Goal: Task Accomplishment & Management: Use online tool/utility

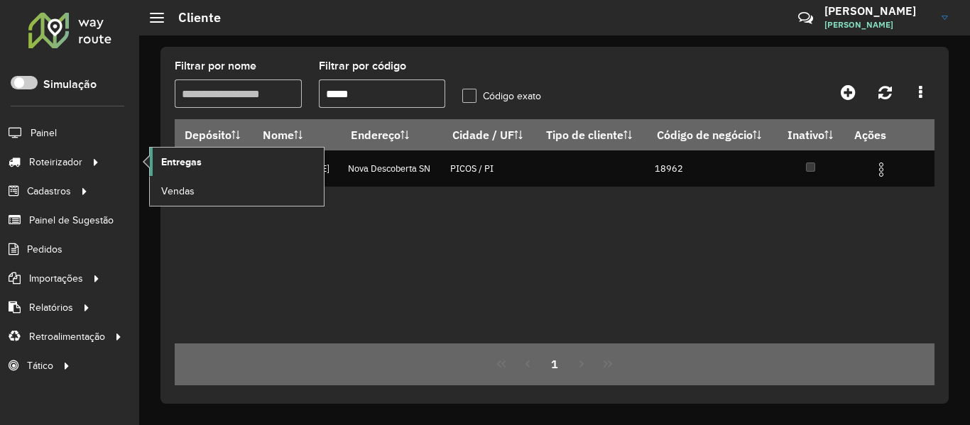
click at [218, 156] on link "Entregas" at bounding box center [237, 162] width 174 height 28
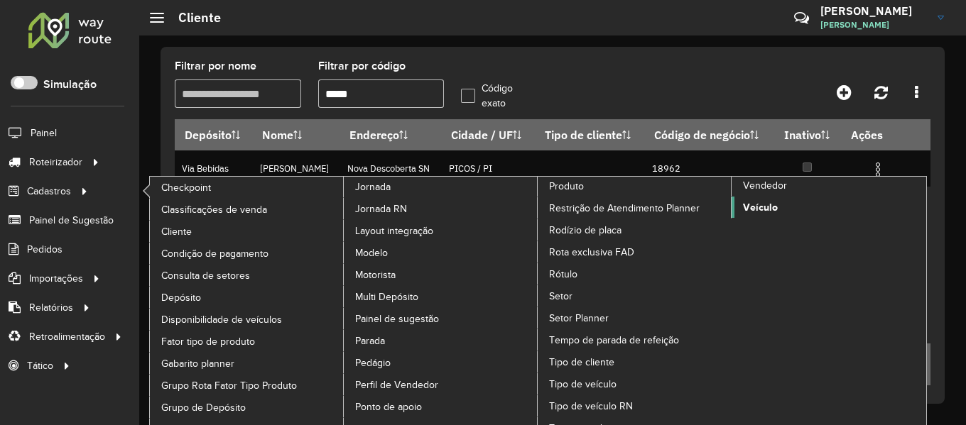
click at [768, 209] on span "Veículo" at bounding box center [760, 207] width 35 height 15
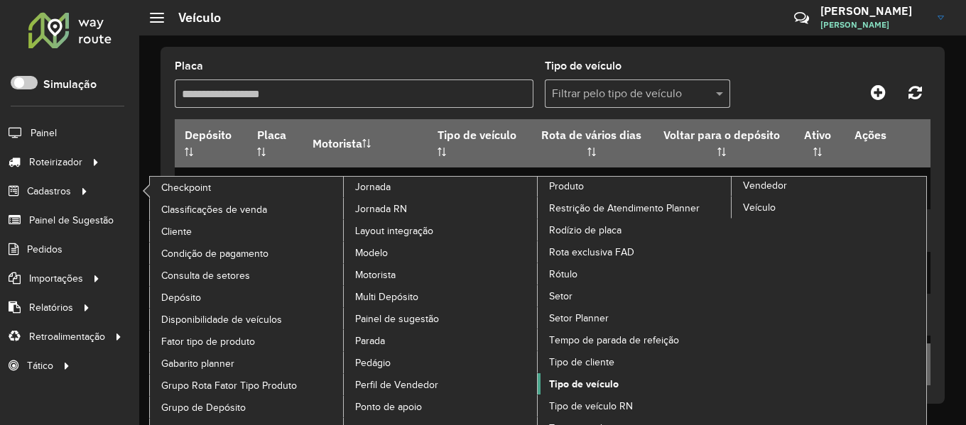
click at [619, 383] on link "Tipo de veículo" at bounding box center [635, 383] width 195 height 21
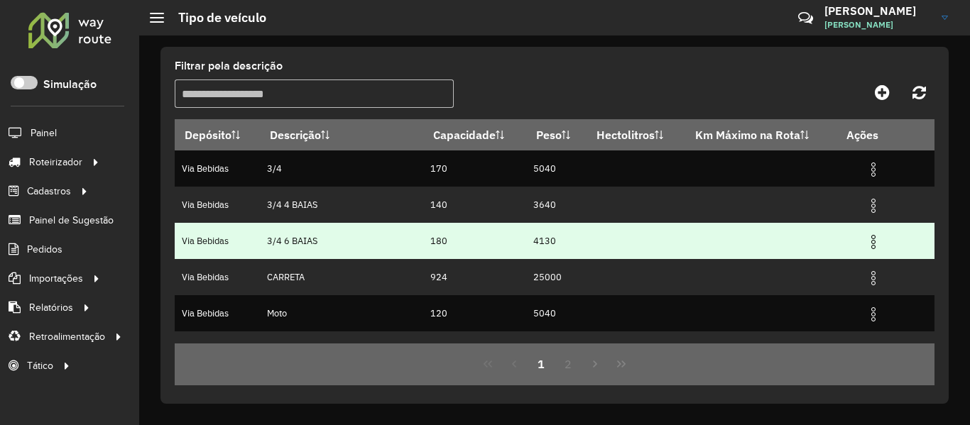
click at [871, 242] on img at bounding box center [873, 242] width 17 height 17
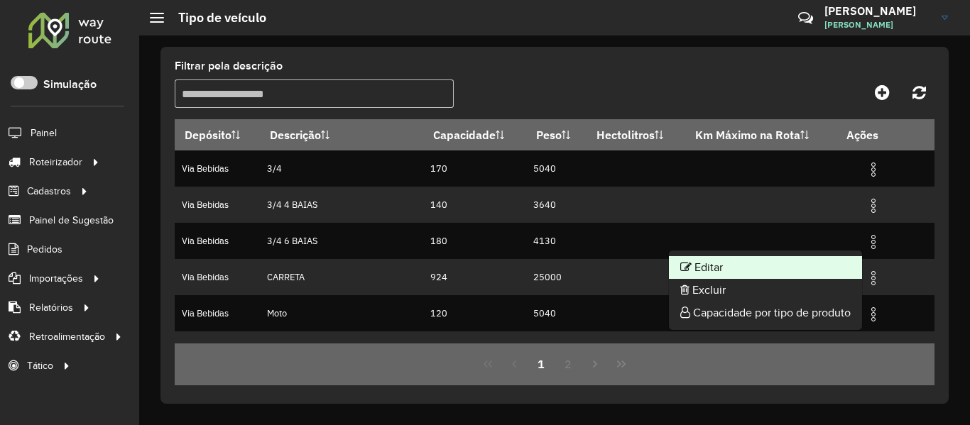
click at [741, 270] on li "Editar" at bounding box center [765, 267] width 193 height 23
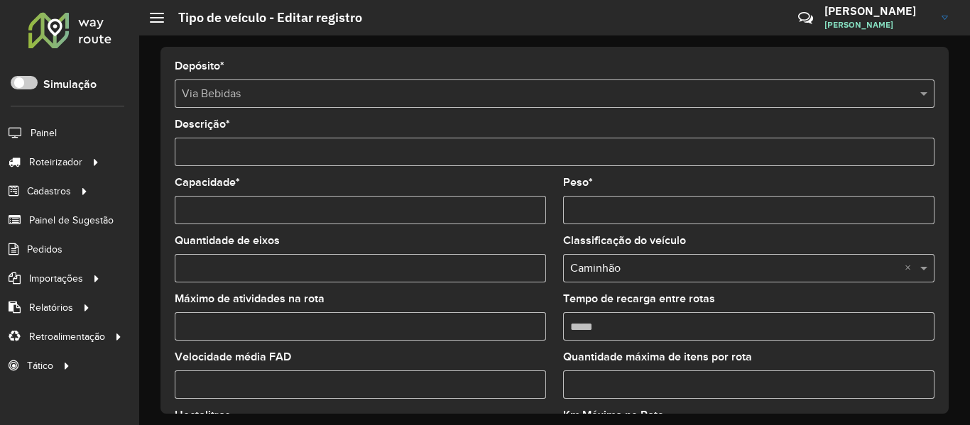
click at [582, 210] on input "Peso *" at bounding box center [748, 210] width 371 height 28
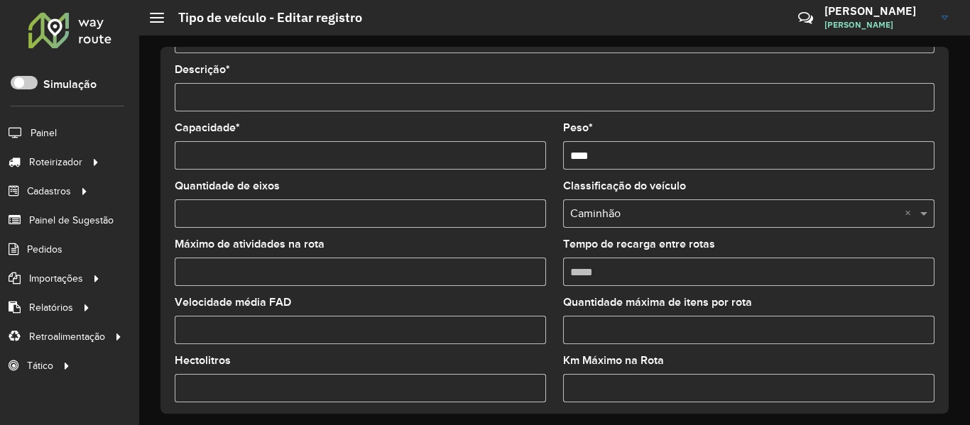
scroll to position [119, 0]
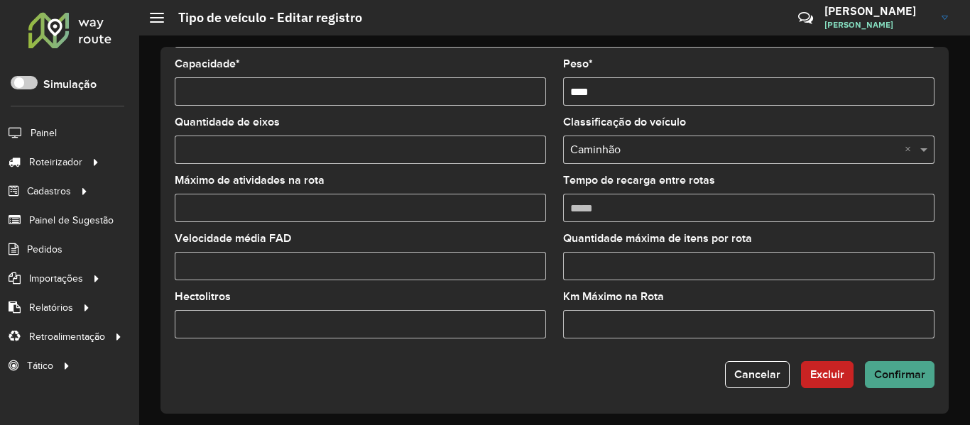
type input "****"
click at [880, 373] on span "Confirmar" at bounding box center [899, 375] width 51 height 12
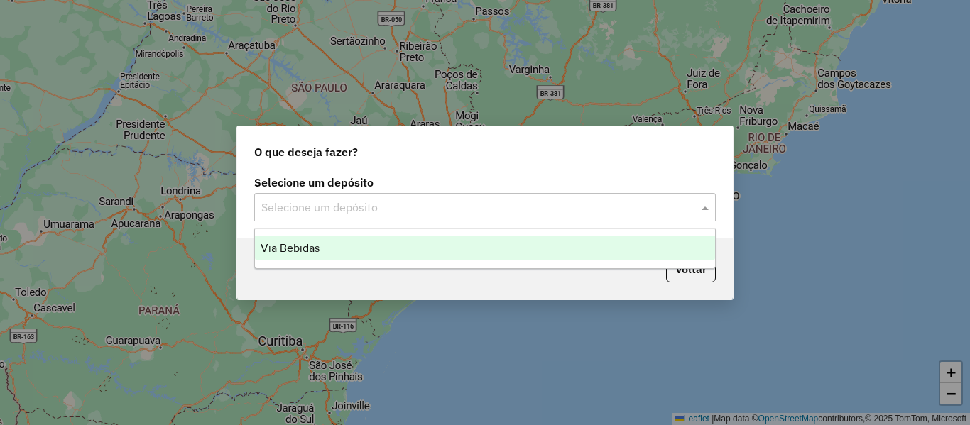
drag, startPoint x: 469, startPoint y: 211, endPoint x: 371, endPoint y: 234, distance: 100.6
click at [469, 212] on input "text" at bounding box center [470, 208] width 419 height 17
click at [366, 251] on div "Via Bebidas" at bounding box center [485, 248] width 460 height 24
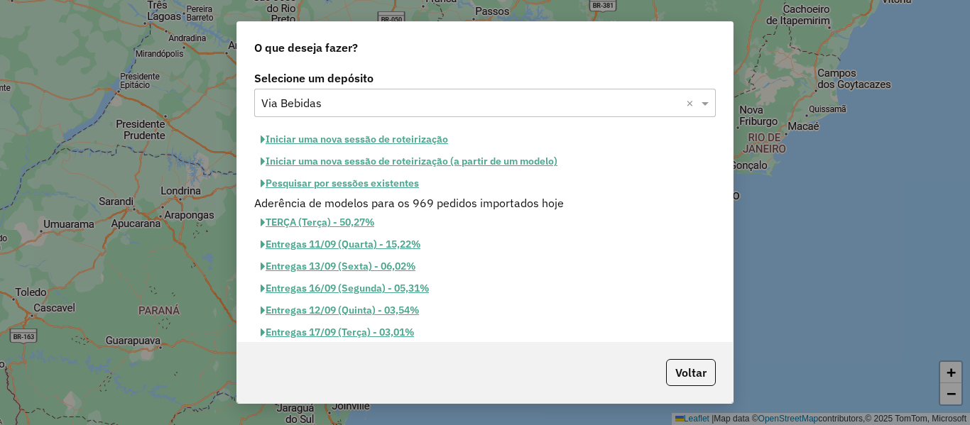
click at [379, 135] on button "Iniciar uma nova sessão de roteirização" at bounding box center [354, 140] width 200 height 22
select select "*"
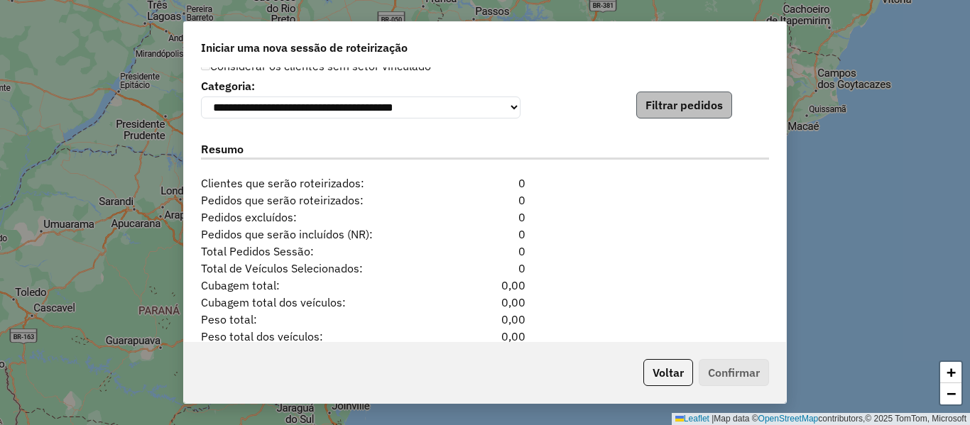
scroll to position [1455, 0]
click at [687, 99] on button "Filtrar pedidos" at bounding box center [684, 105] width 96 height 27
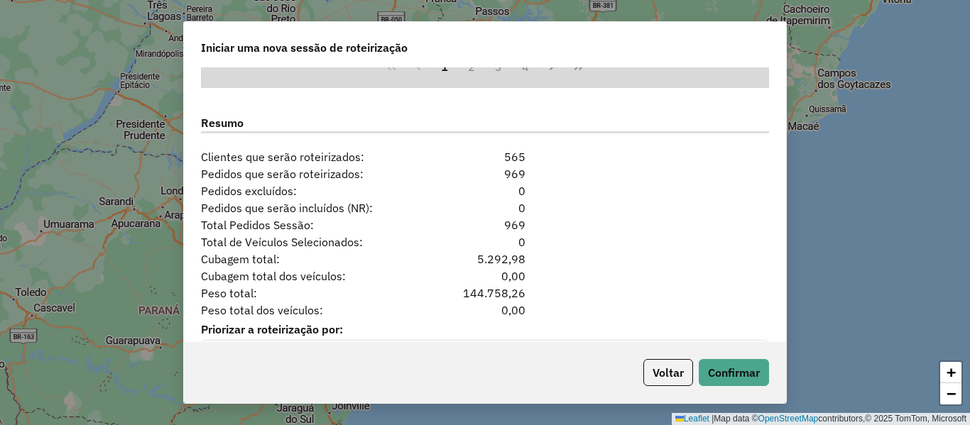
scroll to position [1819, 0]
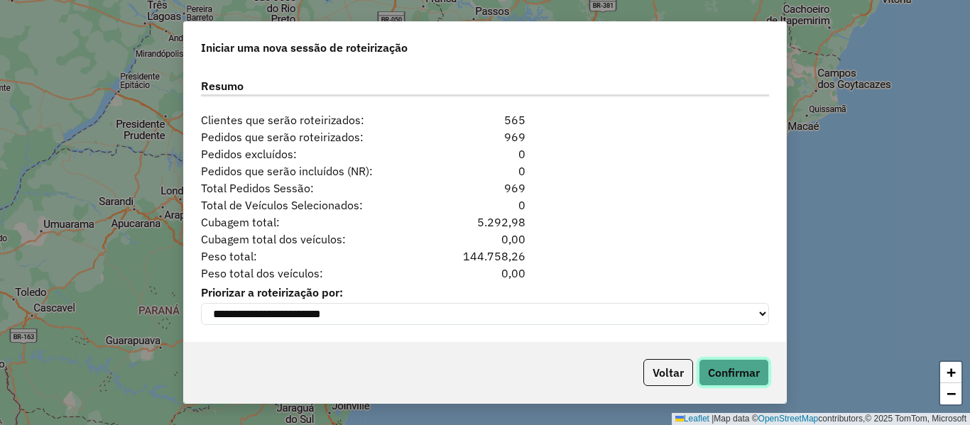
click at [714, 369] on button "Confirmar" at bounding box center [734, 372] width 70 height 27
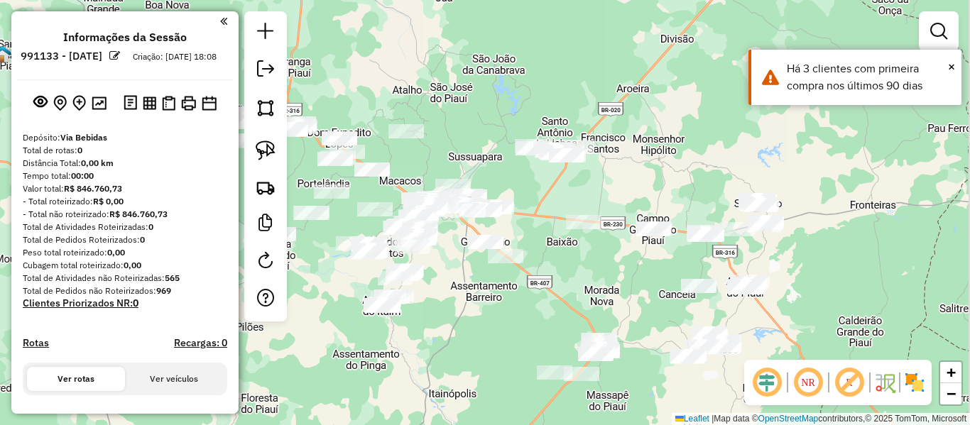
drag, startPoint x: 534, startPoint y: 201, endPoint x: 480, endPoint y: 195, distance: 54.3
click at [496, 193] on div "Janela de atendimento Grade de atendimento Capacidade Transportadoras Veículos …" at bounding box center [485, 212] width 970 height 425
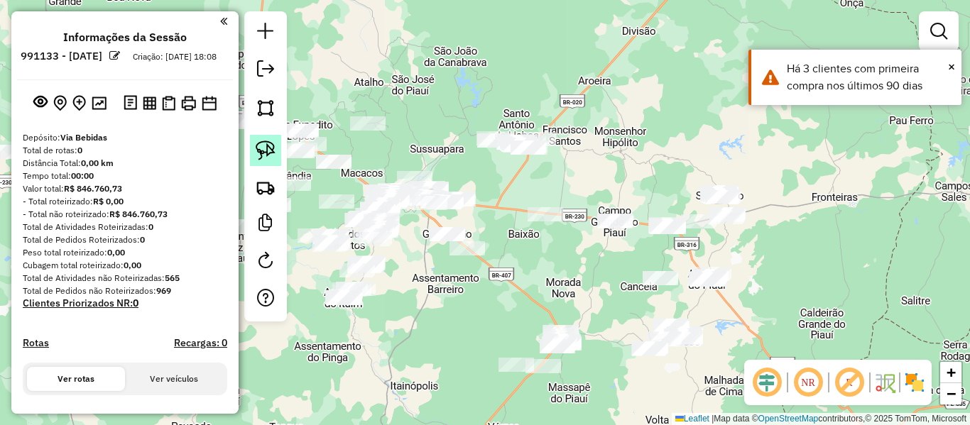
click at [260, 152] on img at bounding box center [266, 151] width 20 height 20
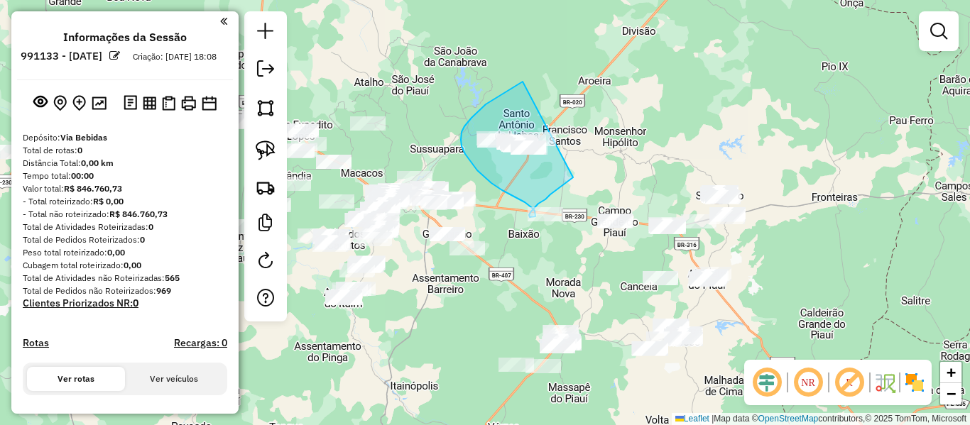
drag, startPoint x: 504, startPoint y: 92, endPoint x: 573, endPoint y: 178, distance: 109.6
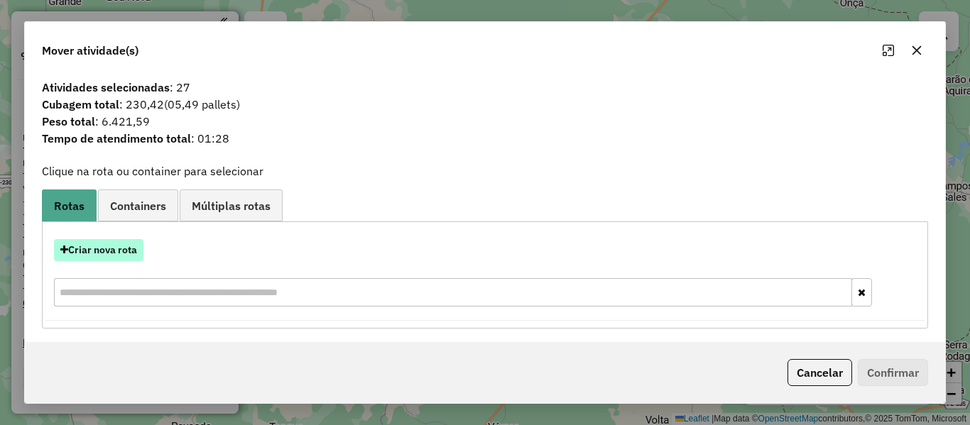
click at [128, 256] on button "Criar nova rota" at bounding box center [98, 250] width 89 height 22
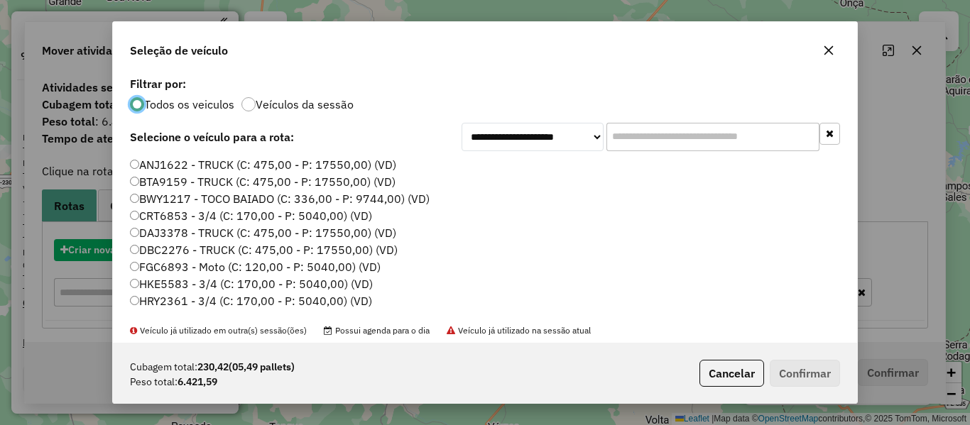
scroll to position [8, 4]
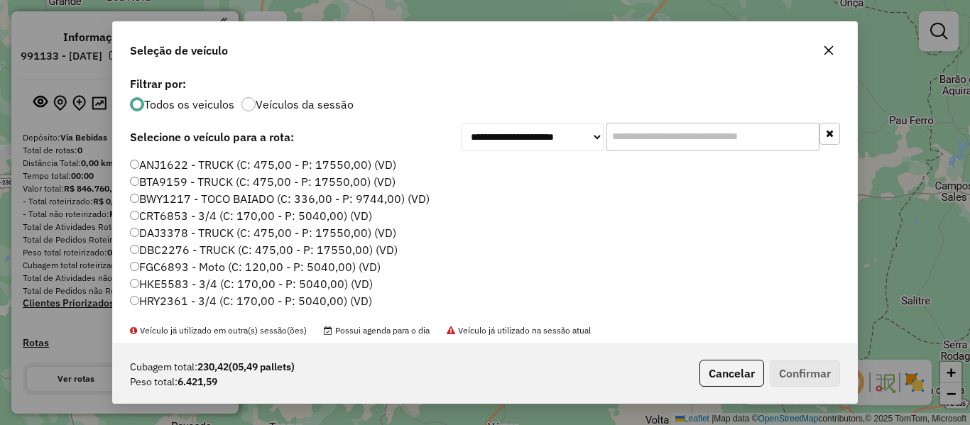
click at [557, 170] on div "**********" at bounding box center [485, 208] width 744 height 270
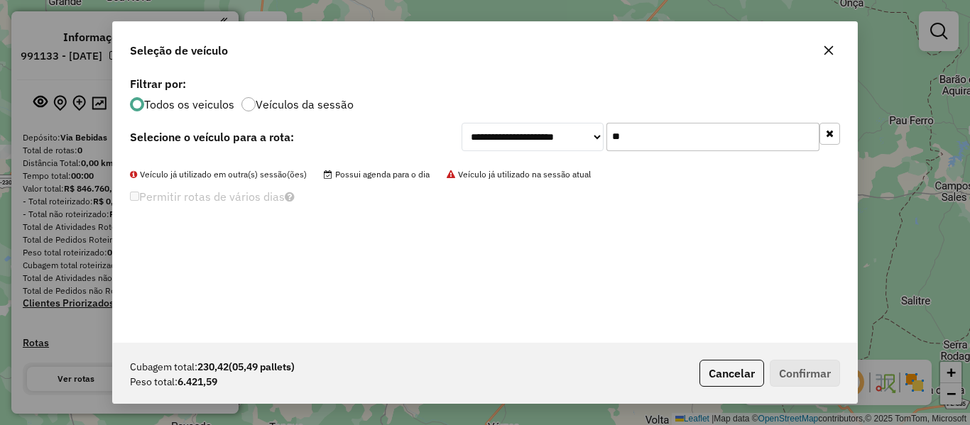
type input "*"
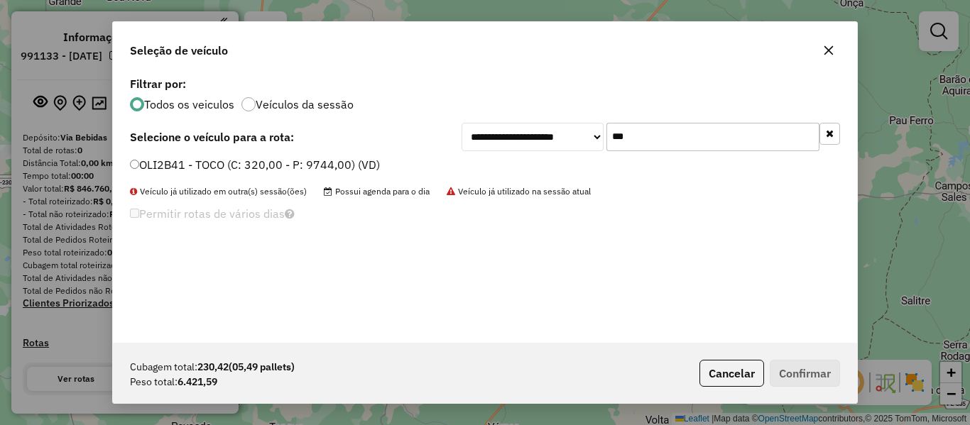
type input "***"
click at [148, 166] on label "OLI2B41 - TOCO (C: 320,00 - P: 9744,00) (VD)" at bounding box center [255, 164] width 250 height 17
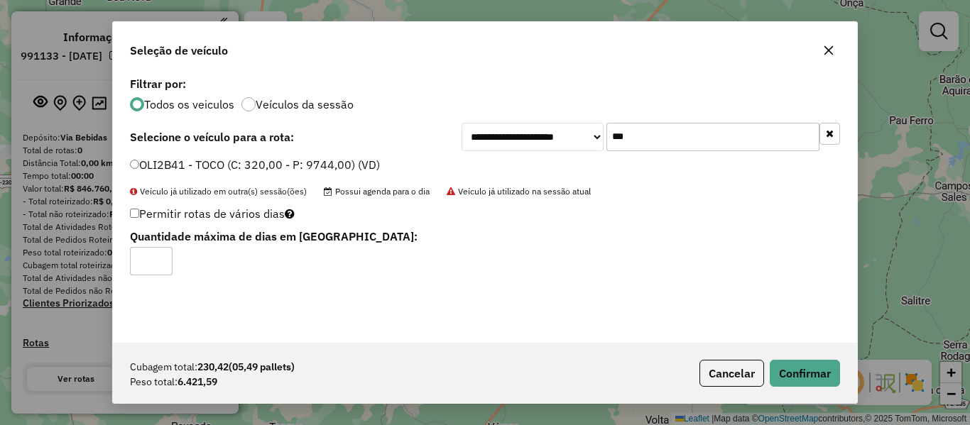
click at [157, 258] on input "*" at bounding box center [151, 261] width 43 height 28
type input "*"
click at [159, 264] on input "*" at bounding box center [151, 261] width 43 height 28
click at [832, 363] on button "Confirmar" at bounding box center [805, 373] width 70 height 27
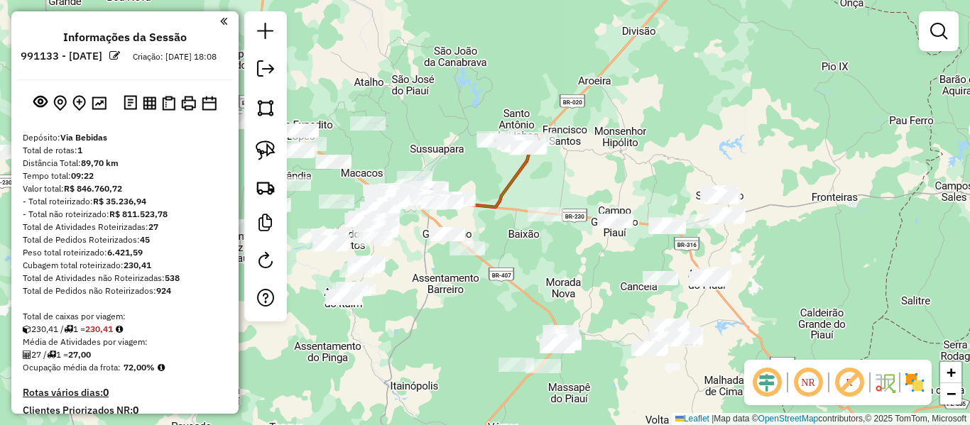
click at [511, 178] on icon at bounding box center [481, 173] width 113 height 68
select select "**********"
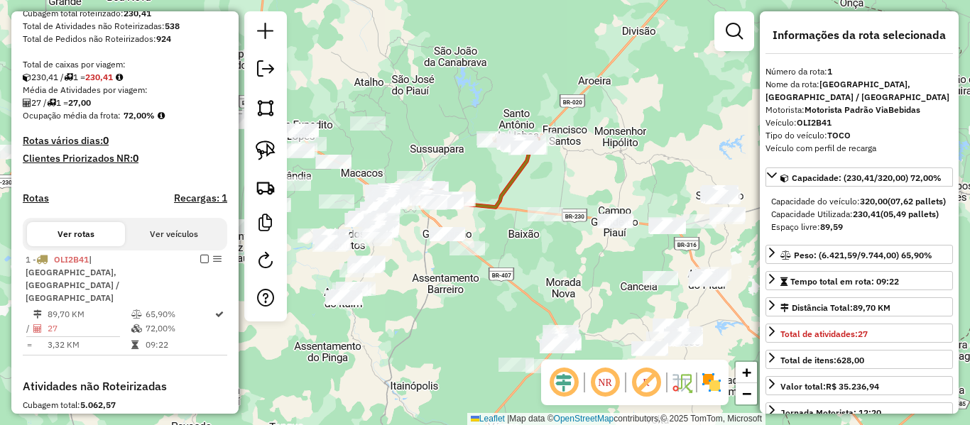
scroll to position [460, 0]
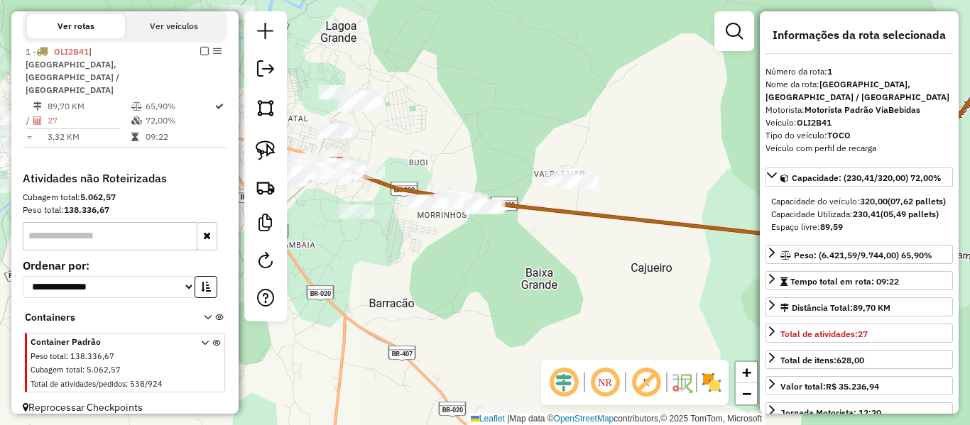
click at [284, 151] on div at bounding box center [265, 166] width 43 height 310
click at [278, 153] on link at bounding box center [265, 150] width 31 height 31
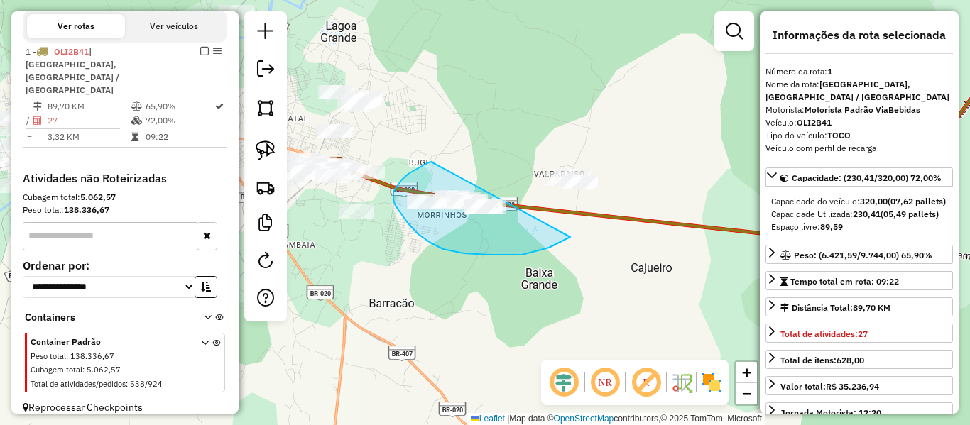
drag, startPoint x: 401, startPoint y: 180, endPoint x: 589, endPoint y: 208, distance: 190.2
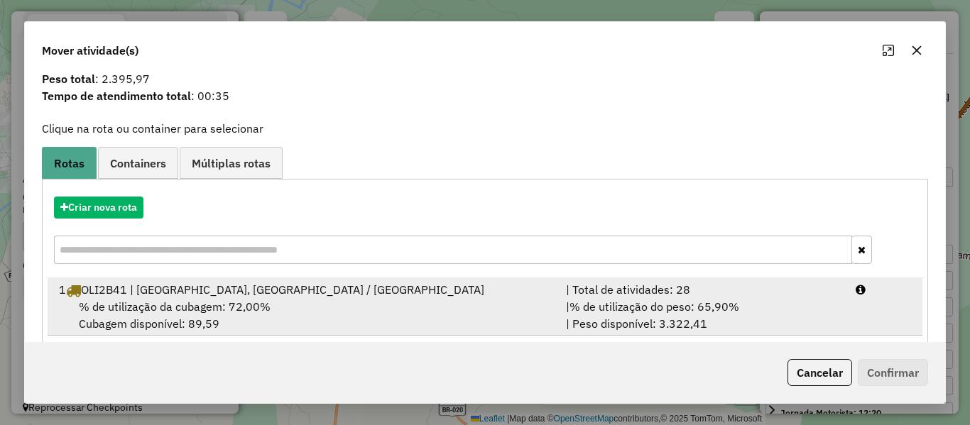
scroll to position [61, 0]
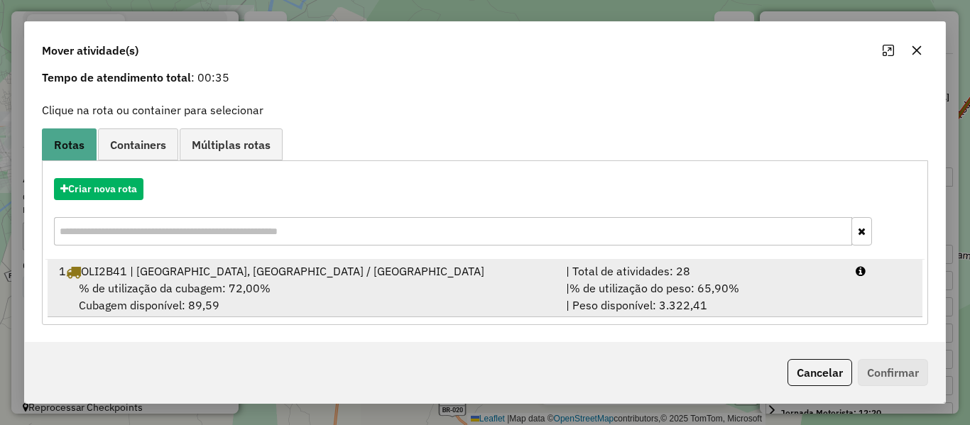
click at [300, 286] on div "% de utilização da cubagem: 72,00% Cubagem disponível: 89,59" at bounding box center [303, 297] width 507 height 34
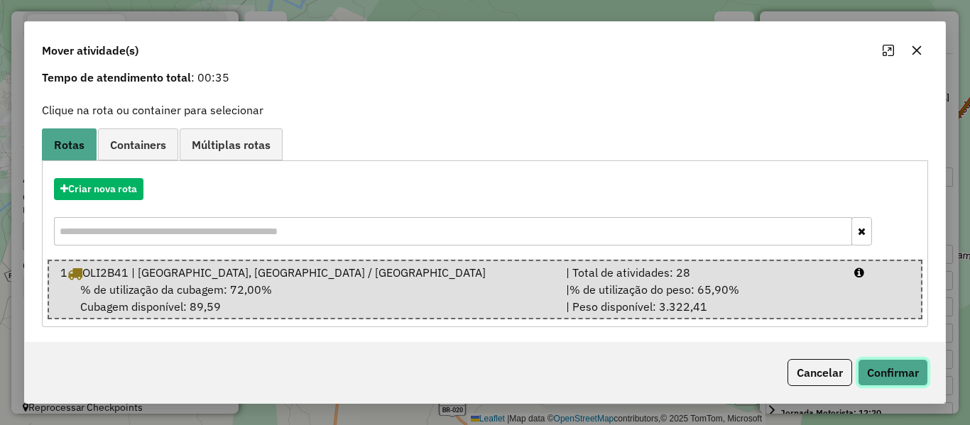
click at [902, 381] on button "Confirmar" at bounding box center [893, 372] width 70 height 27
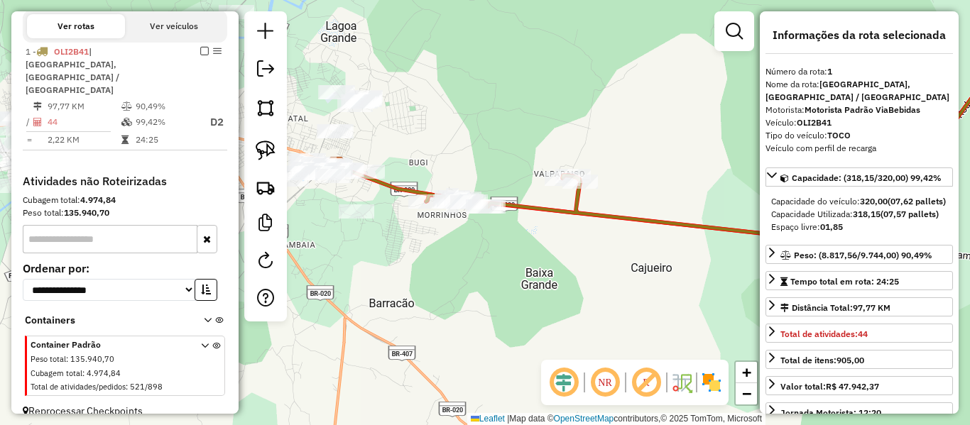
scroll to position [464, 0]
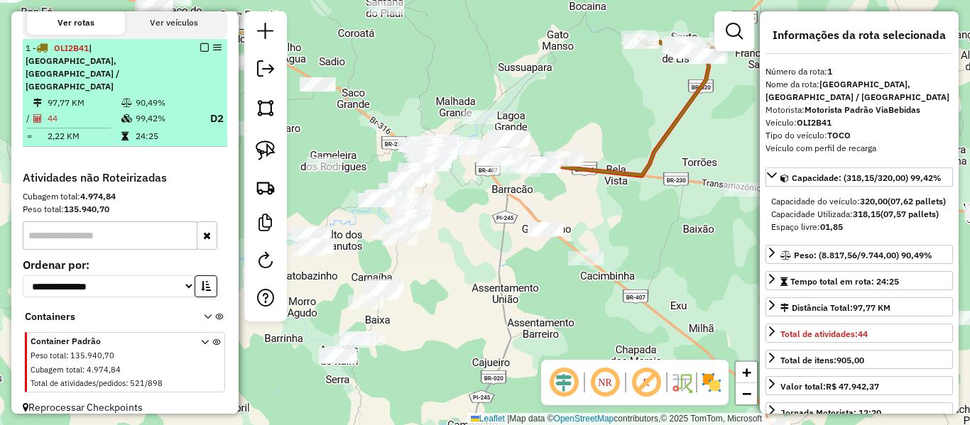
click at [201, 52] on em at bounding box center [204, 47] width 9 height 9
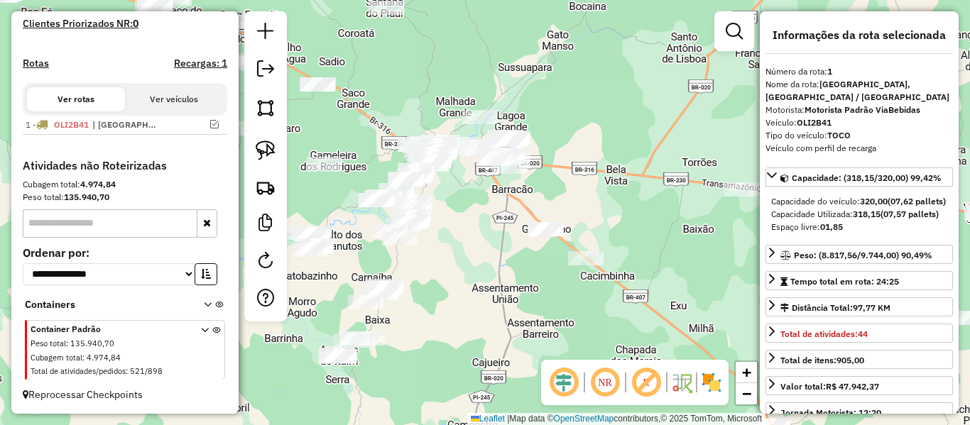
scroll to position [400, 0]
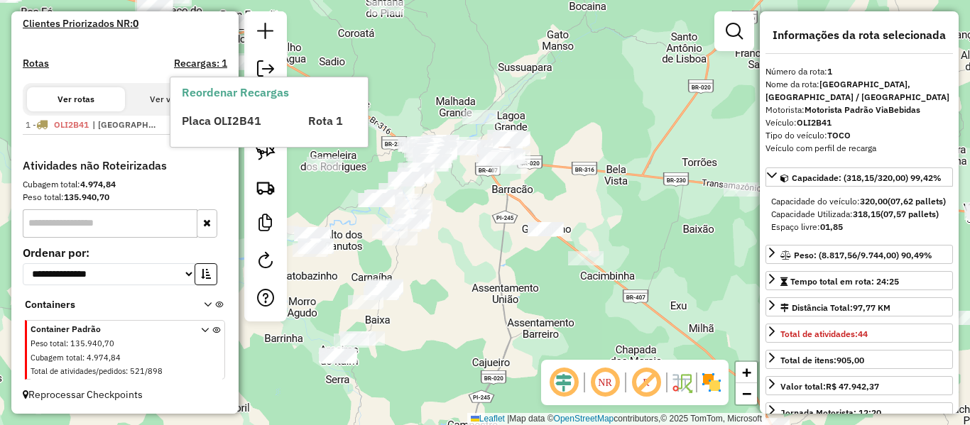
drag, startPoint x: 582, startPoint y: 196, endPoint x: 413, endPoint y: 192, distance: 169.0
click at [429, 195] on div "Janela de atendimento Grade de atendimento Capacidade Transportadoras Veículos …" at bounding box center [485, 212] width 970 height 425
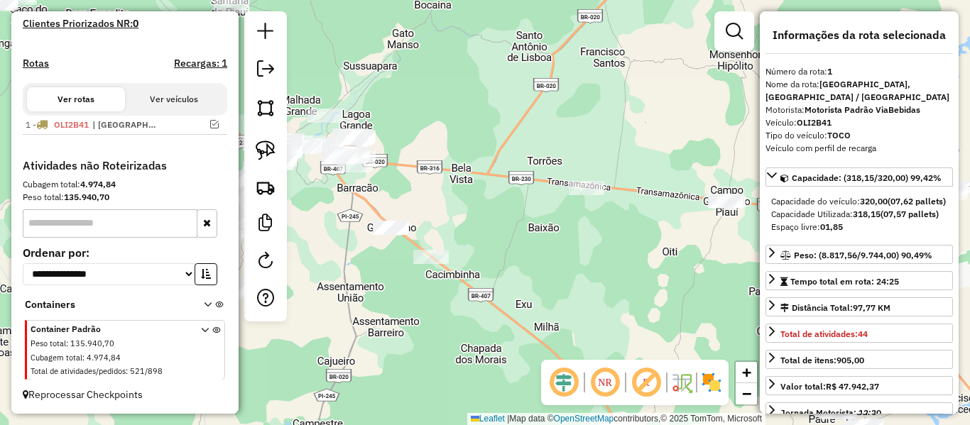
click at [452, 182] on div "Janela de atendimento Grade de atendimento Capacidade Transportadoras Veículos …" at bounding box center [485, 212] width 970 height 425
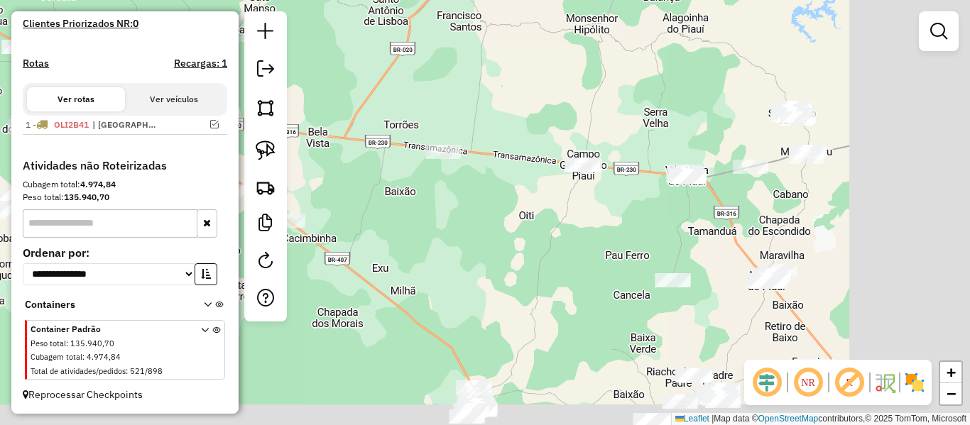
drag, startPoint x: 481, startPoint y: 233, endPoint x: 335, endPoint y: 192, distance: 151.3
click at [338, 192] on div "Janela de atendimento Grade de atendimento Capacidade Transportadoras Veículos …" at bounding box center [485, 212] width 970 height 425
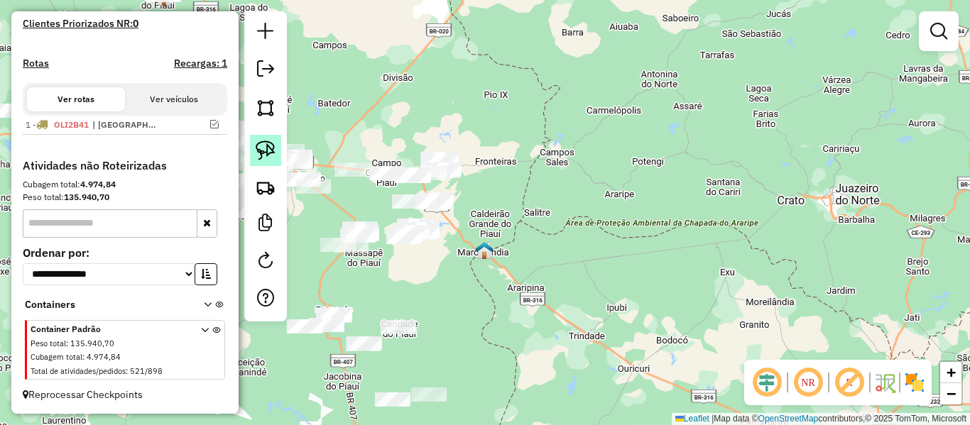
click at [271, 141] on img at bounding box center [266, 151] width 20 height 20
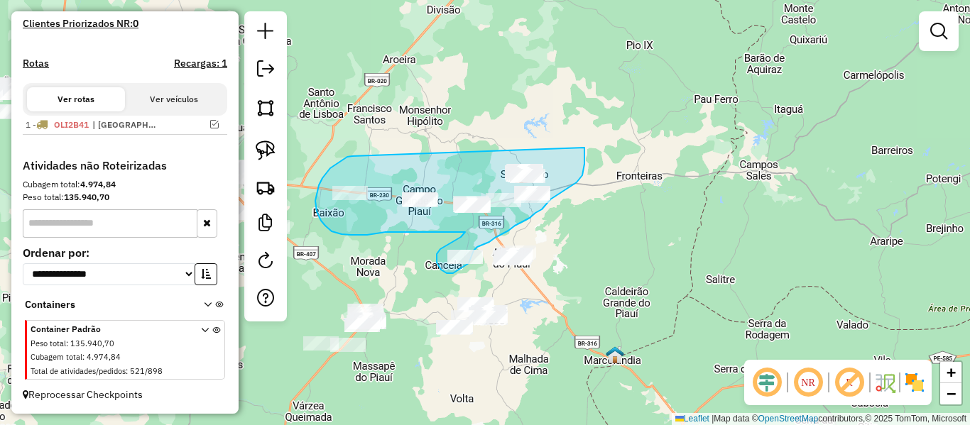
drag, startPoint x: 339, startPoint y: 162, endPoint x: 584, endPoint y: 146, distance: 245.5
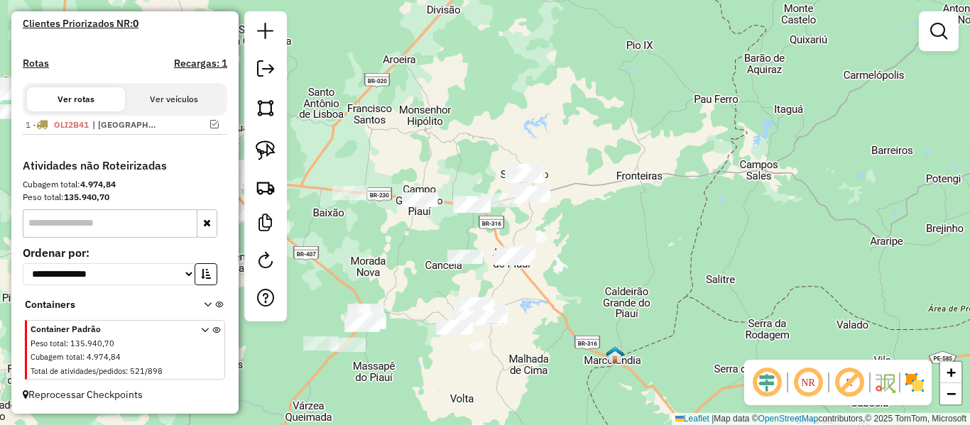
click at [266, 154] on img at bounding box center [266, 151] width 20 height 20
drag, startPoint x: 452, startPoint y: 158, endPoint x: 426, endPoint y: 173, distance: 30.6
click at [256, 160] on link at bounding box center [265, 150] width 31 height 31
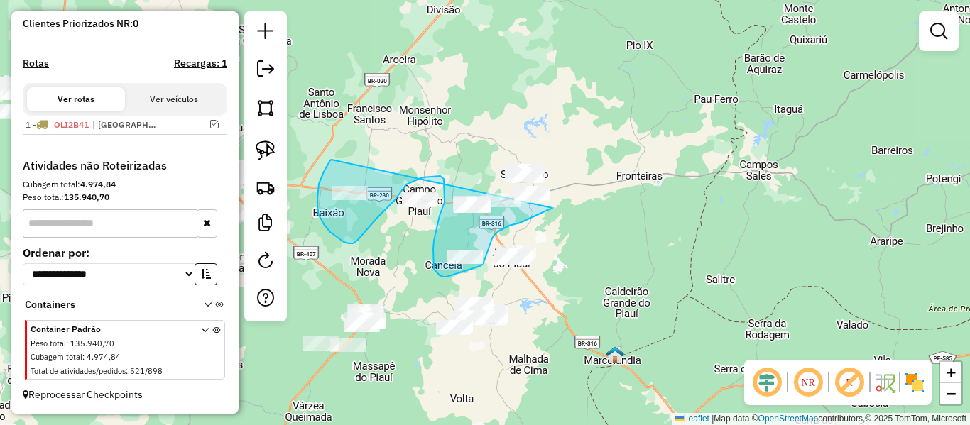
drag, startPoint x: 330, startPoint y: 160, endPoint x: 557, endPoint y: 137, distance: 228.4
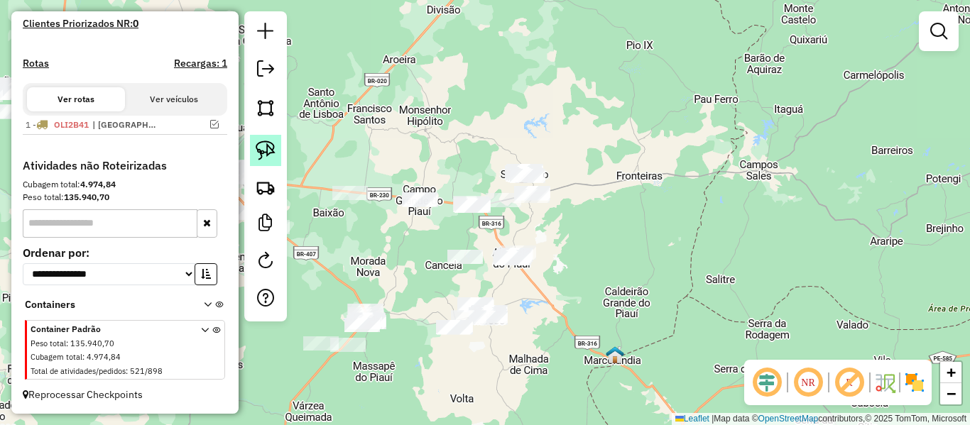
click at [270, 142] on img at bounding box center [266, 151] width 20 height 20
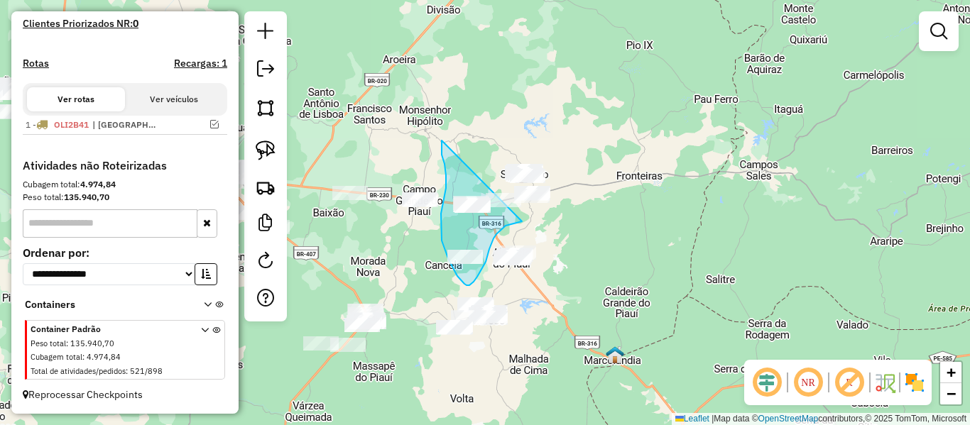
drag, startPoint x: 444, startPoint y: 164, endPoint x: 590, endPoint y: 114, distance: 154.0
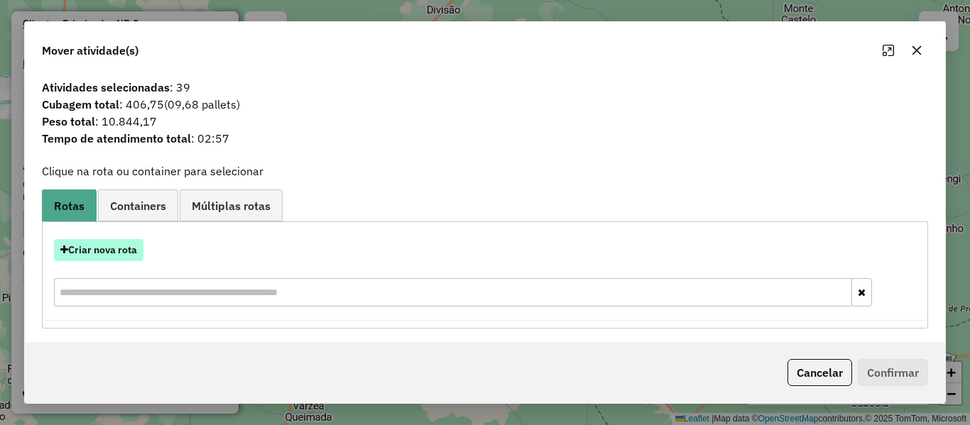
click at [121, 250] on button "Criar nova rota" at bounding box center [98, 250] width 89 height 22
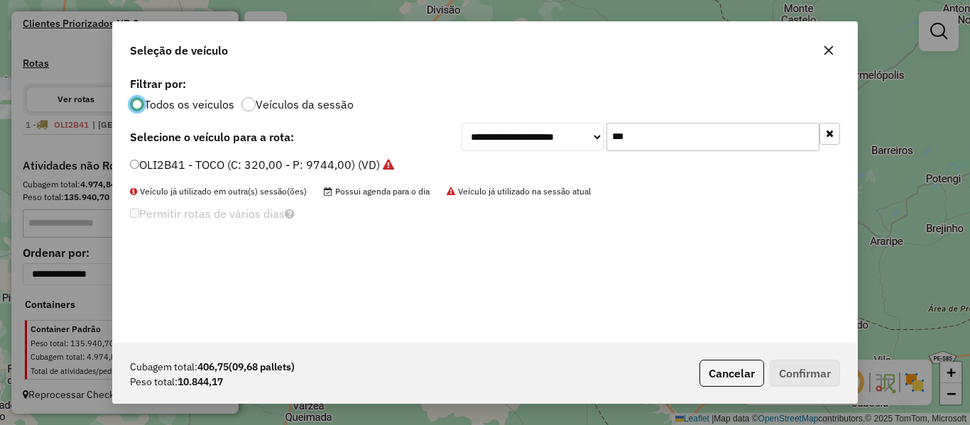
scroll to position [8, 4]
drag, startPoint x: 627, startPoint y: 135, endPoint x: 533, endPoint y: 150, distance: 95.6
click at [534, 148] on div "**********" at bounding box center [651, 137] width 378 height 28
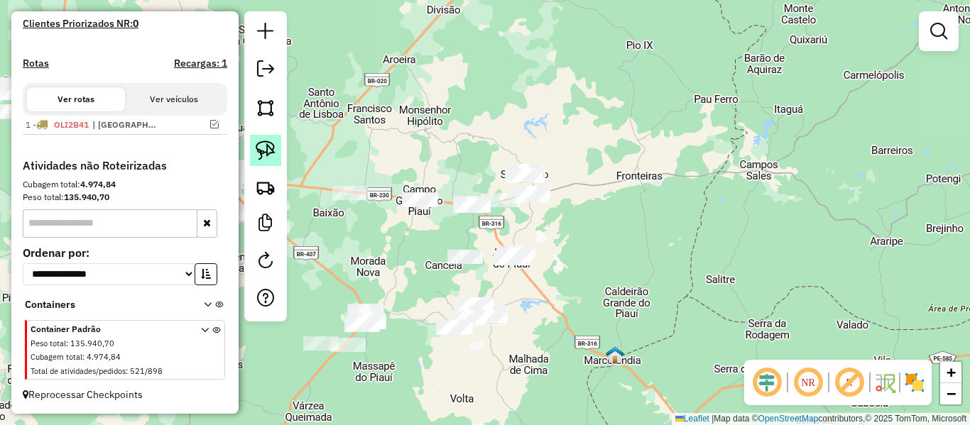
click at [275, 146] on img at bounding box center [266, 151] width 20 height 20
drag, startPoint x: 394, startPoint y: 192, endPoint x: 456, endPoint y: 190, distance: 61.8
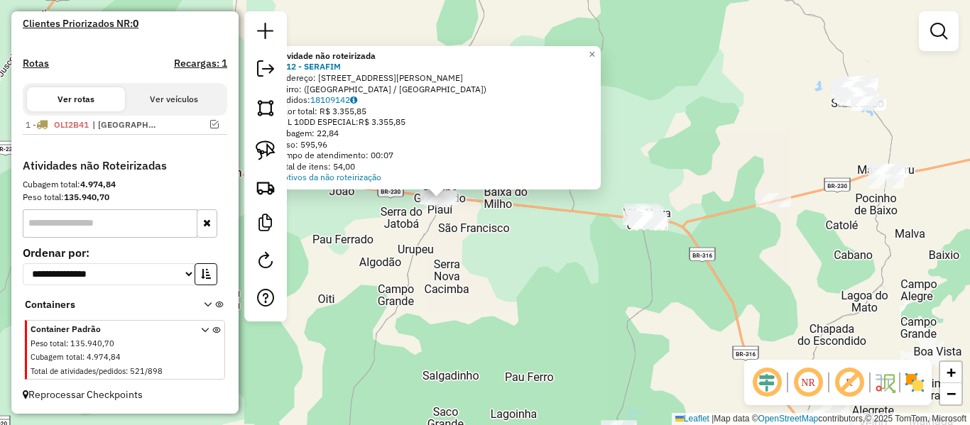
click at [450, 239] on div "Atividade não roteirizada 9812 - SERAFIM Endereço: Avenida Manoel Alves Souza, …" at bounding box center [485, 212] width 970 height 425
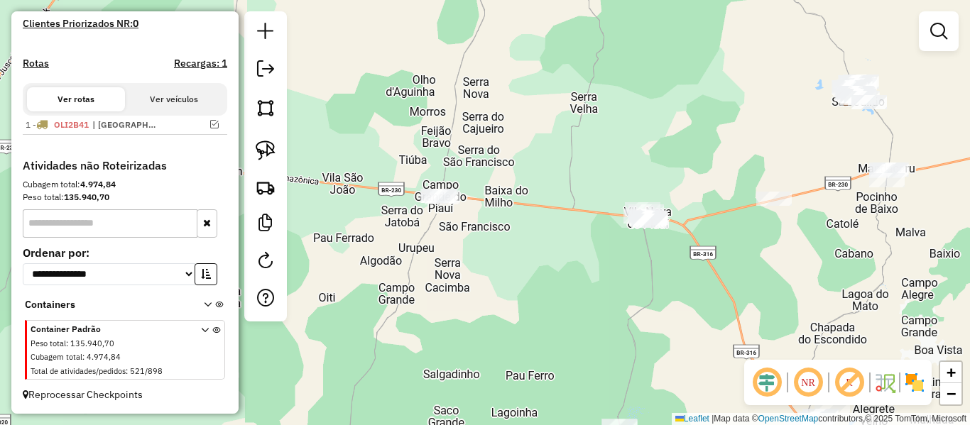
drag, startPoint x: 443, startPoint y: 246, endPoint x: 476, endPoint y: 197, distance: 59.5
click at [457, 210] on div "Janela de atendimento Grade de atendimento Capacidade Transportadoras Veículos …" at bounding box center [485, 212] width 970 height 425
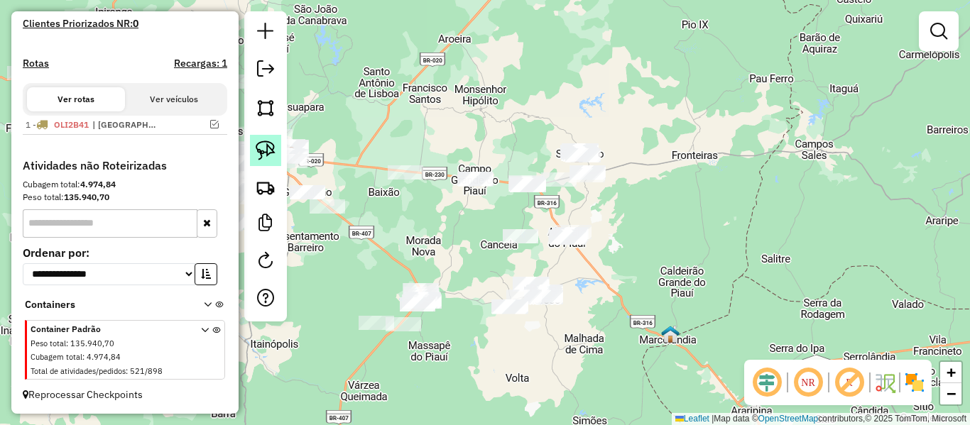
click at [259, 156] on img at bounding box center [266, 151] width 20 height 20
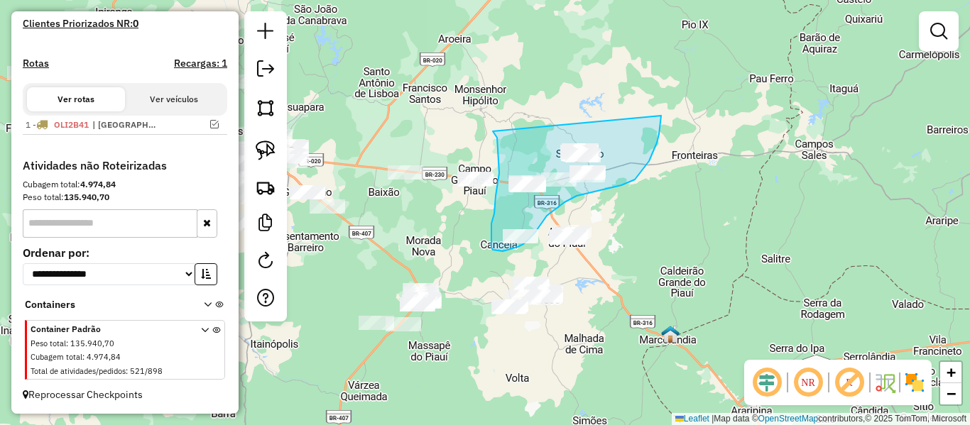
drag, startPoint x: 495, startPoint y: 134, endPoint x: 661, endPoint y: 116, distance: 167.2
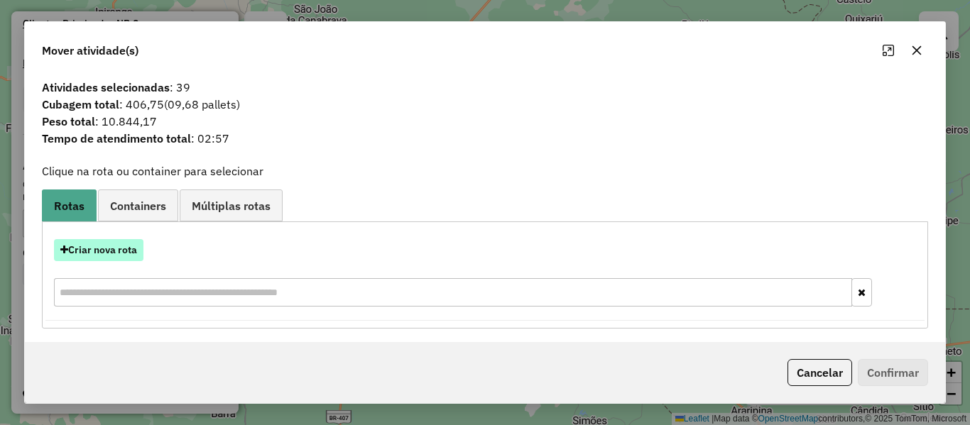
click at [116, 251] on button "Criar nova rota" at bounding box center [98, 250] width 89 height 22
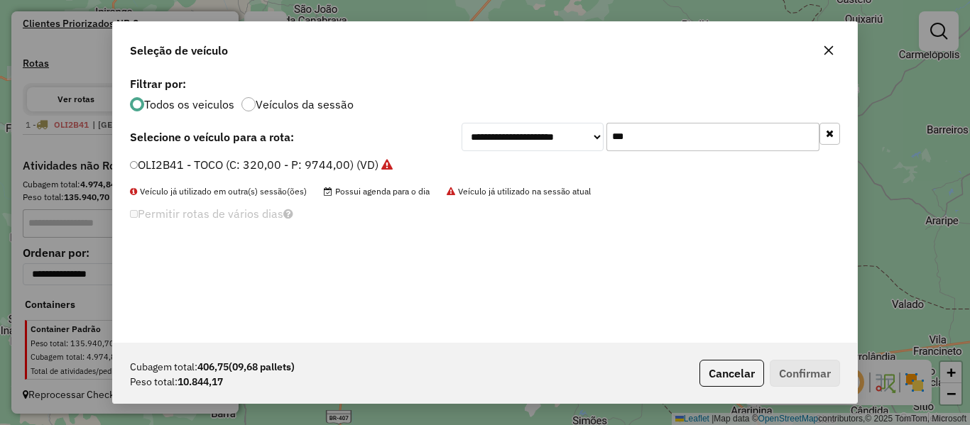
drag, startPoint x: 631, startPoint y: 138, endPoint x: 591, endPoint y: 158, distance: 44.1
click at [593, 157] on div "**********" at bounding box center [485, 208] width 744 height 270
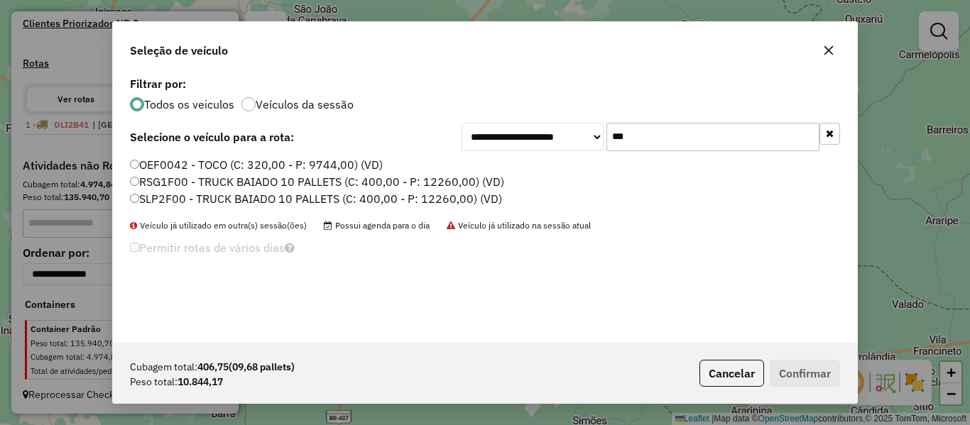
type input "***"
drag, startPoint x: 150, startPoint y: 189, endPoint x: 150, endPoint y: 197, distance: 7.8
click at [150, 188] on label "RSG1F00 - TRUCK BAIADO 10 PALLETS (C: 400,00 - P: 12260,00) (VD)" at bounding box center [317, 181] width 374 height 17
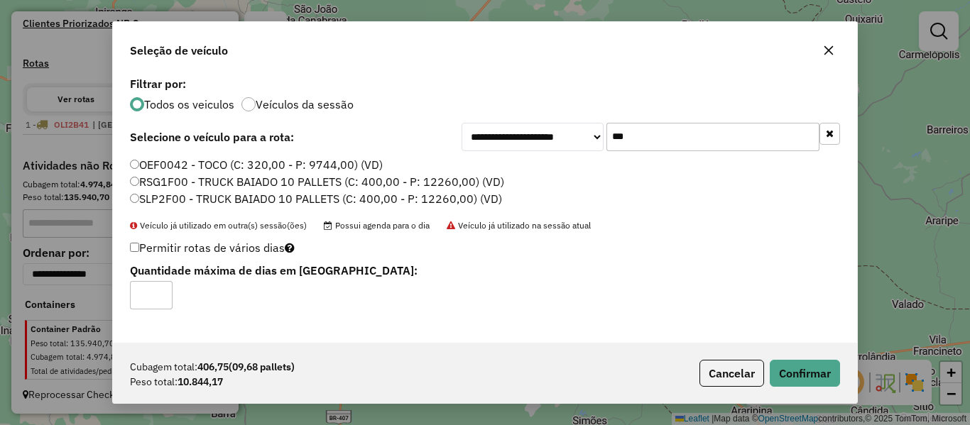
type input "*"
click at [156, 290] on input "*" at bounding box center [151, 295] width 43 height 28
click at [804, 369] on button "Confirmar" at bounding box center [805, 373] width 70 height 27
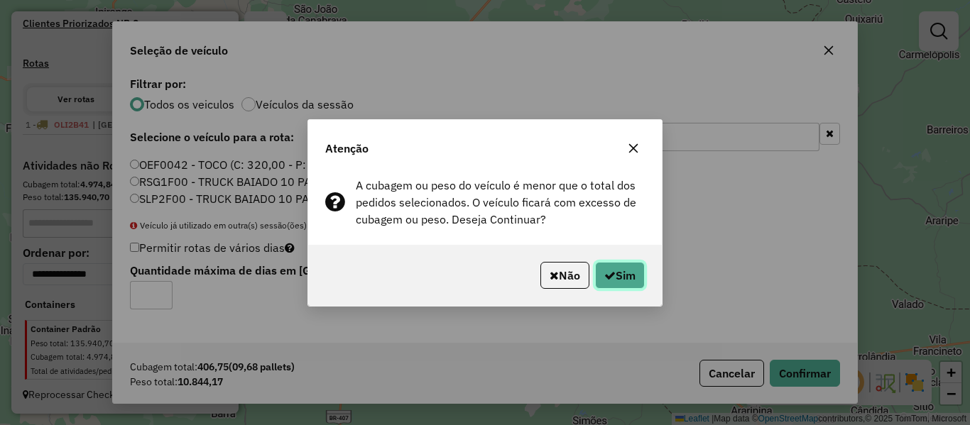
click at [638, 273] on button "Sim" at bounding box center [620, 275] width 50 height 27
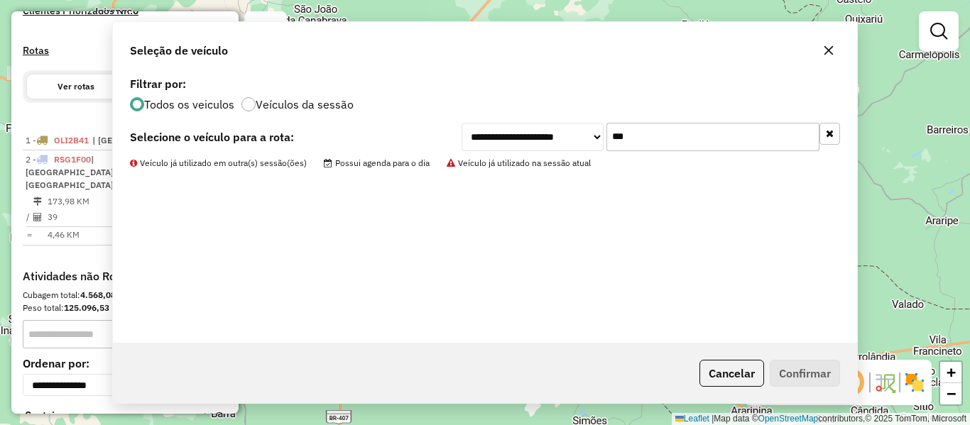
scroll to position [464, 0]
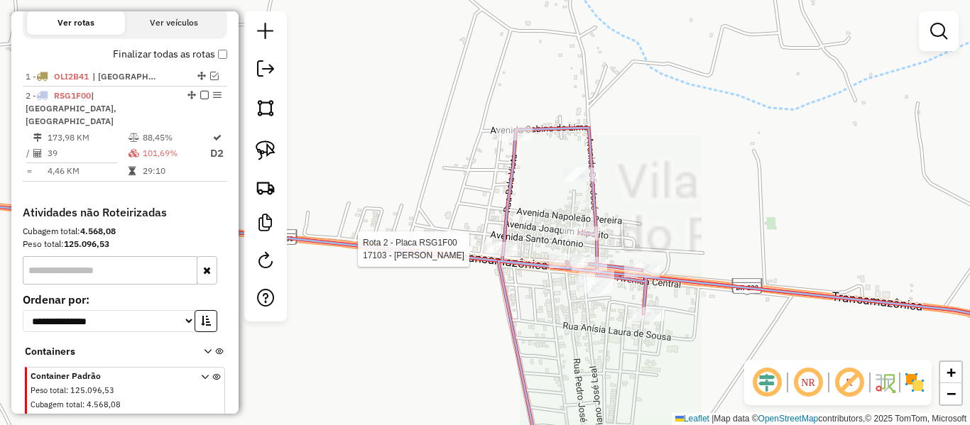
click at [496, 256] on div at bounding box center [500, 249] width 36 height 14
select select "**********"
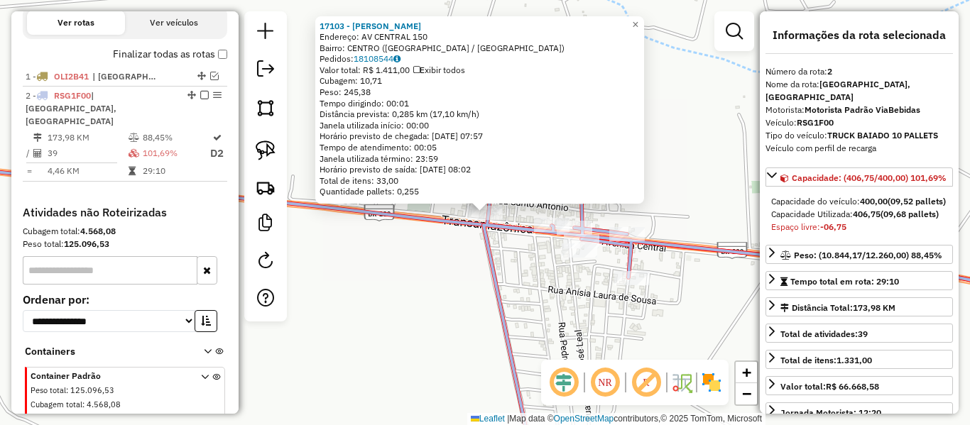
scroll to position [511, 0]
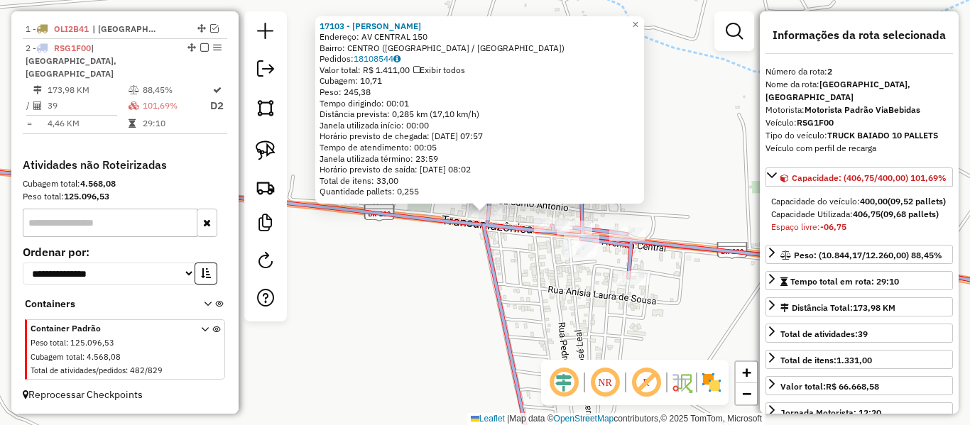
click at [511, 265] on div "17103 - GEAN RAIMUNDO DE LI Endereço: AV CENTRAL 150 Bairro: CENTRO (VILA NOVA …" at bounding box center [485, 212] width 970 height 425
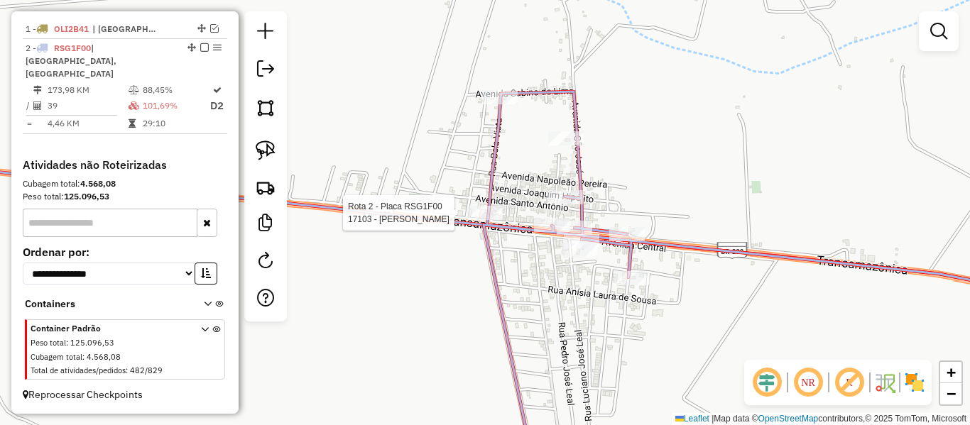
select select "**********"
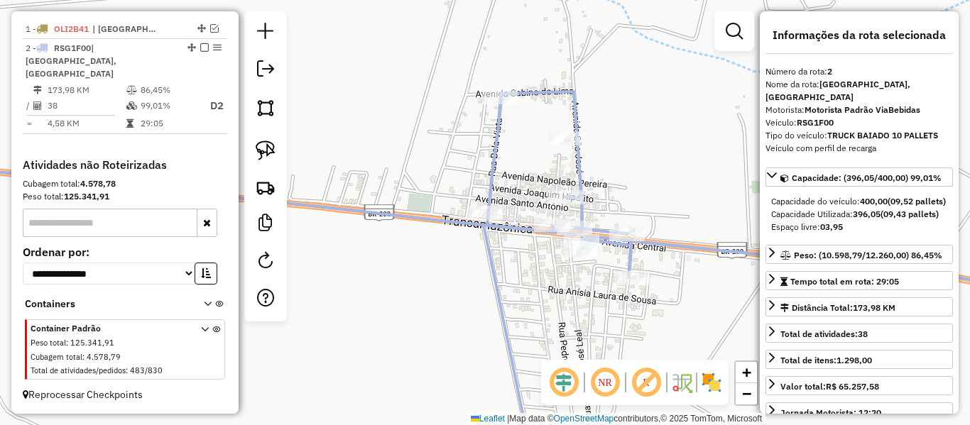
click at [200, 52] on em at bounding box center [204, 47] width 9 height 9
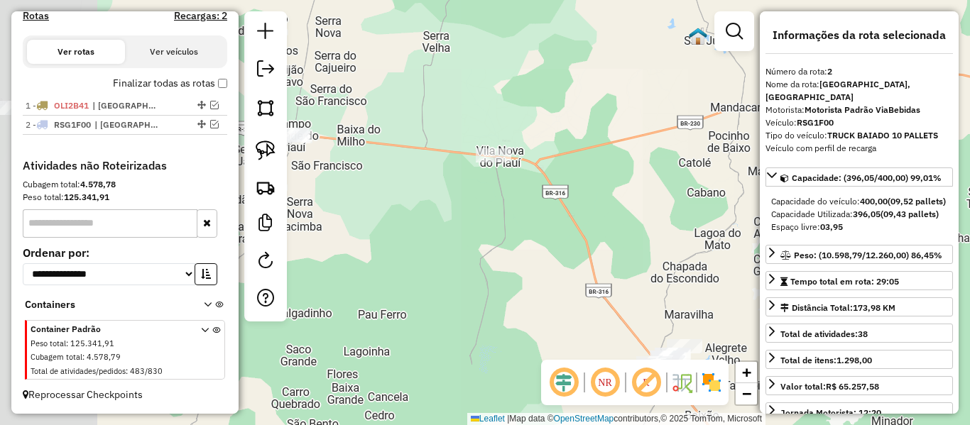
drag, startPoint x: 410, startPoint y: 247, endPoint x: 540, endPoint y: 189, distance: 141.7
click at [528, 195] on div "Janela de atendimento Grade de atendimento Capacidade Transportadoras Veículos …" at bounding box center [485, 212] width 970 height 425
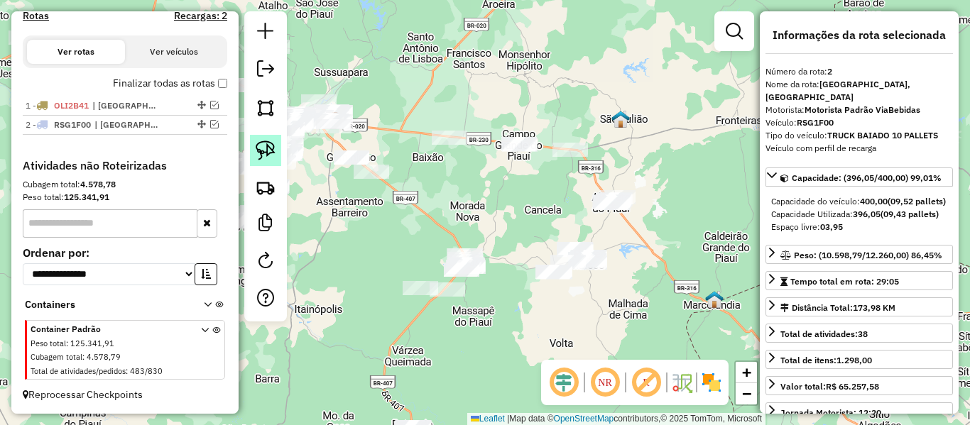
click at [264, 146] on img at bounding box center [266, 151] width 20 height 20
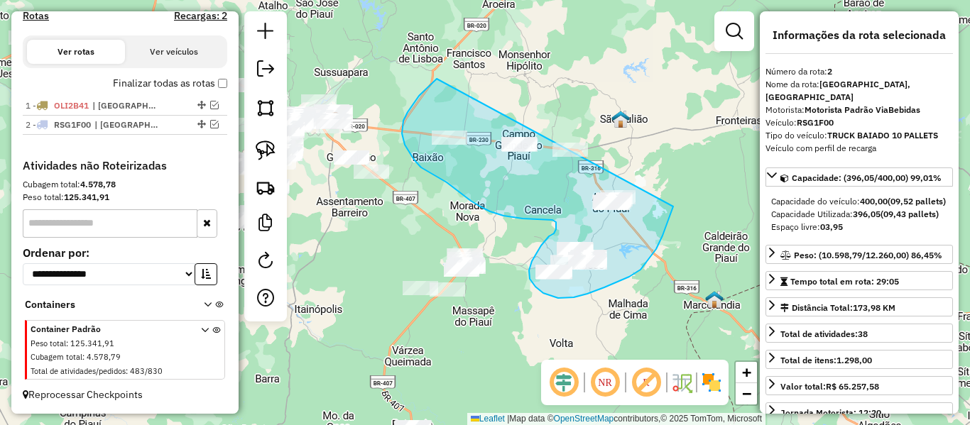
drag, startPoint x: 408, startPoint y: 112, endPoint x: 677, endPoint y: 166, distance: 274.5
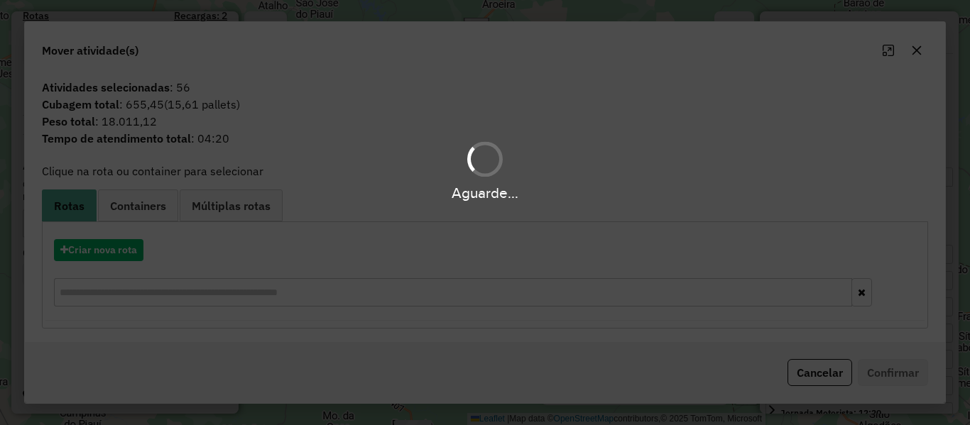
click at [115, 244] on div "Aguarde..." at bounding box center [485, 212] width 970 height 425
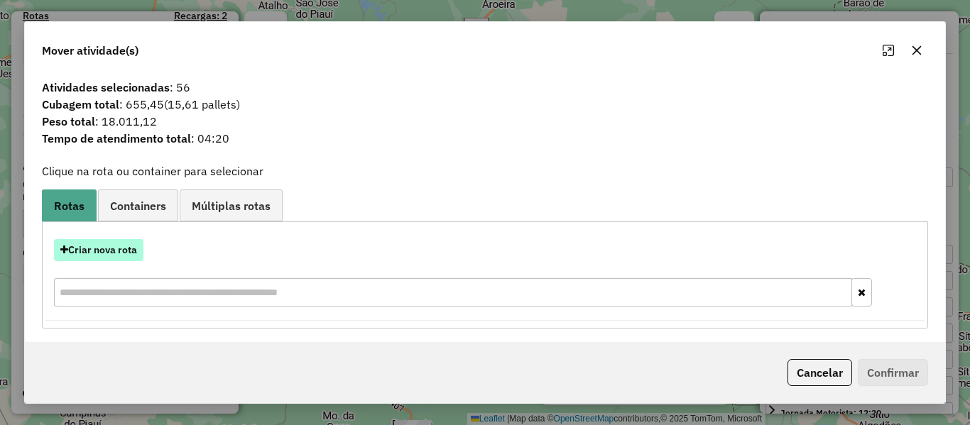
click at [113, 249] on button "Criar nova rota" at bounding box center [98, 250] width 89 height 22
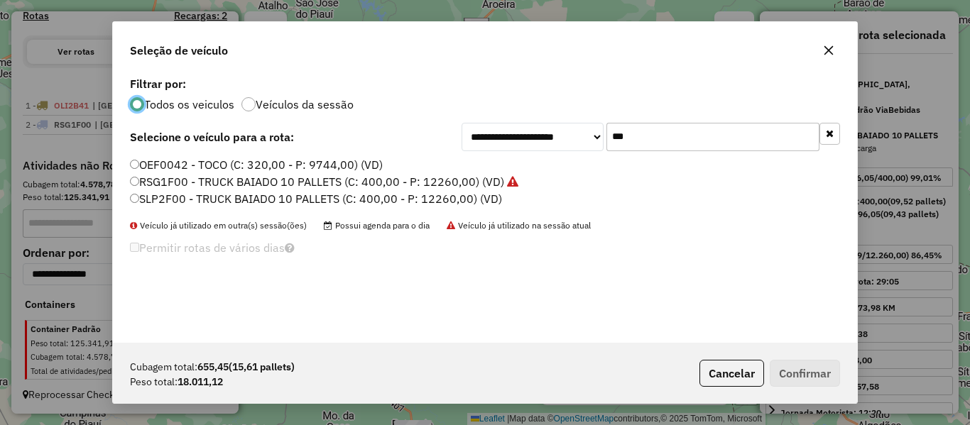
scroll to position [8, 4]
drag, startPoint x: 662, startPoint y: 144, endPoint x: 538, endPoint y: 170, distance: 126.9
click at [543, 168] on div "**********" at bounding box center [485, 208] width 744 height 270
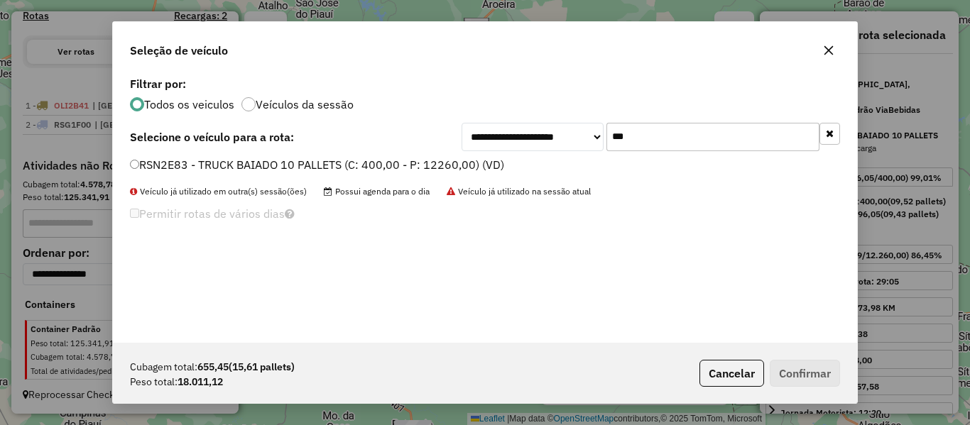
type input "***"
drag, startPoint x: 178, startPoint y: 159, endPoint x: 155, endPoint y: 185, distance: 34.7
click at [175, 161] on label "RSN2E83 - TRUCK BAIADO 10 PALLETS (C: 400,00 - P: 12260,00) (VD)" at bounding box center [317, 164] width 374 height 17
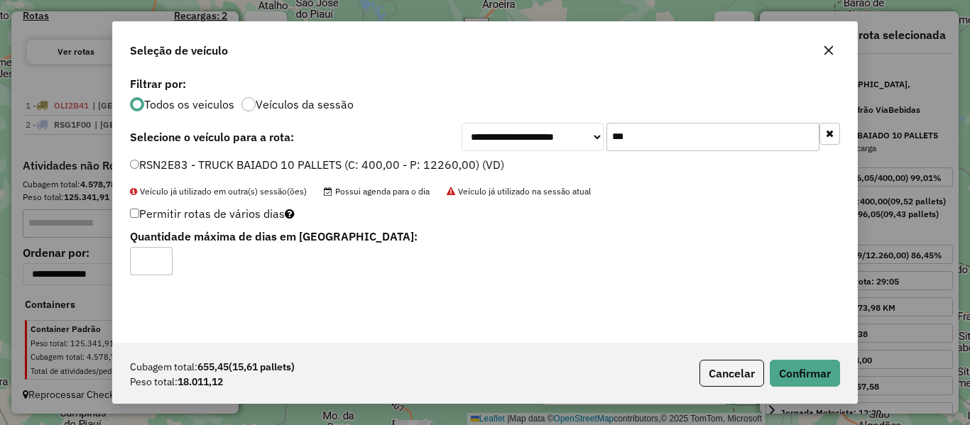
click at [137, 211] on label "Permitir rotas de vários dias" at bounding box center [212, 213] width 165 height 27
type input "*"
click at [157, 257] on input "*" at bounding box center [151, 261] width 43 height 28
click at [786, 361] on button "Confirmar" at bounding box center [805, 373] width 70 height 27
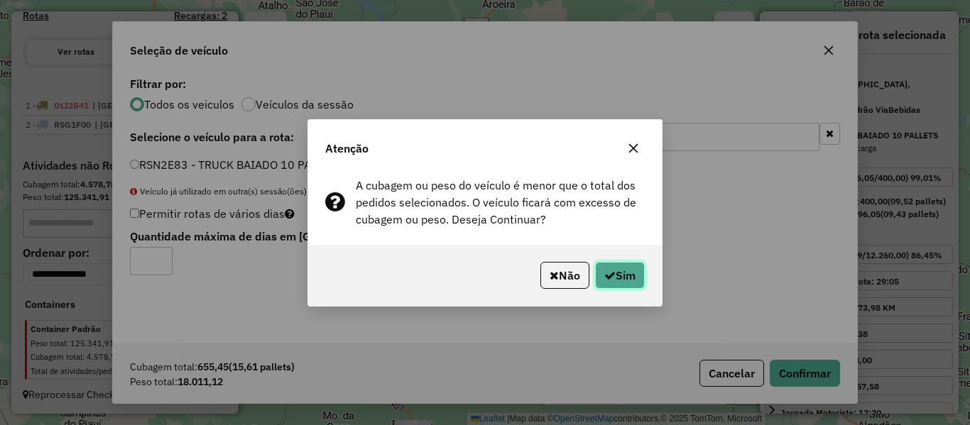
click at [610, 284] on button "Sim" at bounding box center [620, 275] width 50 height 27
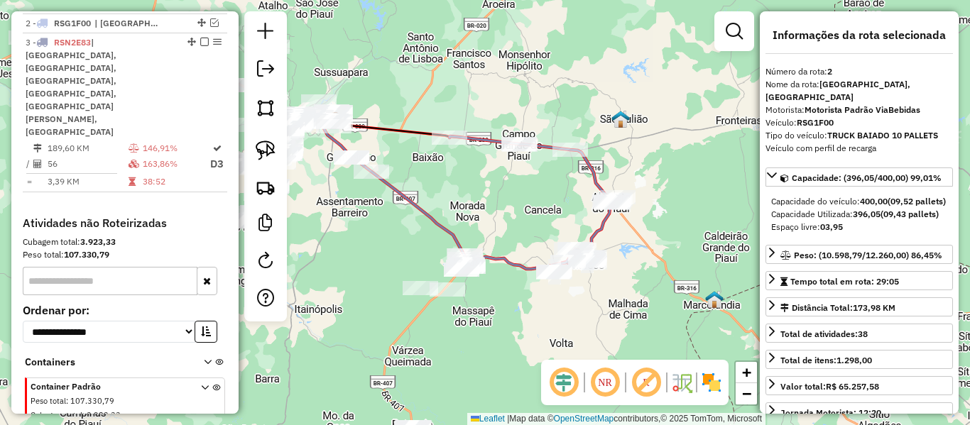
scroll to position [543, 0]
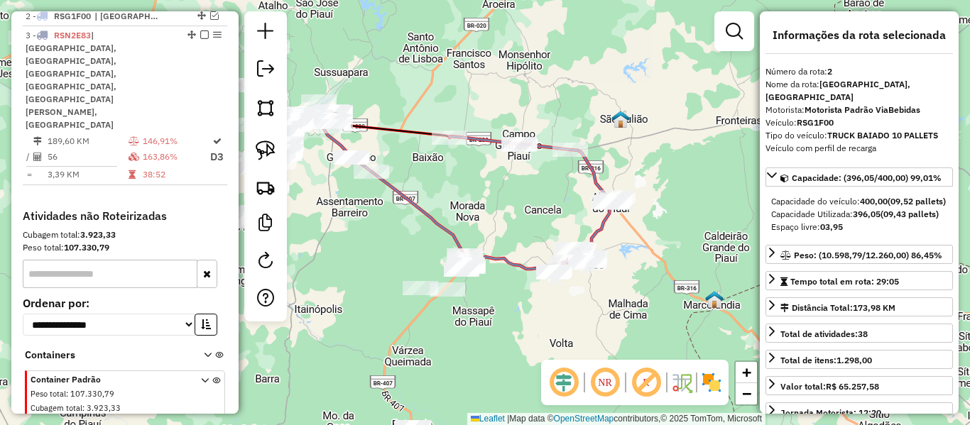
click at [508, 265] on icon at bounding box center [454, 194] width 263 height 149
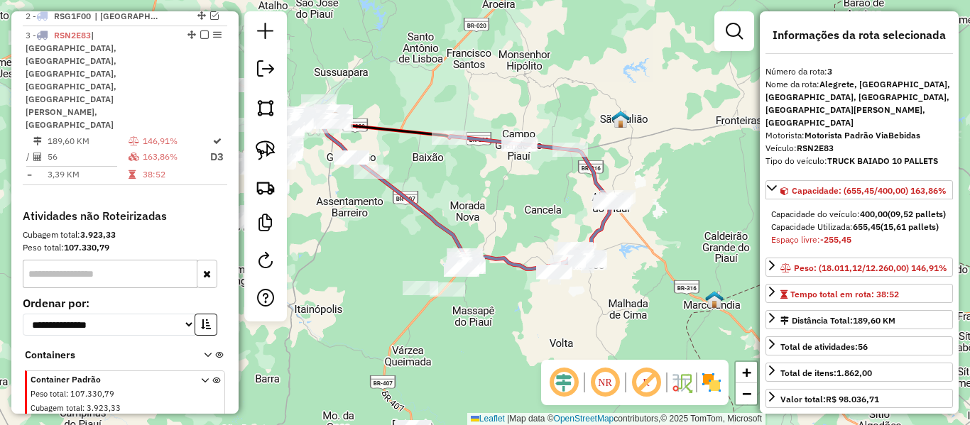
scroll to position [426, 0]
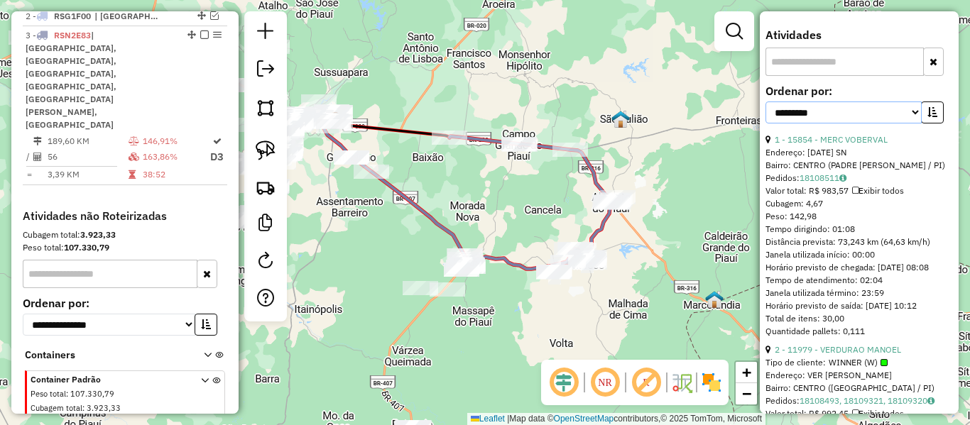
click at [864, 124] on select "**********" at bounding box center [843, 113] width 156 height 22
select select "**********"
click at [765, 124] on select "**********" at bounding box center [843, 113] width 156 height 22
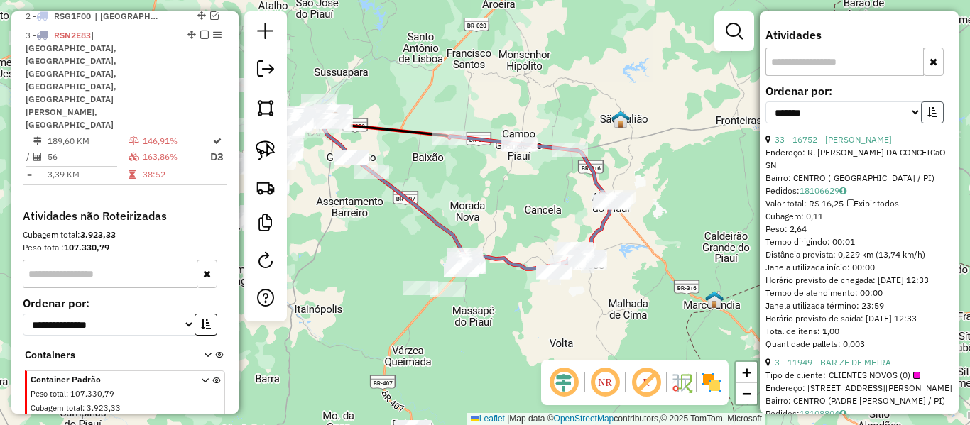
click at [929, 124] on button "button" at bounding box center [932, 113] width 23 height 22
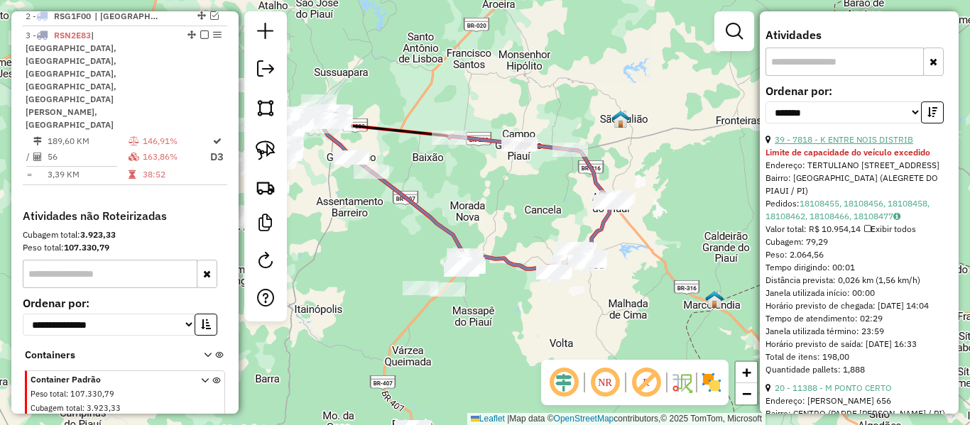
click at [851, 145] on link "39 - 7818 - K ENTRE NOIS DISTRIB" at bounding box center [844, 139] width 138 height 11
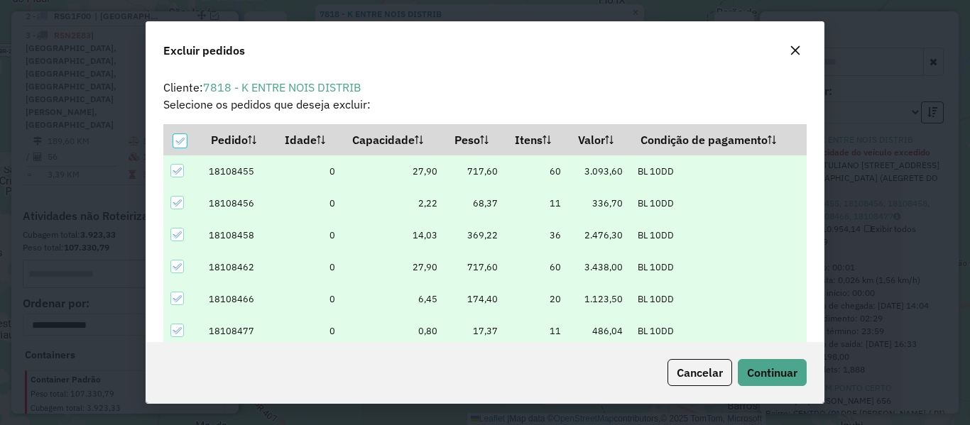
scroll to position [9, 4]
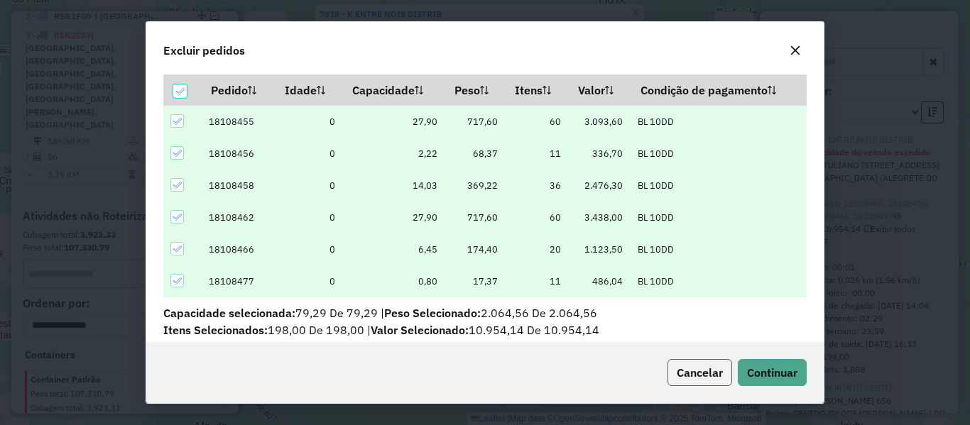
click at [715, 378] on span "Cancelar" at bounding box center [700, 373] width 46 height 14
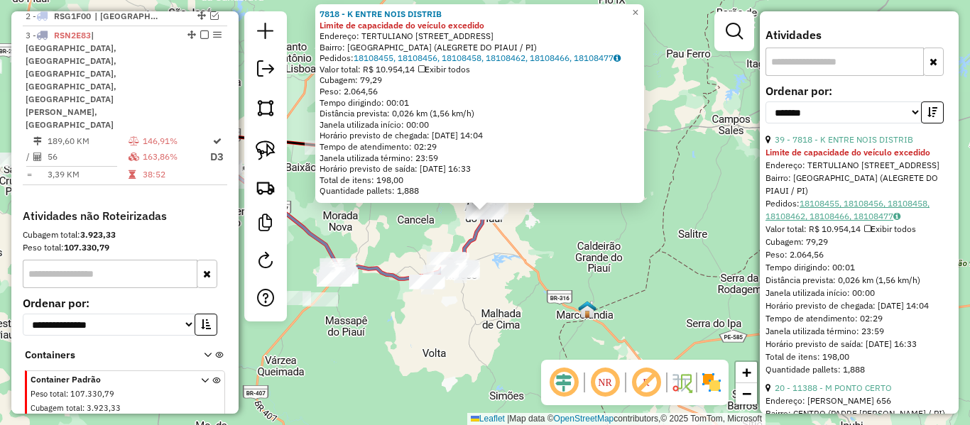
scroll to position [568, 0]
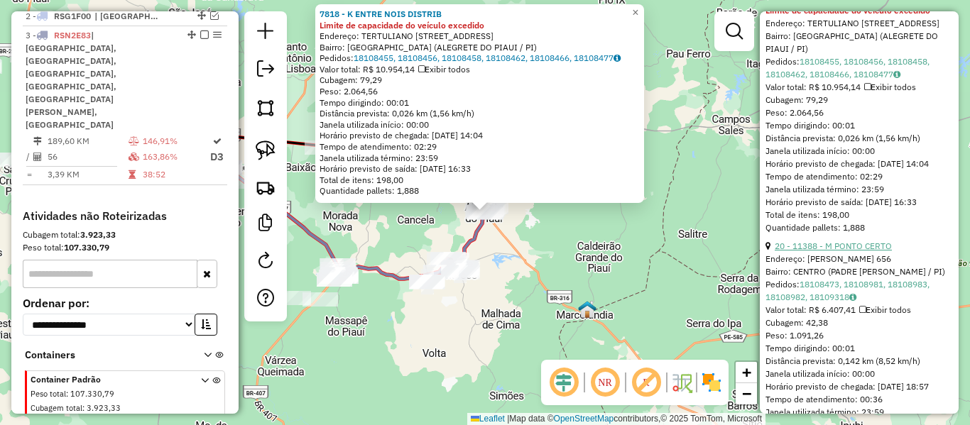
click at [846, 251] on link "20 - 11388 - M PONTO CERTO" at bounding box center [833, 246] width 117 height 11
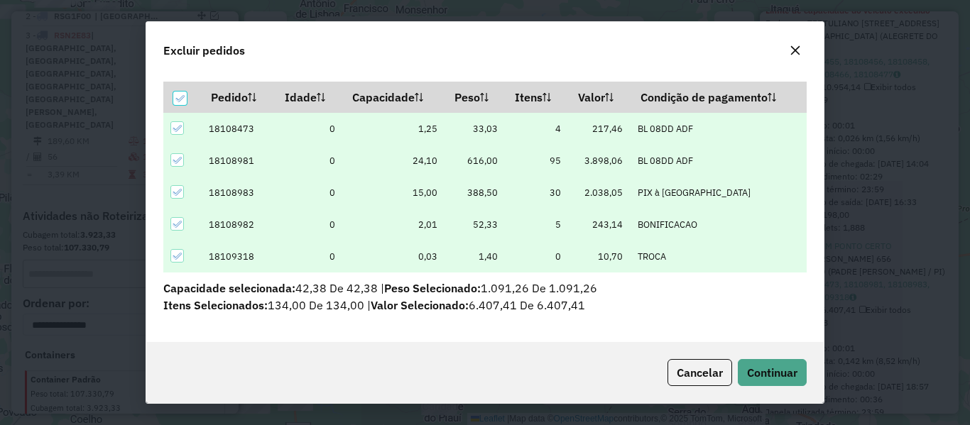
scroll to position [43, 0]
click at [709, 369] on span "Cancelar" at bounding box center [700, 373] width 46 height 14
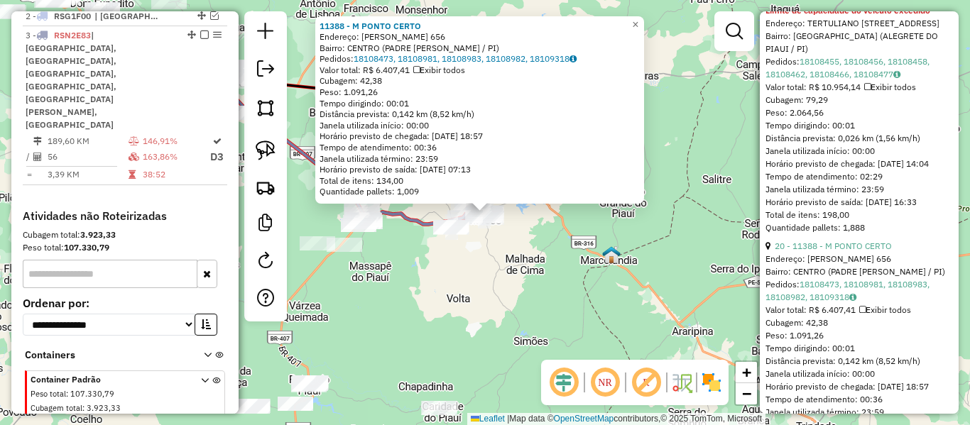
click at [544, 289] on div "11388 - M PONTO CERTO Endereço: JOSE DE MOURA LEAL 656 Bairro: CENTRO (PADRE MA…" at bounding box center [485, 212] width 970 height 425
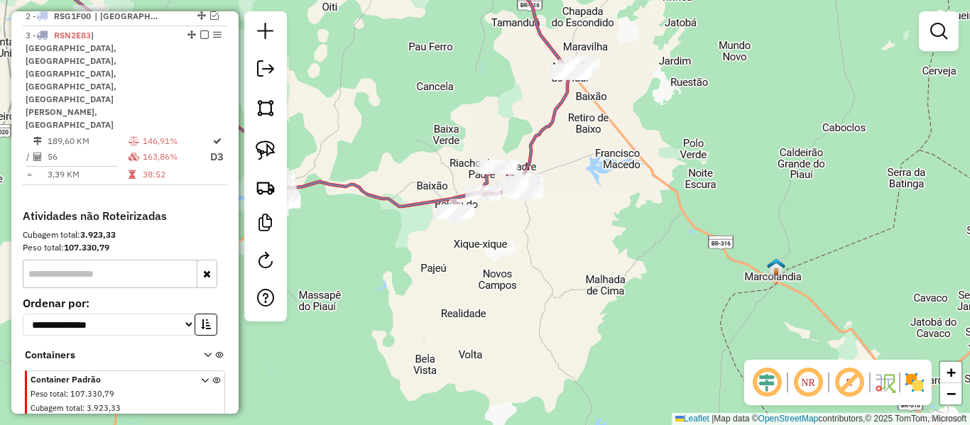
click at [425, 204] on icon at bounding box center [274, 81] width 492 height 249
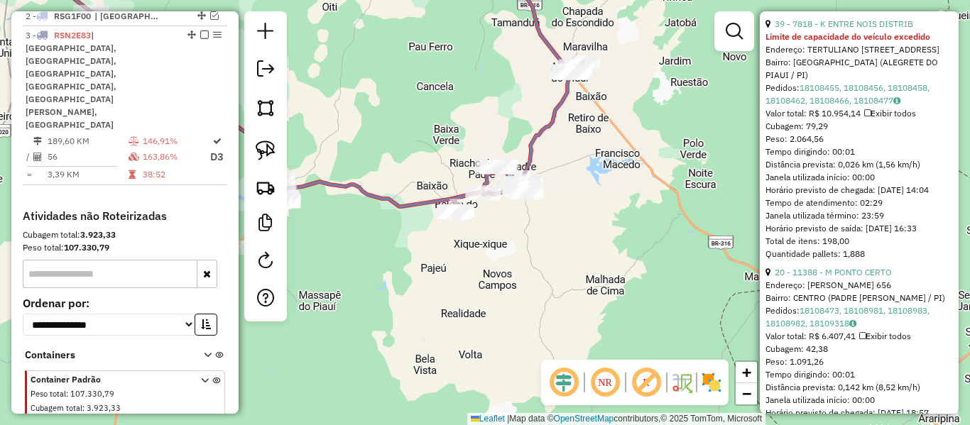
scroll to position [639, 0]
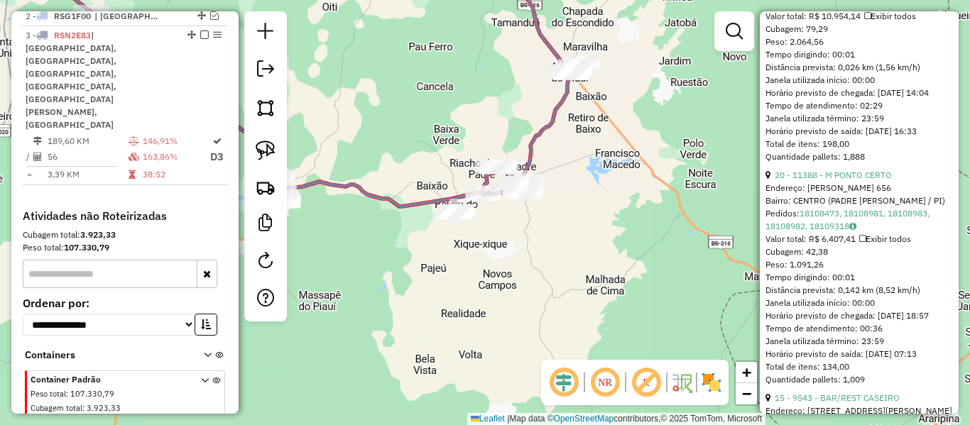
click at [846, 180] on link "20 - 11388 - M PONTO CERTO" at bounding box center [833, 175] width 117 height 11
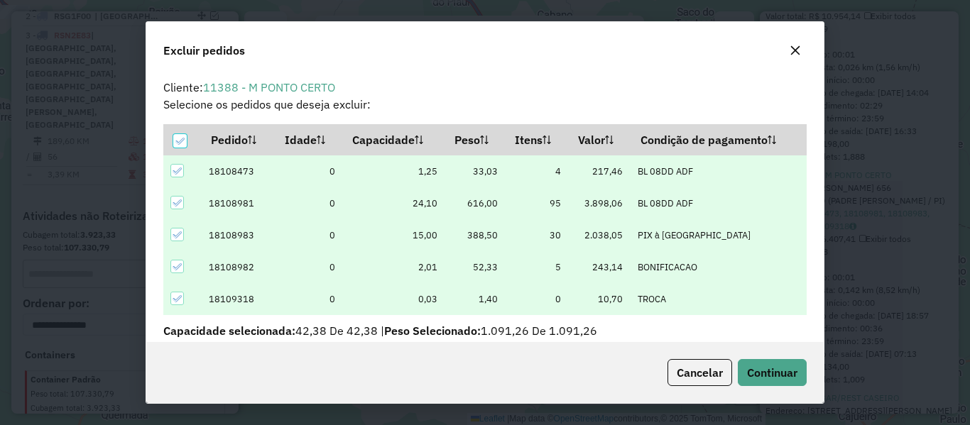
scroll to position [9, 4]
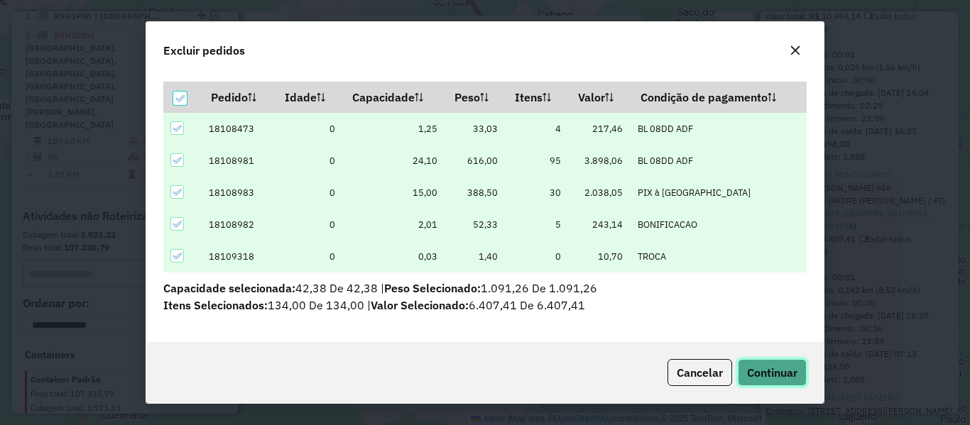
click at [782, 384] on button "Continuar" at bounding box center [772, 372] width 69 height 27
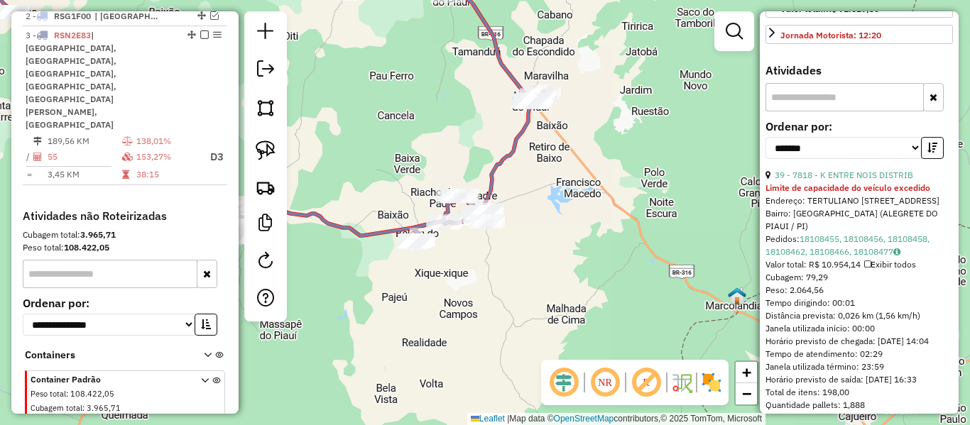
click at [361, 235] on icon at bounding box center [218, 96] width 523 height 278
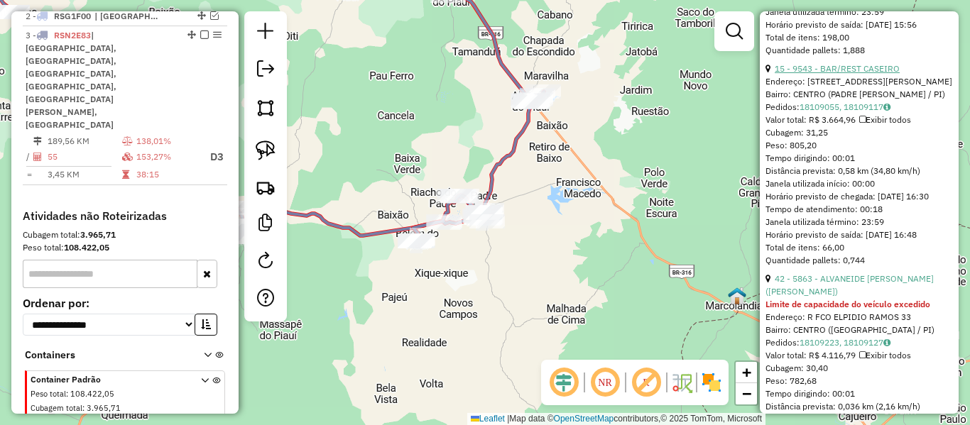
click at [861, 74] on link "15 - 9543 - BAR/REST CASEIRO" at bounding box center [837, 68] width 125 height 11
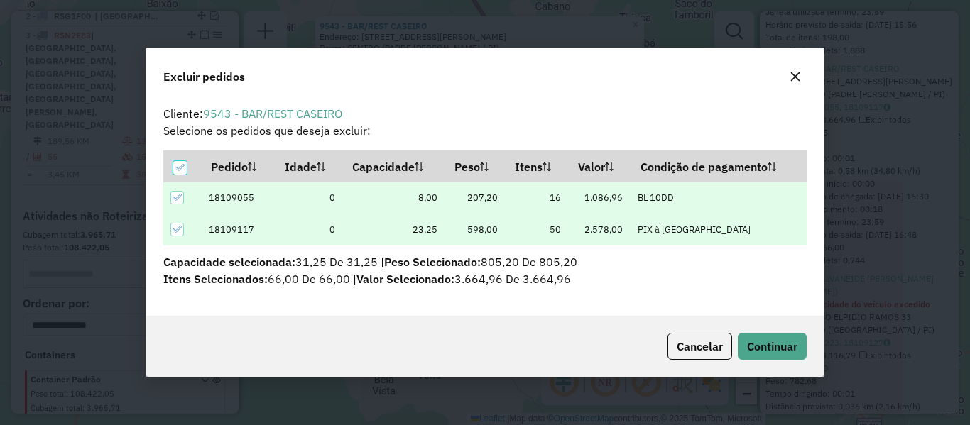
scroll to position [0, 0]
click at [755, 347] on span "Continuar" at bounding box center [772, 346] width 50 height 14
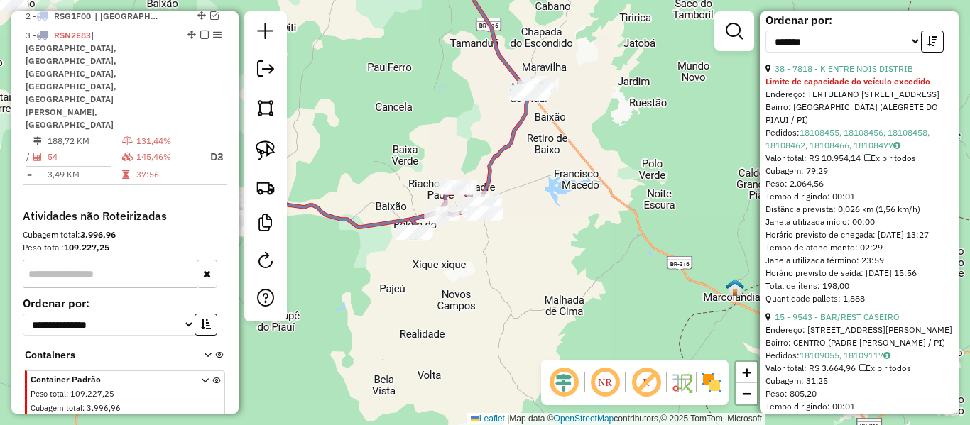
click at [381, 224] on icon at bounding box center [220, 92] width 518 height 270
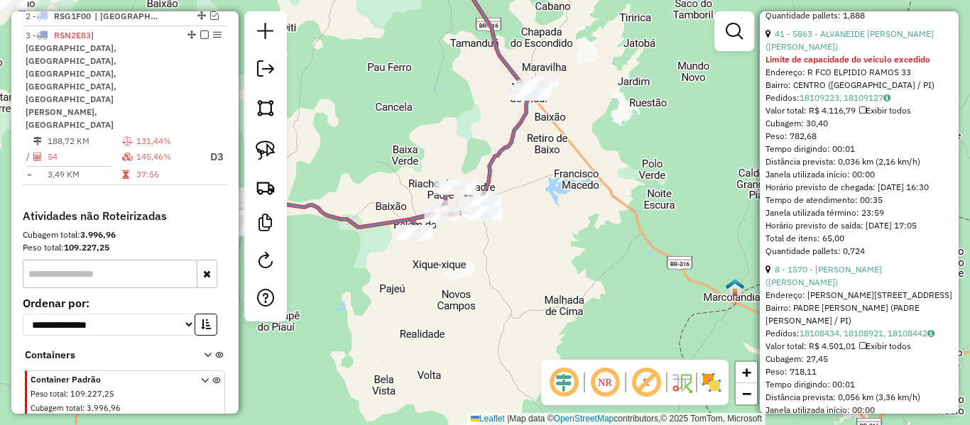
scroll to position [994, 0]
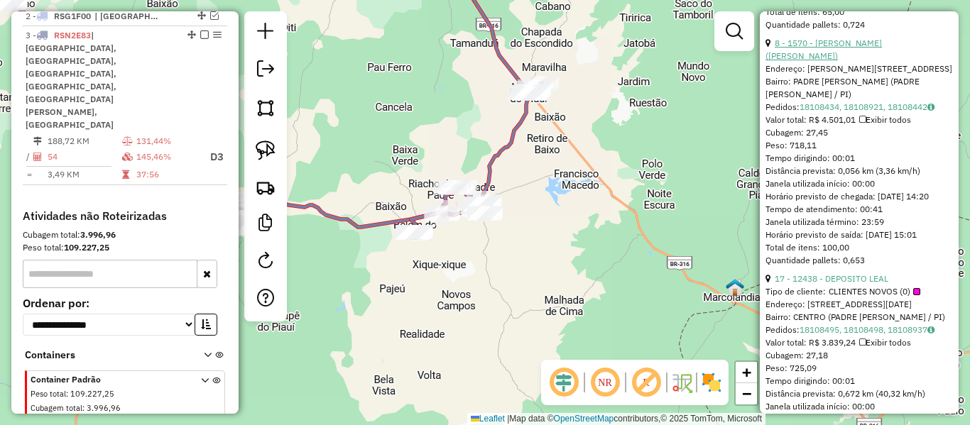
click at [837, 61] on link "8 - 1570 - JOSE ANTONIO DA SILVA (BAR LUARADA)" at bounding box center [823, 49] width 116 height 23
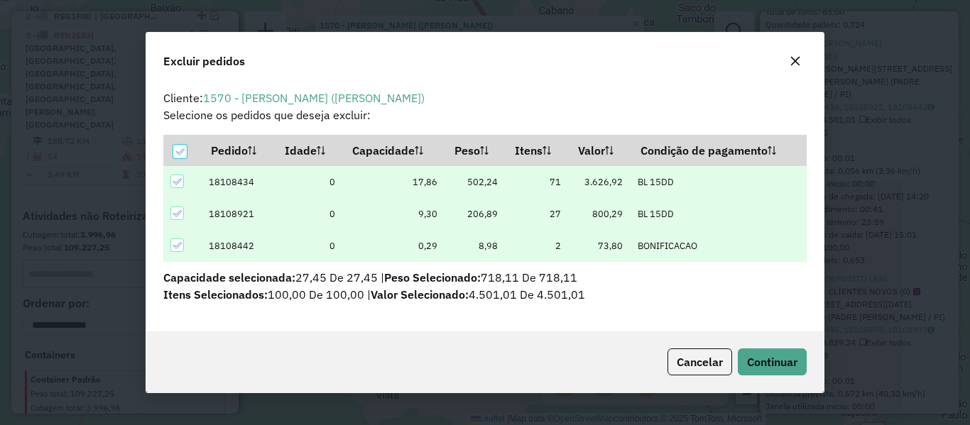
scroll to position [0, 0]
click at [773, 359] on span "Continuar" at bounding box center [772, 362] width 50 height 14
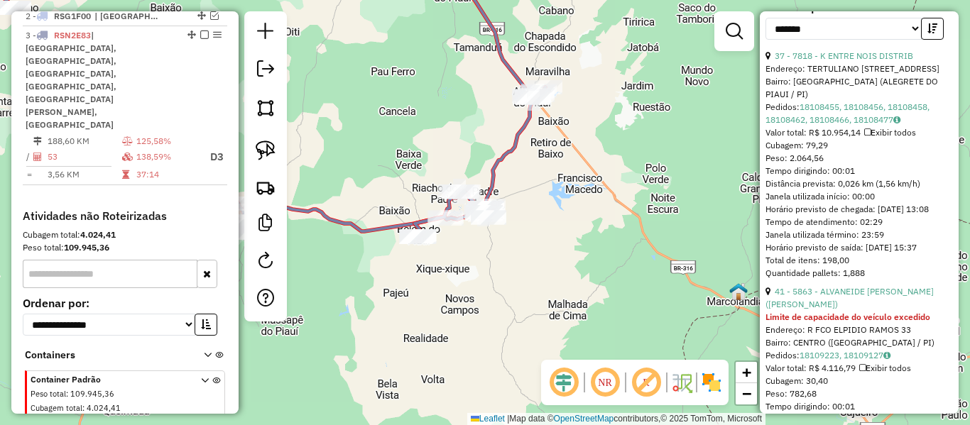
click at [361, 231] on icon at bounding box center [222, 94] width 520 height 274
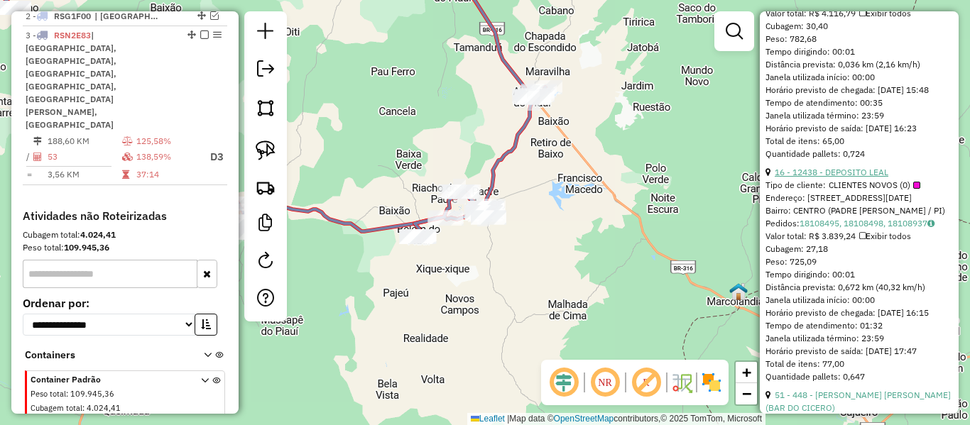
click at [846, 178] on link "16 - 12438 - DEPOSITO LEAL" at bounding box center [832, 172] width 114 height 11
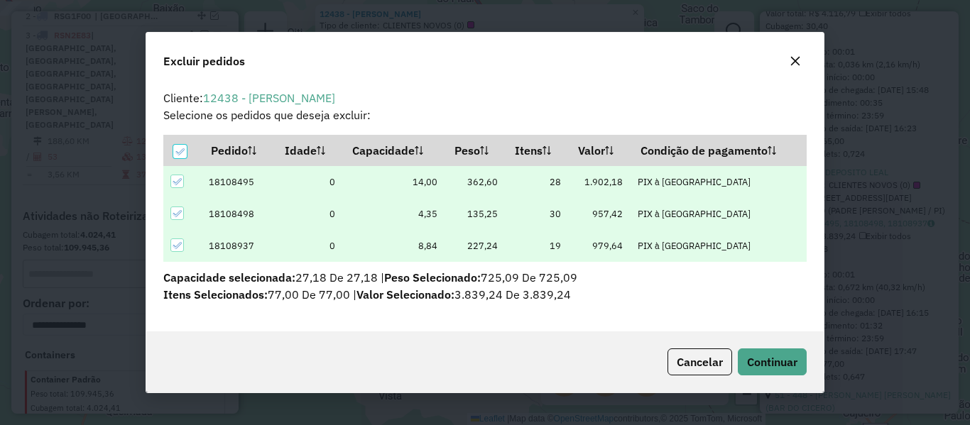
scroll to position [0, 0]
click at [758, 363] on span "Continuar" at bounding box center [772, 362] width 50 height 14
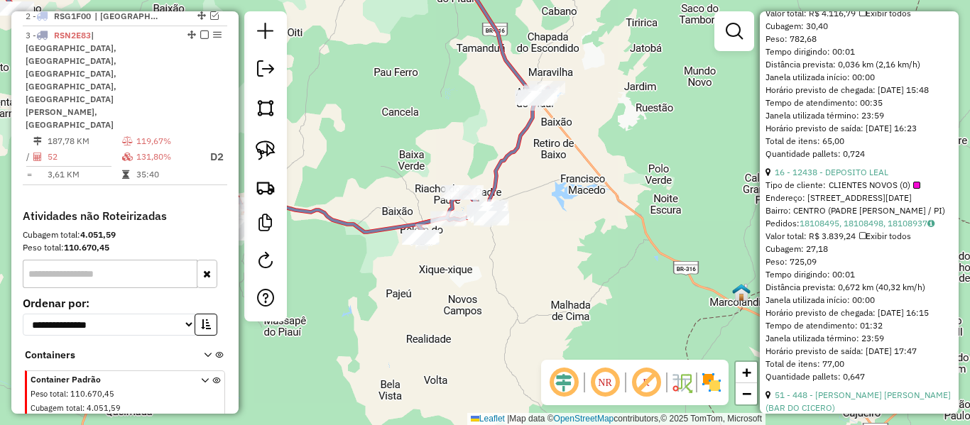
scroll to position [381, 0]
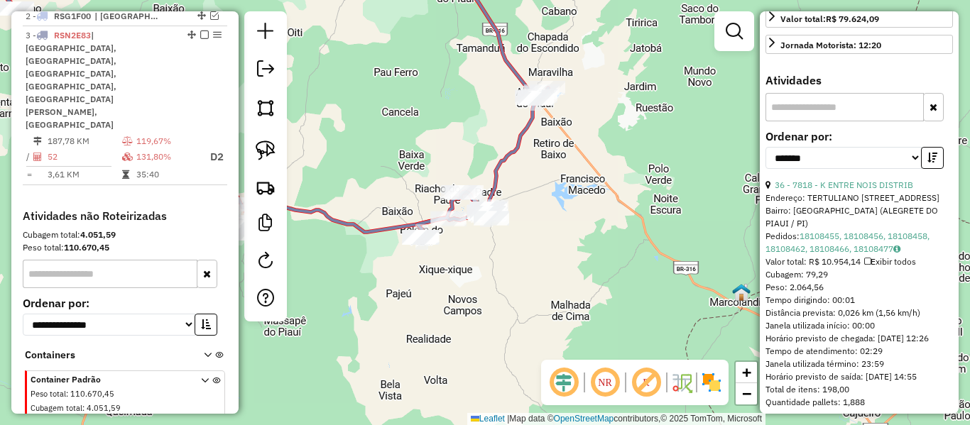
click at [369, 230] on icon at bounding box center [224, 94] width 521 height 275
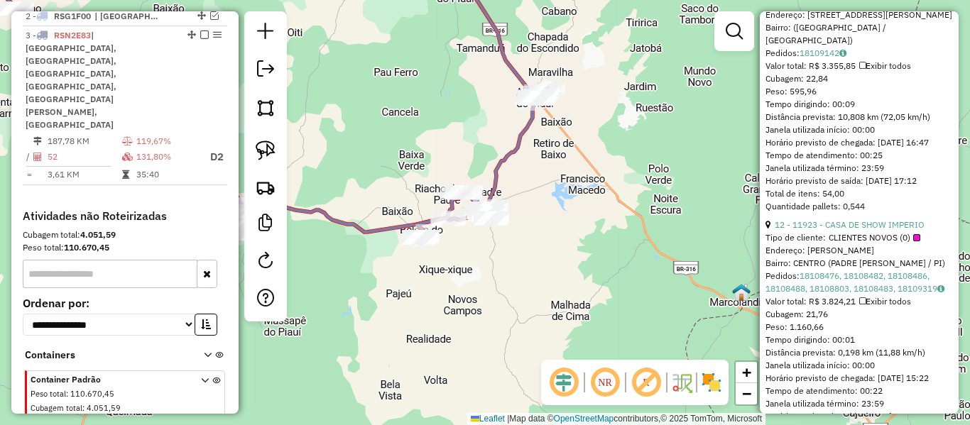
scroll to position [1304, 0]
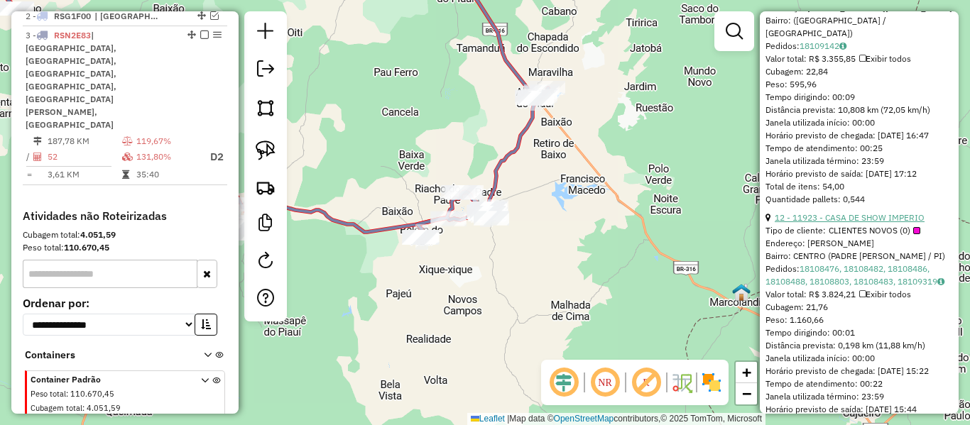
click at [835, 223] on link "12 - 11923 - CASA DE SHOW IMPERIO" at bounding box center [850, 217] width 150 height 11
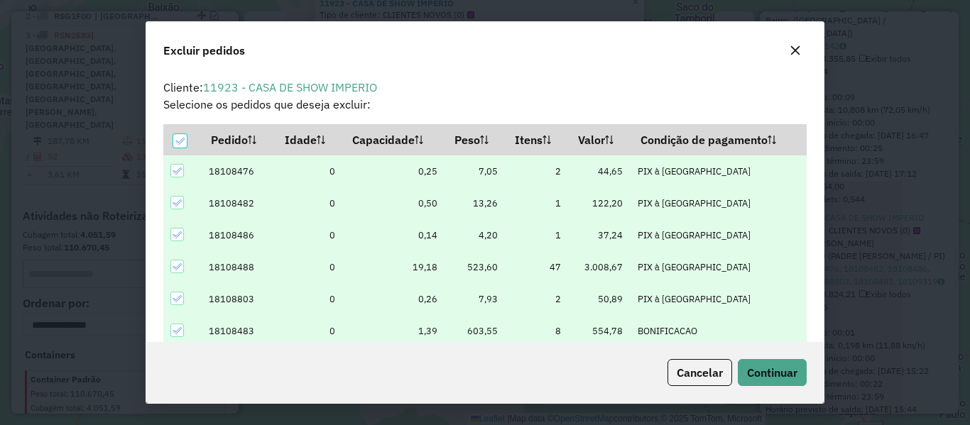
scroll to position [0, 0]
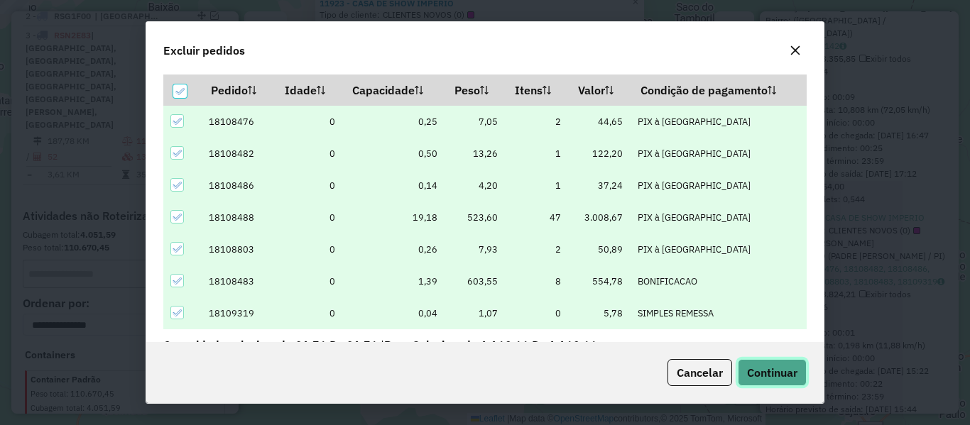
click at [782, 369] on span "Continuar" at bounding box center [772, 373] width 50 height 14
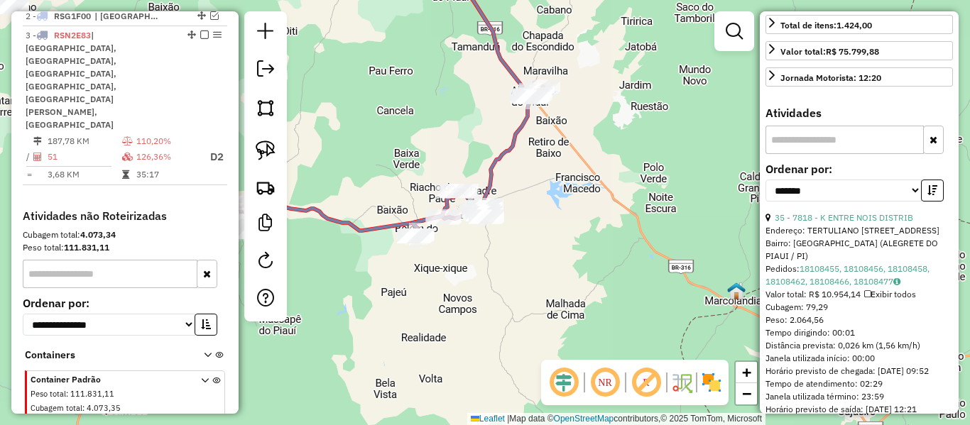
click at [379, 222] on icon at bounding box center [220, 93] width 520 height 273
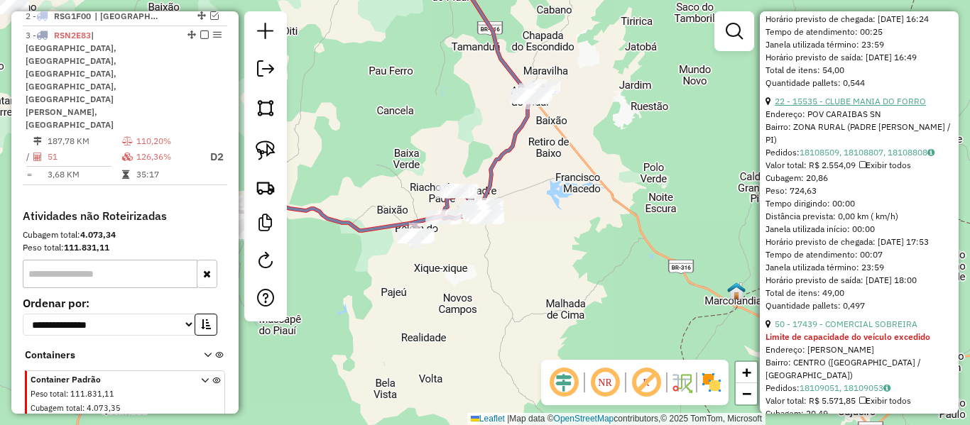
click at [856, 107] on link "22 - 15535 - CLUBE MANIA DO FORRO" at bounding box center [850, 101] width 151 height 11
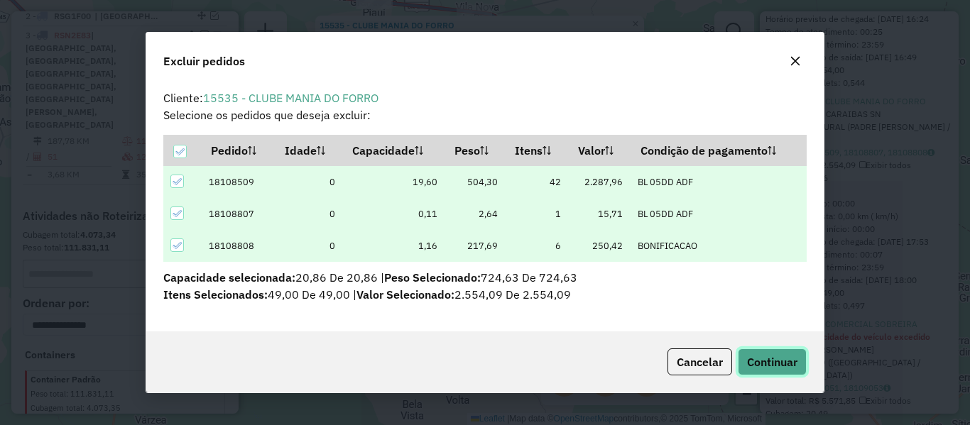
click at [772, 362] on span "Continuar" at bounding box center [772, 362] width 50 height 14
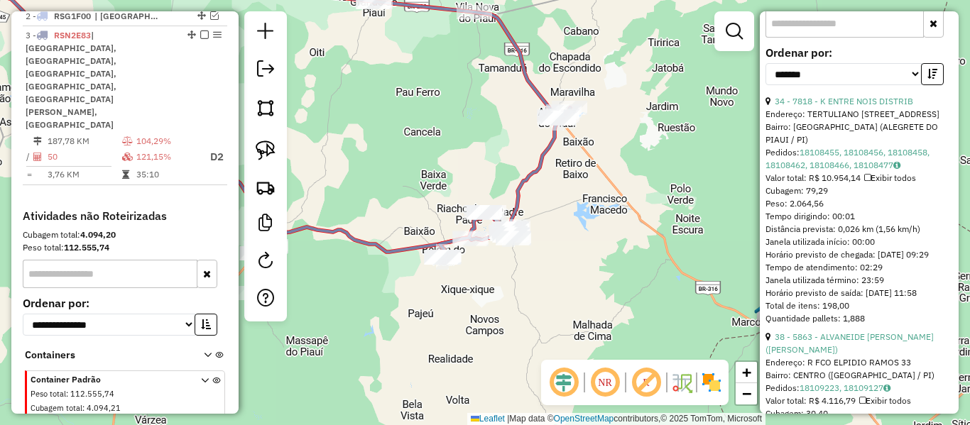
click at [395, 249] on icon at bounding box center [244, 104] width 526 height 295
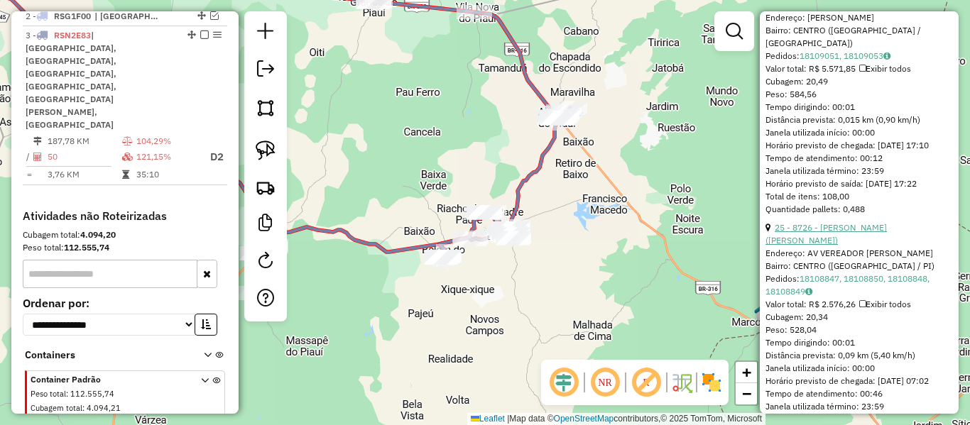
click at [863, 246] on link "25 - 8726 - JOSE RICARDO DE CARVALHO (BAR BELEM)" at bounding box center [825, 233] width 121 height 23
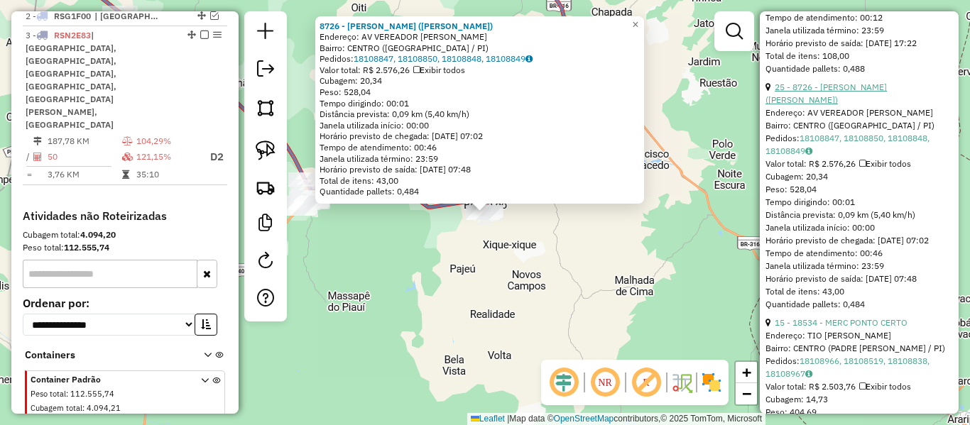
scroll to position [1671, 0]
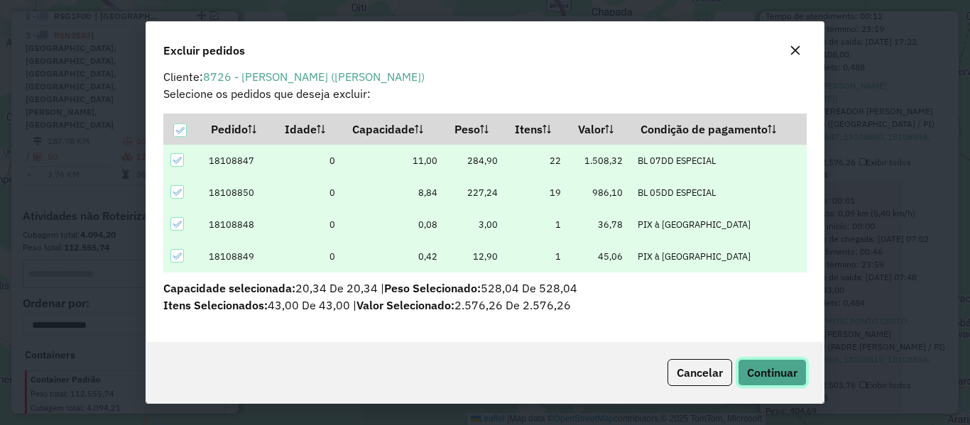
click at [792, 366] on span "Continuar" at bounding box center [772, 373] width 50 height 14
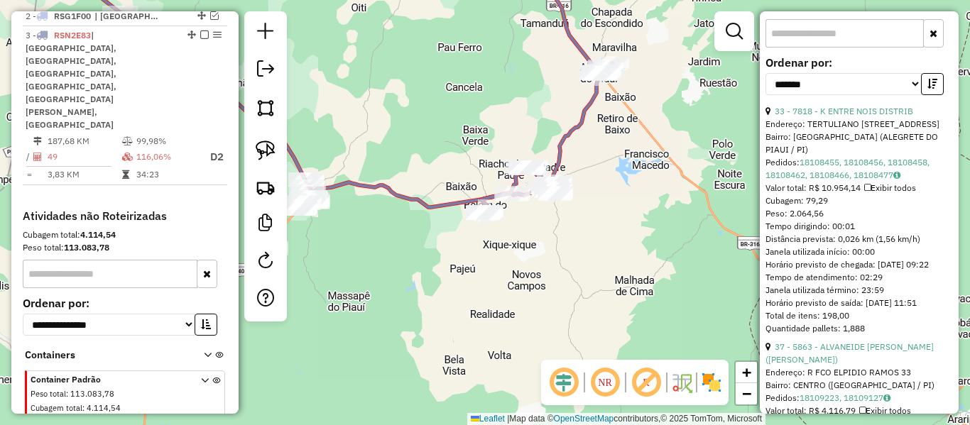
click at [435, 207] on icon at bounding box center [302, 82] width 493 height 250
drag, startPoint x: 442, startPoint y: 289, endPoint x: 489, endPoint y: 160, distance: 137.5
click at [467, 197] on div "Janela de atendimento Grade de atendimento Capacidade Transportadoras Veículos …" at bounding box center [485, 212] width 970 height 425
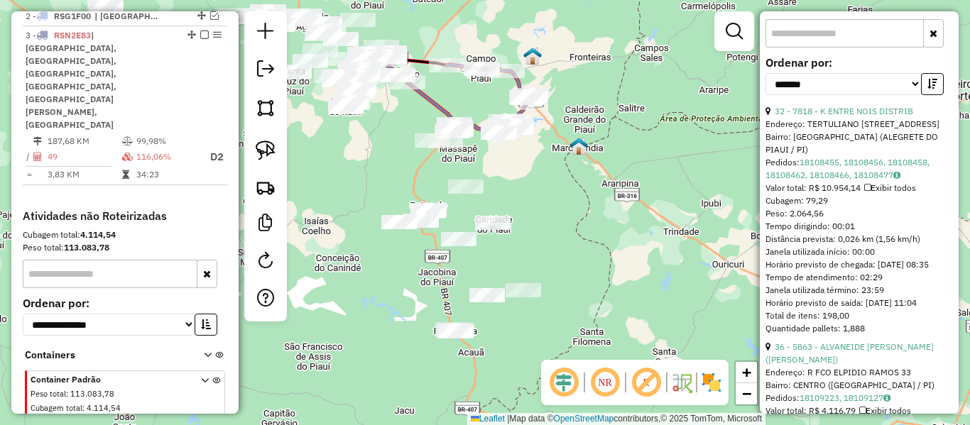
drag, startPoint x: 443, startPoint y: 248, endPoint x: 440, endPoint y: 188, distance: 59.7
click at [451, 180] on div at bounding box center [466, 187] width 36 height 14
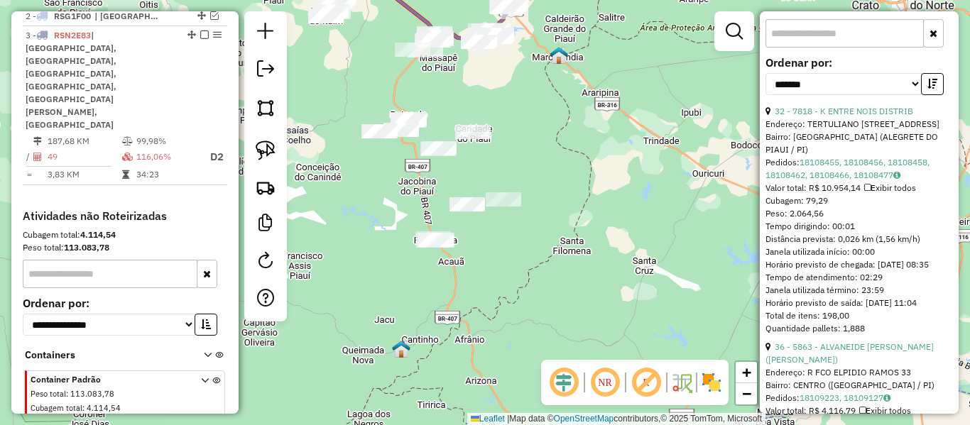
drag, startPoint x: 369, startPoint y: 200, endPoint x: 347, endPoint y: 173, distance: 34.8
click at [364, 186] on div "Janela de atendimento Grade de atendimento Capacidade Transportadoras Veículos …" at bounding box center [485, 212] width 970 height 425
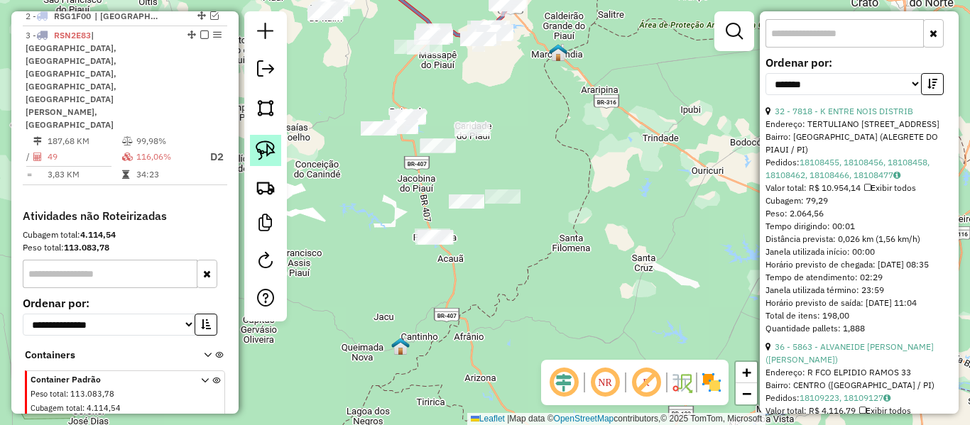
click at [261, 147] on img at bounding box center [266, 151] width 20 height 20
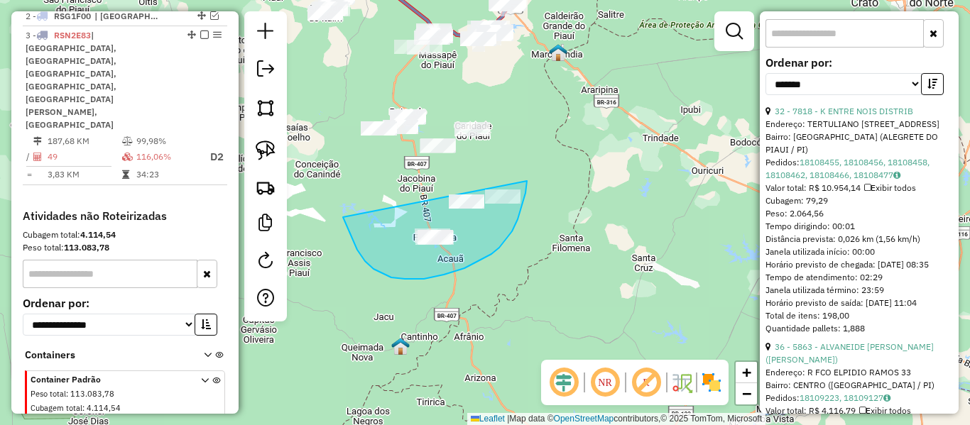
drag, startPoint x: 343, startPoint y: 217, endPoint x: 535, endPoint y: 160, distance: 200.6
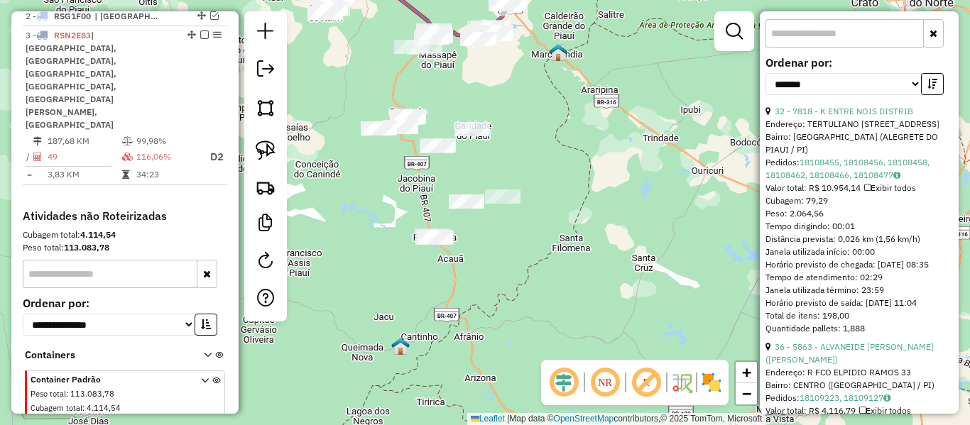
drag, startPoint x: 402, startPoint y: 219, endPoint x: 397, endPoint y: 236, distance: 17.8
click at [403, 233] on div "Janela de atendimento Grade de atendimento Capacidade Transportadoras Veículos …" at bounding box center [485, 212] width 970 height 425
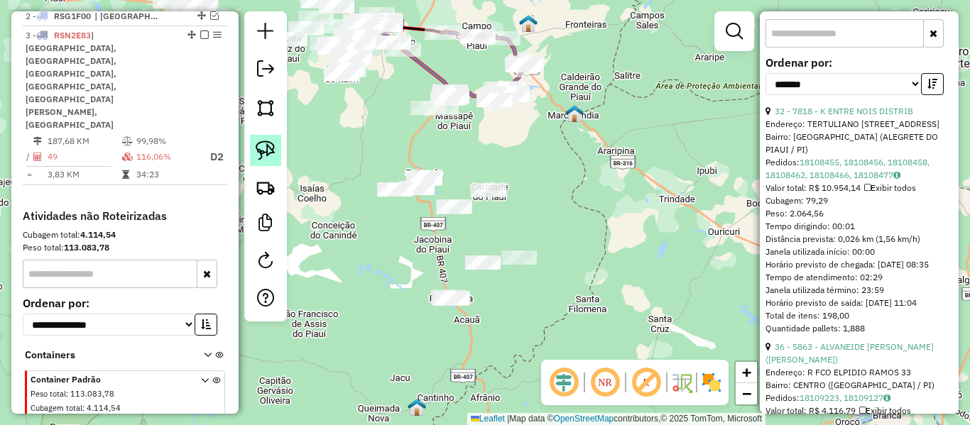
click at [268, 155] on img at bounding box center [266, 151] width 20 height 20
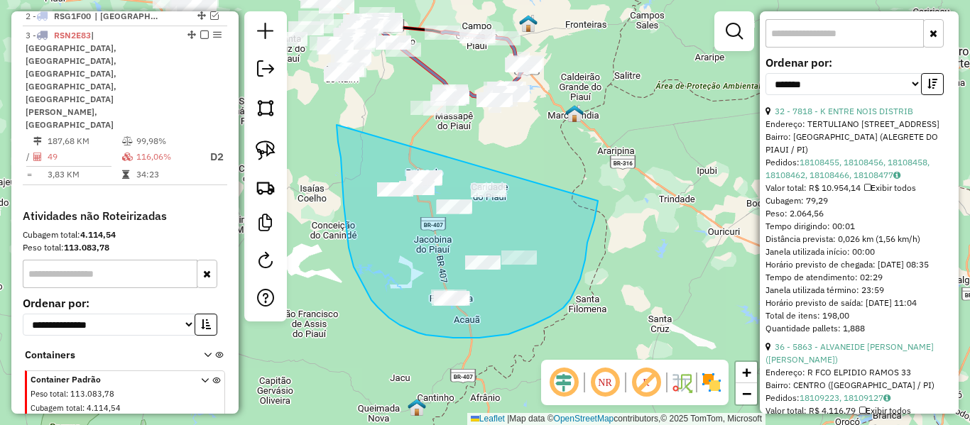
drag, startPoint x: 337, startPoint y: 130, endPoint x: 598, endPoint y: 201, distance: 270.1
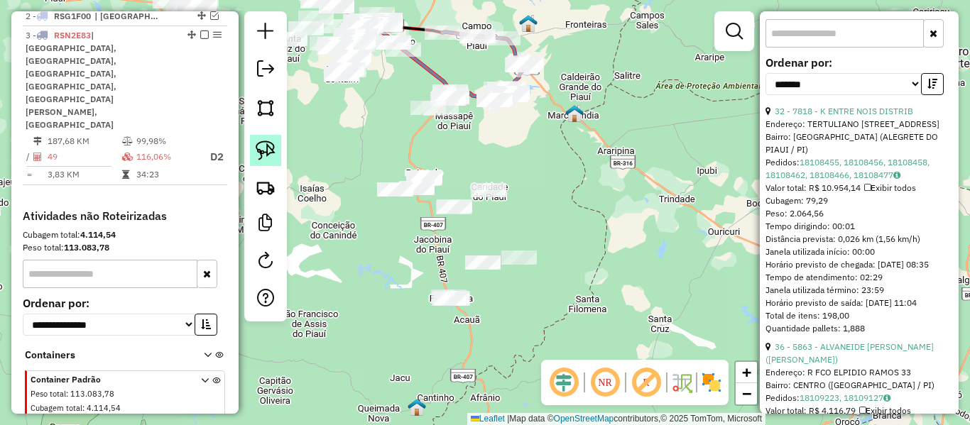
click at [263, 145] on img at bounding box center [266, 151] width 20 height 20
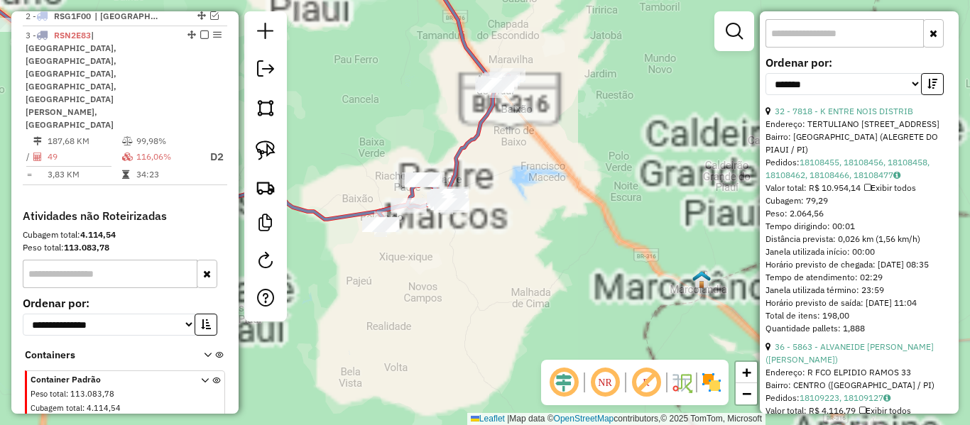
click at [478, 116] on icon at bounding box center [357, 91] width 302 height 268
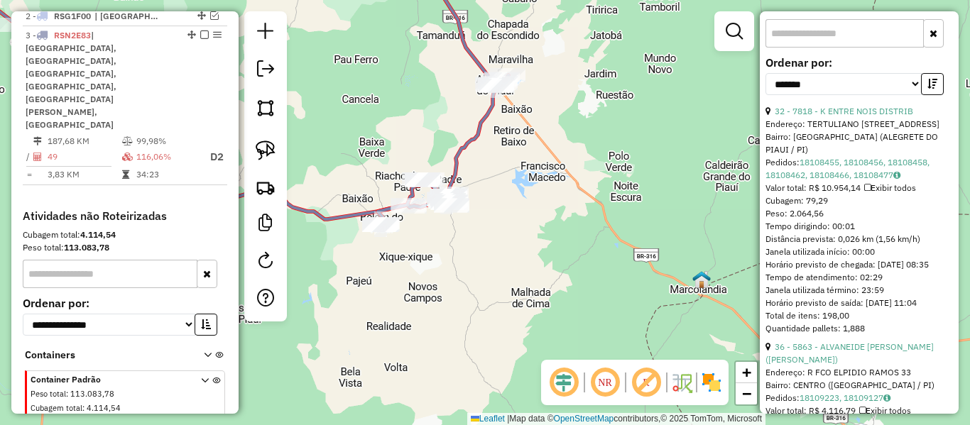
click at [483, 121] on icon at bounding box center [357, 91] width 302 height 268
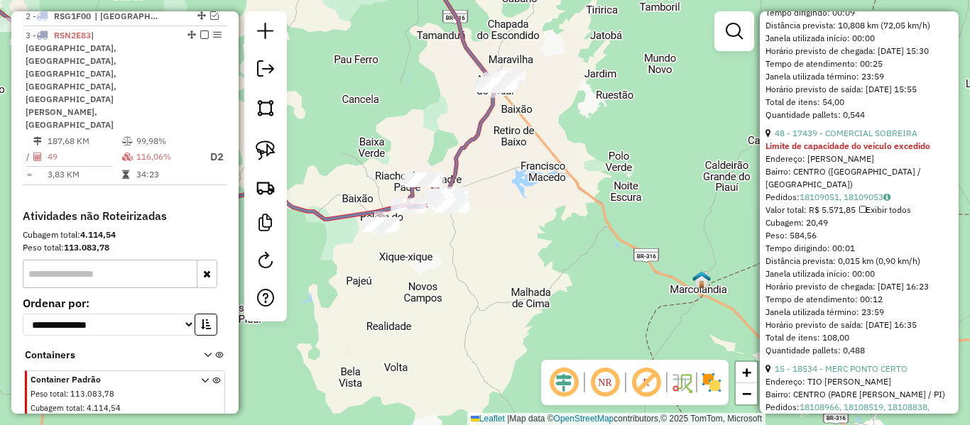
scroll to position [1519, 0]
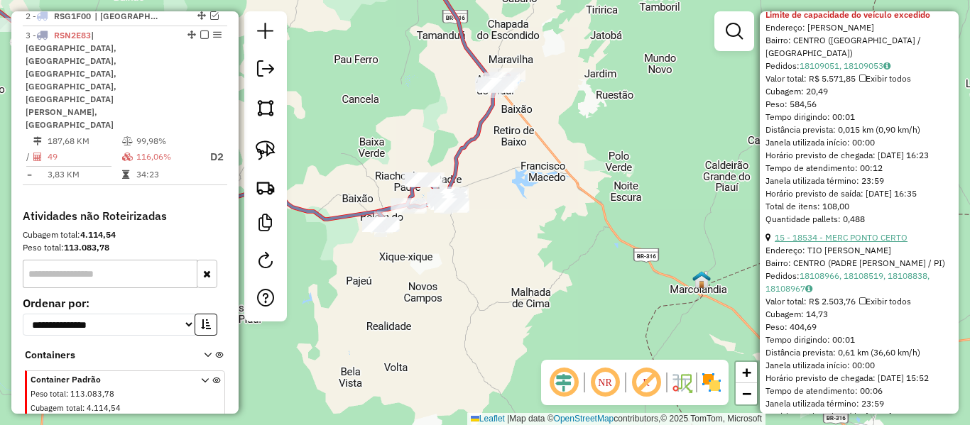
click at [847, 243] on link "15 - 18534 - MERC PONTO CERTO" at bounding box center [841, 237] width 133 height 11
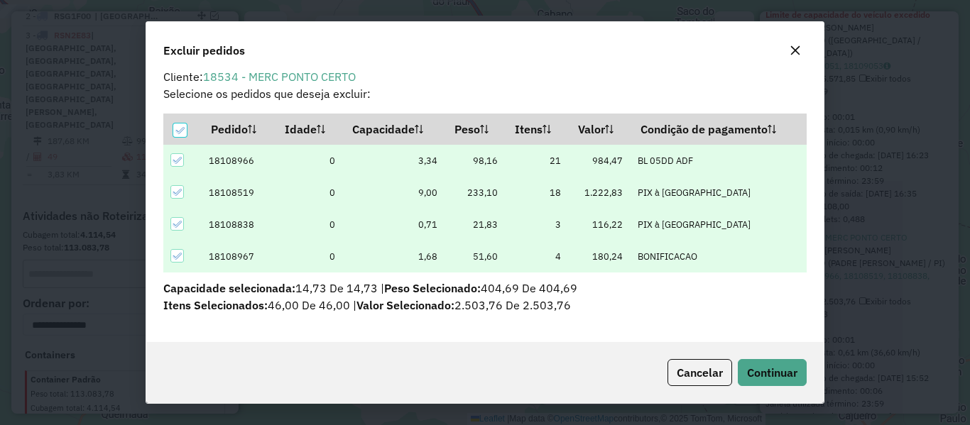
scroll to position [11, 0]
click at [784, 362] on button "Continuar" at bounding box center [772, 372] width 69 height 27
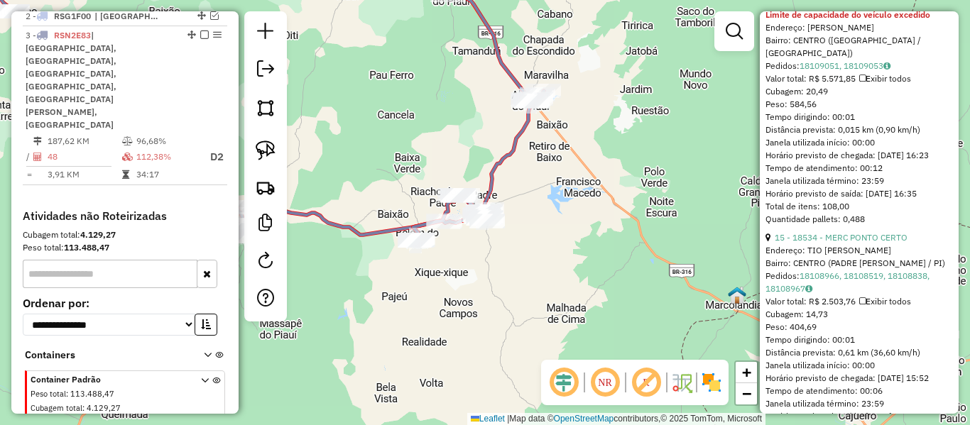
scroll to position [315, 0]
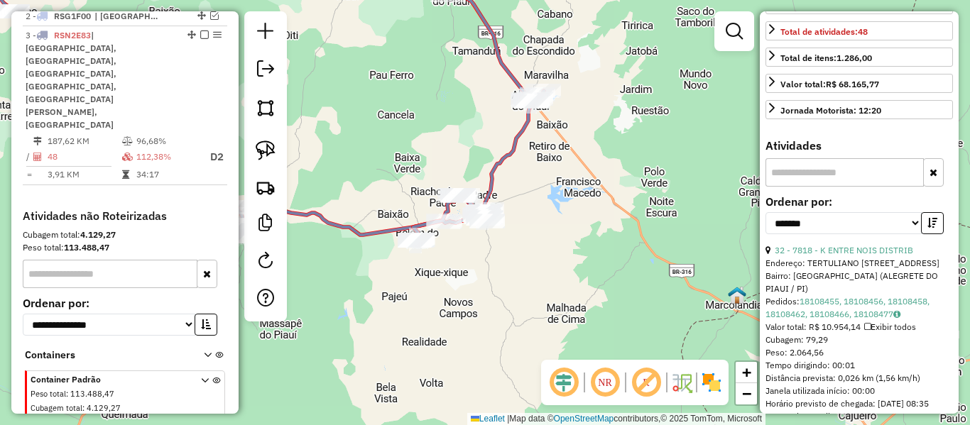
click at [370, 231] on icon at bounding box center [218, 96] width 523 height 278
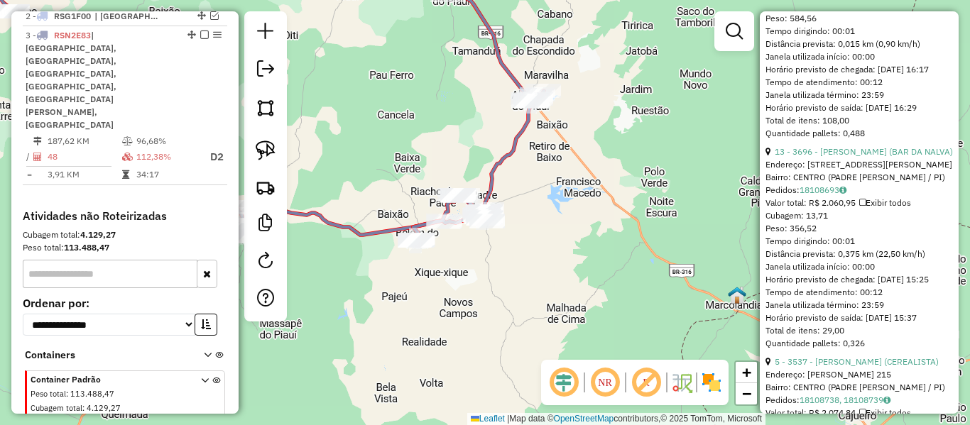
scroll to position [1735, 0]
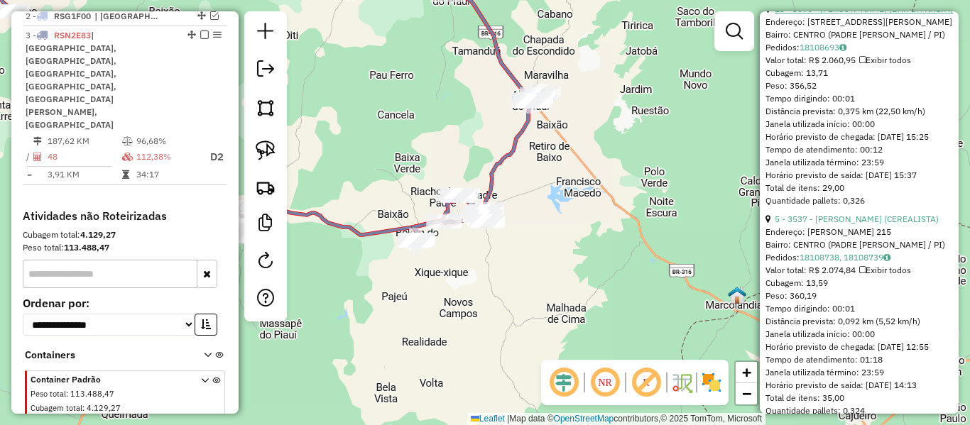
click at [849, 14] on link "13 - 3696 - MARIA NALVA DA SILVA (BAR DA NALVA)" at bounding box center [864, 9] width 178 height 11
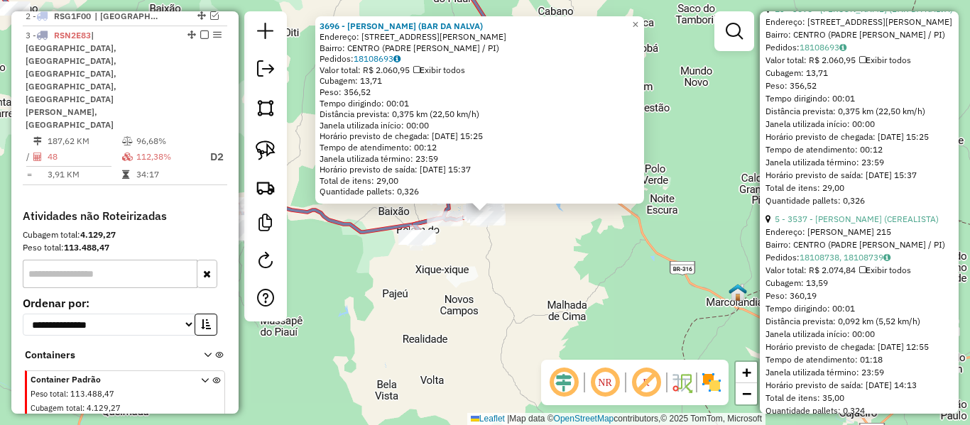
click at [844, 226] on div "5 - 3537 - FRANCISCO JOSE DE CARVALHO (CEREALISTA)" at bounding box center [858, 219] width 187 height 13
click at [825, 14] on link "13 - 3696 - MARIA NALVA DA SILVA (BAR DA NALVA)" at bounding box center [864, 9] width 178 height 11
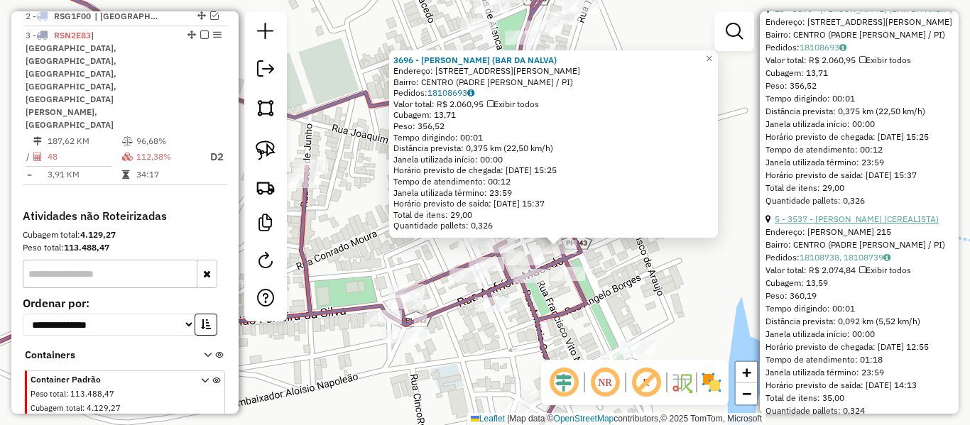
click at [817, 224] on link "5 - 3537 - FRANCISCO JOSE DE CARVALHO (CEREALISTA)" at bounding box center [857, 219] width 164 height 11
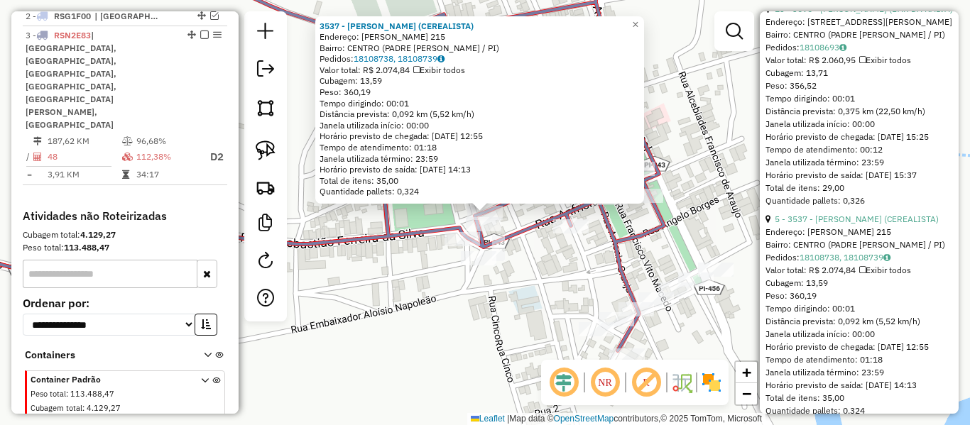
click at [540, 257] on div "3537 - FRANCISCO JOSE DE CARVALHO (CEREALISTA) Endereço: LUIZ JUBELINO MACEDO 2…" at bounding box center [485, 212] width 970 height 425
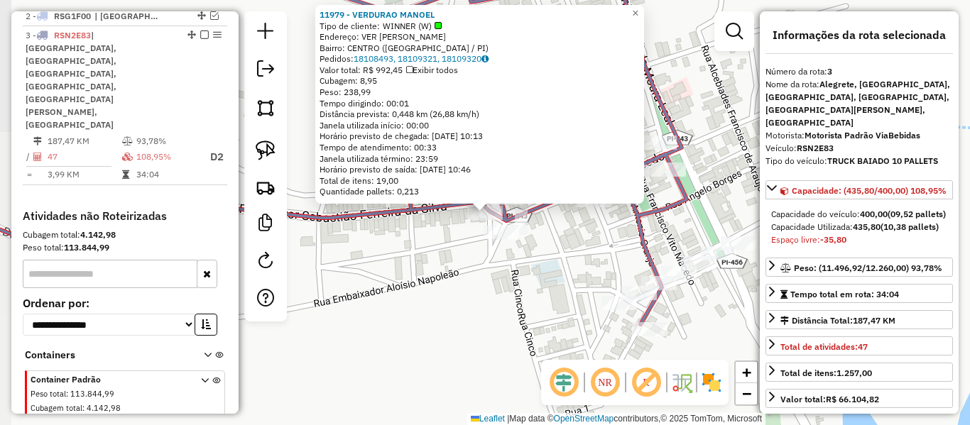
click at [462, 244] on div "11979 - VERDURAO MANOEL Tipo de cliente: WINNER (W) Endereço: VER JOSE VIRGILIO…" at bounding box center [485, 212] width 970 height 425
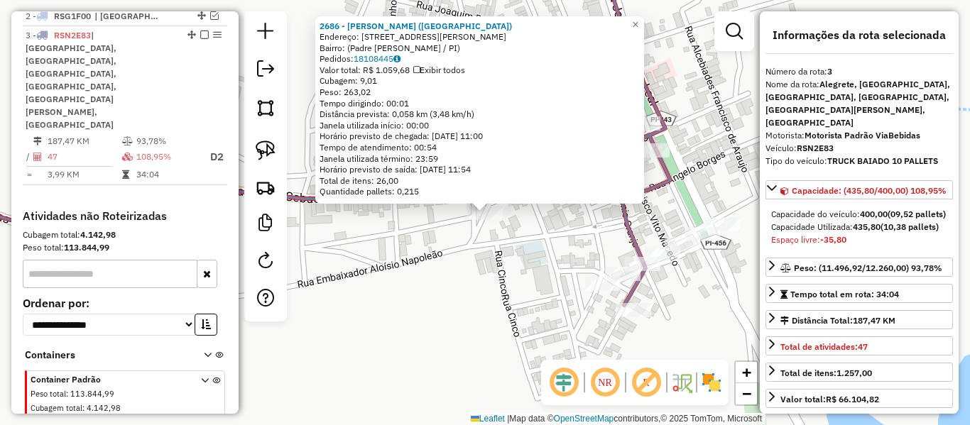
click at [464, 254] on div "2686 - FRANCISCO DAS CHAGAS DE CARVALHO (BAR DO FRANCISCO) Endereço: Rua Anfrís…" at bounding box center [485, 212] width 970 height 425
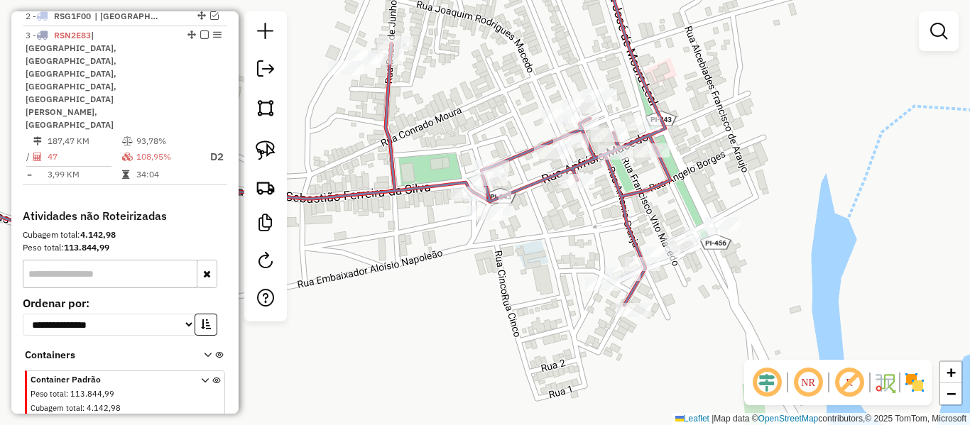
click at [447, 181] on icon at bounding box center [287, 131] width 768 height 348
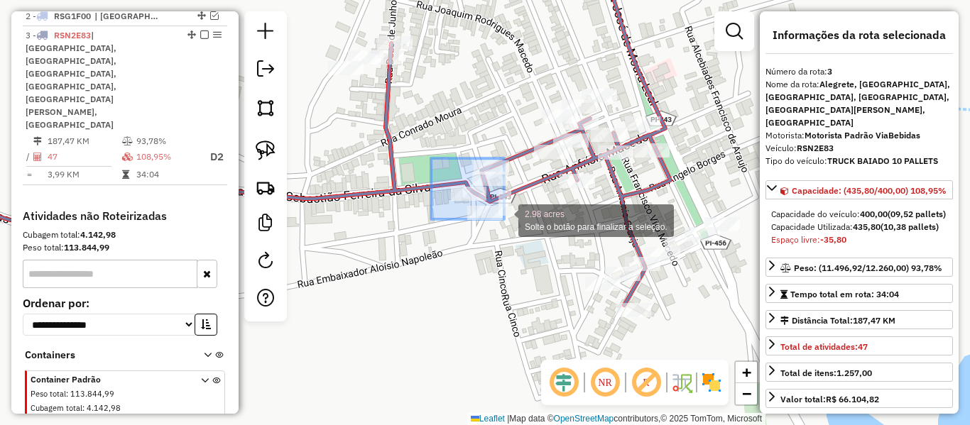
drag, startPoint x: 483, startPoint y: 202, endPoint x: 509, endPoint y: 229, distance: 37.7
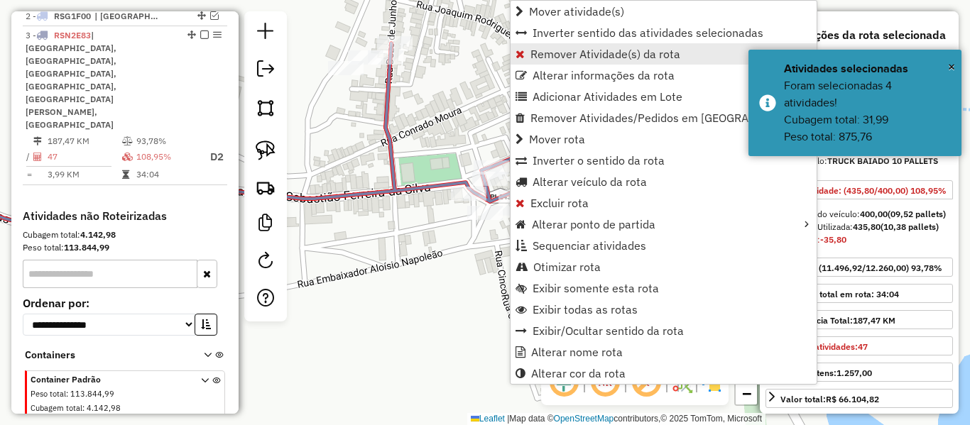
click at [563, 56] on span "Remover Atividade(s) da rota" at bounding box center [605, 53] width 150 height 11
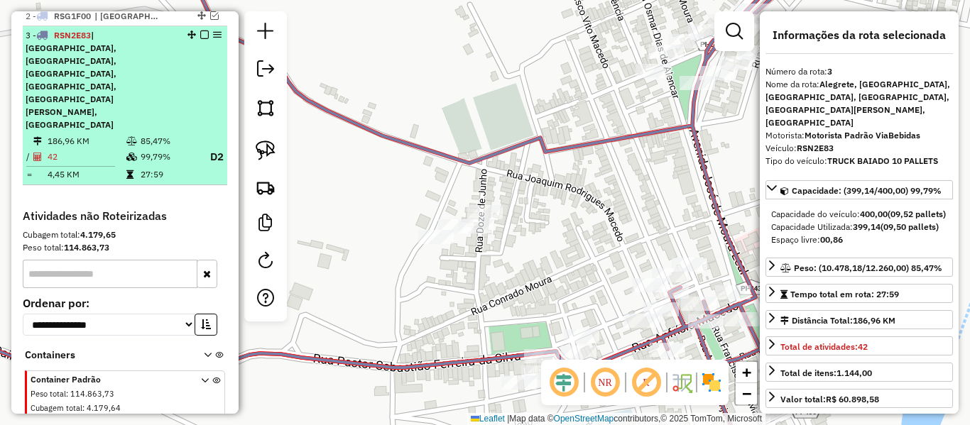
click at [200, 39] on em at bounding box center [204, 35] width 9 height 9
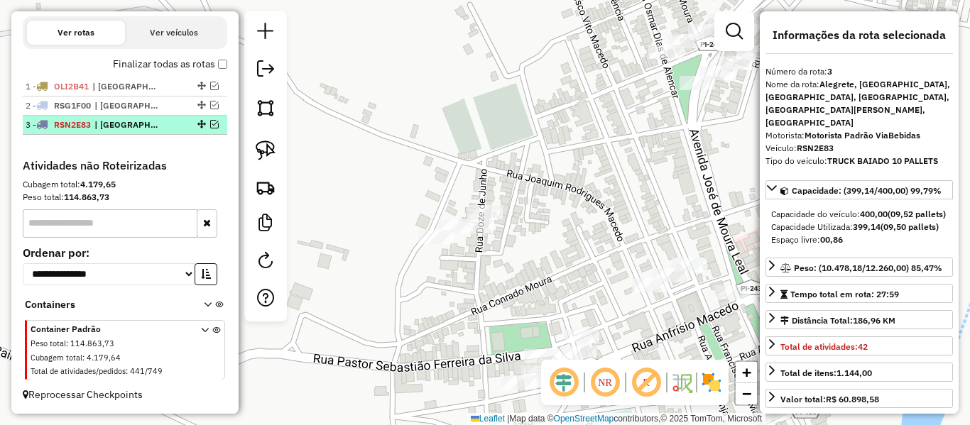
scroll to position [466, 0]
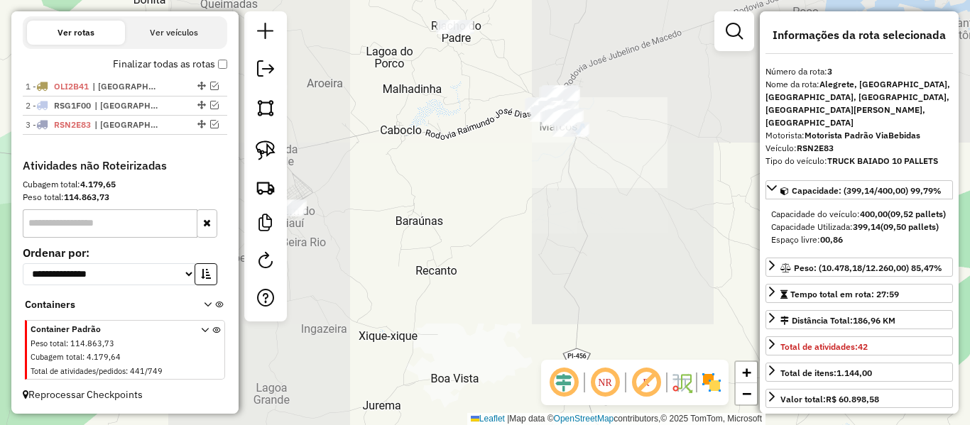
drag, startPoint x: 485, startPoint y: 258, endPoint x: 534, endPoint y: 149, distance: 119.2
click at [520, 195] on div "Janela de atendimento Grade de atendimento Capacidade Transportadoras Veículos …" at bounding box center [485, 212] width 970 height 425
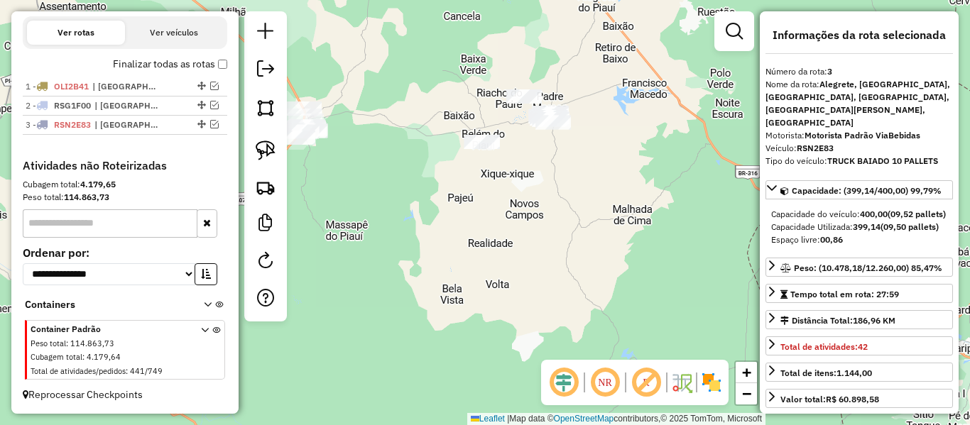
drag, startPoint x: 425, startPoint y: 235, endPoint x: 494, endPoint y: 138, distance: 119.0
click at [488, 148] on div "Janela de atendimento Grade de atendimento Capacidade Transportadoras Veículos …" at bounding box center [485, 212] width 970 height 425
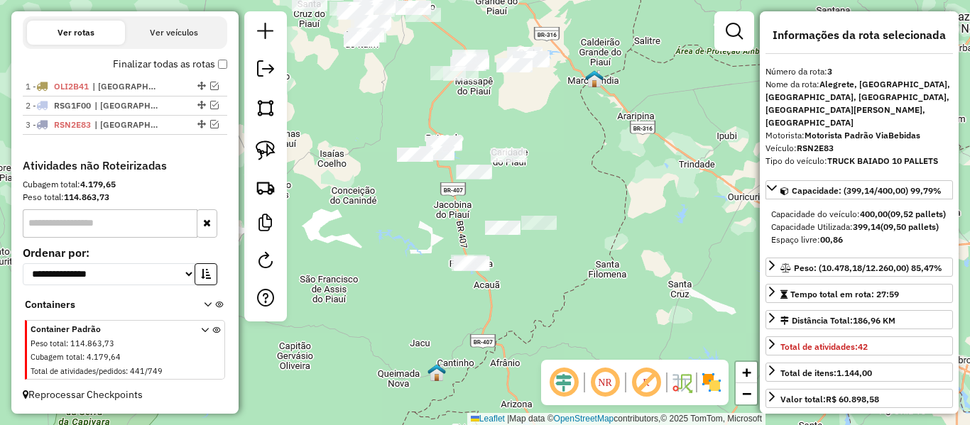
drag, startPoint x: 332, startPoint y: 190, endPoint x: 293, endPoint y: 165, distance: 45.7
click at [329, 178] on div "Janela de atendimento Grade de atendimento Capacidade Transportadoras Veículos …" at bounding box center [485, 212] width 970 height 425
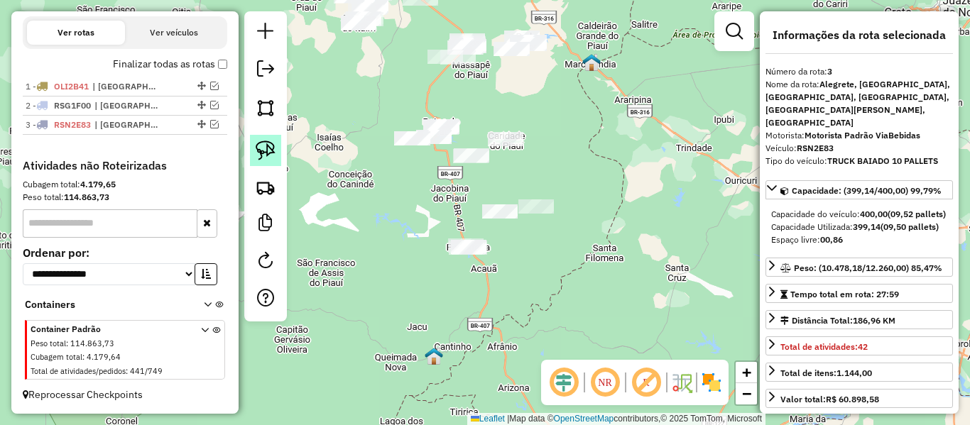
click at [272, 150] on img at bounding box center [266, 151] width 20 height 20
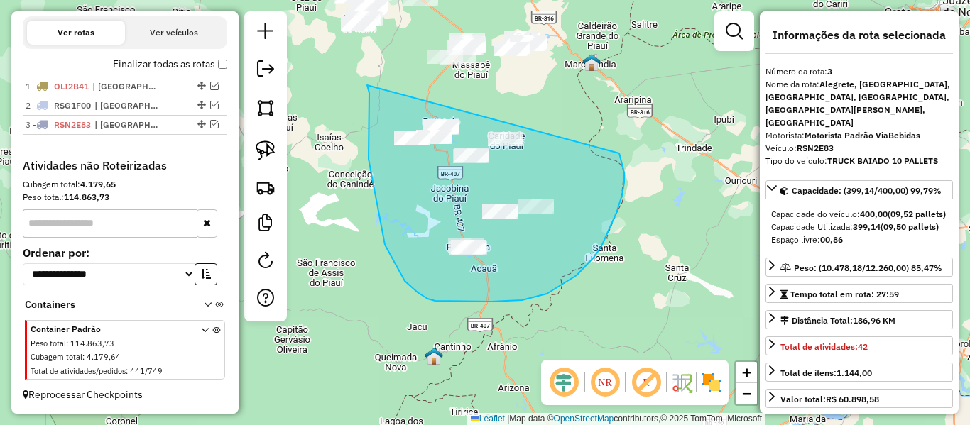
drag, startPoint x: 369, startPoint y: 126, endPoint x: 538, endPoint y: 196, distance: 182.1
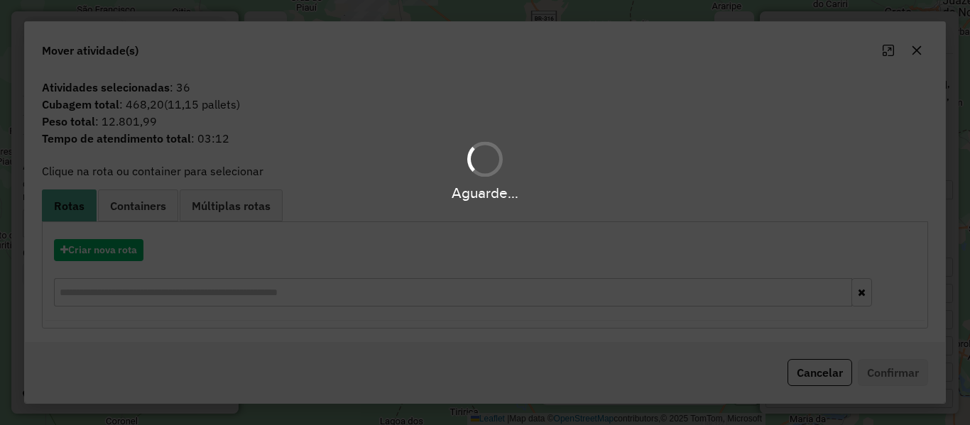
click at [129, 246] on div "Aguarde..." at bounding box center [485, 212] width 970 height 425
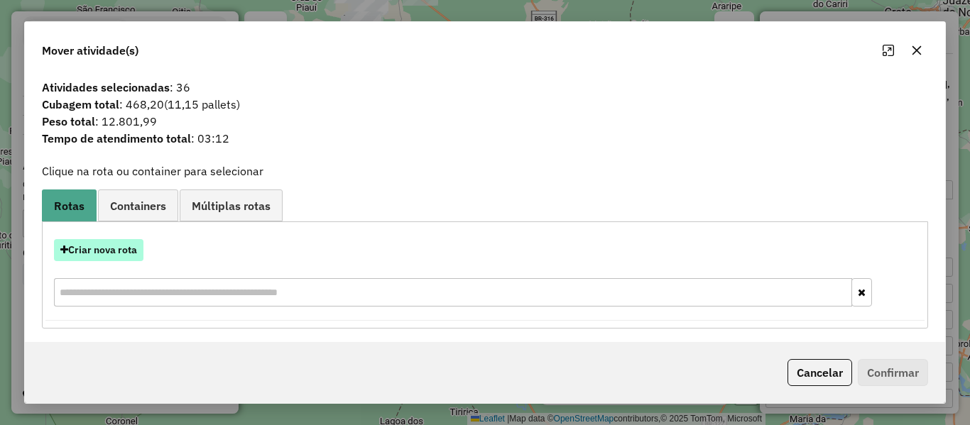
click at [131, 246] on button "Criar nova rota" at bounding box center [98, 250] width 89 height 22
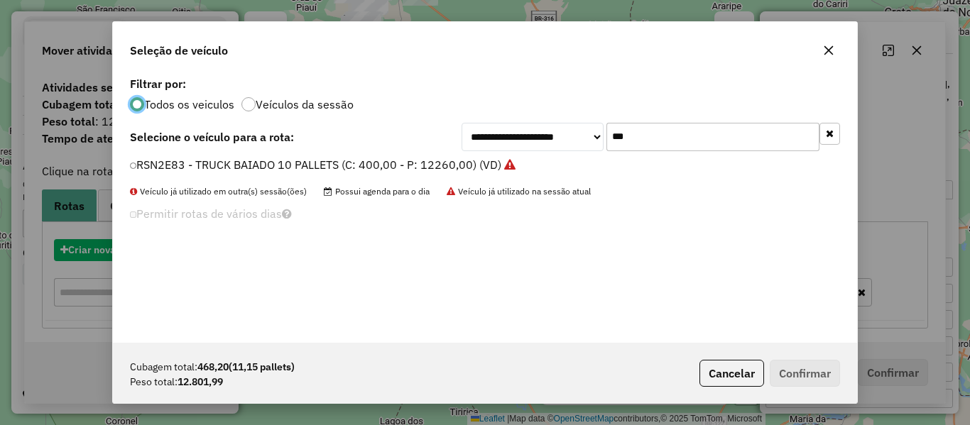
scroll to position [8, 4]
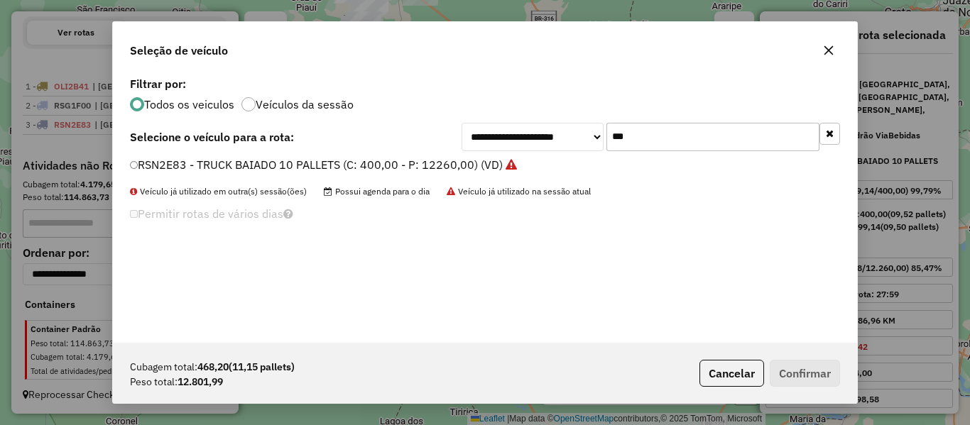
drag, startPoint x: 506, startPoint y: 175, endPoint x: 464, endPoint y: 183, distance: 42.8
click at [464, 183] on div "**********" at bounding box center [485, 208] width 744 height 270
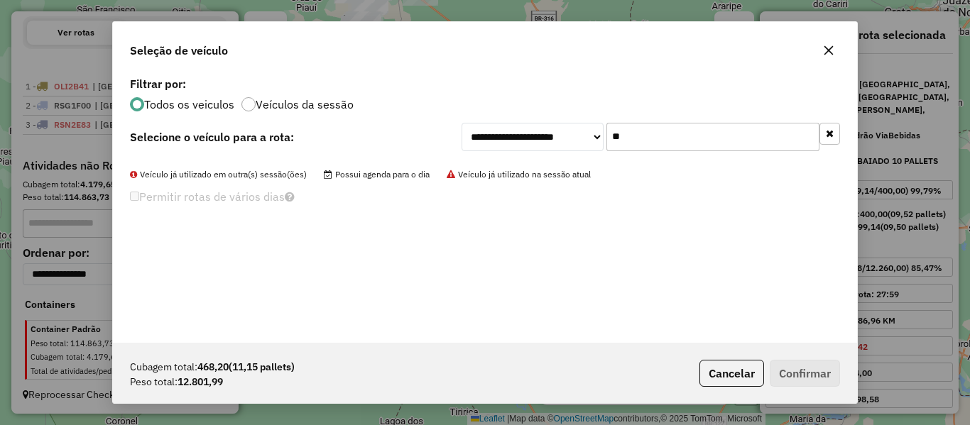
type input "*"
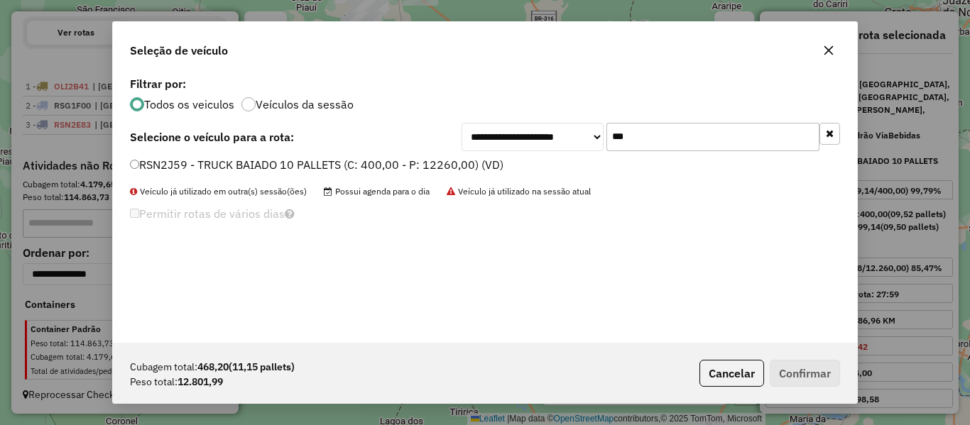
type input "***"
click at [163, 165] on label "RSN2J59 - TRUCK BAIADO 10 PALLETS (C: 400,00 - P: 12260,00) (VD)" at bounding box center [316, 164] width 373 height 17
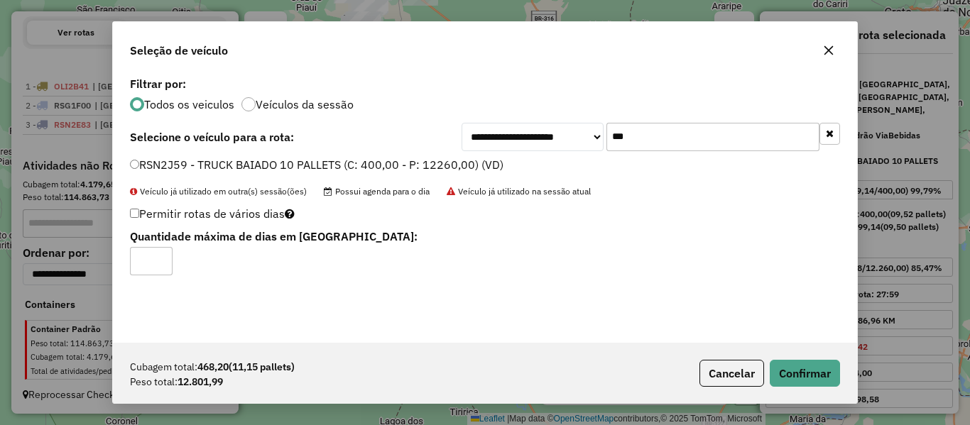
drag, startPoint x: 158, startPoint y: 257, endPoint x: 187, endPoint y: 261, distance: 28.6
type input "*"
click at [159, 257] on input "*" at bounding box center [151, 261] width 43 height 28
click at [797, 373] on button "Confirmar" at bounding box center [805, 373] width 70 height 27
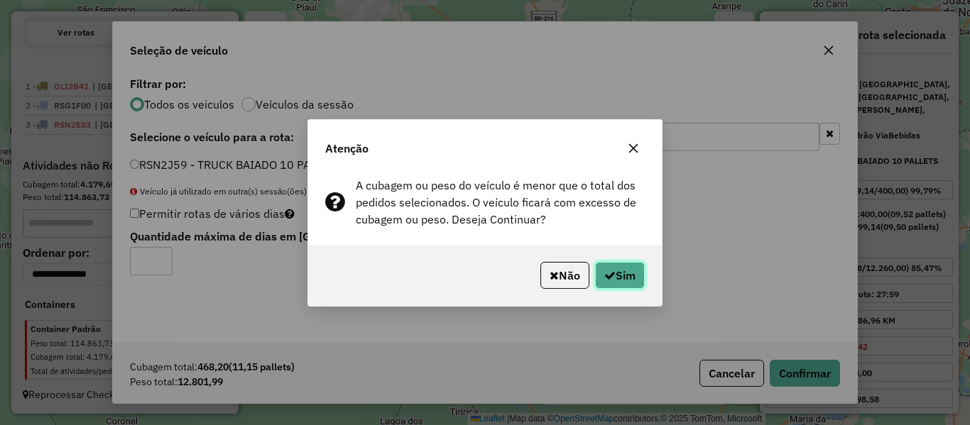
click at [633, 284] on button "Sim" at bounding box center [620, 275] width 50 height 27
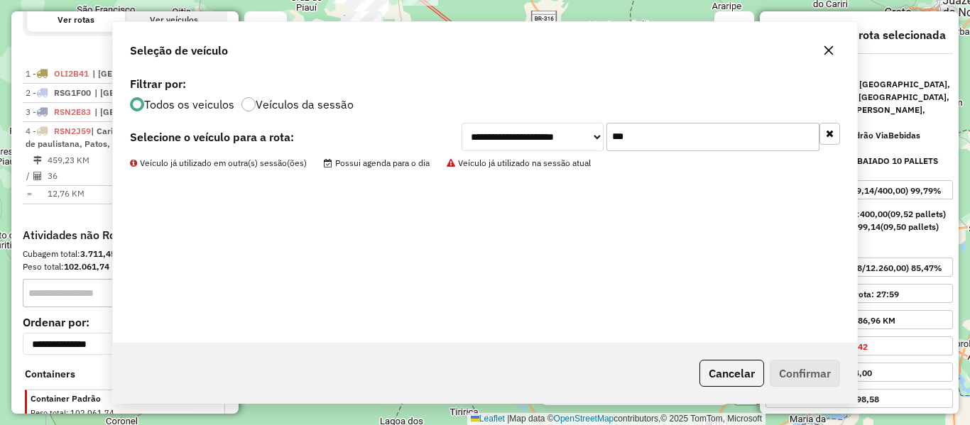
scroll to position [550, 0]
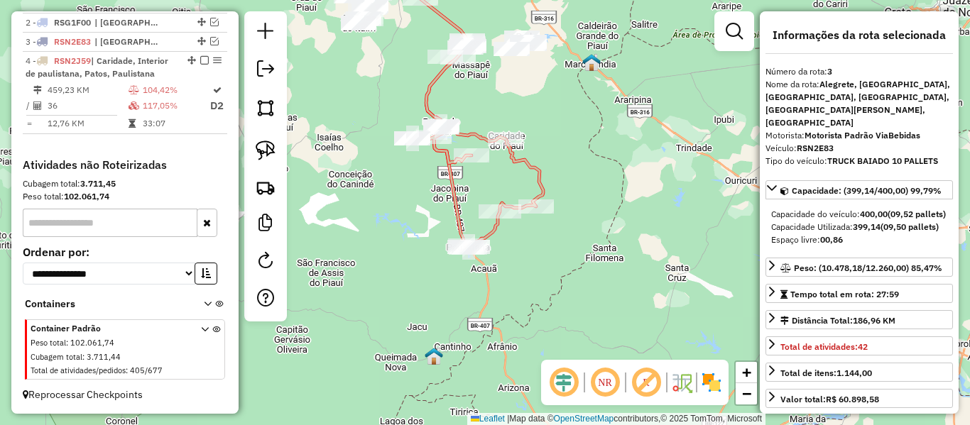
click at [462, 215] on icon at bounding box center [431, 109] width 71 height 273
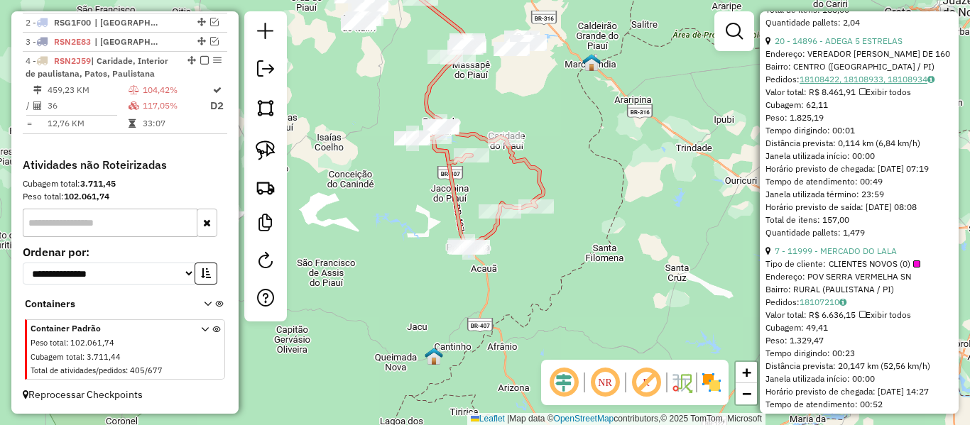
scroll to position [710, 0]
click at [860, 45] on link "20 - 14896 - ADEGA 5 ESTRELAS" at bounding box center [839, 40] width 128 height 11
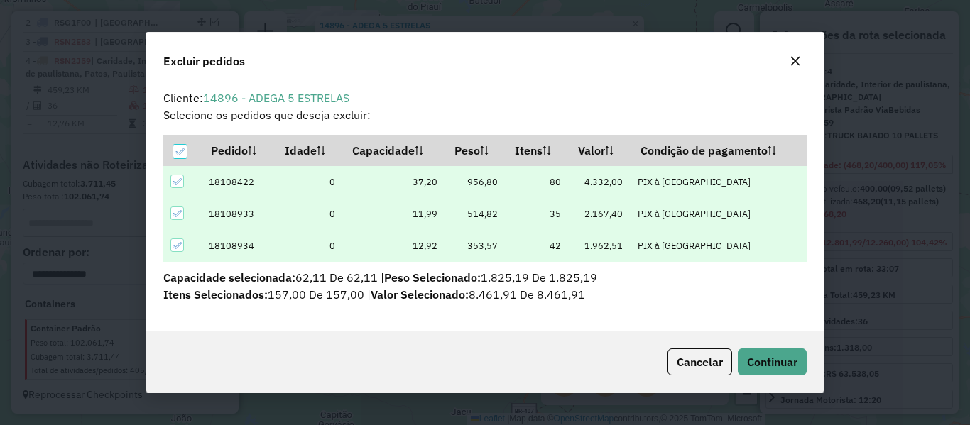
scroll to position [0, 0]
click at [761, 357] on span "Continuar" at bounding box center [772, 362] width 50 height 14
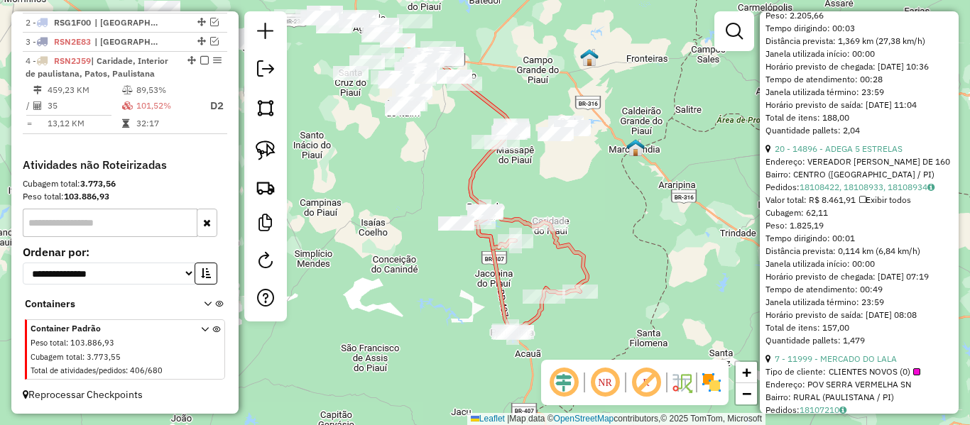
scroll to position [366, 0]
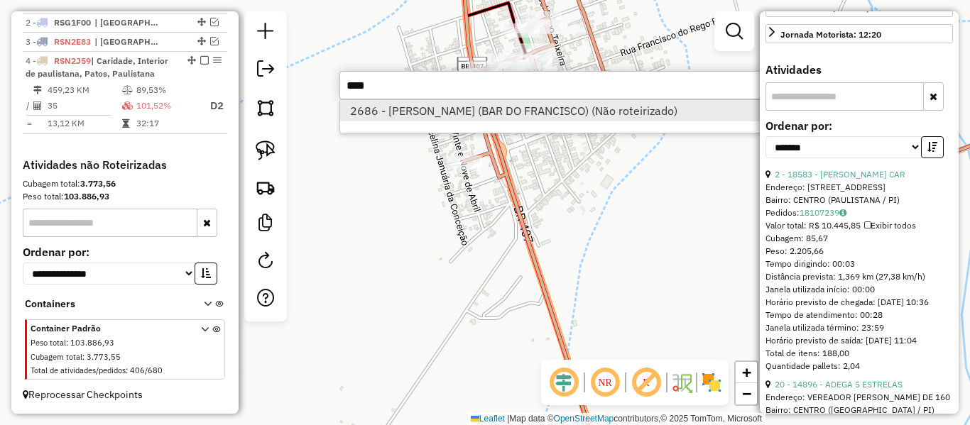
type input "****"
click at [503, 117] on li "2686 - FRANCISCO DAS CHAGAS DE CARVALHO (BAR DO FRANCISCO) (Não roteirizado)" at bounding box center [552, 110] width 425 height 21
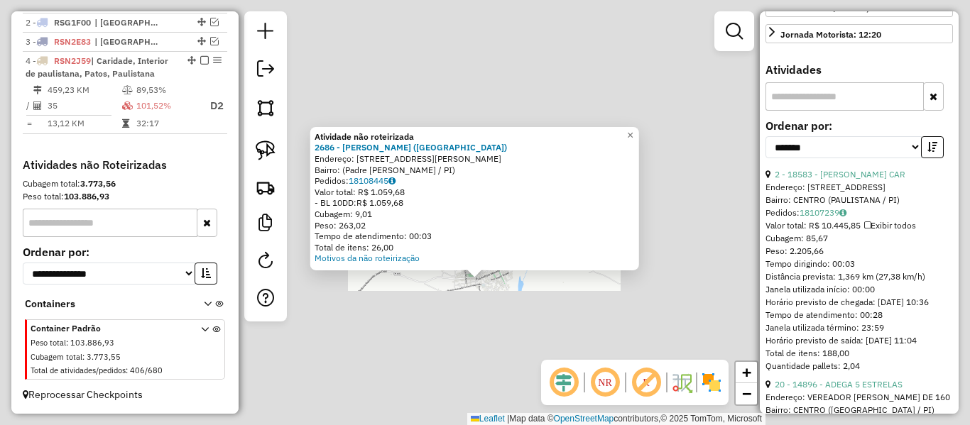
click at [476, 314] on div "Atividade não roteirizada 2686 - FRANCISCO DAS CHAGAS DE CARVALHO (BAR DO FRANC…" at bounding box center [485, 212] width 970 height 425
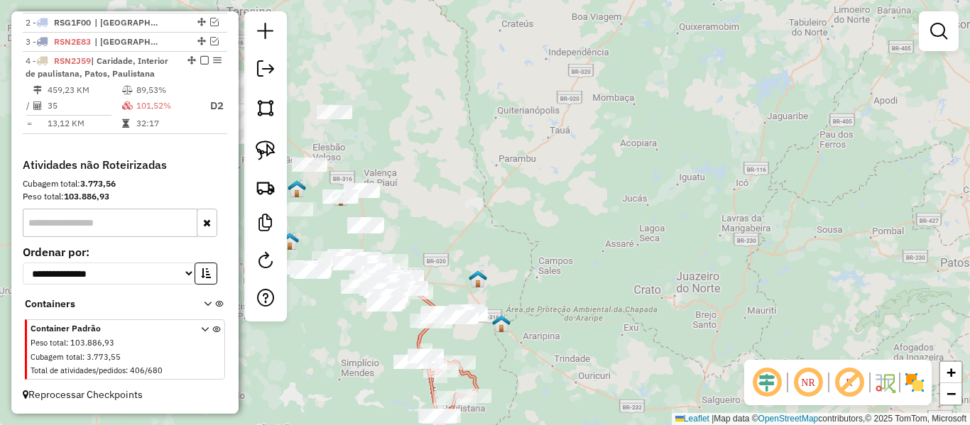
drag, startPoint x: 476, startPoint y: 370, endPoint x: 534, endPoint y: 246, distance: 137.2
click at [477, 356] on icon at bounding box center [444, 386] width 66 height 61
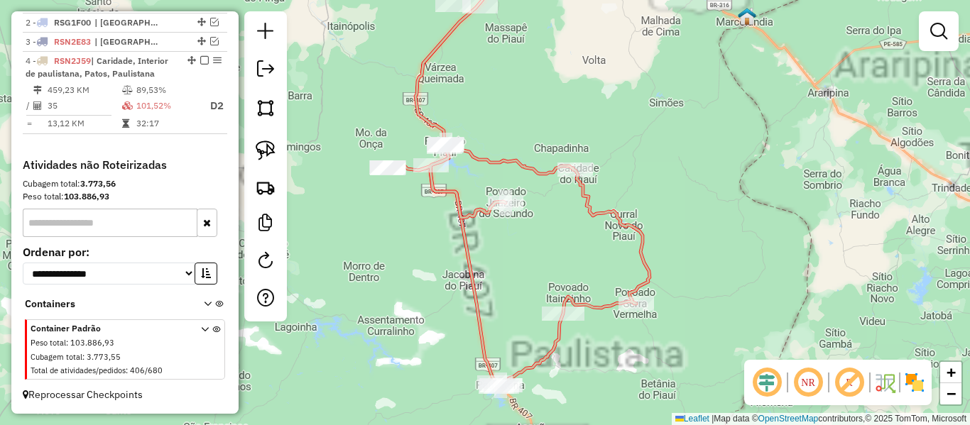
click at [452, 236] on div "Janela de atendimento Grade de atendimento Capacidade Transportadoras Veículos …" at bounding box center [485, 212] width 970 height 425
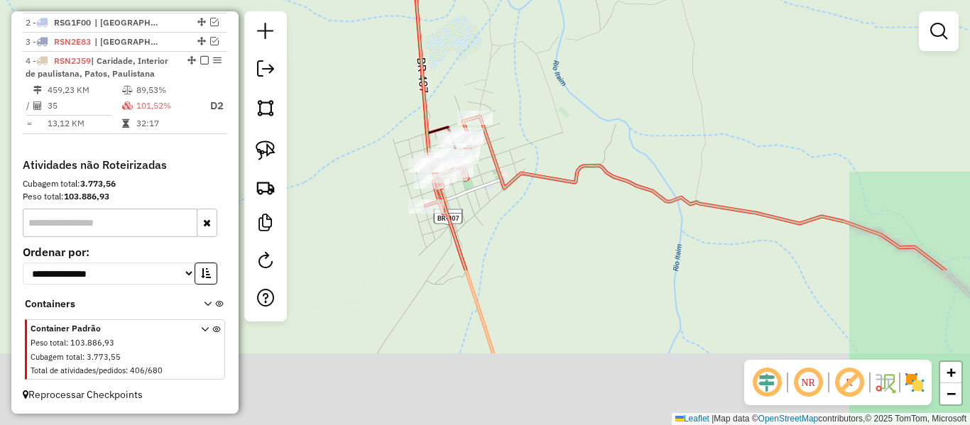
click at [400, 94] on div "Janela de atendimento Grade de atendimento Capacidade Transportadoras Veículos …" at bounding box center [485, 212] width 970 height 425
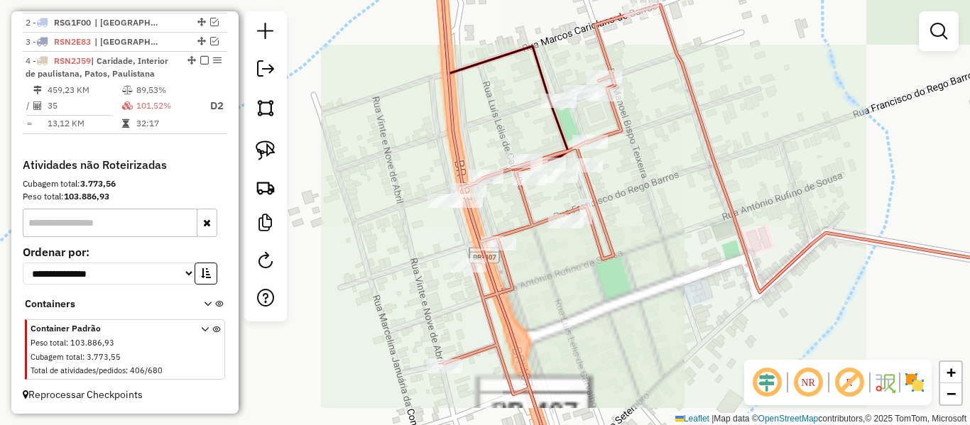
click at [464, 182] on icon at bounding box center [755, 236] width 623 height 463
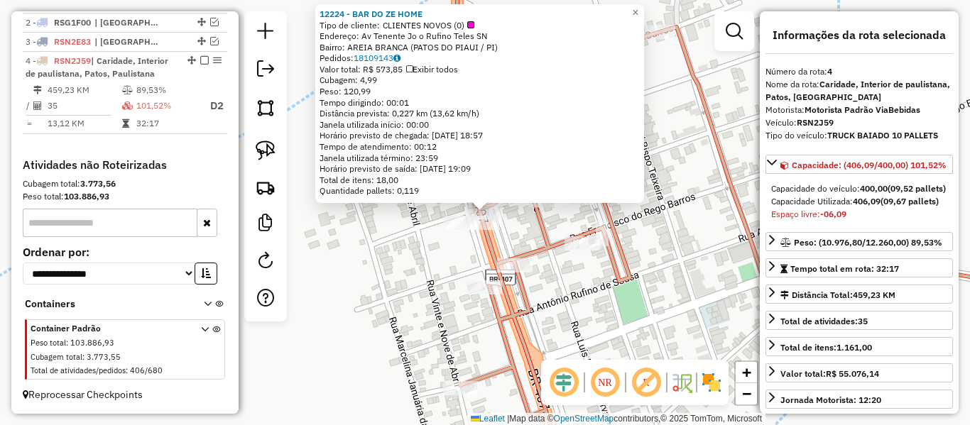
click at [520, 223] on div "12224 - BAR DO ZE HOME Tipo de cliente: CLIENTES NOVOS (0) Endereço: Av Tenente…" at bounding box center [485, 212] width 970 height 425
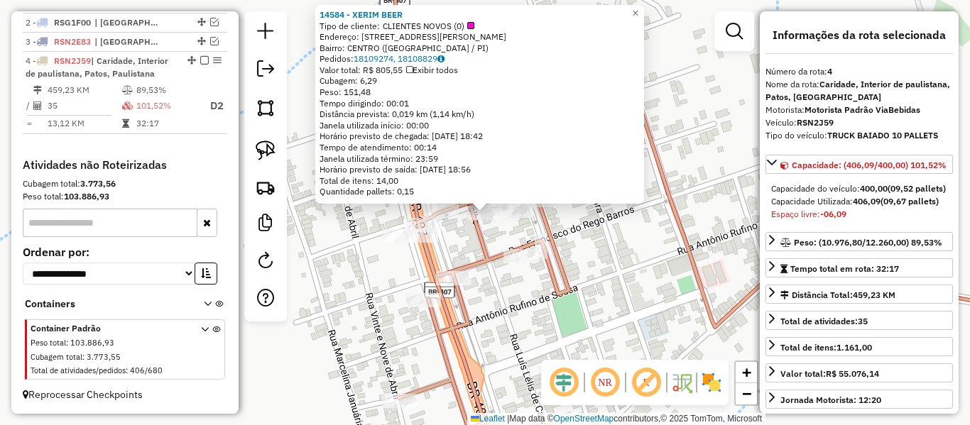
click at [522, 243] on icon at bounding box center [732, 254] width 667 height 428
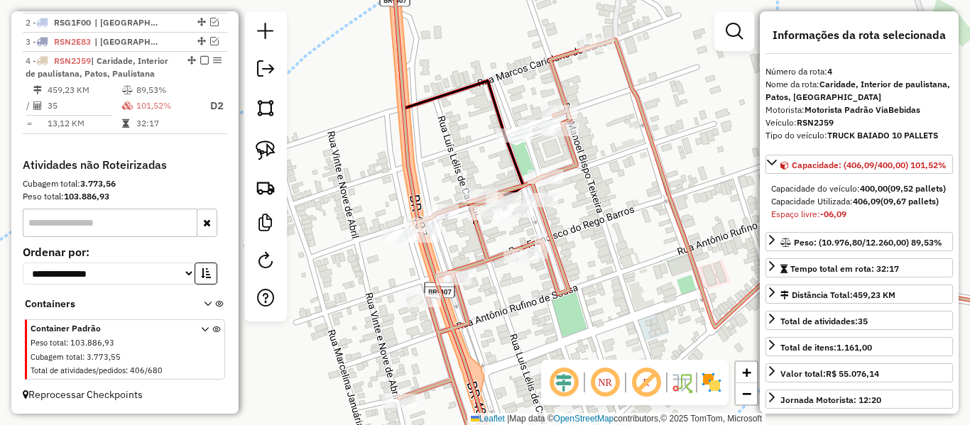
click at [519, 247] on icon at bounding box center [732, 254] width 667 height 428
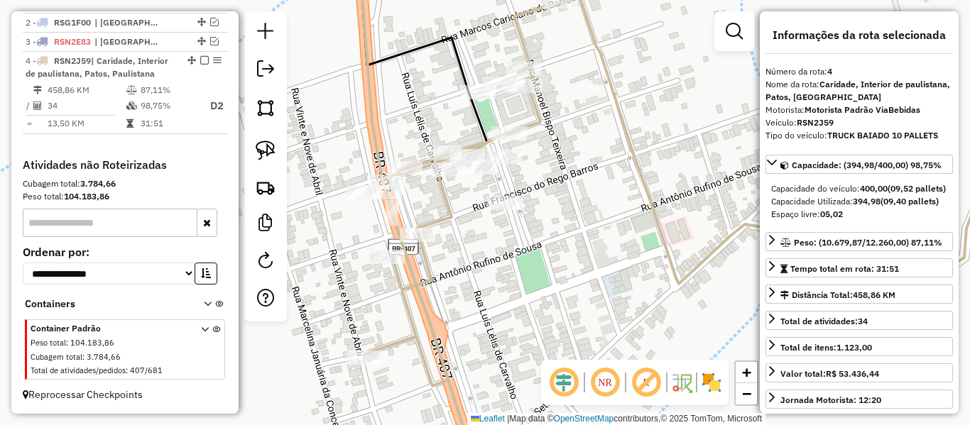
click at [200, 58] on em at bounding box center [204, 60] width 9 height 9
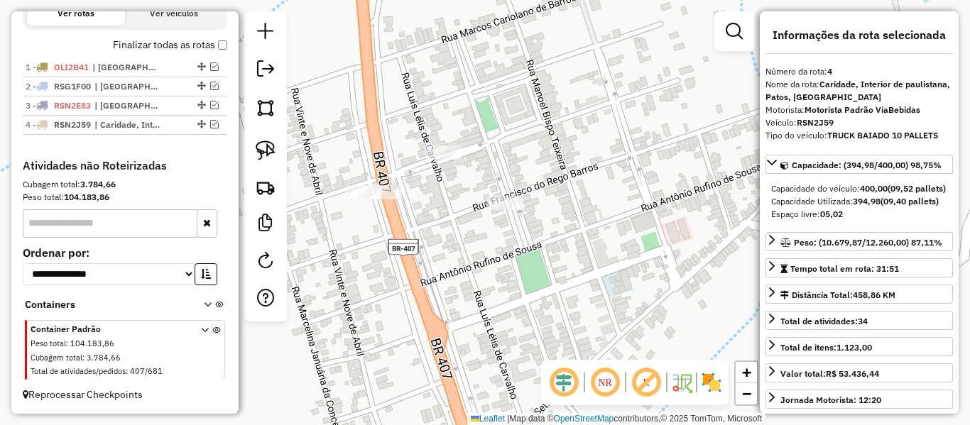
scroll to position [486, 0]
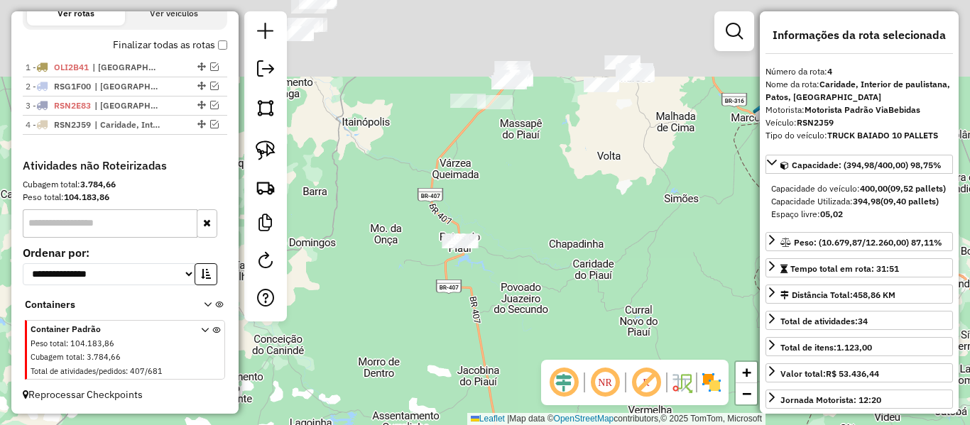
drag, startPoint x: 417, startPoint y: 183, endPoint x: 431, endPoint y: 210, distance: 30.5
click at [431, 210] on div "Janela de atendimento Grade de atendimento Capacidade Transportadoras Veículos …" at bounding box center [485, 212] width 970 height 425
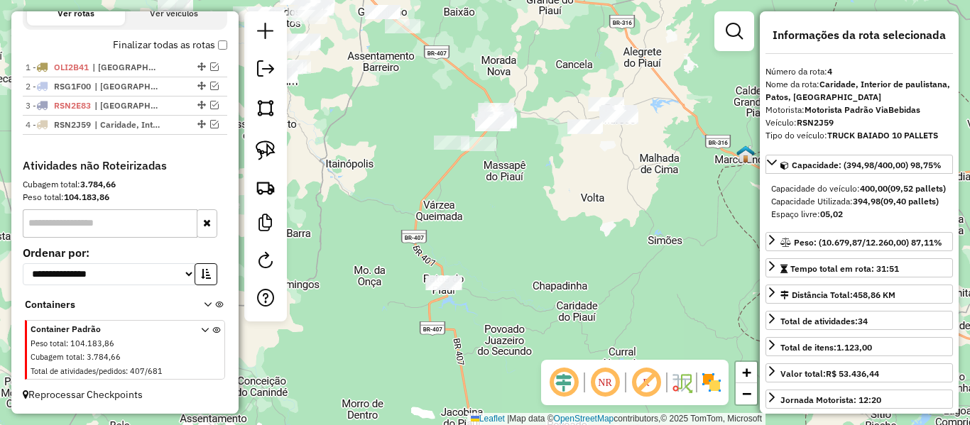
drag, startPoint x: 416, startPoint y: 185, endPoint x: 387, endPoint y: 239, distance: 61.3
click at [388, 241] on div "Janela de atendimento Grade de atendimento Capacidade Transportadoras Veículos …" at bounding box center [485, 212] width 970 height 425
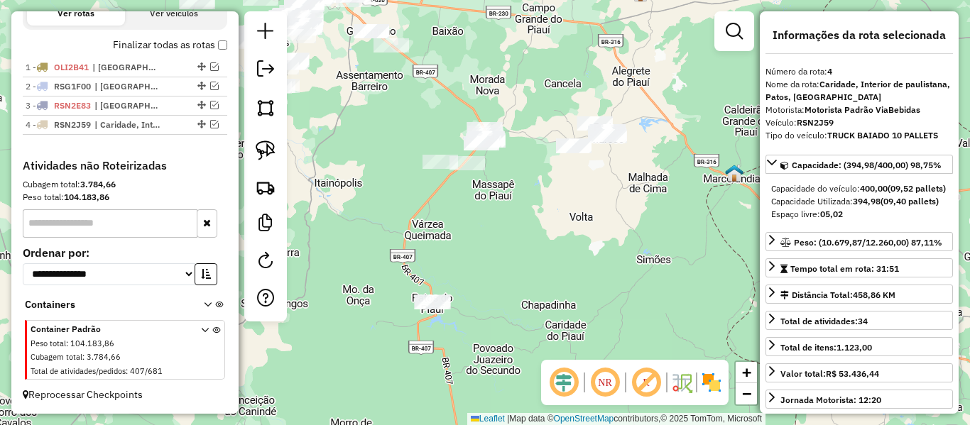
drag, startPoint x: 265, startPoint y: 141, endPoint x: 341, endPoint y: 85, distance: 94.4
click at [265, 141] on img at bounding box center [266, 151] width 20 height 20
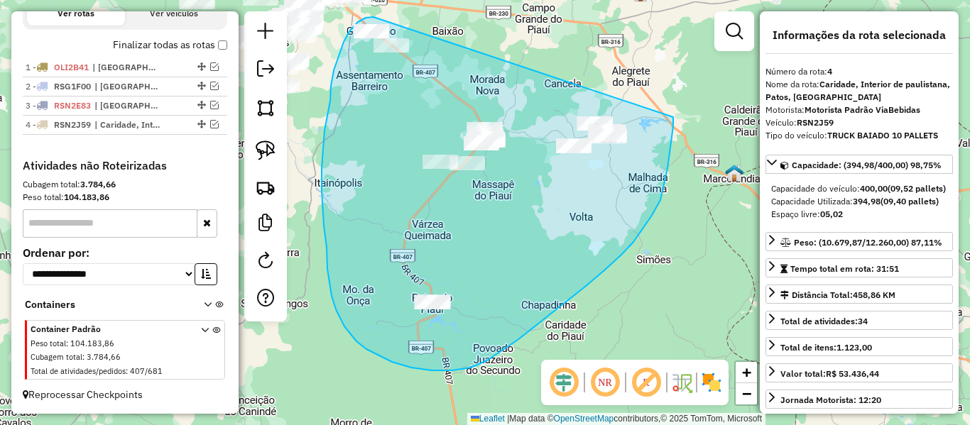
drag, startPoint x: 366, startPoint y: 18, endPoint x: 670, endPoint y: 89, distance: 312.8
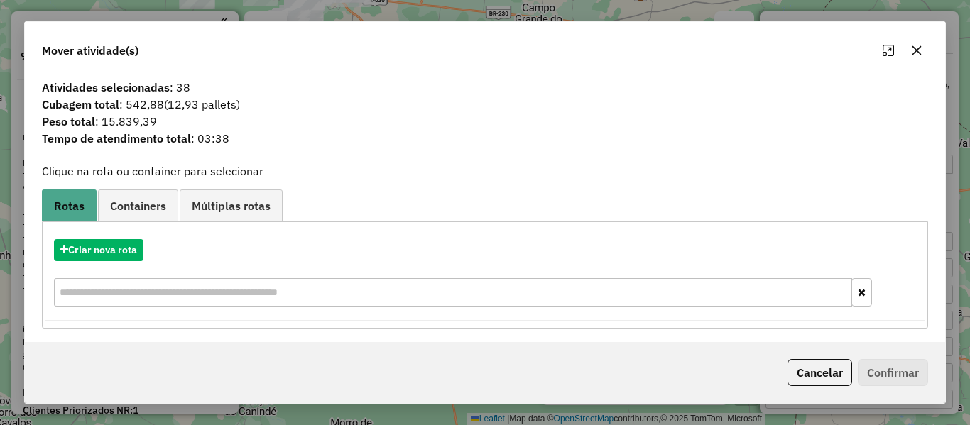
scroll to position [486, 0]
drag, startPoint x: 819, startPoint y: 370, endPoint x: 776, endPoint y: 359, distance: 44.8
click at [819, 370] on button "Cancelar" at bounding box center [819, 372] width 65 height 27
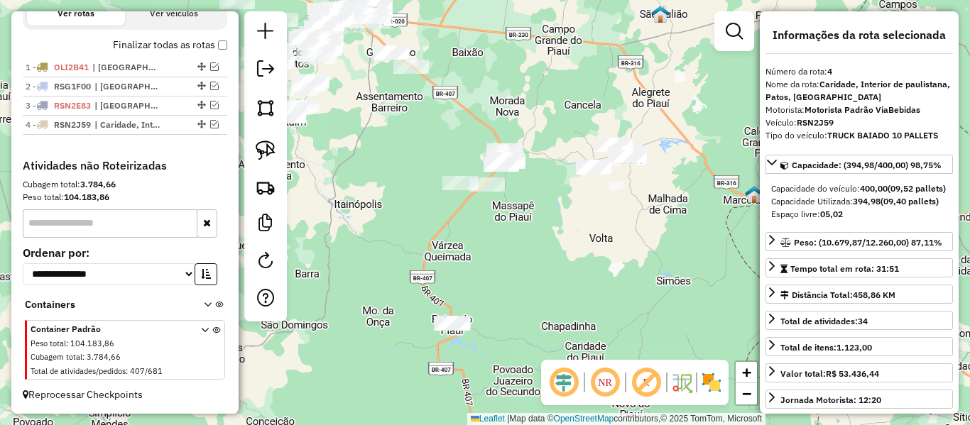
drag, startPoint x: 443, startPoint y: 202, endPoint x: 494, endPoint y: 263, distance: 79.6
click at [501, 263] on div "Janela de atendimento Grade de atendimento Capacidade Transportadoras Veículos …" at bounding box center [485, 212] width 970 height 425
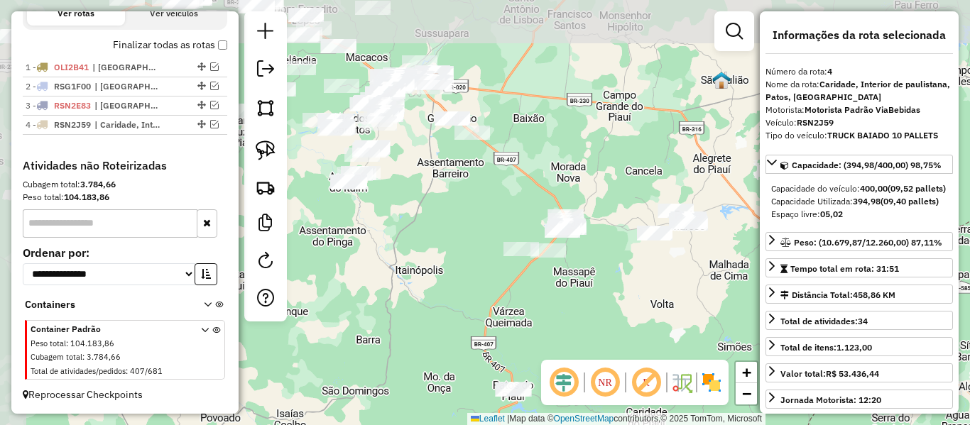
click at [476, 262] on div "Janela de atendimento Grade de atendimento Capacidade Transportadoras Veículos …" at bounding box center [485, 212] width 970 height 425
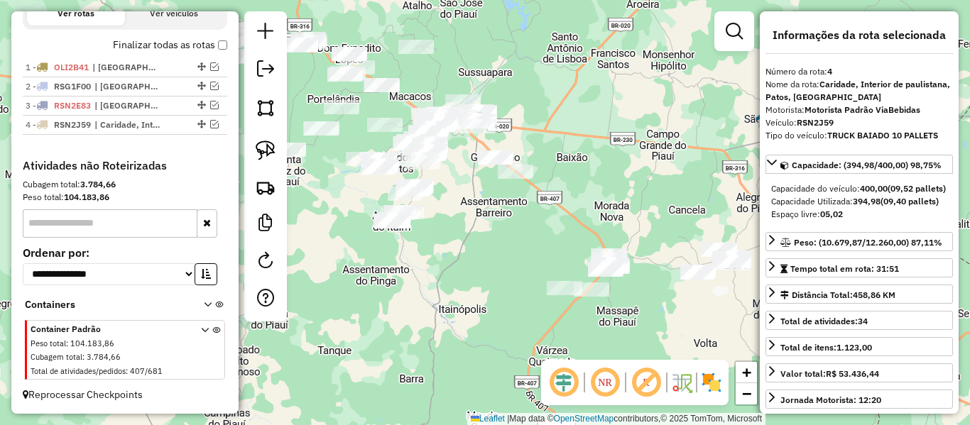
drag, startPoint x: 480, startPoint y: 239, endPoint x: 547, endPoint y: 248, distance: 67.3
click at [547, 247] on div "Janela de atendimento Grade de atendimento Capacidade Transportadoras Veículos …" at bounding box center [485, 212] width 970 height 425
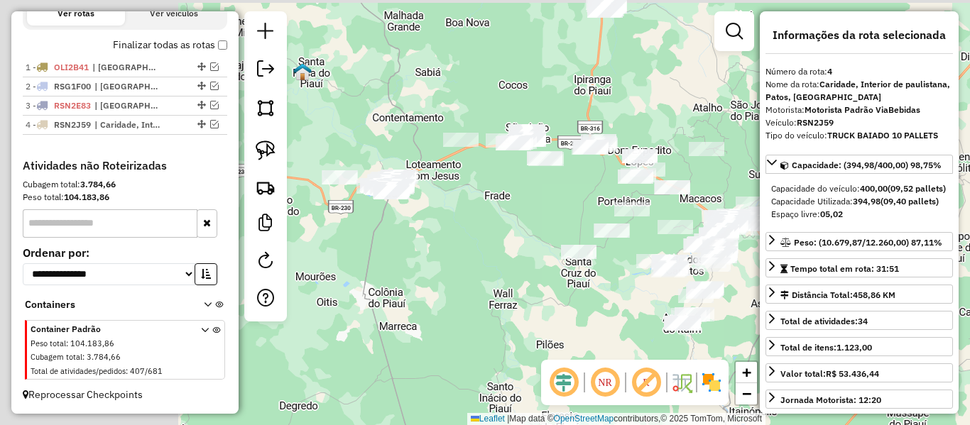
drag, startPoint x: 518, startPoint y: 258, endPoint x: 616, endPoint y: 306, distance: 109.2
click at [618, 302] on div "Janela de atendimento Grade de atendimento Capacidade Transportadoras Veículos …" at bounding box center [485, 212] width 970 height 425
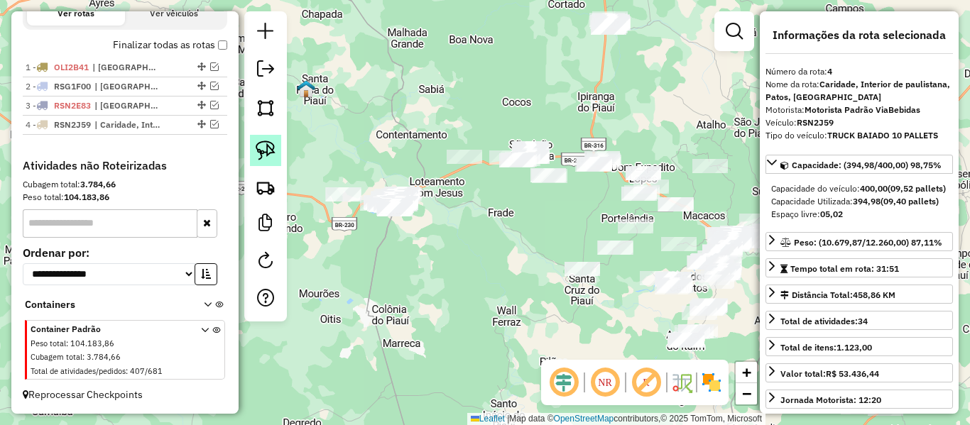
click at [254, 141] on link at bounding box center [265, 150] width 31 height 31
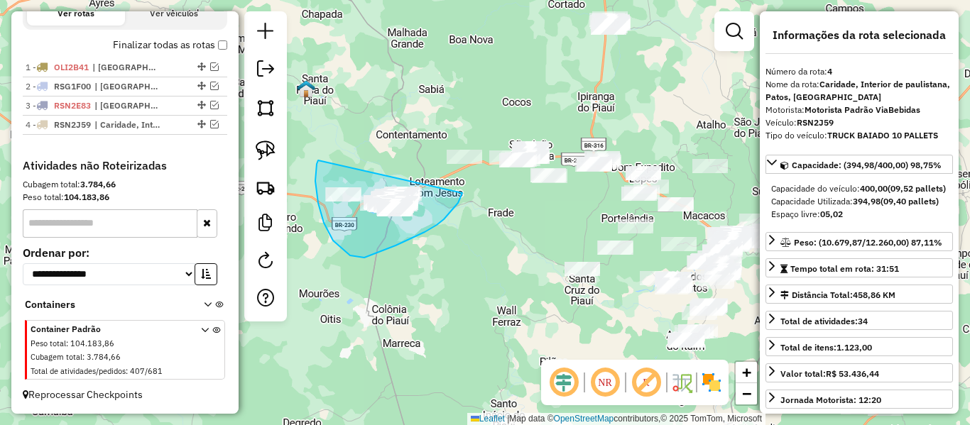
drag, startPoint x: 318, startPoint y: 160, endPoint x: 462, endPoint y: 193, distance: 147.8
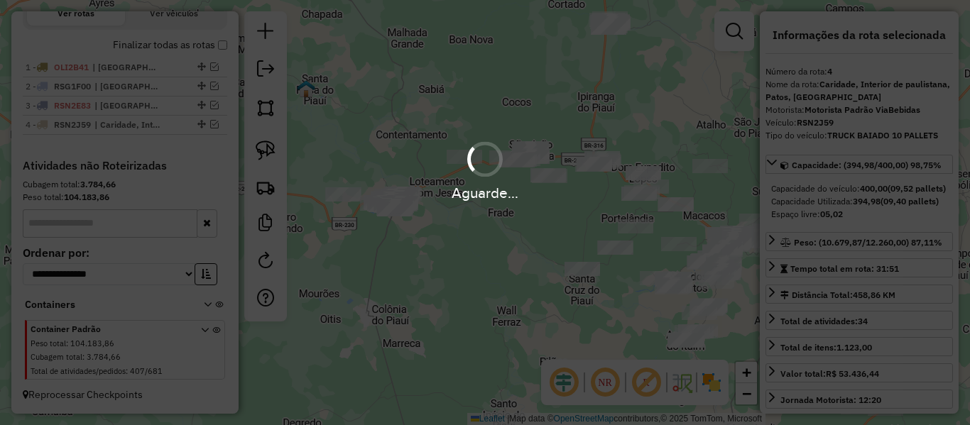
click at [263, 153] on div "Aguarde..." at bounding box center [485, 169] width 970 height 67
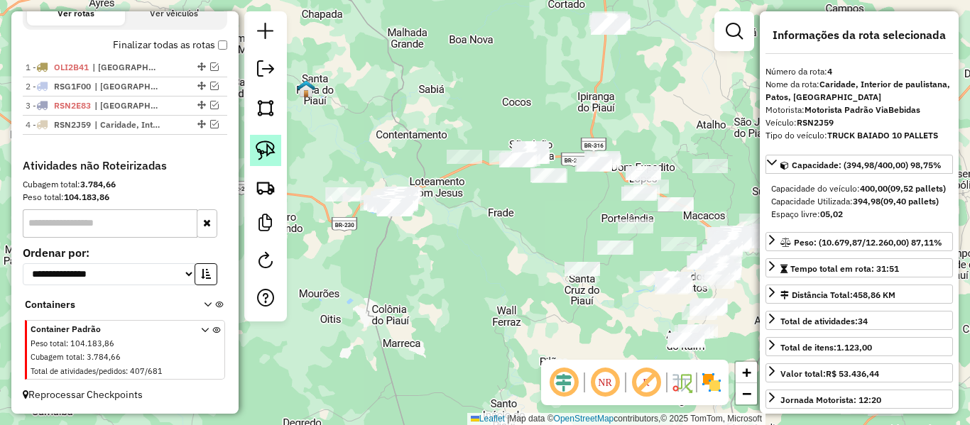
click at [263, 150] on img at bounding box center [266, 151] width 20 height 20
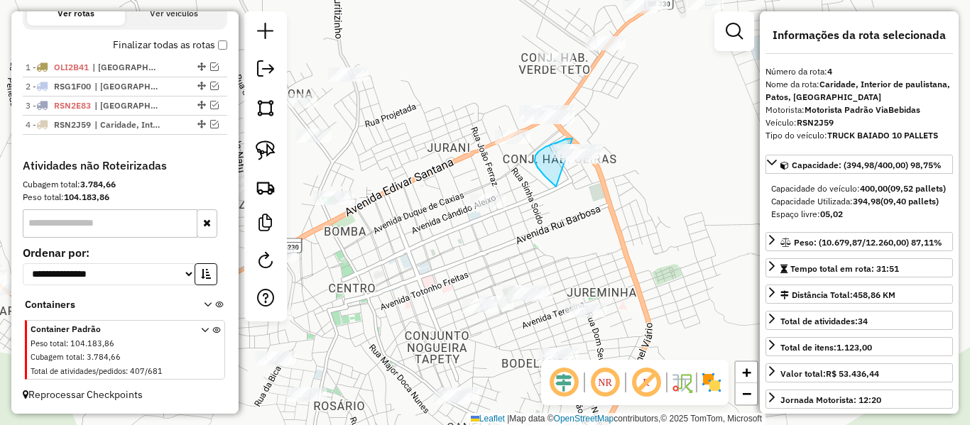
drag, startPoint x: 566, startPoint y: 139, endPoint x: 671, endPoint y: 154, distance: 106.1
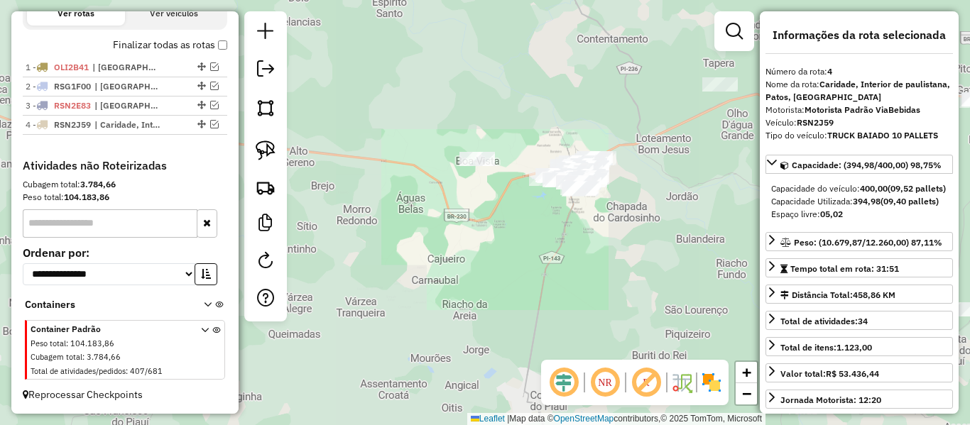
drag, startPoint x: 523, startPoint y: 123, endPoint x: 472, endPoint y: 156, distance: 61.1
click at [474, 155] on div "Janela de atendimento Grade de atendimento Capacidade Transportadoras Veículos …" at bounding box center [485, 212] width 970 height 425
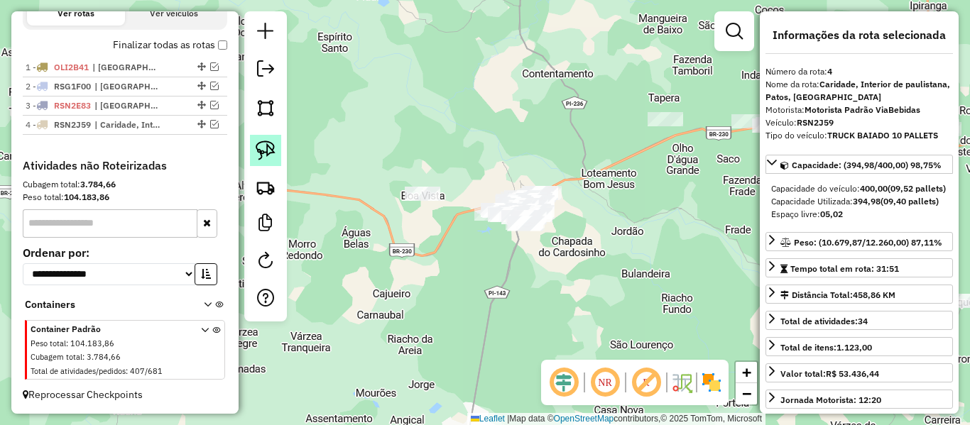
click at [256, 150] on img at bounding box center [266, 151] width 20 height 20
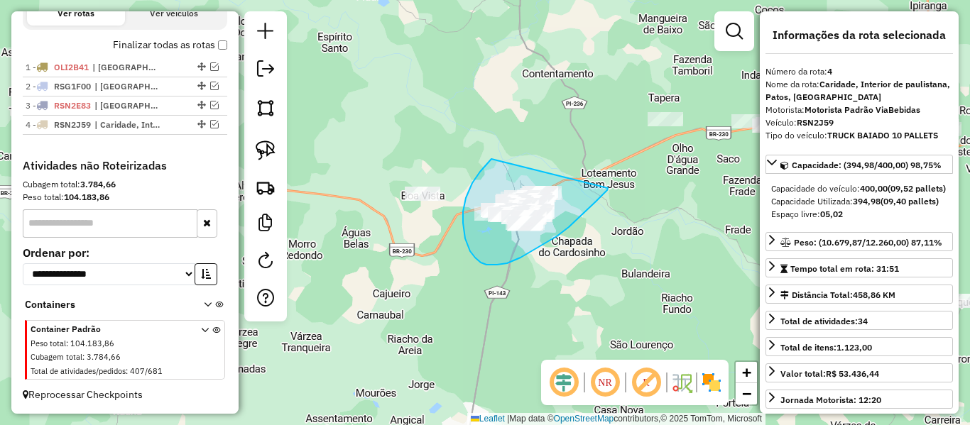
drag, startPoint x: 491, startPoint y: 159, endPoint x: 608, endPoint y: 188, distance: 120.0
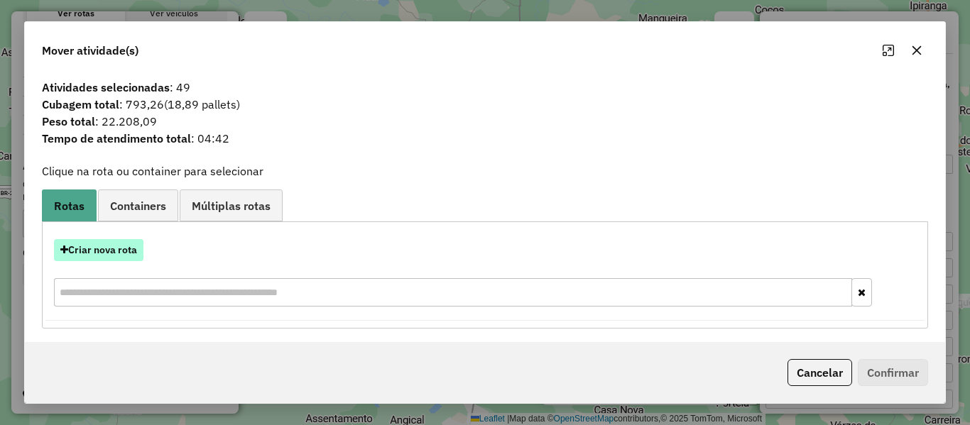
click at [133, 253] on button "Criar nova rota" at bounding box center [98, 250] width 89 height 22
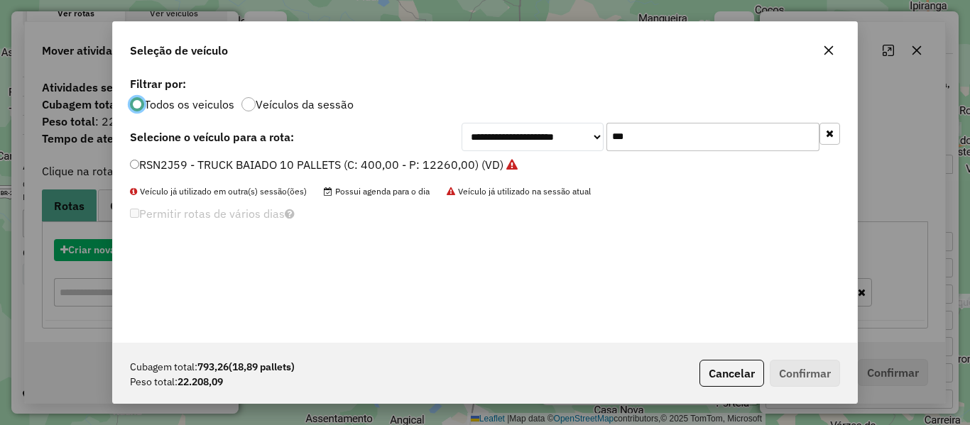
scroll to position [8, 4]
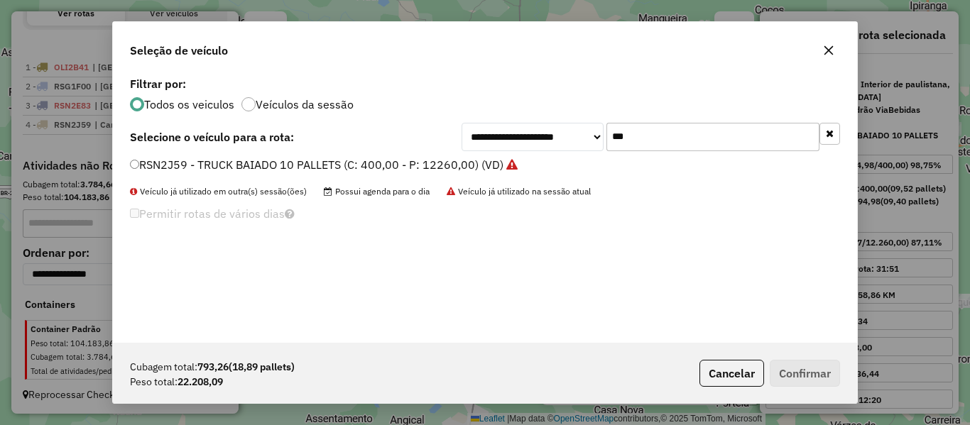
drag, startPoint x: 642, startPoint y: 136, endPoint x: 535, endPoint y: 158, distance: 108.6
click at [539, 158] on div "**********" at bounding box center [485, 208] width 744 height 270
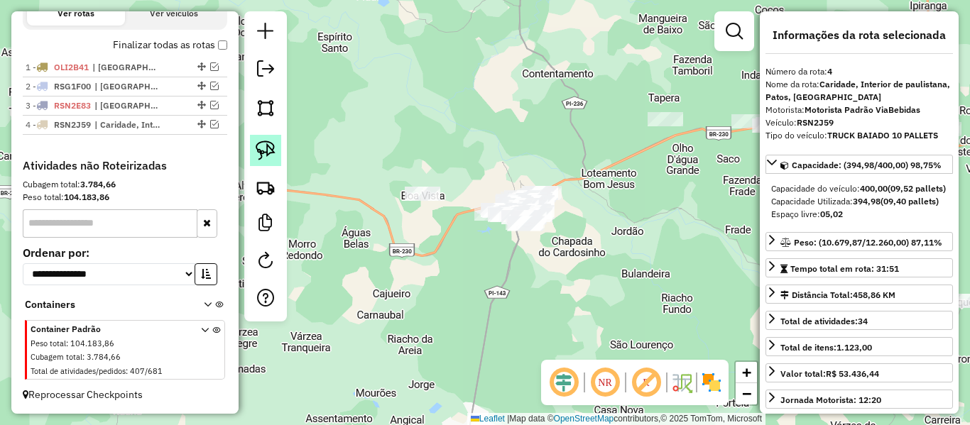
click at [266, 155] on img at bounding box center [266, 151] width 20 height 20
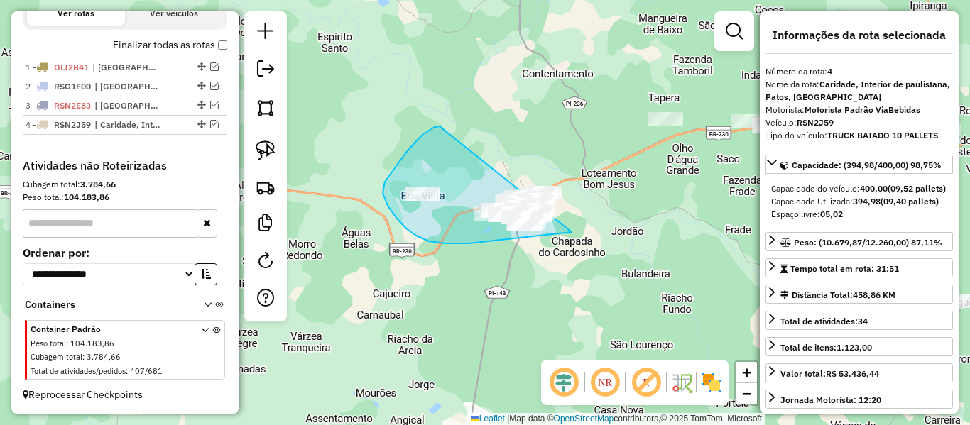
drag, startPoint x: 435, startPoint y: 127, endPoint x: 657, endPoint y: 205, distance: 236.2
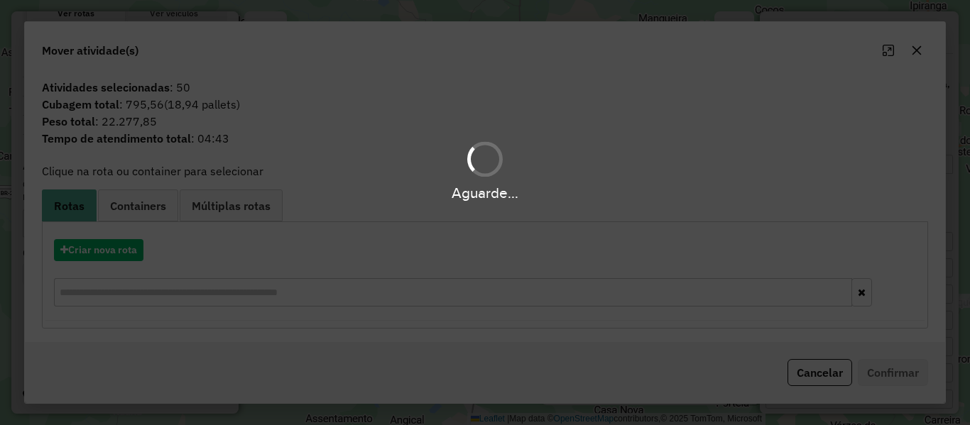
click at [103, 243] on div "Aguarde..." at bounding box center [485, 212] width 970 height 425
click at [105, 251] on button "Criar nova rota" at bounding box center [98, 250] width 89 height 22
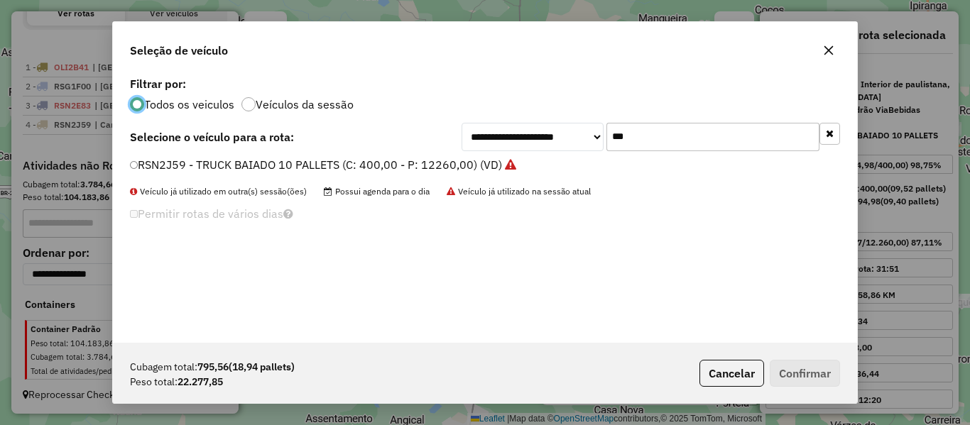
click at [584, 135] on div "**********" at bounding box center [651, 137] width 378 height 28
type input "***"
drag, startPoint x: 136, startPoint y: 173, endPoint x: 157, endPoint y: 169, distance: 21.6
click at [141, 173] on label "QRT7H12 - TRUCK BAIADO 12 PALLETS (C: 450,00 - P: 12240,00) (VD)" at bounding box center [318, 164] width 376 height 17
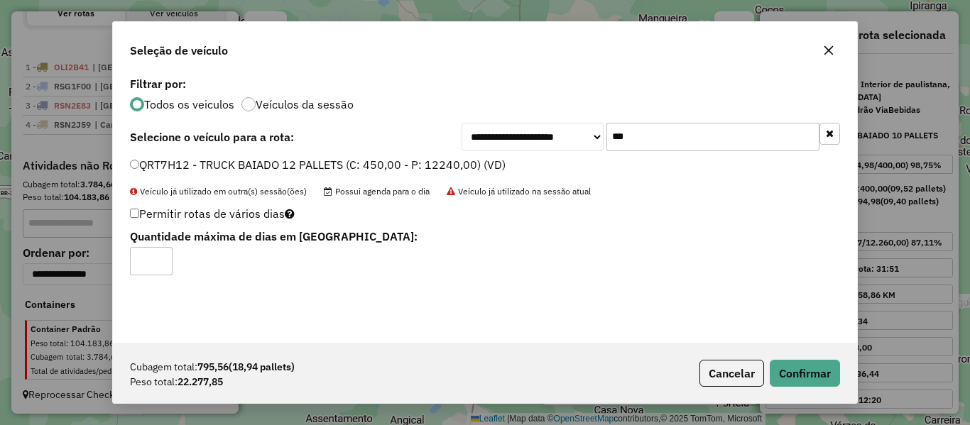
type input "*"
click at [158, 257] on input "*" at bounding box center [151, 261] width 43 height 28
click at [777, 359] on div "Cubagem total: 795,56 (18,94 pallets) Peso total: 22.277,85 Cancelar Confirmar" at bounding box center [485, 373] width 744 height 61
click at [789, 367] on button "Confirmar" at bounding box center [805, 373] width 70 height 27
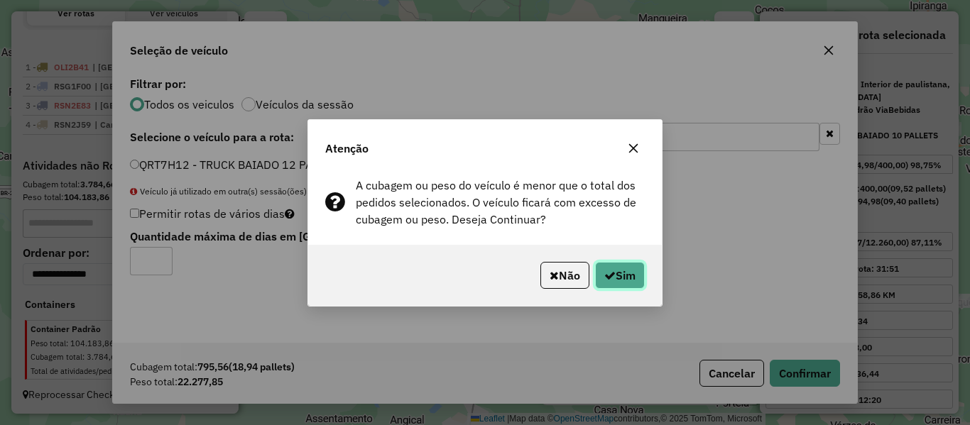
click at [630, 284] on button "Sim" at bounding box center [620, 275] width 50 height 27
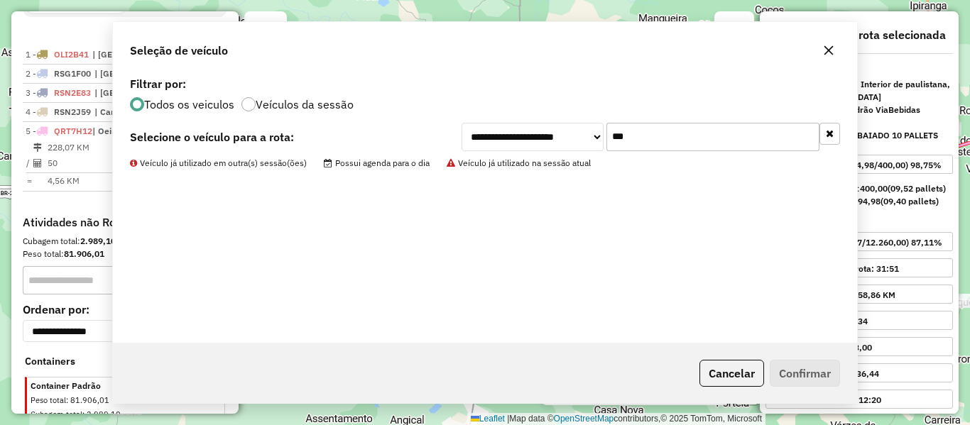
scroll to position [556, 0]
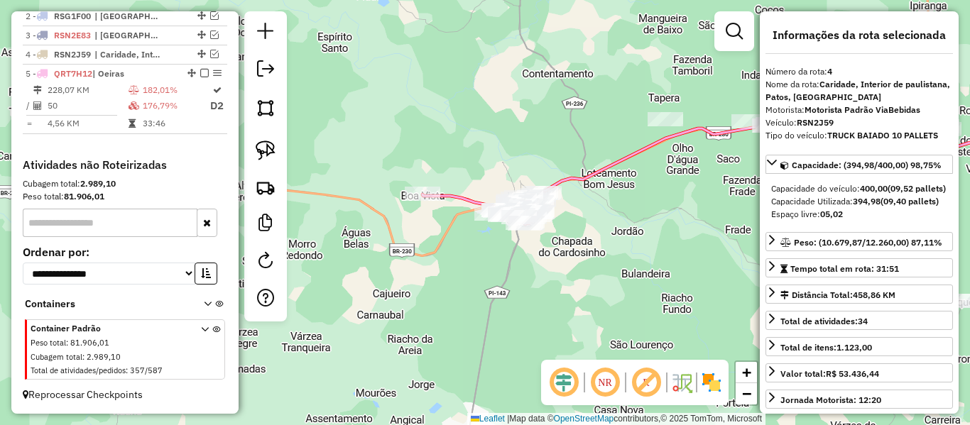
click at [458, 195] on icon at bounding box center [482, 208] width 121 height 31
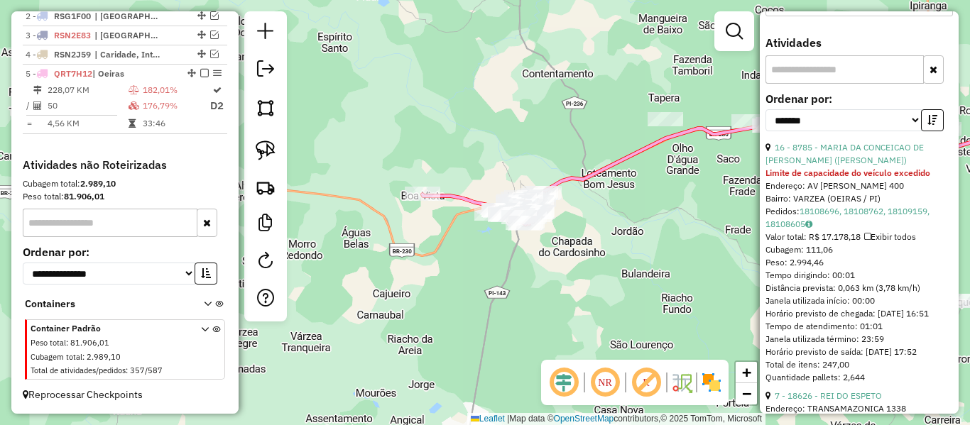
scroll to position [426, 0]
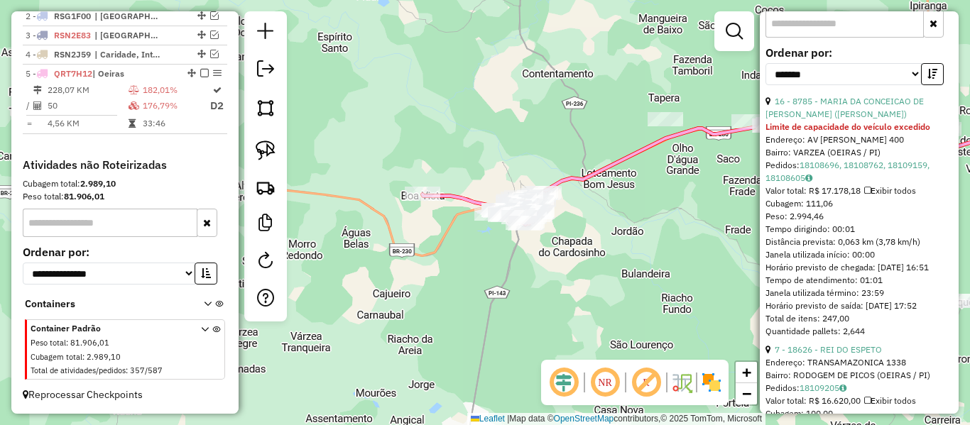
click at [849, 121] on div "16 - 8785 - MARIA DA CONCEICAO DE ARAUJO SANTOS (BOMBONIERE SANTOS)" at bounding box center [858, 108] width 187 height 26
click at [850, 119] on link "16 - 8785 - MARIA DA CONCEICAO DE ARAUJO SANTOS (BOMBONIERE SANTOS)" at bounding box center [844, 107] width 158 height 23
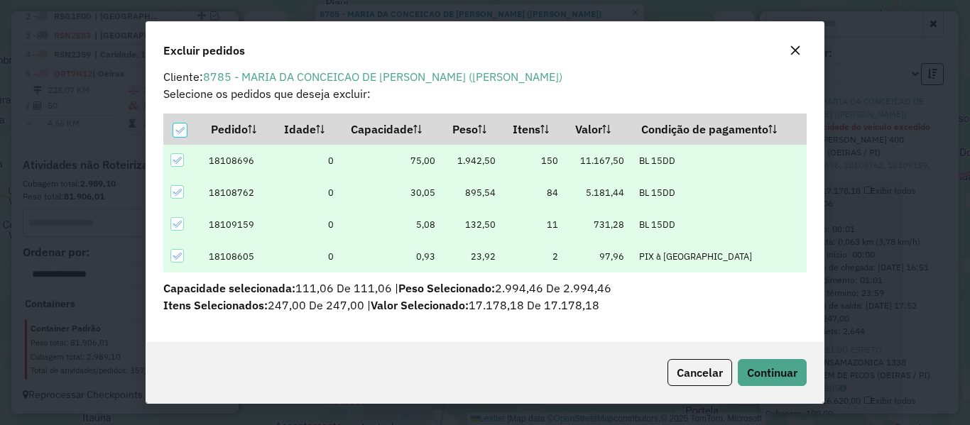
scroll to position [11, 0]
click at [768, 361] on button "Continuar" at bounding box center [772, 372] width 69 height 27
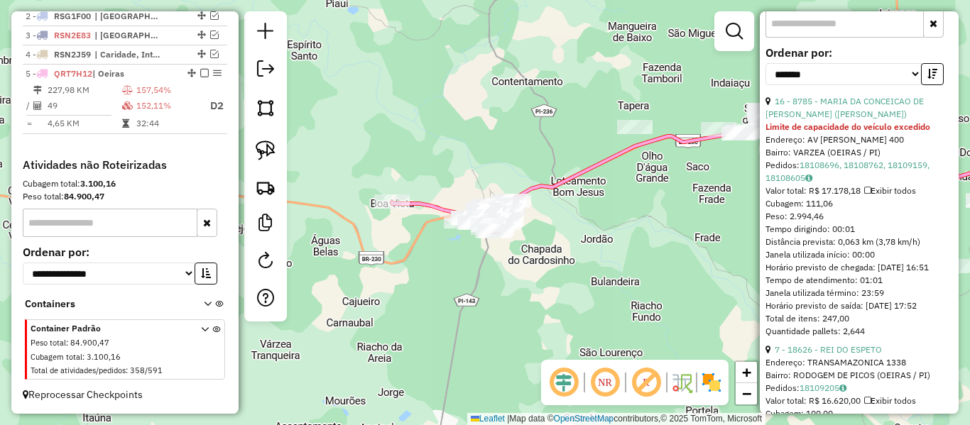
click at [428, 206] on icon at bounding box center [452, 216] width 121 height 31
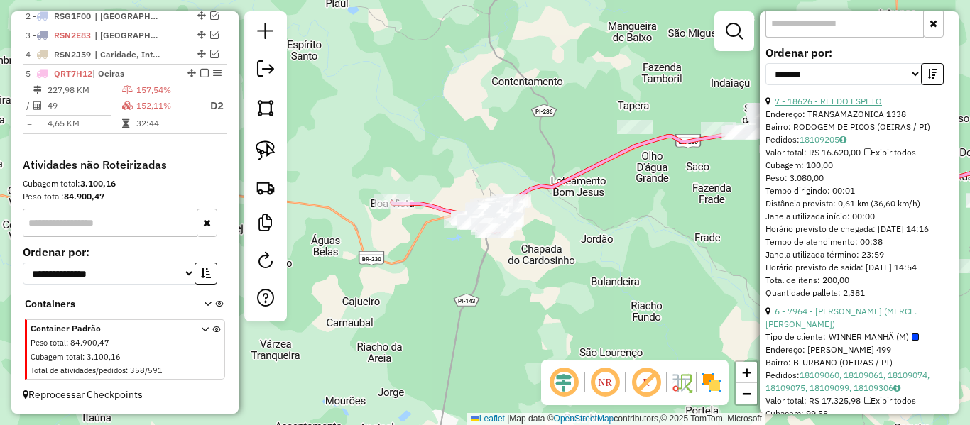
click at [866, 107] on link "7 - 18626 - REI DO ESPETO" at bounding box center [828, 101] width 107 height 11
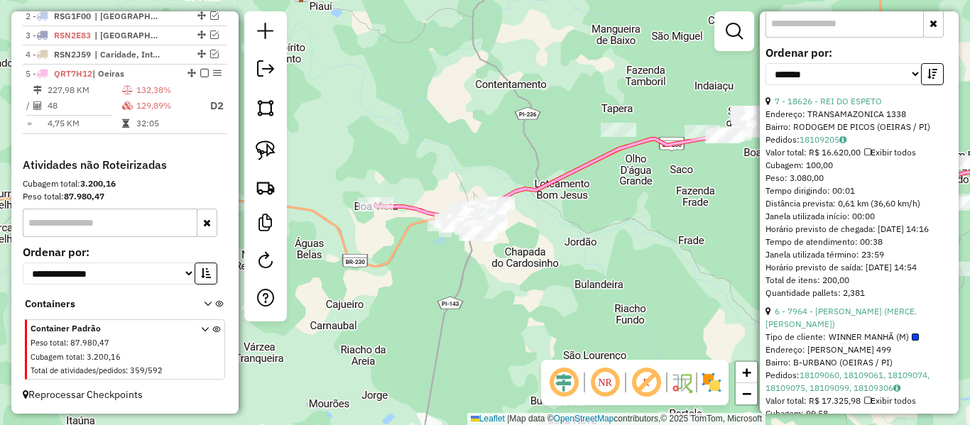
click at [405, 205] on icon at bounding box center [436, 219] width 121 height 31
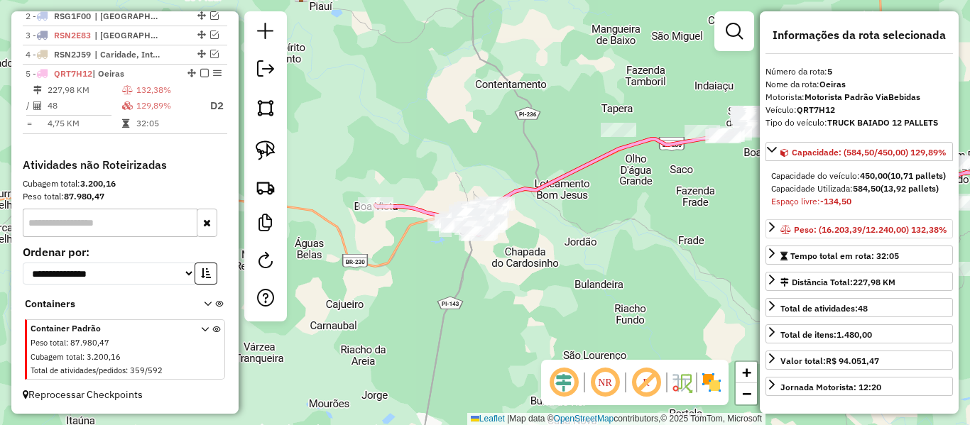
scroll to position [426, 0]
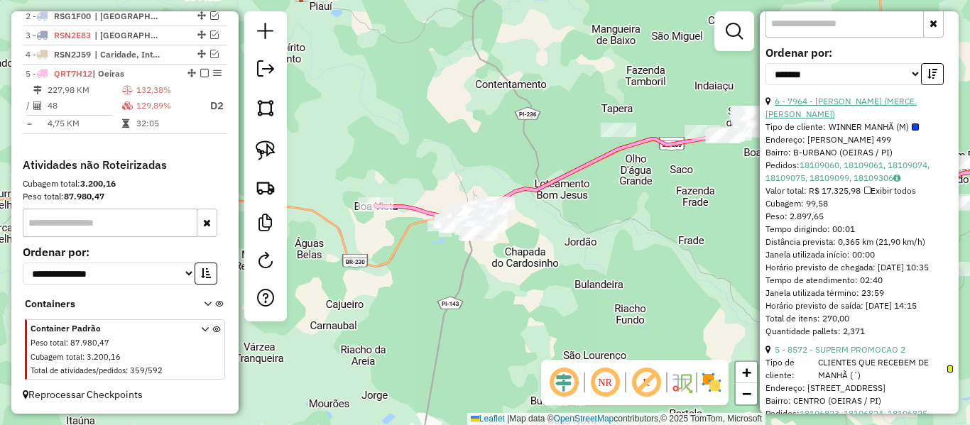
click at [829, 119] on link "6 - 7964 - FRANCISCO DE SOUSA (MERCE. SILVA E SOUSA)" at bounding box center [840, 107] width 151 height 23
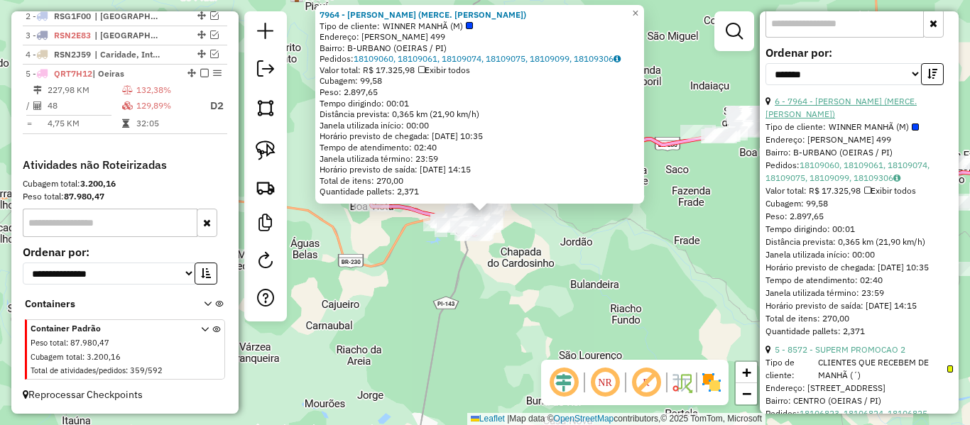
click at [826, 119] on link "6 - 7964 - FRANCISCO DE SOUSA (MERCE. SILVA E SOUSA)" at bounding box center [840, 107] width 151 height 23
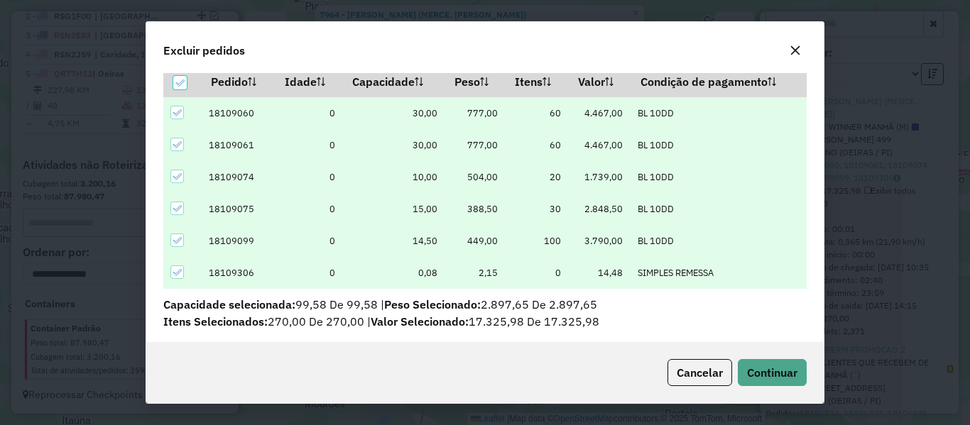
scroll to position [50, 0]
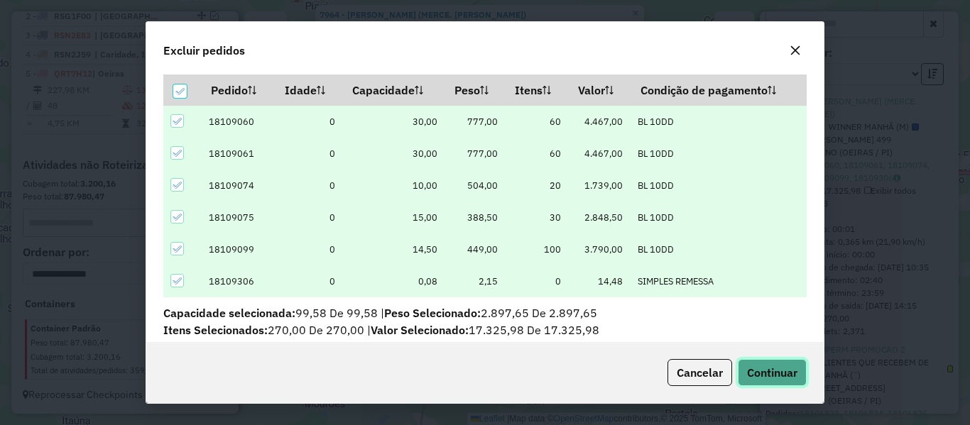
click at [758, 366] on span "Continuar" at bounding box center [772, 373] width 50 height 14
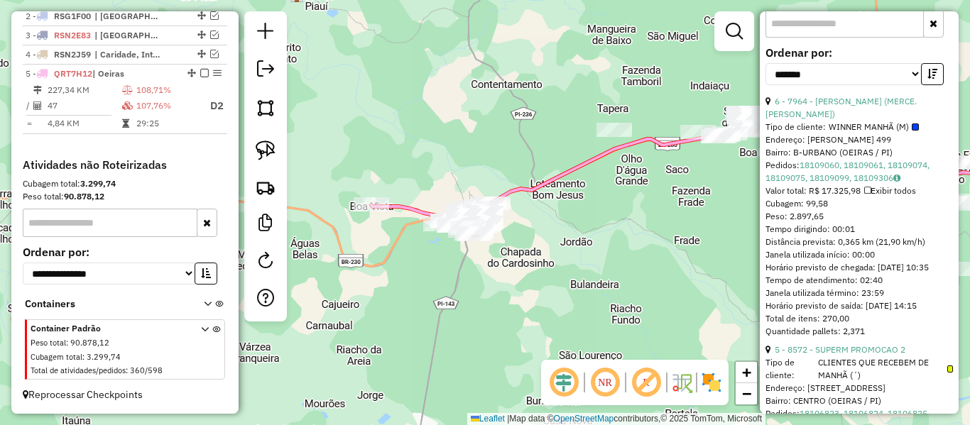
click at [410, 208] on icon at bounding box center [431, 219] width 121 height 31
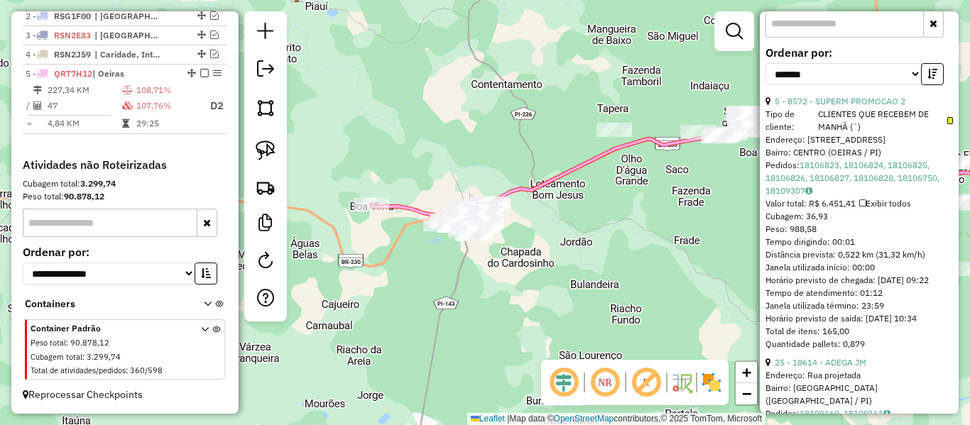
scroll to position [142, 0]
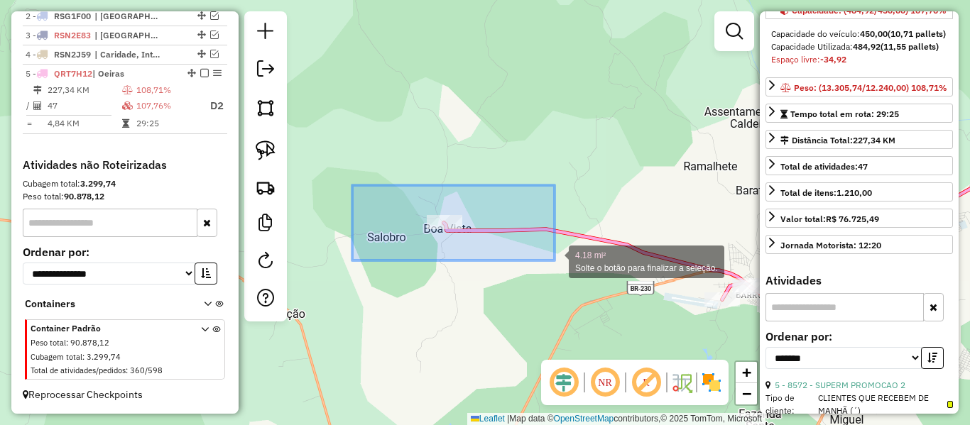
drag, startPoint x: 356, startPoint y: 185, endPoint x: 554, endPoint y: 261, distance: 211.3
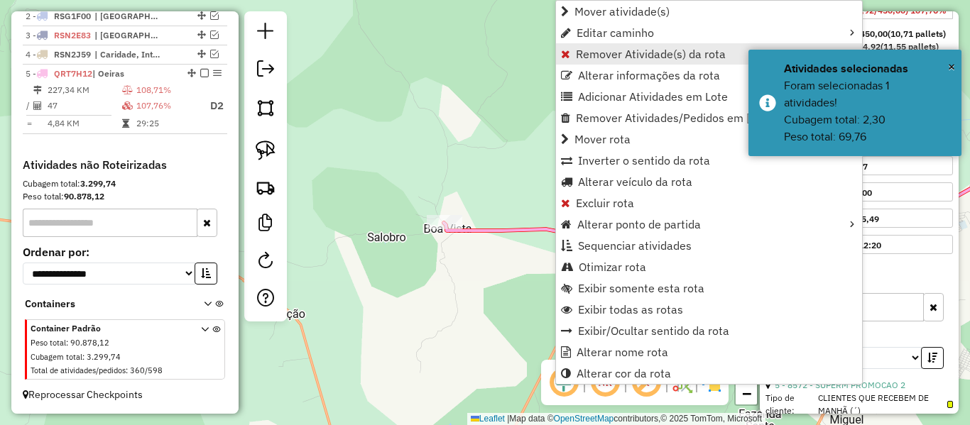
click at [606, 54] on span "Remover Atividade(s) da rota" at bounding box center [651, 53] width 150 height 11
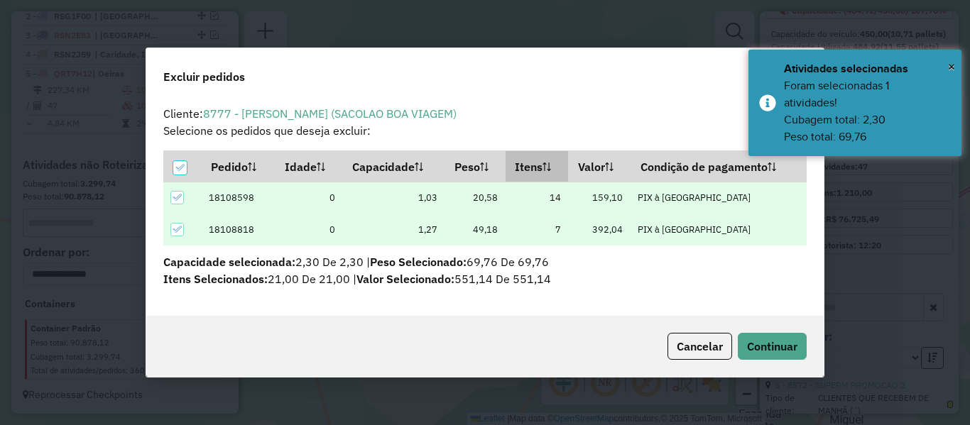
scroll to position [0, 0]
click at [759, 352] on span "Continuar" at bounding box center [772, 346] width 50 height 14
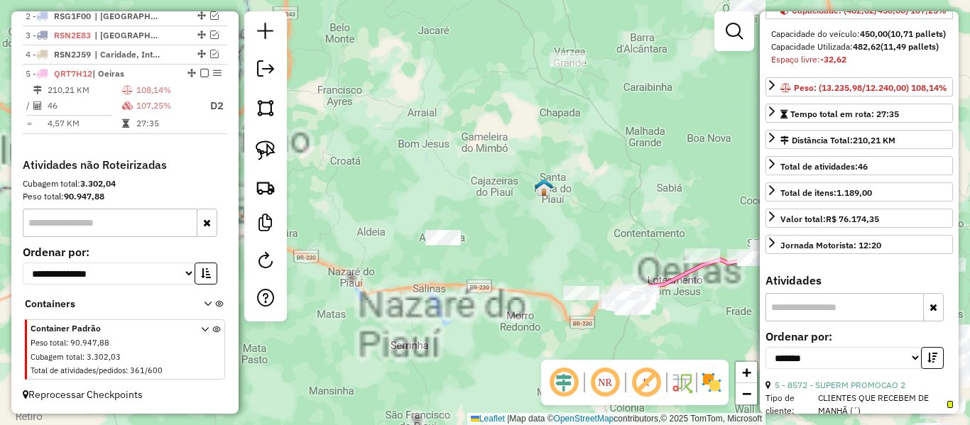
drag, startPoint x: 346, startPoint y: 190, endPoint x: 332, endPoint y: 188, distance: 14.3
click at [332, 188] on div "Janela de atendimento Grade de atendimento Capacidade Transportadoras Veículos …" at bounding box center [485, 212] width 970 height 425
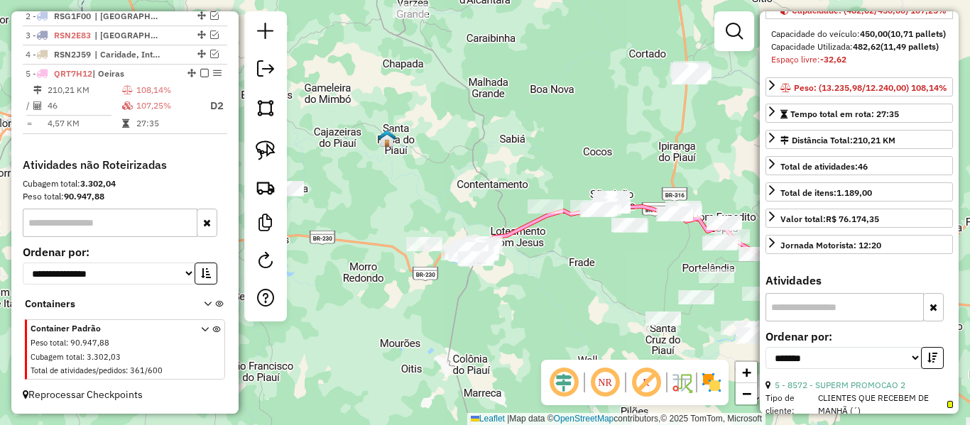
click at [511, 231] on icon at bounding box center [667, 248] width 366 height 83
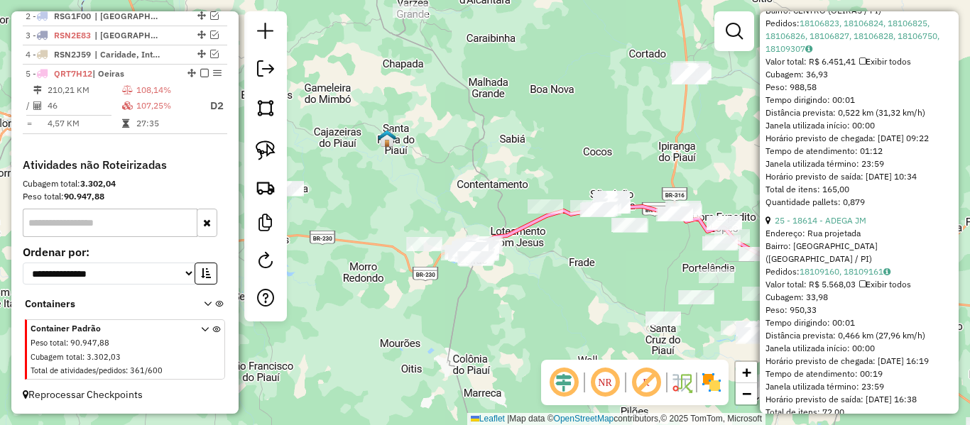
scroll to position [355, 0]
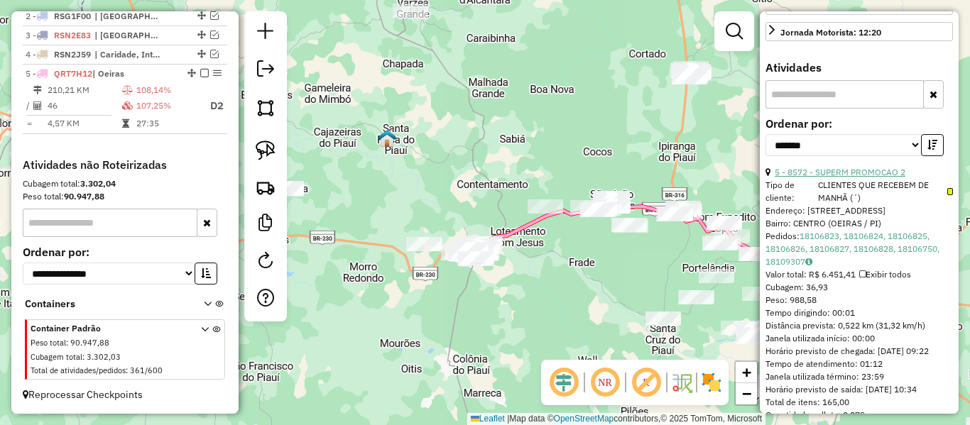
click at [860, 178] on link "5 - 8572 - SUPERM PROMOCAO 2" at bounding box center [840, 172] width 131 height 11
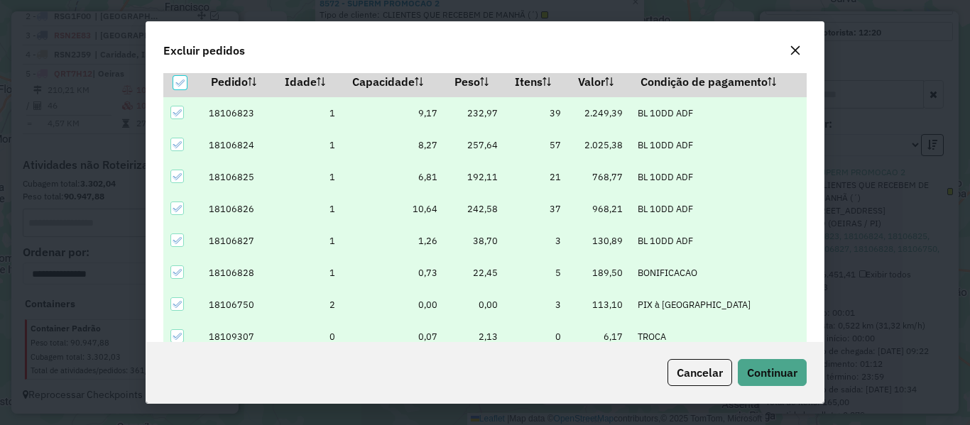
scroll to position [50, 0]
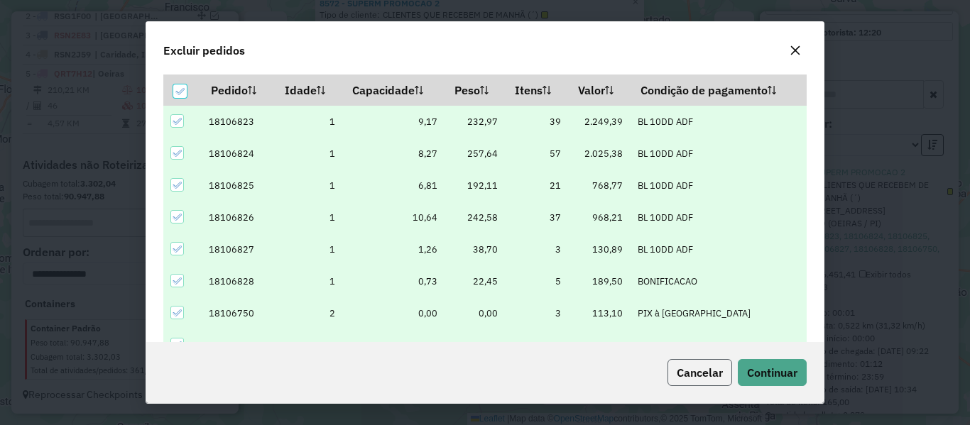
click at [677, 372] on span "Cancelar" at bounding box center [700, 373] width 46 height 14
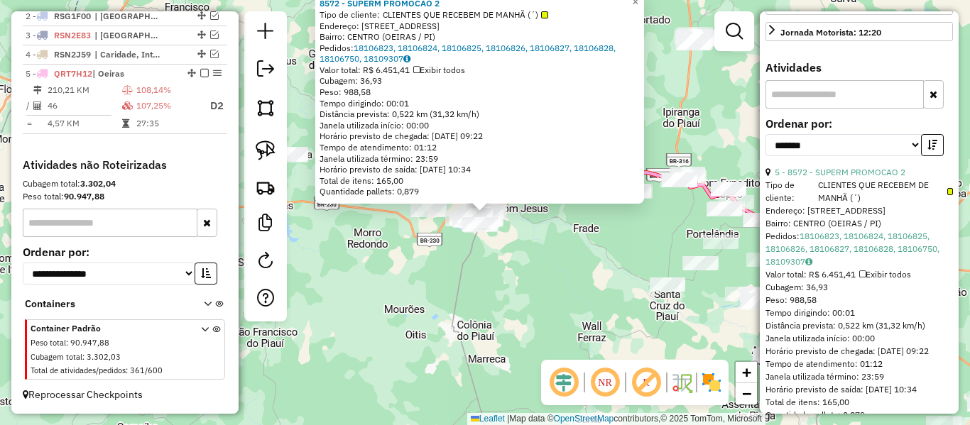
scroll to position [639, 0]
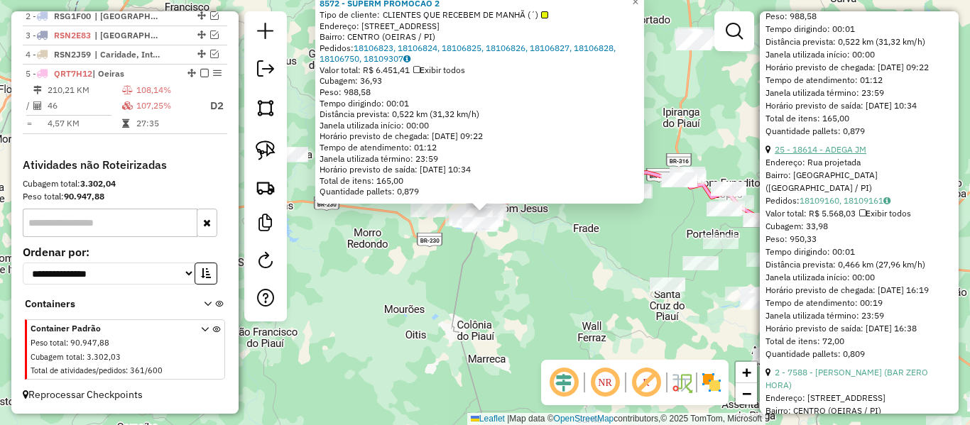
click at [852, 155] on link "25 - 18614 - ADEGA JM" at bounding box center [821, 149] width 92 height 11
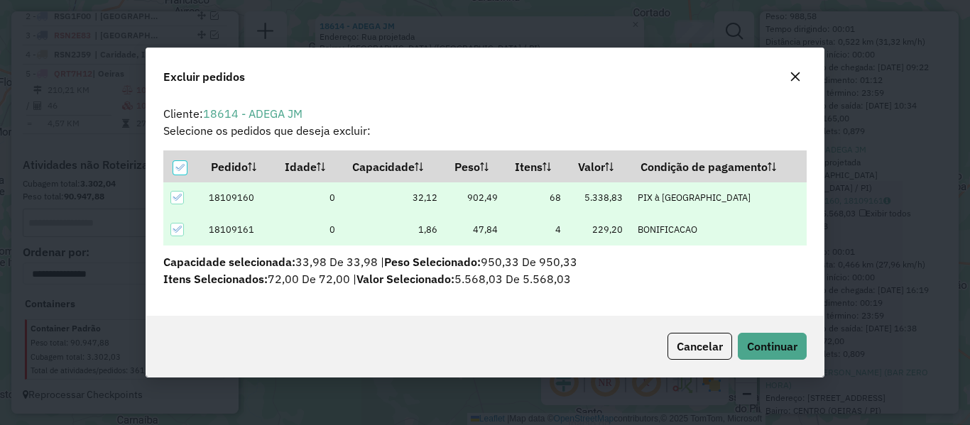
scroll to position [0, 0]
click at [800, 353] on button "Continuar" at bounding box center [772, 346] width 69 height 27
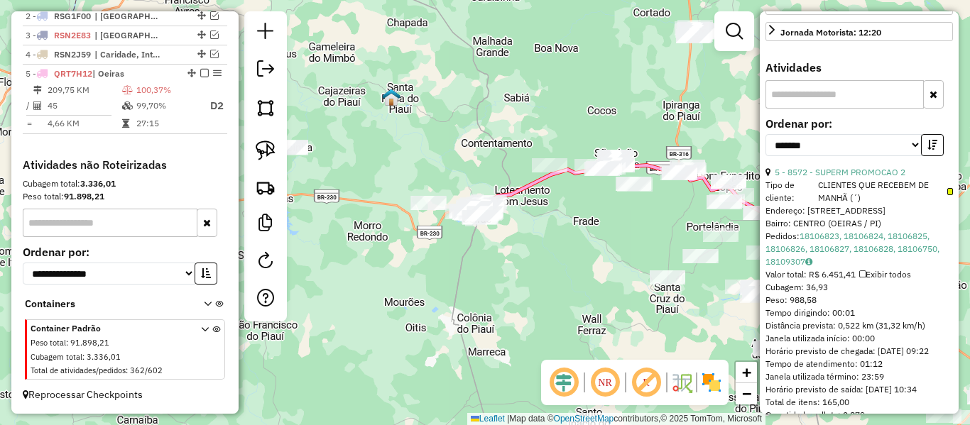
drag, startPoint x: 823, startPoint y: 221, endPoint x: 822, endPoint y: 228, distance: 7.2
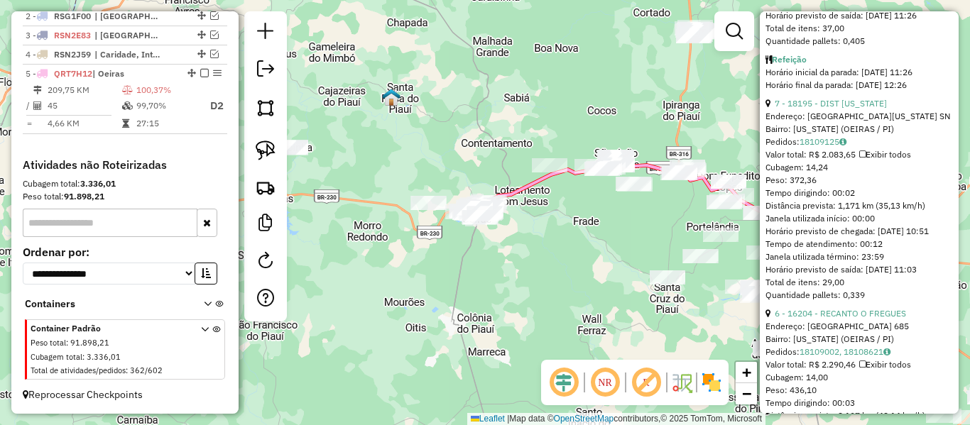
scroll to position [2987, 0]
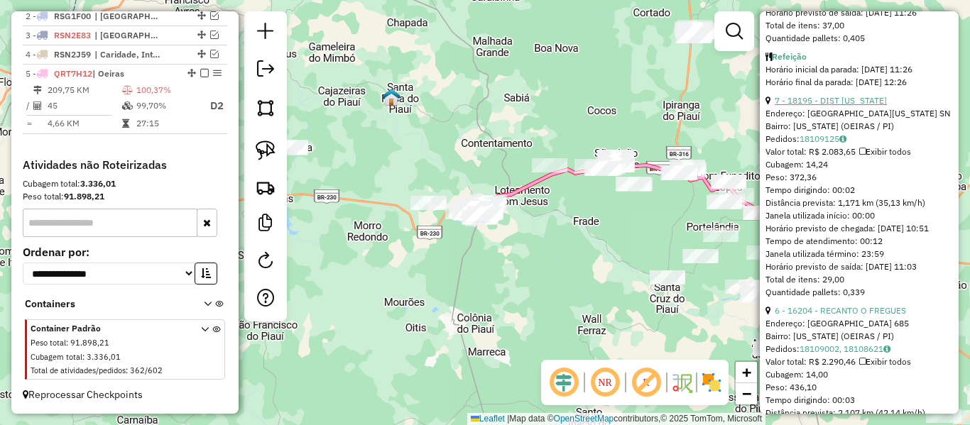
click at [847, 106] on link "7 - 18195 - DIST ARIZONA" at bounding box center [831, 100] width 112 height 11
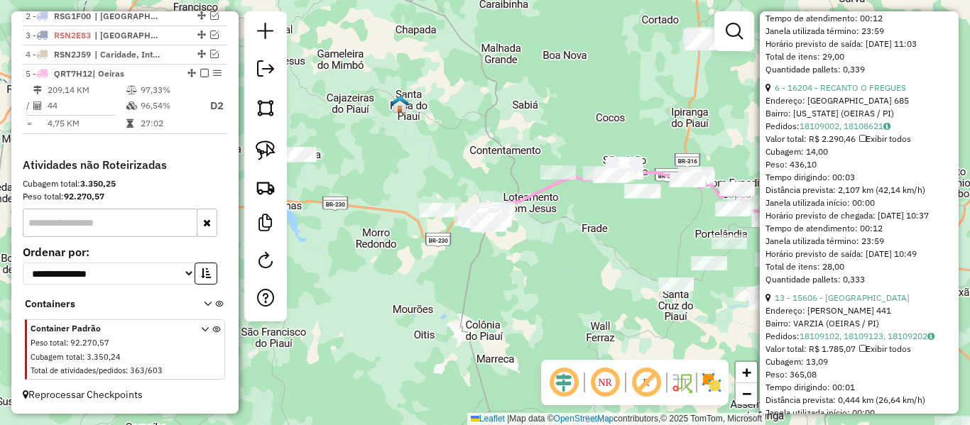
scroll to position [299, 0]
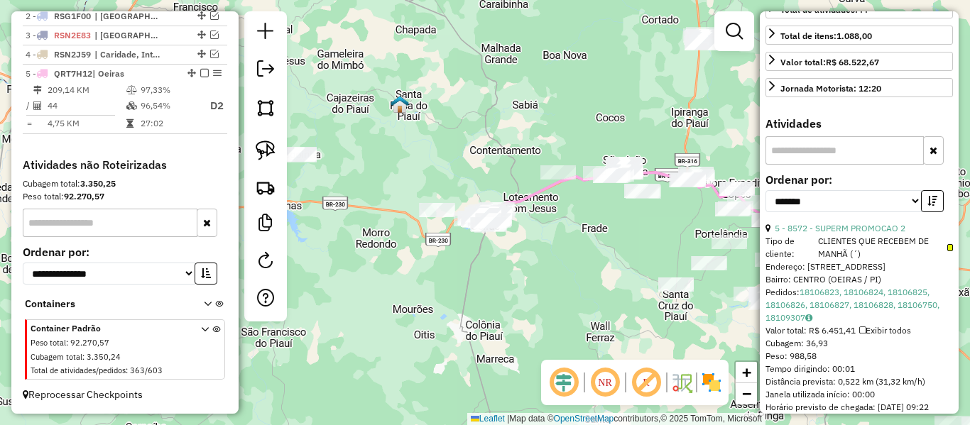
click at [200, 72] on em at bounding box center [204, 73] width 9 height 9
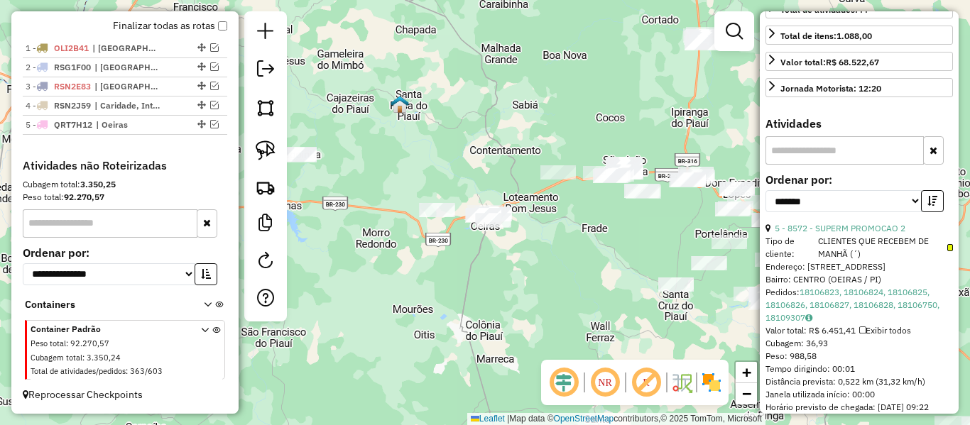
scroll to position [505, 0]
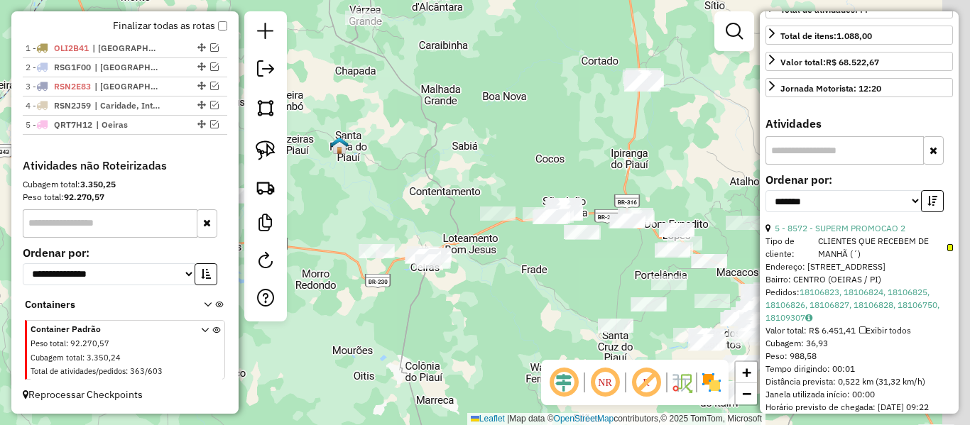
drag, startPoint x: 455, startPoint y: 151, endPoint x: 388, endPoint y: 196, distance: 80.3
click at [379, 200] on div "Janela de atendimento Grade de atendimento Capacidade Transportadoras Veículos …" at bounding box center [485, 212] width 970 height 425
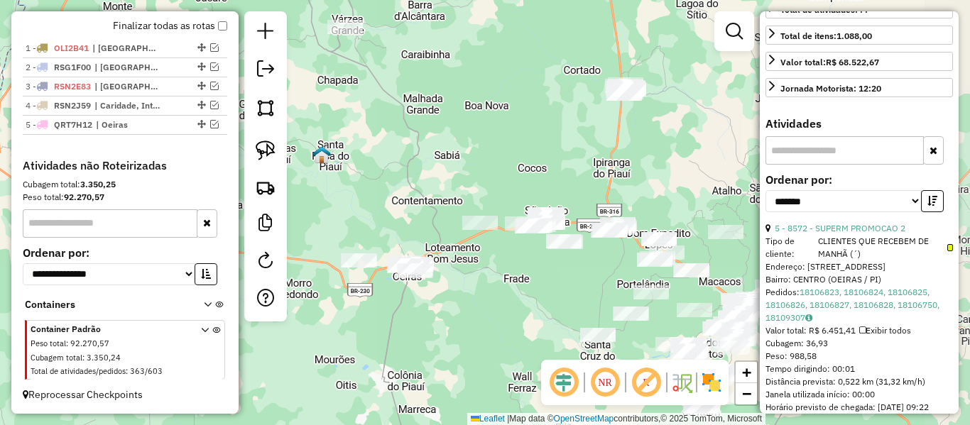
drag, startPoint x: 392, startPoint y: 195, endPoint x: 333, endPoint y: 137, distance: 82.8
click at [333, 137] on div "Janela de atendimento Grade de atendimento Capacidade Transportadoras Veículos …" at bounding box center [485, 212] width 970 height 425
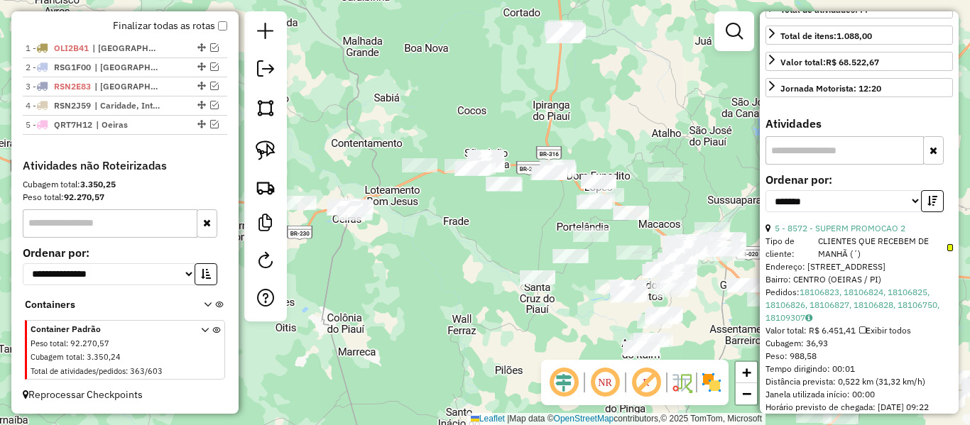
drag, startPoint x: 501, startPoint y: 79, endPoint x: 432, endPoint y: 257, distance: 191.1
click at [432, 257] on div "Janela de atendimento Grade de atendimento Capacidade Transportadoras Veículos …" at bounding box center [485, 212] width 970 height 425
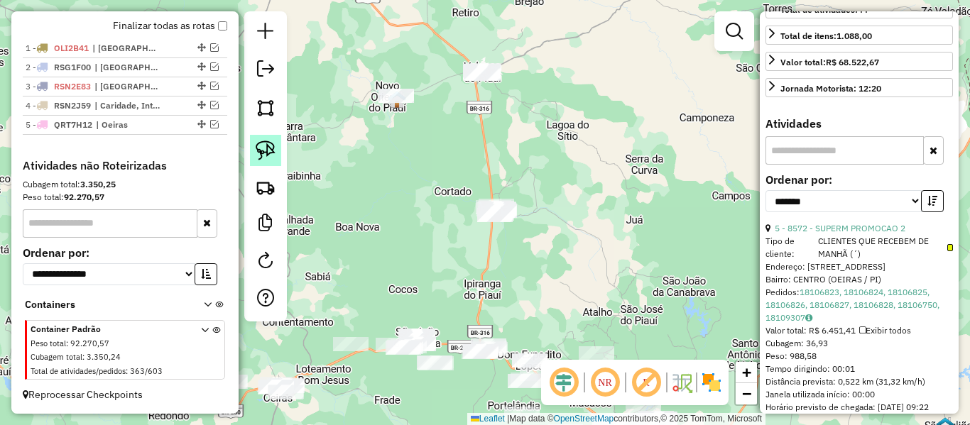
drag, startPoint x: 268, startPoint y: 149, endPoint x: 301, endPoint y: 138, distance: 34.6
click at [269, 149] on img at bounding box center [266, 151] width 20 height 20
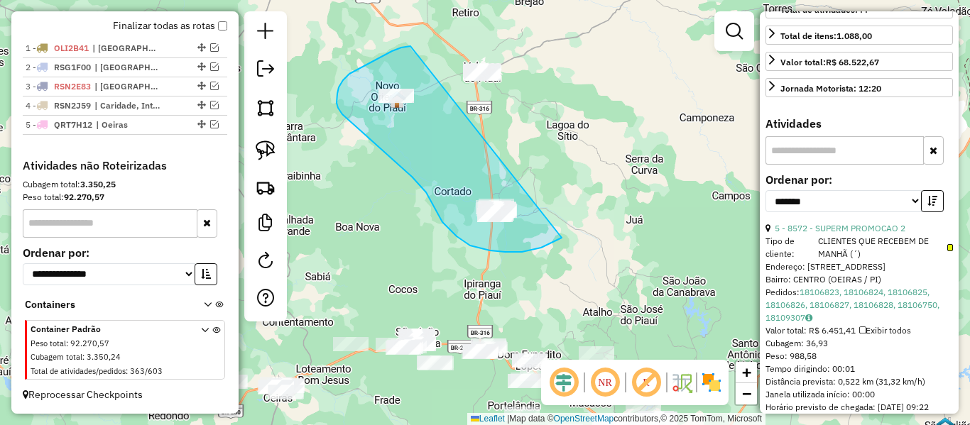
drag, startPoint x: 349, startPoint y: 74, endPoint x: 567, endPoint y: 28, distance: 222.0
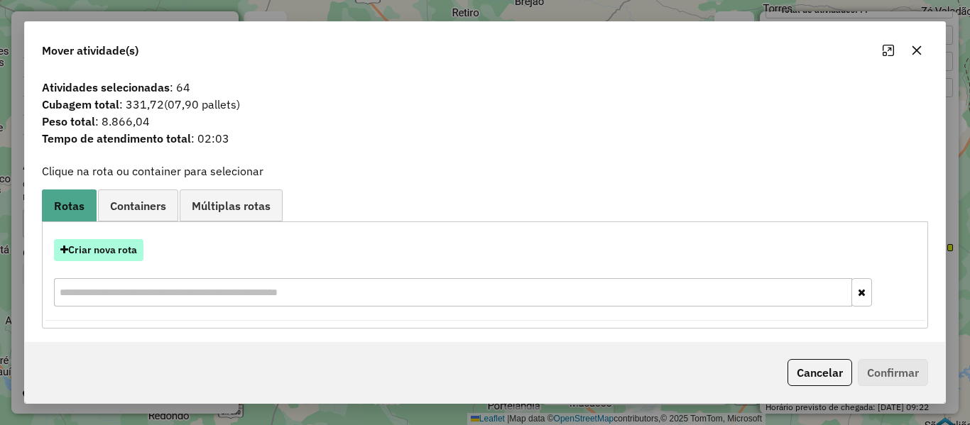
click at [105, 245] on button "Criar nova rota" at bounding box center [98, 250] width 89 height 22
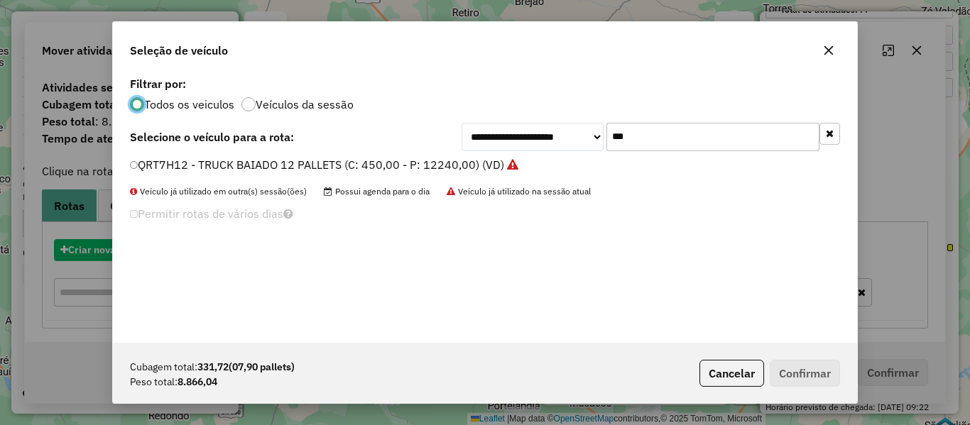
scroll to position [8, 4]
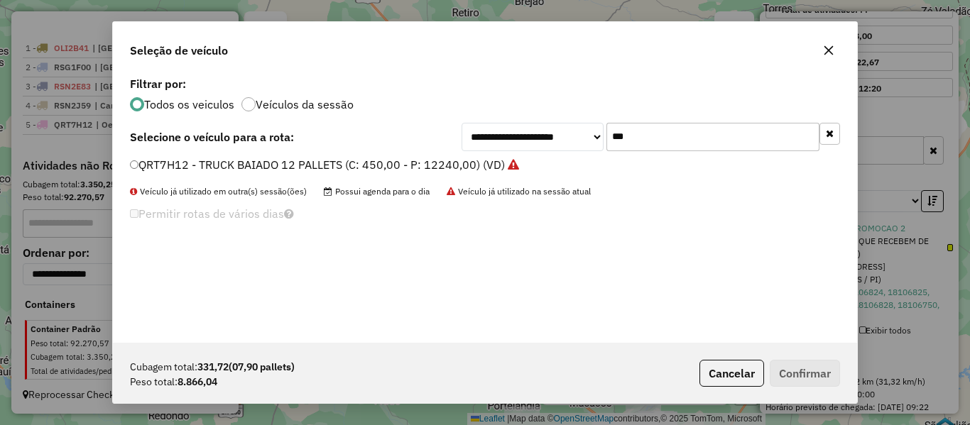
drag, startPoint x: 631, startPoint y: 133, endPoint x: 556, endPoint y: 153, distance: 77.3
click at [556, 153] on div "**********" at bounding box center [485, 208] width 744 height 270
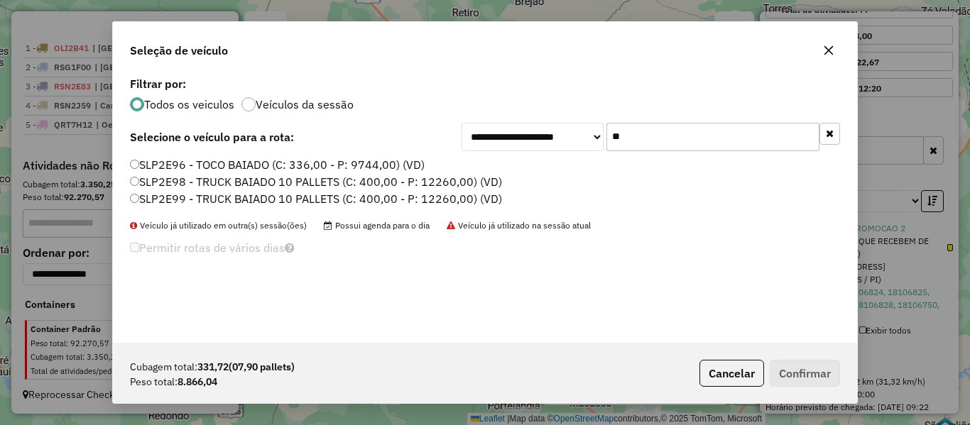
type input "*"
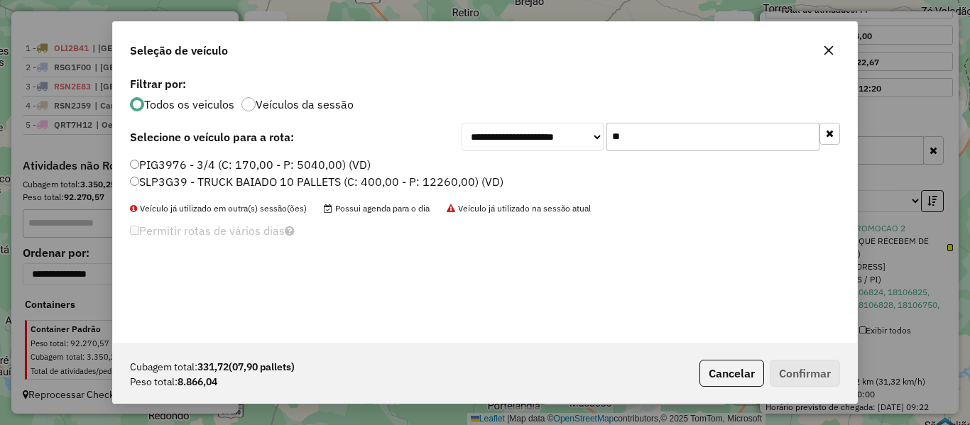
type input "*"
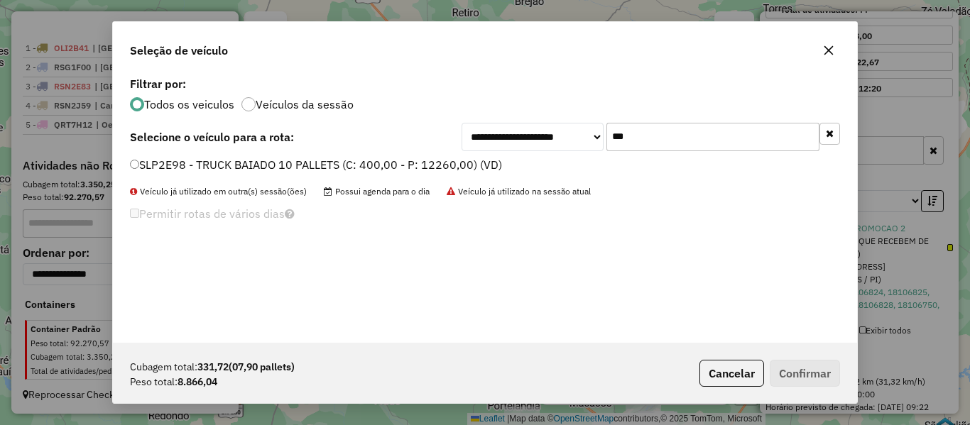
type input "***"
click at [170, 168] on label "SLP2E98 - TRUCK BAIADO 10 PALLETS (C: 400,00 - P: 12260,00) (VD)" at bounding box center [316, 164] width 372 height 17
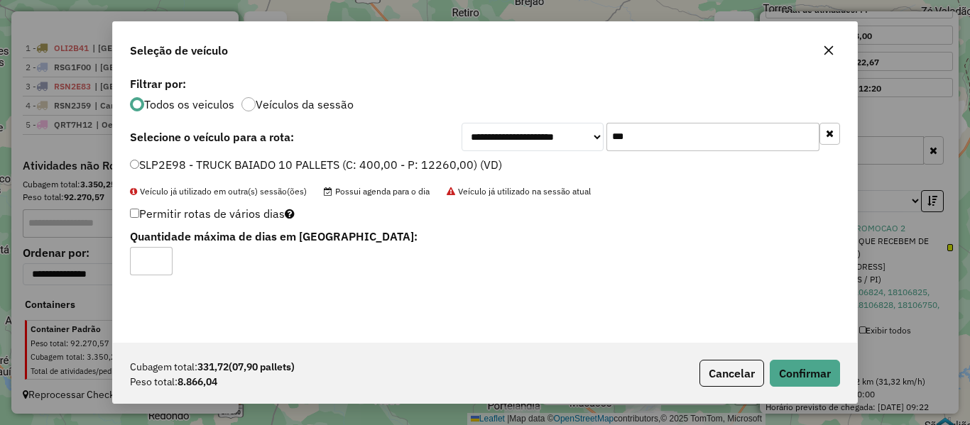
type input "*"
click at [159, 259] on input "*" at bounding box center [151, 261] width 43 height 28
drag, startPoint x: 803, startPoint y: 377, endPoint x: 584, endPoint y: 263, distance: 247.4
click at [800, 376] on button "Confirmar" at bounding box center [805, 373] width 70 height 27
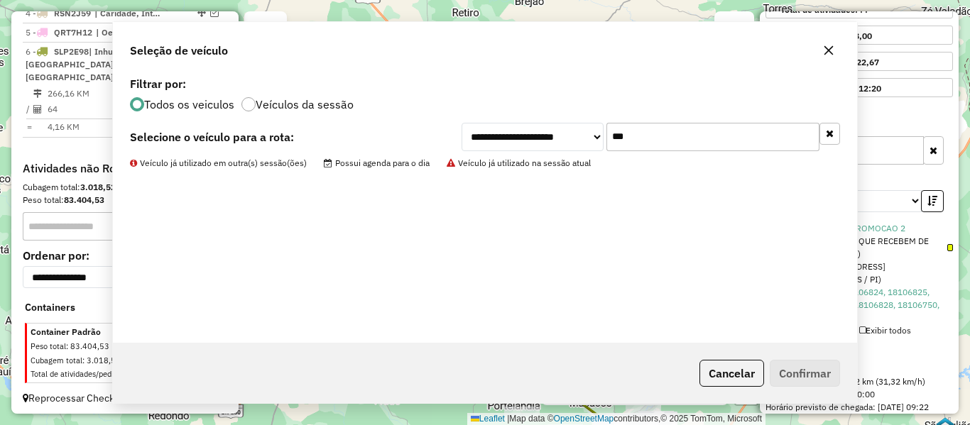
scroll to position [588, 0]
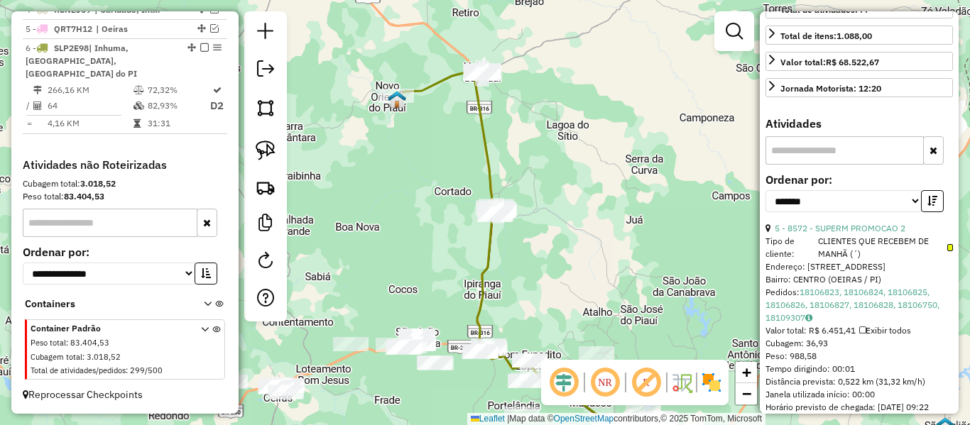
click at [486, 265] on icon at bounding box center [566, 321] width 179 height 212
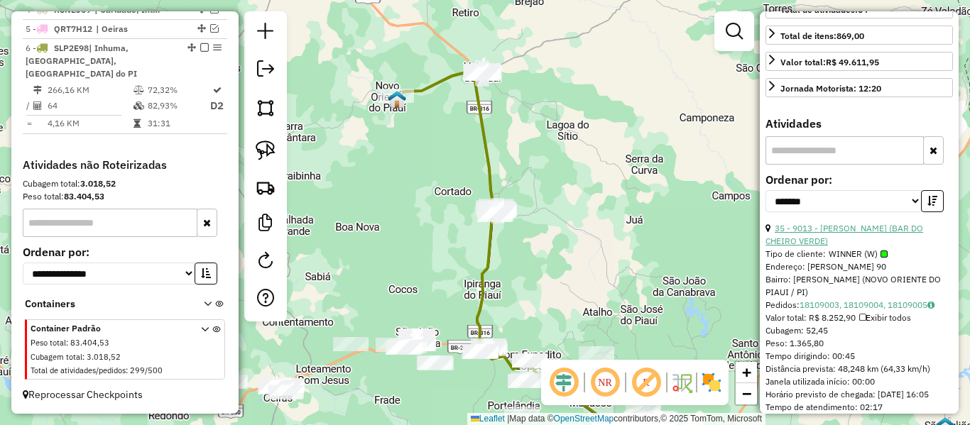
scroll to position [0, 0]
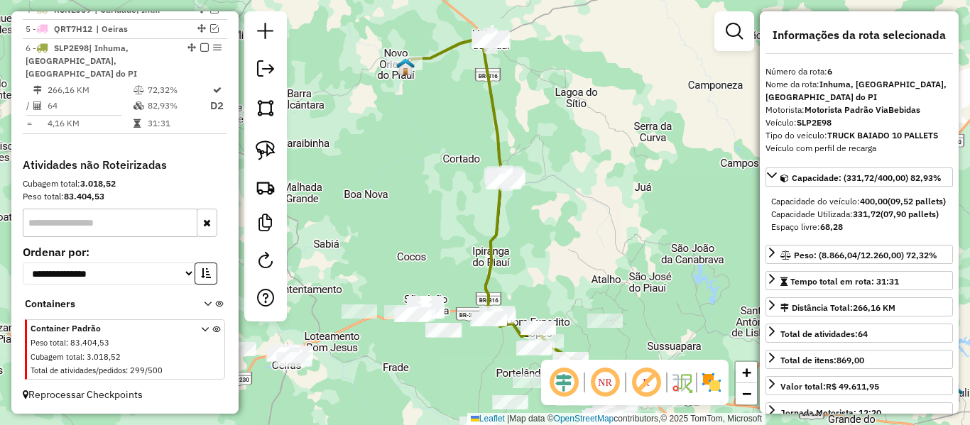
drag, startPoint x: 535, startPoint y: 246, endPoint x: 531, endPoint y: 192, distance: 54.1
click at [531, 194] on div "Janela de atendimento Grade de atendimento Capacidade Transportadoras Veículos …" at bounding box center [485, 212] width 970 height 425
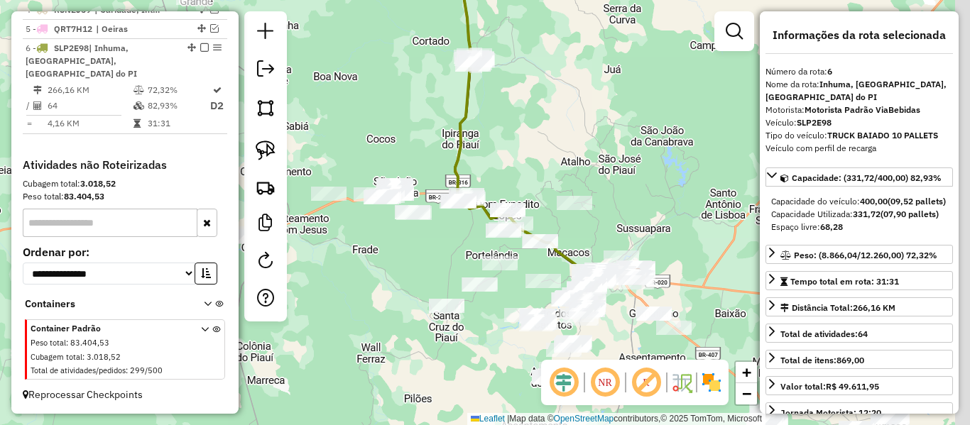
drag, startPoint x: 480, startPoint y: 219, endPoint x: 422, endPoint y: 155, distance: 86.5
click at [455, 153] on icon at bounding box center [544, 171] width 179 height 212
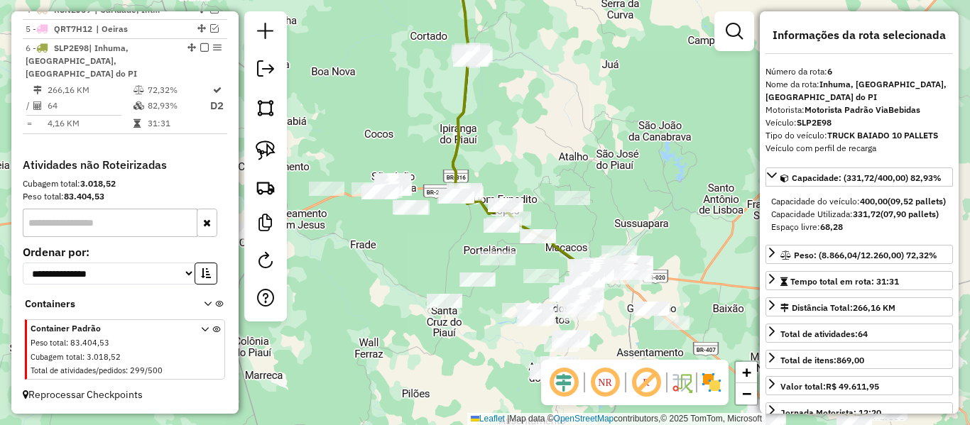
drag, startPoint x: 418, startPoint y: 155, endPoint x: 376, endPoint y: 119, distance: 55.3
click at [378, 119] on div "Janela de atendimento Grade de atendimento Capacidade Transportadoras Veículos …" at bounding box center [485, 212] width 970 height 425
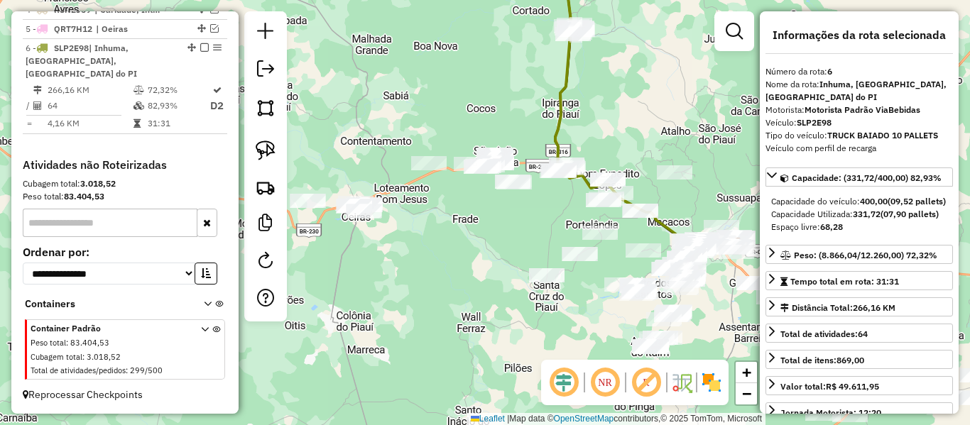
drag, startPoint x: 351, startPoint y: 104, endPoint x: 460, endPoint y: 116, distance: 109.3
click at [466, 109] on div "Janela de atendimento Grade de atendimento Capacidade Transportadoras Veículos …" at bounding box center [485, 212] width 970 height 425
drag, startPoint x: 433, startPoint y: 112, endPoint x: 332, endPoint y: 182, distance: 122.5
click at [332, 182] on div "Janela de atendimento Grade de atendimento Capacidade Transportadoras Veículos …" at bounding box center [485, 212] width 970 height 425
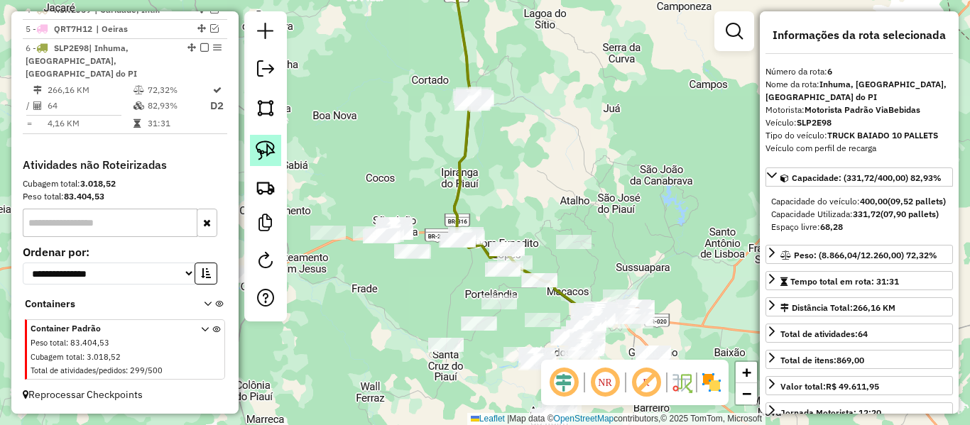
click at [271, 139] on link at bounding box center [265, 150] width 31 height 31
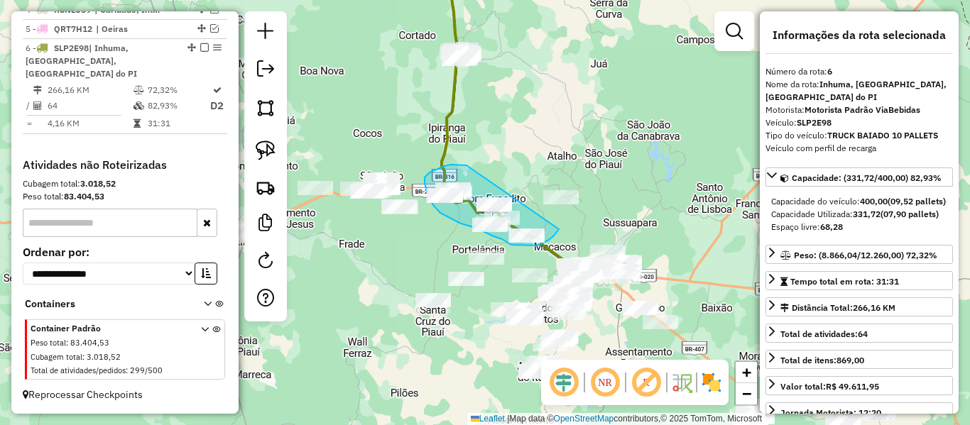
drag, startPoint x: 454, startPoint y: 165, endPoint x: 559, endPoint y: 229, distance: 123.4
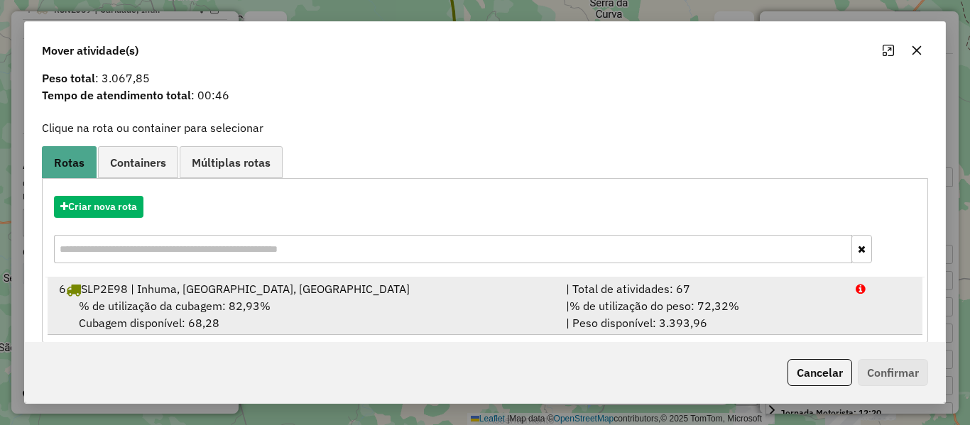
scroll to position [61, 0]
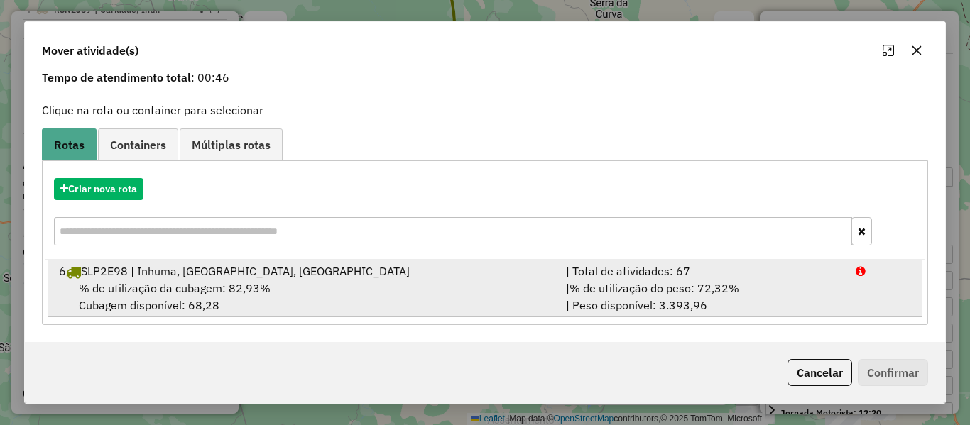
click at [297, 286] on div "% de utilização da cubagem: 82,93% Cubagem disponível: 68,28" at bounding box center [303, 297] width 507 height 34
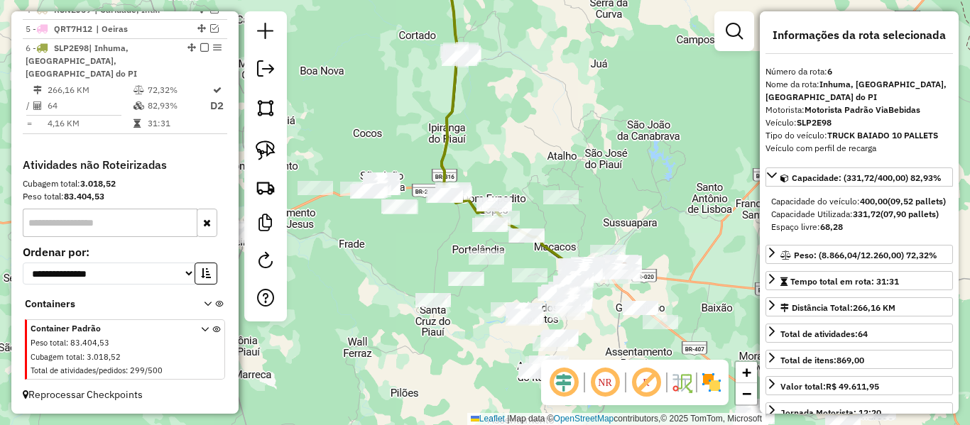
click at [447, 106] on icon at bounding box center [531, 165] width 179 height 212
click at [272, 155] on img at bounding box center [266, 151] width 20 height 20
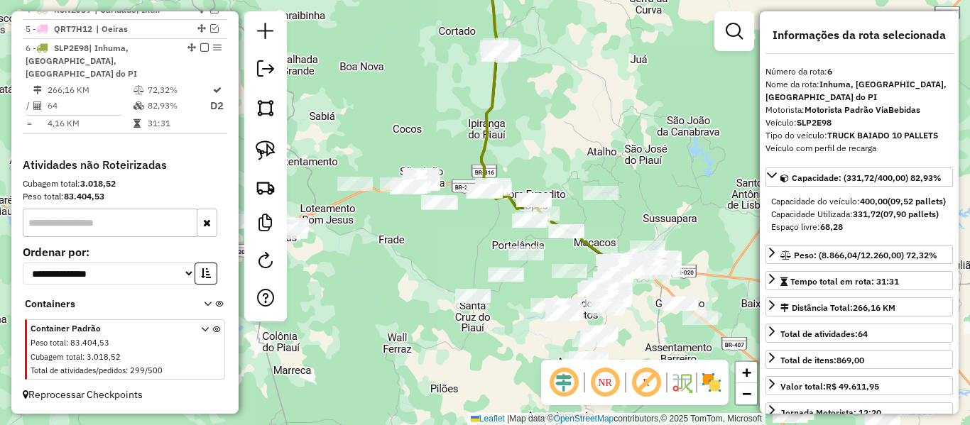
drag, startPoint x: 384, startPoint y: 241, endPoint x: 496, endPoint y: 223, distance: 113.0
click at [496, 223] on div "Janela de atendimento Grade de atendimento Capacidade Transportadoras Veículos …" at bounding box center [485, 212] width 970 height 425
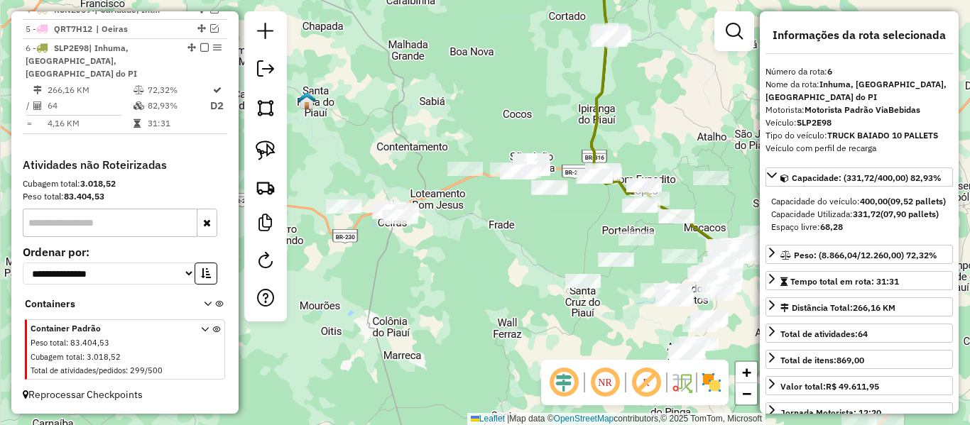
click at [371, 166] on div "Janela de atendimento Grade de atendimento Capacidade Transportadoras Veículos …" at bounding box center [485, 212] width 970 height 425
click at [268, 152] on img at bounding box center [266, 151] width 20 height 20
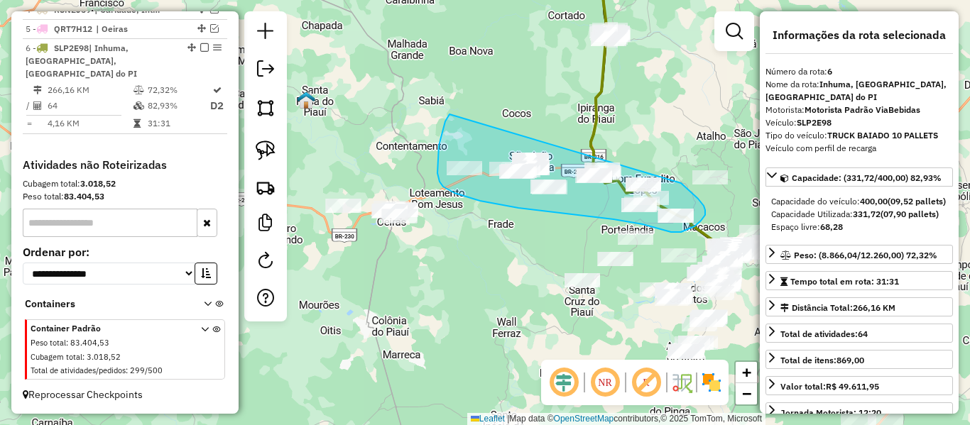
drag, startPoint x: 449, startPoint y: 114, endPoint x: 665, endPoint y: 172, distance: 222.7
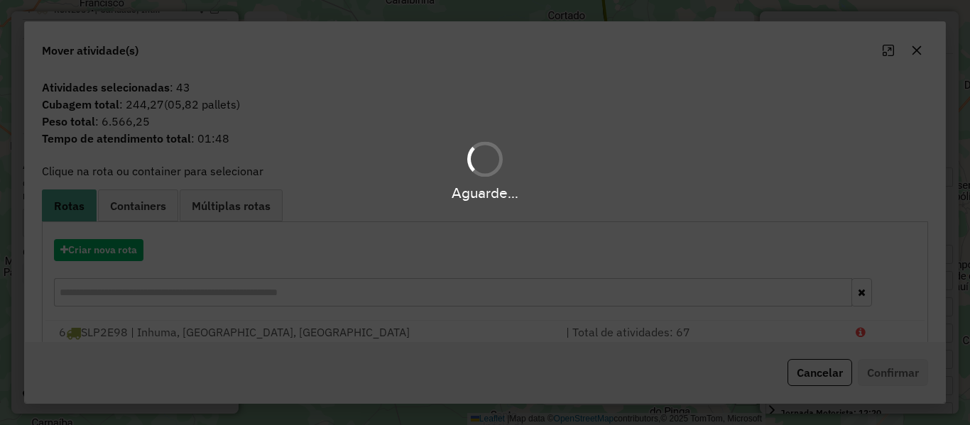
click at [104, 243] on div "Aguarde..." at bounding box center [485, 212] width 970 height 425
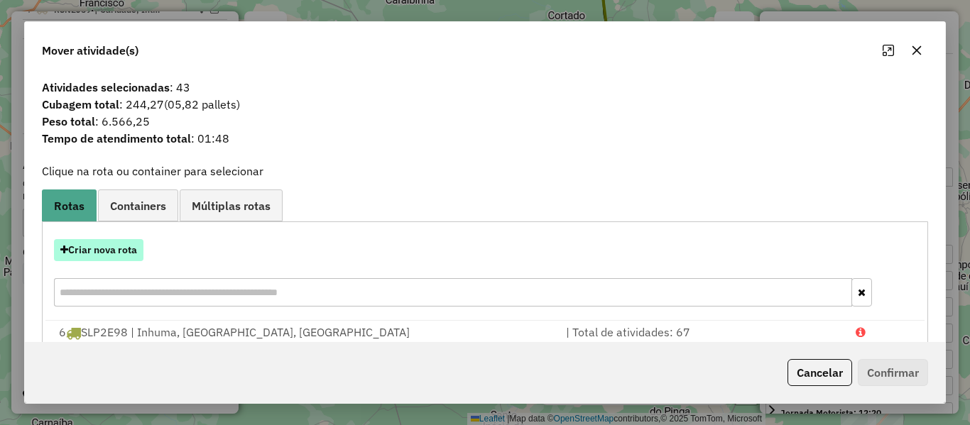
click at [104, 251] on button "Criar nova rota" at bounding box center [98, 250] width 89 height 22
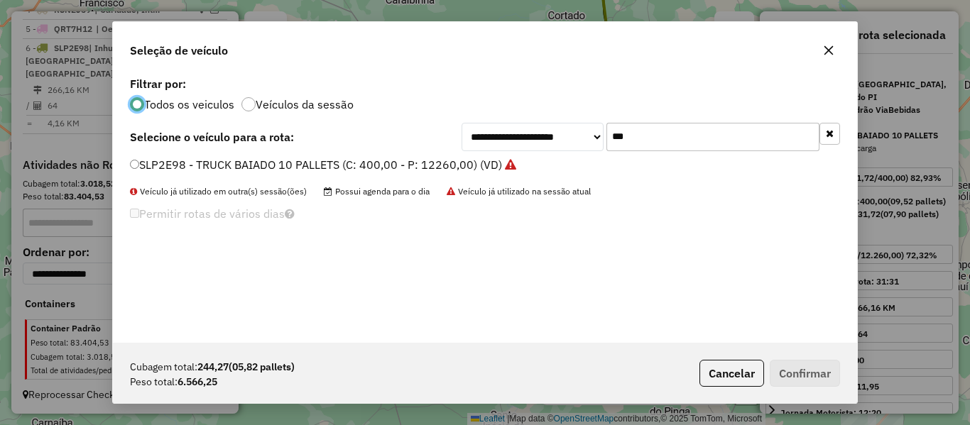
scroll to position [8, 4]
drag, startPoint x: 677, startPoint y: 142, endPoint x: 561, endPoint y: 161, distance: 118.0
click at [577, 158] on div "**********" at bounding box center [485, 208] width 744 height 270
type input "****"
click at [158, 166] on label "PIG8728 - TOCO (C: 320,00 - P: 9744,00) (VD)" at bounding box center [255, 164] width 251 height 17
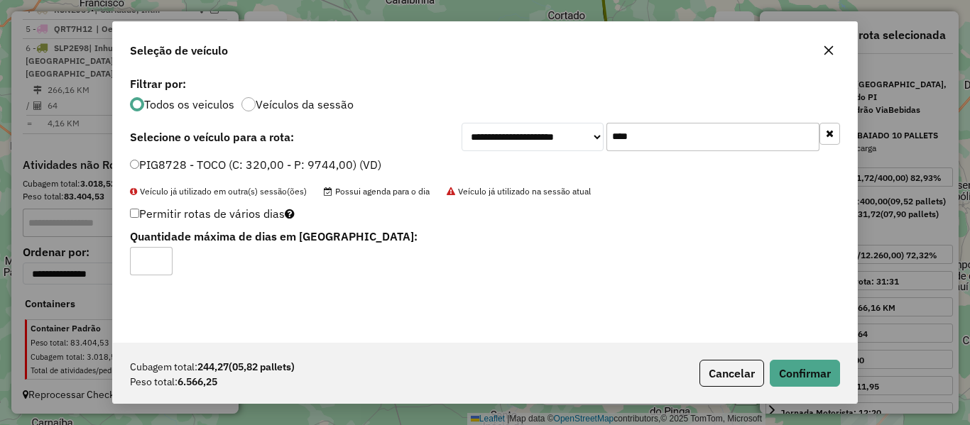
click at [156, 253] on input "*" at bounding box center [151, 261] width 43 height 28
type input "*"
click at [162, 259] on input "*" at bounding box center [151, 261] width 43 height 28
click at [777, 369] on button "Confirmar" at bounding box center [805, 373] width 70 height 27
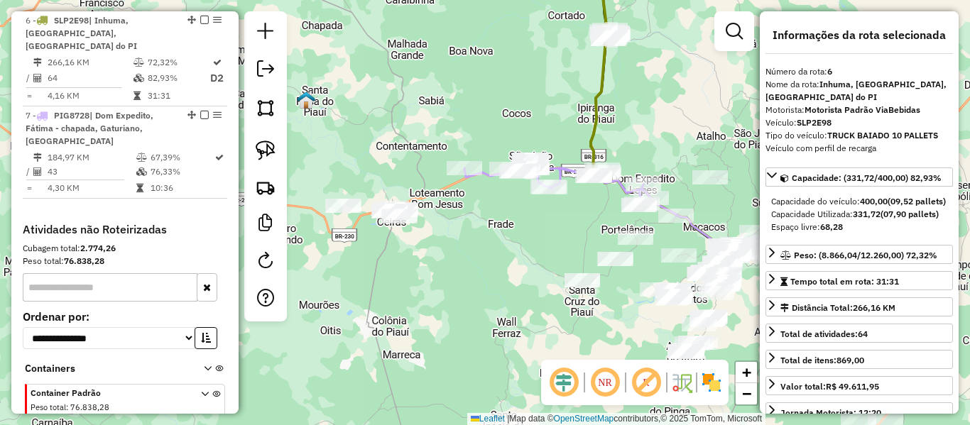
scroll to position [628, 0]
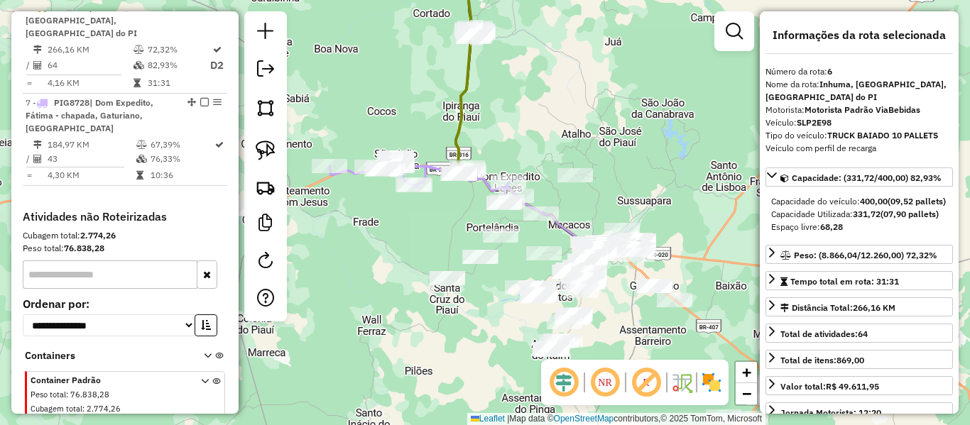
drag, startPoint x: 566, startPoint y: 96, endPoint x: 437, endPoint y: 98, distance: 129.2
click at [434, 94] on div "Janela de atendimento Grade de atendimento Capacidade Transportadoras Veículos …" at bounding box center [485, 212] width 970 height 425
click at [562, 224] on icon at bounding box center [517, 207] width 238 height 83
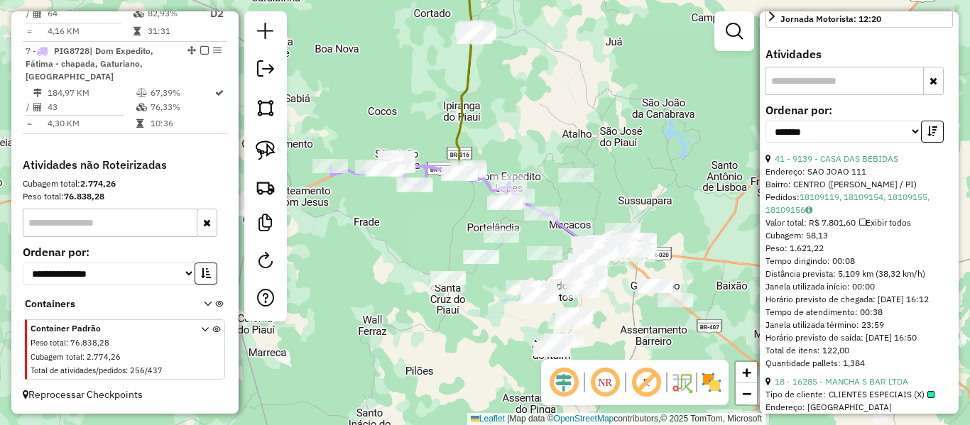
scroll to position [426, 0]
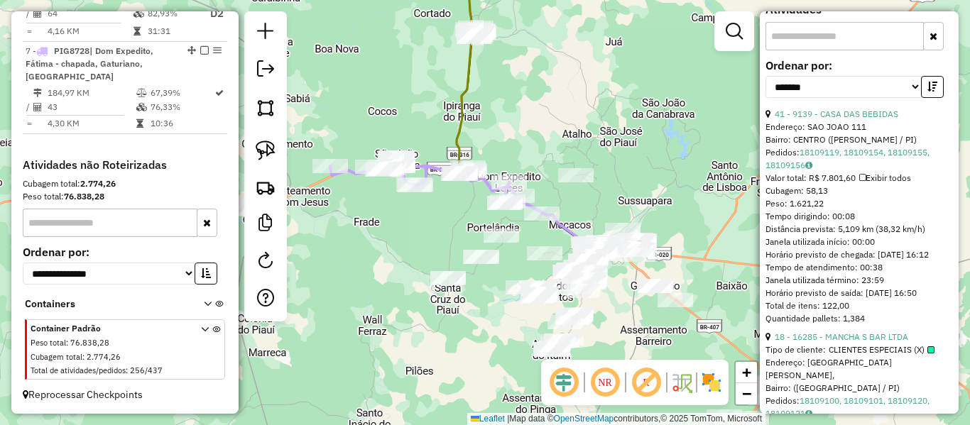
drag, startPoint x: 465, startPoint y: 94, endPoint x: 571, endPoint y: 129, distance: 111.6
click at [464, 94] on icon at bounding box center [546, 143] width 179 height 212
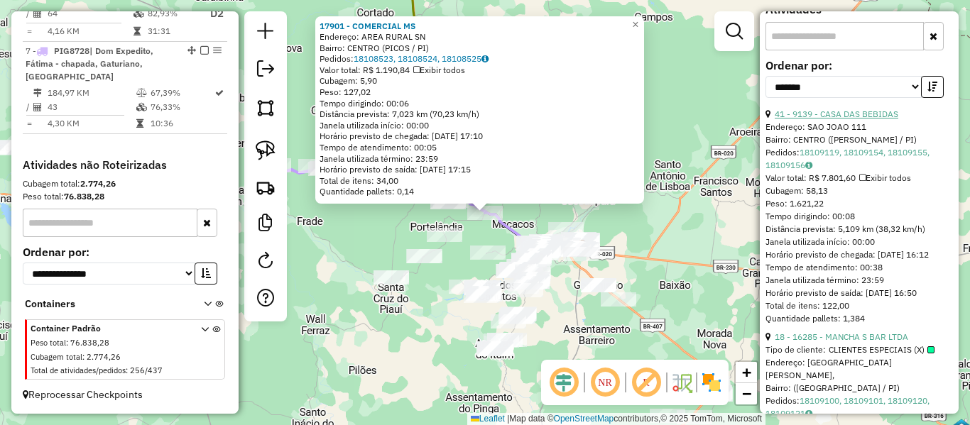
click at [825, 119] on link "41 - 9139 - CASA DAS BEBIDAS" at bounding box center [837, 114] width 124 height 11
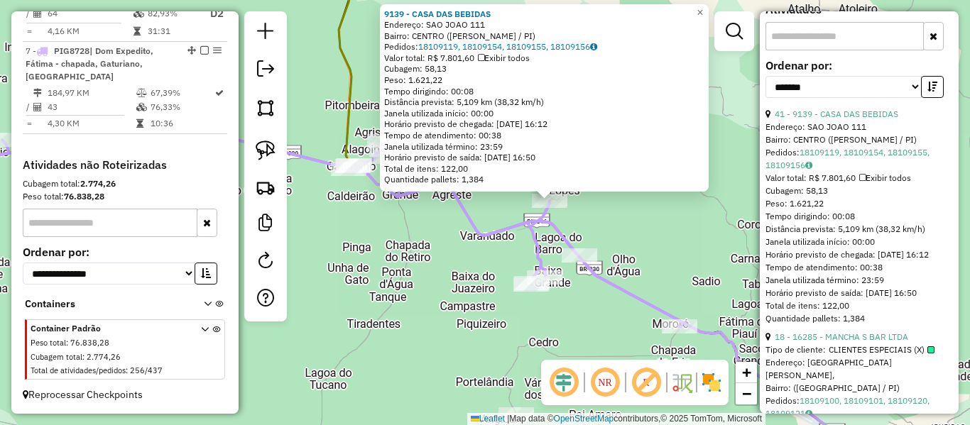
click at [501, 233] on icon at bounding box center [293, 214] width 780 height 225
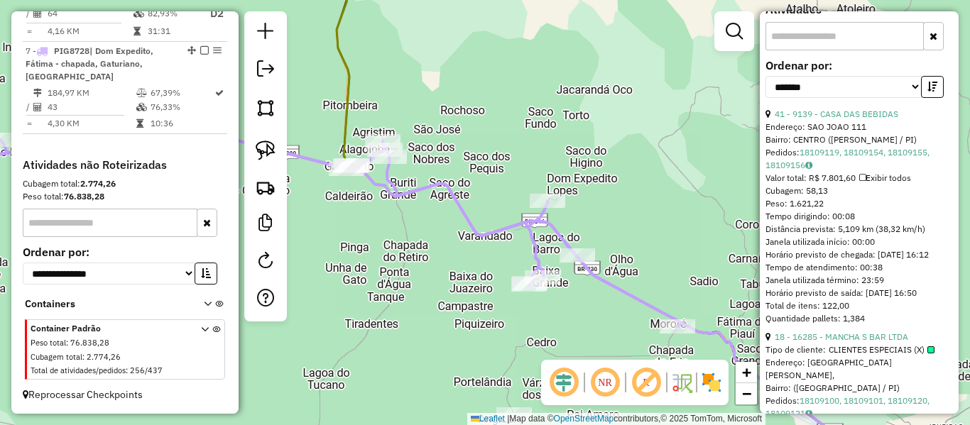
drag, startPoint x: 502, startPoint y: 224, endPoint x: 469, endPoint y: 226, distance: 33.4
click at [470, 226] on icon at bounding box center [291, 214] width 780 height 225
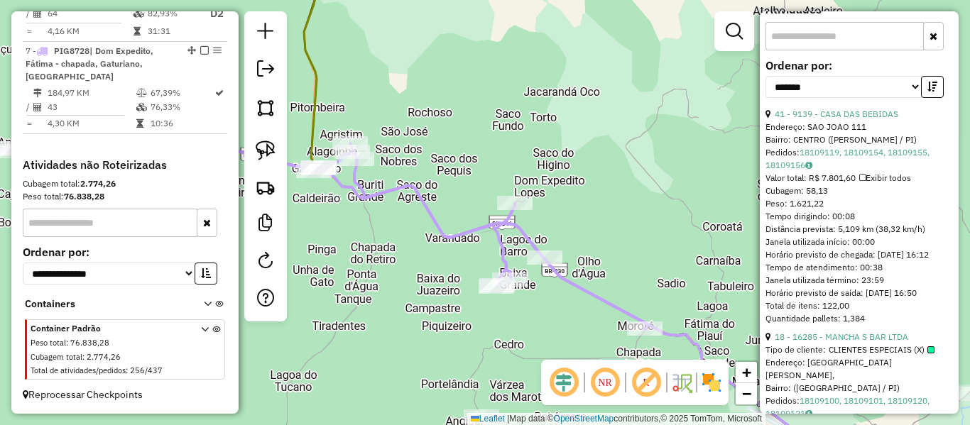
drag, startPoint x: 420, startPoint y: 222, endPoint x: 376, endPoint y: 217, distance: 43.6
click at [381, 217] on icon at bounding box center [276, 216] width 746 height 225
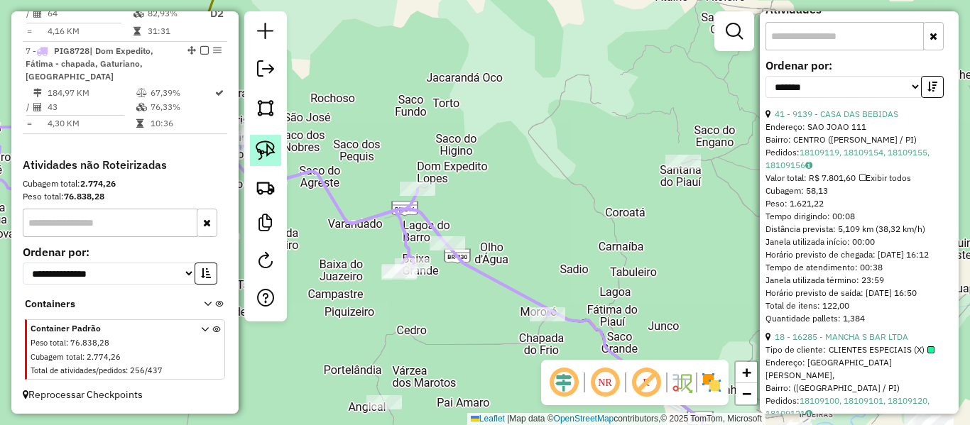
click at [272, 152] on img at bounding box center [266, 151] width 20 height 20
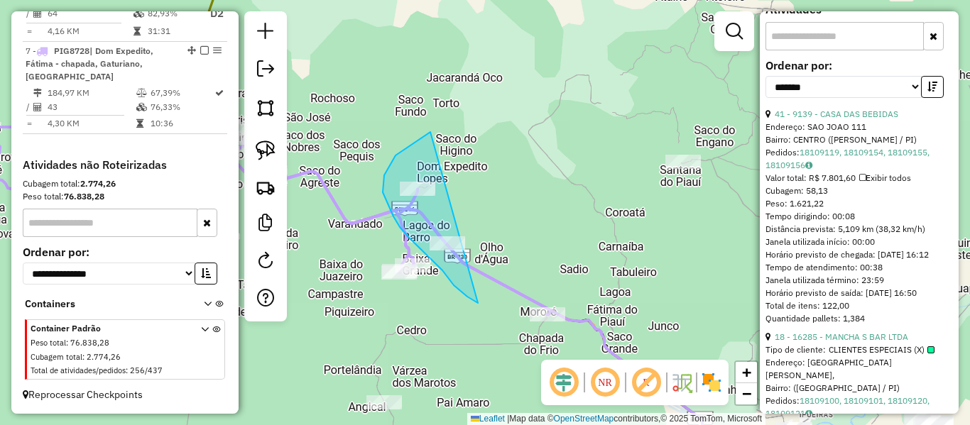
drag, startPoint x: 393, startPoint y: 160, endPoint x: 604, endPoint y: 320, distance: 265.0
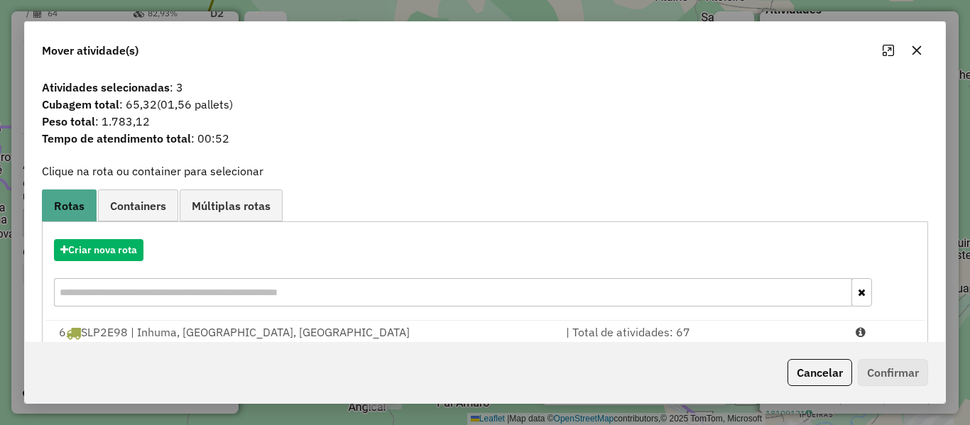
scroll to position [61, 0]
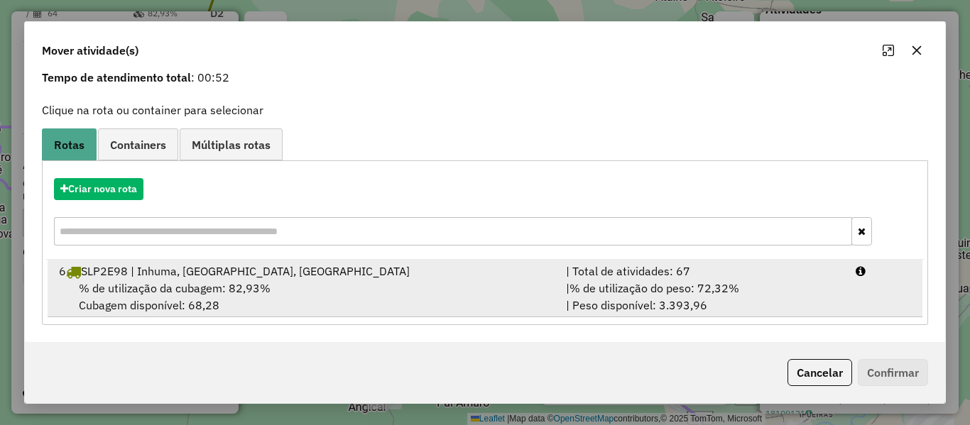
click at [309, 272] on div "6 SLP2E98 | Inhuma, Novo Oriente, Valença do PI" at bounding box center [303, 271] width 507 height 17
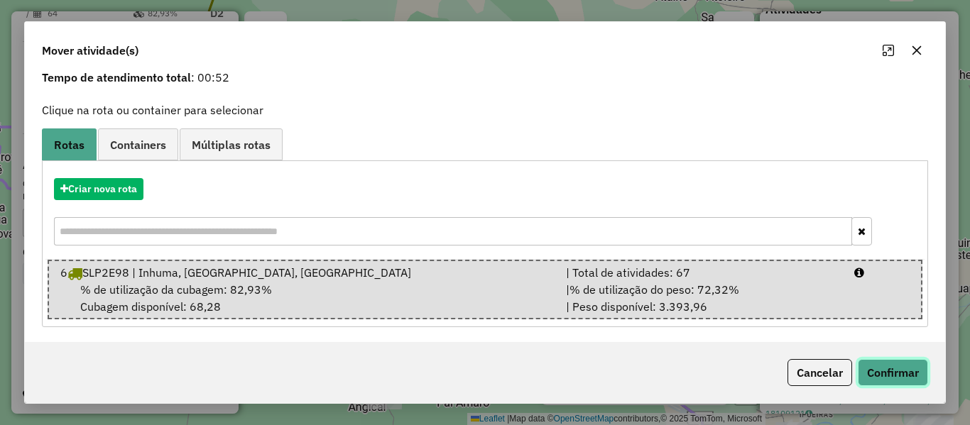
click at [860, 369] on button "Confirmar" at bounding box center [893, 372] width 70 height 27
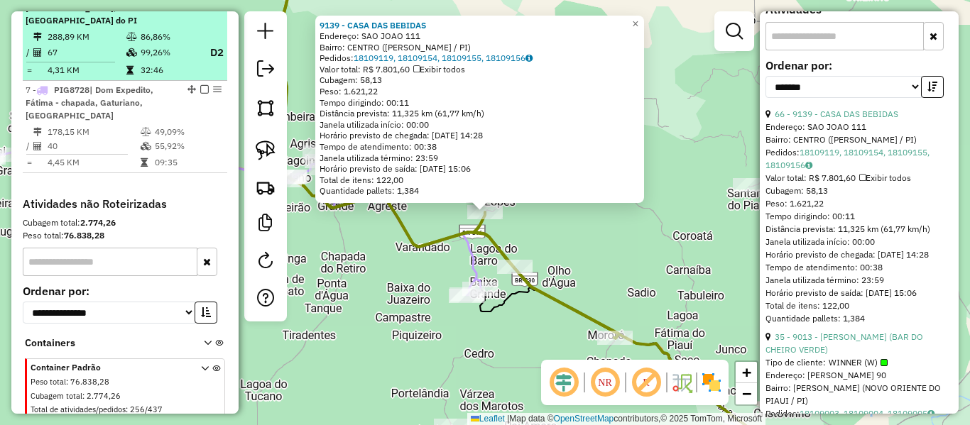
scroll to position [628, 0]
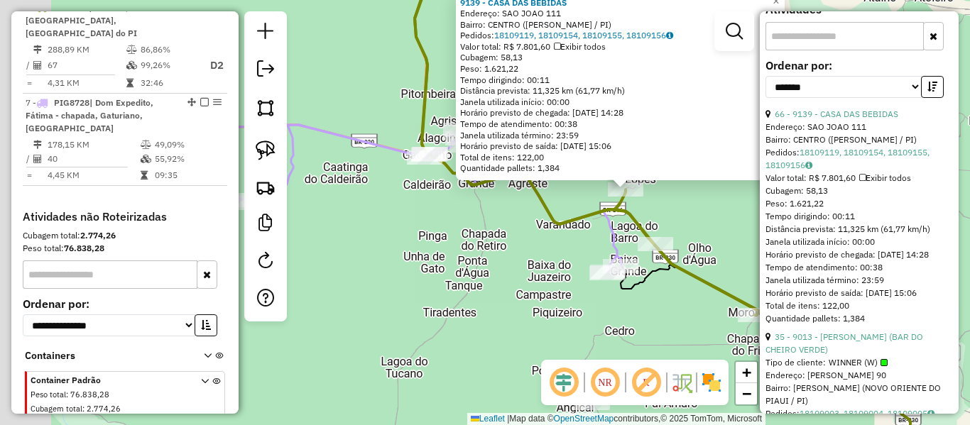
drag, startPoint x: 494, startPoint y: 283, endPoint x: 449, endPoint y: 275, distance: 46.2
click at [517, 280] on div "9139 - CASA DAS BEBIDAS Endereço: SAO JOAO 111 Bairro: CENTRO (DOM EXPEDITO LOP…" at bounding box center [485, 212] width 970 height 425
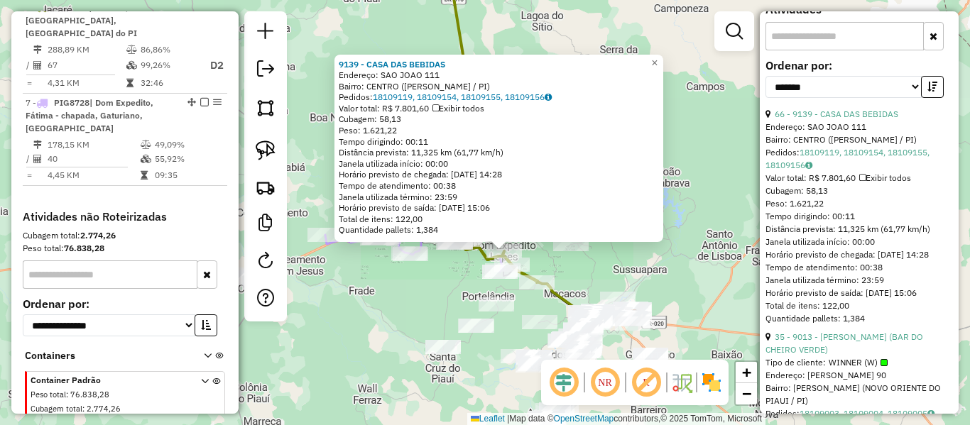
click at [429, 275] on div "9139 - CASA DAS BEBIDAS Endereço: SAO JOAO 111 Bairro: CENTRO (DOM EXPEDITO LOP…" at bounding box center [485, 212] width 970 height 425
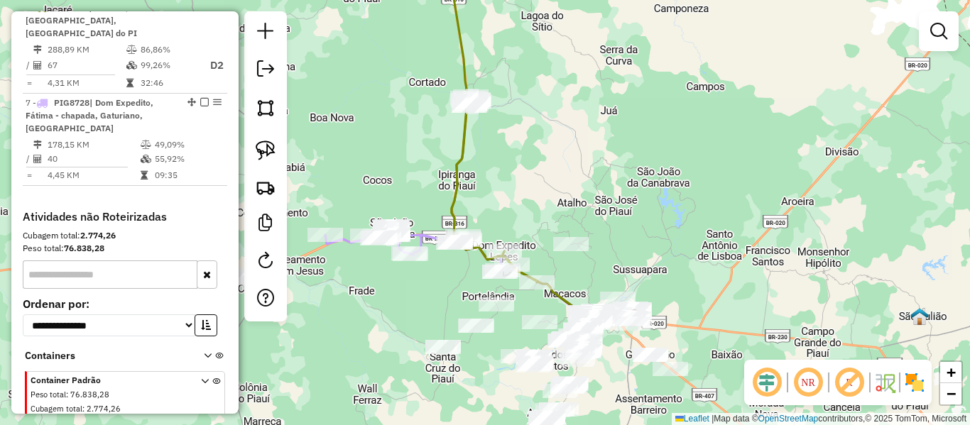
drag, startPoint x: 363, startPoint y: 281, endPoint x: 438, endPoint y: 253, distance: 80.2
click at [438, 253] on div "9139 - CASA DAS BEBIDAS Endereço: SAO JOAO 111 Bairro: CENTRO (DOM EXPEDITO LOP…" at bounding box center [485, 212] width 970 height 425
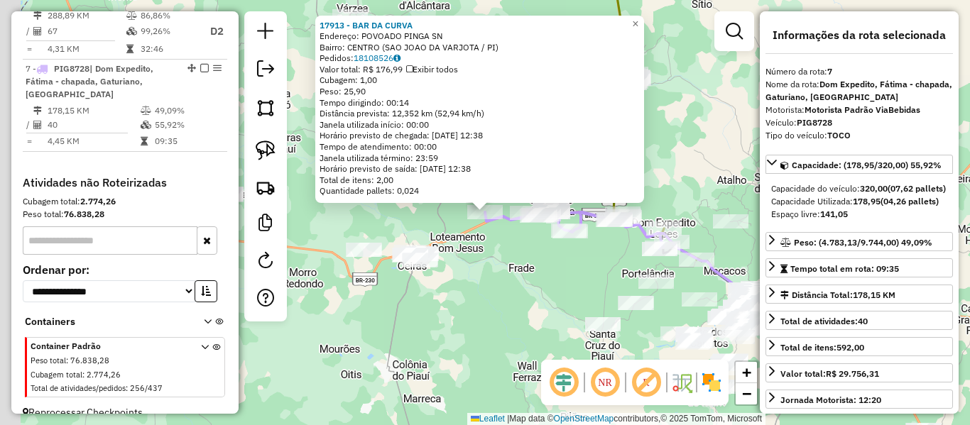
scroll to position [680, 0]
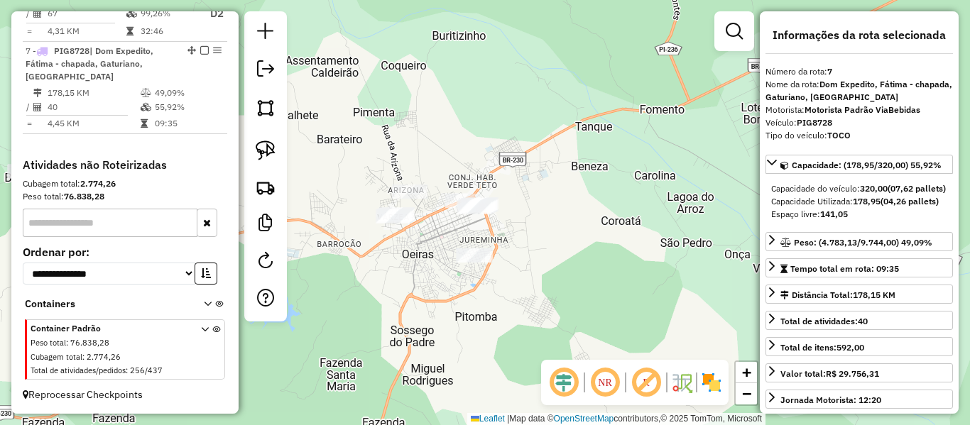
drag, startPoint x: 458, startPoint y: 260, endPoint x: 347, endPoint y: 207, distance: 122.6
click at [426, 245] on div "17913 - BAR DA CURVA Endereço: POVOADO PINGA SN Bairro: CENTRO (SAO JOAO DA VAR…" at bounding box center [485, 212] width 970 height 425
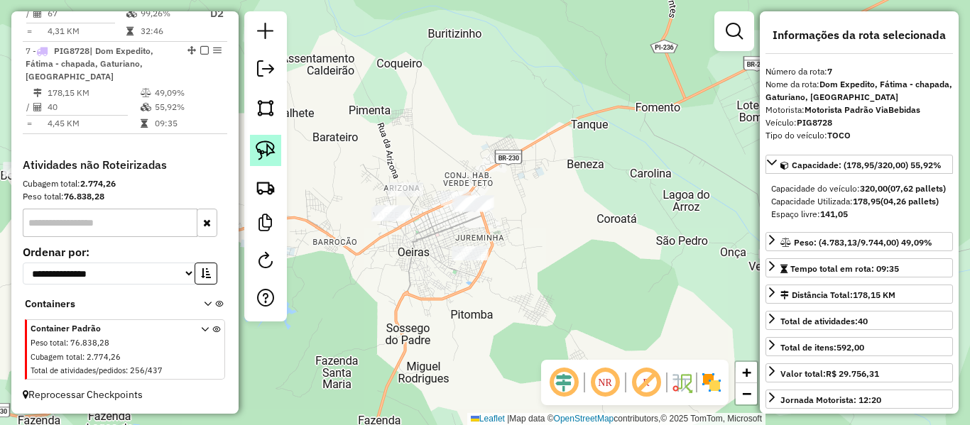
click at [277, 144] on link at bounding box center [265, 150] width 31 height 31
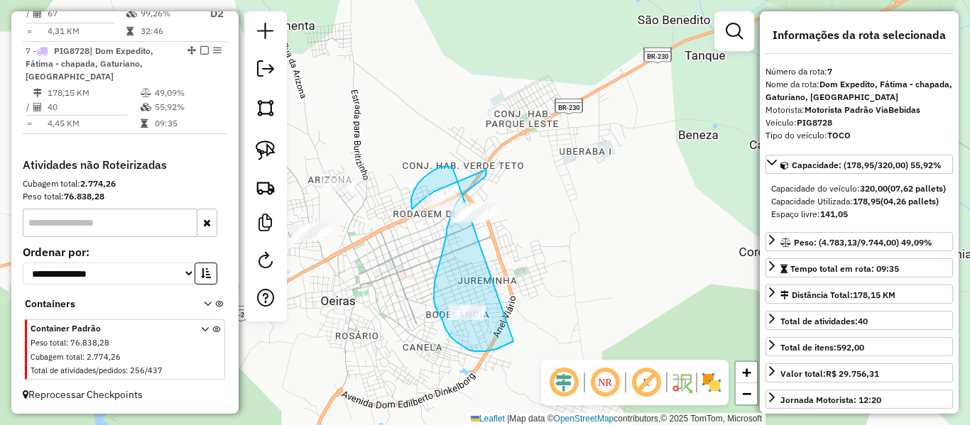
drag, startPoint x: 452, startPoint y: 166, endPoint x: 627, endPoint y: 246, distance: 192.9
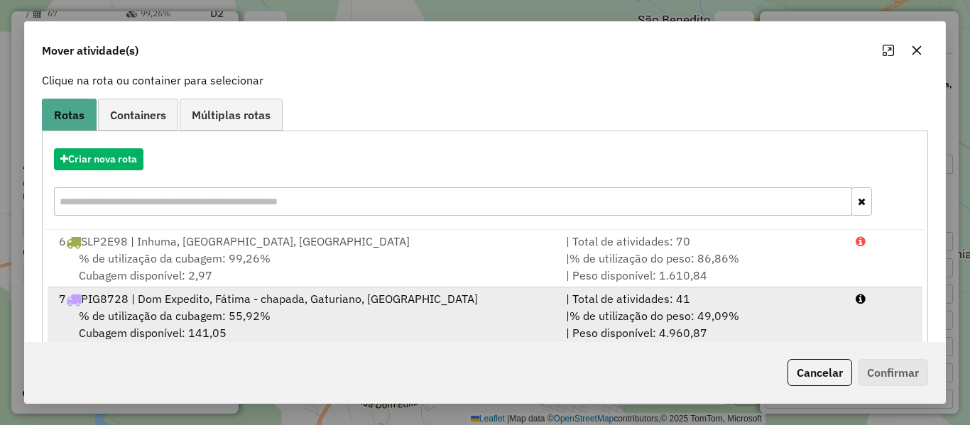
scroll to position [119, 0]
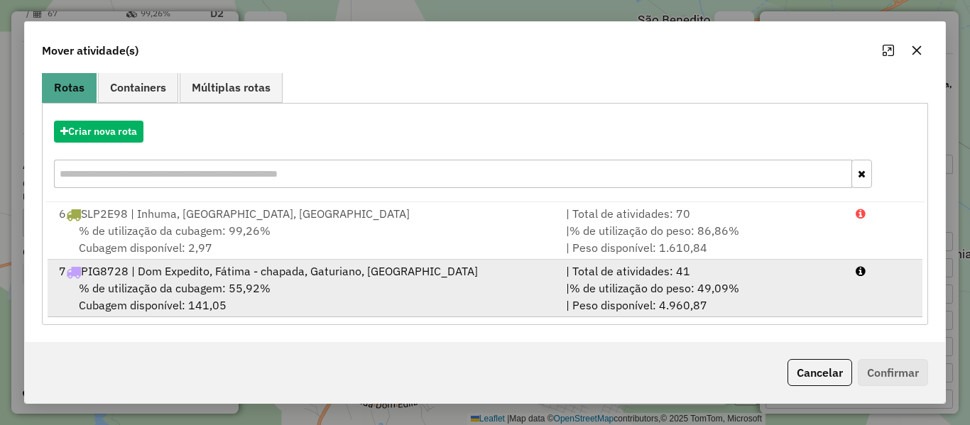
drag, startPoint x: 222, startPoint y: 278, endPoint x: 251, endPoint y: 278, distance: 29.1
click at [234, 278] on div "7 PIG8728 | Dom Expedito, Fátima - chapada, Gaturiano, São joão da Varjota" at bounding box center [303, 271] width 507 height 17
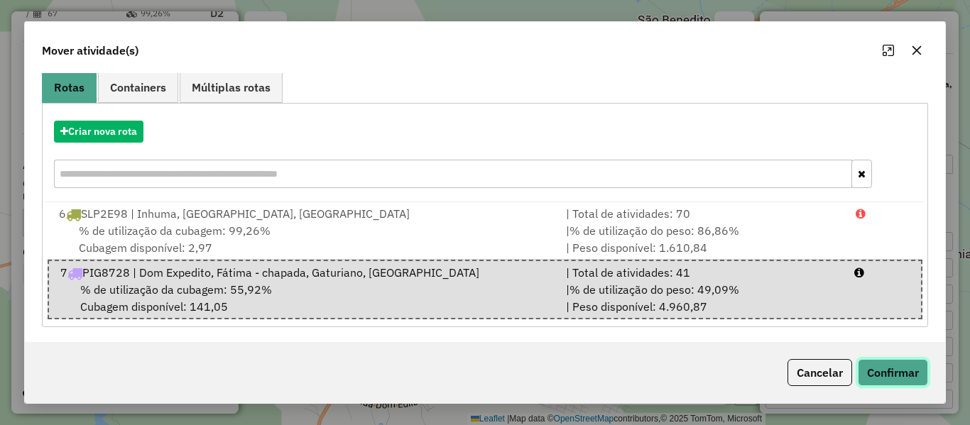
click at [902, 362] on button "Confirmar" at bounding box center [893, 372] width 70 height 27
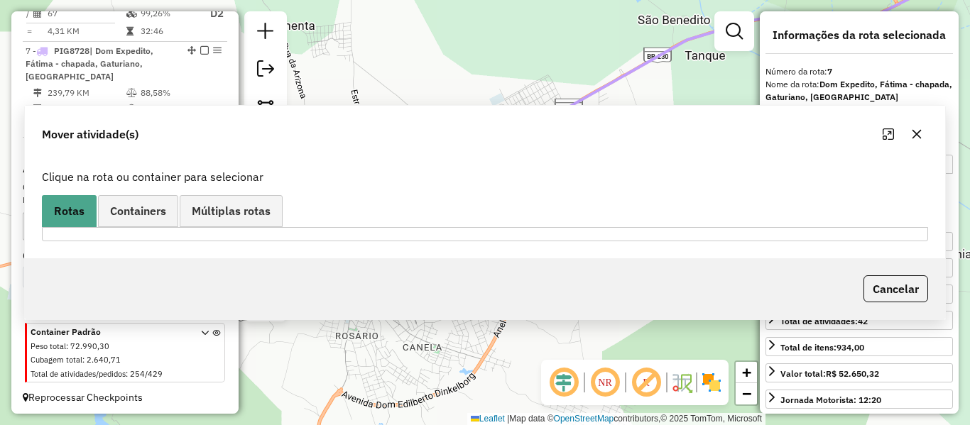
scroll to position [683, 0]
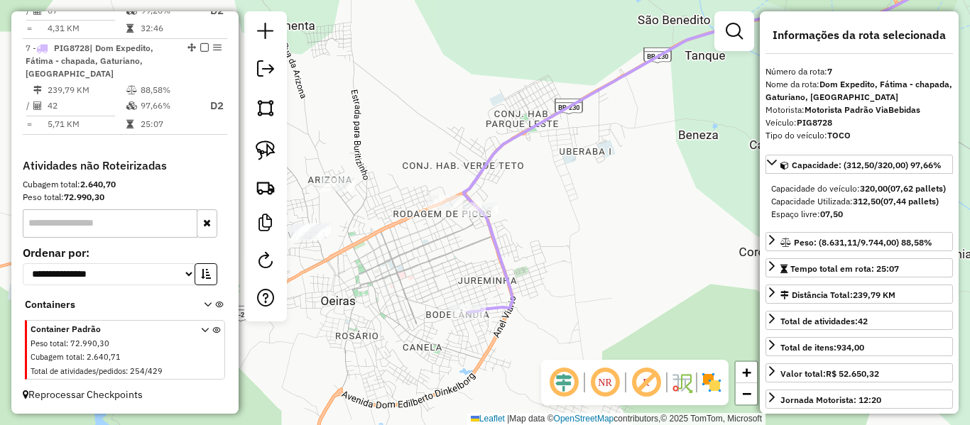
click at [493, 251] on icon at bounding box center [728, 134] width 528 height 355
drag, startPoint x: 442, startPoint y: 263, endPoint x: 544, endPoint y: 244, distance: 104.0
click at [543, 244] on div "Janela de atendimento Grade de atendimento Capacidade Transportadoras Veículos …" at bounding box center [485, 212] width 970 height 425
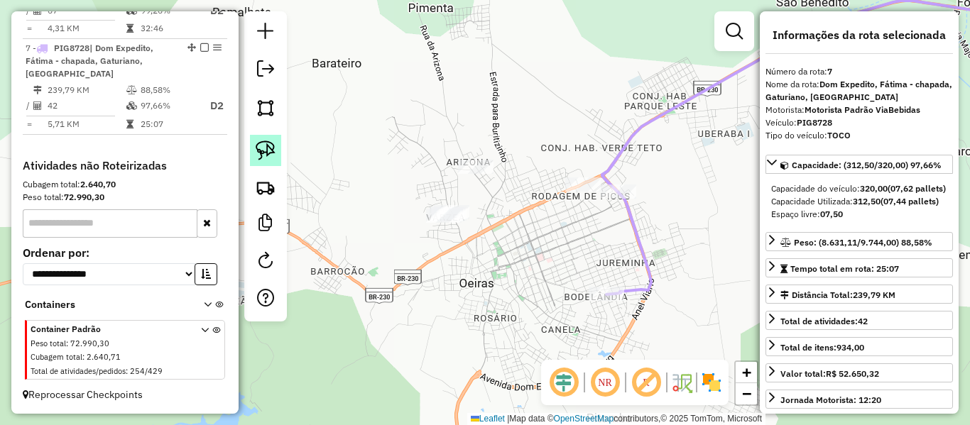
click at [271, 149] on img at bounding box center [266, 151] width 20 height 20
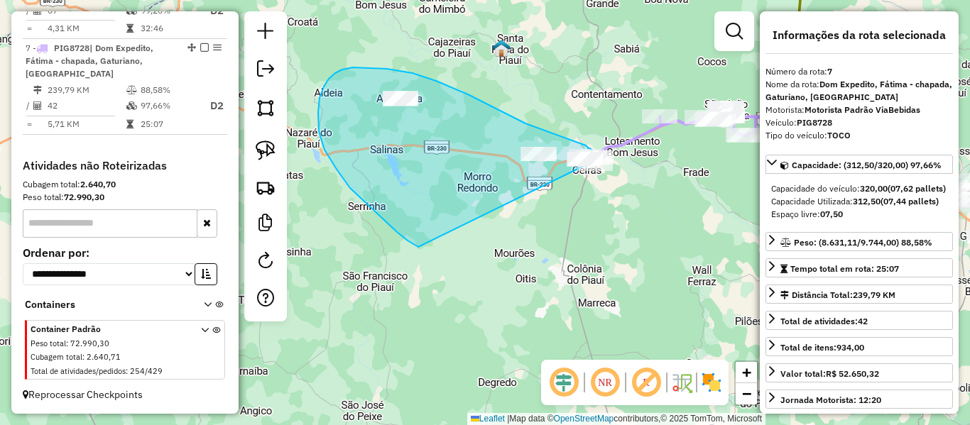
drag, startPoint x: 594, startPoint y: 229, endPoint x: 419, endPoint y: 247, distance: 176.3
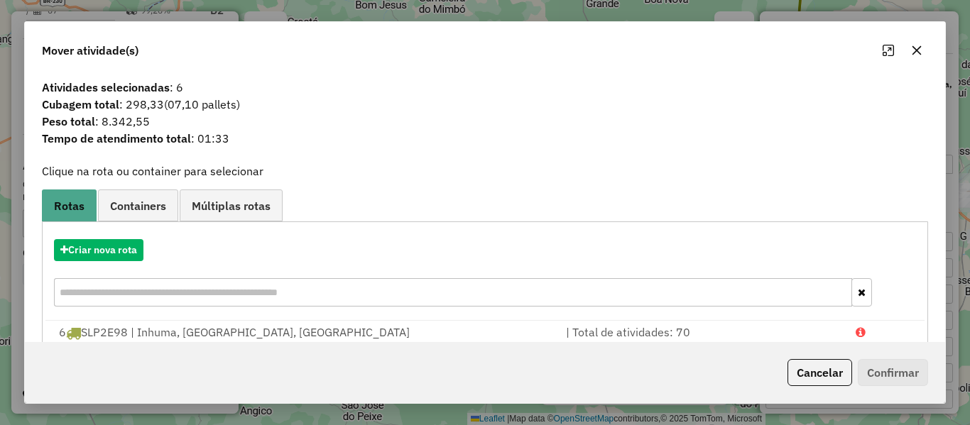
click at [813, 379] on button "Cancelar" at bounding box center [819, 372] width 65 height 27
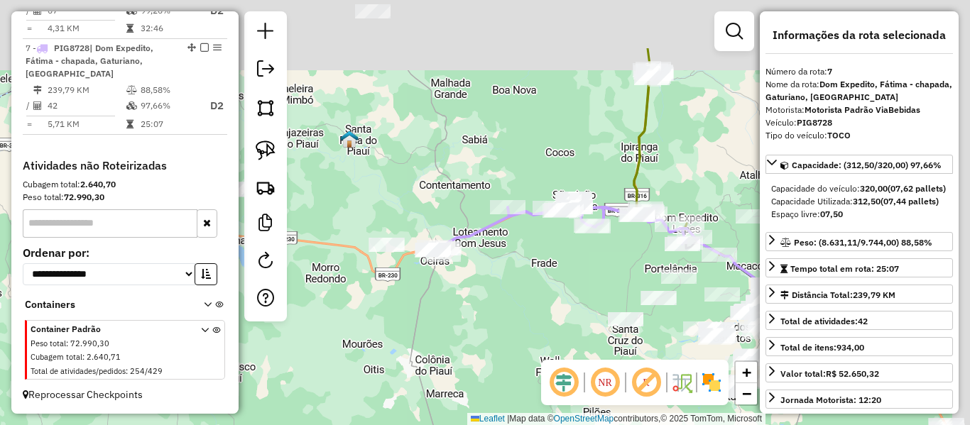
drag, startPoint x: 413, startPoint y: 266, endPoint x: 354, endPoint y: 307, distance: 72.5
click at [313, 319] on div "Janela de atendimento Grade de atendimento Capacidade Transportadoras Veículos …" at bounding box center [485, 212] width 970 height 425
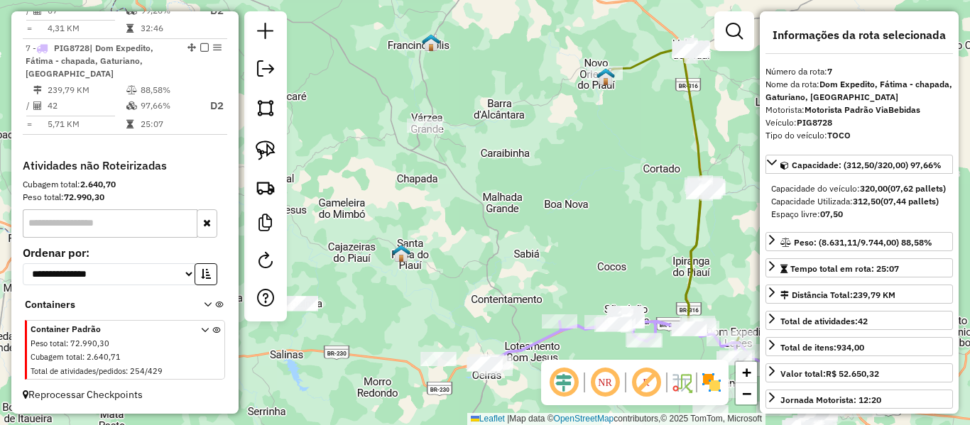
drag, startPoint x: 469, startPoint y: 246, endPoint x: 444, endPoint y: 261, distance: 28.4
click at [451, 257] on div "Janela de atendimento Grade de atendimento Capacidade Transportadoras Veículos …" at bounding box center [485, 212] width 970 height 425
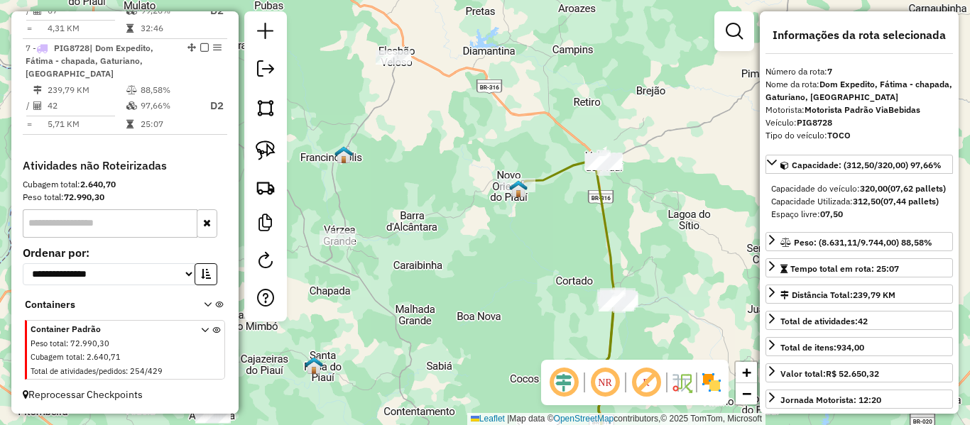
drag, startPoint x: 416, startPoint y: 148, endPoint x: 384, endPoint y: 79, distance: 76.6
click at [382, 70] on div "Janela de atendimento Grade de atendimento Capacidade Transportadoras Veículos …" at bounding box center [485, 212] width 970 height 425
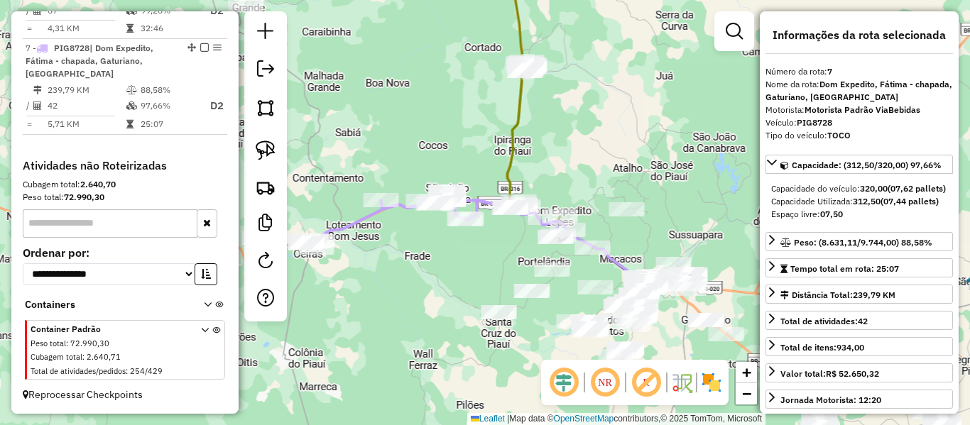
drag, startPoint x: 405, startPoint y: 197, endPoint x: 371, endPoint y: 148, distance: 59.3
click at [371, 137] on div "Janela de atendimento Grade de atendimento Capacidade Transportadoras Veículos …" at bounding box center [485, 212] width 970 height 425
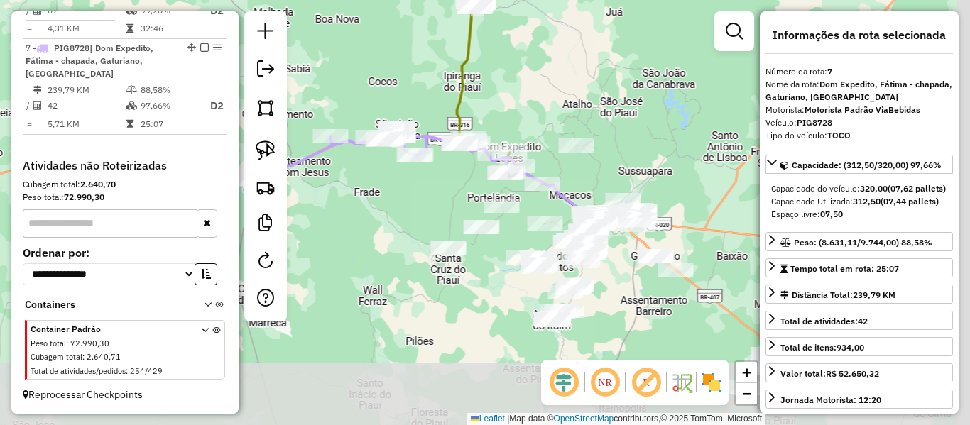
drag, startPoint x: 395, startPoint y: 261, endPoint x: 433, endPoint y: 259, distance: 37.7
click at [359, 213] on div "Janela de atendimento Grade de atendimento Capacidade Transportadoras Veículos …" at bounding box center [485, 212] width 970 height 425
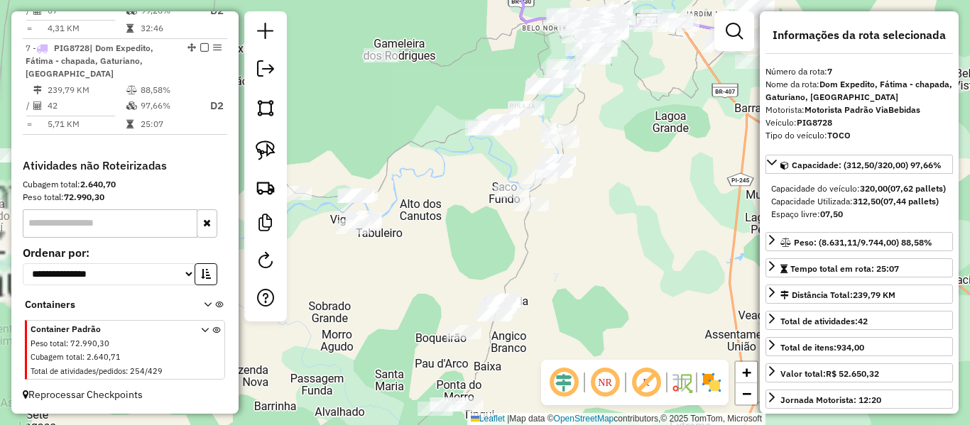
drag, startPoint x: 383, startPoint y: 135, endPoint x: 399, endPoint y: 153, distance: 24.6
click at [408, 148] on div "Janela de atendimento Grade de atendimento Capacidade Transportadoras Veículos …" at bounding box center [485, 212] width 970 height 425
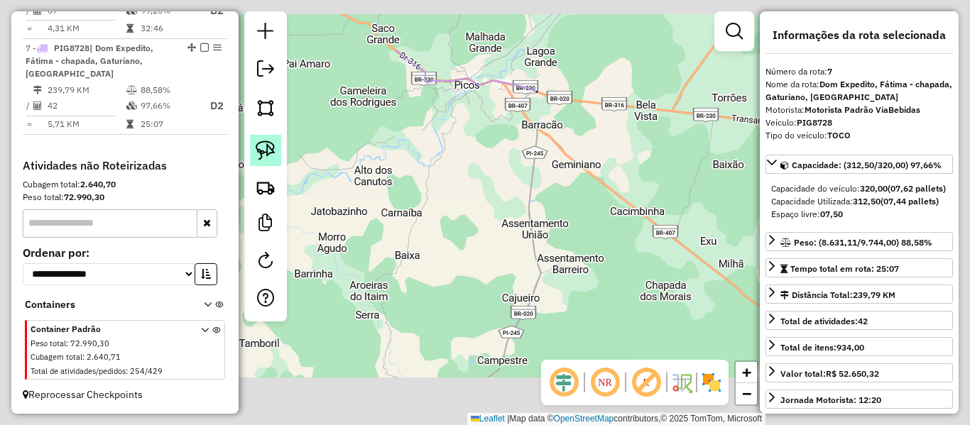
click at [273, 137] on link at bounding box center [265, 150] width 31 height 31
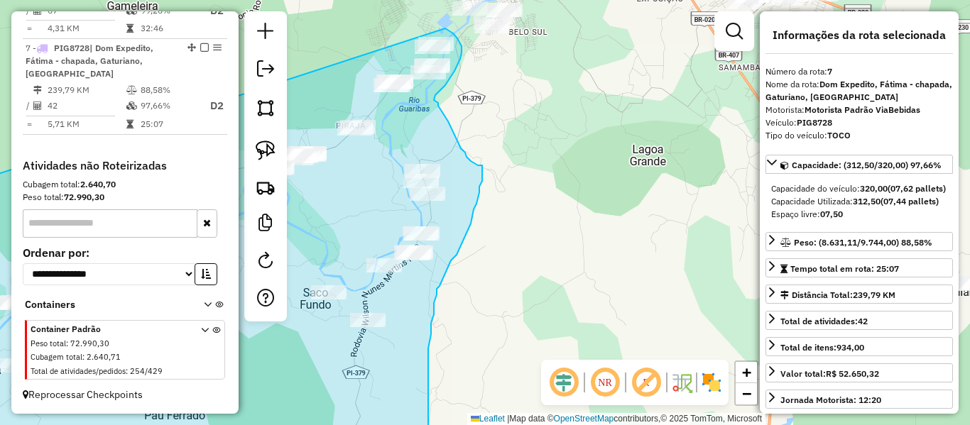
drag, startPoint x: 332, startPoint y: 139, endPoint x: 420, endPoint y: 24, distance: 144.9
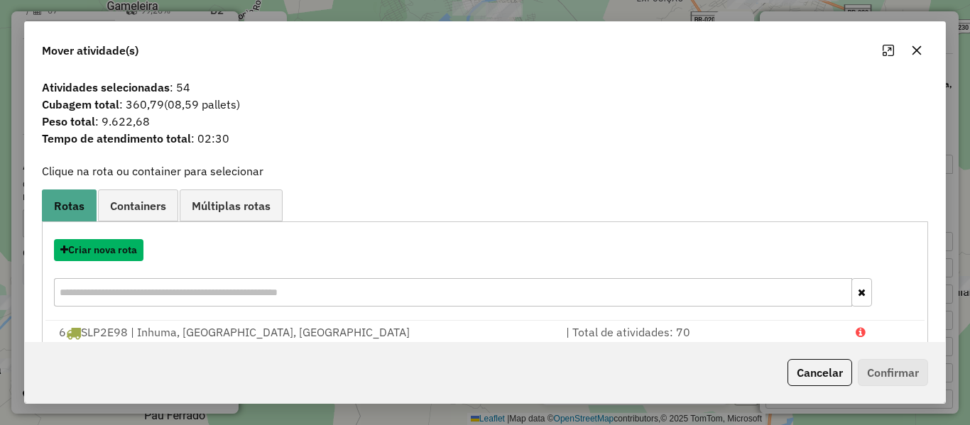
click at [112, 251] on button "Criar nova rota" at bounding box center [98, 250] width 89 height 22
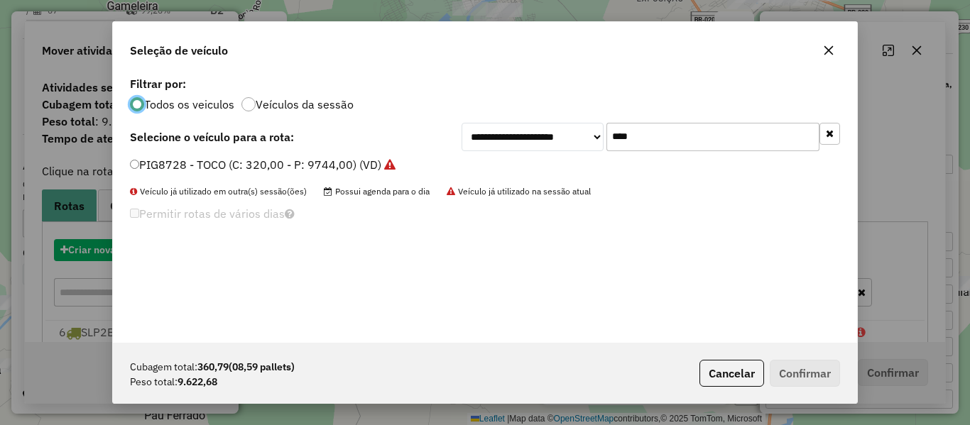
scroll to position [8, 4]
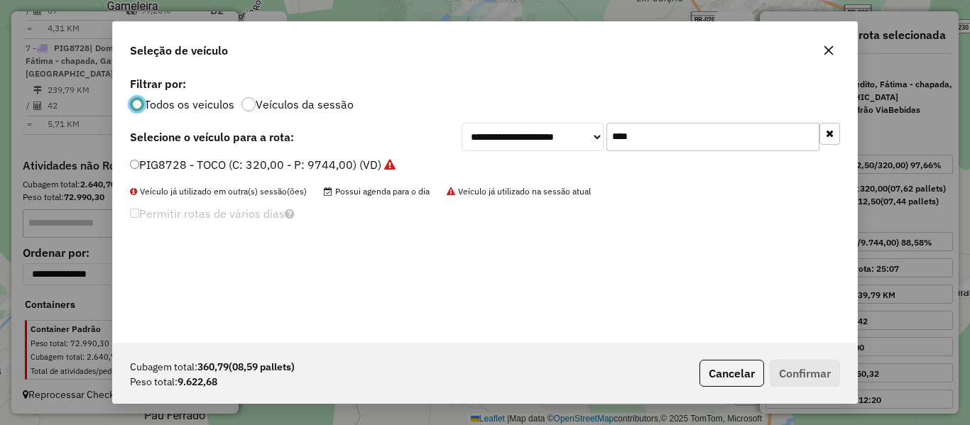
drag, startPoint x: 633, startPoint y: 146, endPoint x: 613, endPoint y: 149, distance: 20.1
click at [613, 149] on input "****" at bounding box center [712, 137] width 213 height 28
type input "****"
drag, startPoint x: 180, startPoint y: 167, endPoint x: 146, endPoint y: 211, distance: 56.1
click at [180, 167] on label "LWH4879 - TRUCK (C: 475,00 - P: 17550,00) (VD)" at bounding box center [264, 164] width 269 height 17
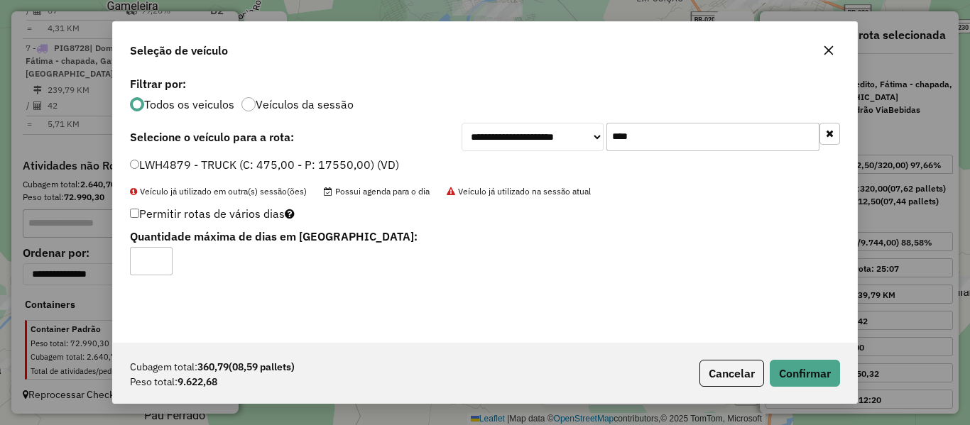
type input "*"
click at [162, 255] on input "*" at bounding box center [151, 261] width 43 height 28
click at [788, 369] on button "Confirmar" at bounding box center [805, 373] width 70 height 27
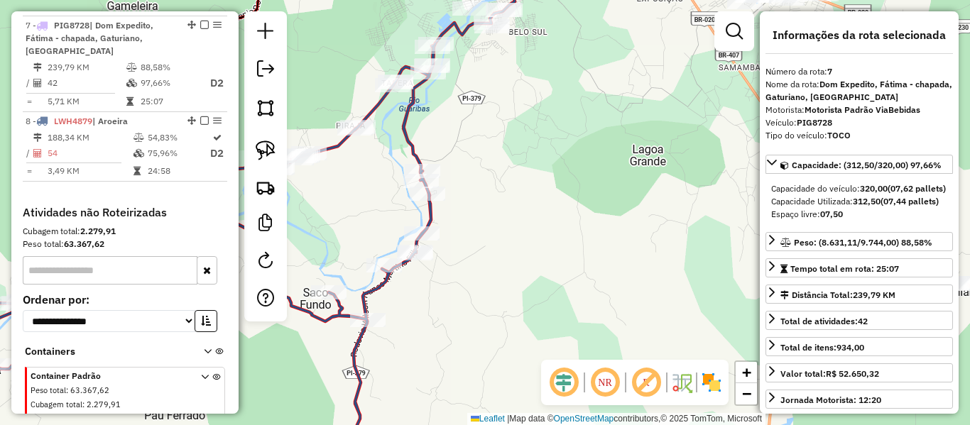
scroll to position [711, 0]
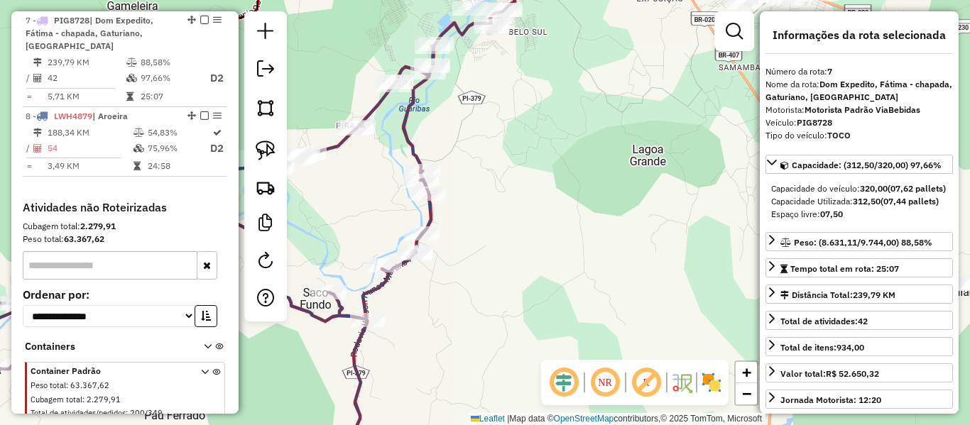
drag, startPoint x: 437, startPoint y: 187, endPoint x: 438, endPoint y: 251, distance: 63.2
click at [438, 251] on div "Rota 8 - Placa LWH4879 14747 - CEDE DO FLAMENGO Rota 8 - Placa LWH4879 15302 - …" at bounding box center [485, 212] width 970 height 425
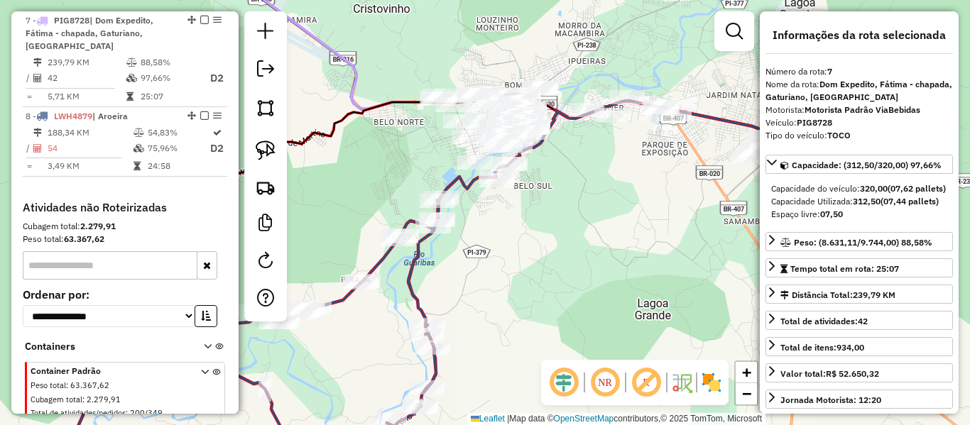
drag, startPoint x: 370, startPoint y: 108, endPoint x: 345, endPoint y: 125, distance: 30.1
click at [363, 123] on icon at bounding box center [352, 276] width 903 height 367
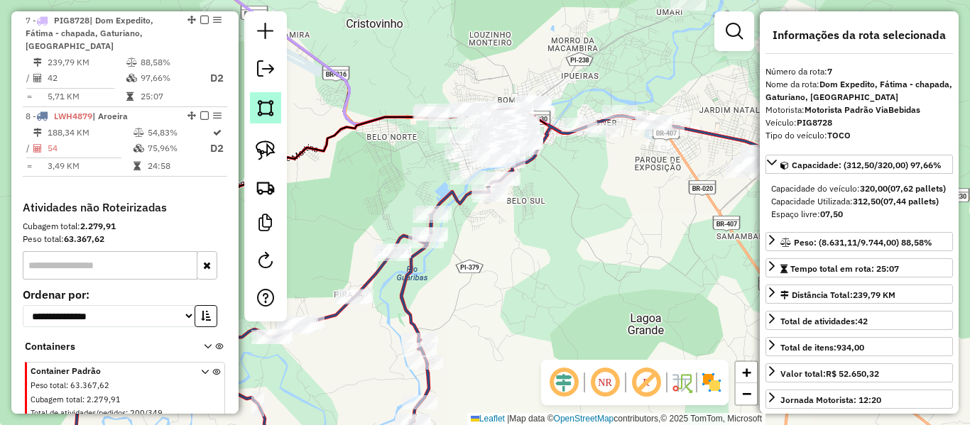
click at [263, 117] on img at bounding box center [266, 108] width 20 height 20
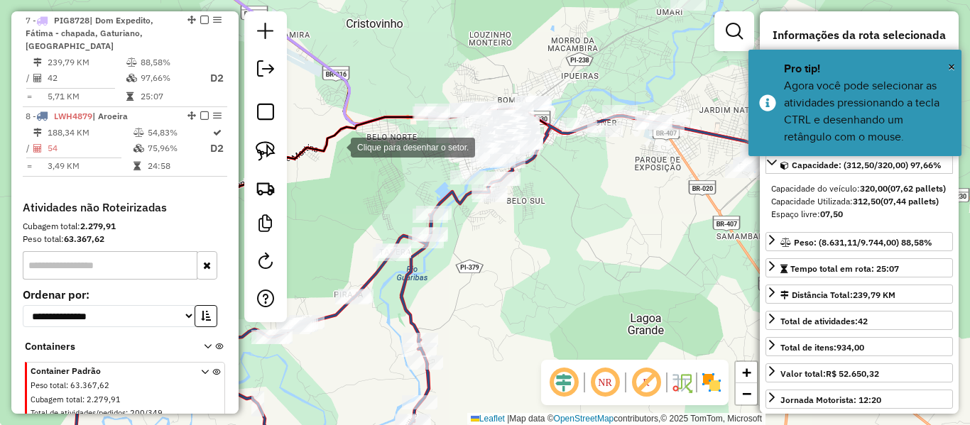
click at [337, 146] on div at bounding box center [336, 146] width 28 height 28
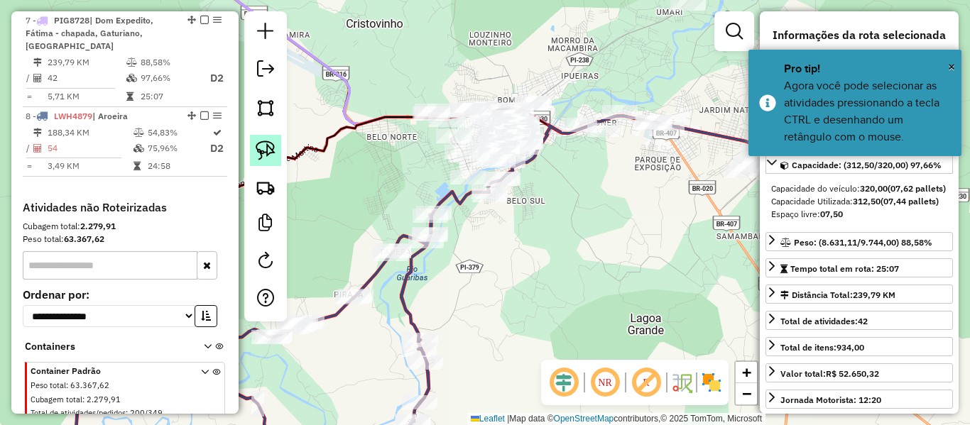
click at [259, 150] on img at bounding box center [266, 151] width 20 height 20
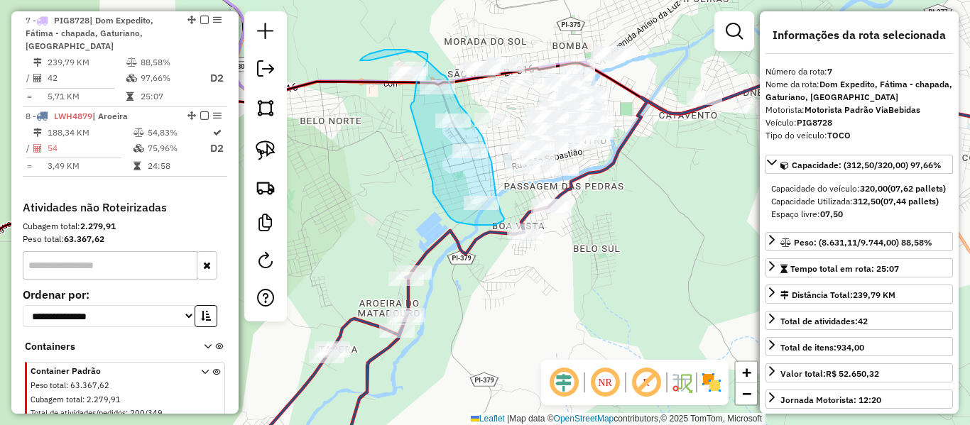
drag, startPoint x: 440, startPoint y: 204, endPoint x: 410, endPoint y: 107, distance: 101.1
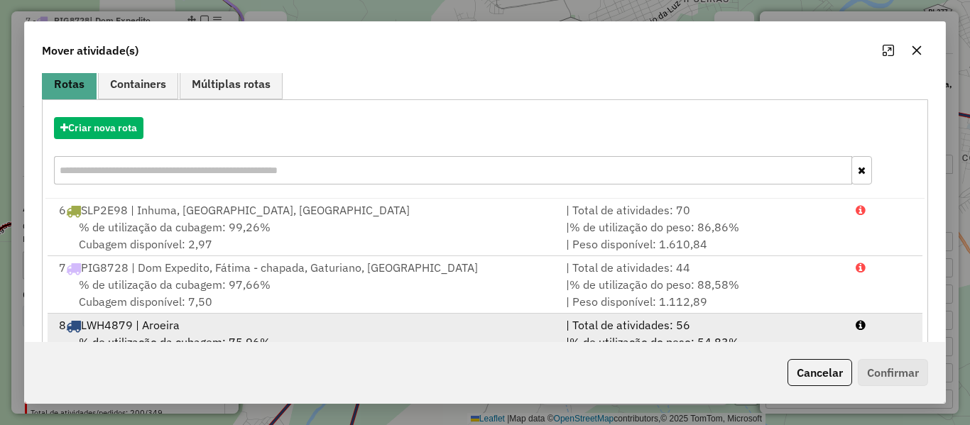
scroll to position [176, 0]
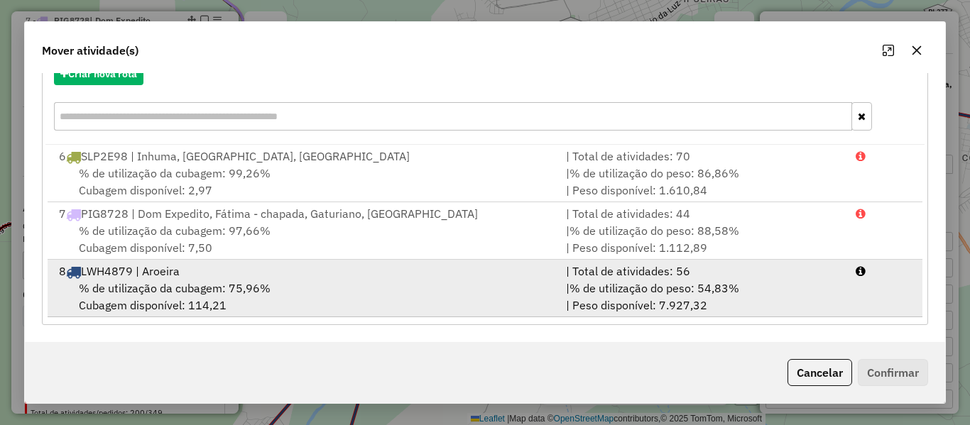
click at [236, 284] on span "% de utilização da cubagem: 75,96%" at bounding box center [175, 288] width 192 height 14
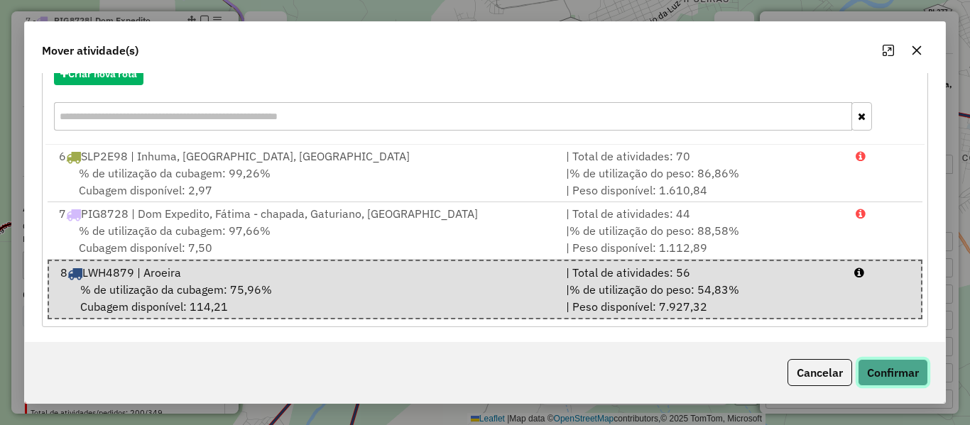
click at [872, 368] on button "Confirmar" at bounding box center [893, 372] width 70 height 27
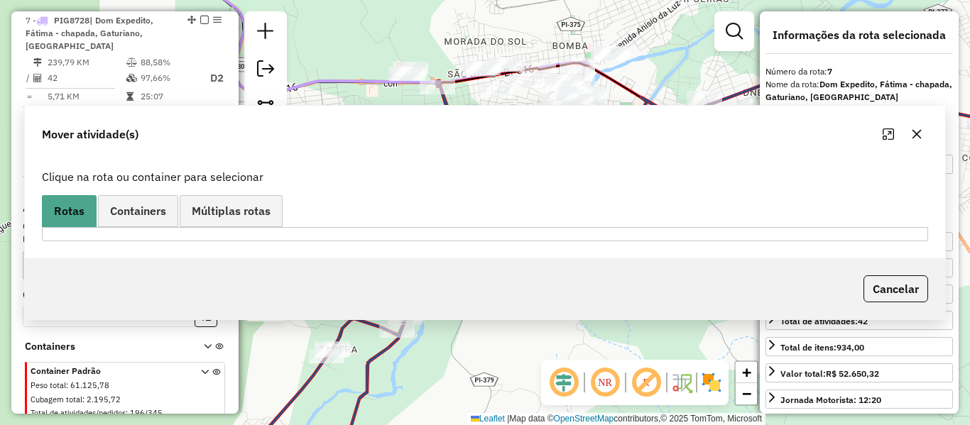
scroll to position [0, 0]
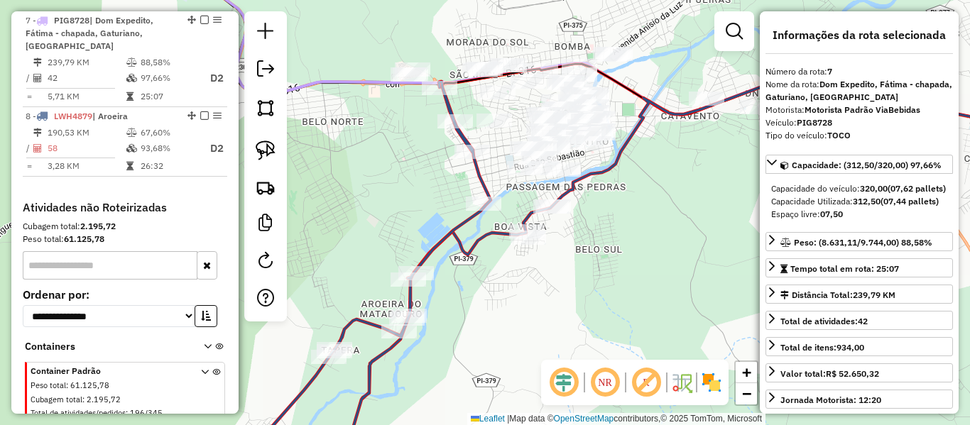
click at [437, 234] on div "Janela de atendimento Grade de atendimento Capacidade Transportadoras Veículos …" at bounding box center [485, 212] width 970 height 425
click at [444, 237] on icon at bounding box center [361, 275] width 261 height 386
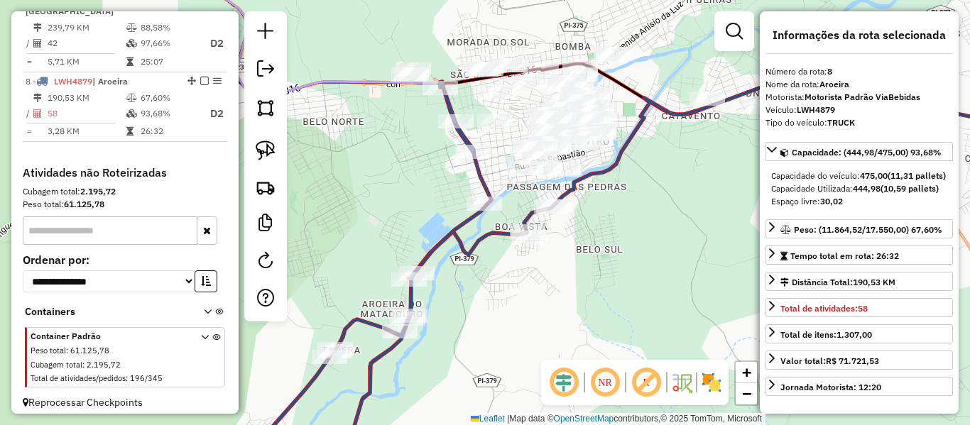
scroll to position [753, 0]
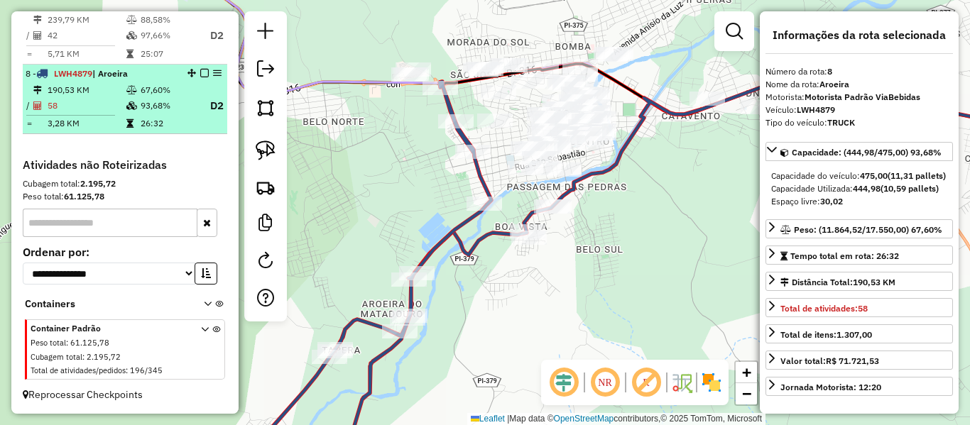
click at [200, 73] on em at bounding box center [204, 73] width 9 height 9
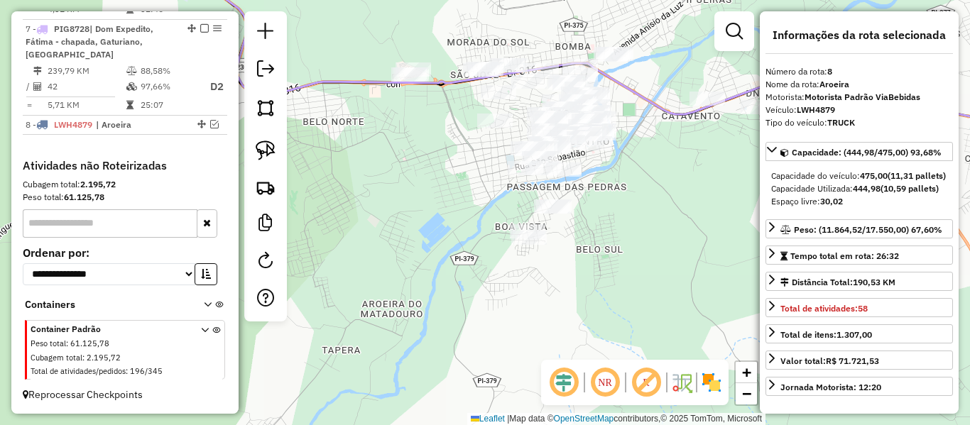
scroll to position [702, 0]
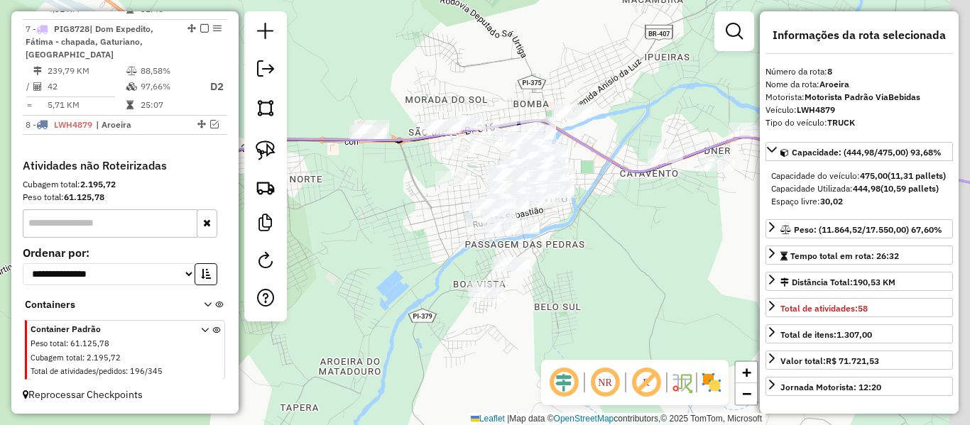
drag, startPoint x: 400, startPoint y: 158, endPoint x: 359, endPoint y: 217, distance: 72.3
click at [359, 217] on div "Janela de atendimento Grade de atendimento Capacidade Transportadoras Veículos …" at bounding box center [485, 212] width 970 height 425
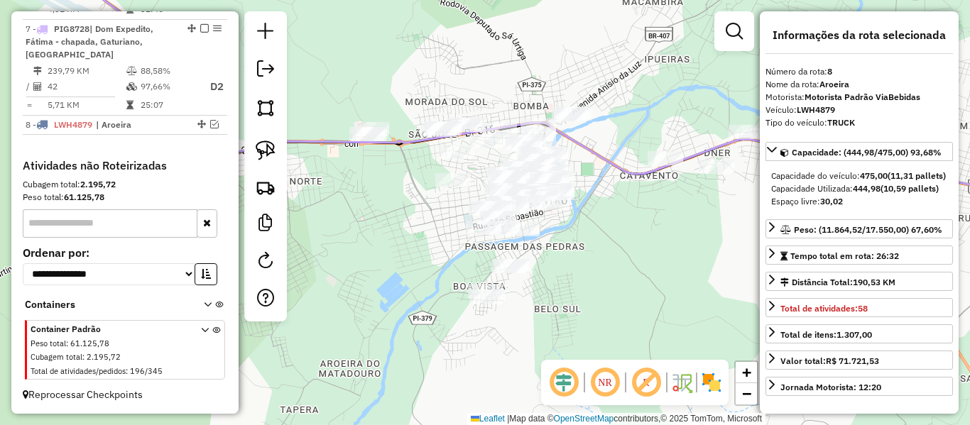
drag, startPoint x: 703, startPoint y: 225, endPoint x: 474, endPoint y: 222, distance: 229.4
click at [482, 224] on div "Janela de atendimento Grade de atendimento Capacidade Transportadoras Veículos …" at bounding box center [485, 212] width 970 height 425
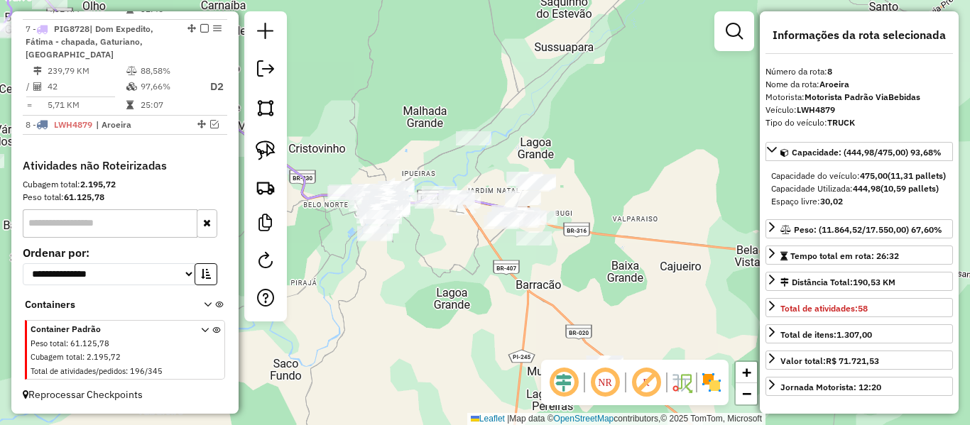
drag, startPoint x: 498, startPoint y: 248, endPoint x: 452, endPoint y: 236, distance: 47.5
click at [452, 236] on div "Janela de atendimento Grade de atendimento Capacidade Transportadoras Veículos …" at bounding box center [485, 212] width 970 height 425
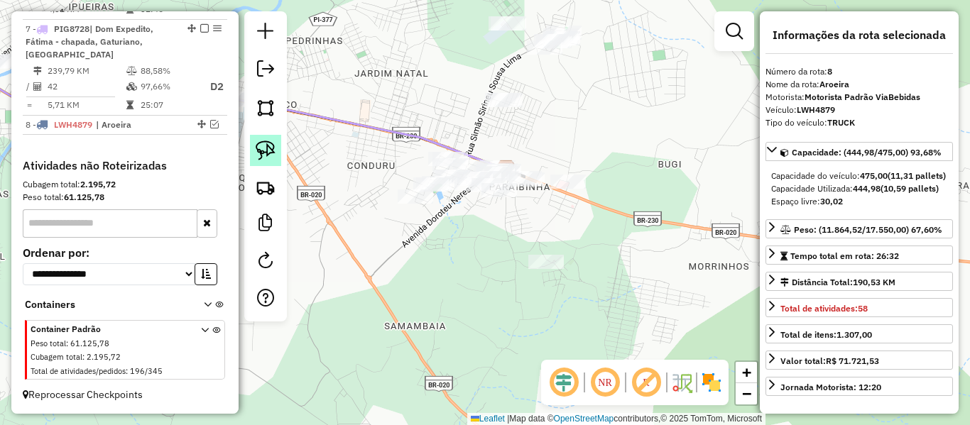
click at [271, 151] on img at bounding box center [266, 151] width 20 height 20
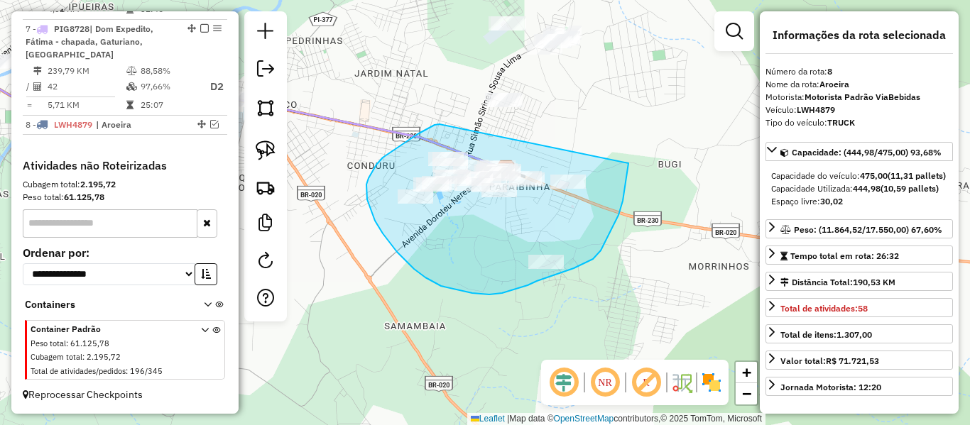
drag, startPoint x: 435, startPoint y: 125, endPoint x: 628, endPoint y: 163, distance: 197.5
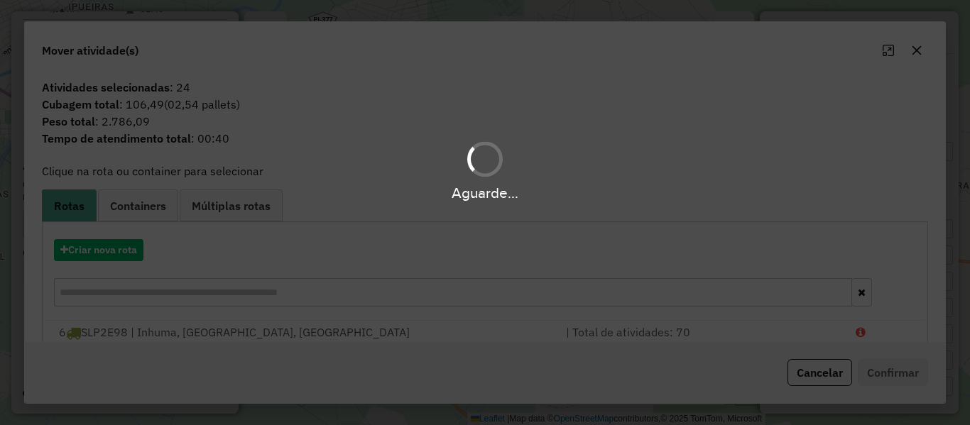
click at [112, 243] on div "Aguarde..." at bounding box center [485, 212] width 970 height 425
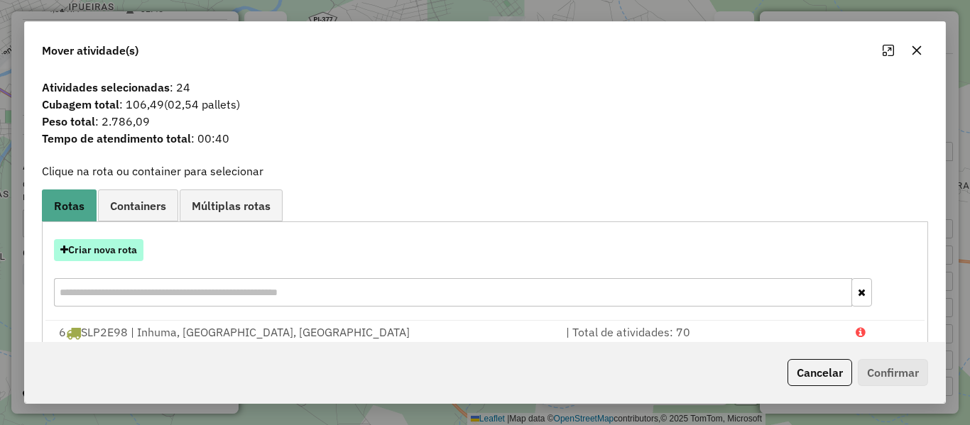
click at [111, 248] on button "Criar nova rota" at bounding box center [98, 250] width 89 height 22
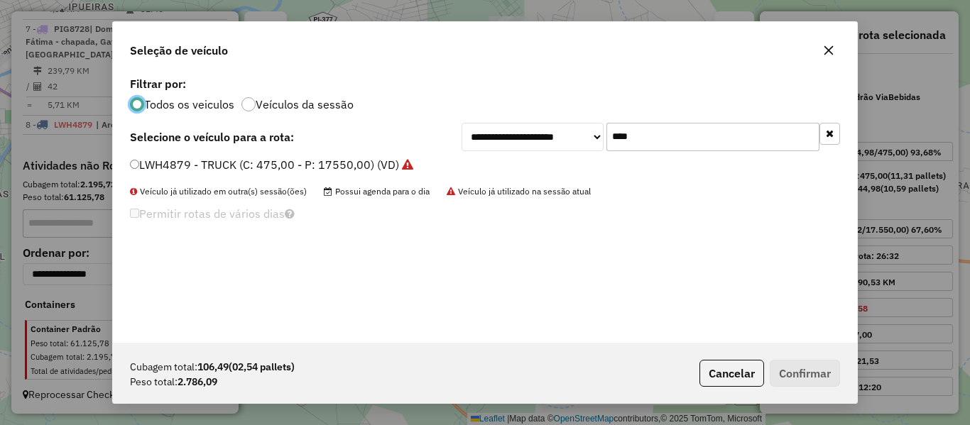
scroll to position [8, 4]
drag, startPoint x: 552, startPoint y: 135, endPoint x: 447, endPoint y: 145, distance: 104.8
click at [452, 136] on div "**********" at bounding box center [485, 137] width 710 height 28
type input "****"
drag, startPoint x: 169, startPoint y: 165, endPoint x: 151, endPoint y: 194, distance: 33.5
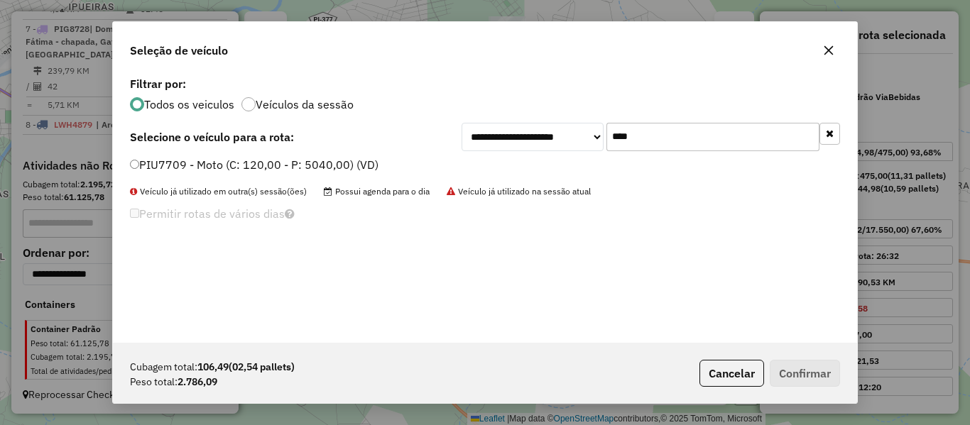
click at [169, 165] on label "PIU7709 - Moto (C: 120,00 - P: 5040,00) (VD)" at bounding box center [254, 164] width 249 height 17
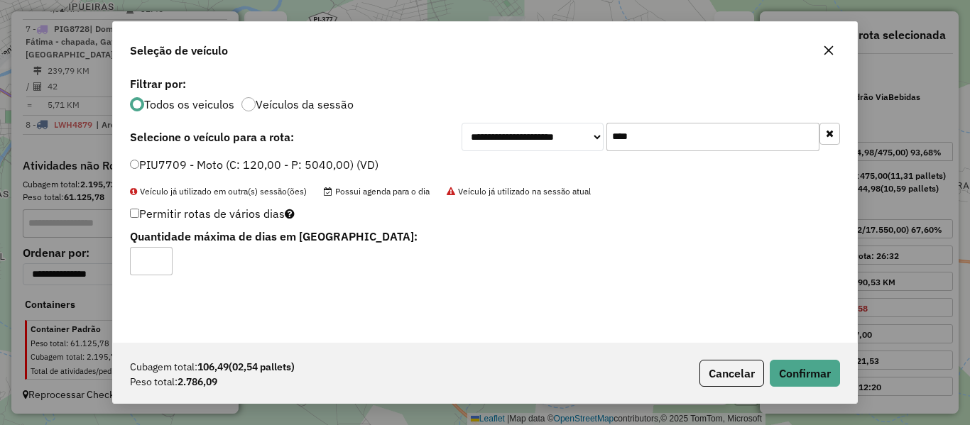
type input "*"
click at [787, 361] on button "Confirmar" at bounding box center [805, 373] width 70 height 27
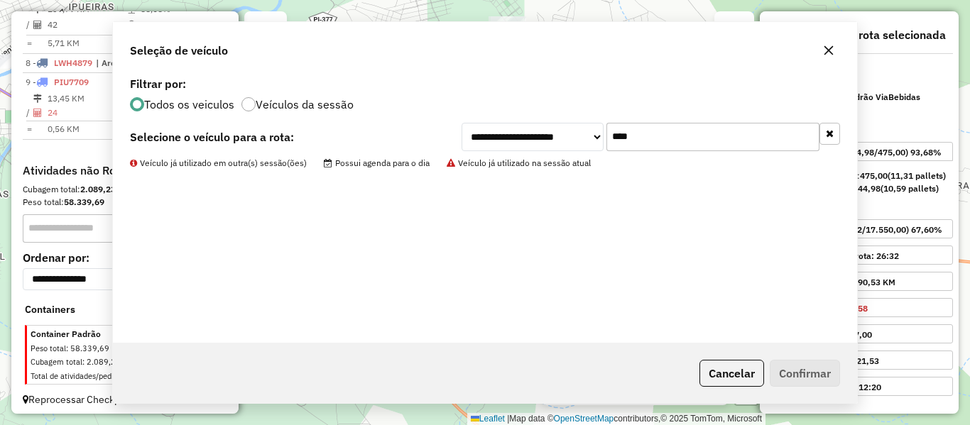
scroll to position [769, 0]
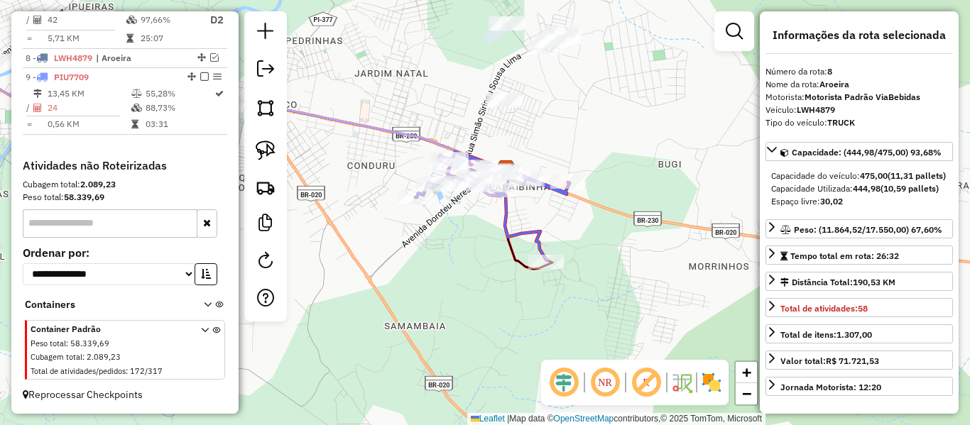
click at [519, 236] on icon at bounding box center [492, 206] width 154 height 109
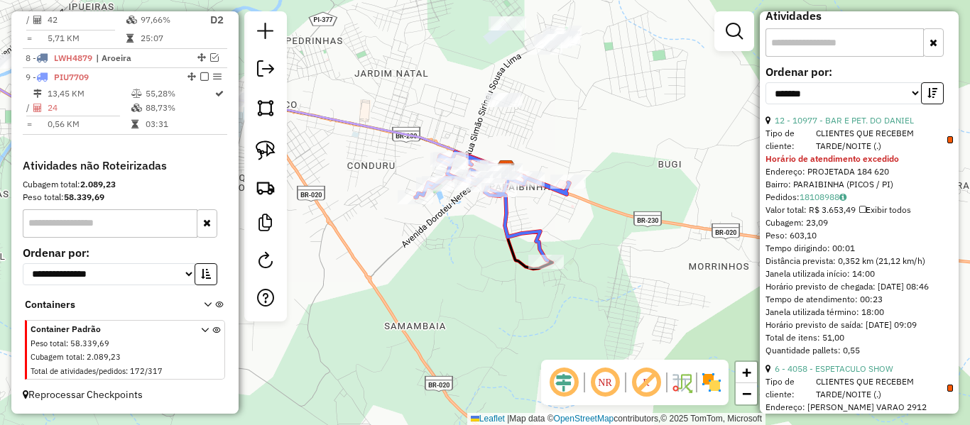
scroll to position [426, 0]
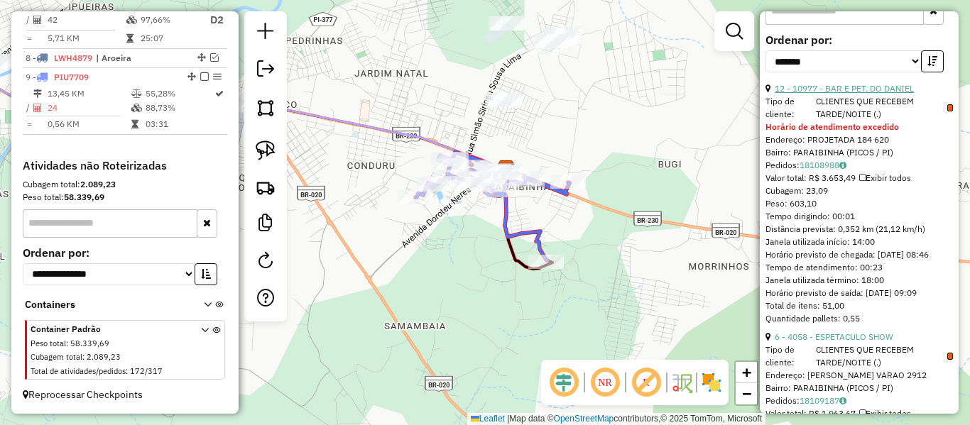
click at [853, 94] on link "12 - 10977 - BAR E PET. DO DANIEL" at bounding box center [844, 88] width 139 height 11
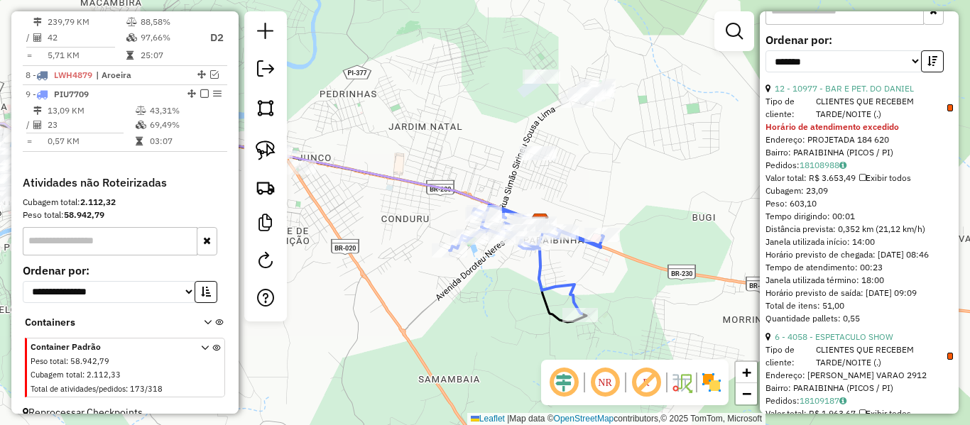
scroll to position [413, 0]
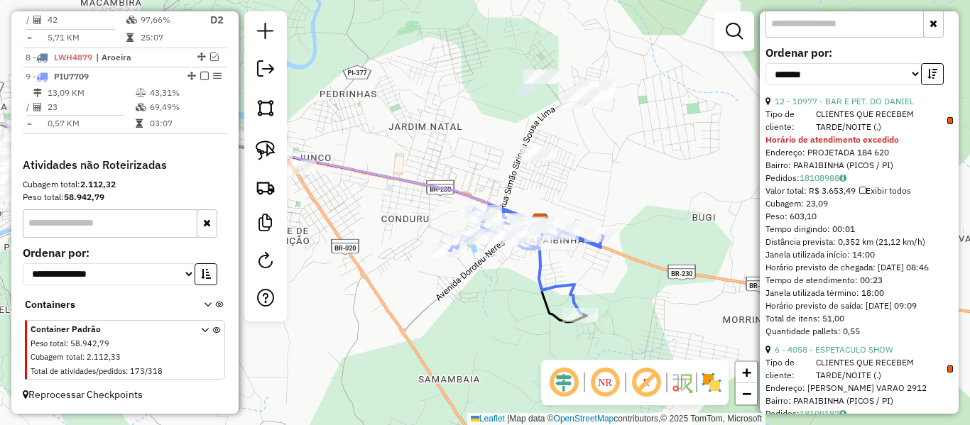
click at [571, 289] on icon at bounding box center [526, 259] width 154 height 109
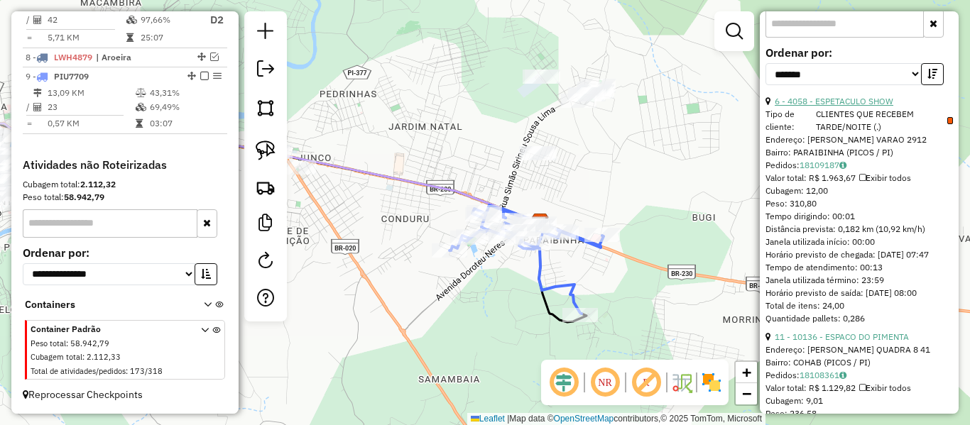
click at [848, 107] on link "6 - 4058 - ESPETACULO SHOW" at bounding box center [834, 101] width 119 height 11
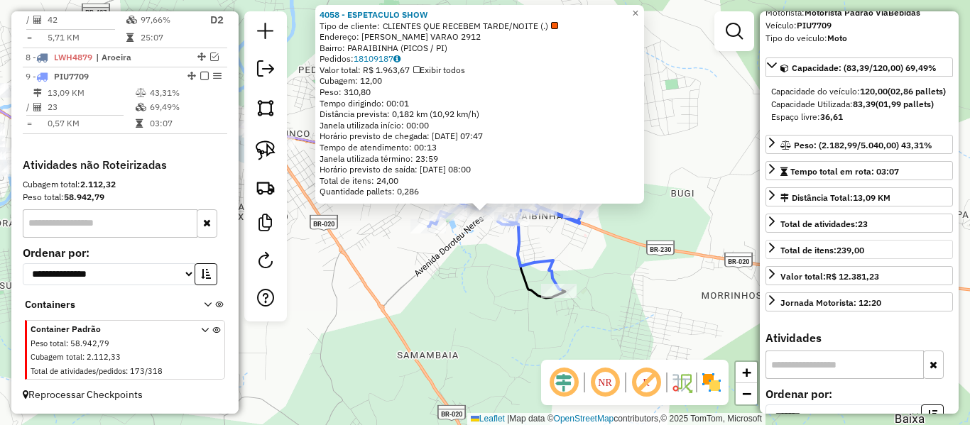
scroll to position [0, 0]
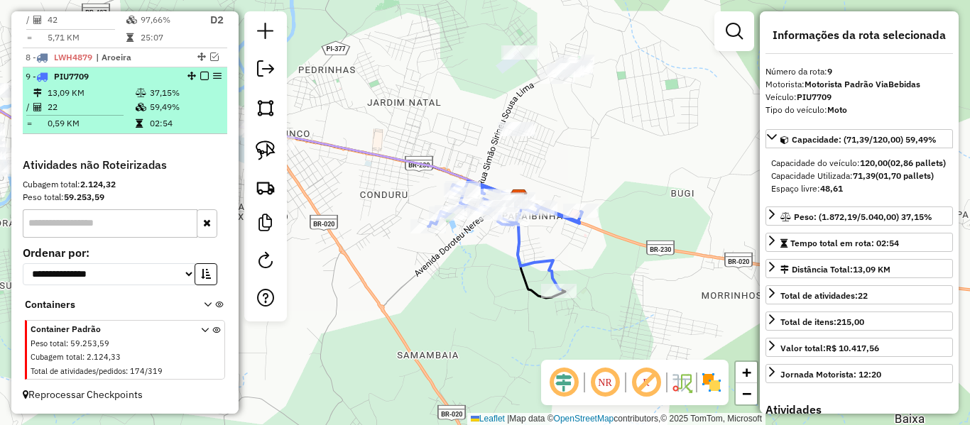
click at [200, 75] on em at bounding box center [204, 76] width 9 height 9
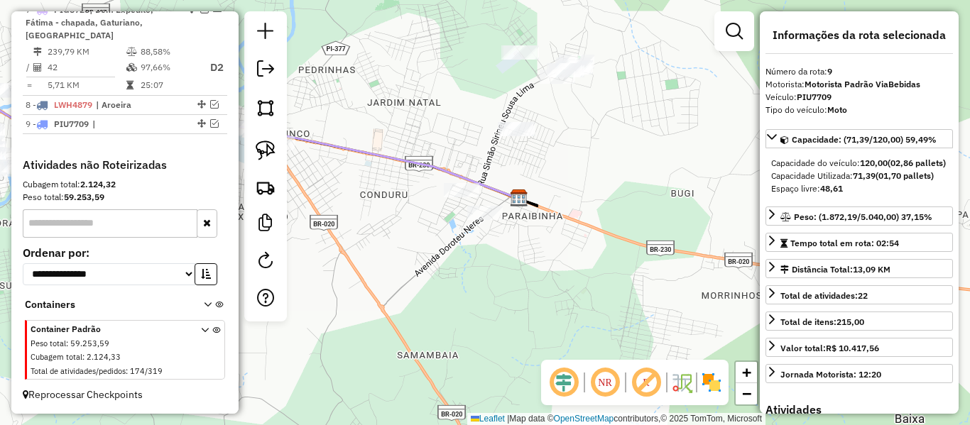
scroll to position [739, 0]
drag, startPoint x: 451, startPoint y: 142, endPoint x: 474, endPoint y: 141, distance: 22.8
click at [470, 143] on div "Janela de atendimento Grade de atendimento Capacidade Transportadoras Veículos …" at bounding box center [485, 212] width 970 height 425
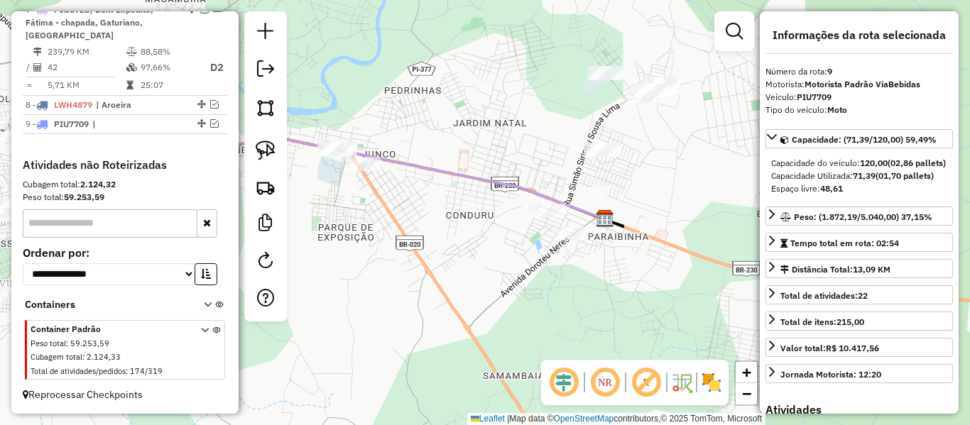
drag, startPoint x: 466, startPoint y: 136, endPoint x: 427, endPoint y: 145, distance: 39.3
click at [467, 138] on div "Janela de atendimento Grade de atendimento Capacidade Transportadoras Veículos …" at bounding box center [485, 212] width 970 height 425
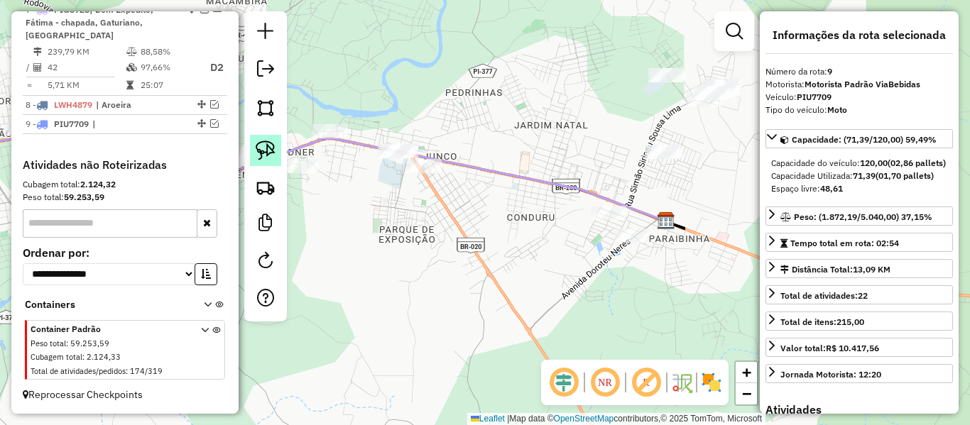
click at [263, 143] on img at bounding box center [266, 151] width 20 height 20
drag, startPoint x: 474, startPoint y: 206, endPoint x: 483, endPoint y: 208, distance: 8.8
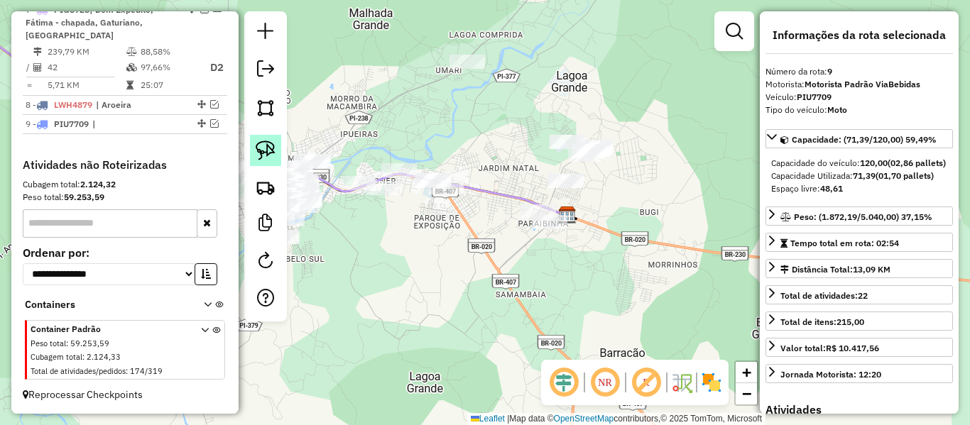
click at [267, 151] on img at bounding box center [266, 151] width 20 height 20
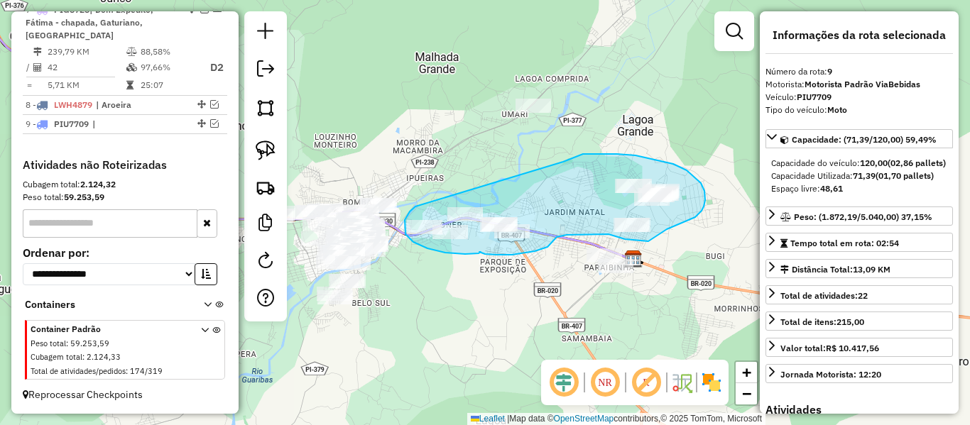
drag, startPoint x: 352, startPoint y: 161, endPoint x: 562, endPoint y: 164, distance: 210.2
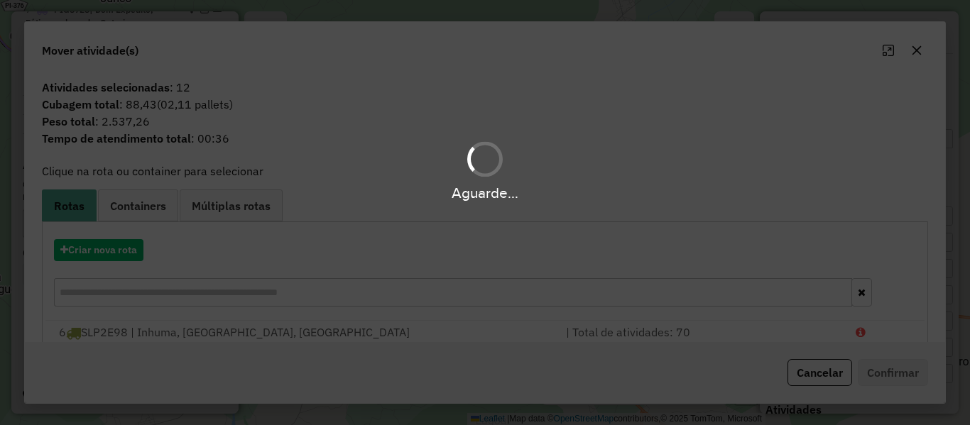
click at [108, 254] on div "Aguarde..." at bounding box center [485, 212] width 970 height 425
click at [108, 254] on hb-app "Aguarde... Pop-up bloqueado! Seu navegador bloqueou automáticamente a abertura …" at bounding box center [485, 212] width 970 height 425
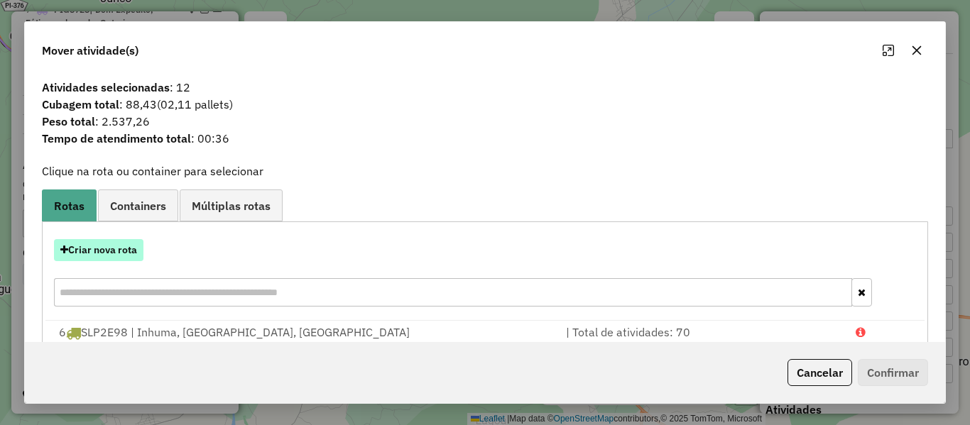
click at [111, 249] on button "Criar nova rota" at bounding box center [98, 250] width 89 height 22
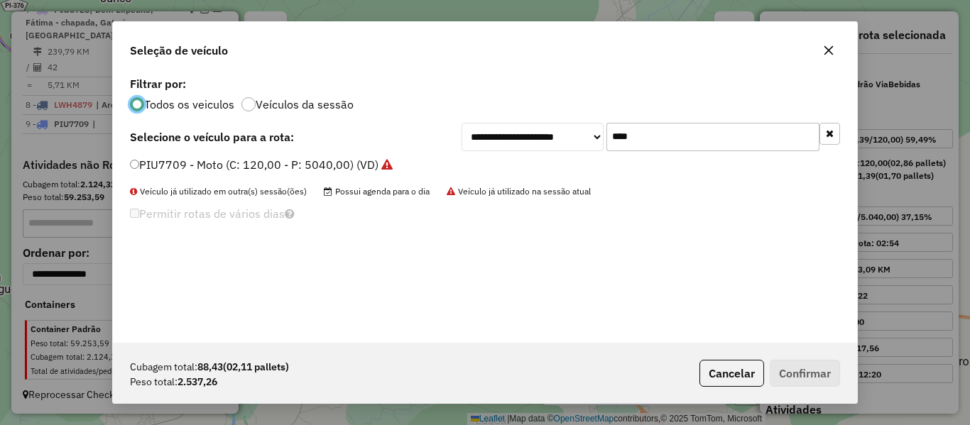
scroll to position [8, 4]
drag, startPoint x: 662, startPoint y: 141, endPoint x: 587, endPoint y: 143, distance: 75.3
click at [587, 143] on div "**********" at bounding box center [651, 137] width 378 height 28
type input "****"
click at [175, 165] on label "PIM1468 - Moto (C: 120,00 - P: 5040,00) (VD)" at bounding box center [255, 164] width 250 height 17
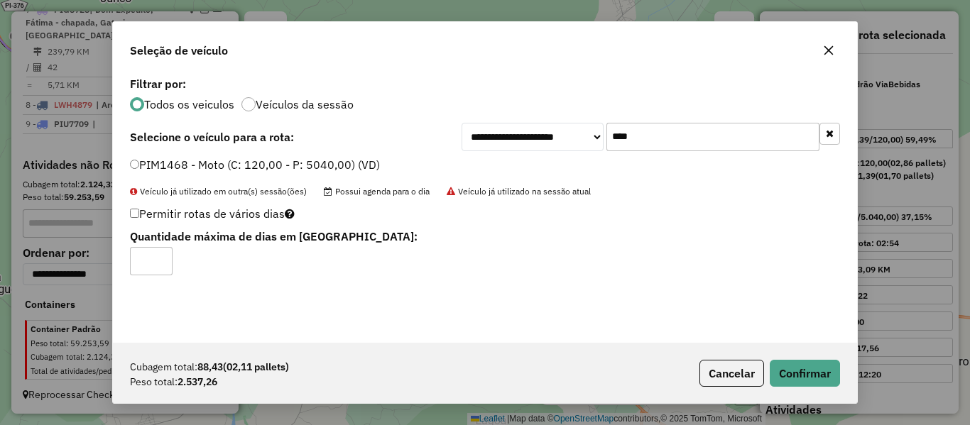
type input "*"
click at [809, 364] on button "Confirmar" at bounding box center [805, 373] width 70 height 27
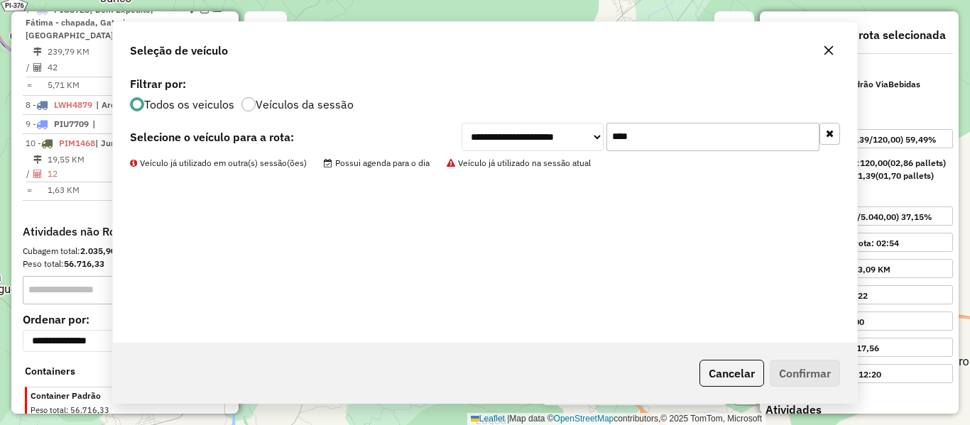
scroll to position [806, 0]
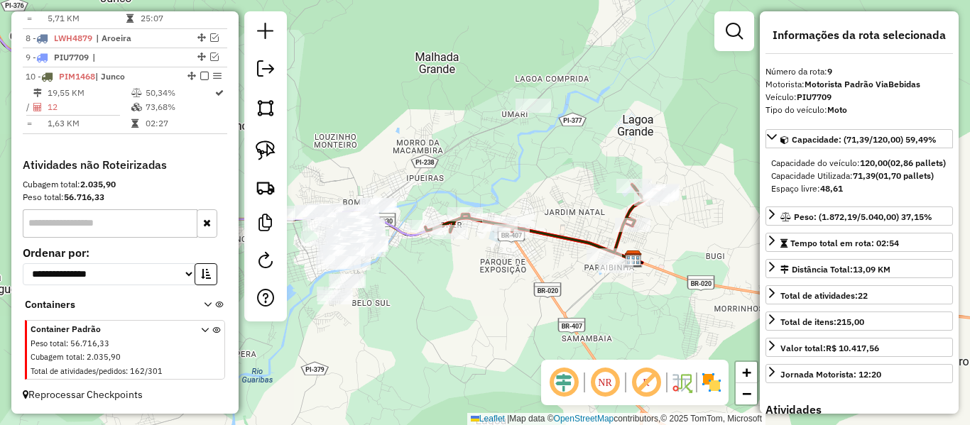
click at [547, 238] on icon at bounding box center [543, 219] width 236 height 68
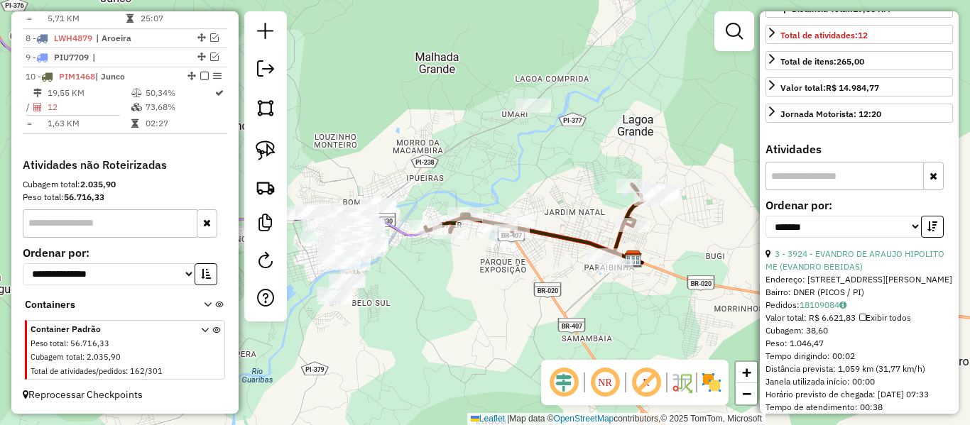
scroll to position [355, 0]
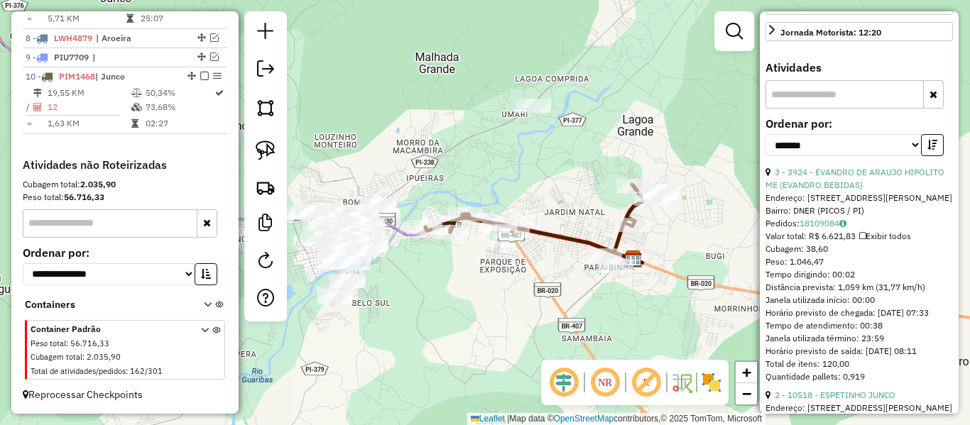
click at [856, 179] on div "3 - 3924 - EVANDRO DE ARAUJO HIPOLITO ME (EVANDRO BEBIDAS)" at bounding box center [858, 179] width 187 height 26
click at [855, 185] on link "3 - 3924 - EVANDRO DE ARAUJO HIPOLITO ME (EVANDRO BEBIDAS)" at bounding box center [854, 178] width 179 height 23
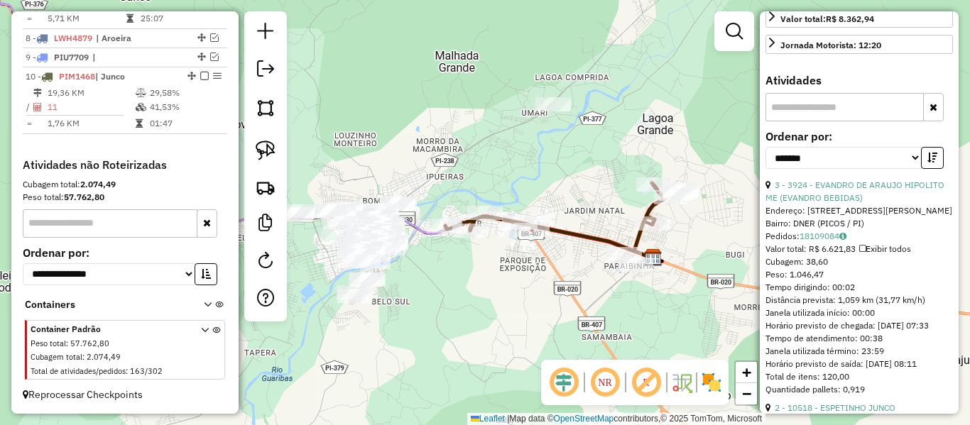
click at [639, 236] on icon at bounding box center [563, 217] width 236 height 68
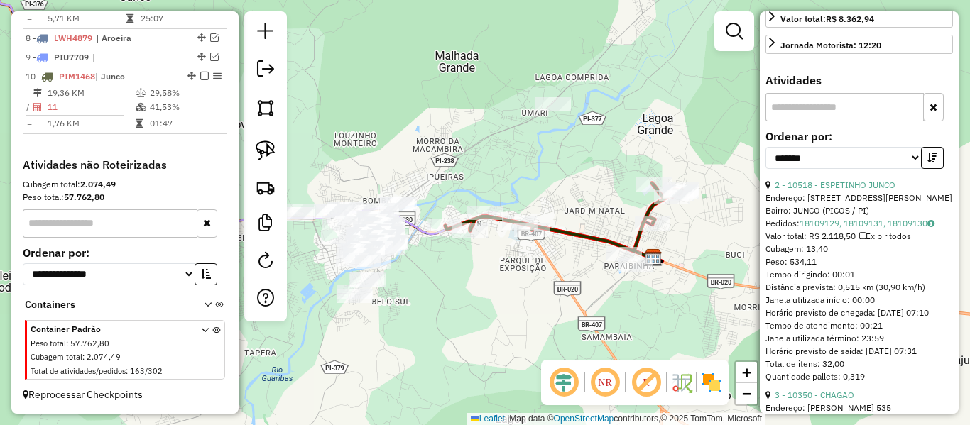
click at [854, 185] on link "2 - 10518 - ESPETINHO JUNCO" at bounding box center [835, 185] width 121 height 11
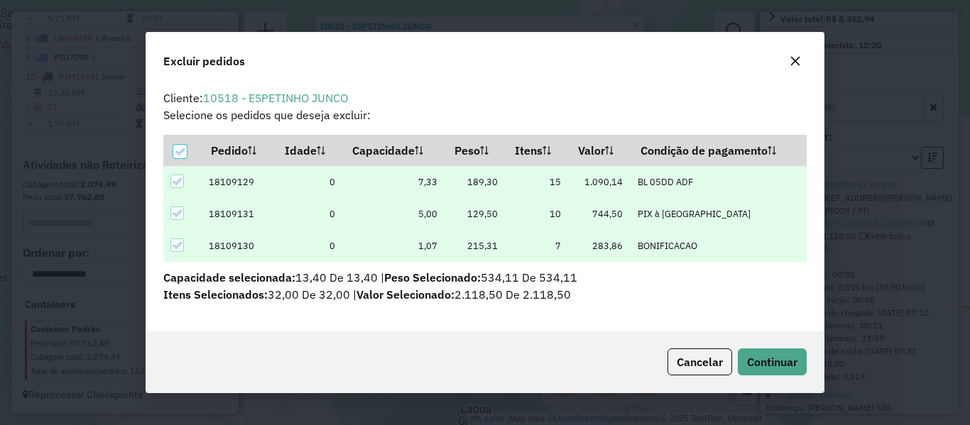
scroll to position [0, 0]
click at [764, 352] on button "Continuar" at bounding box center [772, 362] width 69 height 27
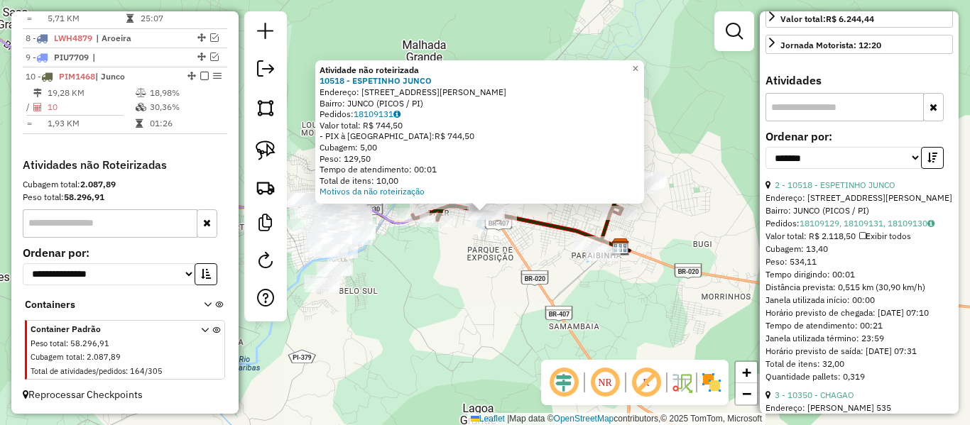
click at [488, 244] on div "Atividade não roteirizada 10518 - ESPETINHO JUNCO Endereço: Av Senador Helvidio…" at bounding box center [485, 212] width 970 height 425
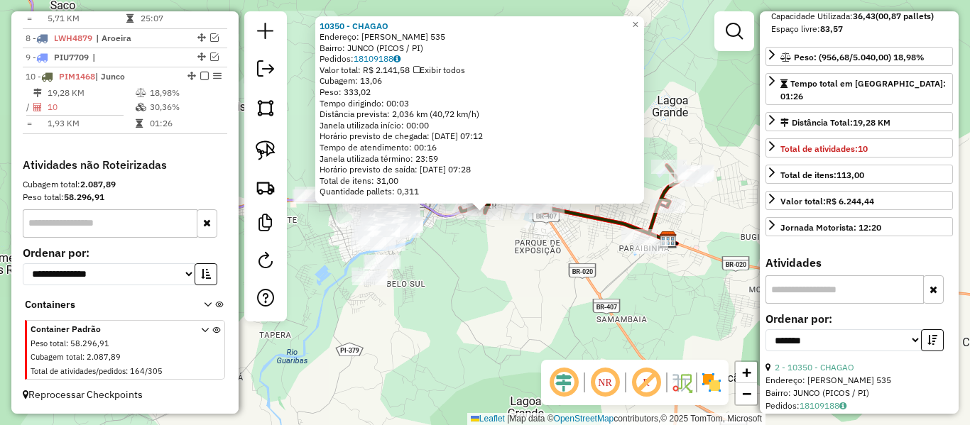
scroll to position [284, 0]
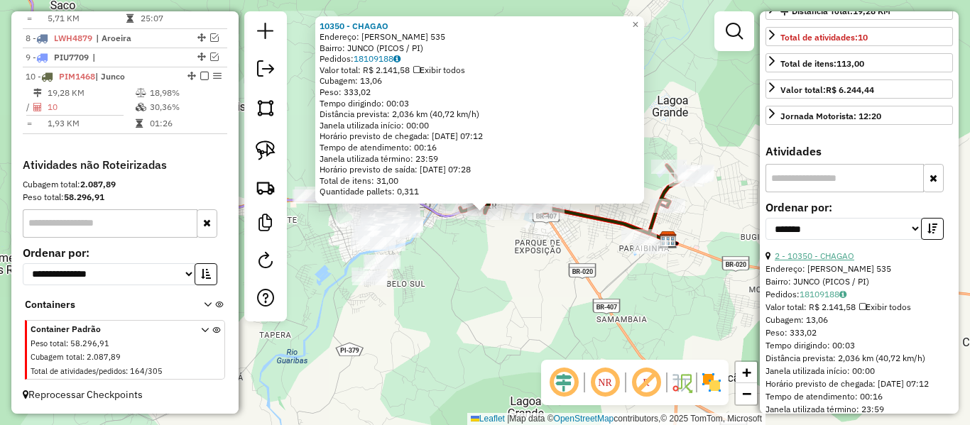
click at [829, 254] on link "2 - 10350 - CHAGAO" at bounding box center [815, 256] width 80 height 11
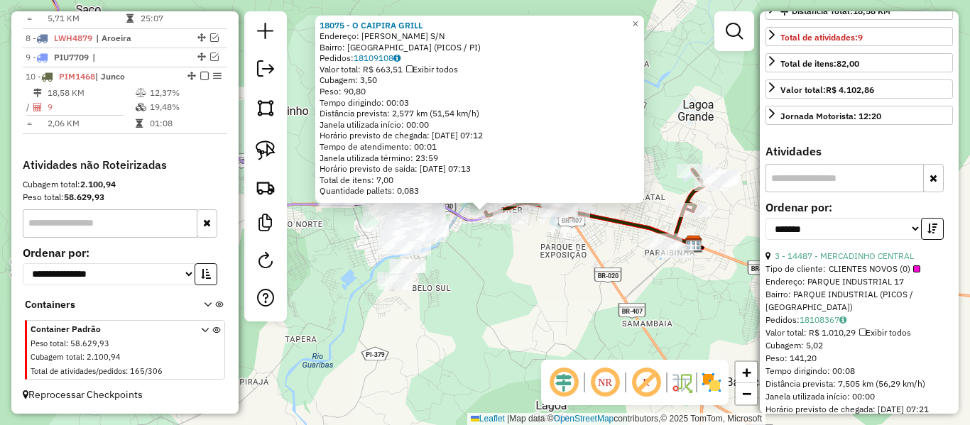
scroll to position [0, 0]
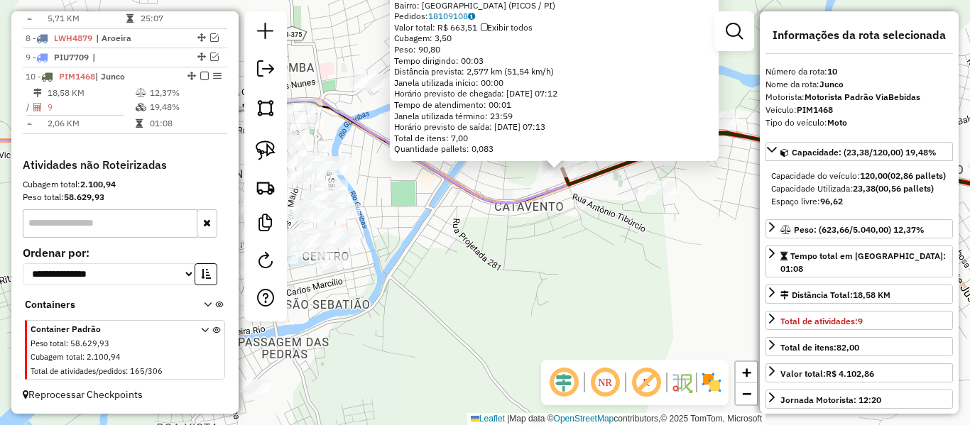
click at [434, 212] on div "18075 - O CAIPIRA GRILL Endereço: JOAQUIM JOVINO S/N Bairro: BELO NORTE (PICOS …" at bounding box center [485, 212] width 970 height 425
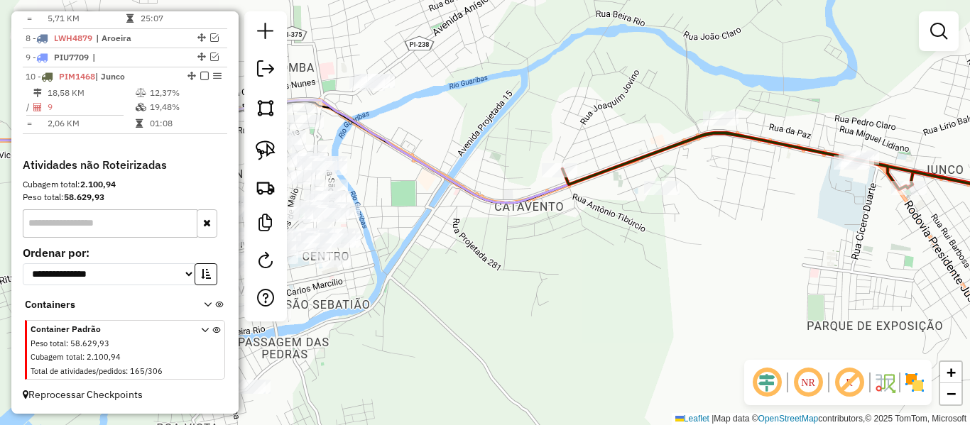
drag, startPoint x: 352, startPoint y: 185, endPoint x: 457, endPoint y: 187, distance: 104.4
click at [456, 187] on div "18075 - O CAIPIRA GRILL Endereço: JOAQUIM JOVINO S/N Bairro: BELO NORTE (PICOS …" at bounding box center [485, 212] width 970 height 425
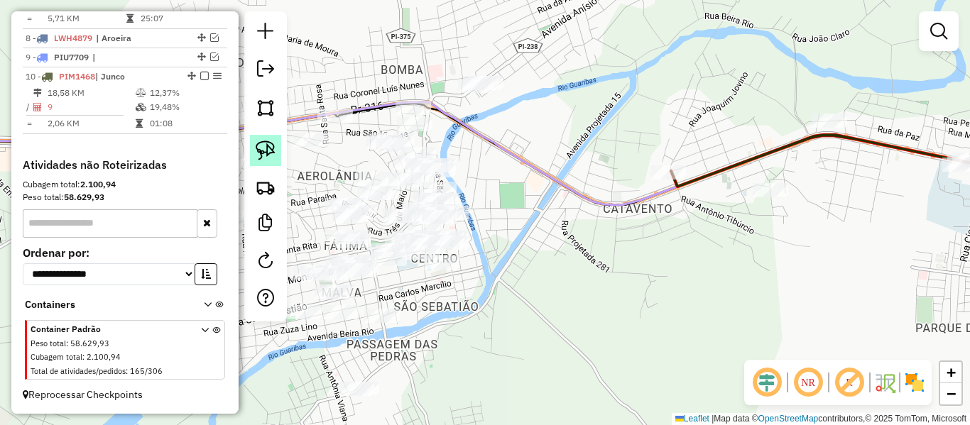
click at [260, 147] on img at bounding box center [266, 151] width 20 height 20
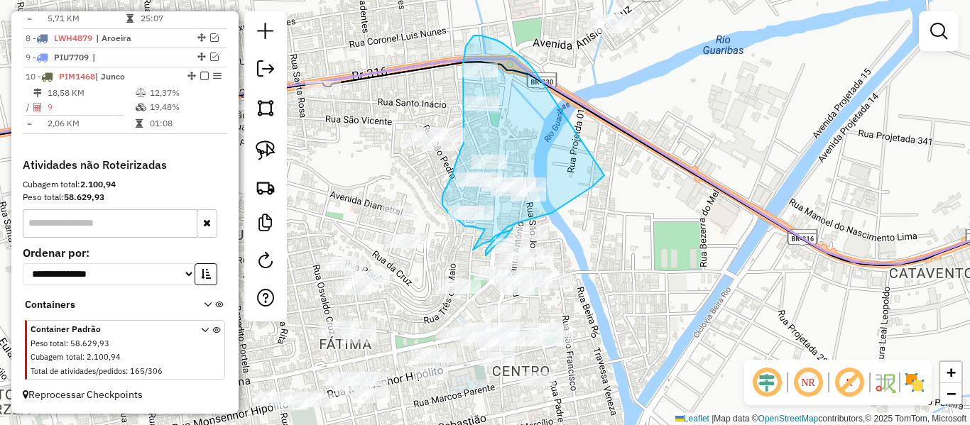
drag, startPoint x: 511, startPoint y: 53, endPoint x: 611, endPoint y: 168, distance: 152.4
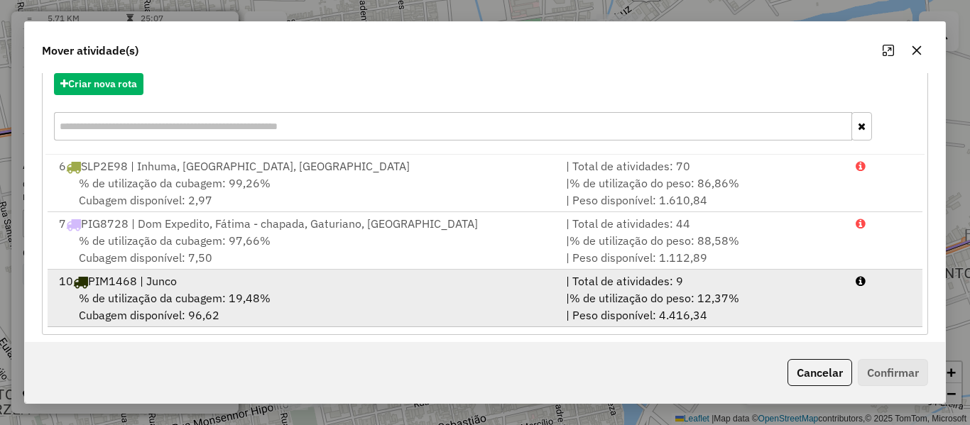
scroll to position [176, 0]
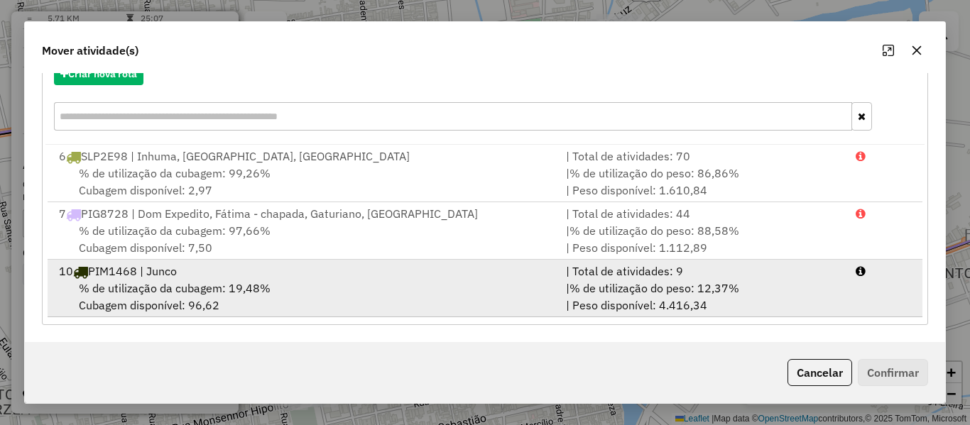
drag, startPoint x: 236, startPoint y: 288, endPoint x: 320, endPoint y: 299, distance: 83.8
click at [237, 288] on span "% de utilização da cubagem: 19,48%" at bounding box center [175, 288] width 192 height 14
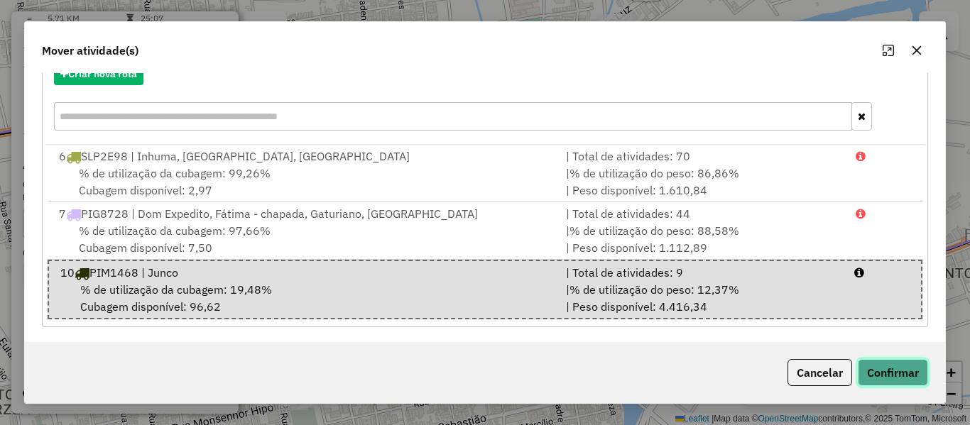
click at [879, 368] on button "Confirmar" at bounding box center [893, 372] width 70 height 27
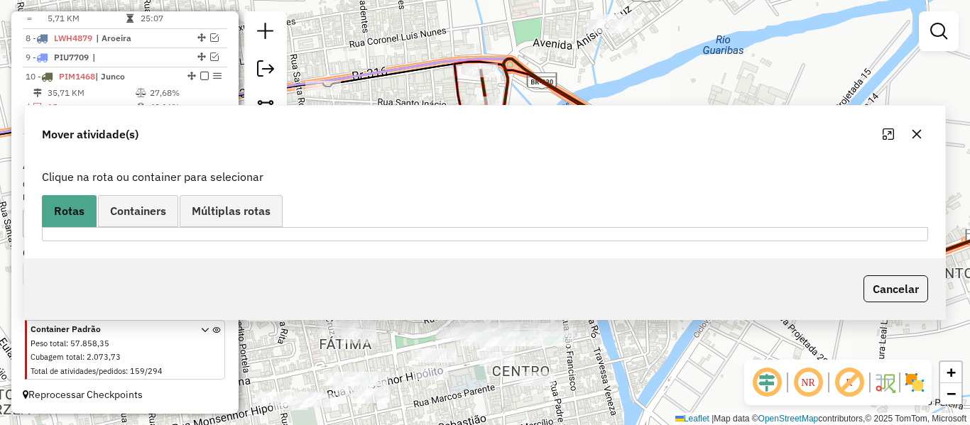
scroll to position [0, 0]
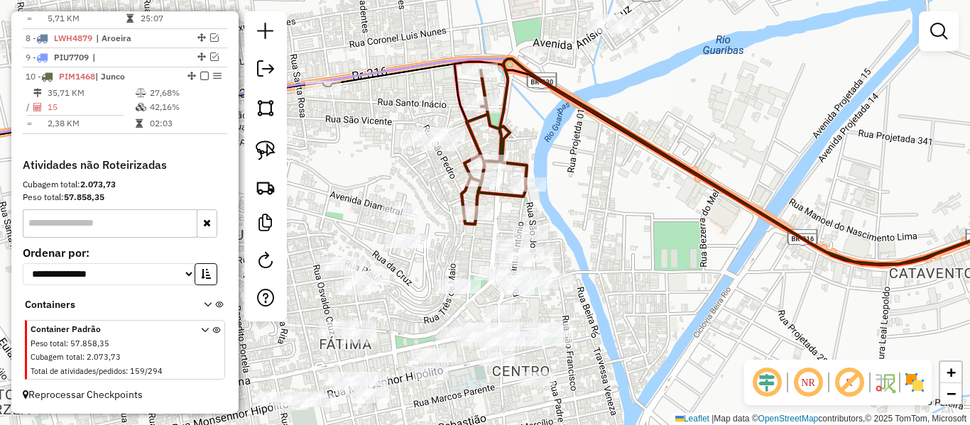
click at [496, 194] on icon at bounding box center [764, 161] width 605 height 205
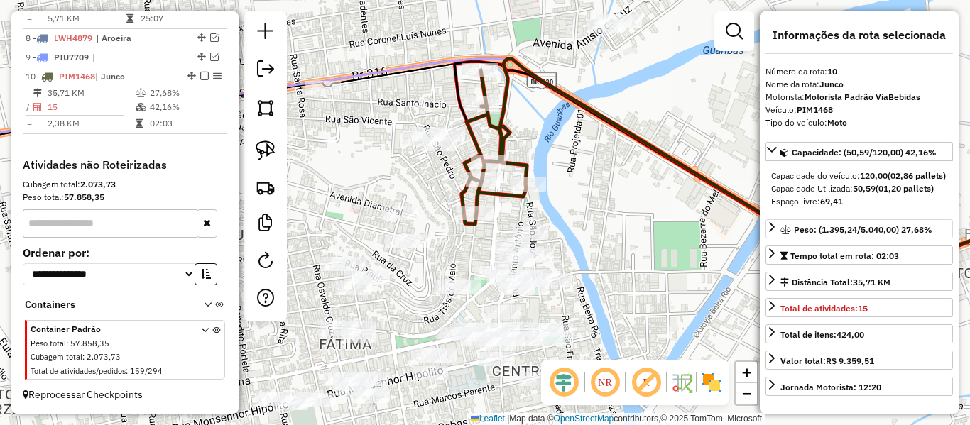
scroll to position [426, 0]
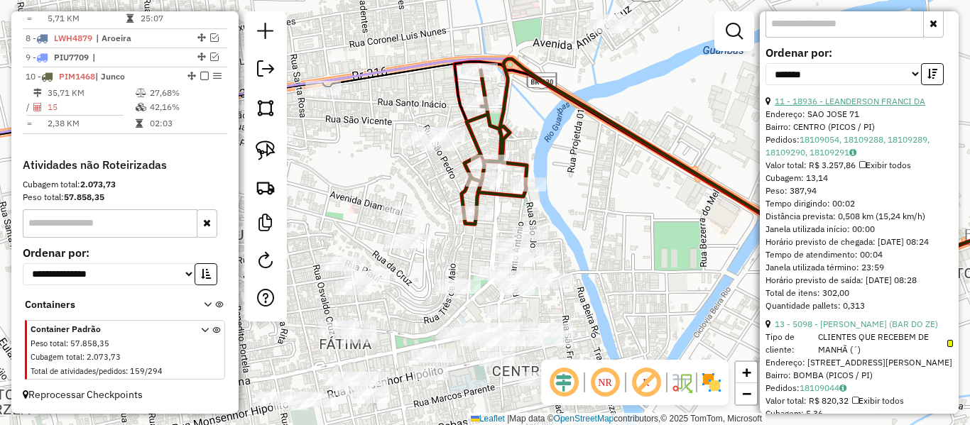
click at [838, 107] on link "11 - 18936 - LEANDERSON FRANCI DA" at bounding box center [850, 101] width 151 height 11
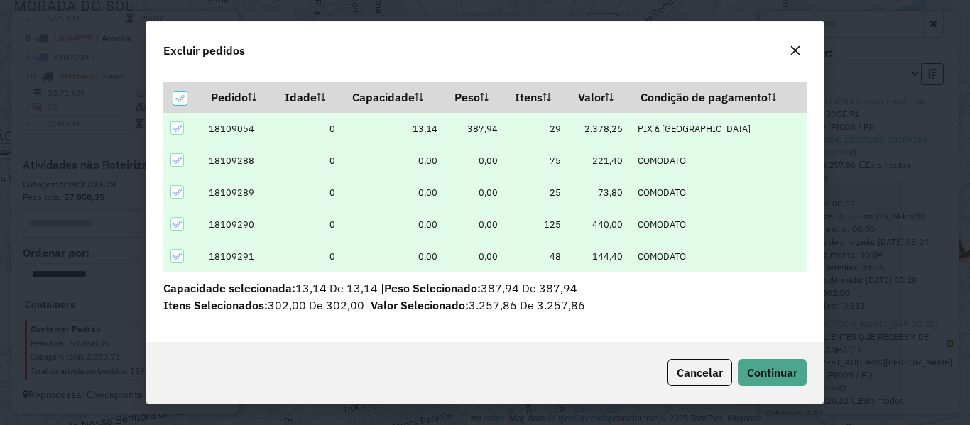
scroll to position [43, 0]
click at [779, 371] on span "Continuar" at bounding box center [772, 373] width 50 height 14
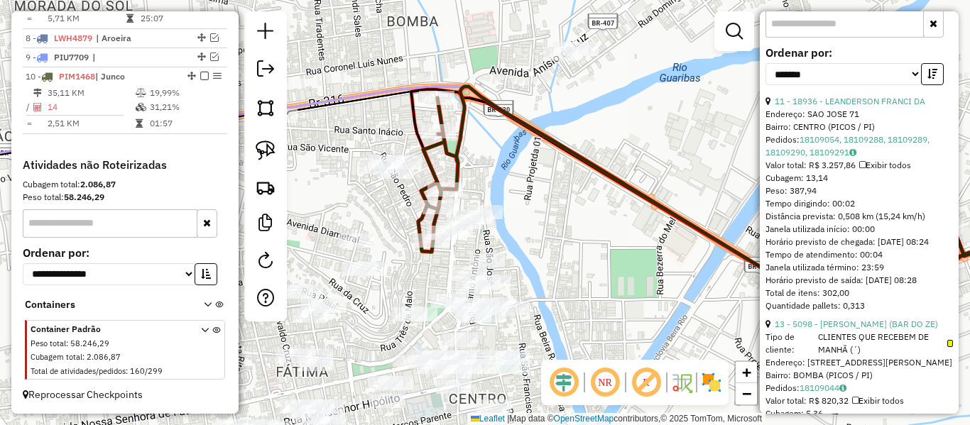
drag, startPoint x: 557, startPoint y: 234, endPoint x: 530, endPoint y: 167, distance: 72.7
click at [530, 167] on div "Janela de atendimento Grade de atendimento Capacidade Transportadoras Veículos …" at bounding box center [485, 212] width 970 height 425
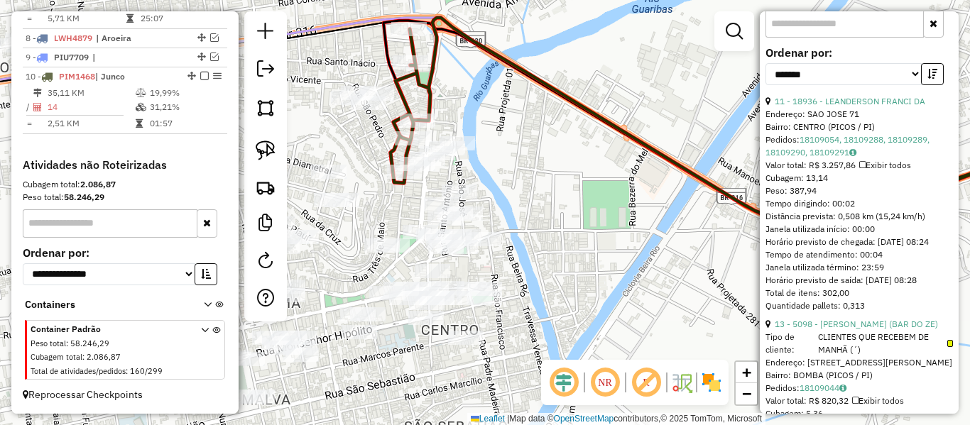
drag, startPoint x: 371, startPoint y: 145, endPoint x: 366, endPoint y: 96, distance: 49.2
click at [366, 96] on div "Janela de atendimento Grade de atendimento Capacidade Transportadoras Veículos …" at bounding box center [485, 212] width 970 height 425
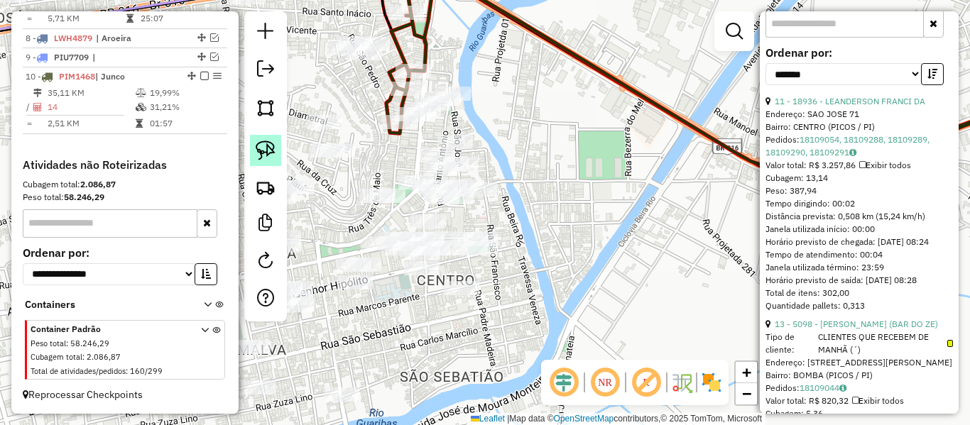
click at [257, 148] on img at bounding box center [266, 151] width 20 height 20
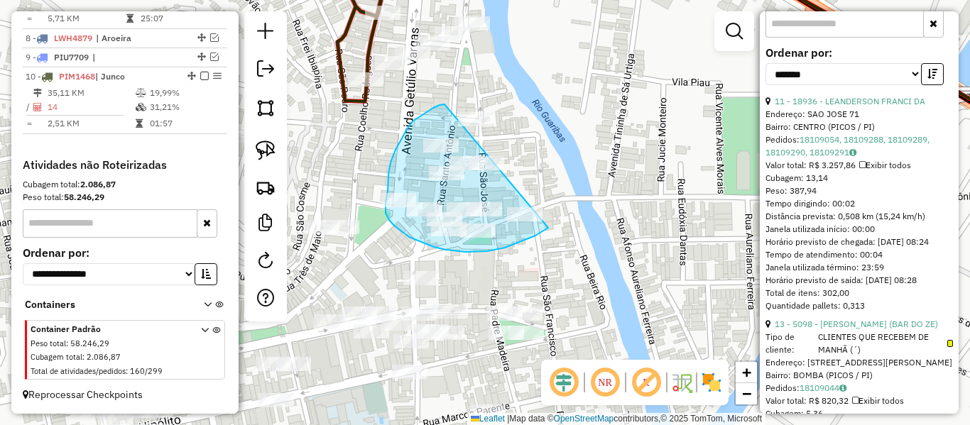
drag, startPoint x: 425, startPoint y: 114, endPoint x: 609, endPoint y: 111, distance: 183.9
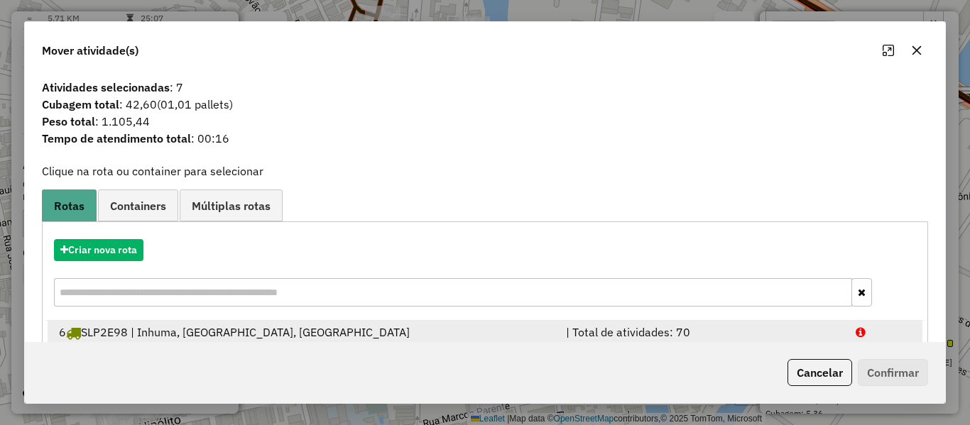
scroll to position [176, 0]
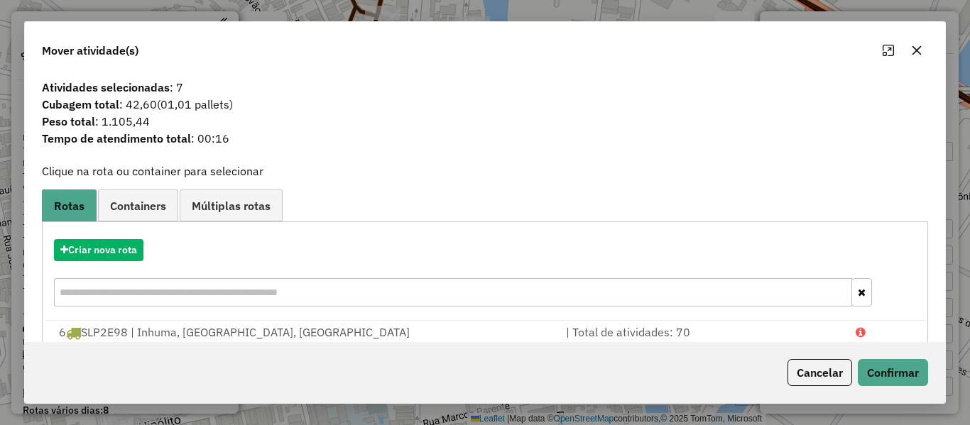
scroll to position [176, 0]
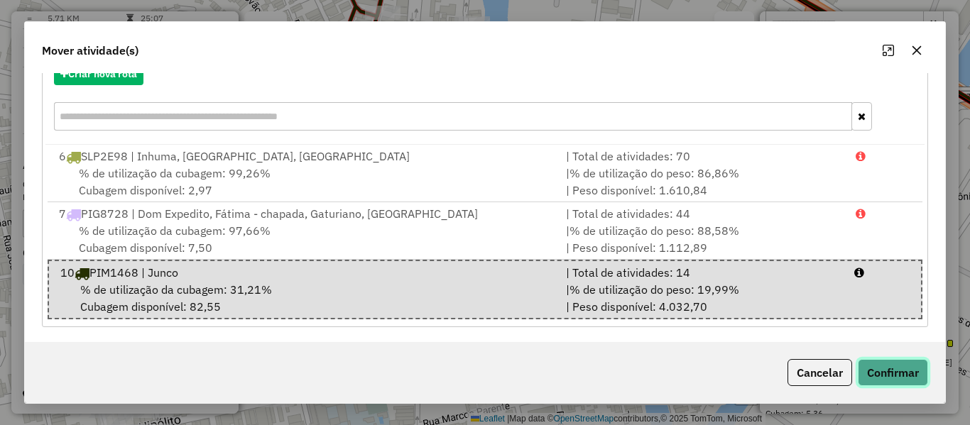
click at [875, 368] on button "Confirmar" at bounding box center [893, 372] width 70 height 27
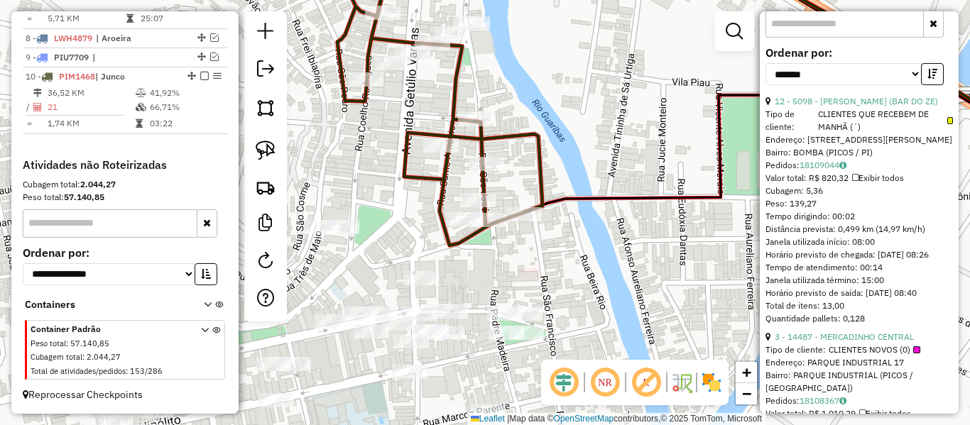
scroll to position [0, 0]
click at [540, 202] on icon at bounding box center [701, 101] width 729 height 288
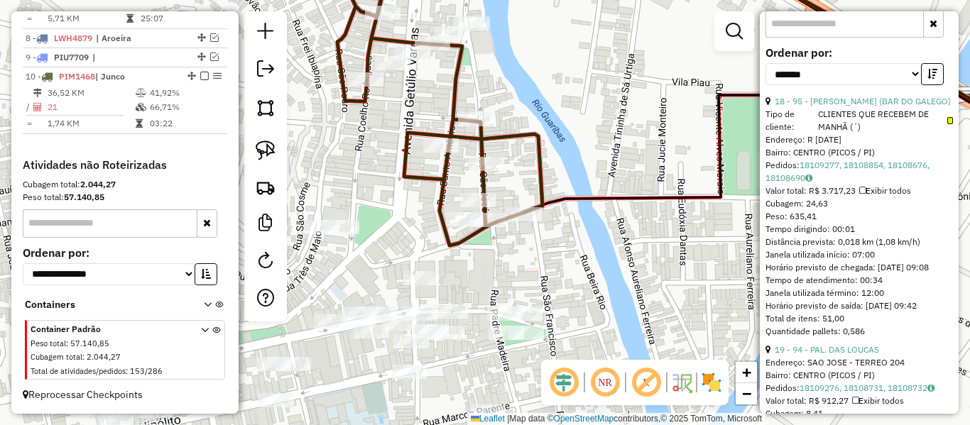
drag, startPoint x: 559, startPoint y: 151, endPoint x: 588, endPoint y: 210, distance: 66.4
click at [588, 209] on div "Janela de atendimento Grade de atendimento Capacidade Transportadoras Veículos …" at bounding box center [485, 212] width 970 height 425
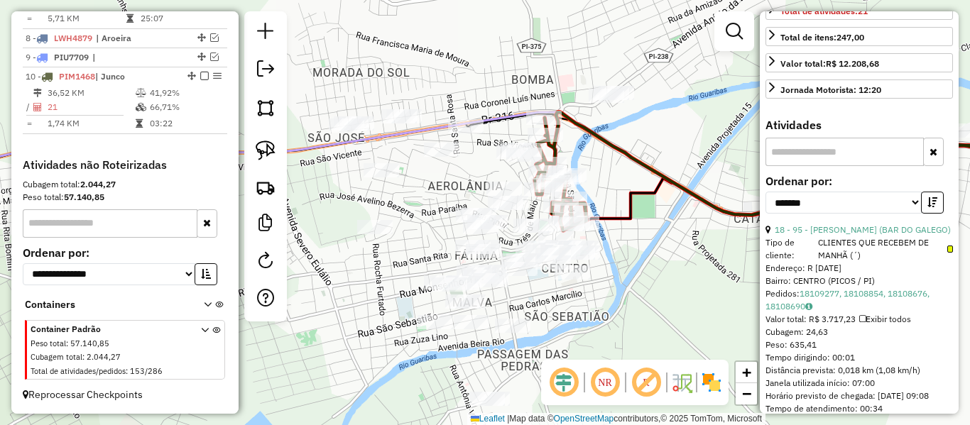
scroll to position [284, 0]
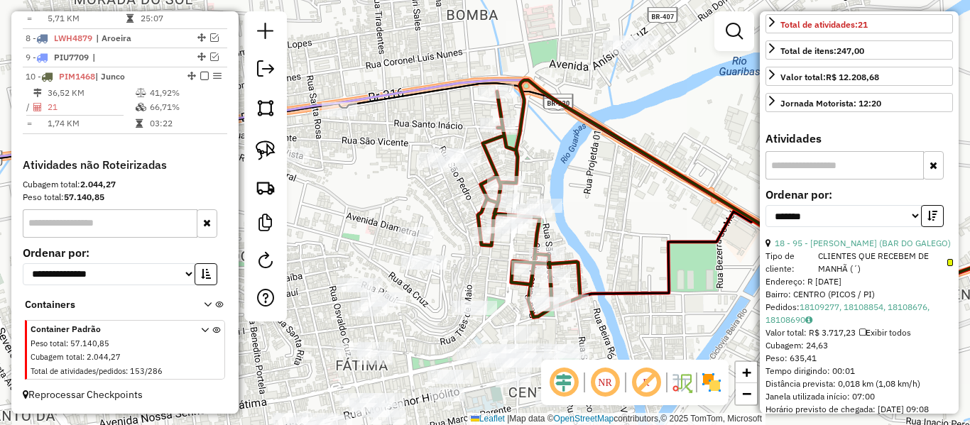
drag, startPoint x: 516, startPoint y: 150, endPoint x: 521, endPoint y: 141, distance: 9.9
click at [517, 150] on icon at bounding box center [772, 198] width 589 height 237
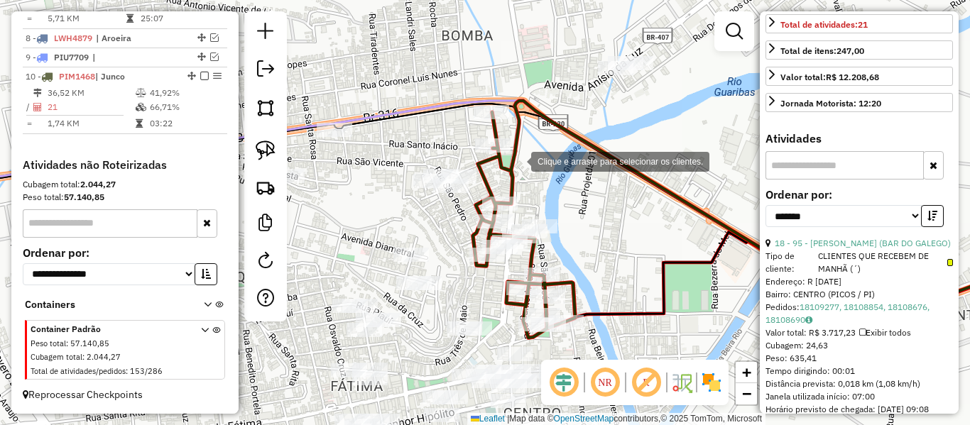
drag, startPoint x: 525, startPoint y: 65, endPoint x: 514, endPoint y: 171, distance: 107.0
click at [514, 171] on div "Clique e arraste para selecionar os clientes. Janela de atendimento Grade de at…" at bounding box center [485, 212] width 970 height 425
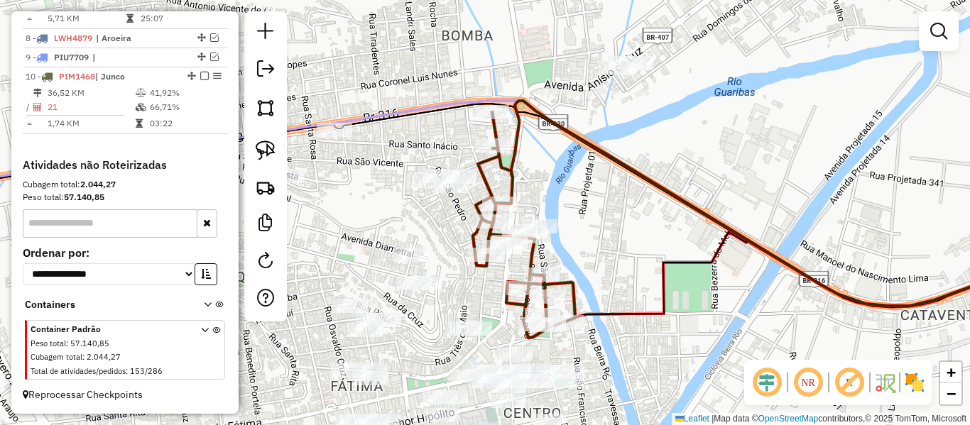
click at [512, 137] on icon at bounding box center [770, 219] width 594 height 237
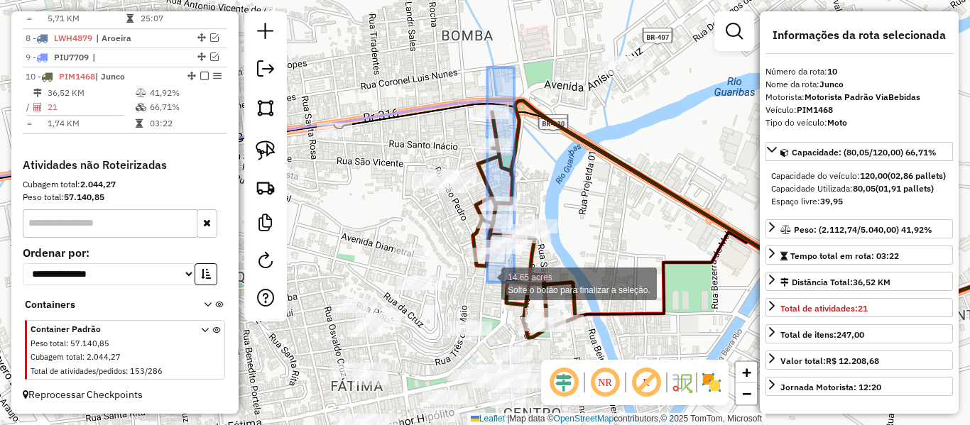
drag, startPoint x: 514, startPoint y: 67, endPoint x: 476, endPoint y: 295, distance: 231.0
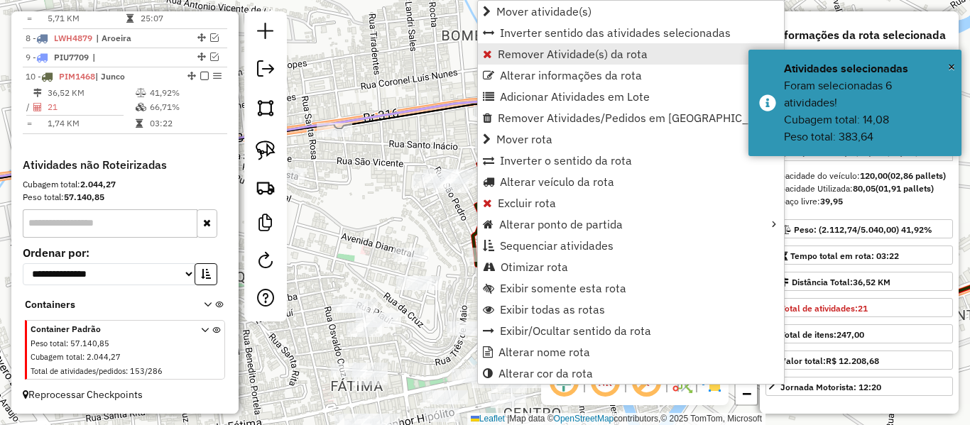
click at [516, 58] on span "Remover Atividade(s) da rota" at bounding box center [573, 53] width 150 height 11
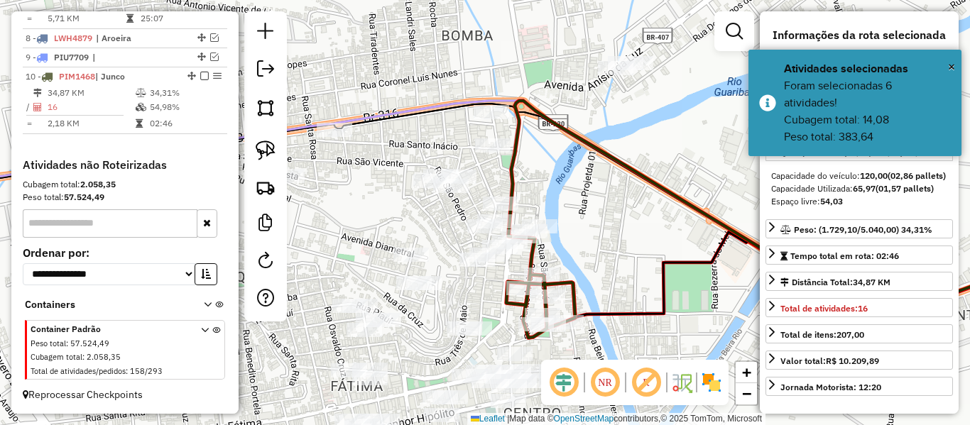
click at [571, 289] on icon at bounding box center [786, 219] width 560 height 237
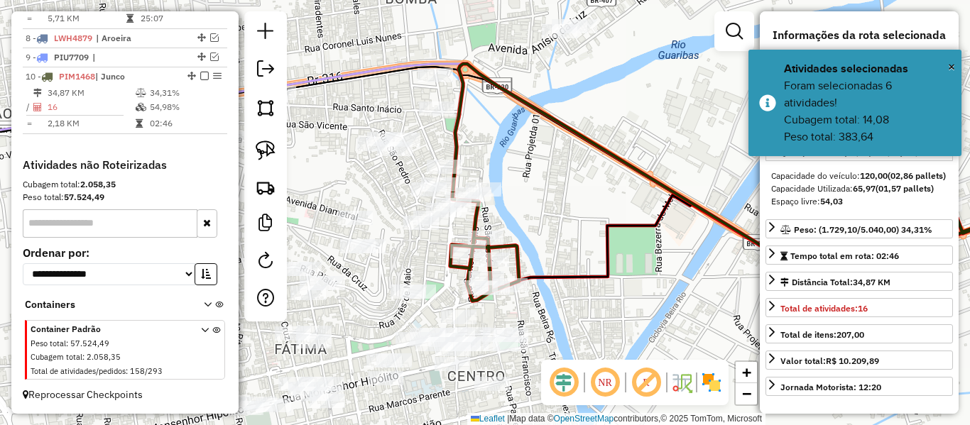
drag, startPoint x: 556, startPoint y: 222, endPoint x: 533, endPoint y: 210, distance: 26.0
click at [534, 211] on div "Janela de atendimento Grade de atendimento Capacidade Transportadoras Veículos …" at bounding box center [485, 212] width 970 height 425
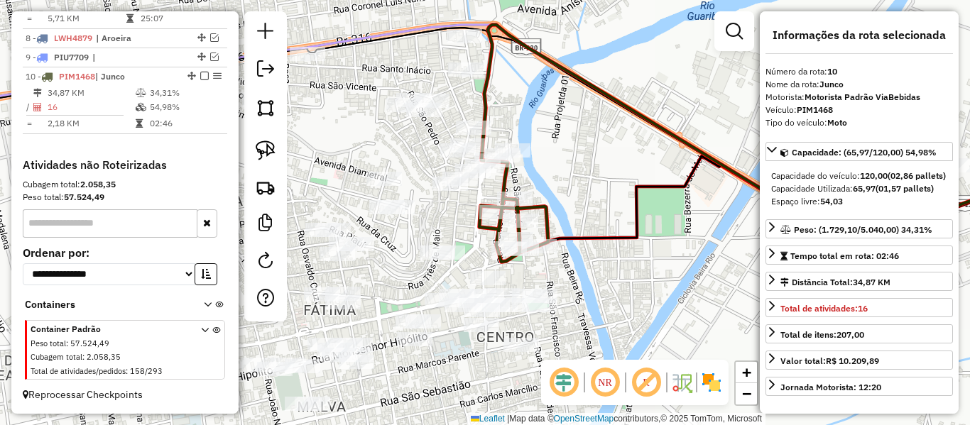
drag, startPoint x: 573, startPoint y: 164, endPoint x: 606, endPoint y: 147, distance: 37.5
click at [606, 147] on div "Janela de atendimento Grade de atendimento Capacidade Transportadoras Veículos …" at bounding box center [485, 212] width 970 height 425
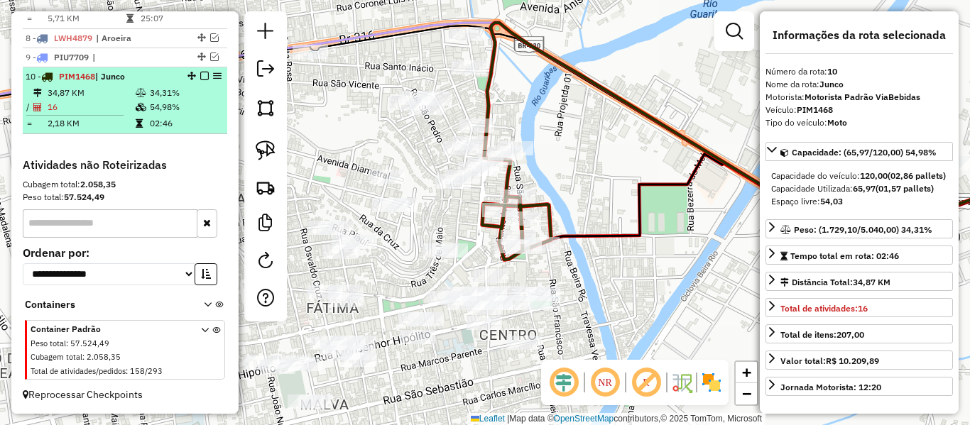
click at [202, 75] on em at bounding box center [204, 76] width 9 height 9
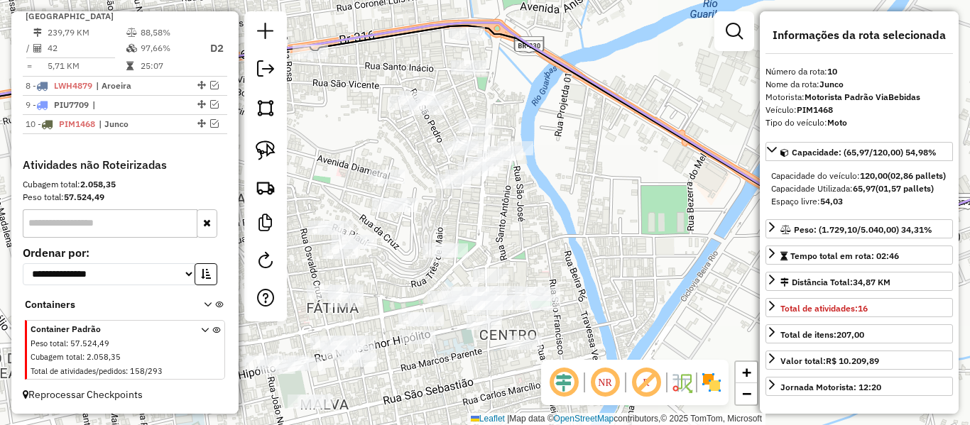
scroll to position [758, 0]
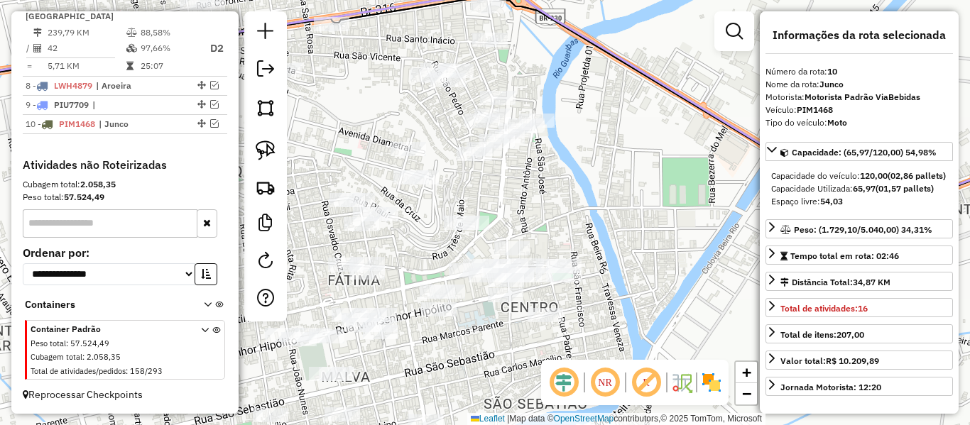
drag, startPoint x: 384, startPoint y: 139, endPoint x: 413, endPoint y: 94, distance: 53.4
click at [412, 97] on div "Janela de atendimento Grade de atendimento Capacidade Transportadoras Veículos …" at bounding box center [485, 212] width 970 height 425
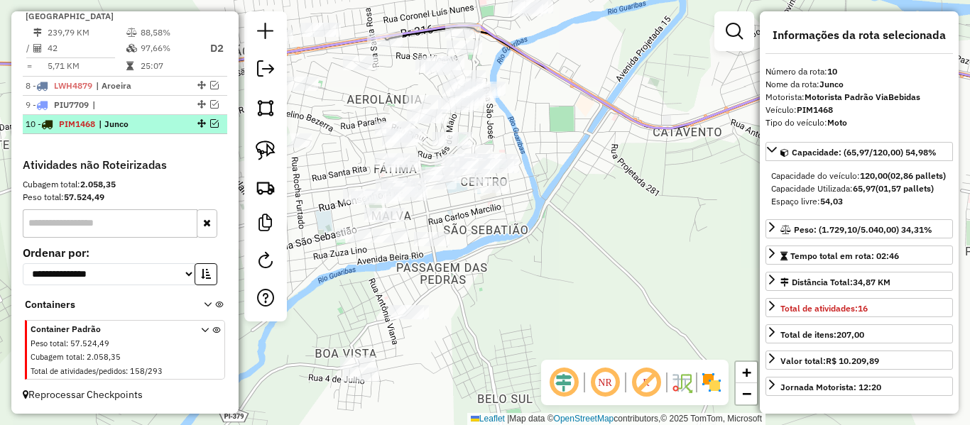
click at [211, 124] on em at bounding box center [214, 123] width 9 height 9
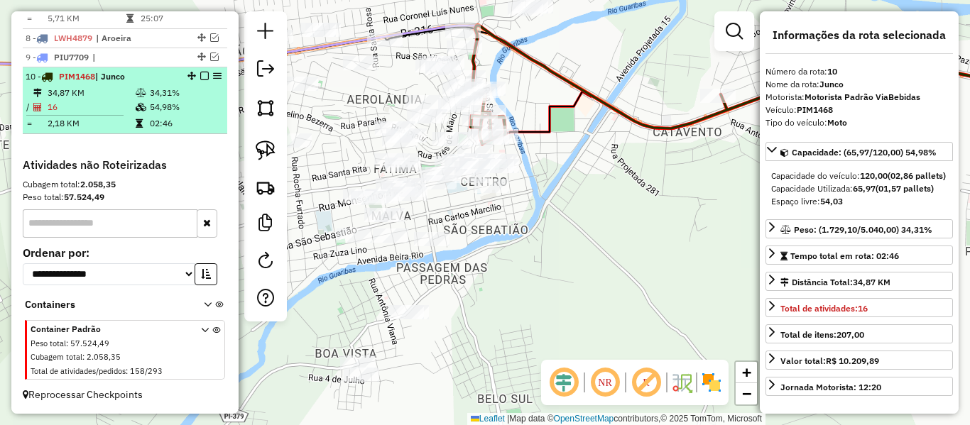
click at [153, 132] on li "10 - PIM1468 | Junco 34,87 KM 34,31% / 16 54,98% = 2,18 KM 02:46" at bounding box center [125, 100] width 204 height 67
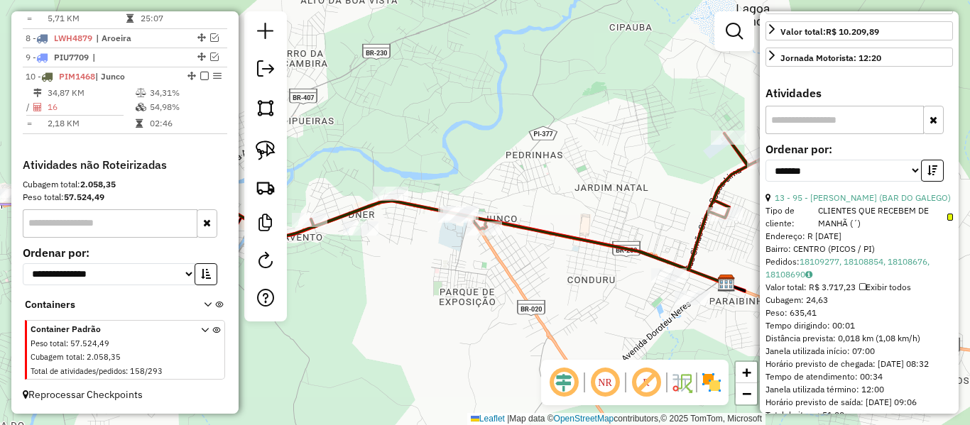
scroll to position [355, 0]
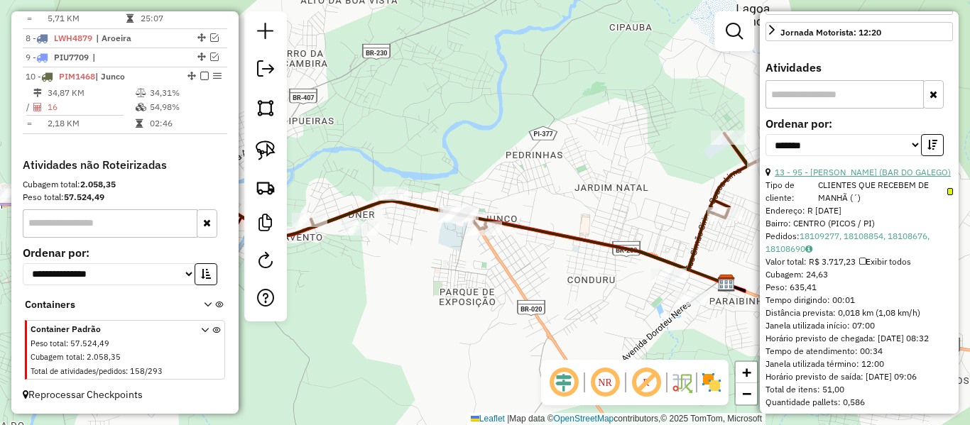
click at [841, 178] on link "13 - 95 - WENDERSON DA SILVA NUNES (BAR DO GALEGO)" at bounding box center [863, 172] width 176 height 11
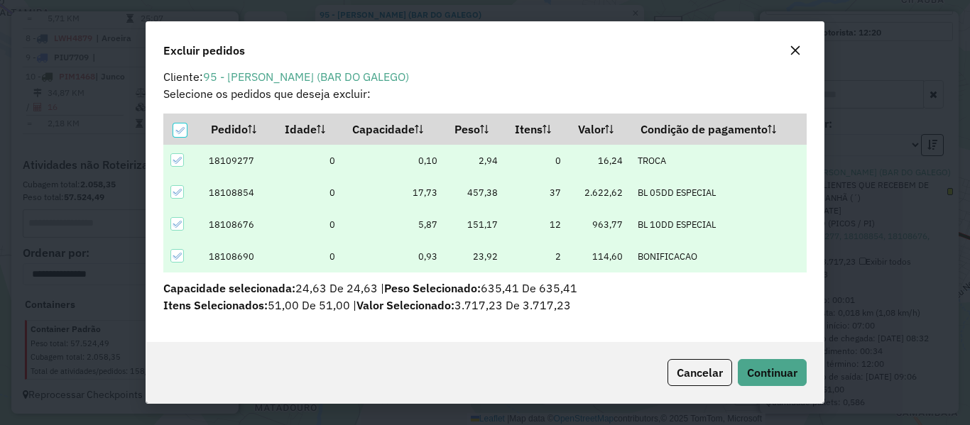
scroll to position [11, 0]
click at [791, 378] on span "Continuar" at bounding box center [772, 373] width 50 height 14
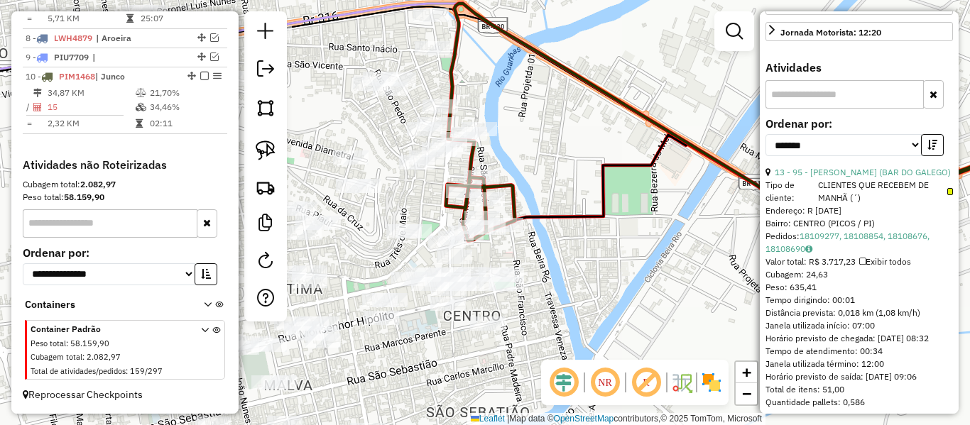
click at [511, 190] on icon at bounding box center [756, 122] width 621 height 237
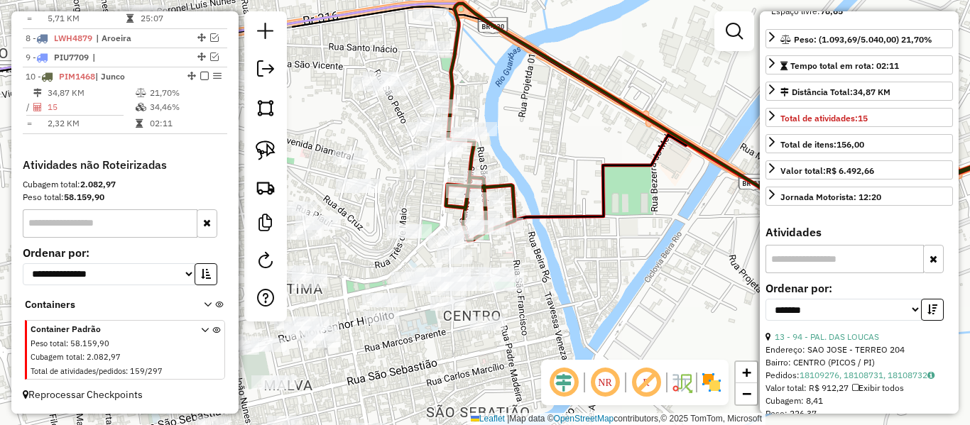
scroll to position [0, 0]
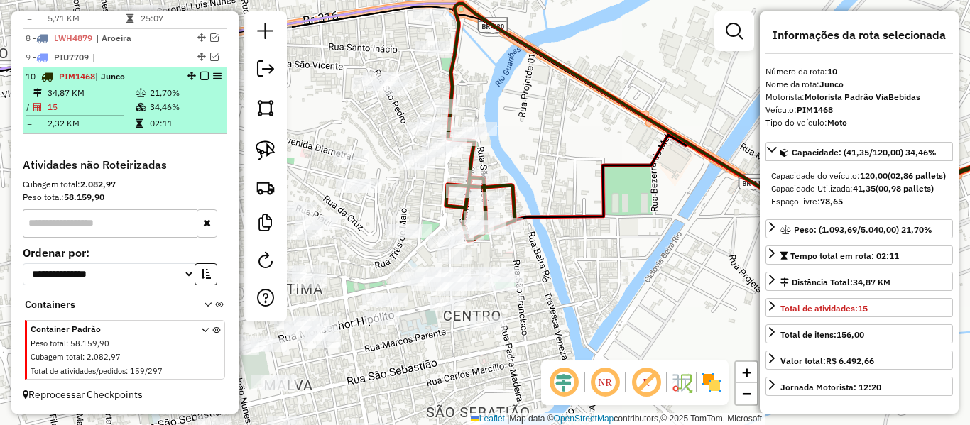
click at [200, 77] on em at bounding box center [204, 76] width 9 height 9
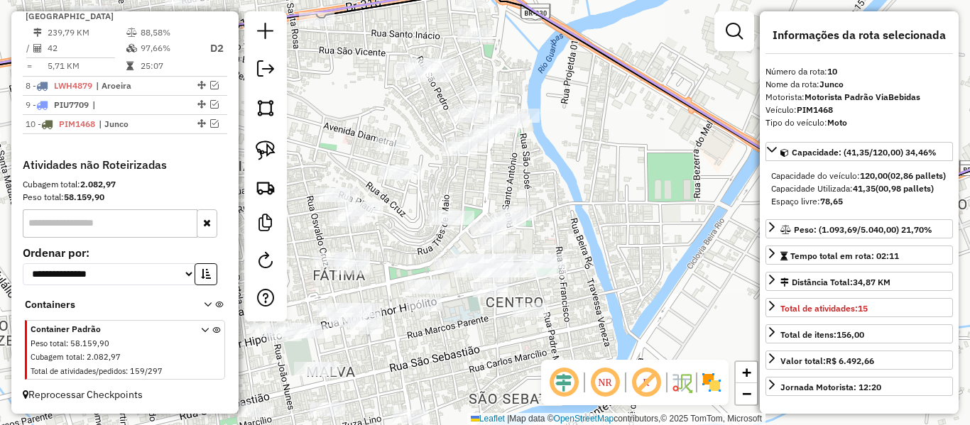
drag, startPoint x: 391, startPoint y: 155, endPoint x: 482, endPoint y: 125, distance: 95.7
click at [470, 129] on div "Janela de atendimento Grade de atendimento Capacidade Transportadoras Veículos …" at bounding box center [485, 212] width 970 height 425
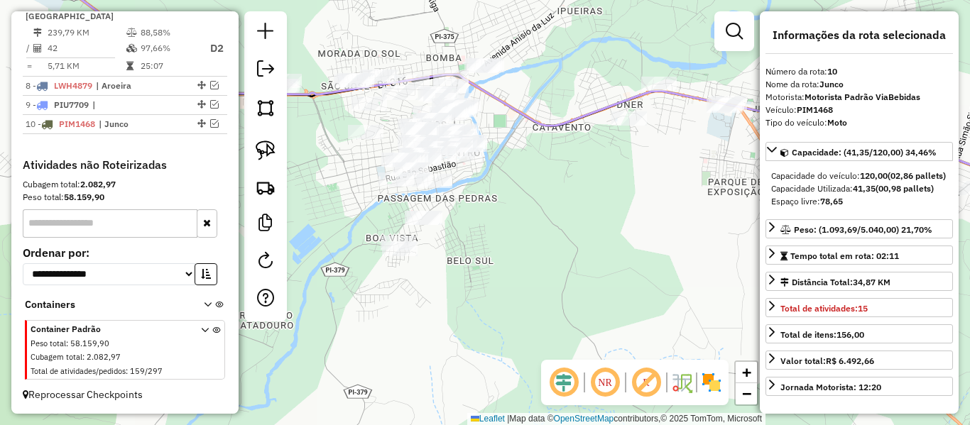
drag, startPoint x: 553, startPoint y: 200, endPoint x: 446, endPoint y: 181, distance: 108.8
click at [449, 183] on div "Janela de atendimento Grade de atendimento Capacidade Transportadoras Veículos …" at bounding box center [485, 212] width 970 height 425
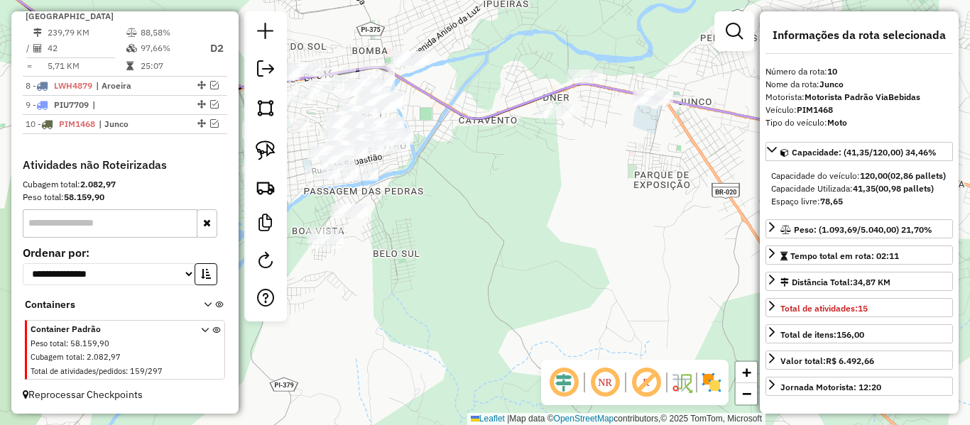
drag, startPoint x: 512, startPoint y: 173, endPoint x: 414, endPoint y: 168, distance: 98.1
click at [421, 168] on div "Janela de atendimento Grade de atendimento Capacidade Transportadoras Veículos …" at bounding box center [485, 212] width 970 height 425
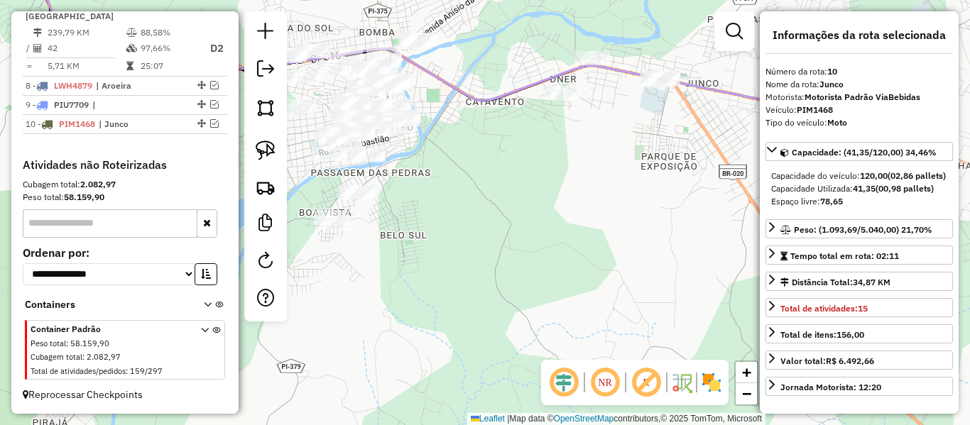
drag, startPoint x: 468, startPoint y: 165, endPoint x: 416, endPoint y: 150, distance: 54.1
click at [481, 163] on div "Janela de atendimento Grade de atendimento Capacidade Transportadoras Veículos …" at bounding box center [485, 212] width 970 height 425
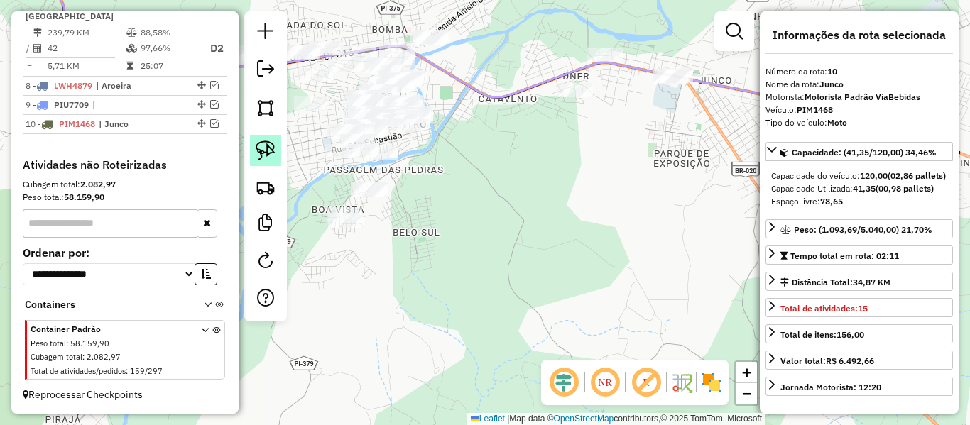
click at [253, 146] on link at bounding box center [265, 150] width 31 height 31
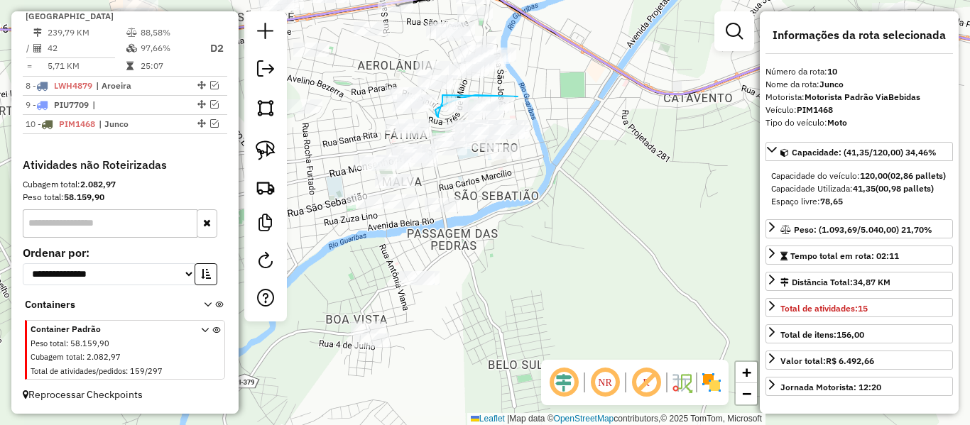
drag, startPoint x: 591, startPoint y: 76, endPoint x: 442, endPoint y: 95, distance: 149.6
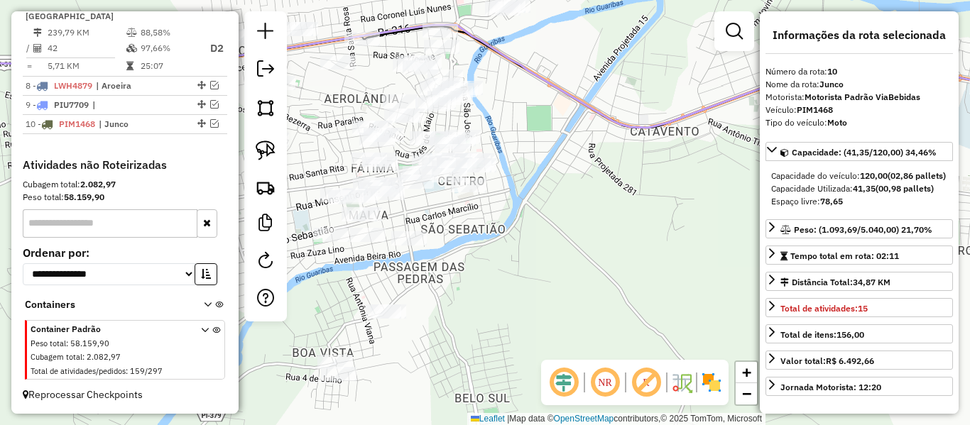
drag, startPoint x: 535, startPoint y: 94, endPoint x: 486, endPoint y: 150, distance: 74.9
click at [486, 149] on div "Janela de atendimento Grade de atendimento Capacidade Transportadoras Veículos …" at bounding box center [485, 212] width 970 height 425
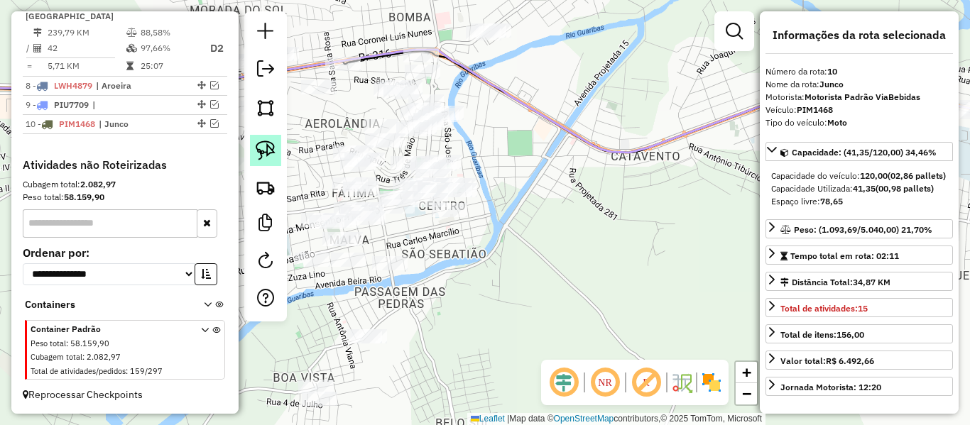
click at [275, 148] on link at bounding box center [265, 150] width 31 height 31
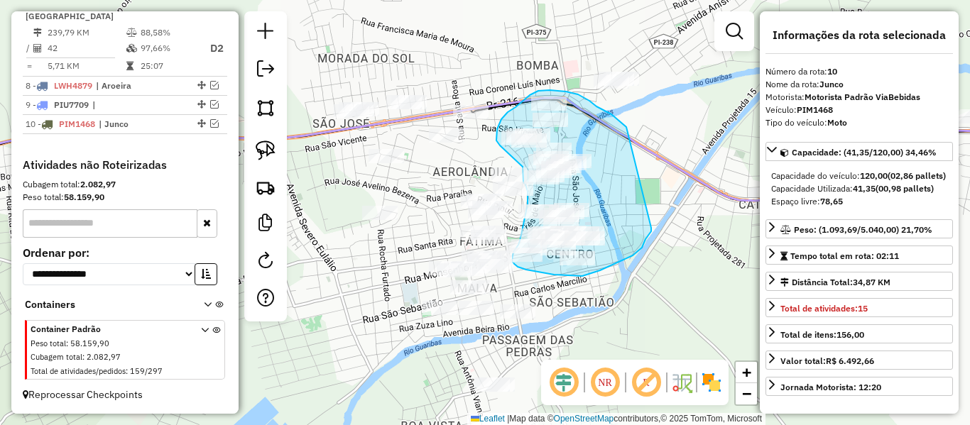
drag, startPoint x: 496, startPoint y: 77, endPoint x: 651, endPoint y: 228, distance: 216.4
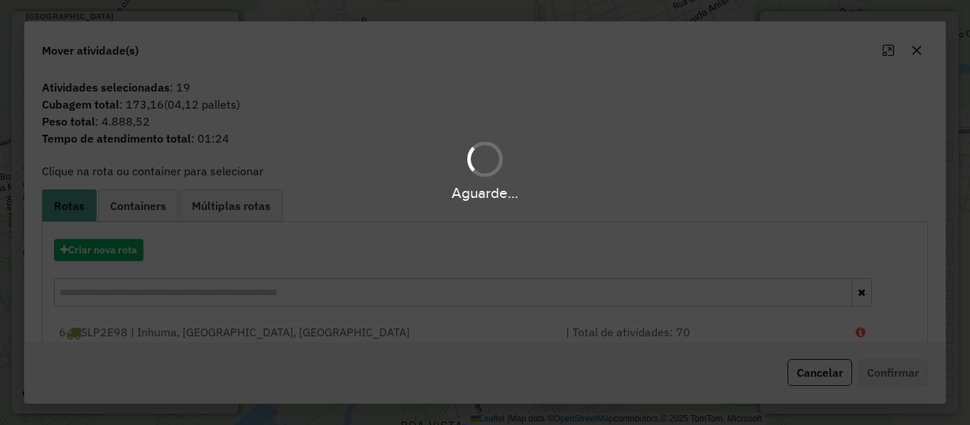
click at [127, 253] on div "Aguarde..." at bounding box center [485, 212] width 970 height 425
click at [129, 251] on div "Aguarde..." at bounding box center [485, 212] width 970 height 425
click at [129, 251] on button "Criar nova rota" at bounding box center [98, 250] width 89 height 22
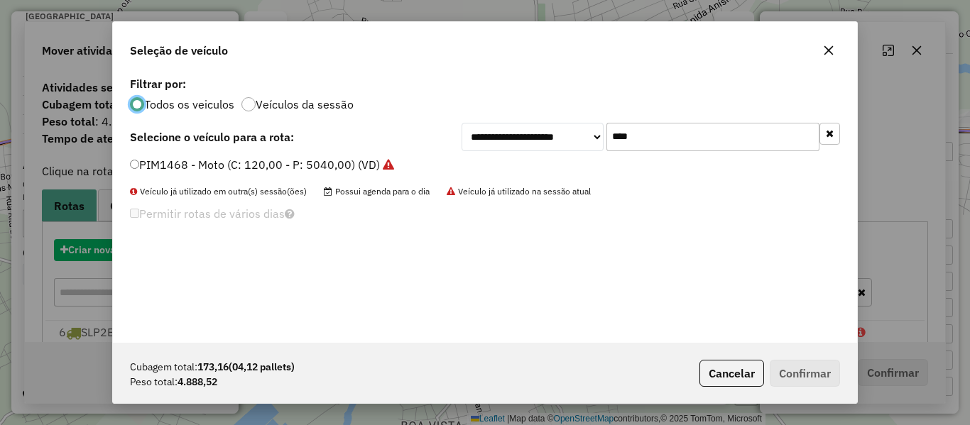
scroll to position [8, 4]
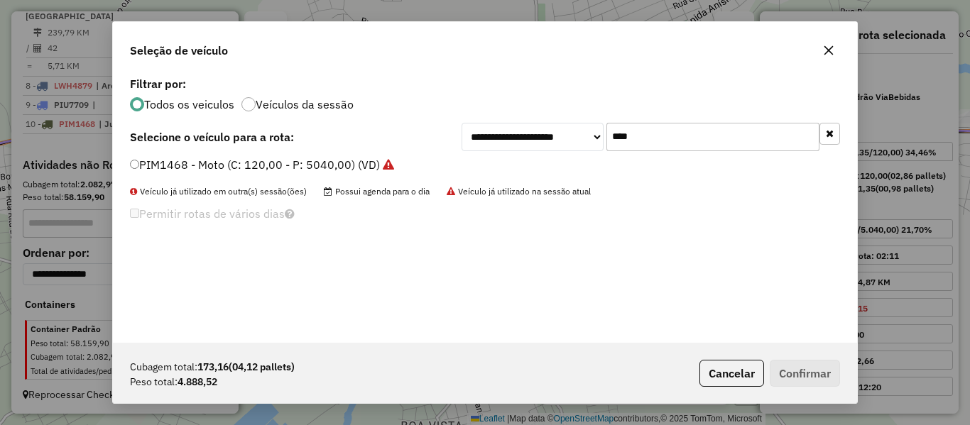
drag, startPoint x: 670, startPoint y: 122, endPoint x: 542, endPoint y: 168, distance: 135.6
click at [542, 168] on div "**********" at bounding box center [485, 208] width 744 height 270
type input "***"
click at [152, 170] on label "QRT7G82 - 3/4 4 BAIAS (C: 140,00 - P: 3640,00) (VD)" at bounding box center [274, 164] width 288 height 17
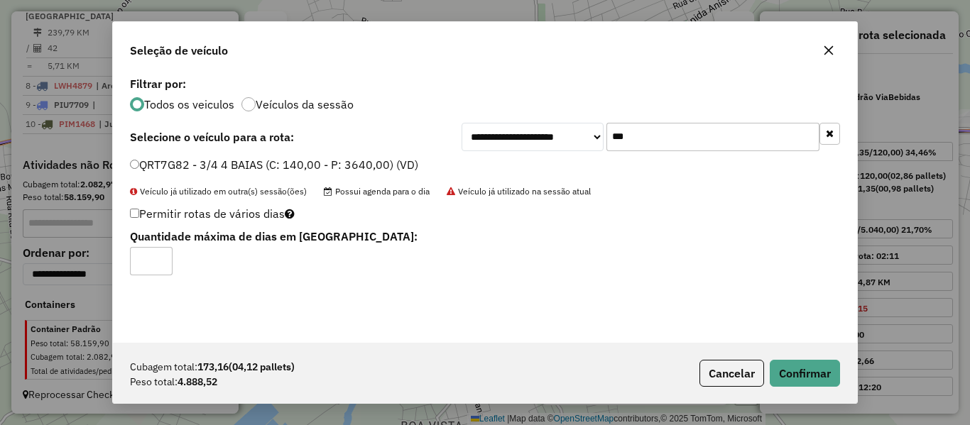
click at [160, 256] on input "*" at bounding box center [151, 261] width 43 height 28
type input "*"
click at [157, 263] on input "*" at bounding box center [151, 261] width 43 height 28
click at [809, 367] on button "Confirmar" at bounding box center [805, 373] width 70 height 27
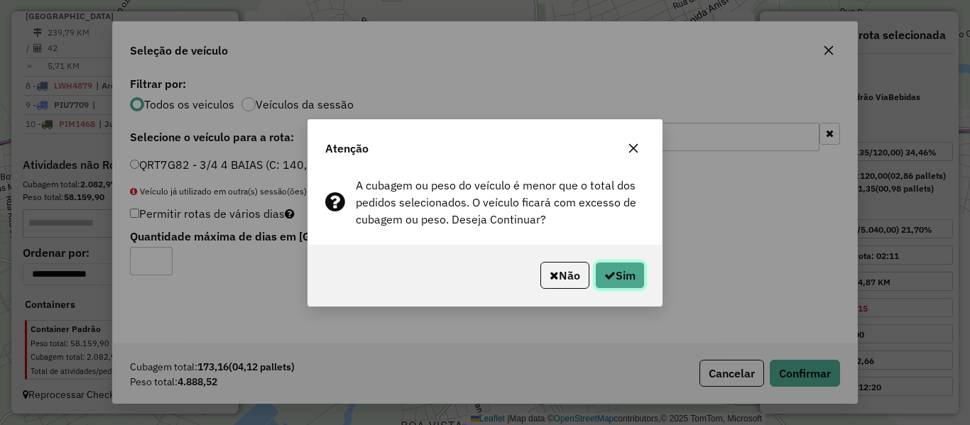
click at [603, 264] on button "Sim" at bounding box center [620, 275] width 50 height 27
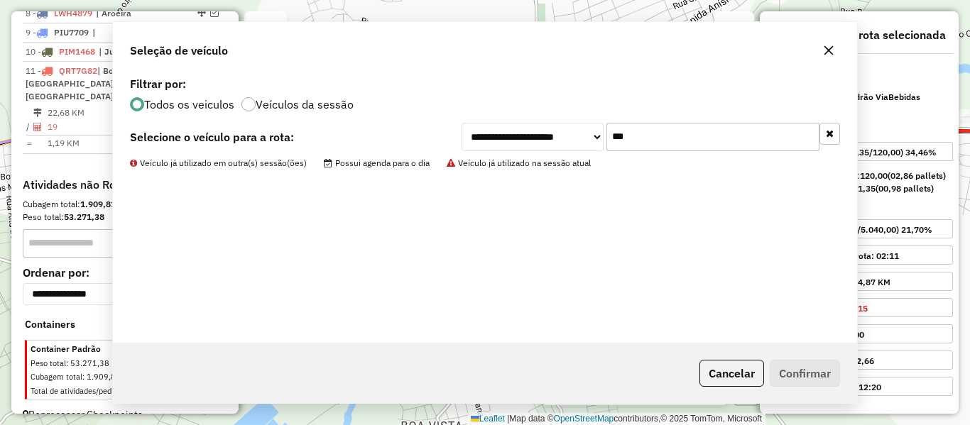
scroll to position [838, 0]
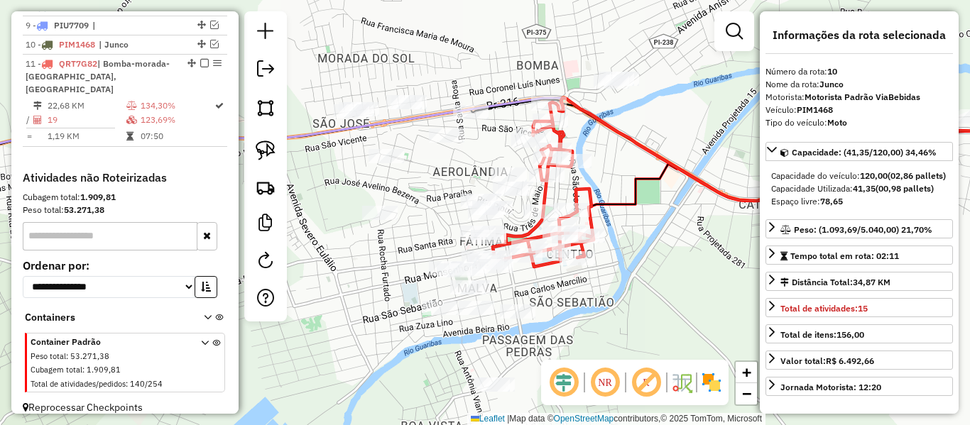
click at [604, 209] on icon at bounding box center [826, 184] width 479 height 106
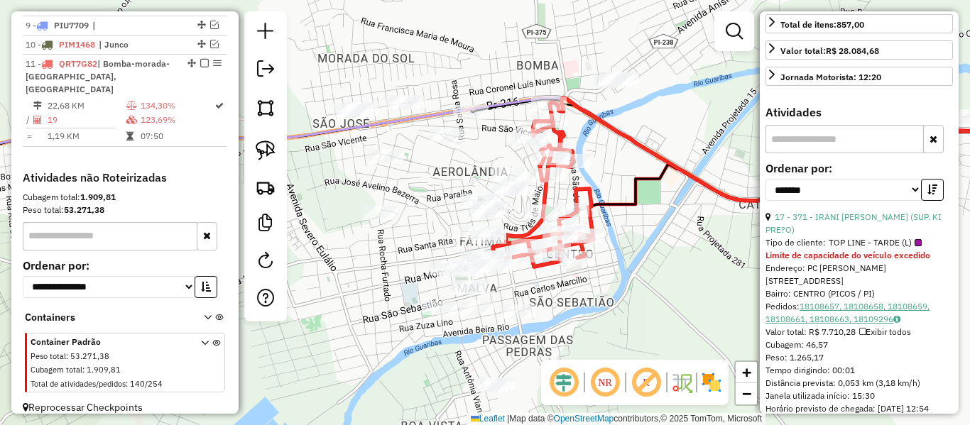
scroll to position [355, 0]
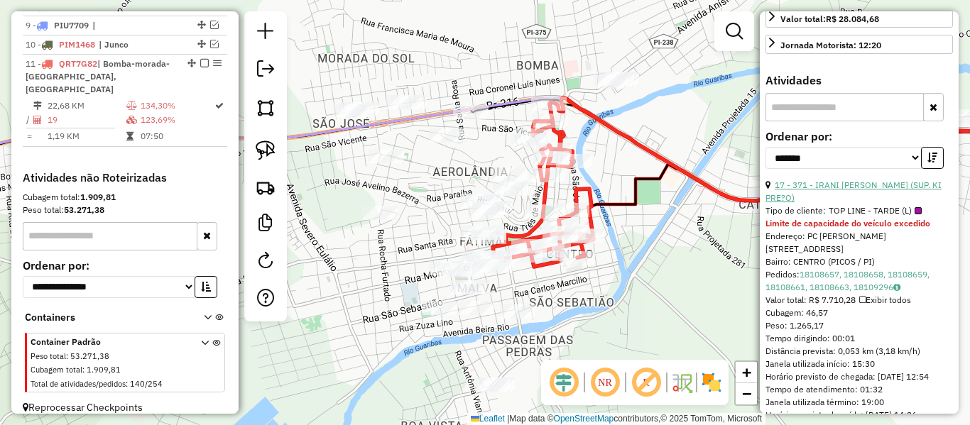
click at [861, 203] on link "17 - 371 - IRANI HONORIO DA SILVA (SUP. KI PRE?O)" at bounding box center [853, 191] width 176 height 23
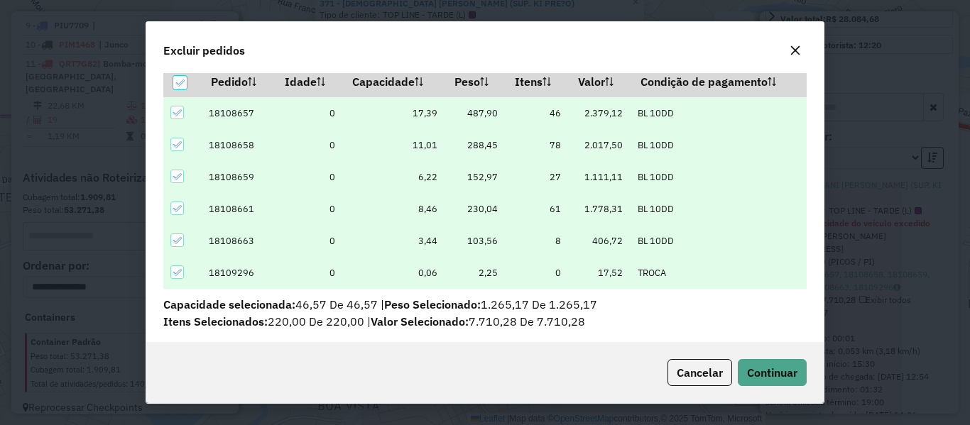
scroll to position [50, 0]
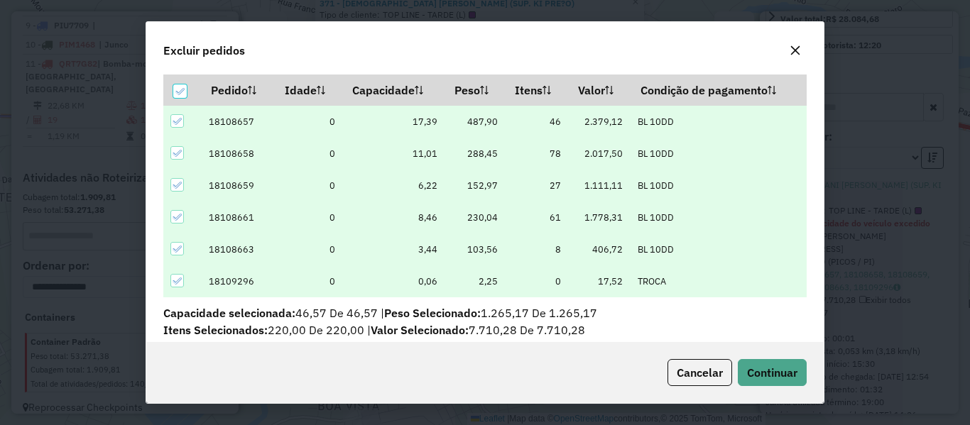
click at [773, 386] on hb-button "Continuar" at bounding box center [769, 372] width 75 height 27
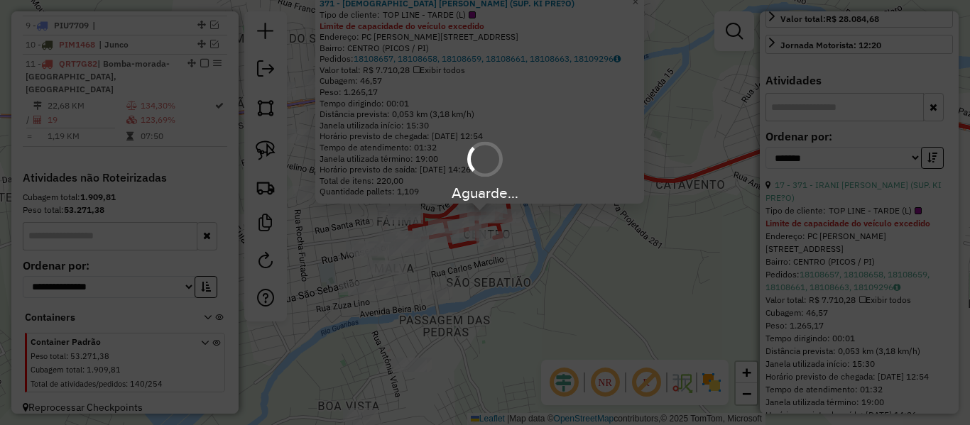
click at [770, 377] on div "Aguarde..." at bounding box center [485, 212] width 970 height 425
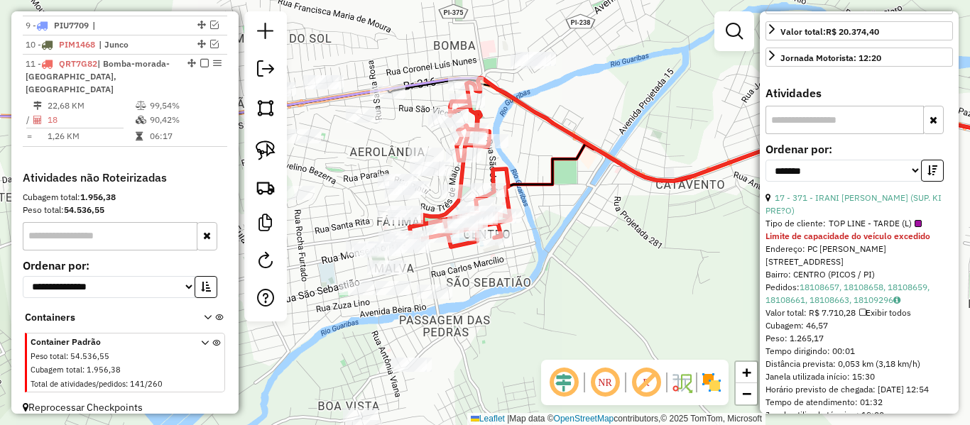
click at [501, 168] on icon at bounding box center [460, 165] width 101 height 163
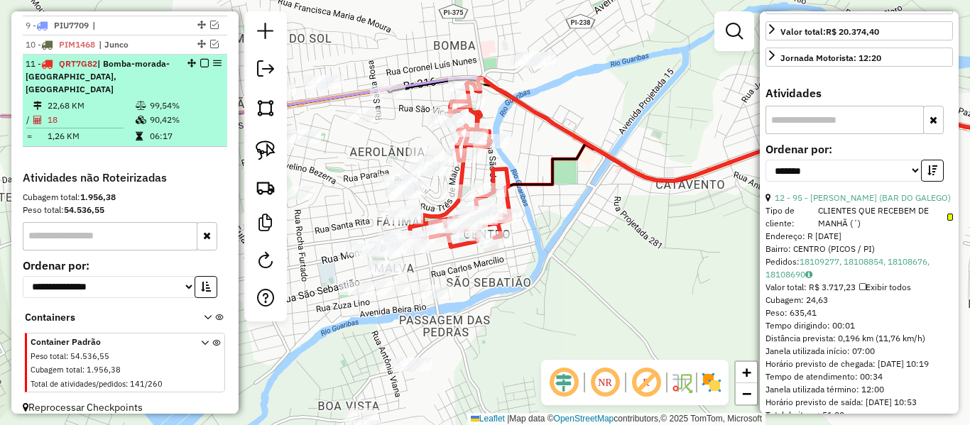
click at [200, 64] on em at bounding box center [204, 63] width 9 height 9
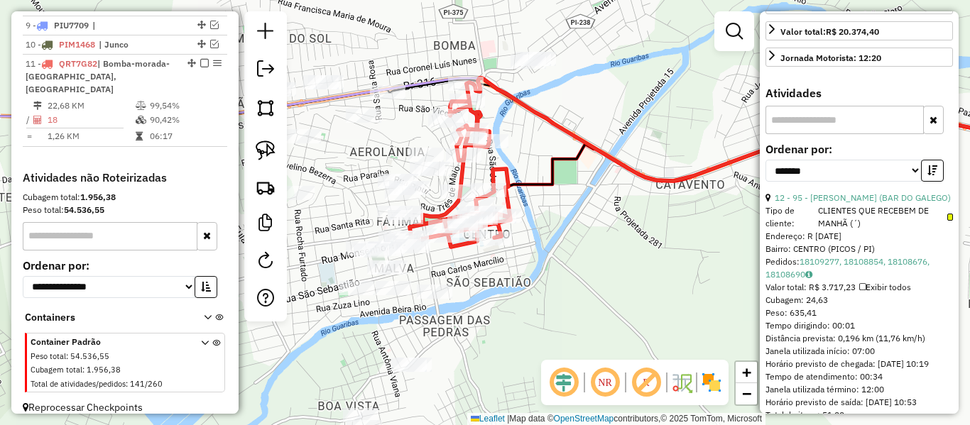
scroll to position [777, 0]
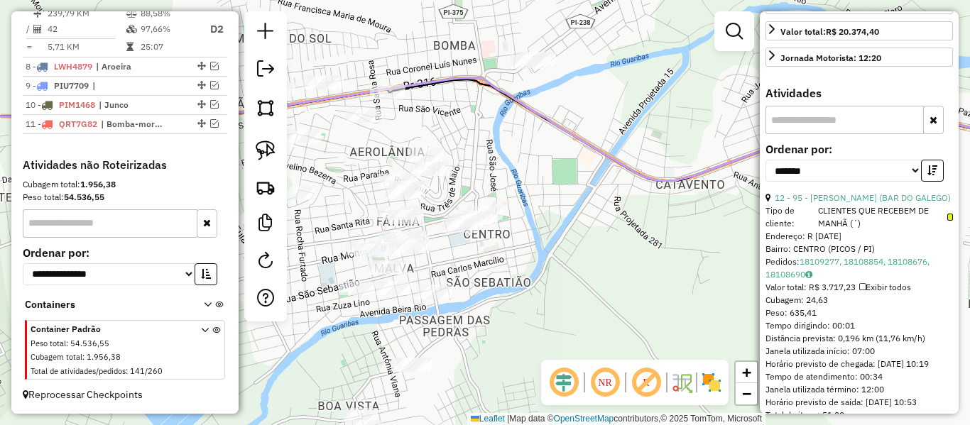
drag, startPoint x: 335, startPoint y: 202, endPoint x: 424, endPoint y: 137, distance: 110.2
click at [424, 137] on div "Janela de atendimento Grade de atendimento Capacidade Transportadoras Veículos …" at bounding box center [485, 212] width 970 height 425
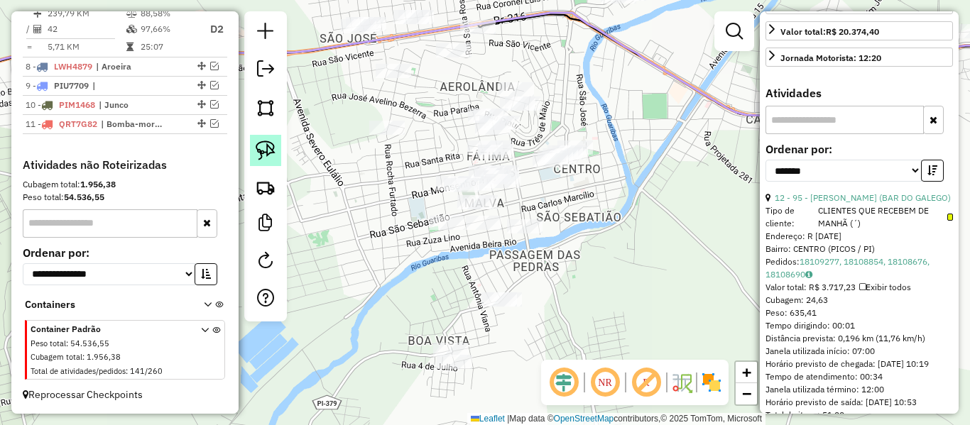
click at [259, 156] on img at bounding box center [266, 151] width 20 height 20
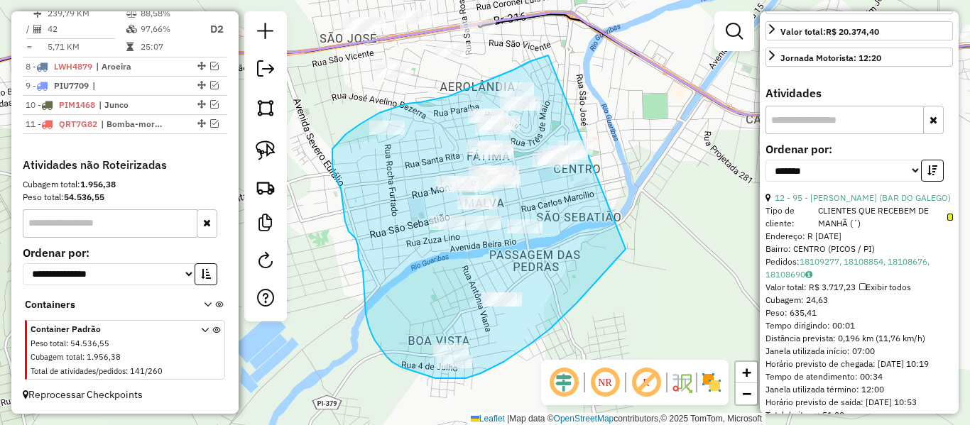
drag, startPoint x: 548, startPoint y: 55, endPoint x: 660, endPoint y: 200, distance: 182.8
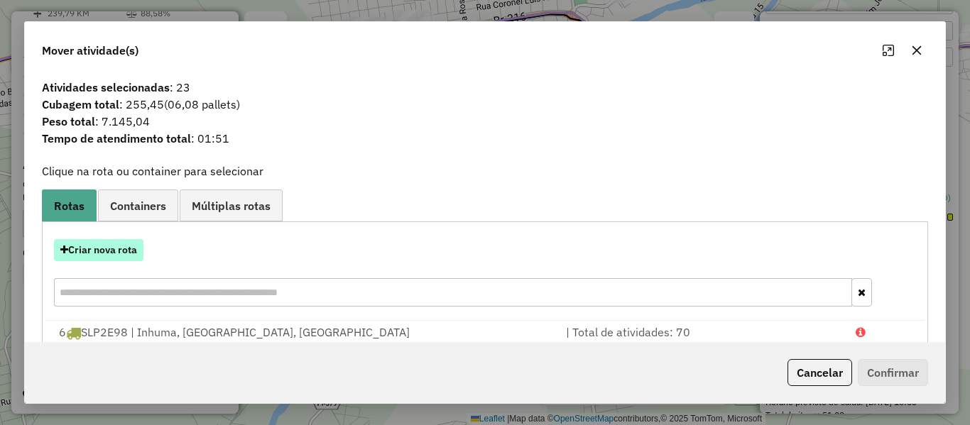
click at [125, 244] on button "Criar nova rota" at bounding box center [98, 250] width 89 height 22
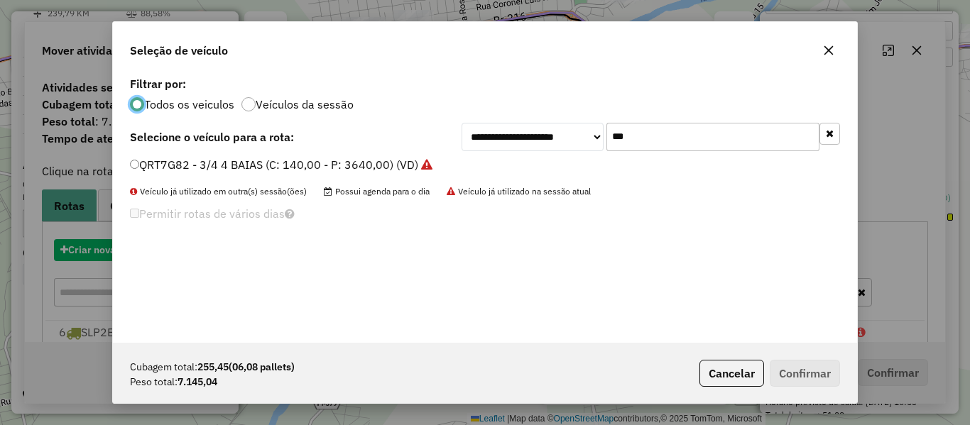
scroll to position [8, 4]
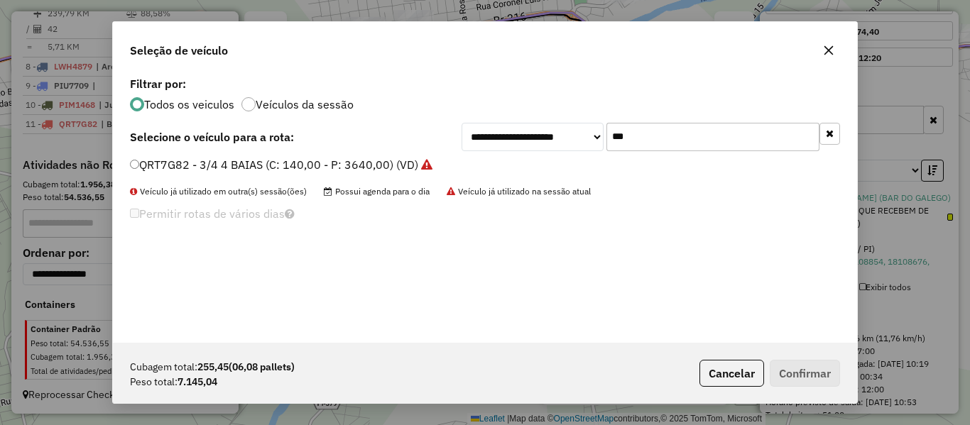
drag, startPoint x: 606, startPoint y: 133, endPoint x: 599, endPoint y: 143, distance: 12.2
click at [593, 140] on div "**********" at bounding box center [651, 137] width 378 height 28
click at [582, 151] on div "**********" at bounding box center [651, 137] width 378 height 28
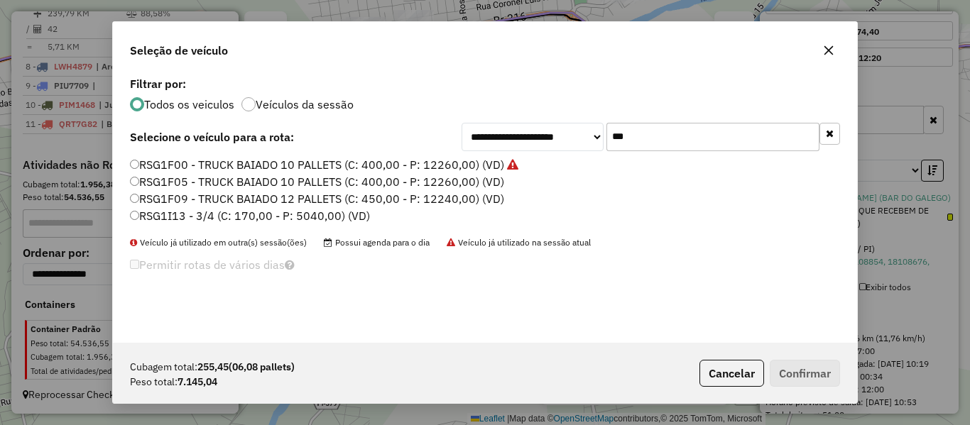
type input "***"
drag, startPoint x: 164, startPoint y: 220, endPoint x: 143, endPoint y: 251, distance: 37.4
click at [162, 221] on label "RSG1I13 - 3/4 (C: 170,00 - P: 5040,00) (VD)" at bounding box center [250, 215] width 240 height 17
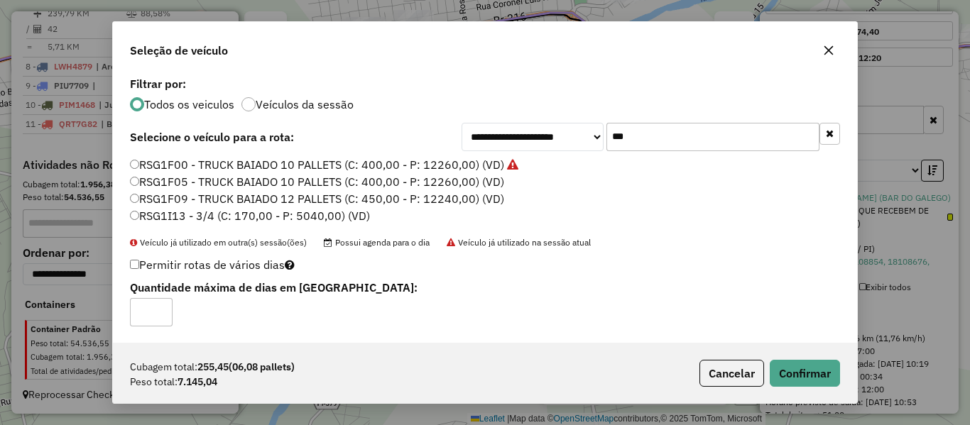
type input "*"
click at [818, 375] on button "Confirmar" at bounding box center [805, 373] width 70 height 27
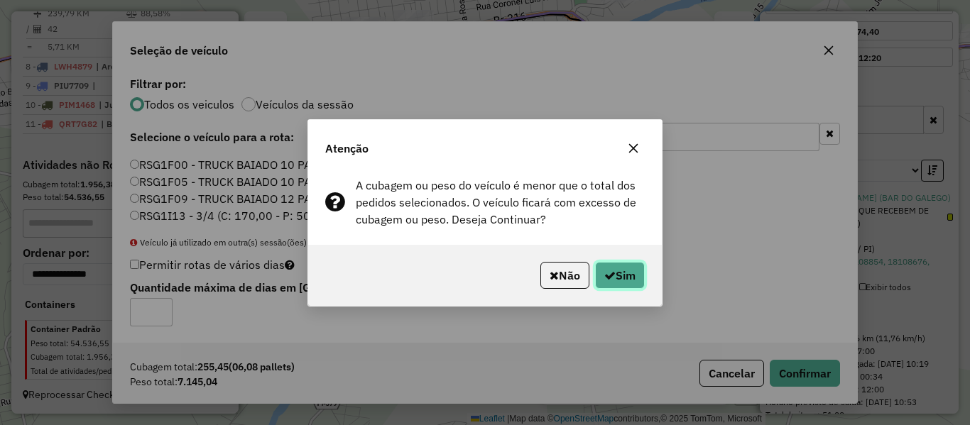
click at [636, 271] on button "Sim" at bounding box center [620, 275] width 50 height 27
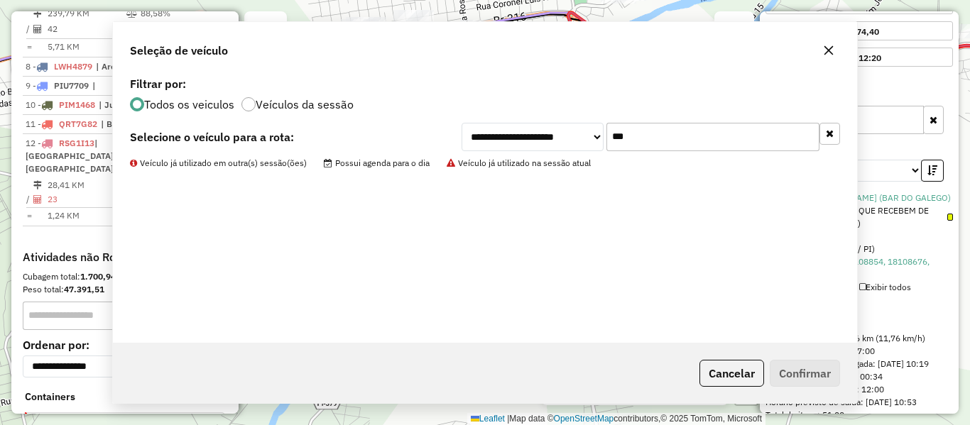
scroll to position [857, 0]
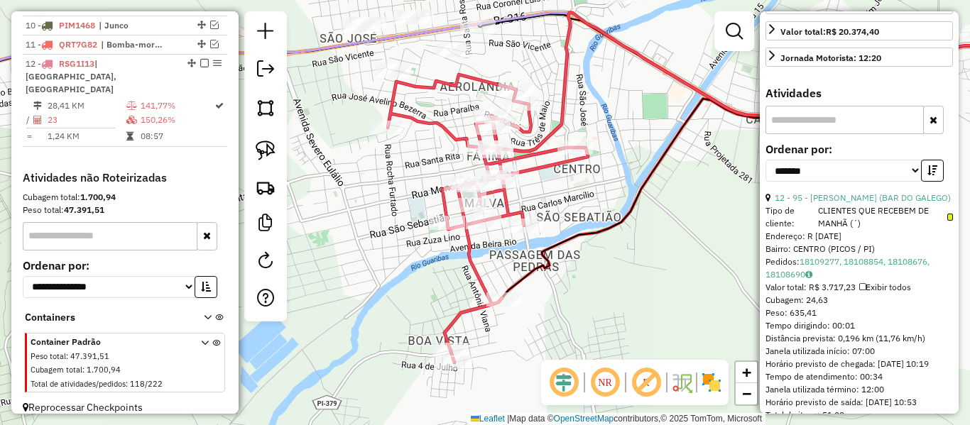
click at [411, 130] on div "Janela de atendimento Grade de atendimento Capacidade Transportadoras Veículos …" at bounding box center [485, 212] width 970 height 425
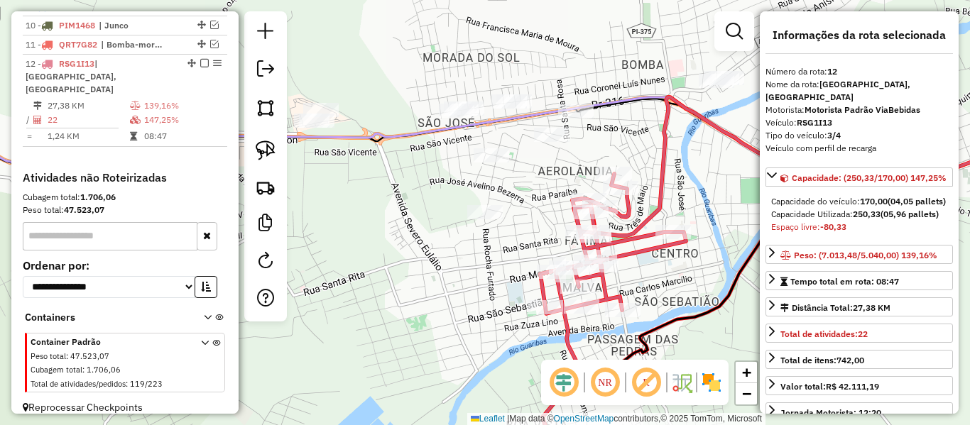
click at [533, 208] on div "Janela de atendimento Grade de atendimento Capacidade Transportadoras Veículos …" at bounding box center [485, 212] width 970 height 425
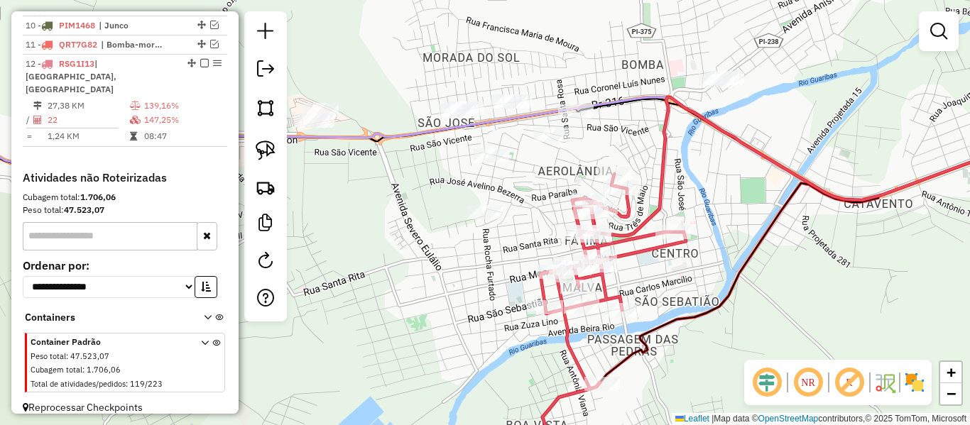
click at [645, 223] on icon at bounding box center [828, 166] width 478 height 138
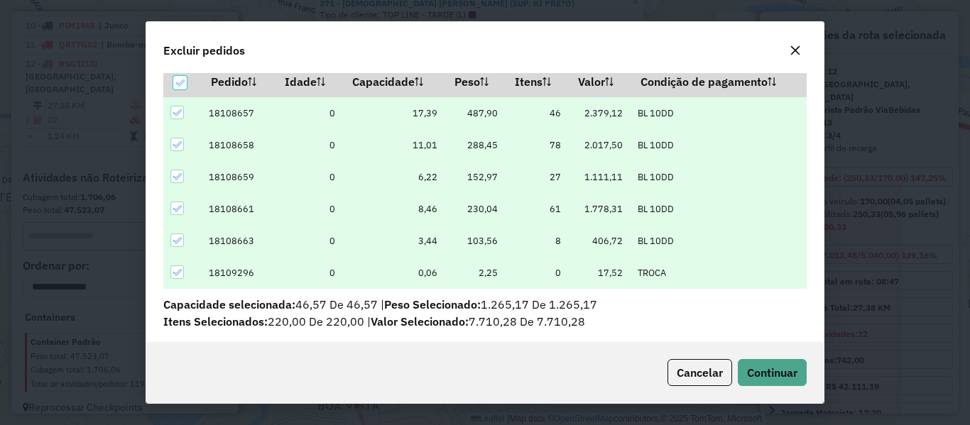
scroll to position [50, 0]
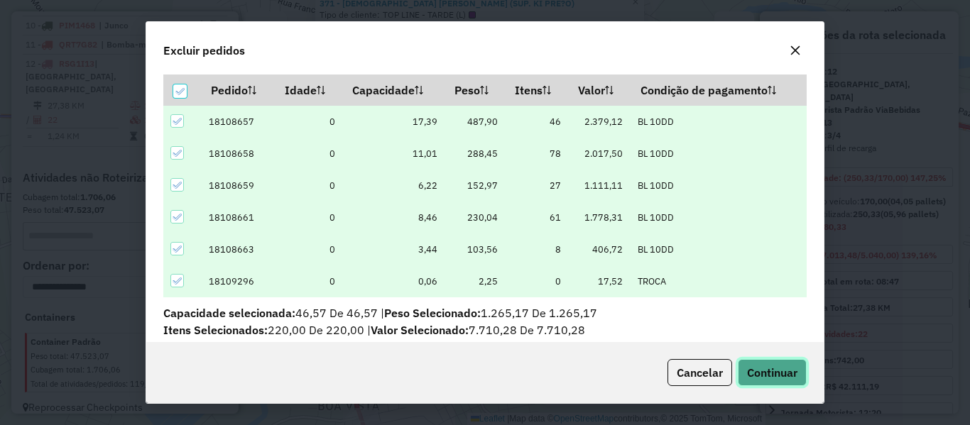
click at [767, 360] on button "Continuar" at bounding box center [772, 372] width 69 height 27
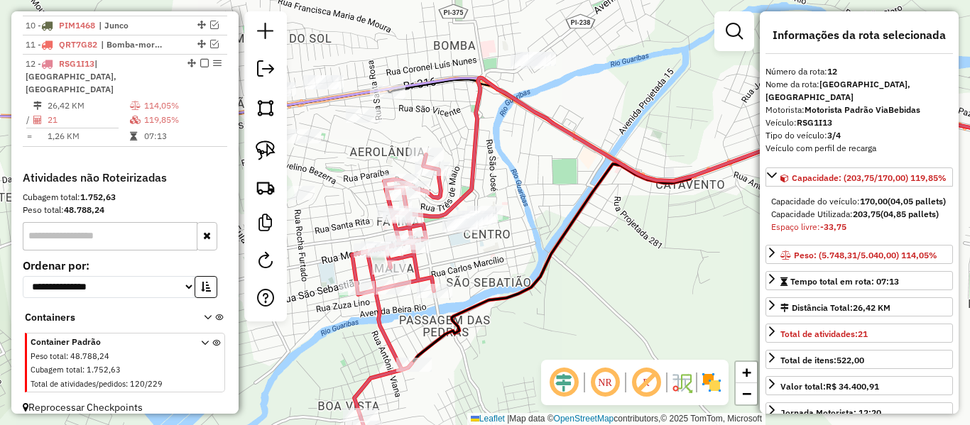
click at [473, 179] on icon at bounding box center [733, 147] width 666 height 138
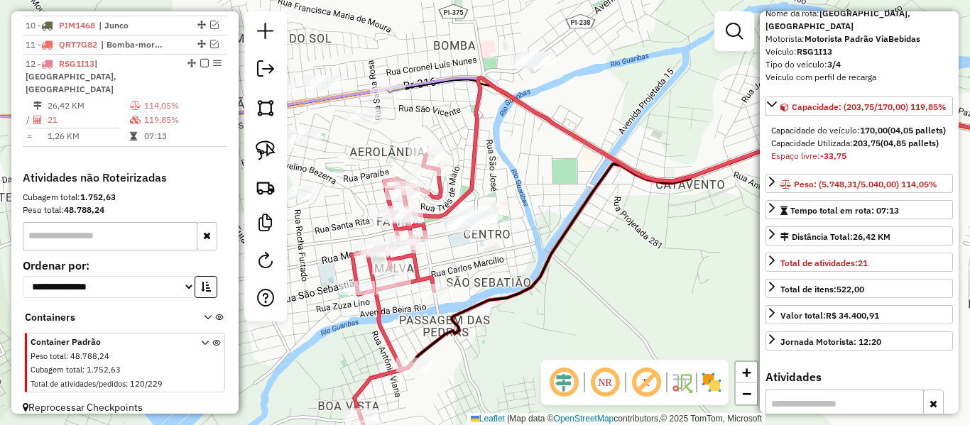
scroll to position [426, 0]
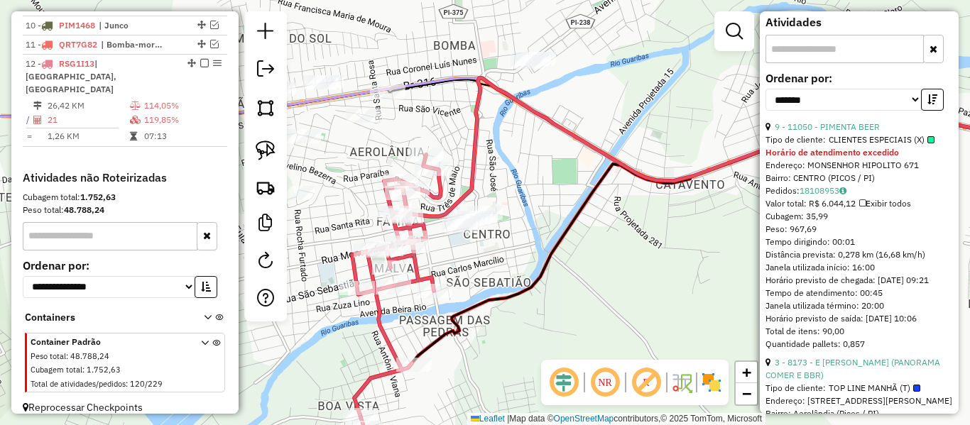
click at [858, 146] on span "CLIENTES ESPECIAIS (X)" at bounding box center [882, 139] width 106 height 13
click at [858, 132] on link "9 - 11050 - PIMENTA BEER" at bounding box center [827, 126] width 105 height 11
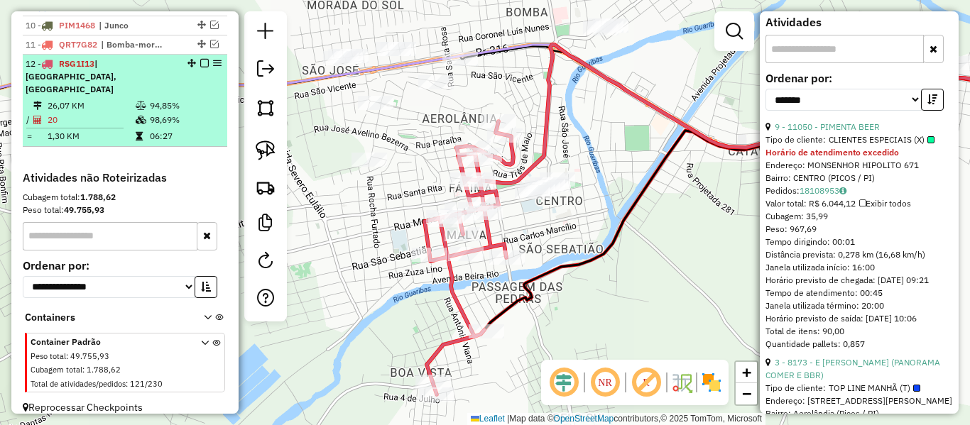
scroll to position [413, 0]
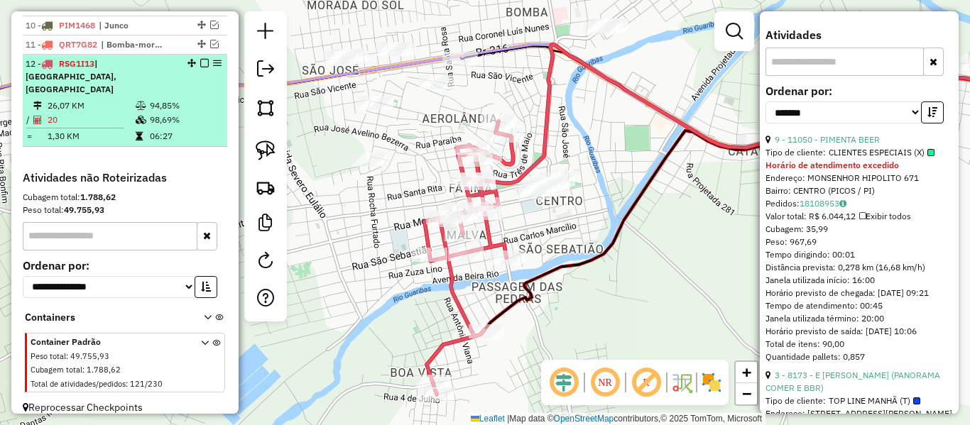
click at [200, 63] on em at bounding box center [204, 63] width 9 height 9
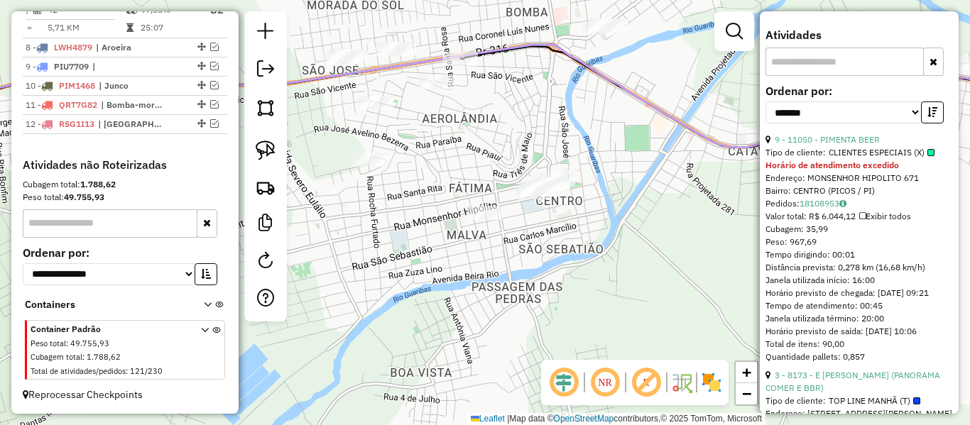
scroll to position [797, 0]
drag, startPoint x: 353, startPoint y: 211, endPoint x: 402, endPoint y: 266, distance: 73.9
click at [400, 264] on div "Janela de atendimento Grade de atendimento Capacidade Transportadoras Veículos …" at bounding box center [485, 212] width 970 height 425
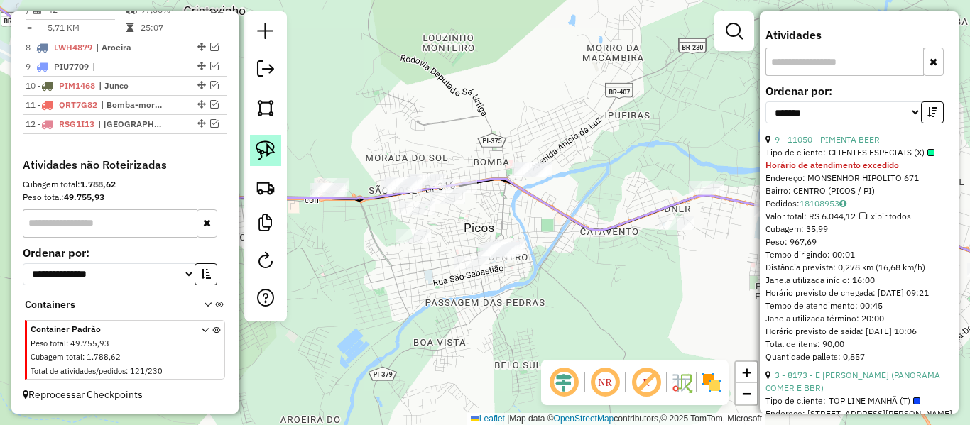
click at [260, 151] on img at bounding box center [266, 151] width 20 height 20
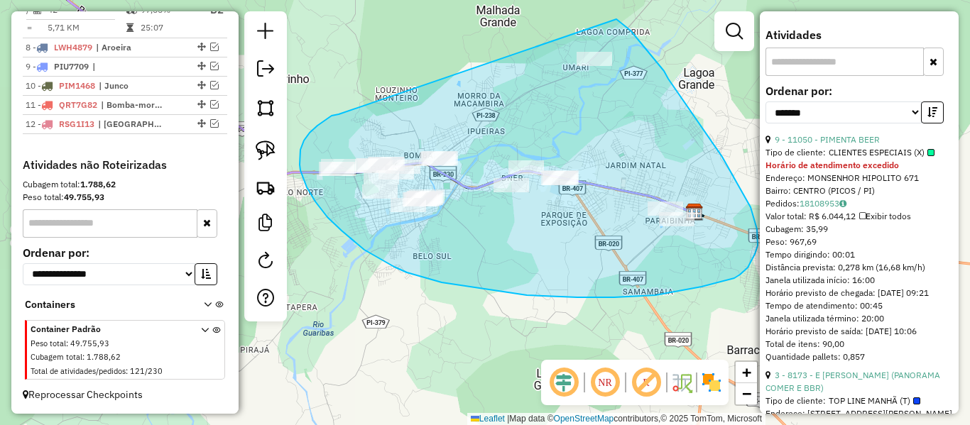
drag, startPoint x: 300, startPoint y: 150, endPoint x: 605, endPoint y: 15, distance: 333.1
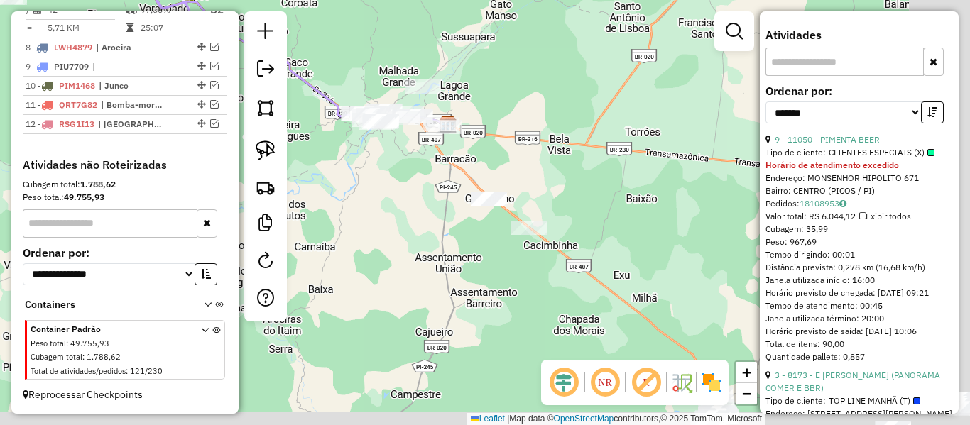
drag, startPoint x: 579, startPoint y: 261, endPoint x: 410, endPoint y: 176, distance: 188.6
click at [410, 176] on div "Janela de atendimento Grade de atendimento Capacidade Transportadoras Veículos …" at bounding box center [485, 212] width 970 height 425
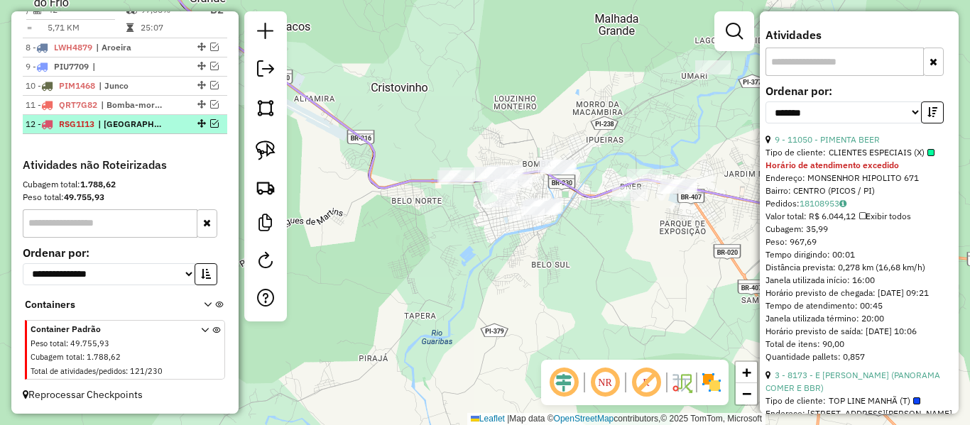
click at [211, 125] on em at bounding box center [214, 123] width 9 height 9
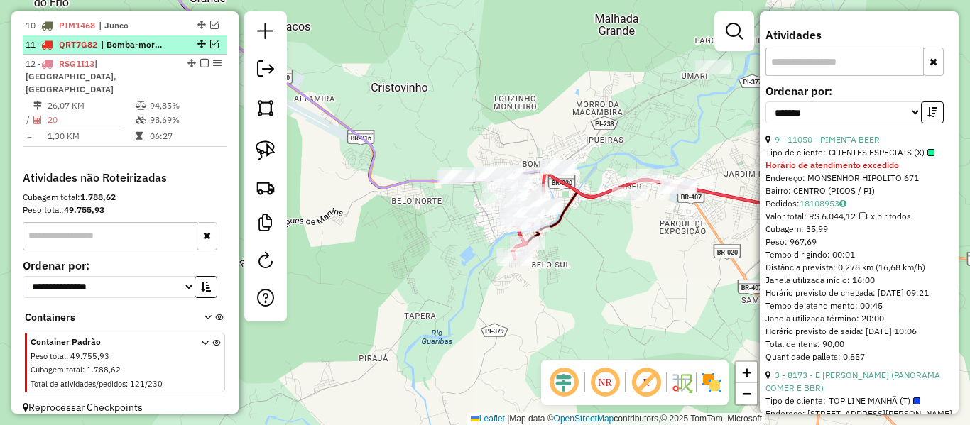
click at [211, 42] on em at bounding box center [214, 44] width 9 height 9
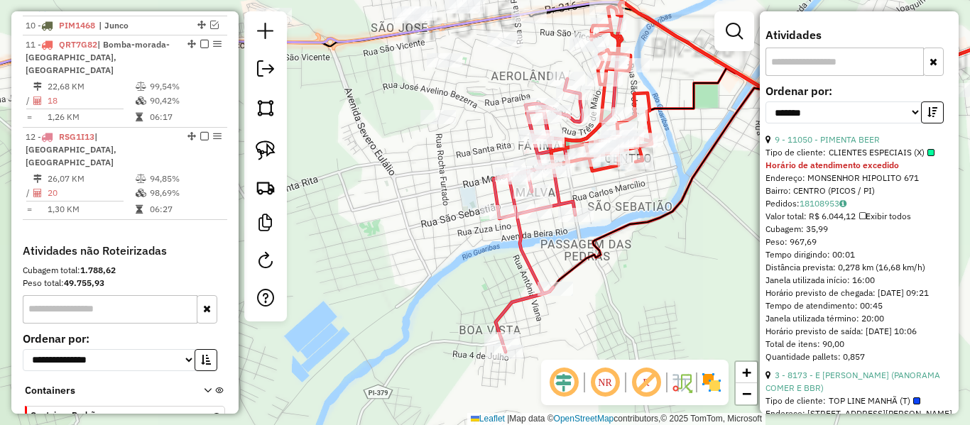
click at [525, 260] on icon at bounding box center [537, 215] width 89 height 273
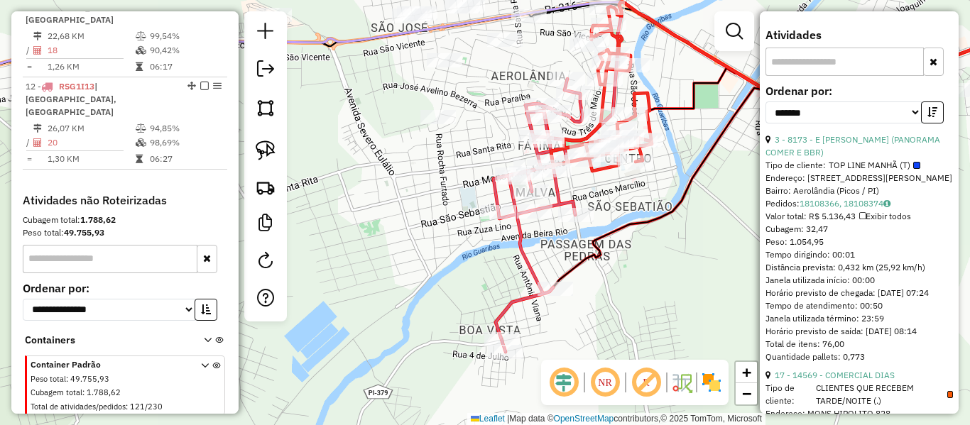
scroll to position [917, 0]
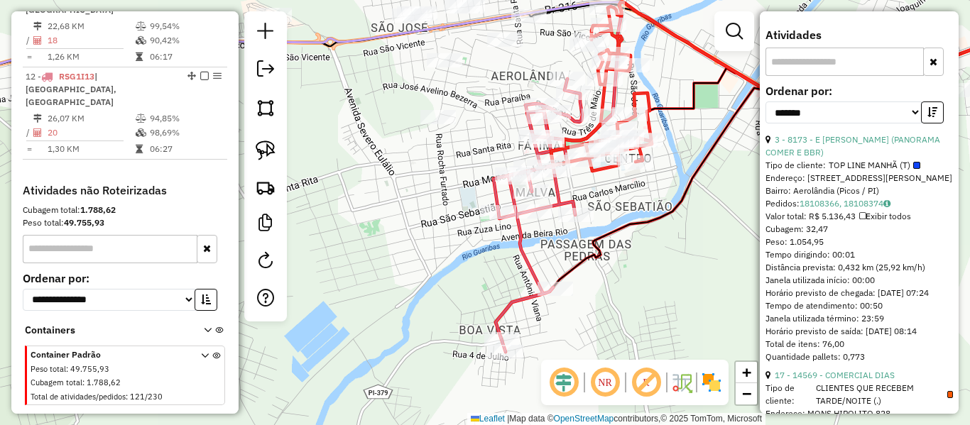
drag, startPoint x: 452, startPoint y: 198, endPoint x: 459, endPoint y: 187, distance: 13.4
click at [450, 187] on div "Janela de atendimento Grade de atendimento Capacidade Transportadoras Veículos …" at bounding box center [485, 212] width 970 height 425
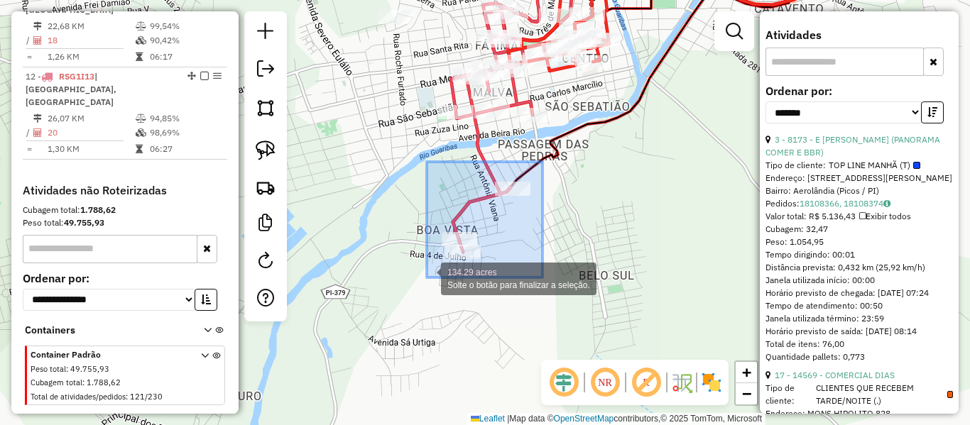
drag, startPoint x: 542, startPoint y: 162, endPoint x: 415, endPoint y: 293, distance: 182.3
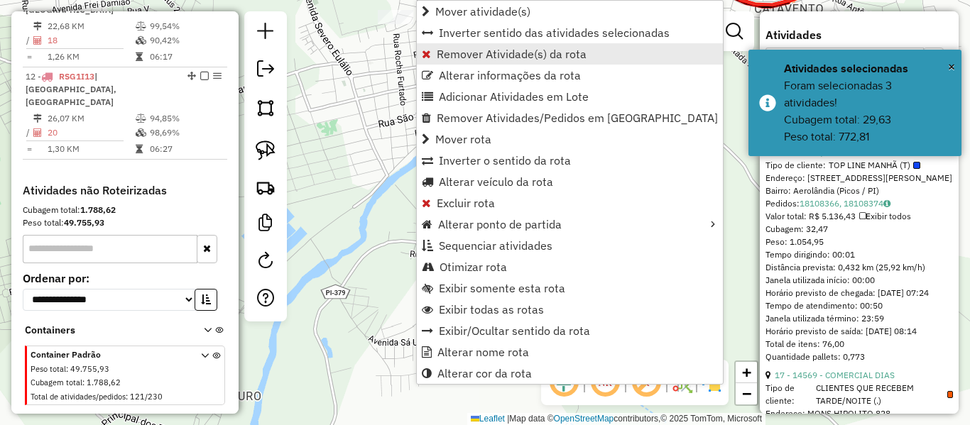
click at [508, 55] on span "Remover Atividade(s) da rota" at bounding box center [512, 53] width 150 height 11
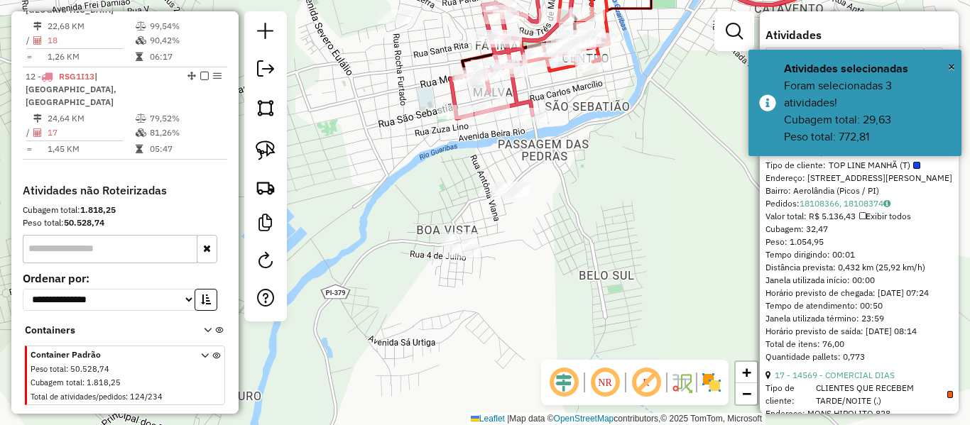
drag, startPoint x: 596, startPoint y: 129, endPoint x: 503, endPoint y: 244, distance: 148.5
click at [503, 244] on div "Janela de atendimento Grade de atendimento Capacidade Transportadoras Veículos …" at bounding box center [485, 212] width 970 height 425
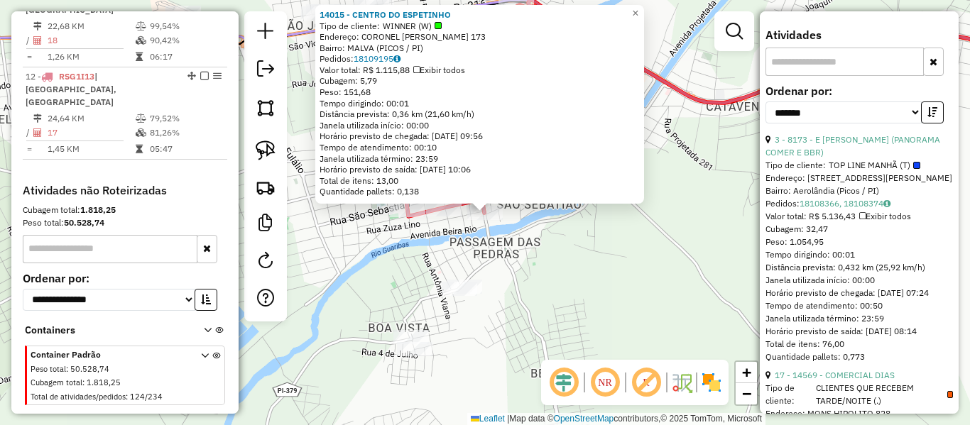
click at [493, 239] on div "14015 - CENTRO DO ESPETINHO Tipo de cliente: WINNER (W) Endereço: CORONEL ANTON…" at bounding box center [485, 212] width 970 height 425
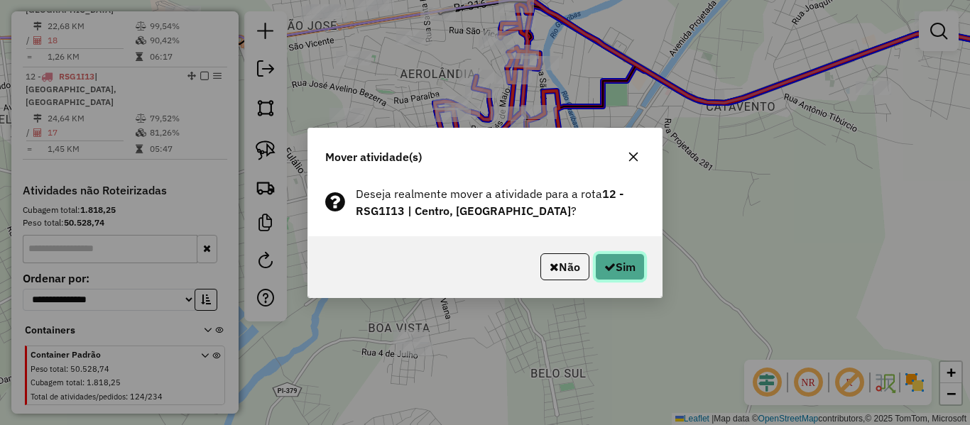
click at [611, 263] on icon "button" at bounding box center [609, 266] width 11 height 11
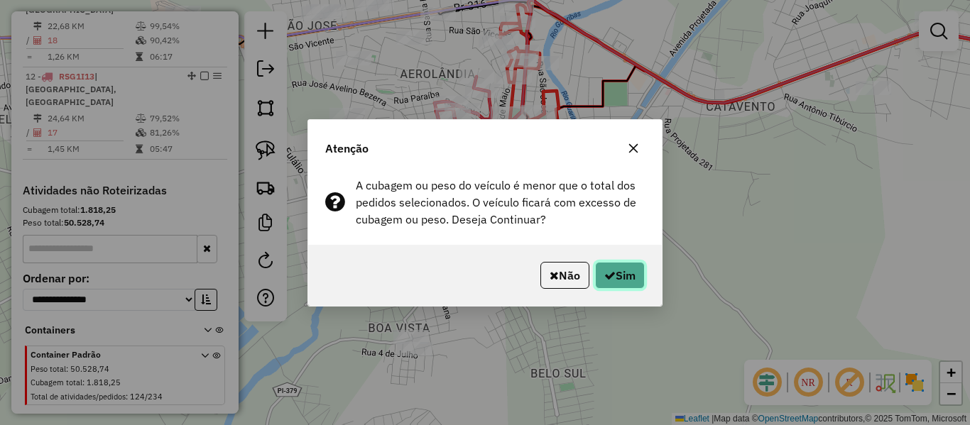
click at [623, 275] on button "Sim" at bounding box center [620, 275] width 50 height 27
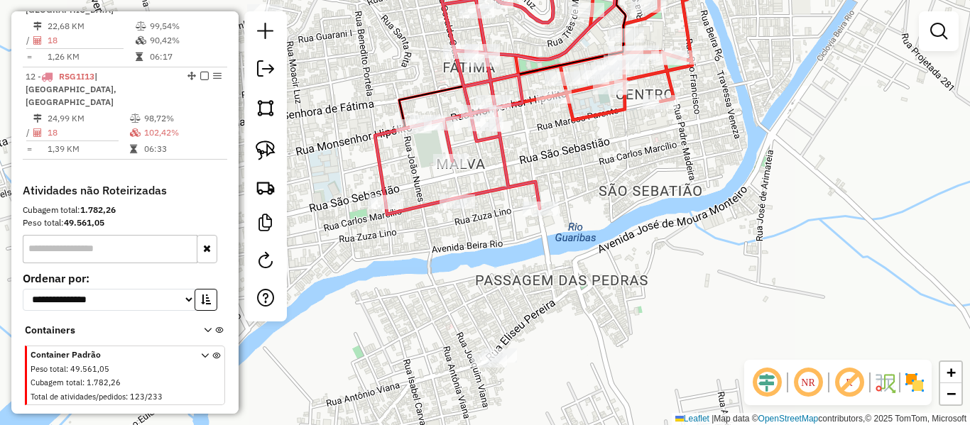
click at [423, 208] on icon at bounding box center [464, 85] width 178 height 257
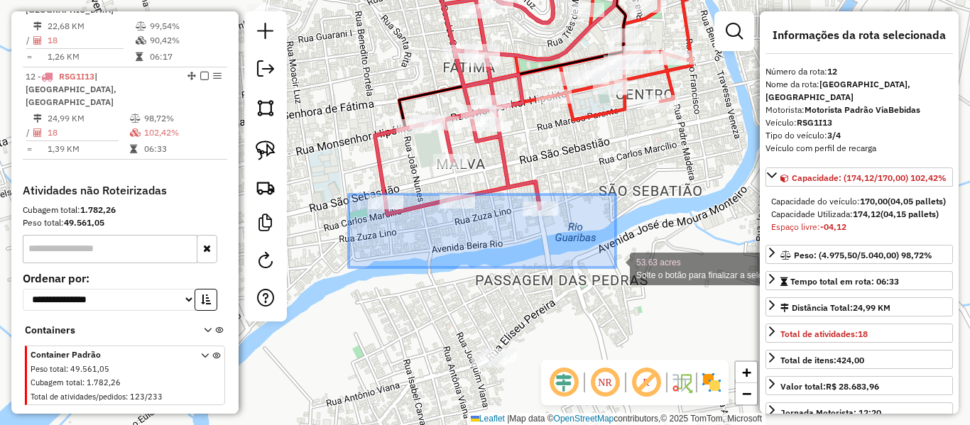
drag, startPoint x: 349, startPoint y: 195, endPoint x: 609, endPoint y: 282, distance: 274.8
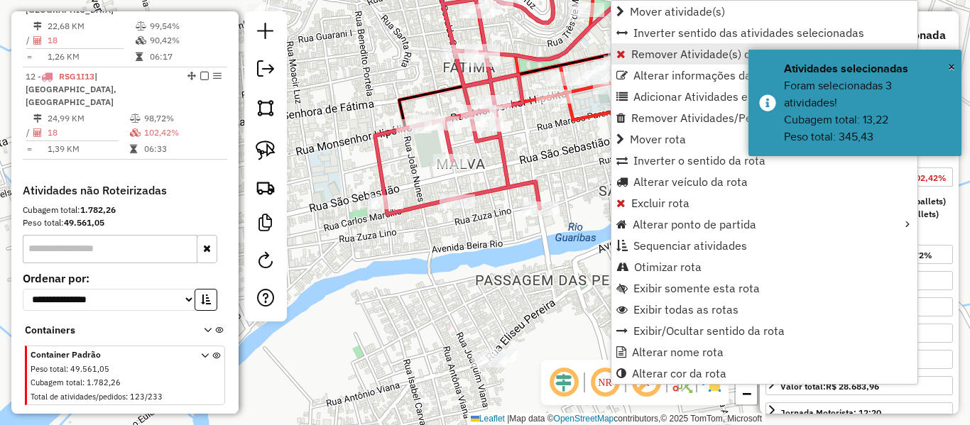
click at [635, 57] on span "Remover Atividade(s) da rota" at bounding box center [706, 53] width 150 height 11
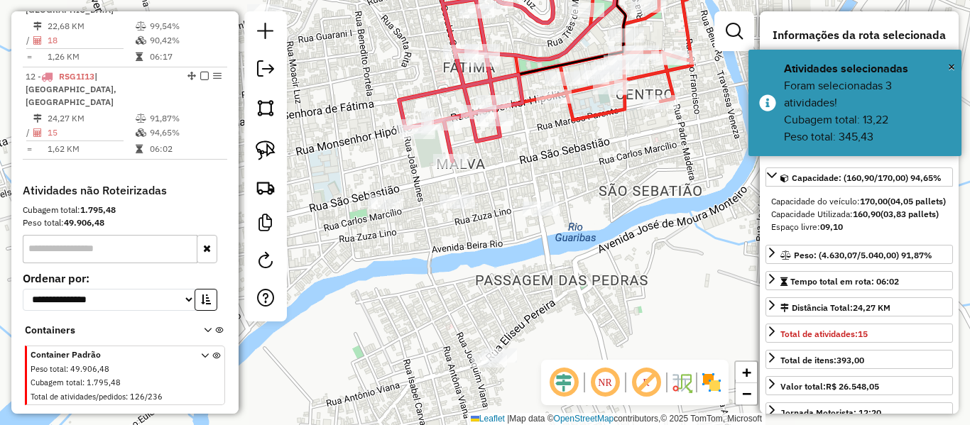
click at [486, 143] on icon at bounding box center [476, 59] width 154 height 204
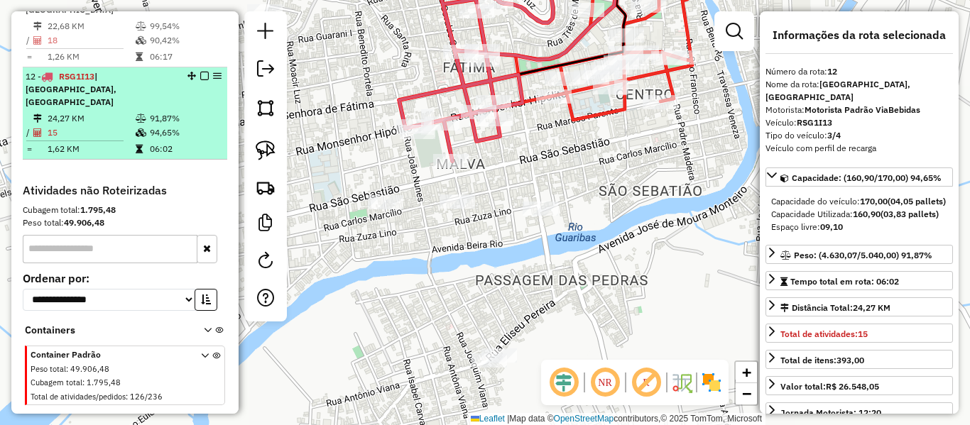
click at [203, 72] on em at bounding box center [204, 76] width 9 height 9
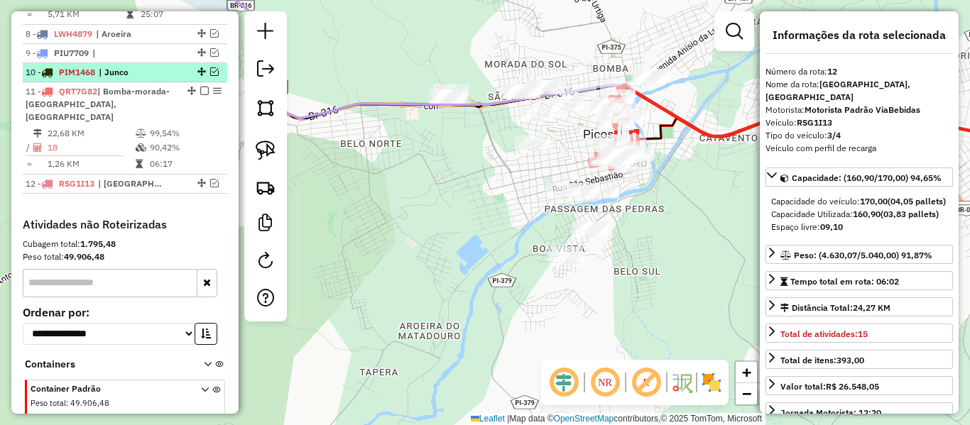
scroll to position [786, 0]
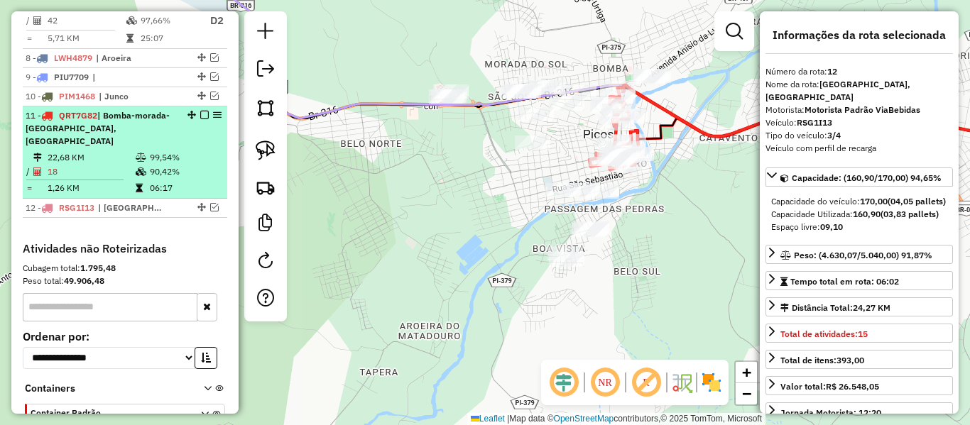
click at [186, 125] on div "11 - QRT7G82 | Bomba-morada-louzinho, Centro" at bounding box center [125, 128] width 199 height 38
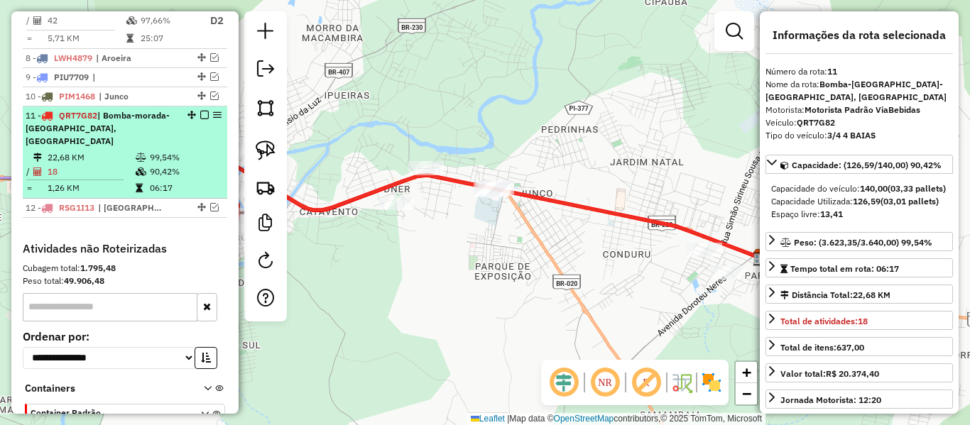
click at [202, 114] on em at bounding box center [204, 115] width 9 height 9
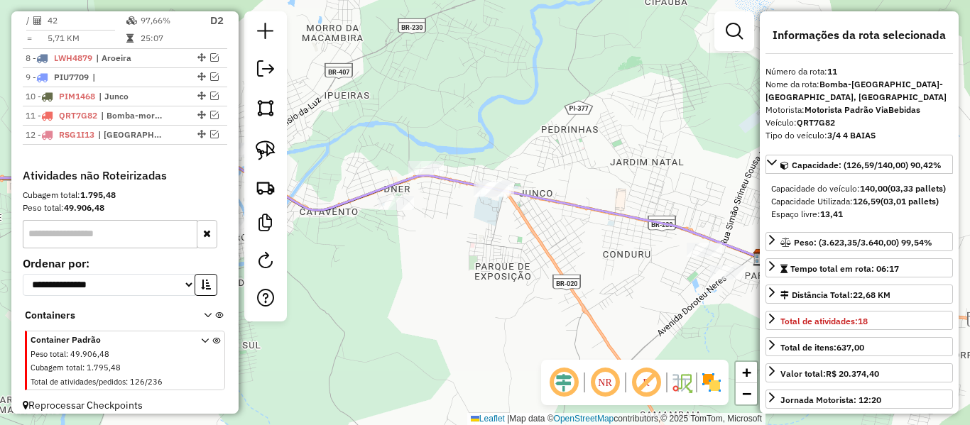
drag, startPoint x: 418, startPoint y: 215, endPoint x: 450, endPoint y: 180, distance: 47.2
click at [437, 202] on div "Janela de atendimento Grade de atendimento Capacidade Transportadoras Veículos …" at bounding box center [485, 212] width 970 height 425
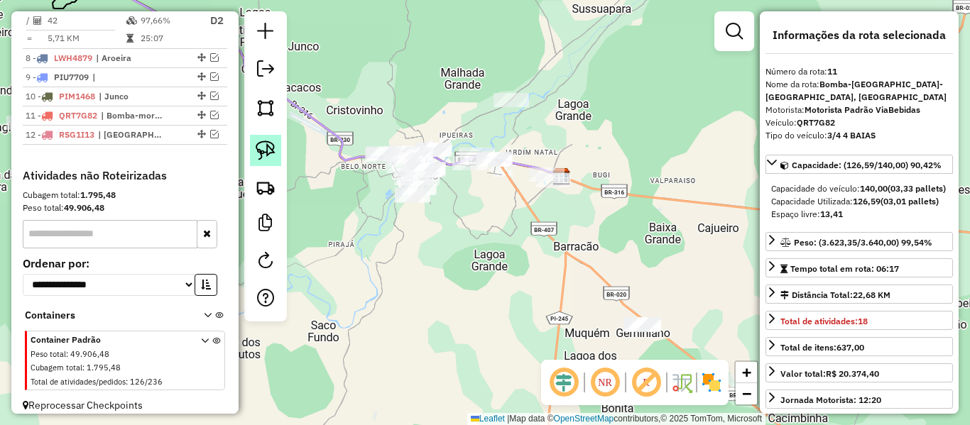
click at [271, 148] on img at bounding box center [266, 151] width 20 height 20
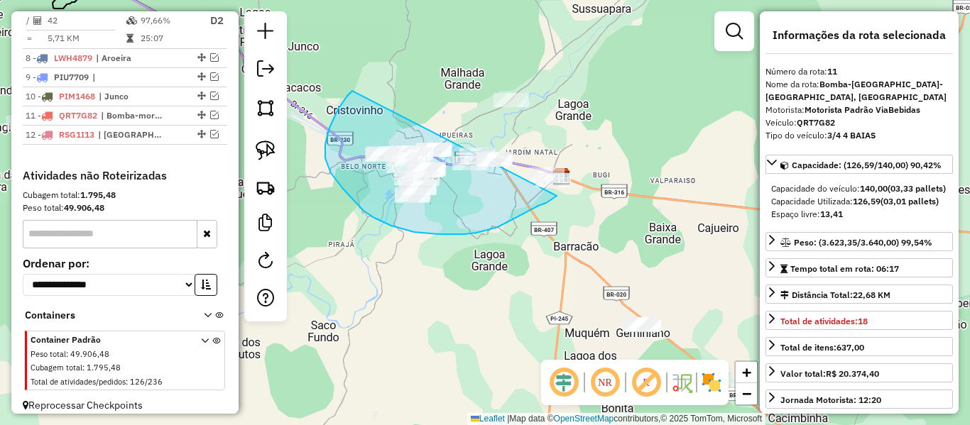
drag, startPoint x: 352, startPoint y: 91, endPoint x: 579, endPoint y: 62, distance: 229.0
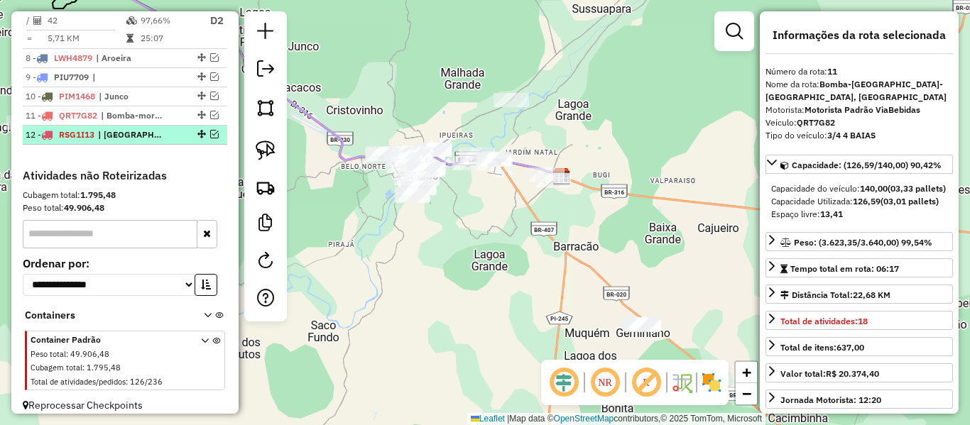
click at [215, 135] on div at bounding box center [200, 134] width 43 height 9
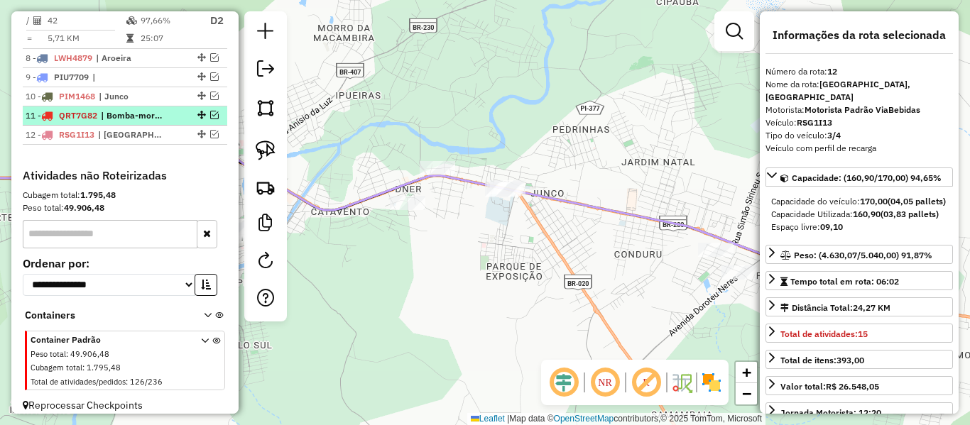
click at [179, 116] on div at bounding box center [200, 115] width 43 height 9
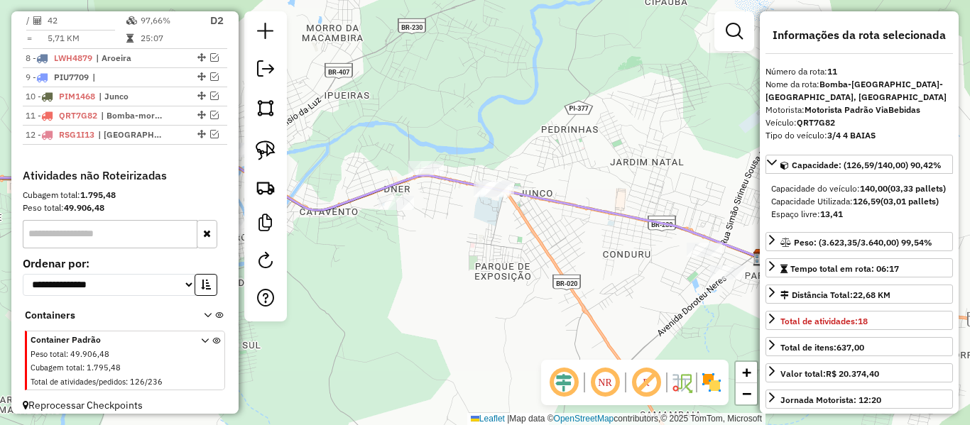
drag, startPoint x: 408, startPoint y: 249, endPoint x: 583, endPoint y: 224, distance: 176.3
click at [574, 231] on div "Janela de atendimento Grade de atendimento Capacidade Transportadoras Veículos …" at bounding box center [485, 212] width 970 height 425
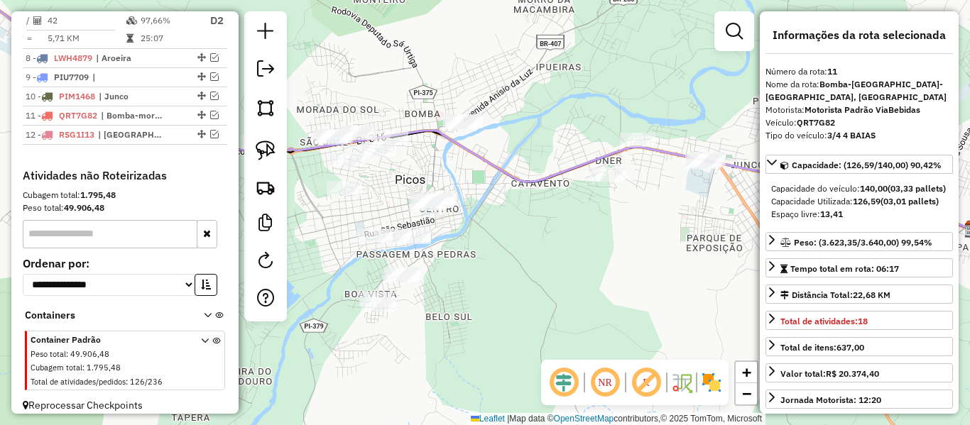
drag, startPoint x: 498, startPoint y: 255, endPoint x: 507, endPoint y: 188, distance: 67.3
click at [510, 197] on div "Janela de atendimento Grade de atendimento Capacidade Transportadoras Veículos …" at bounding box center [485, 212] width 970 height 425
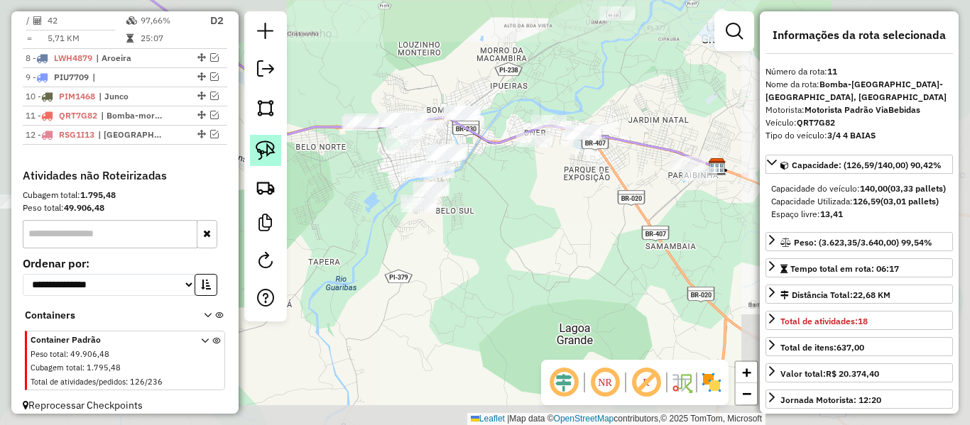
click at [257, 151] on img at bounding box center [266, 151] width 20 height 20
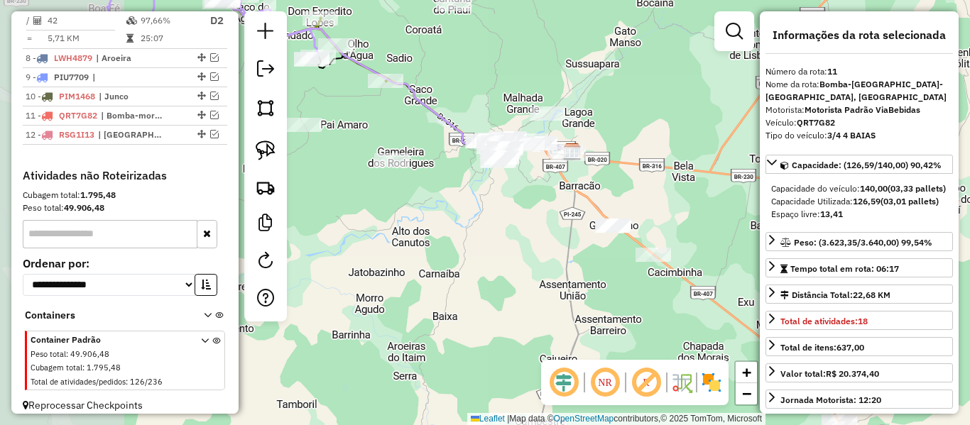
drag, startPoint x: 346, startPoint y: 224, endPoint x: 471, endPoint y: 214, distance: 125.3
click at [471, 214] on div "Janela de atendimento Grade de atendimento Capacidade Transportadoras Veículos …" at bounding box center [485, 212] width 970 height 425
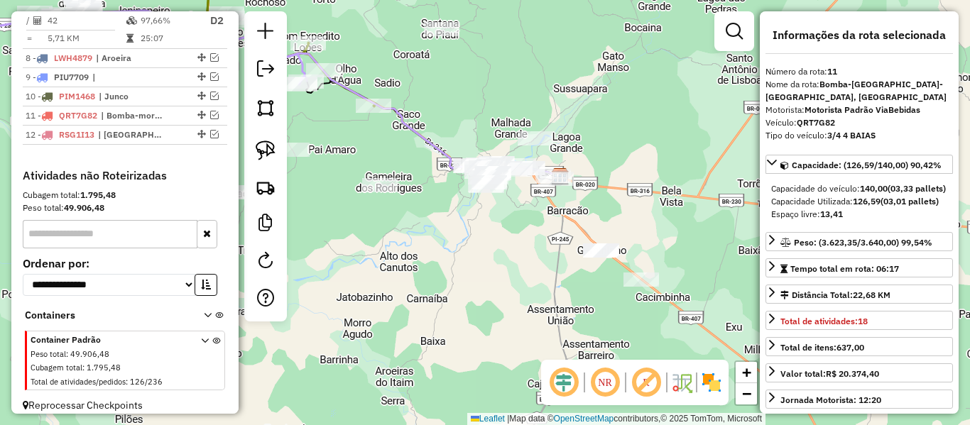
drag, startPoint x: 344, startPoint y: 127, endPoint x: 315, endPoint y: 160, distance: 43.8
click at [324, 159] on div "Janela de atendimento Grade de atendimento Capacidade Transportadoras Veículos …" at bounding box center [485, 212] width 970 height 425
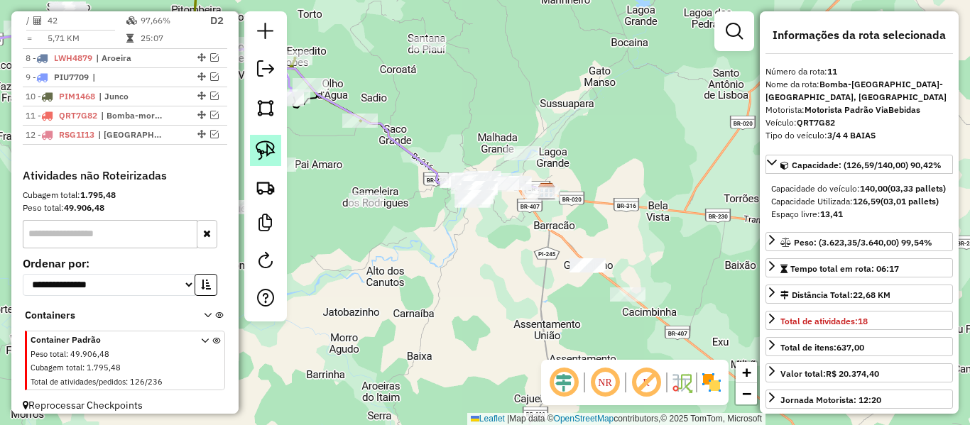
click at [277, 151] on link at bounding box center [265, 150] width 31 height 31
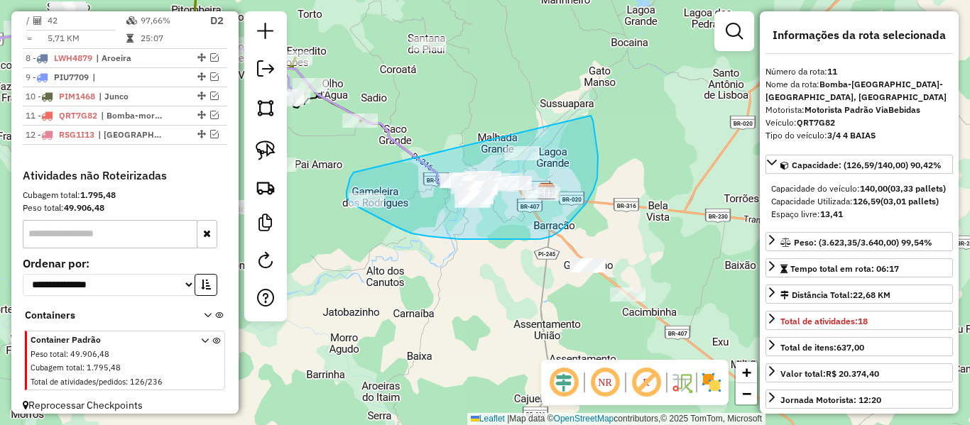
drag, startPoint x: 354, startPoint y: 173, endPoint x: 591, endPoint y: 116, distance: 243.9
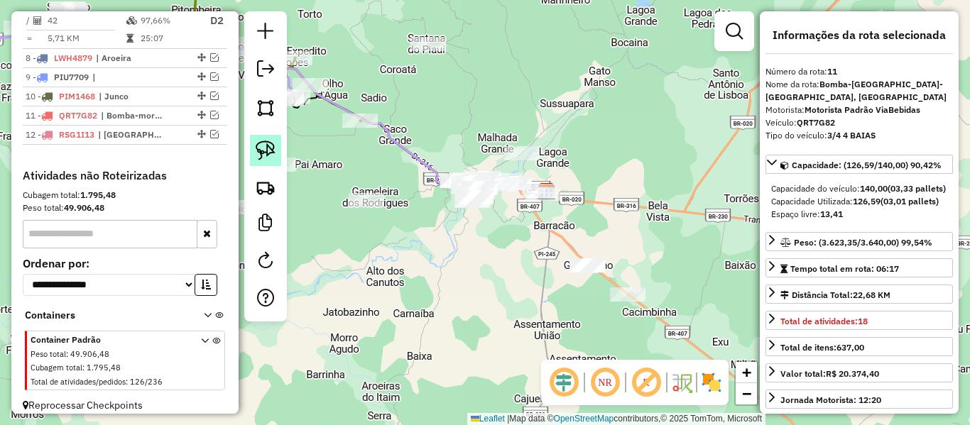
click at [263, 151] on img at bounding box center [266, 151] width 20 height 20
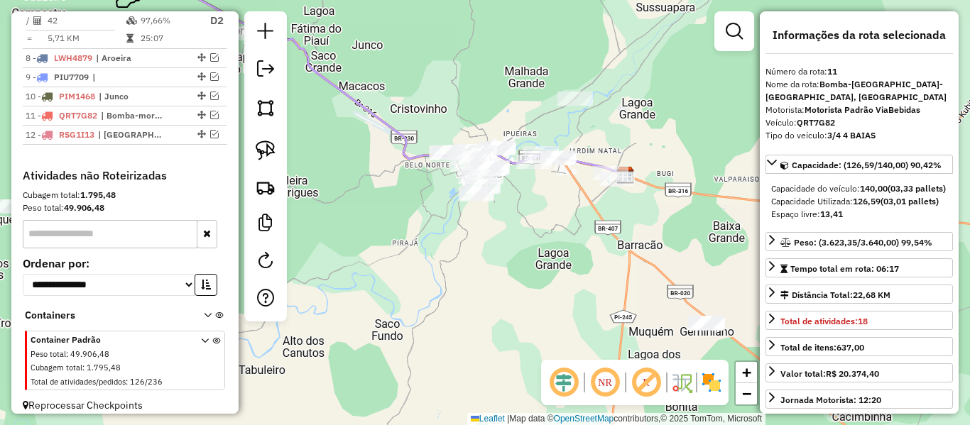
drag, startPoint x: 356, startPoint y: 186, endPoint x: 464, endPoint y: 180, distance: 108.1
click at [464, 180] on div "Janela de atendimento Grade de atendimento Capacidade Transportadoras Veículos …" at bounding box center [485, 212] width 970 height 425
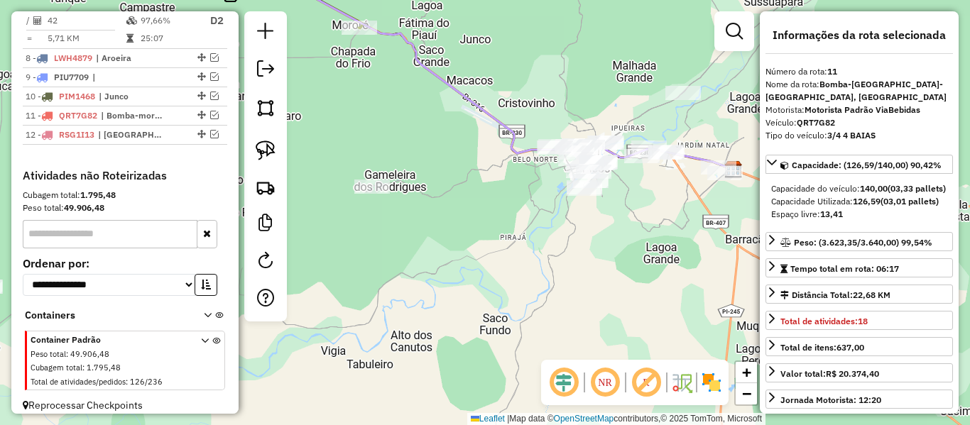
click at [281, 151] on div at bounding box center [265, 166] width 43 height 310
click at [275, 150] on link at bounding box center [265, 150] width 31 height 31
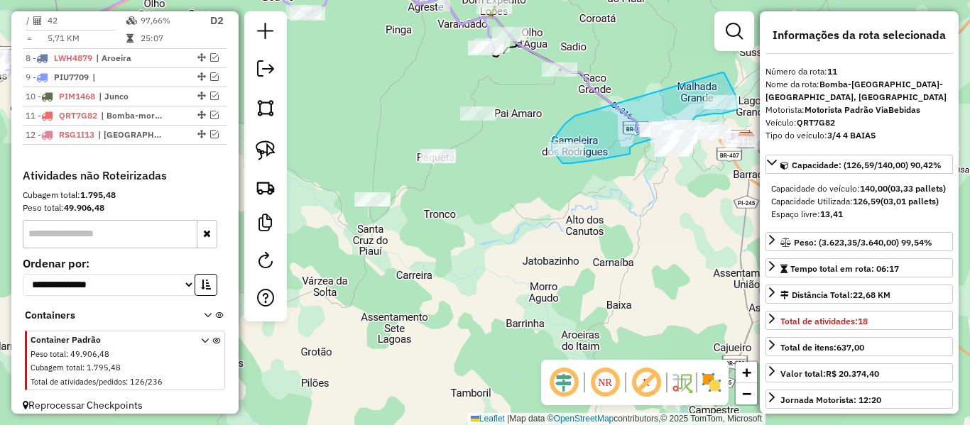
drag, startPoint x: 396, startPoint y: 119, endPoint x: 714, endPoint y: 75, distance: 320.3
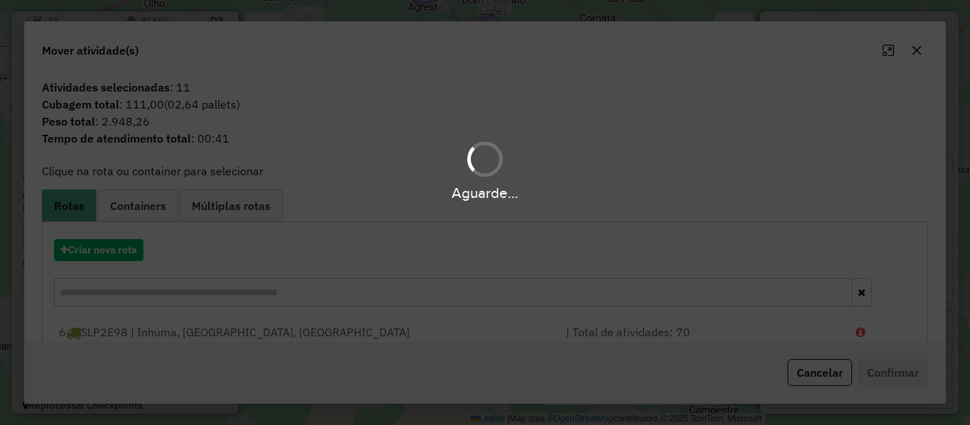
click at [107, 256] on hb-app "Aguarde... Pop-up bloqueado! Seu navegador bloqueou automáticamente a abertura …" at bounding box center [485, 212] width 970 height 425
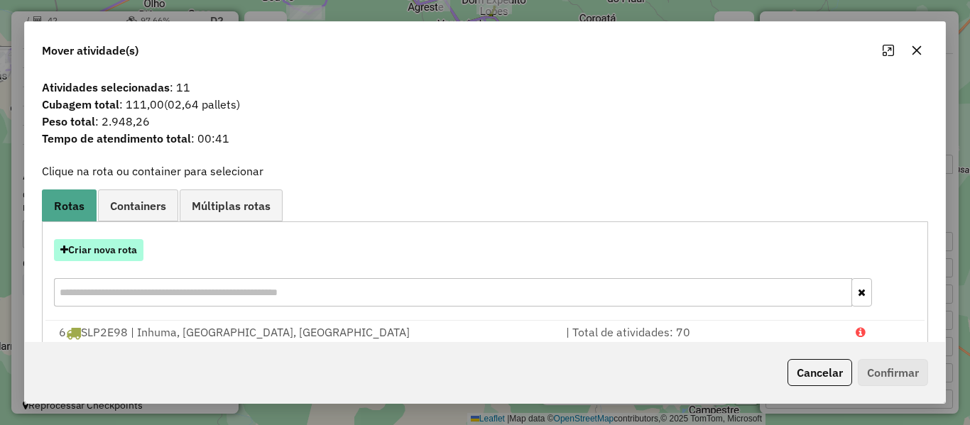
click at [108, 254] on button "Criar nova rota" at bounding box center [98, 250] width 89 height 22
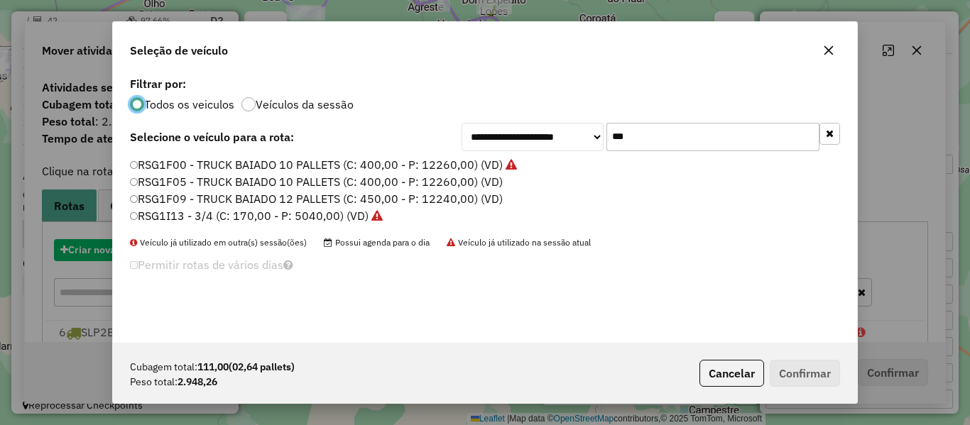
scroll to position [8, 4]
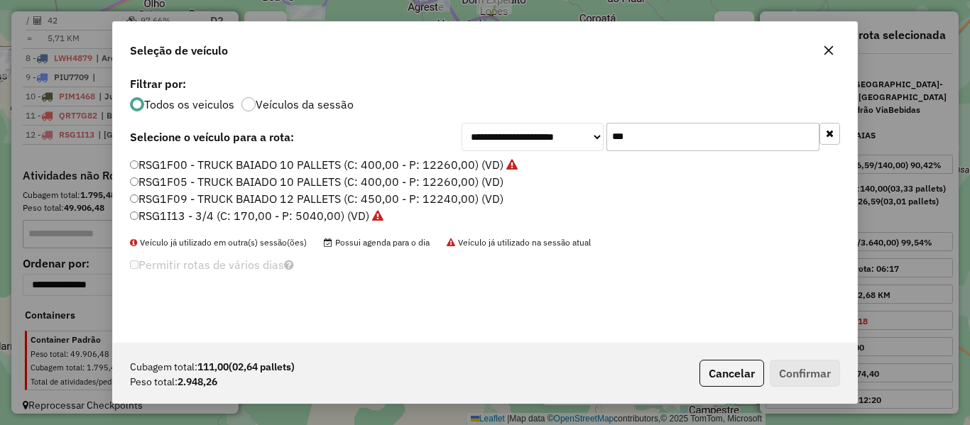
drag, startPoint x: 626, startPoint y: 147, endPoint x: 505, endPoint y: 168, distance: 123.3
click at [507, 168] on div "**********" at bounding box center [485, 208] width 744 height 270
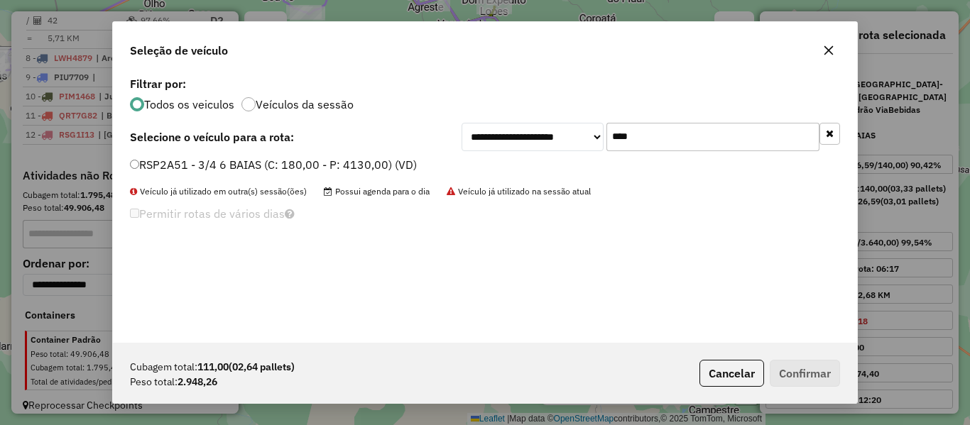
type input "****"
drag, startPoint x: 174, startPoint y: 160, endPoint x: 163, endPoint y: 189, distance: 31.2
click at [174, 160] on label "RSP2A51 - 3/4 6 BAIAS (C: 180,00 - P: 4130,00) (VD)" at bounding box center [273, 164] width 287 height 17
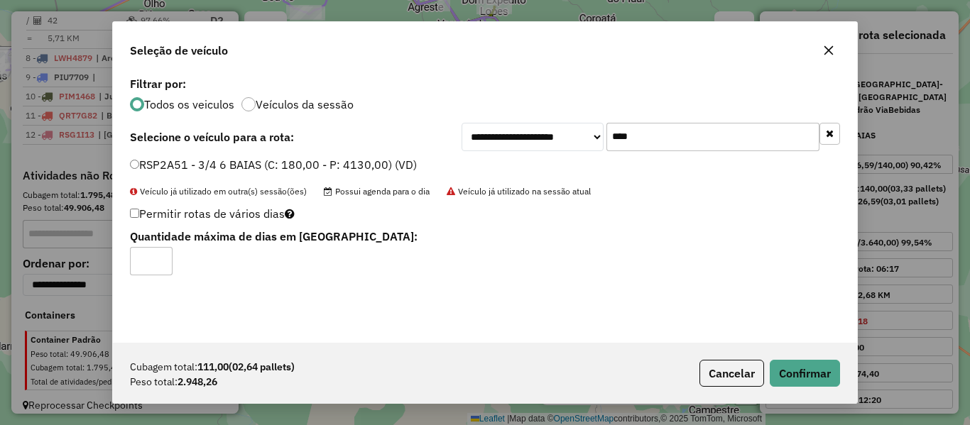
type input "*"
click at [806, 364] on button "Confirmar" at bounding box center [805, 373] width 70 height 27
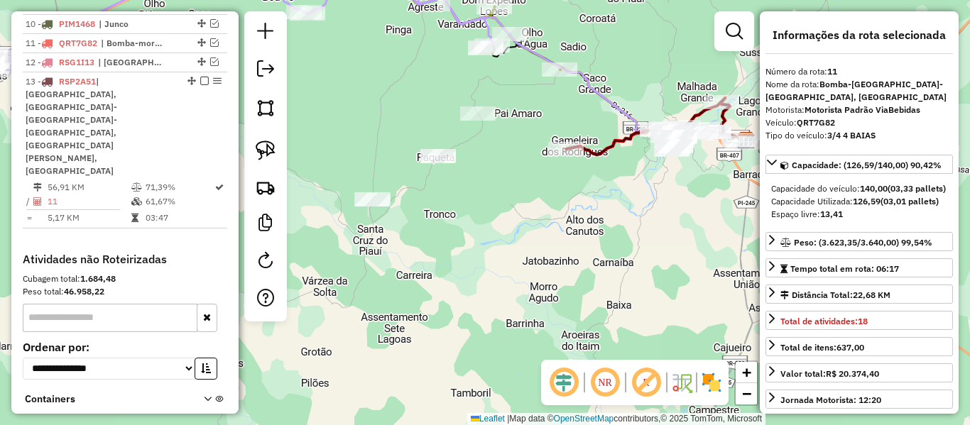
scroll to position [881, 0]
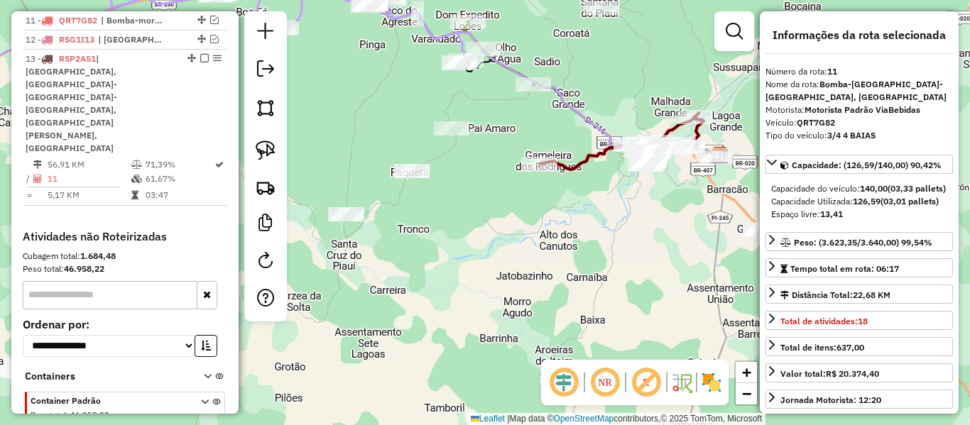
drag, startPoint x: 496, startPoint y: 241, endPoint x: 304, endPoint y: 263, distance: 193.1
click at [301, 269] on div "Janela de atendimento Grade de atendimento Capacidade Transportadoras Veículos …" at bounding box center [485, 212] width 970 height 425
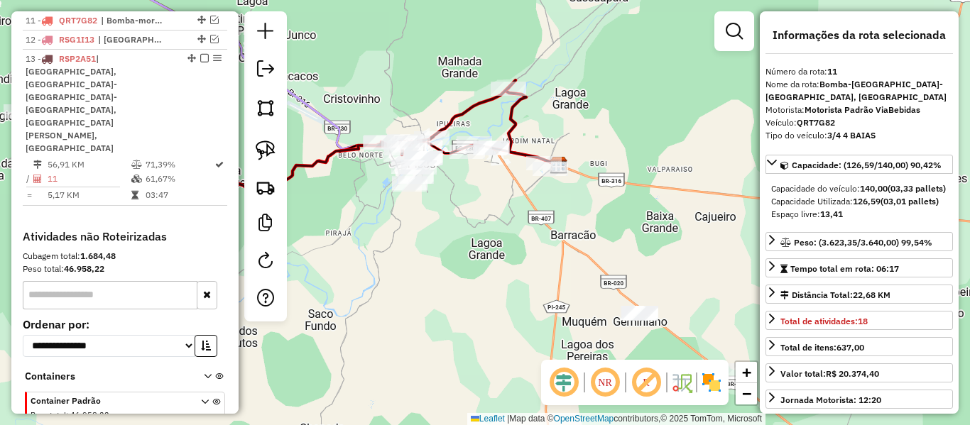
drag, startPoint x: 261, startPoint y: 156, endPoint x: 320, endPoint y: 167, distance: 60.6
click at [261, 156] on img at bounding box center [266, 151] width 20 height 20
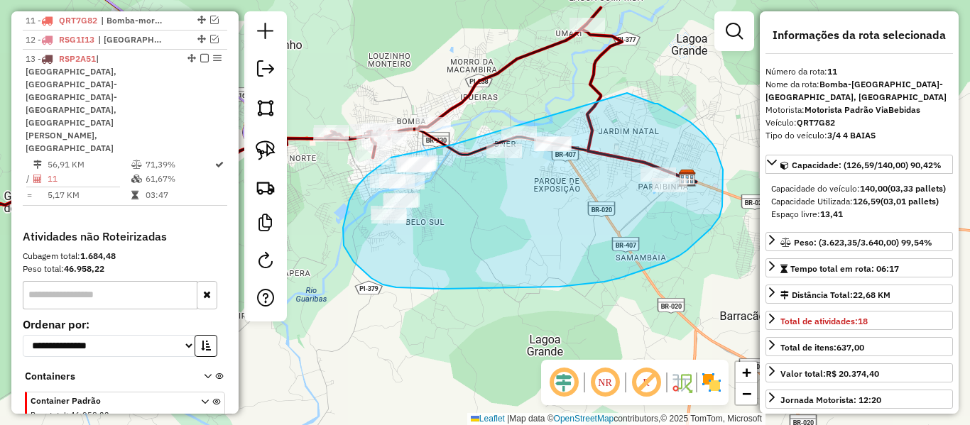
drag, startPoint x: 452, startPoint y: 145, endPoint x: 598, endPoint y: 111, distance: 149.3
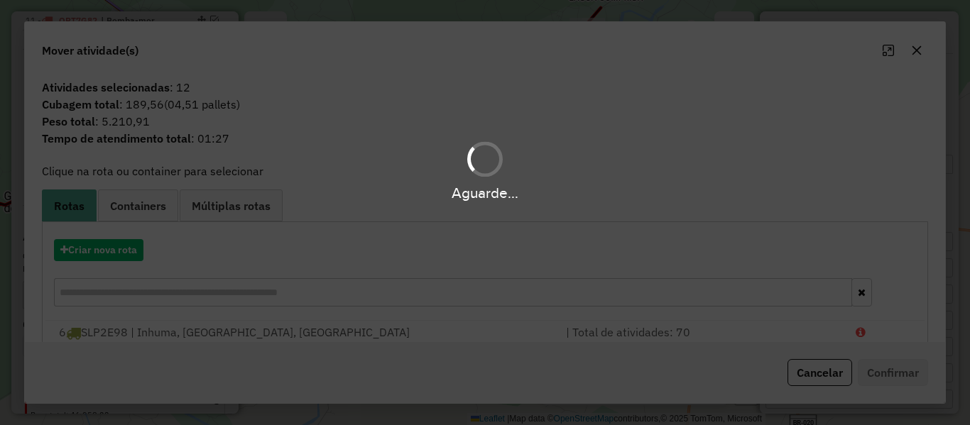
click at [124, 247] on div "Aguarde..." at bounding box center [485, 212] width 970 height 425
click at [124, 247] on button "Criar nova rota" at bounding box center [98, 250] width 89 height 22
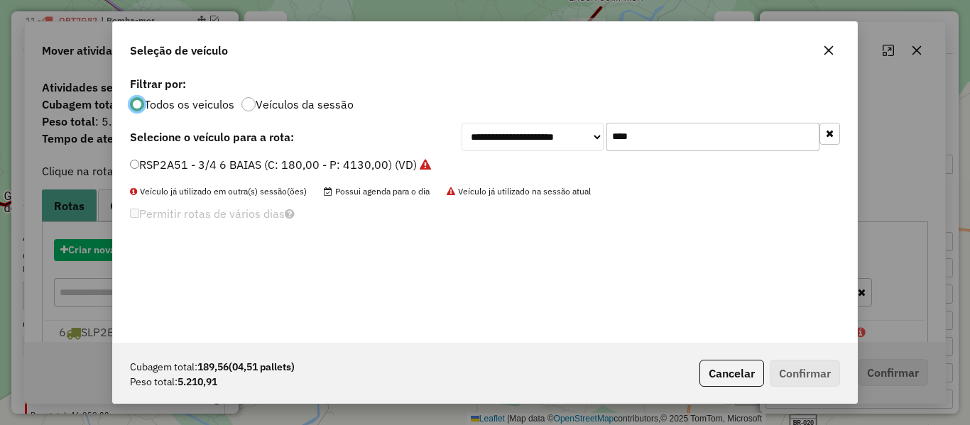
scroll to position [8, 4]
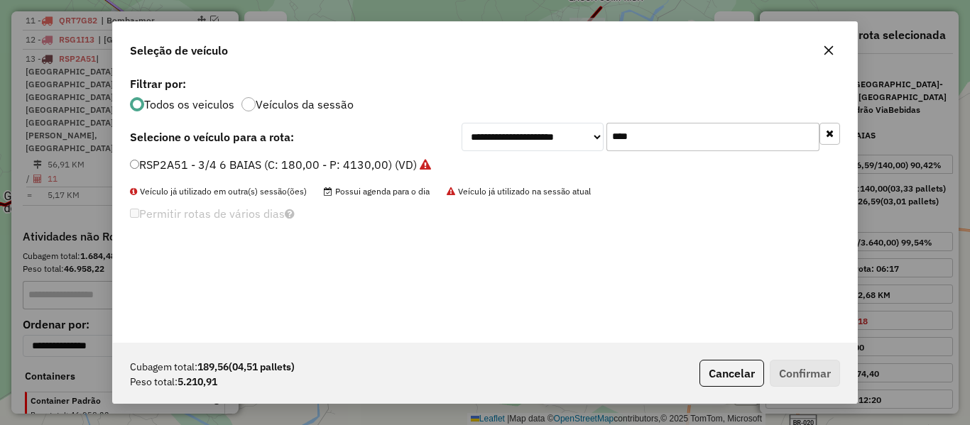
drag, startPoint x: 628, startPoint y: 136, endPoint x: 485, endPoint y: 173, distance: 147.9
click at [503, 160] on div "**********" at bounding box center [485, 208] width 744 height 270
type input "****"
click at [155, 160] on label "OVW0825 - 3/4 (C: 170,00 - P: 5040,00) (VD)" at bounding box center [253, 164] width 246 height 17
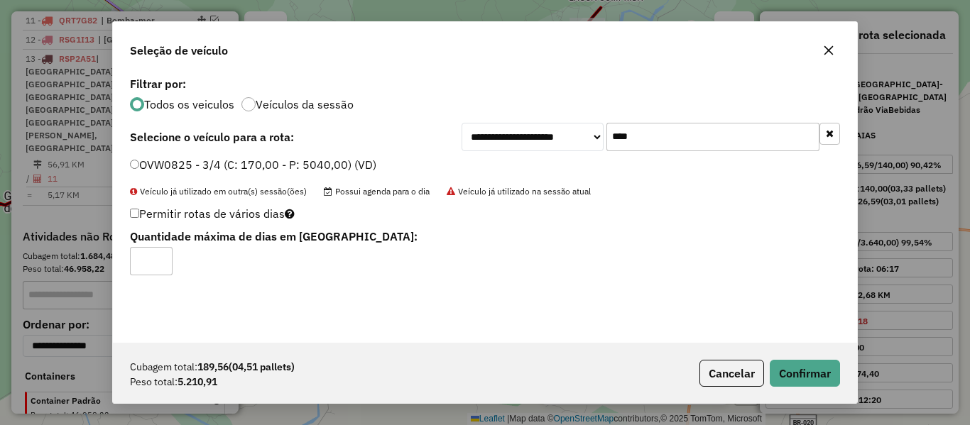
type input "*"
click at [830, 376] on button "Confirmar" at bounding box center [805, 373] width 70 height 27
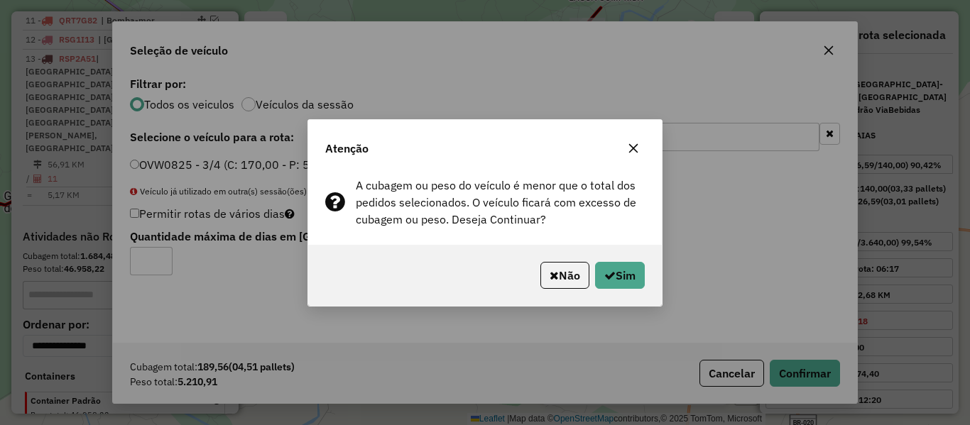
click at [649, 284] on div "Não Sim" at bounding box center [485, 275] width 354 height 61
click at [637, 280] on button "Sim" at bounding box center [620, 275] width 50 height 27
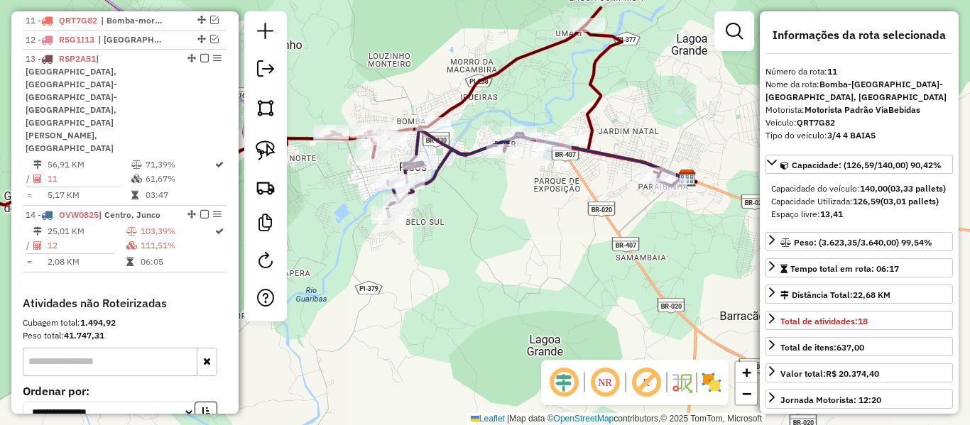
click at [548, 242] on div "Janela de atendimento Grade de atendimento Capacidade Transportadoras Veículos …" at bounding box center [485, 212] width 970 height 425
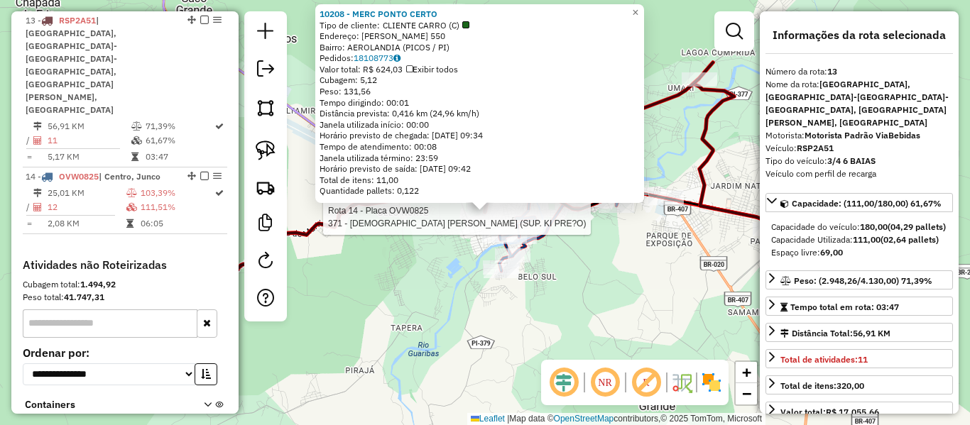
scroll to position [956, 0]
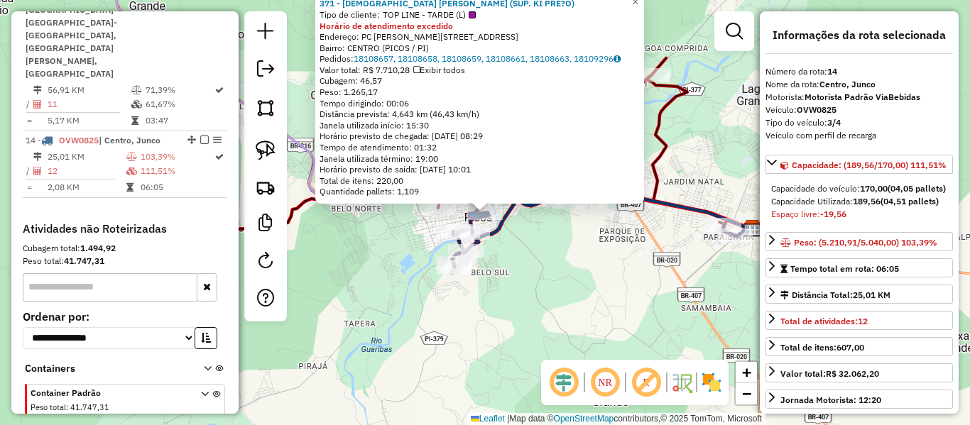
click at [529, 257] on div "371 - IRANI HONORIO DA SILVA (SUP. KI PRE?O) Tipo de cliente: TOP LINE - TARDE …" at bounding box center [485, 212] width 970 height 425
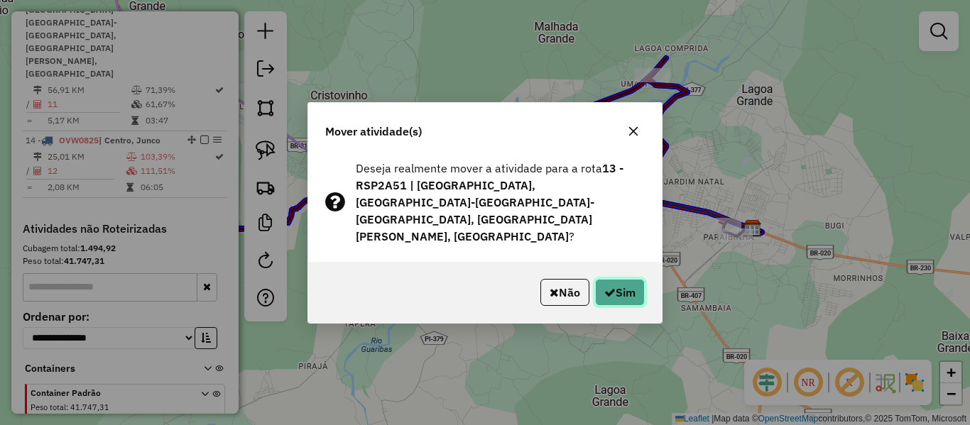
drag, startPoint x: 638, startPoint y: 285, endPoint x: 631, endPoint y: 280, distance: 8.7
click at [638, 284] on button "Sim" at bounding box center [620, 292] width 50 height 27
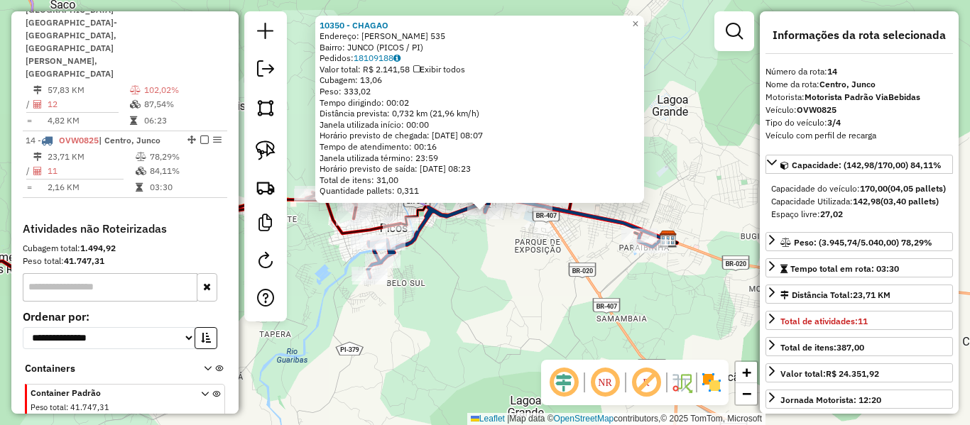
click at [548, 274] on div "10350 - CHAGAO Endereço: JOAO PESSOA 535 Bairro: JUNCO (PICOS / PI) Pedidos: 18…" at bounding box center [485, 212] width 970 height 425
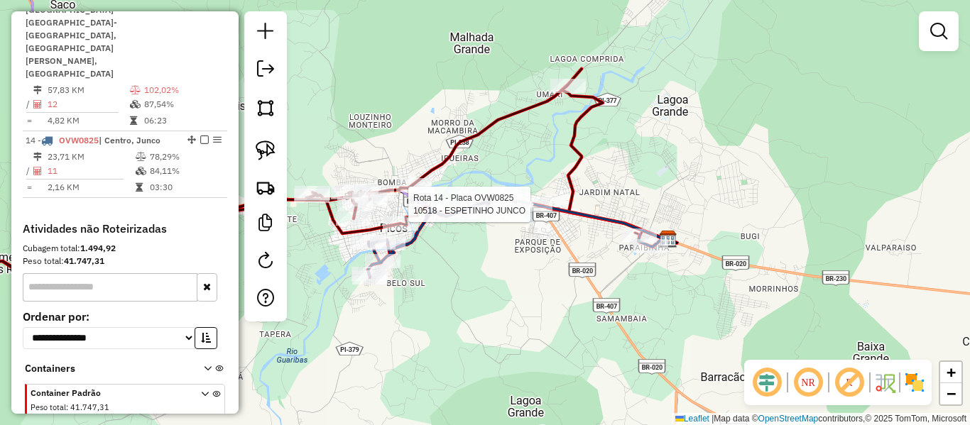
click at [537, 212] on div at bounding box center [535, 204] width 36 height 14
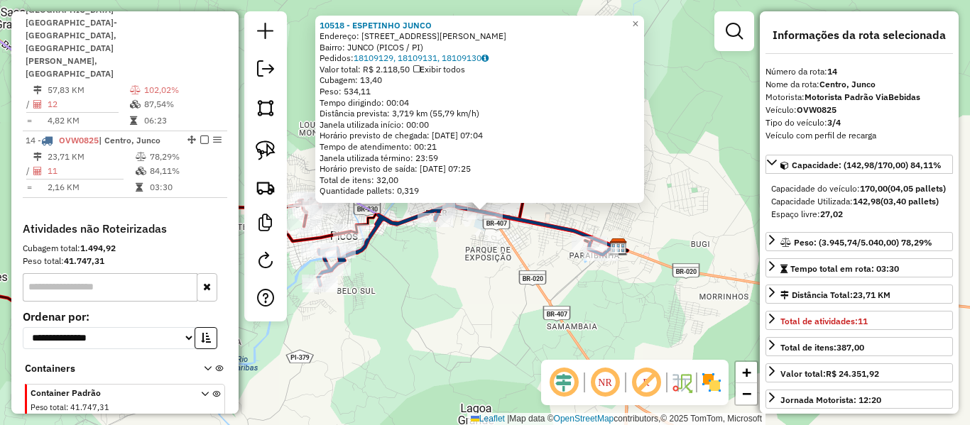
click at [530, 252] on div "10518 - ESPETINHO JUNCO Endereço: Av Senador Helvidio Nunes 3831 Bairro: JUNCO …" at bounding box center [485, 212] width 970 height 425
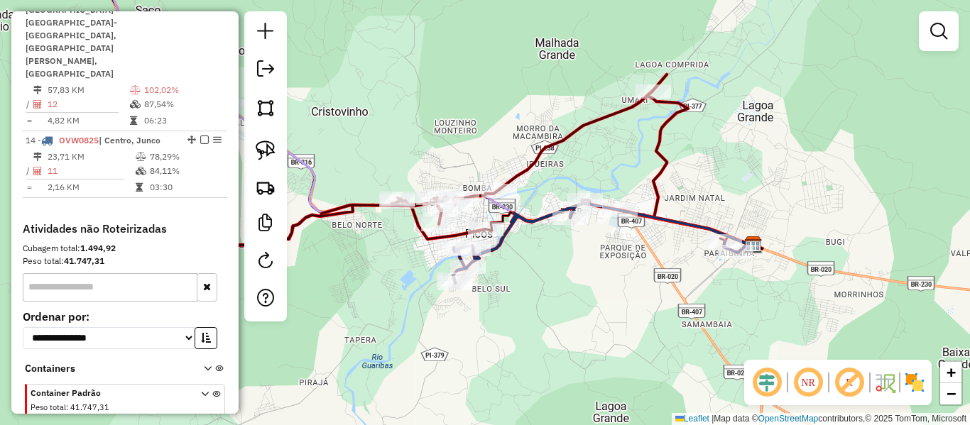
drag, startPoint x: 525, startPoint y: 288, endPoint x: 643, endPoint y: 282, distance: 118.0
click at [660, 285] on div "Janela de atendimento Grade de atendimento Capacidade Transportadoras Veículos …" at bounding box center [485, 212] width 970 height 425
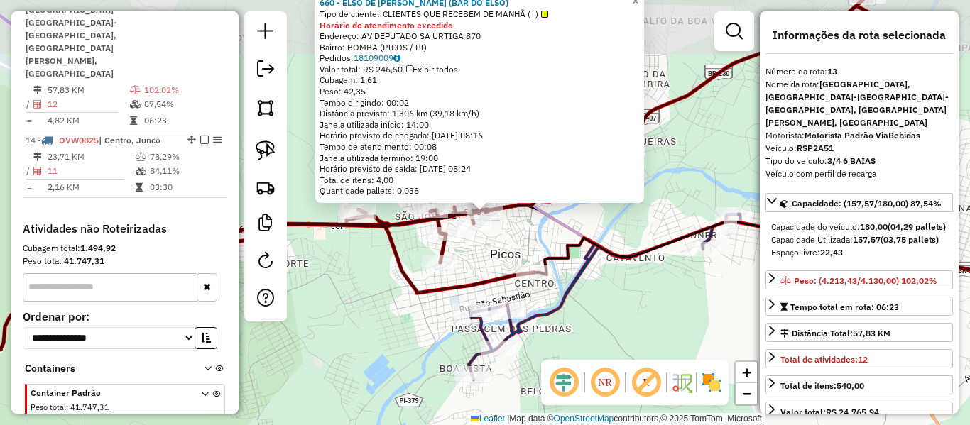
scroll to position [920, 0]
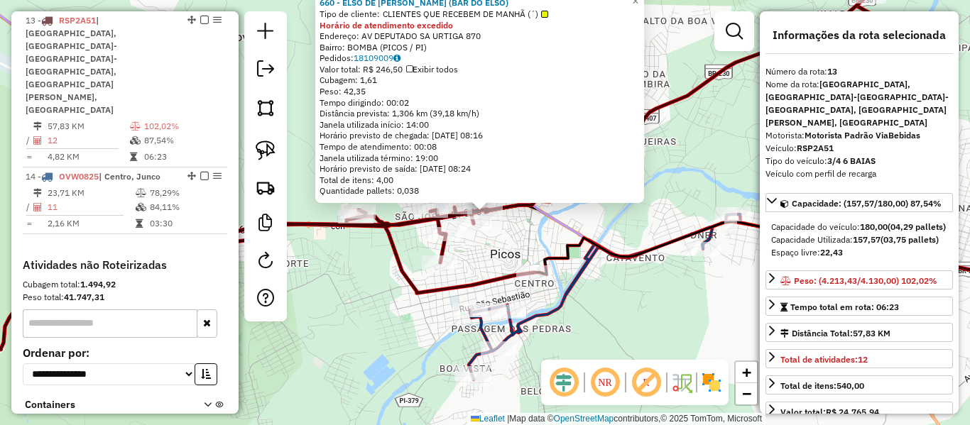
click at [496, 271] on div "660 - ELSO DE LIMA LEAL (BAR DO ELSO) Tipo de cliente: CLIENTES QUE RECEBEM DE …" at bounding box center [485, 212] width 970 height 425
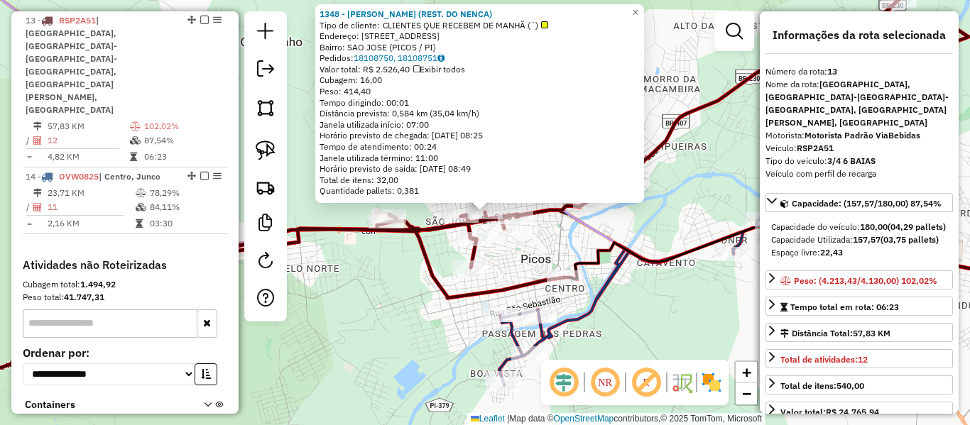
click at [523, 286] on icon at bounding box center [415, 194] width 1024 height 451
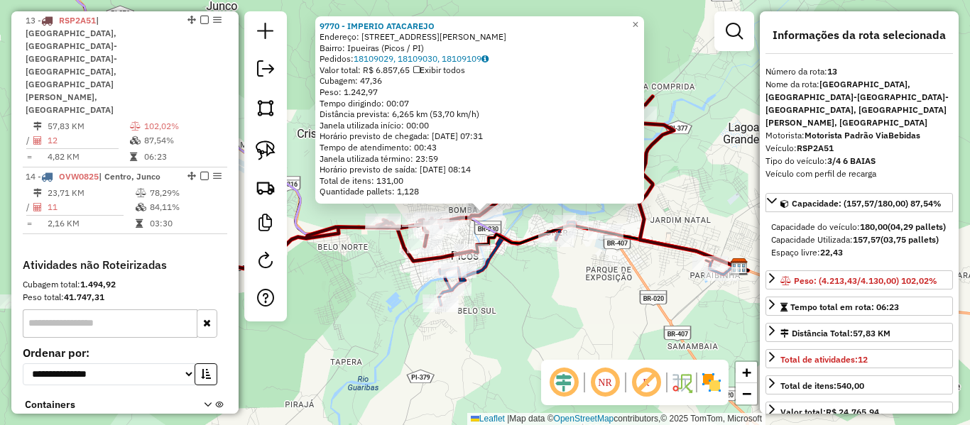
click at [548, 304] on div "9770 - IMPERIO ATACAREJO Endereço: Avenida Raimundo de Sousa Brito, 344 Bairro:…" at bounding box center [485, 212] width 970 height 425
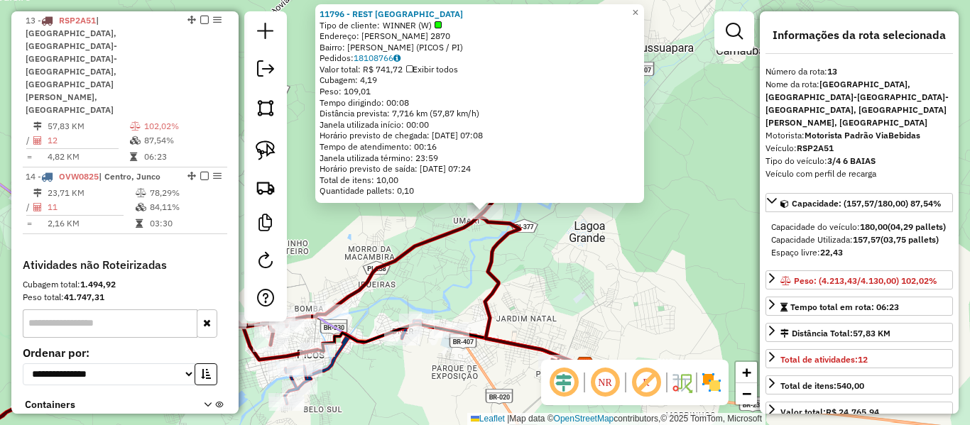
click at [443, 267] on div "11796 - REST SAO FRANCISCO Tipo de cliente: WINNER (W) Endereço: URBANO EULALIO…" at bounding box center [485, 212] width 970 height 425
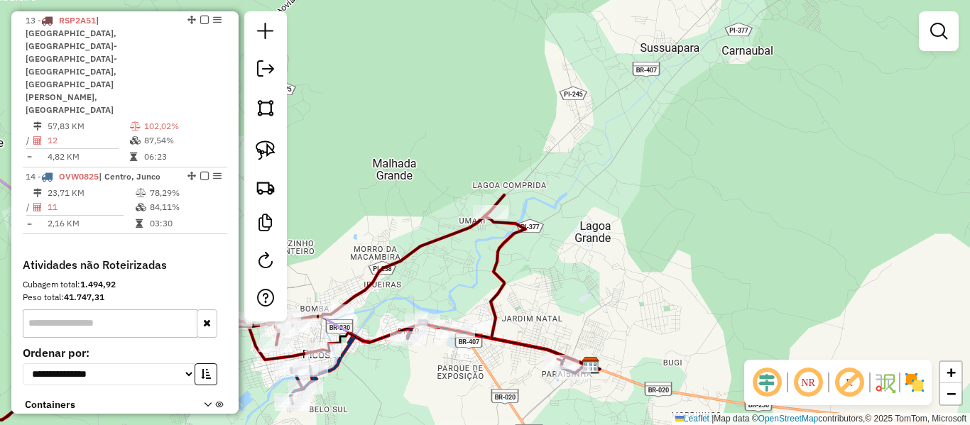
drag, startPoint x: 413, startPoint y: 280, endPoint x: 625, endPoint y: 161, distance: 242.9
click at [624, 161] on div "11796 - REST SAO FRANCISCO Tipo de cliente: WINNER (W) Endereço: URBANO EULALIO…" at bounding box center [485, 212] width 970 height 425
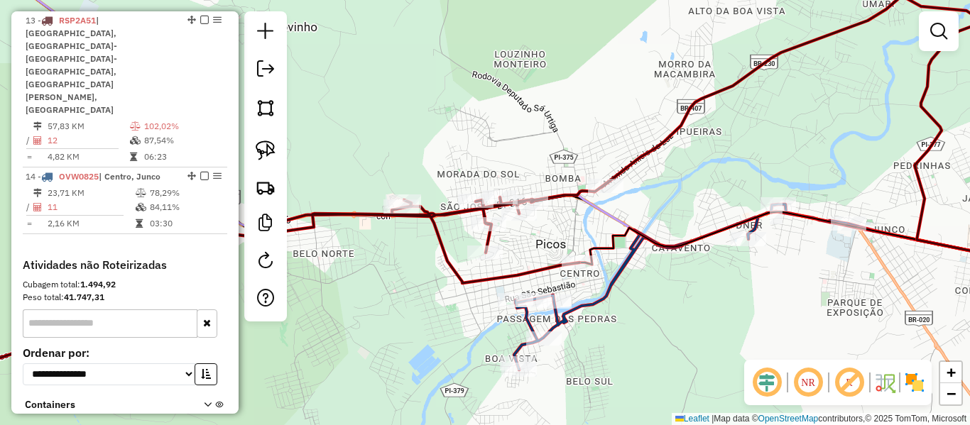
drag, startPoint x: 450, startPoint y: 192, endPoint x: 542, endPoint y: 146, distance: 102.2
click at [540, 145] on div "Janela de atendimento Grade de atendimento Capacidade Transportadoras Veículos …" at bounding box center [485, 212] width 970 height 425
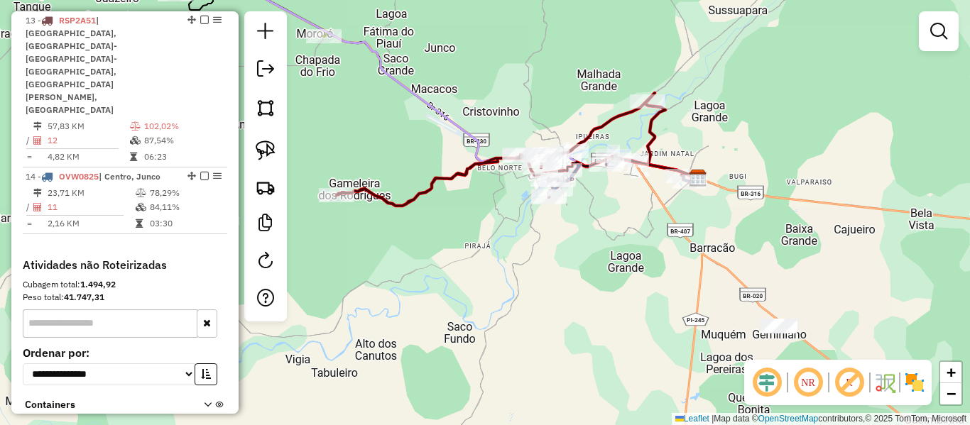
click at [429, 181] on icon at bounding box center [496, 149] width 318 height 113
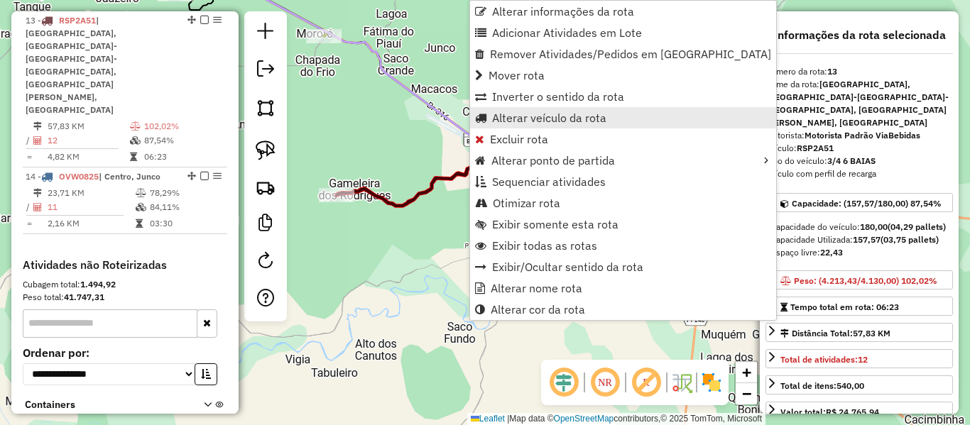
click at [515, 115] on span "Alterar veículo da rota" at bounding box center [549, 117] width 114 height 11
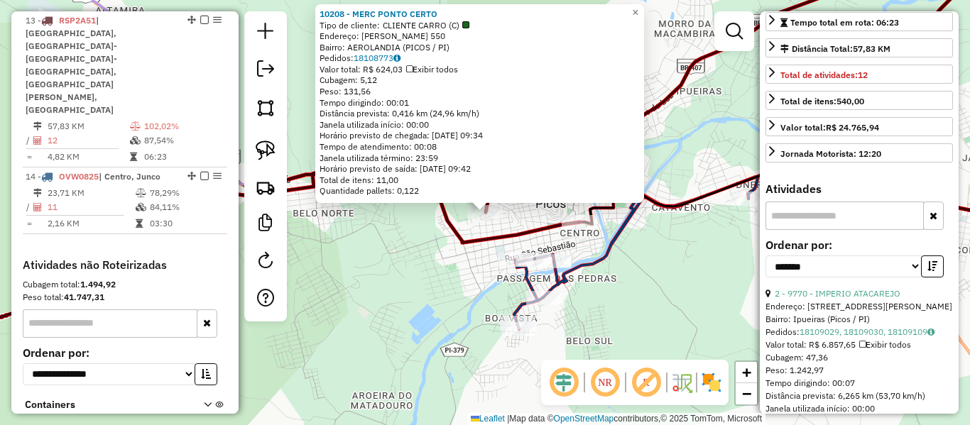
scroll to position [355, 0]
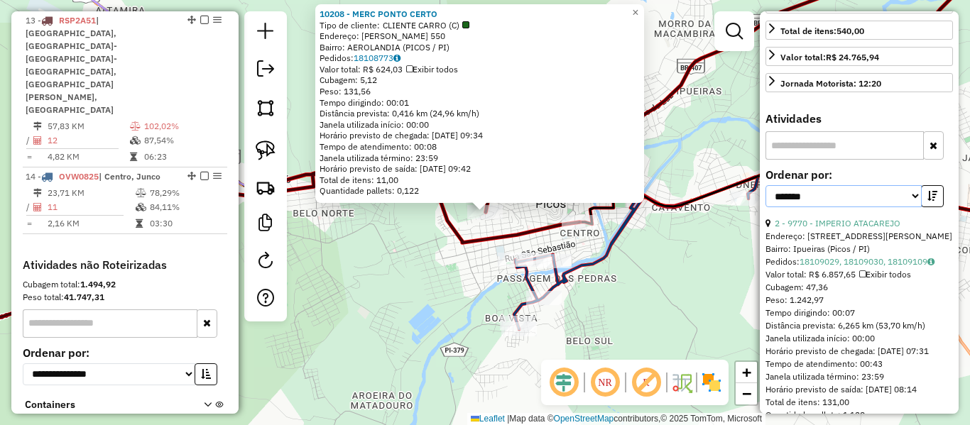
click at [863, 202] on select "**********" at bounding box center [843, 196] width 156 height 22
select select "*********"
click at [765, 185] on select "**********" at bounding box center [843, 196] width 156 height 22
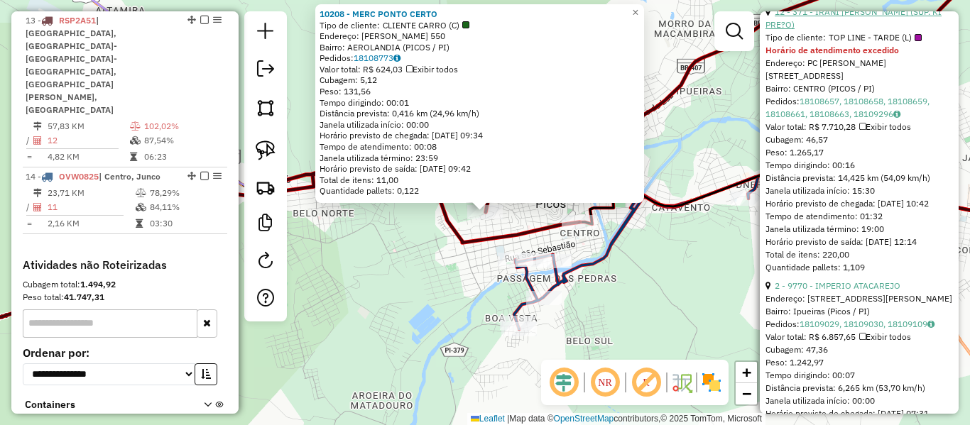
scroll to position [568, 0]
click at [852, 288] on link "2 - 9770 - IMPERIO ATACAREJO" at bounding box center [838, 284] width 126 height 11
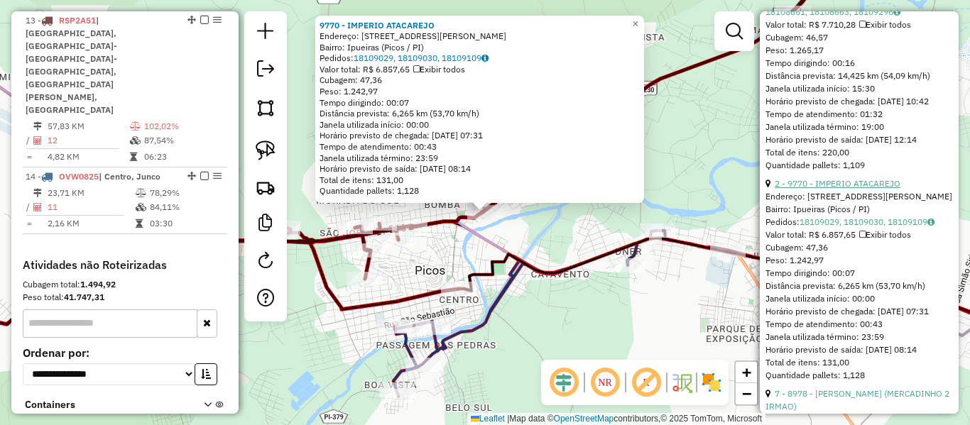
scroll to position [781, 0]
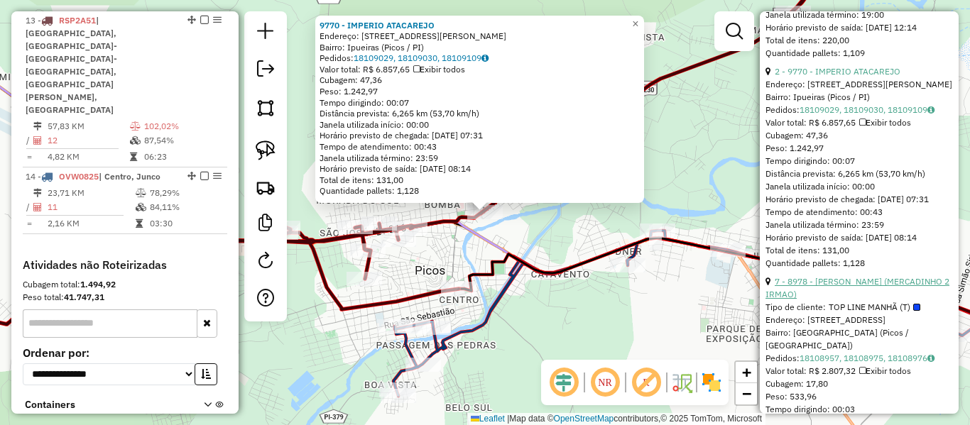
click at [850, 300] on link "7 - 8978 - [PERSON_NAME] (MERCADINHO 2 IRMAO)" at bounding box center [857, 287] width 184 height 23
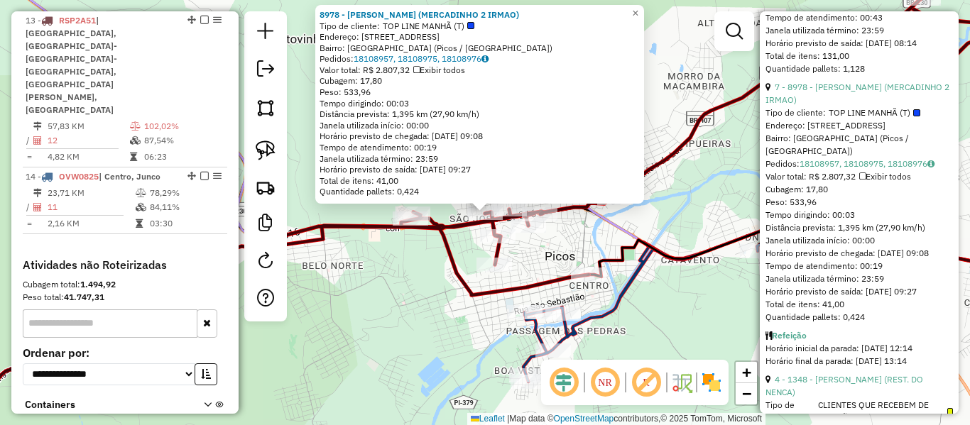
scroll to position [994, 0]
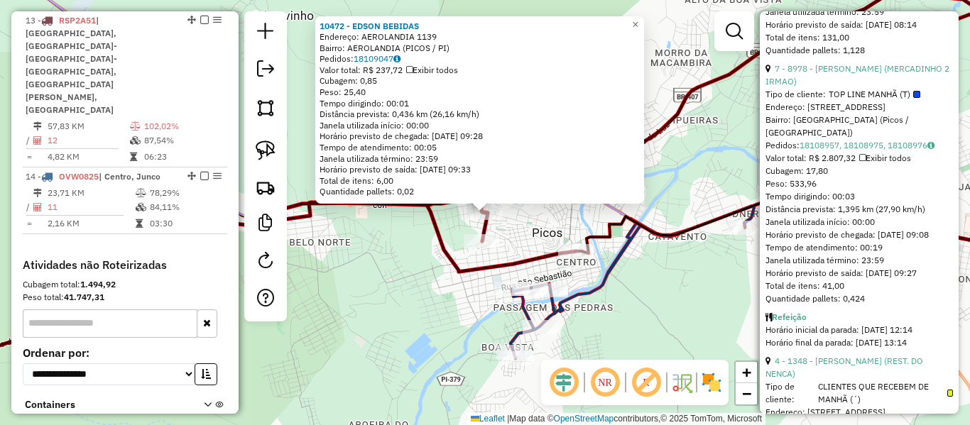
click at [468, 253] on div "Rota 13 - Placa RSP2A51 10208 - MERC PONTO CERTO 10472 - EDSON BEBIDAS Endereço…" at bounding box center [485, 212] width 970 height 425
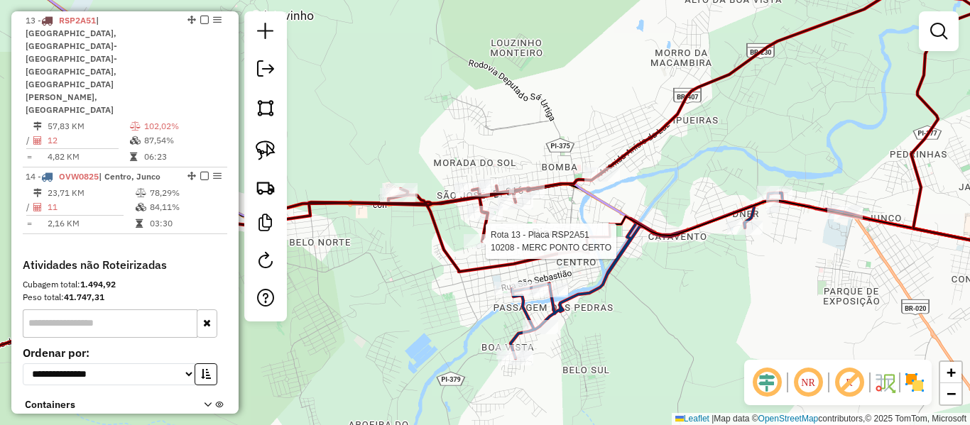
select select "*********"
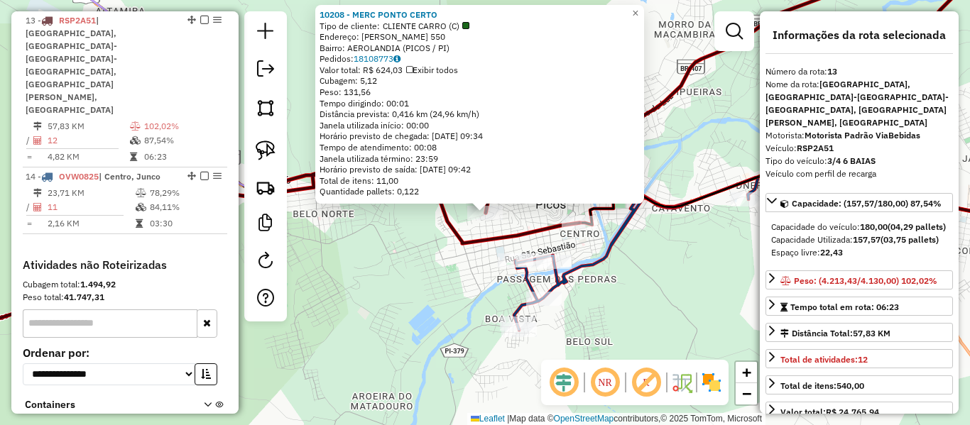
click at [508, 251] on div "Rota 14 - Placa OVW0825 14015 - CENTRO DO ESPETINHO Rota 14 - Placa OVW0825 129…" at bounding box center [485, 212] width 970 height 425
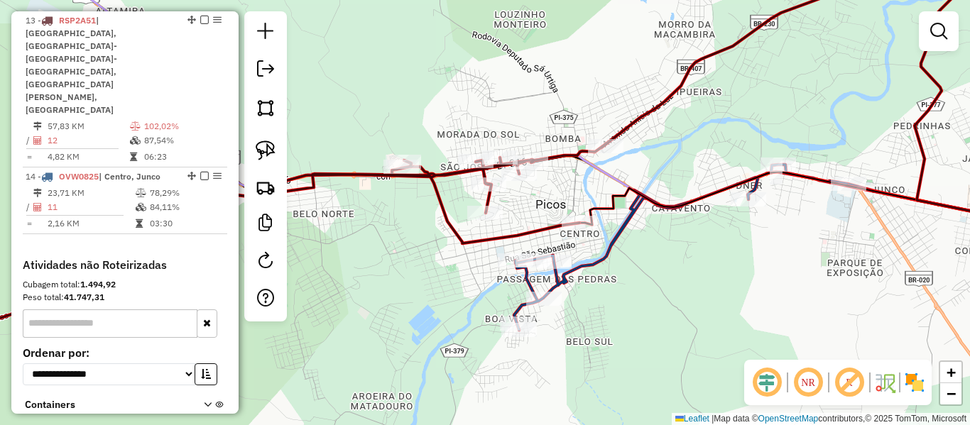
click at [624, 140] on icon at bounding box center [402, 161] width 998 height 409
select select "*********"
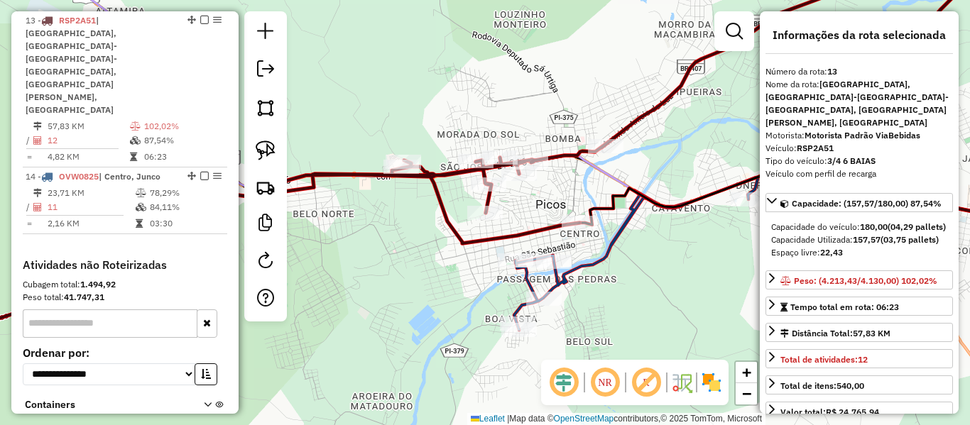
drag, startPoint x: 641, startPoint y: 144, endPoint x: 522, endPoint y: 187, distance: 126.9
click at [535, 185] on div "Janela de atendimento Grade de atendimento Capacidade Transportadoras Veículos …" at bounding box center [485, 212] width 970 height 425
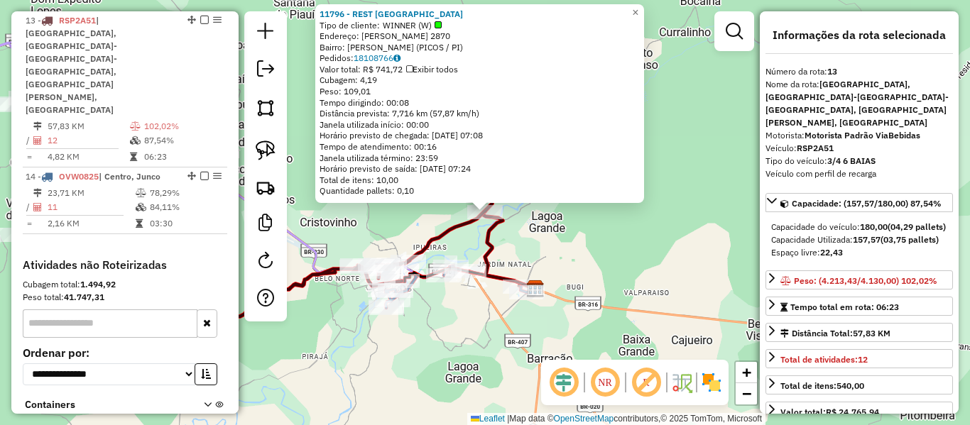
click at [521, 232] on div "11796 - REST SAO FRANCISCO Tipo de cliente: WINNER (W) Endereço: URBANO EULALIO…" at bounding box center [485, 212] width 970 height 425
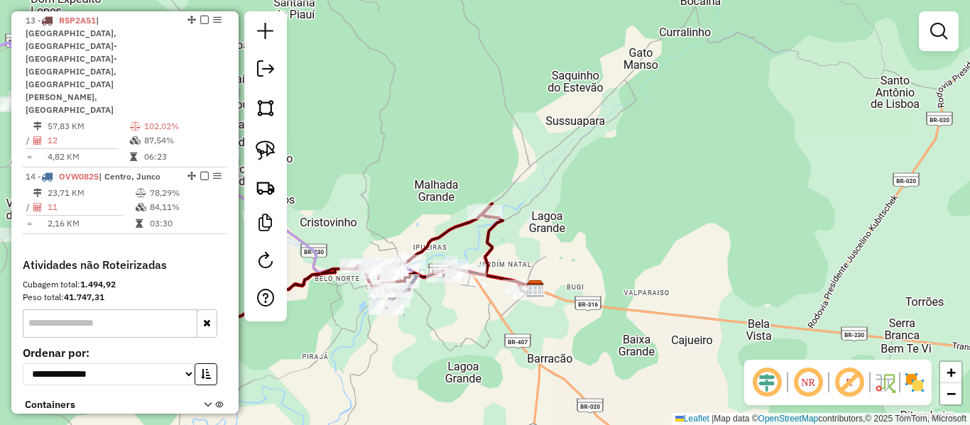
drag, startPoint x: 444, startPoint y: 242, endPoint x: 536, endPoint y: 170, distance: 116.9
click at [492, 204] on icon at bounding box center [333, 260] width 318 height 113
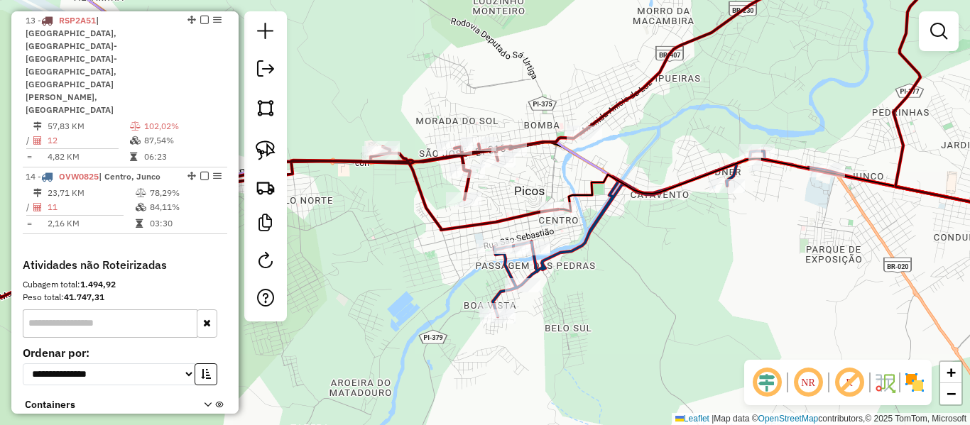
click at [599, 217] on icon at bounding box center [780, 233] width 574 height 165
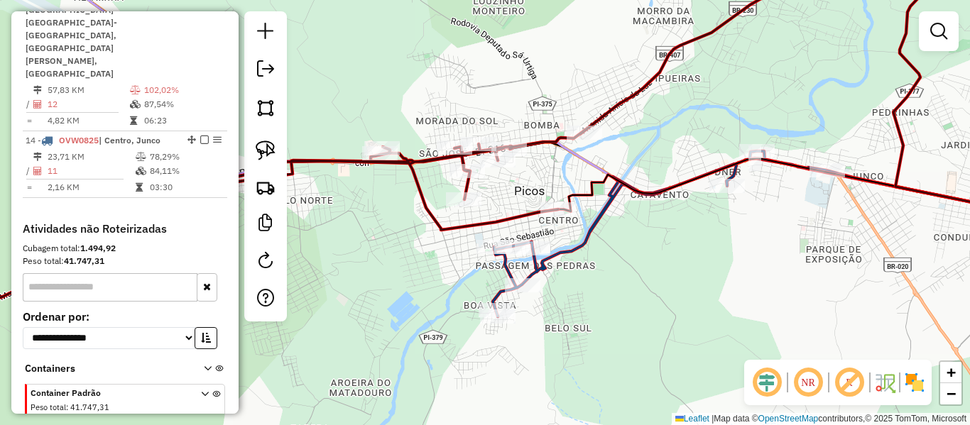
select select "*********"
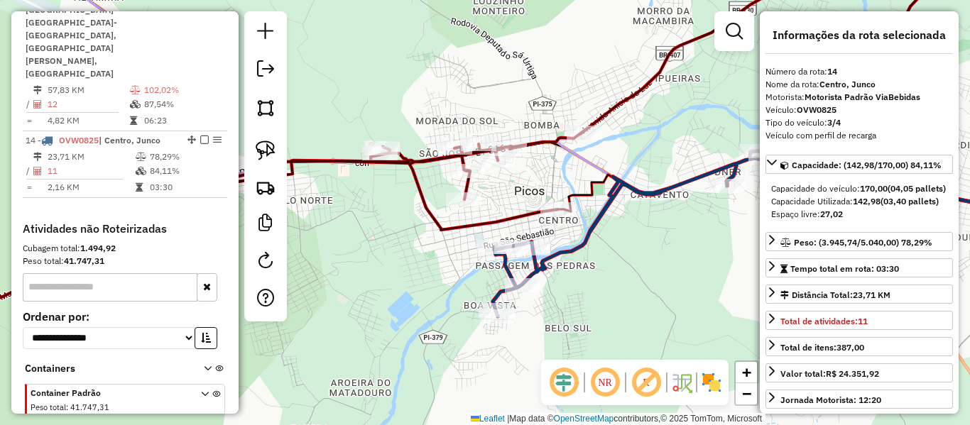
click at [591, 239] on icon at bounding box center [780, 233] width 574 height 165
click at [513, 221] on icon at bounding box center [382, 153] width 959 height 393
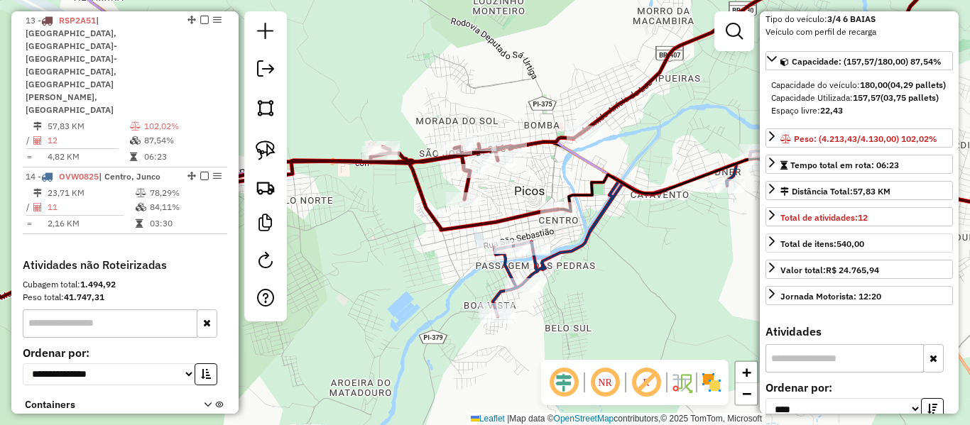
scroll to position [0, 0]
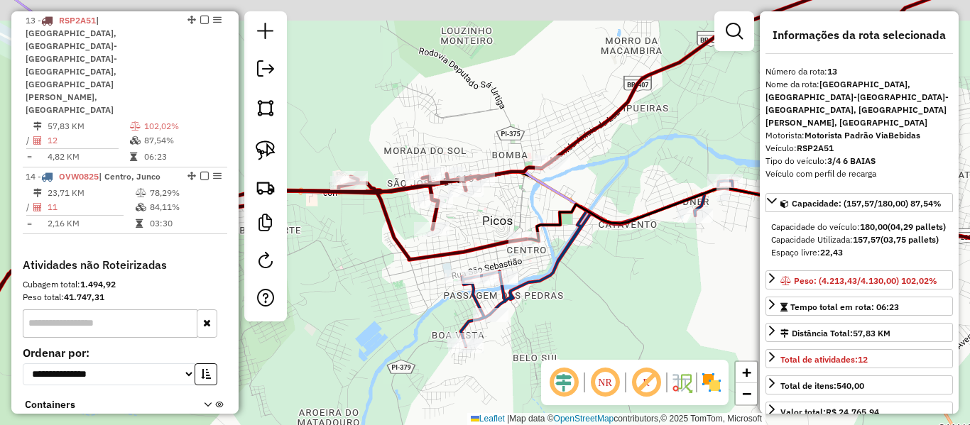
drag, startPoint x: 718, startPoint y: 141, endPoint x: 564, endPoint y: 221, distance: 173.1
click at [570, 220] on div "Janela de atendimento Grade de atendimento Capacidade Transportadoras Veículos …" at bounding box center [485, 212] width 970 height 425
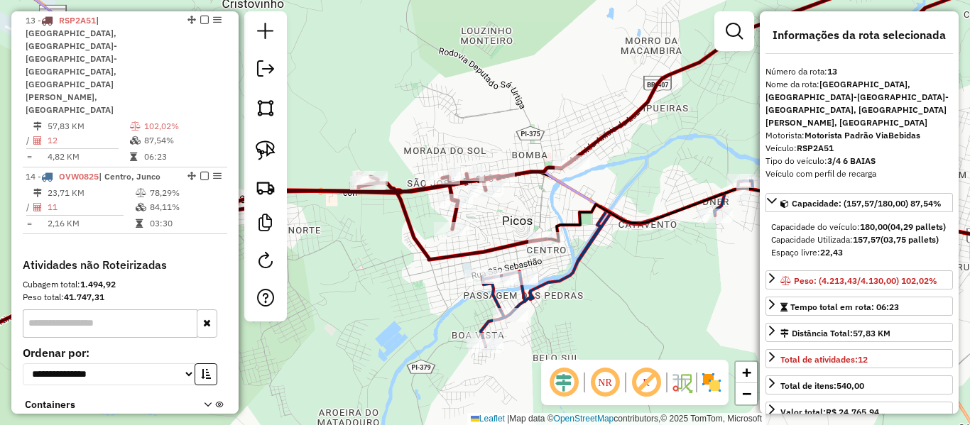
click at [413, 228] on icon at bounding box center [394, 168] width 982 height 423
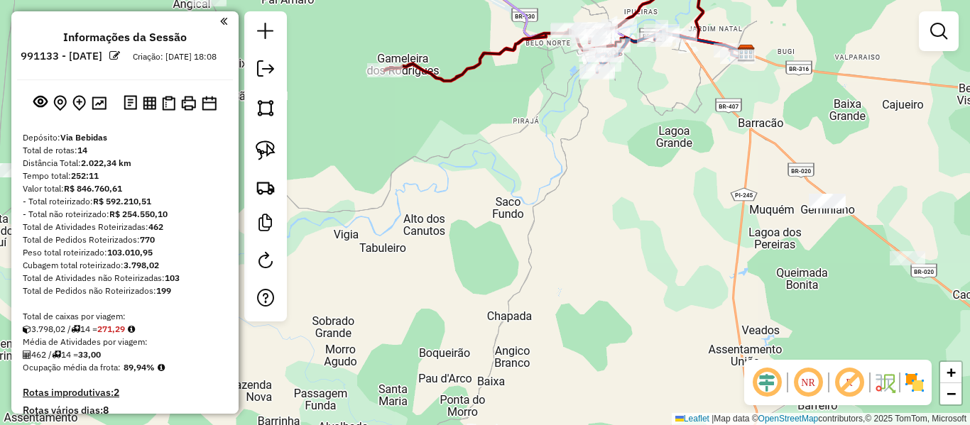
click at [457, 72] on icon at bounding box center [544, 24] width 318 height 113
select select "**********"
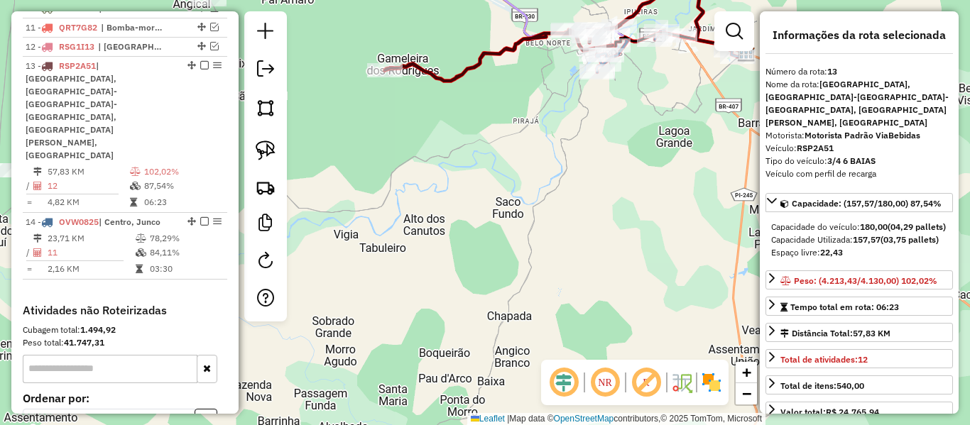
scroll to position [920, 0]
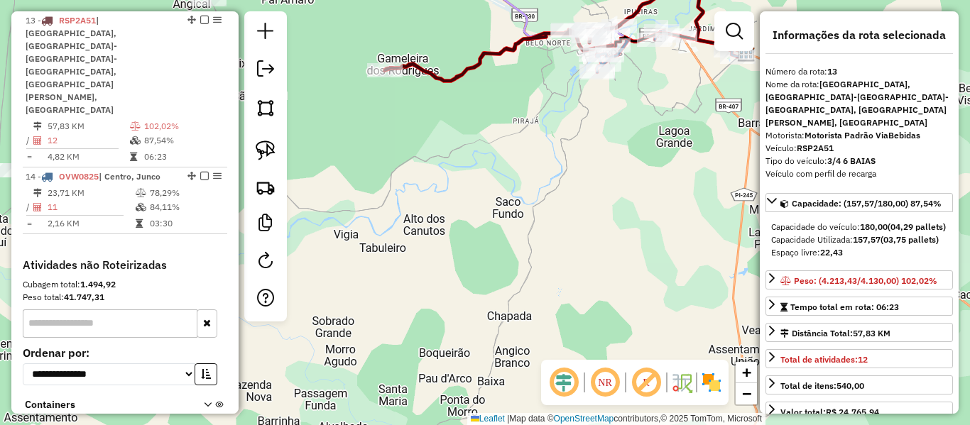
drag, startPoint x: 474, startPoint y: 130, endPoint x: 431, endPoint y: 246, distance: 123.6
click at [434, 240] on div "Janela de atendimento Grade de atendimento Capacidade Transportadoras Veículos …" at bounding box center [485, 212] width 970 height 425
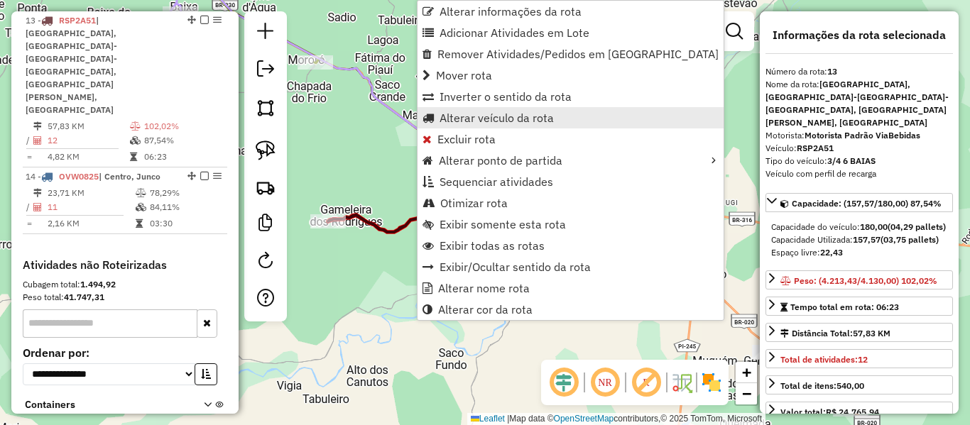
click at [476, 126] on link "Alterar veículo da rota" at bounding box center [571, 117] width 306 height 21
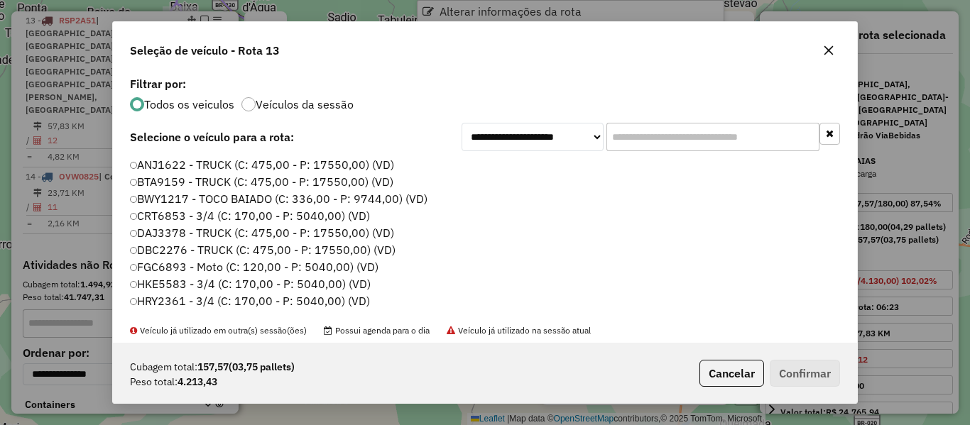
scroll to position [8, 4]
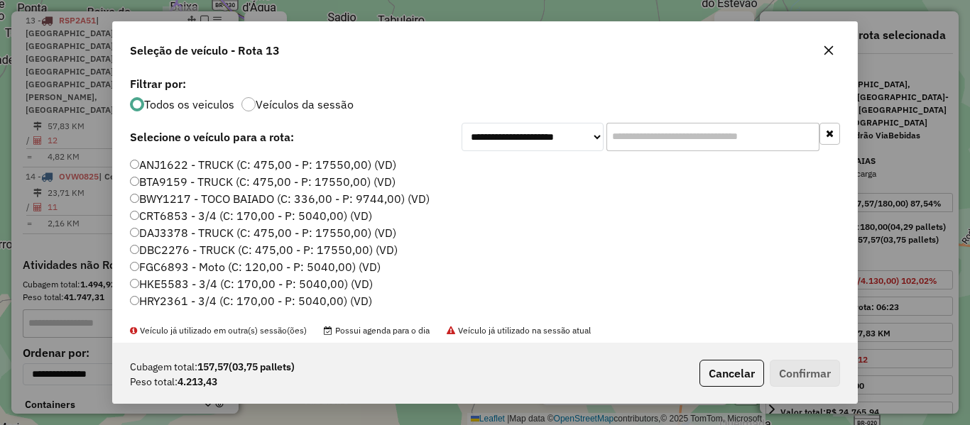
drag, startPoint x: 646, startPoint y: 133, endPoint x: 552, endPoint y: 168, distance: 100.6
click at [561, 165] on div "**********" at bounding box center [485, 208] width 744 height 270
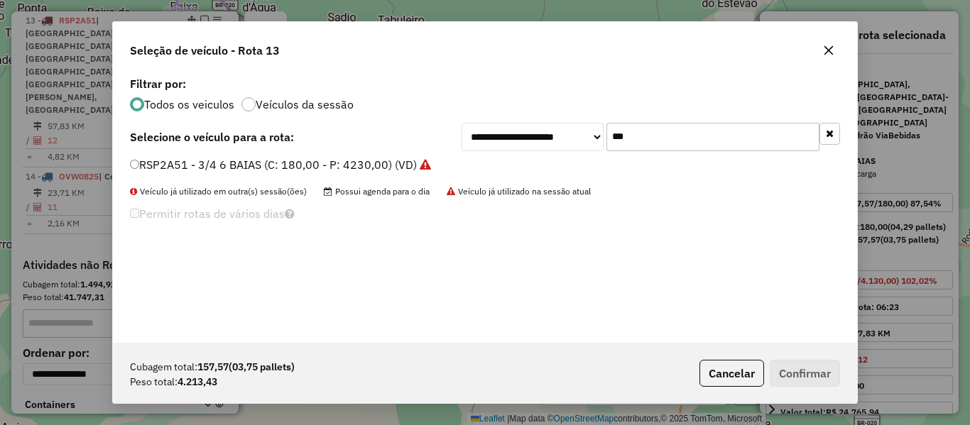
type input "***"
click at [159, 158] on label "RSP2A51 - 3/4 6 BAIAS (C: 180,00 - P: 4230,00) (VD)" at bounding box center [280, 164] width 301 height 17
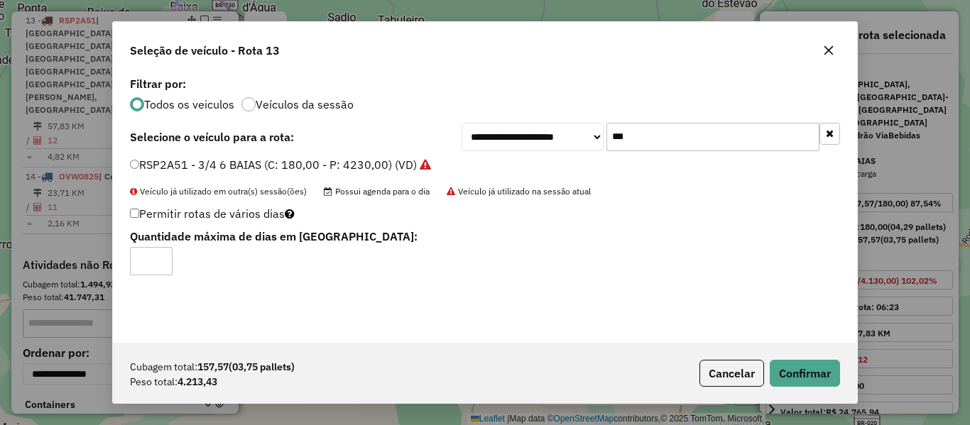
click at [159, 255] on input "*" at bounding box center [151, 261] width 43 height 28
type input "*"
click at [162, 262] on input "*" at bounding box center [151, 261] width 43 height 28
click at [785, 366] on button "Confirmar" at bounding box center [805, 373] width 70 height 27
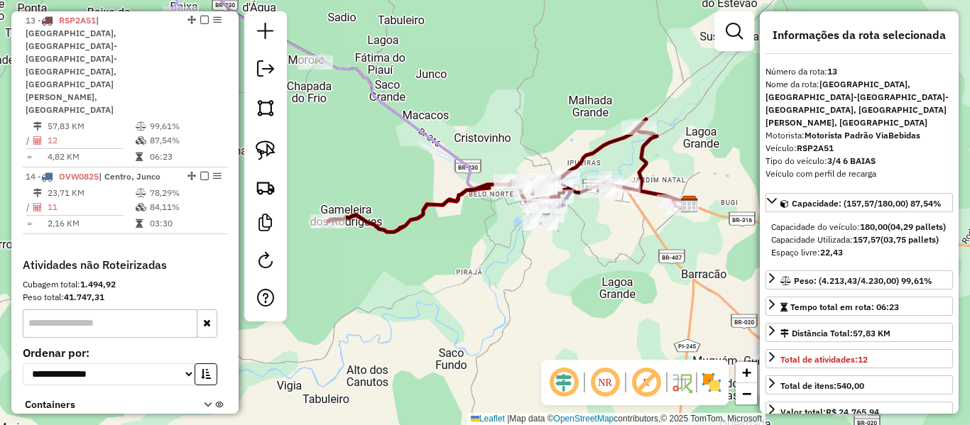
click at [427, 205] on icon at bounding box center [487, 175] width 318 height 113
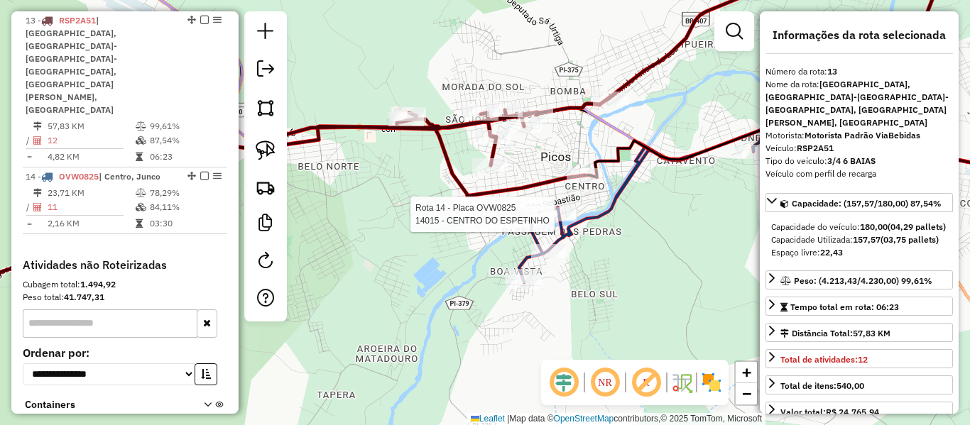
click at [570, 222] on div at bounding box center [559, 214] width 36 height 14
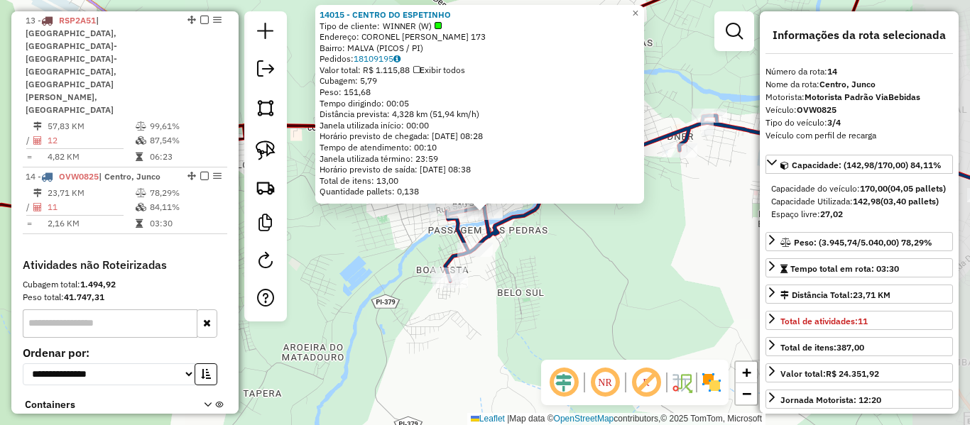
scroll to position [956, 0]
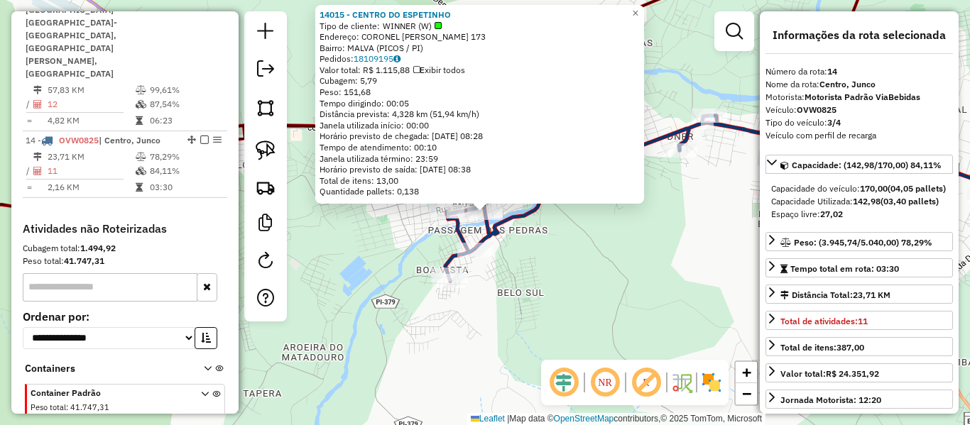
click at [589, 241] on div "14015 - CENTRO DO ESPETINHO Tipo de cliente: WINNER (W) Endereço: CORONEL [PERS…" at bounding box center [485, 212] width 970 height 425
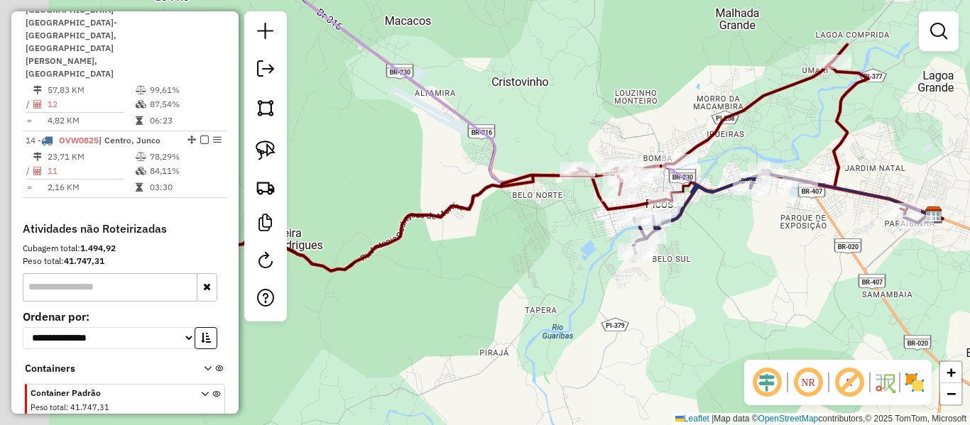
drag, startPoint x: 542, startPoint y: 143, endPoint x: 609, endPoint y: 148, distance: 67.6
click at [678, 138] on div "Janela de atendimento Grade de atendimento Capacidade Transportadoras Veículos …" at bounding box center [485, 212] width 970 height 425
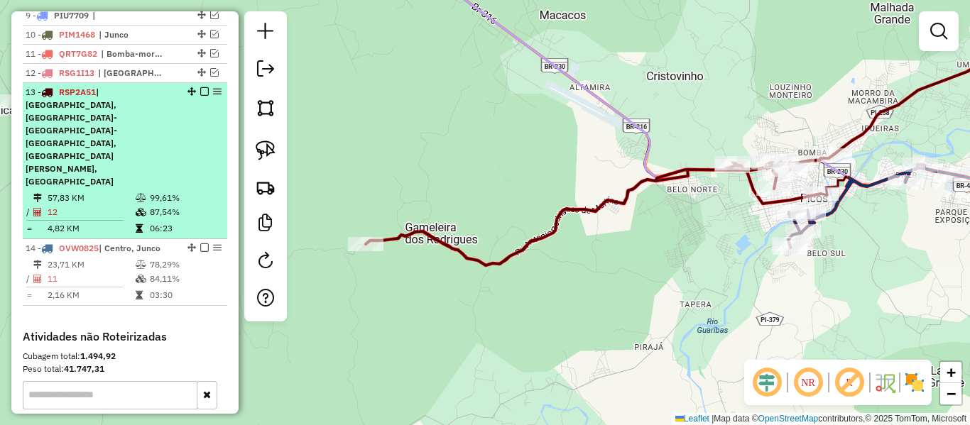
scroll to position [814, 0]
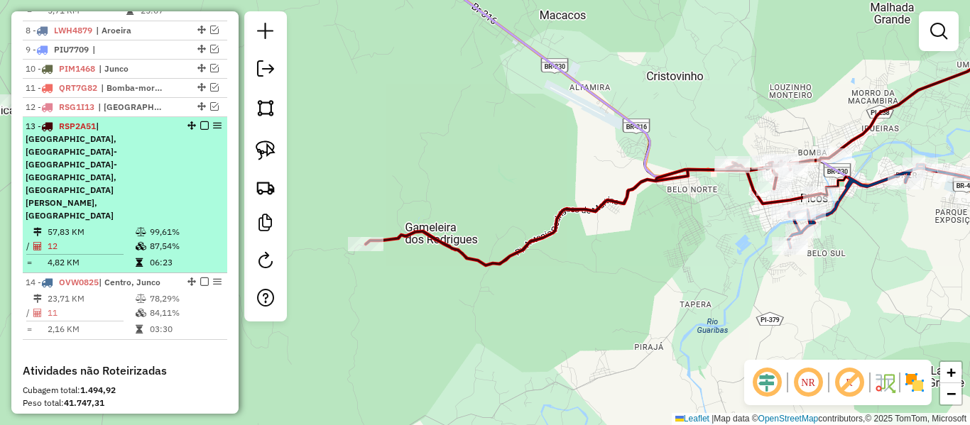
click at [201, 127] on em at bounding box center [204, 125] width 9 height 9
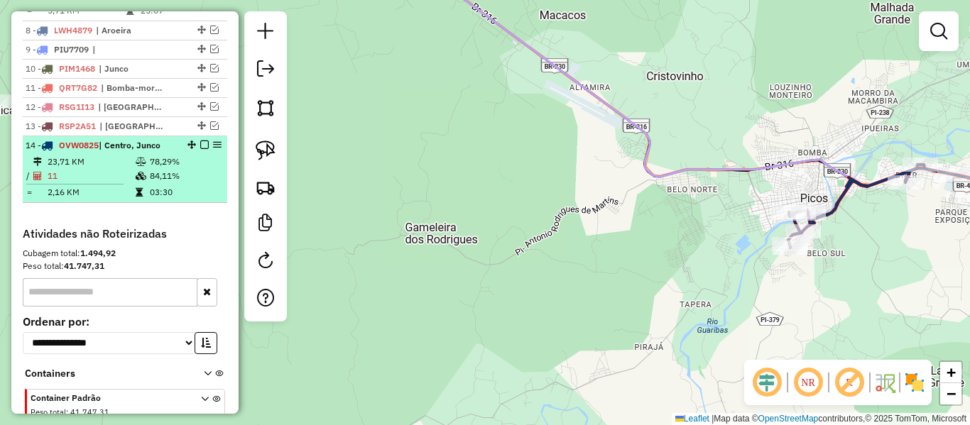
click at [200, 143] on em at bounding box center [204, 145] width 9 height 9
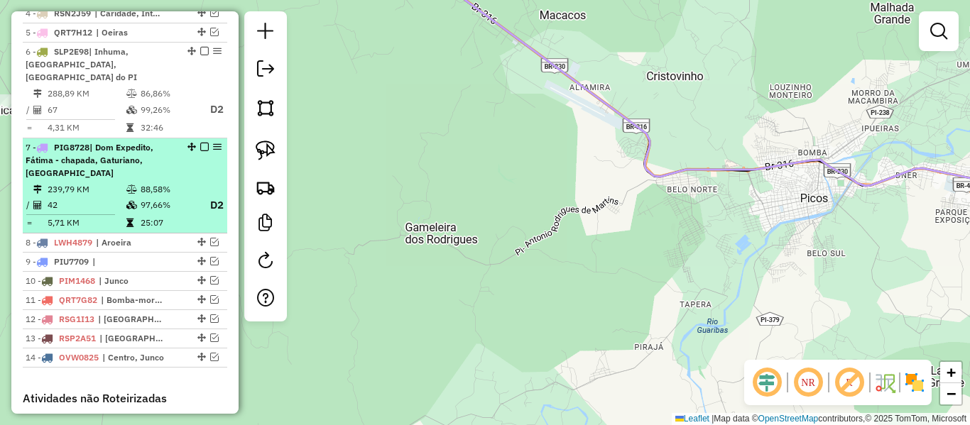
scroll to position [601, 0]
click at [201, 145] on em at bounding box center [204, 147] width 9 height 9
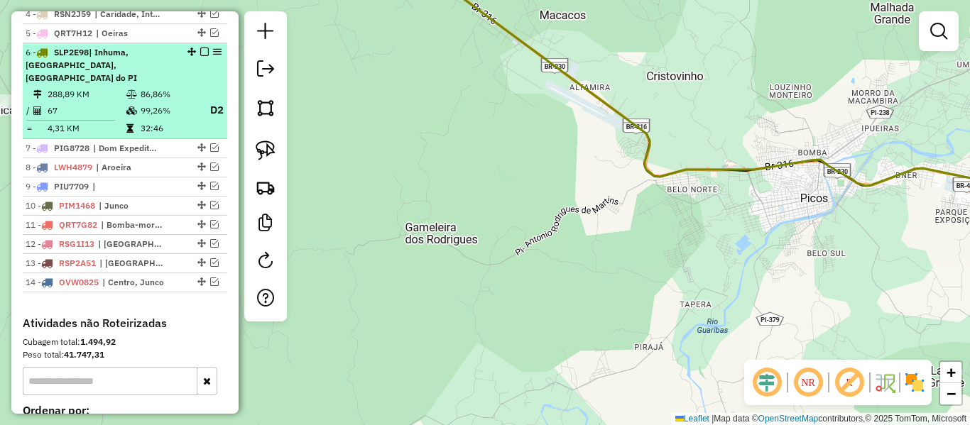
click at [202, 56] on em at bounding box center [204, 52] width 9 height 9
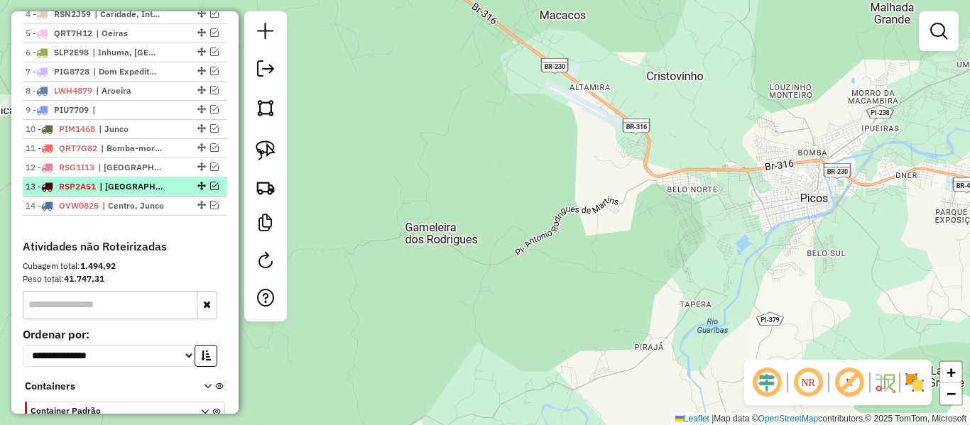
scroll to position [317, 0]
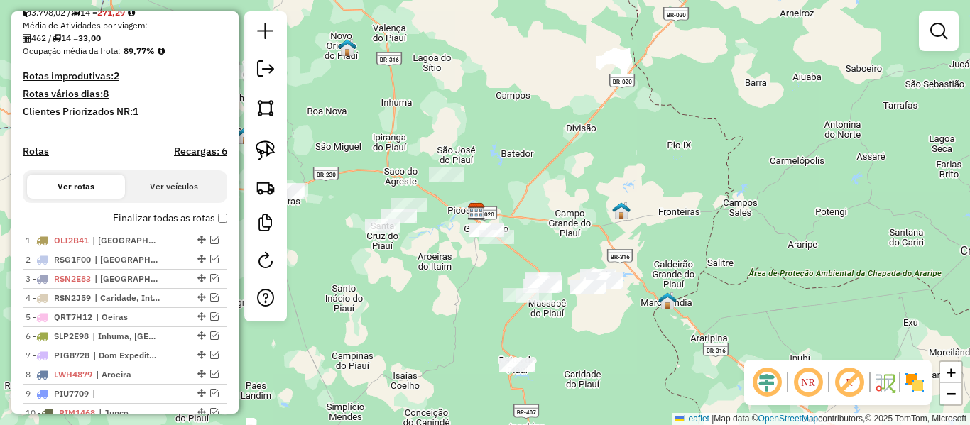
drag, startPoint x: 379, startPoint y: 167, endPoint x: 503, endPoint y: 197, distance: 127.1
click at [500, 196] on div "Janela de atendimento Grade de atendimento Capacidade Transportadoras Veículos …" at bounding box center [485, 212] width 970 height 425
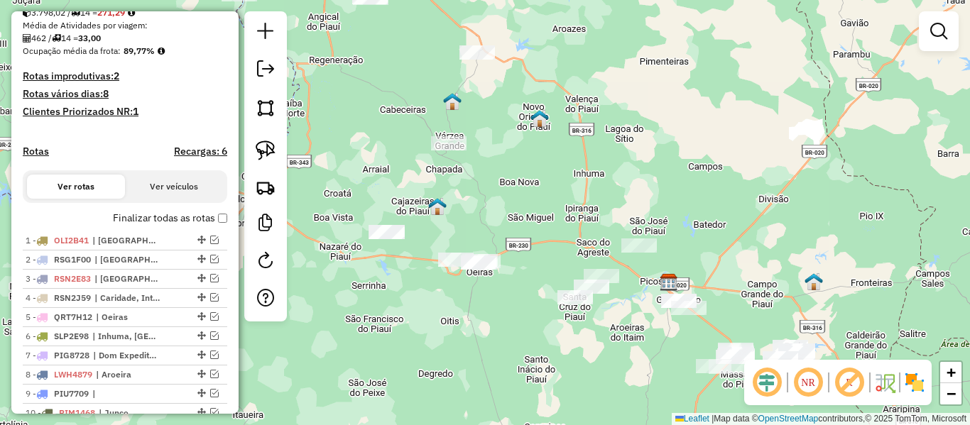
drag, startPoint x: 441, startPoint y: 194, endPoint x: 536, endPoint y: 261, distance: 116.6
click at [536, 261] on div "Janela de atendimento Grade de atendimento Capacidade Transportadoras Veículos …" at bounding box center [485, 212] width 970 height 425
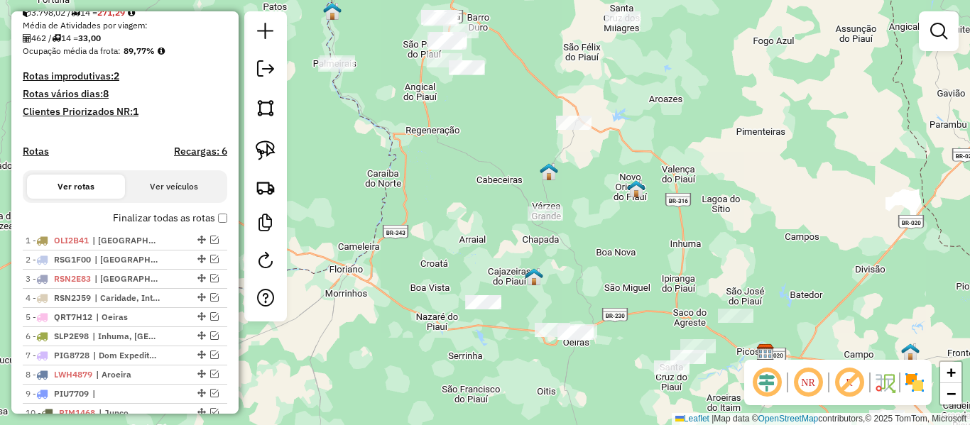
drag, startPoint x: 467, startPoint y: 275, endPoint x: 487, endPoint y: 316, distance: 45.1
click at [487, 316] on div "Janela de atendimento Grade de atendimento Capacidade Transportadoras Veículos …" at bounding box center [485, 212] width 970 height 425
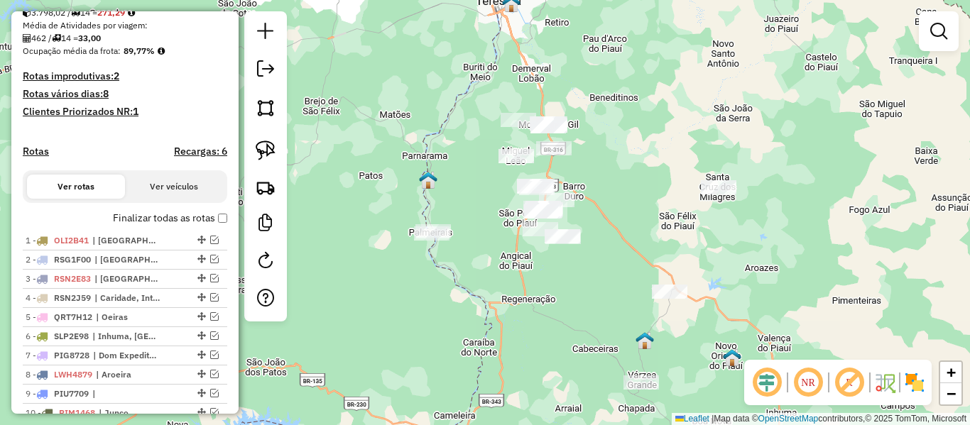
drag, startPoint x: 459, startPoint y: 278, endPoint x: 506, endPoint y: 327, distance: 67.8
click at [506, 326] on div "Janela de atendimento Grade de atendimento Capacidade Transportadoras Veículos …" at bounding box center [485, 212] width 970 height 425
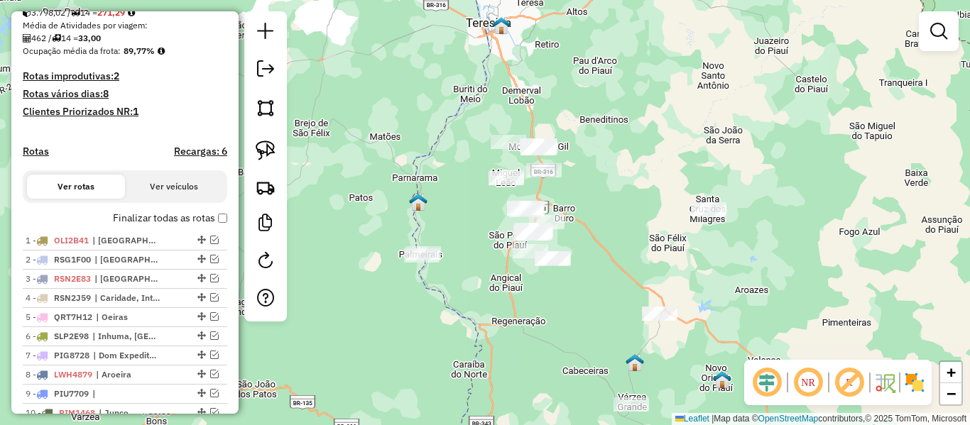
drag, startPoint x: 442, startPoint y: 199, endPoint x: 417, endPoint y: 203, distance: 25.9
click at [430, 200] on div "Janela de atendimento Grade de atendimento Capacidade Transportadoras Veículos …" at bounding box center [485, 212] width 970 height 425
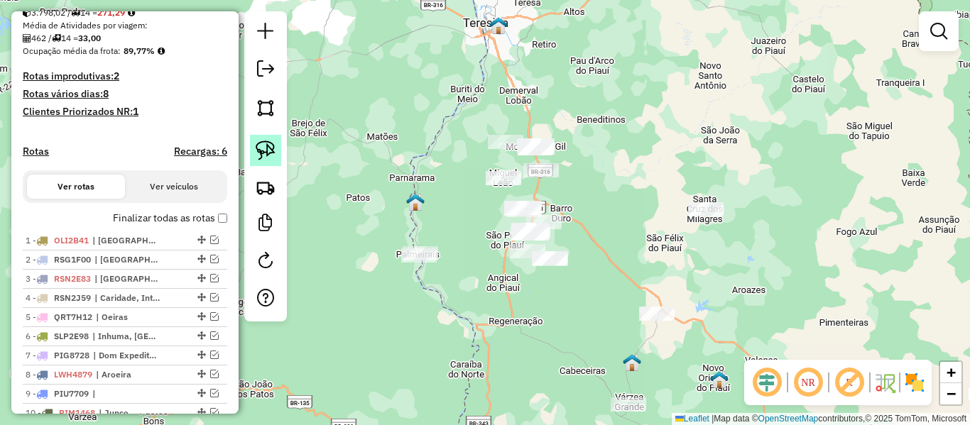
click at [274, 151] on img at bounding box center [266, 151] width 20 height 20
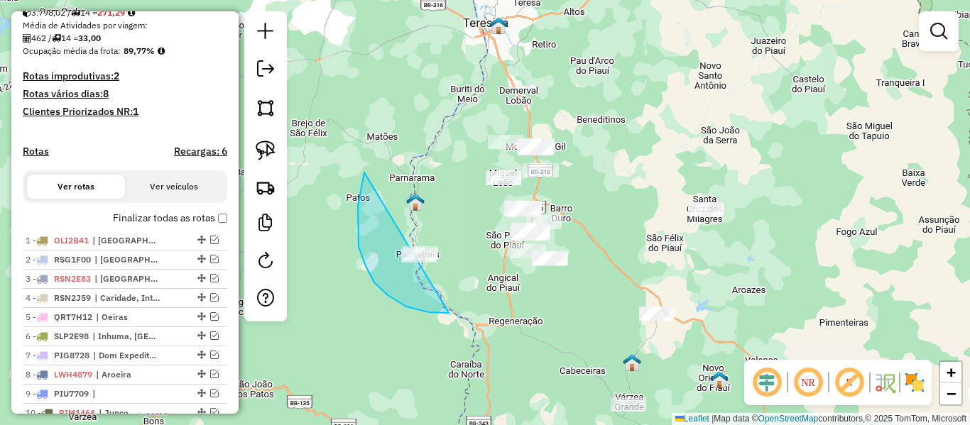
drag, startPoint x: 374, startPoint y: 283, endPoint x: 519, endPoint y: 268, distance: 145.6
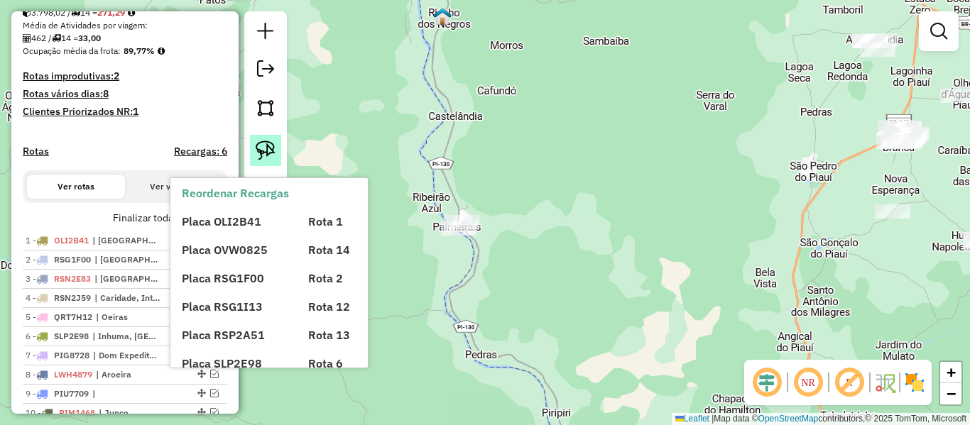
click at [268, 158] on img at bounding box center [266, 151] width 20 height 20
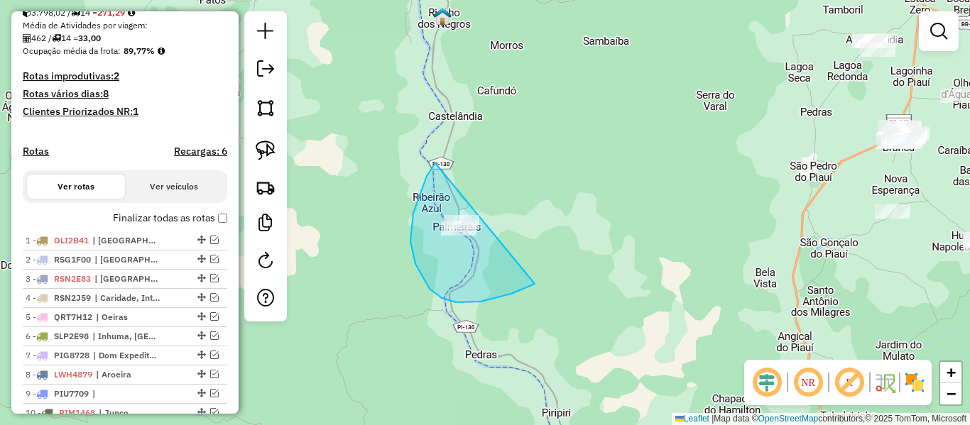
drag, startPoint x: 442, startPoint y: 298, endPoint x: 557, endPoint y: 260, distance: 121.2
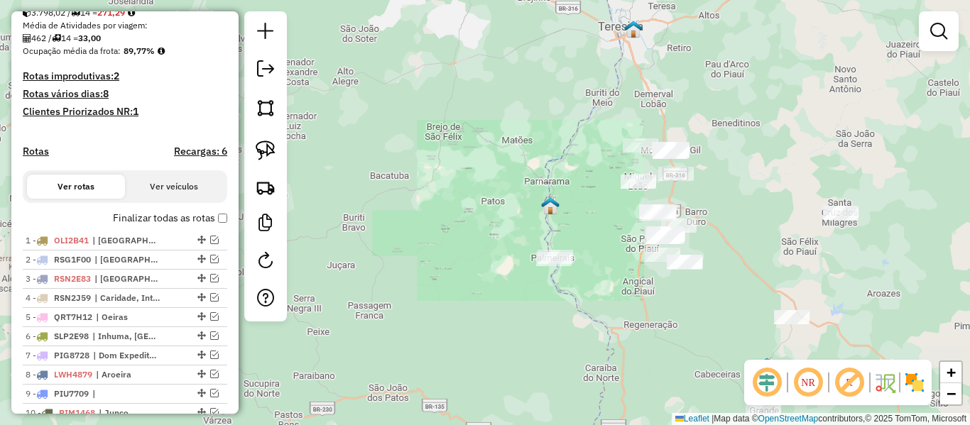
drag, startPoint x: 595, startPoint y: 280, endPoint x: 528, endPoint y: 326, distance: 81.3
click at [528, 326] on div "Janela de atendimento Grade de atendimento Capacidade Transportadoras Veículos …" at bounding box center [485, 212] width 970 height 425
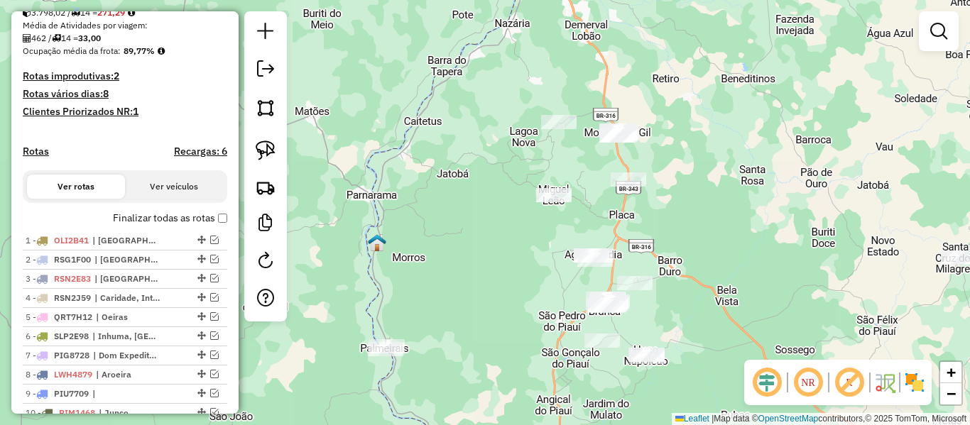
drag, startPoint x: 467, startPoint y: 224, endPoint x: 438, endPoint y: 214, distance: 30.8
click at [440, 214] on div "Janela de atendimento Grade de atendimento Capacidade Transportadoras Veículos …" at bounding box center [485, 212] width 970 height 425
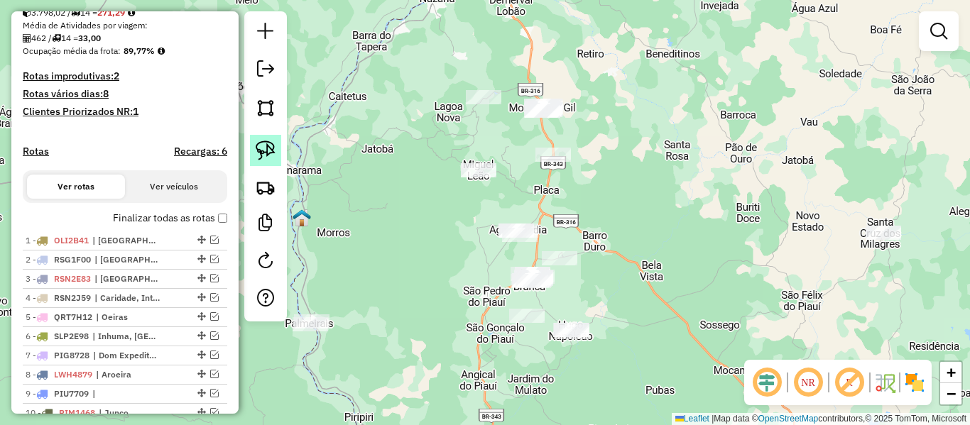
click at [261, 153] on img at bounding box center [266, 151] width 20 height 20
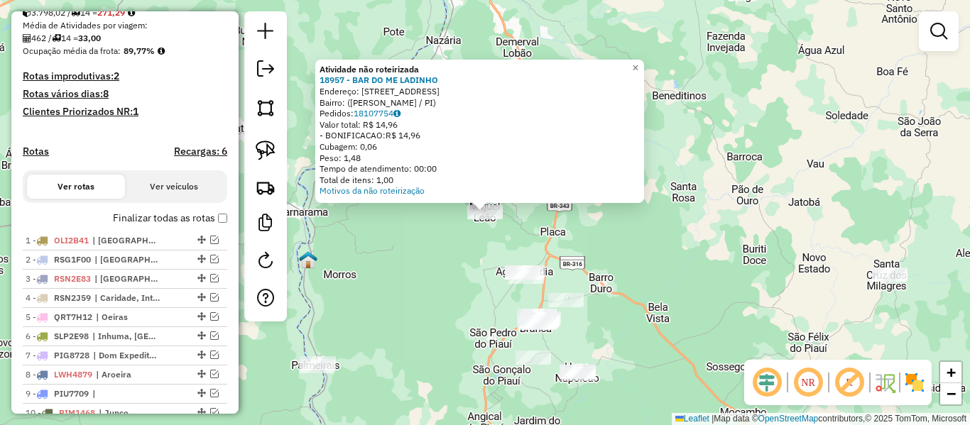
click at [454, 266] on div "Atividade não roteirizada 18957 - BAR DO ME LADINHO Endereço: [STREET_ADDRESS][…" at bounding box center [485, 212] width 970 height 425
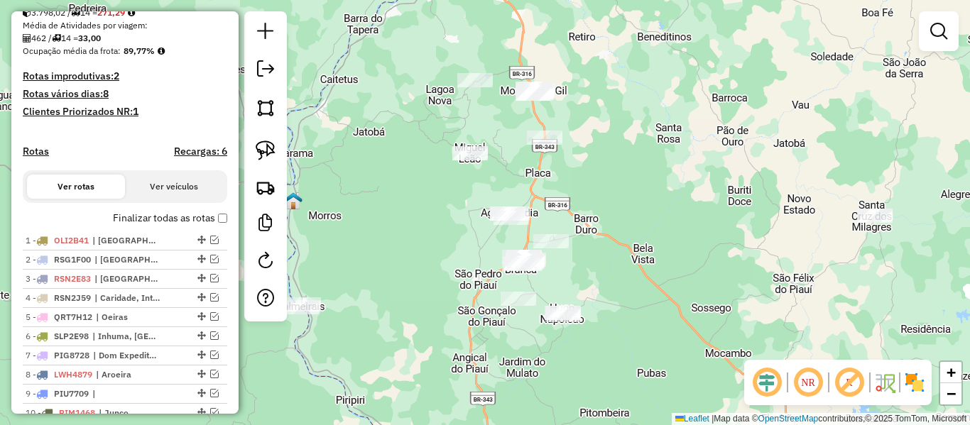
drag, startPoint x: 440, startPoint y: 240, endPoint x: 428, endPoint y: 214, distance: 28.3
click at [431, 216] on div "Janela de atendimento Grade de atendimento Capacidade Transportadoras Veículos …" at bounding box center [485, 212] width 970 height 425
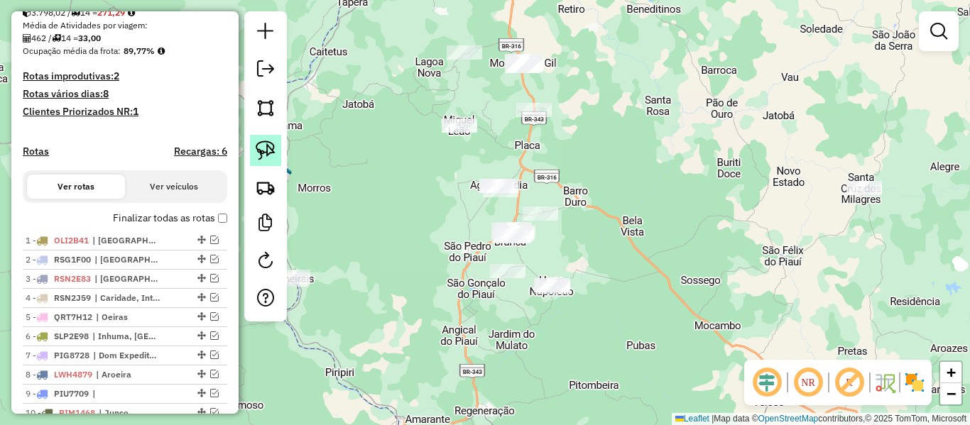
click at [262, 153] on img at bounding box center [266, 151] width 20 height 20
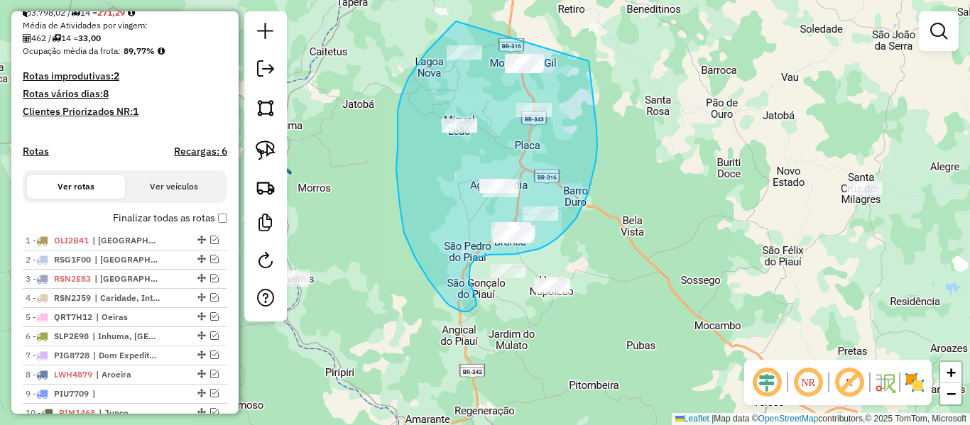
drag, startPoint x: 444, startPoint y: 33, endPoint x: 581, endPoint y: 49, distance: 137.3
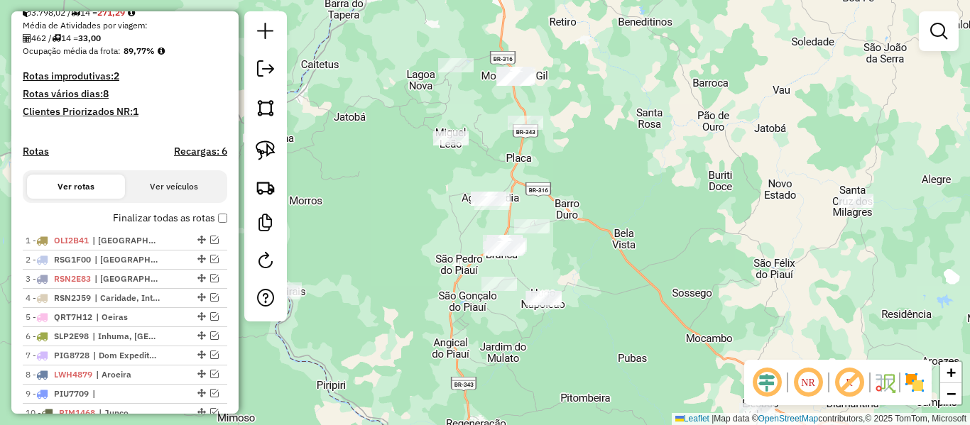
drag, startPoint x: 400, startPoint y: 203, endPoint x: 362, endPoint y: 224, distance: 42.9
click at [373, 231] on div "Janela de atendimento Grade de atendimento Capacidade Transportadoras Veículos …" at bounding box center [485, 212] width 970 height 425
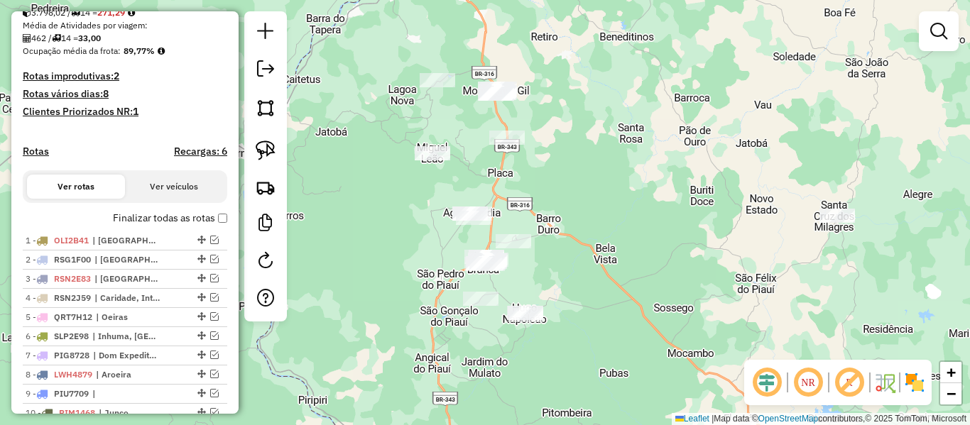
click at [244, 143] on div "Janela de atendimento Grade de atendimento Capacidade Transportadoras Veículos …" at bounding box center [485, 212] width 970 height 425
click at [275, 158] on link at bounding box center [265, 150] width 31 height 31
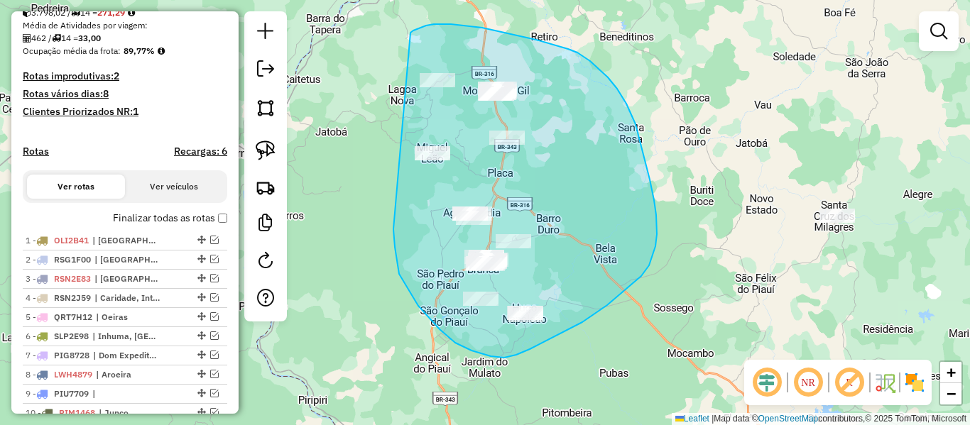
drag, startPoint x: 471, startPoint y: 351, endPoint x: 388, endPoint y: 54, distance: 308.2
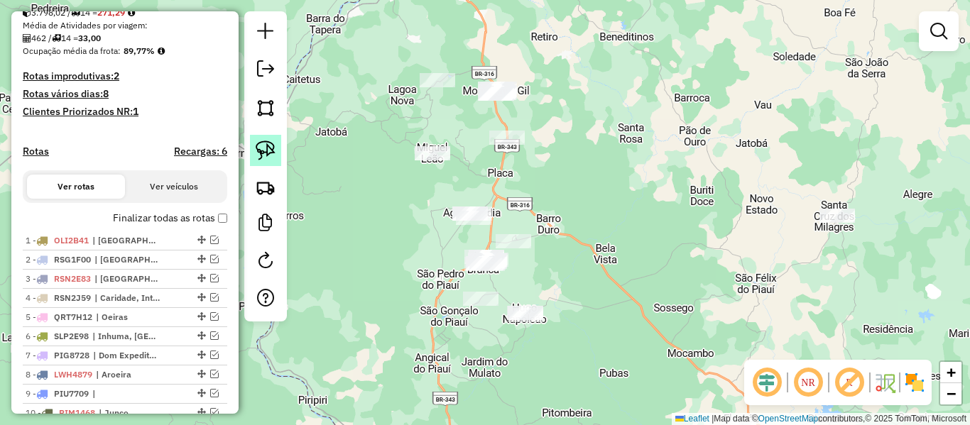
click at [268, 152] on img at bounding box center [266, 151] width 20 height 20
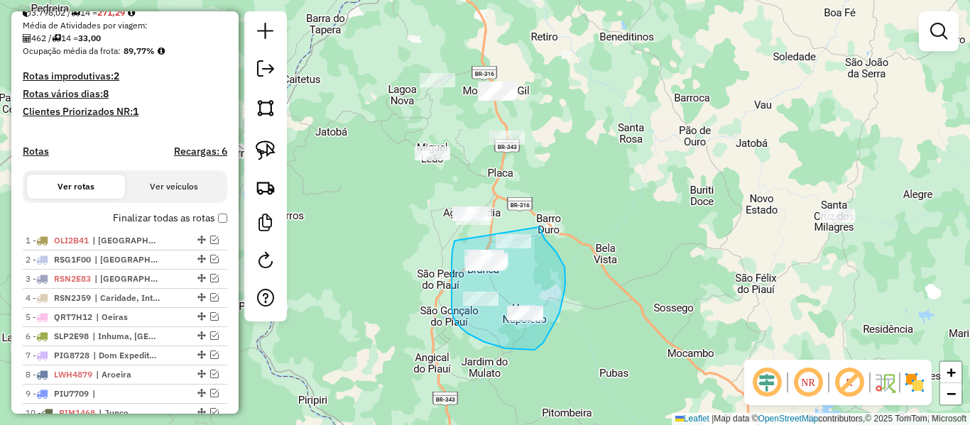
drag, startPoint x: 452, startPoint y: 273, endPoint x: 538, endPoint y: 227, distance: 97.5
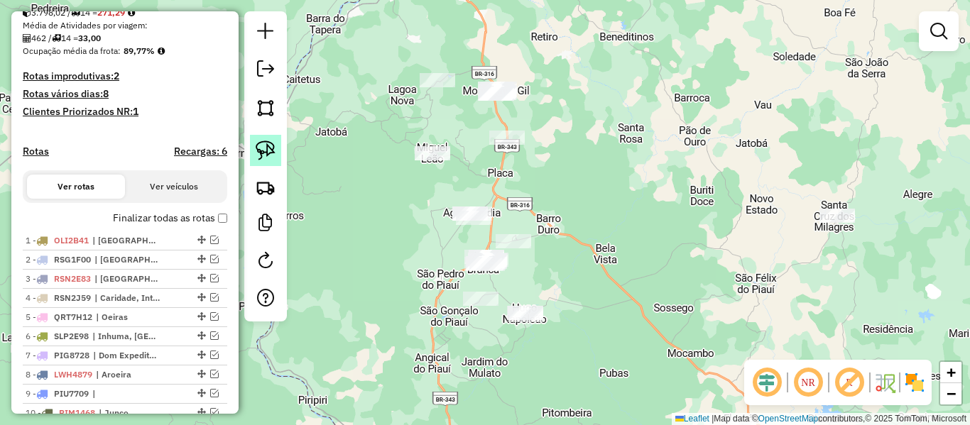
click at [259, 156] on img at bounding box center [266, 151] width 20 height 20
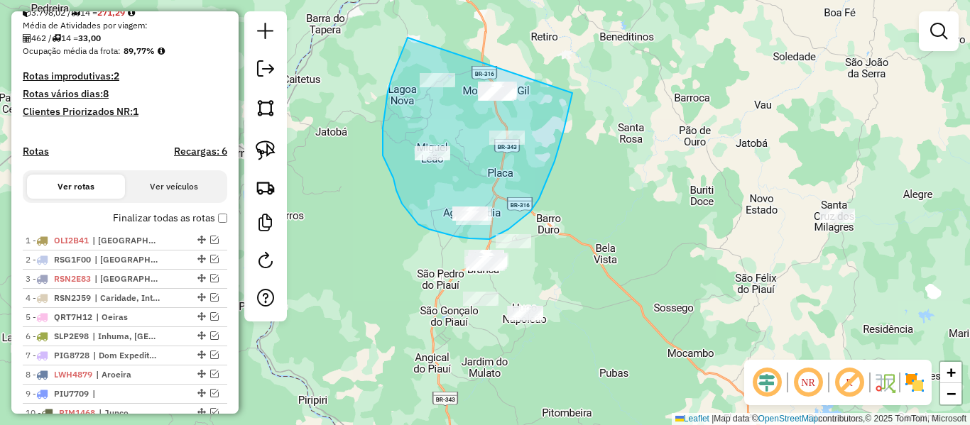
drag, startPoint x: 407, startPoint y: 40, endPoint x: 545, endPoint y: 127, distance: 163.7
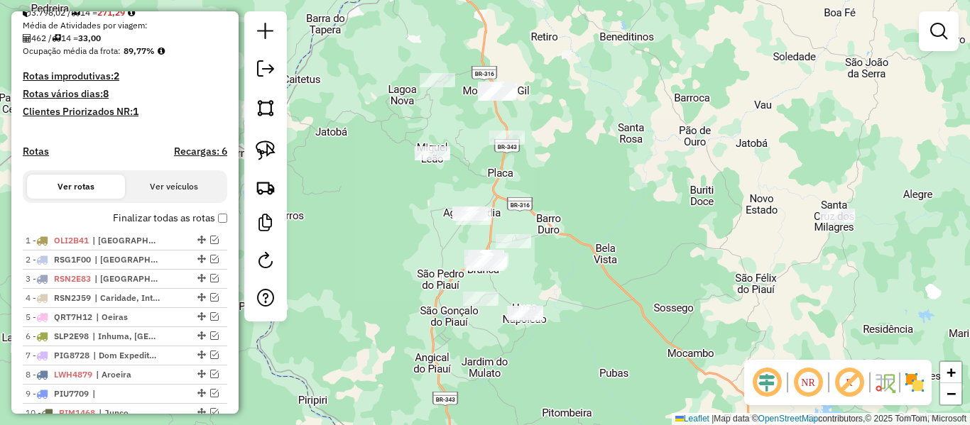
click at [258, 148] on img at bounding box center [266, 151] width 20 height 20
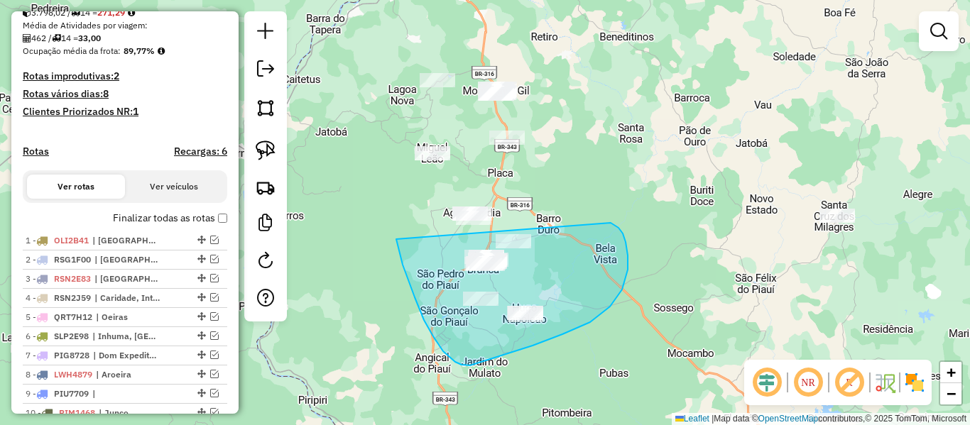
drag, startPoint x: 396, startPoint y: 239, endPoint x: 611, endPoint y: 223, distance: 215.1
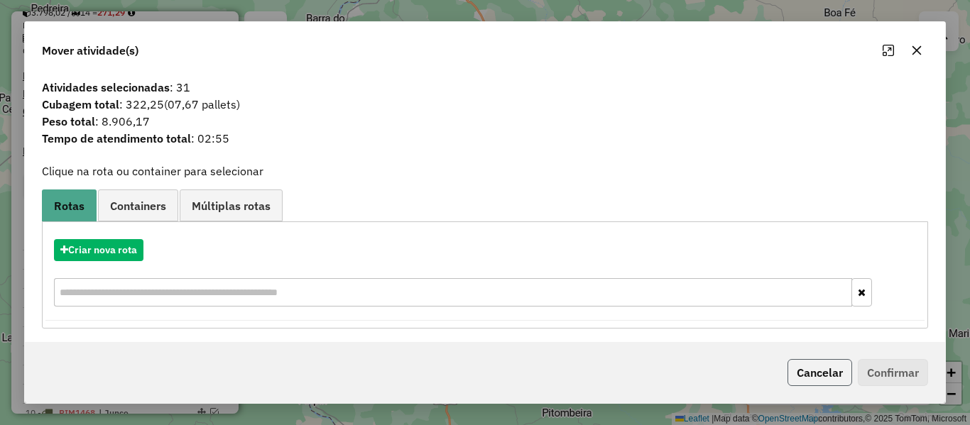
click at [812, 373] on button "Cancelar" at bounding box center [819, 372] width 65 height 27
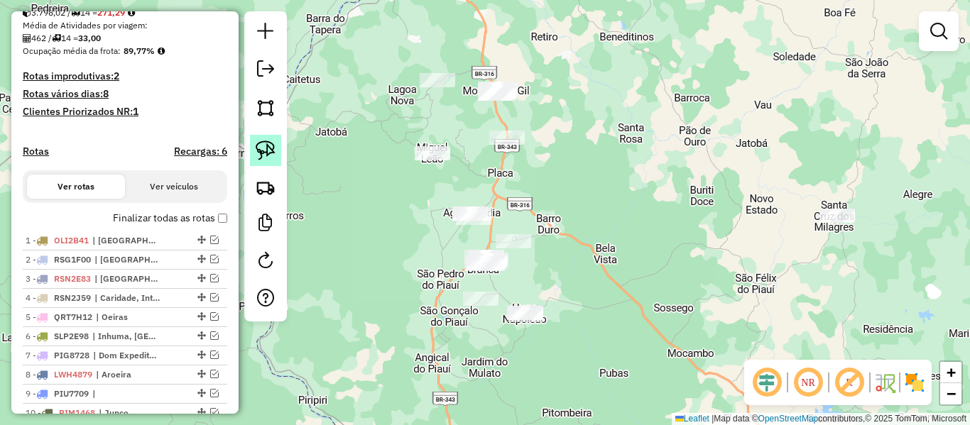
click at [268, 151] on img at bounding box center [266, 151] width 20 height 20
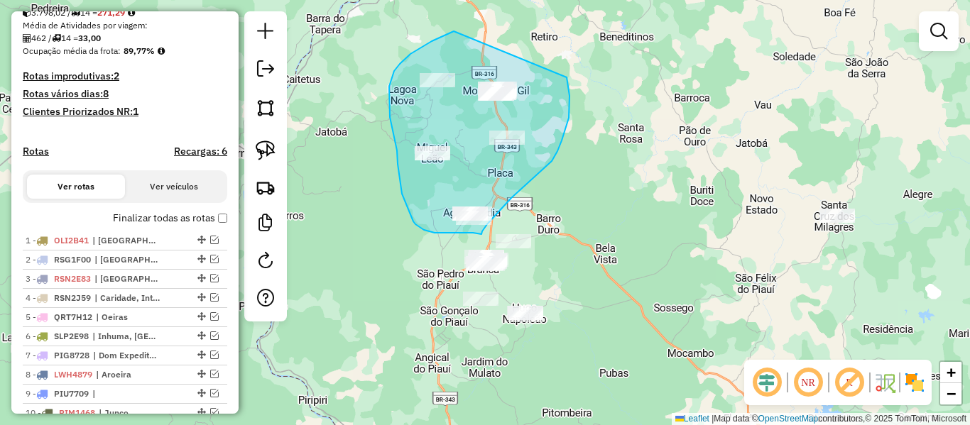
drag, startPoint x: 400, startPoint y: 64, endPoint x: 565, endPoint y: 71, distance: 165.6
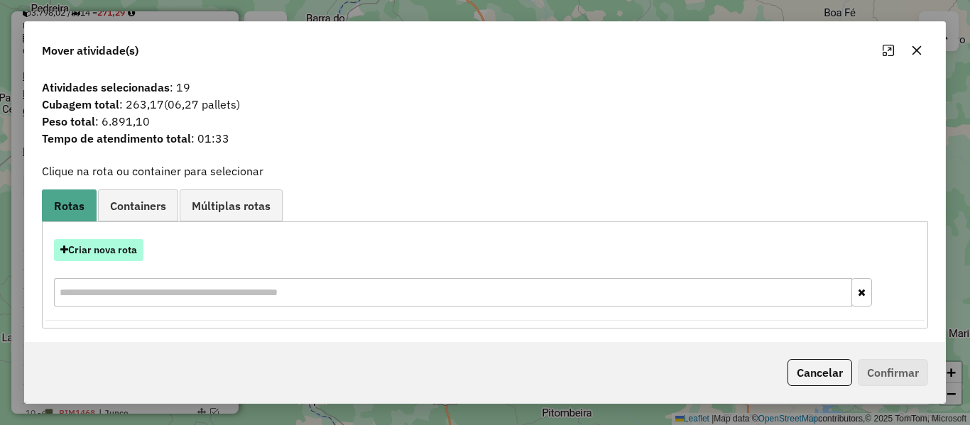
click at [120, 248] on button "Criar nova rota" at bounding box center [98, 250] width 89 height 22
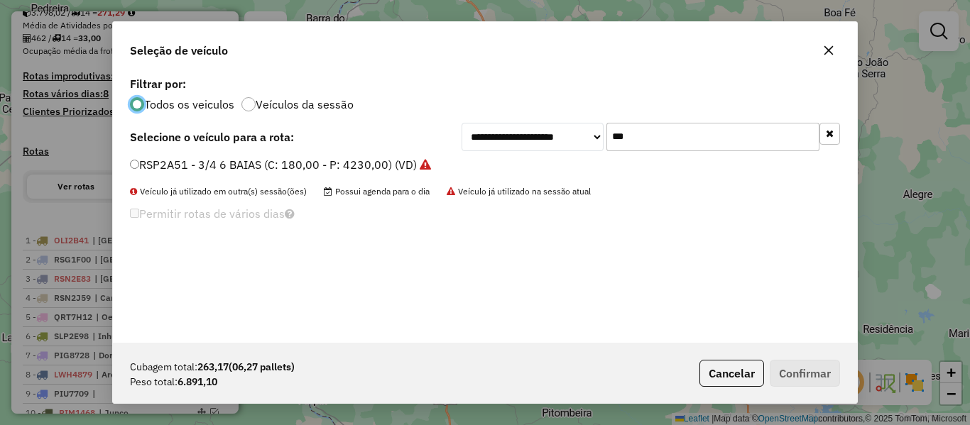
scroll to position [8, 4]
click at [479, 149] on div "**********" at bounding box center [651, 137] width 378 height 28
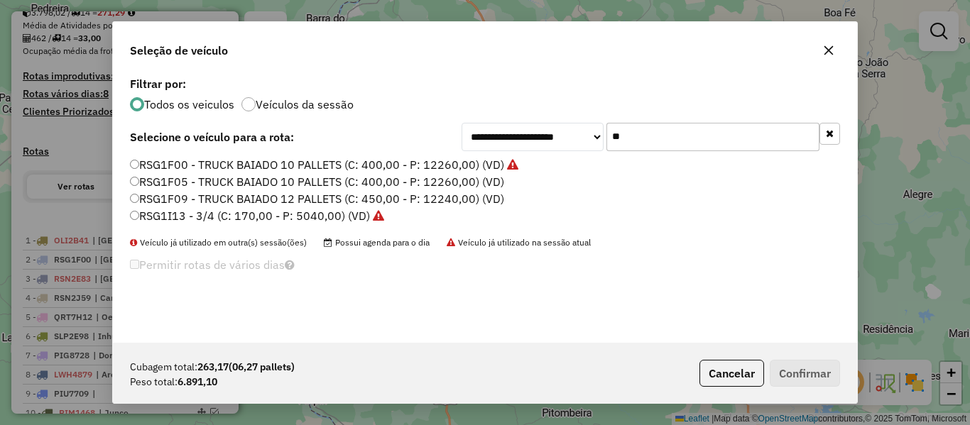
type input "*"
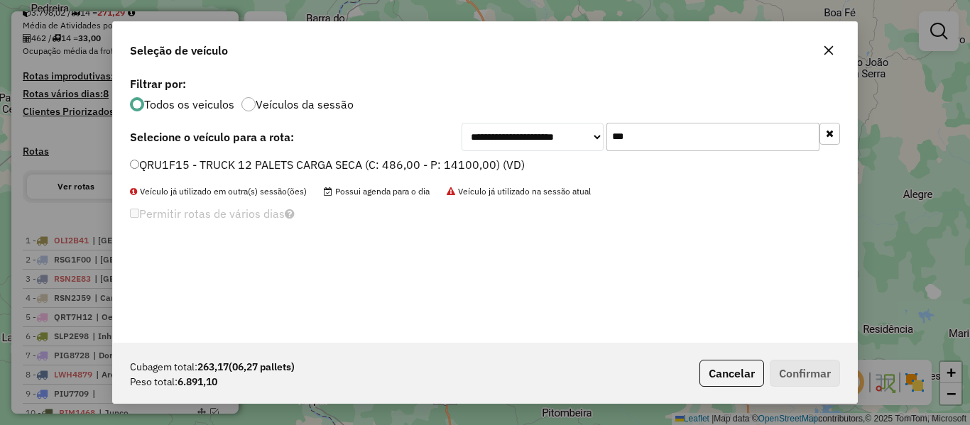
click at [176, 168] on label "QRU1F15 - TRUCK 12 PALETS CARGA SECA (C: 486,00 - P: 14100,00) (VD)" at bounding box center [327, 164] width 395 height 17
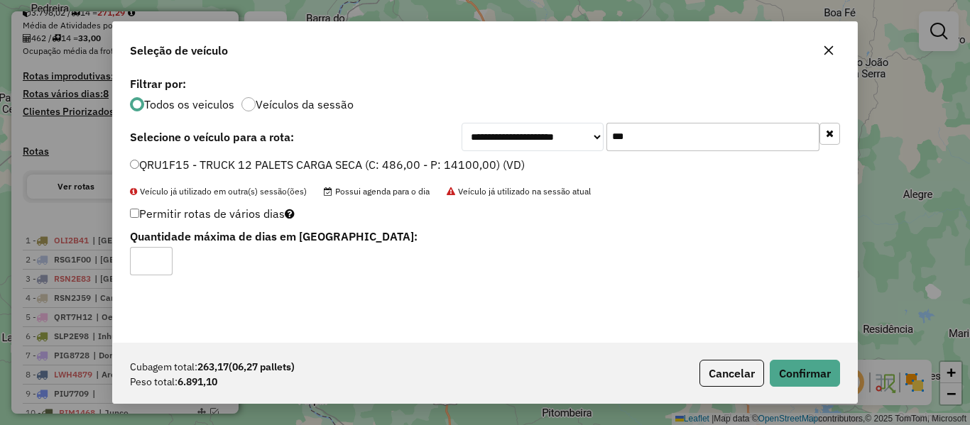
drag, startPoint x: 537, startPoint y: 160, endPoint x: 529, endPoint y: 162, distance: 7.9
click at [533, 162] on div "**********" at bounding box center [485, 208] width 744 height 270
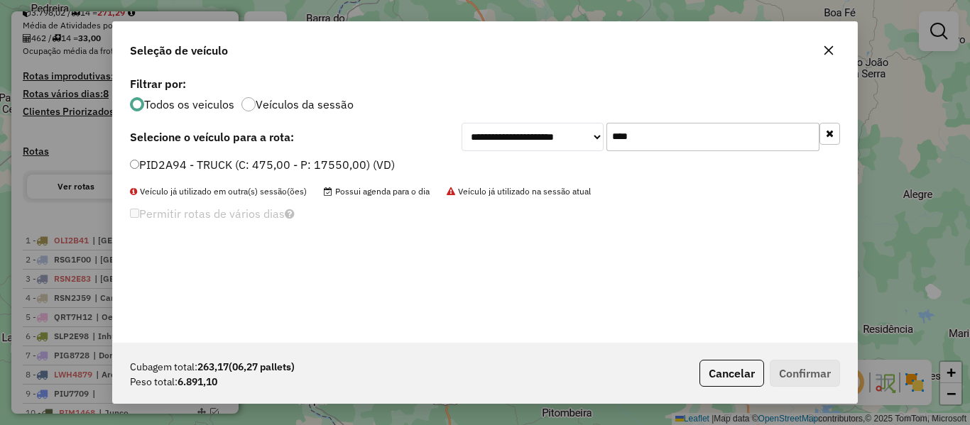
type input "****"
click at [170, 168] on label "PID2A94 - TRUCK (C: 475,00 - P: 17550,00) (VD)" at bounding box center [262, 164] width 265 height 17
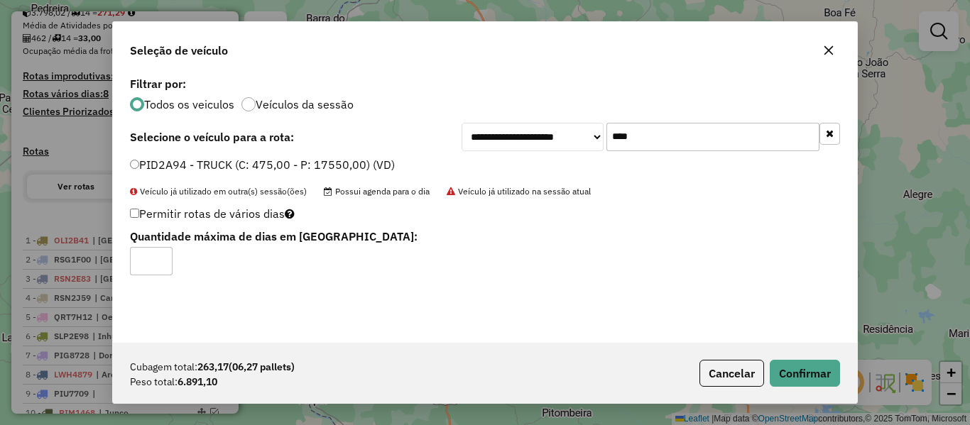
type input "*"
click at [160, 259] on input "*" at bounding box center [151, 261] width 43 height 28
click at [798, 360] on button "Confirmar" at bounding box center [805, 373] width 70 height 27
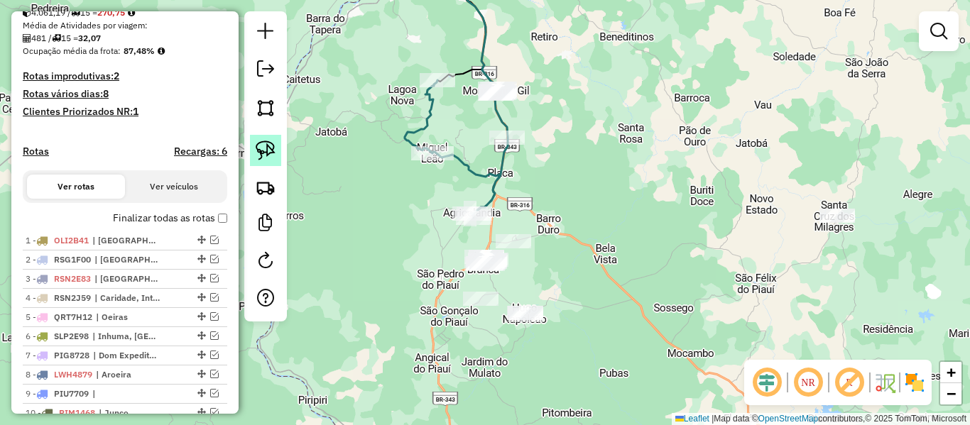
click at [264, 161] on link at bounding box center [265, 150] width 31 height 31
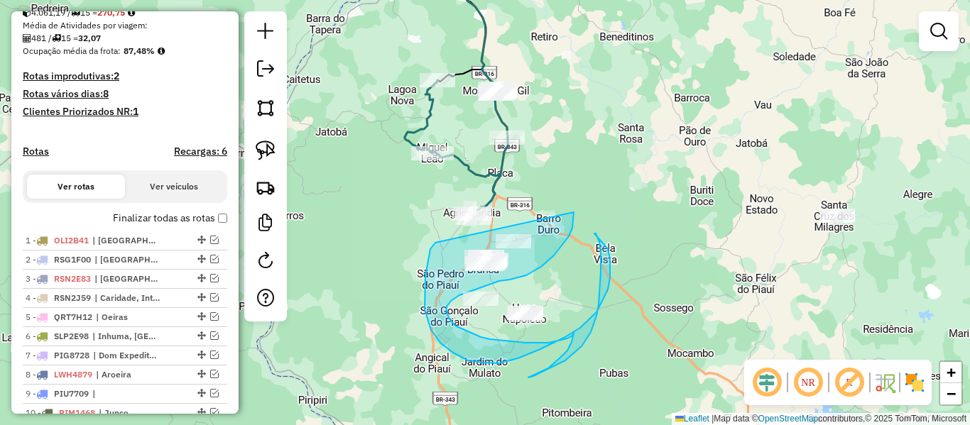
drag, startPoint x: 430, startPoint y: 249, endPoint x: 574, endPoint y: 212, distance: 148.1
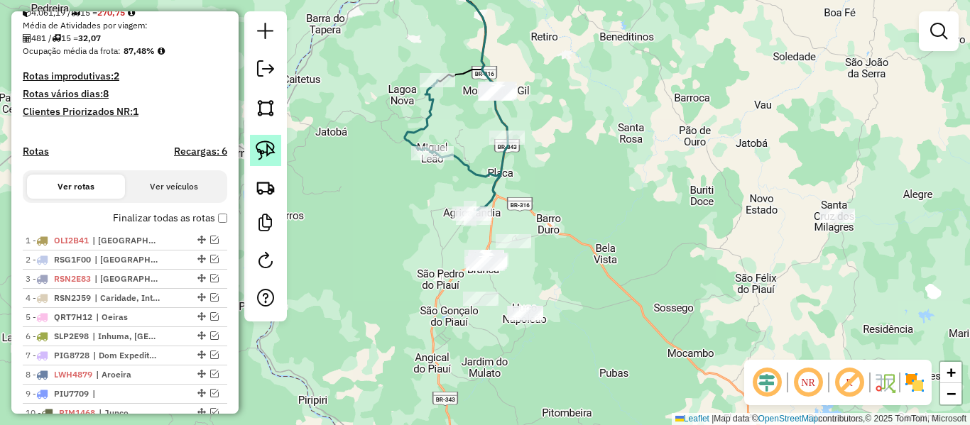
click at [260, 151] on img at bounding box center [266, 151] width 20 height 20
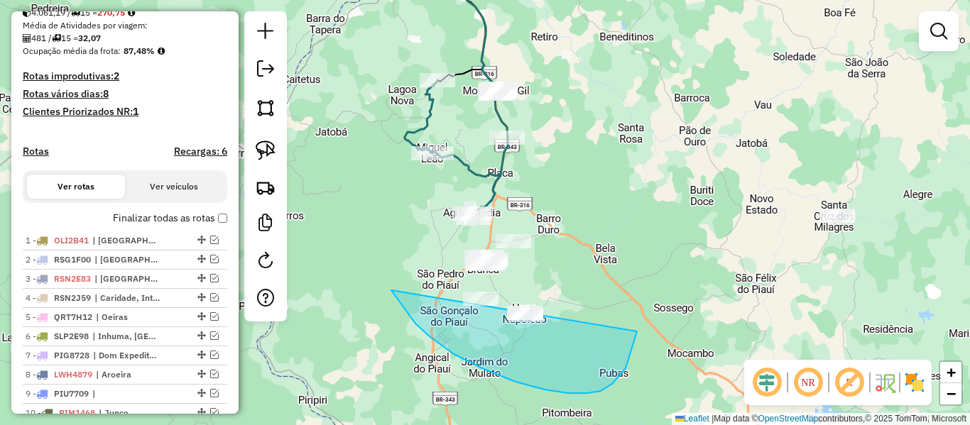
drag, startPoint x: 396, startPoint y: 298, endPoint x: 645, endPoint y: 305, distance: 249.3
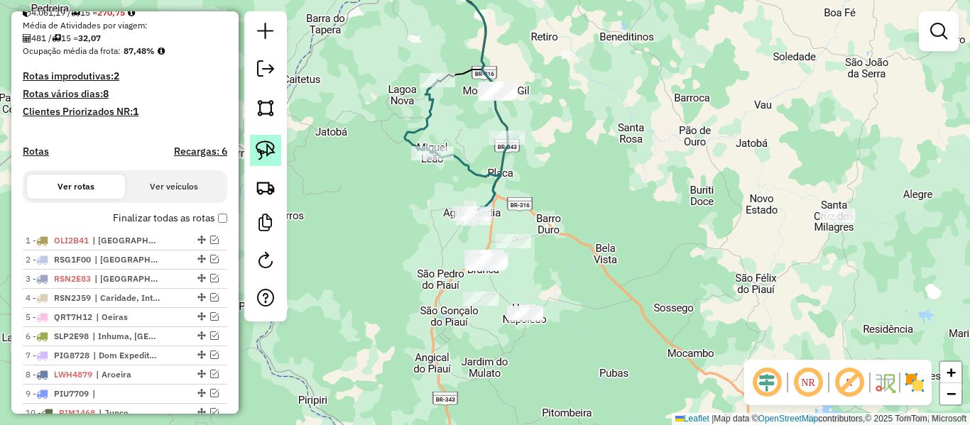
click at [274, 151] on img at bounding box center [266, 151] width 20 height 20
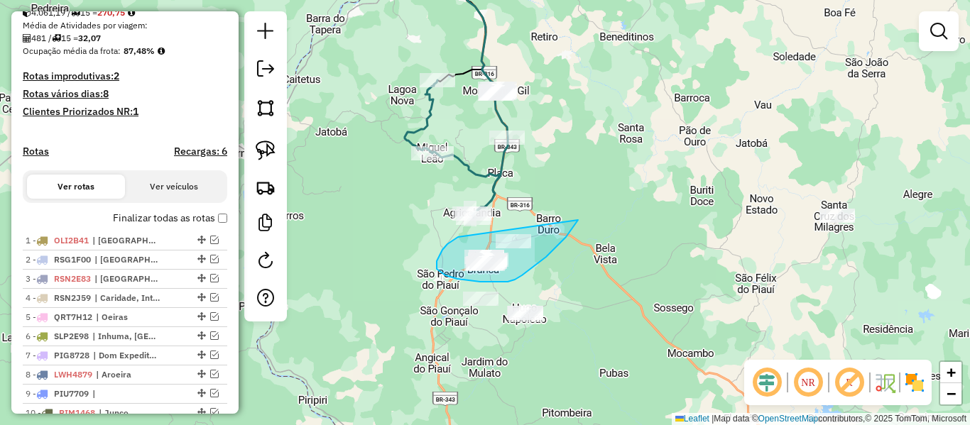
drag, startPoint x: 457, startPoint y: 238, endPoint x: 565, endPoint y: 256, distance: 110.1
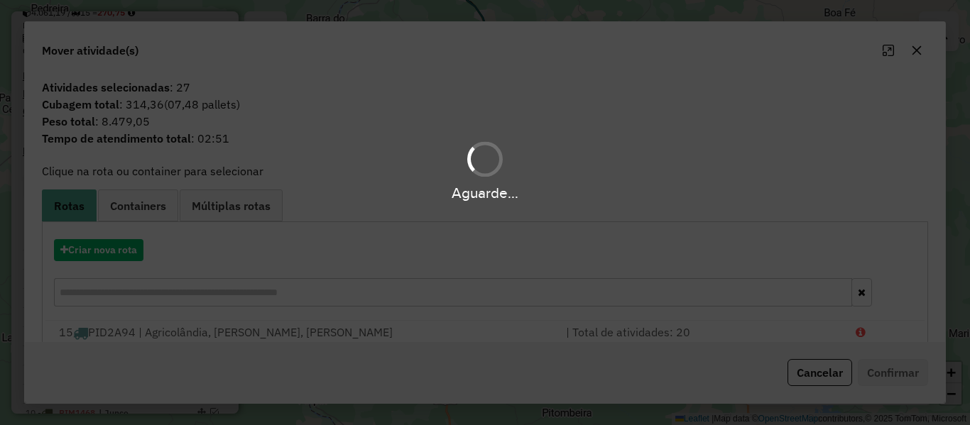
click at [124, 246] on div "Aguarde..." at bounding box center [485, 212] width 970 height 425
click at [124, 255] on button "Criar nova rota" at bounding box center [98, 250] width 89 height 22
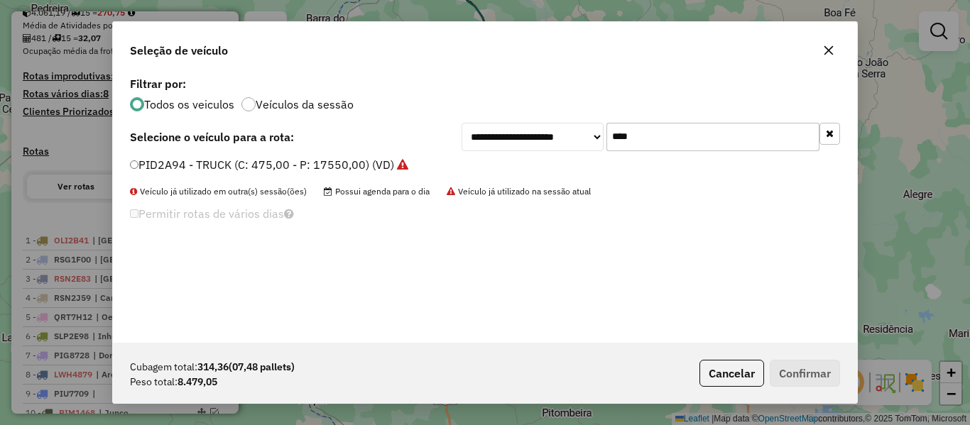
drag, startPoint x: 655, startPoint y: 147, endPoint x: 556, endPoint y: 167, distance: 101.4
click at [554, 160] on div "**********" at bounding box center [485, 208] width 744 height 270
type input "***"
drag, startPoint x: 158, startPoint y: 161, endPoint x: 114, endPoint y: 209, distance: 64.3
click at [158, 162] on label "QRT7G92 - TRUCK BAIADO 10 PALLETS (C: 400,00 - P: 12260,00) (VD)" at bounding box center [318, 164] width 376 height 17
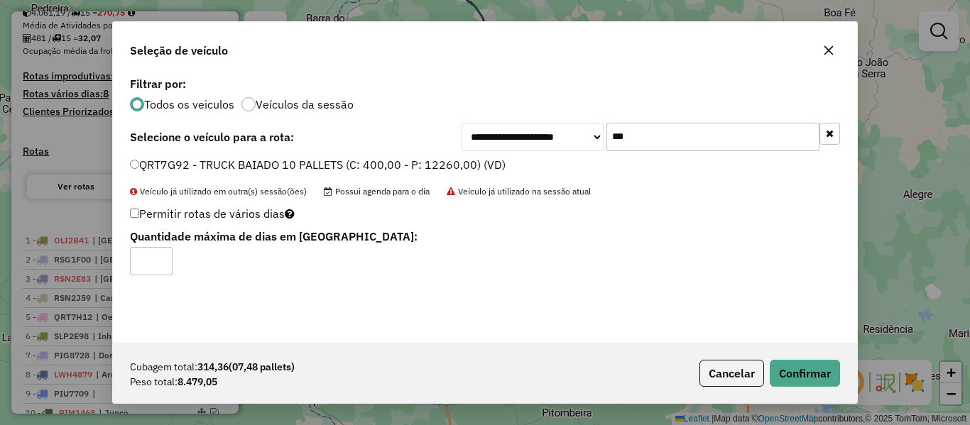
click at [129, 215] on div "Permitir rotas de vários dias Quantidade máxima de dias em rota:" at bounding box center [363, 240] width 485 height 72
click at [169, 255] on input "*" at bounding box center [151, 261] width 43 height 28
type input "*"
click at [164, 255] on input "*" at bounding box center [151, 261] width 43 height 28
click at [790, 362] on button "Confirmar" at bounding box center [805, 373] width 70 height 27
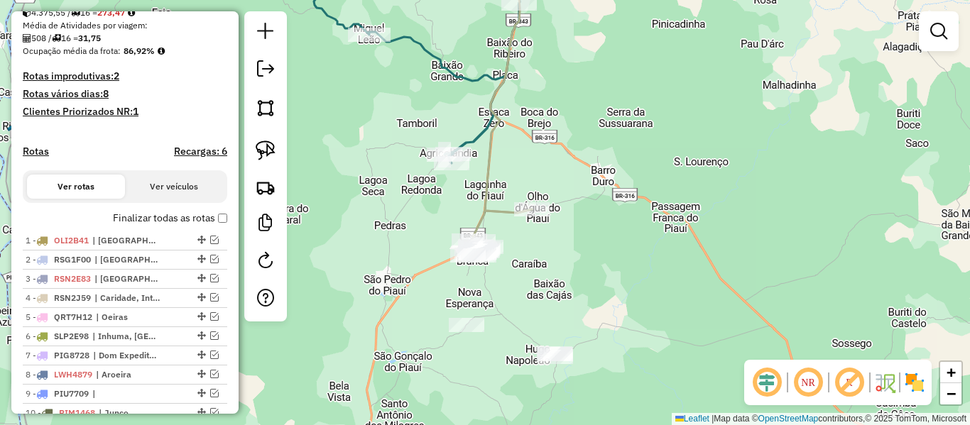
click at [482, 218] on icon at bounding box center [498, 232] width 67 height 47
select select "**********"
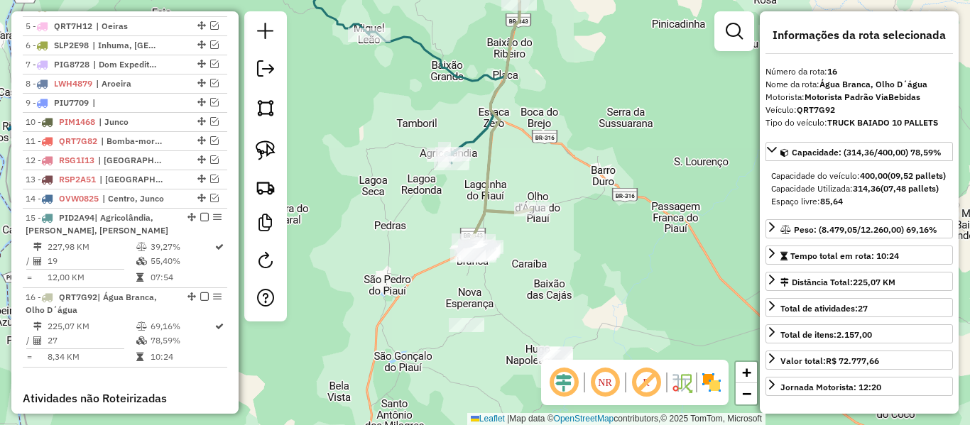
scroll to position [854, 0]
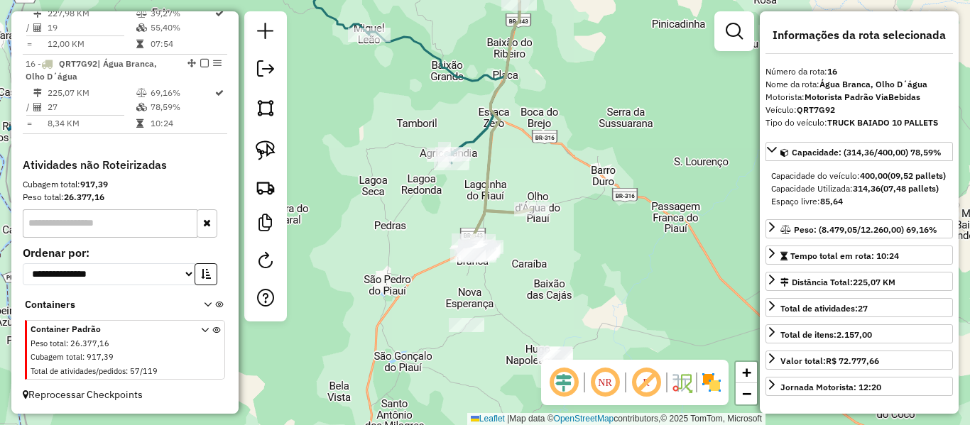
drag, startPoint x: 486, startPoint y: 167, endPoint x: 489, endPoint y: 280, distance: 112.9
click at [495, 213] on icon at bounding box center [508, 85] width 47 height 256
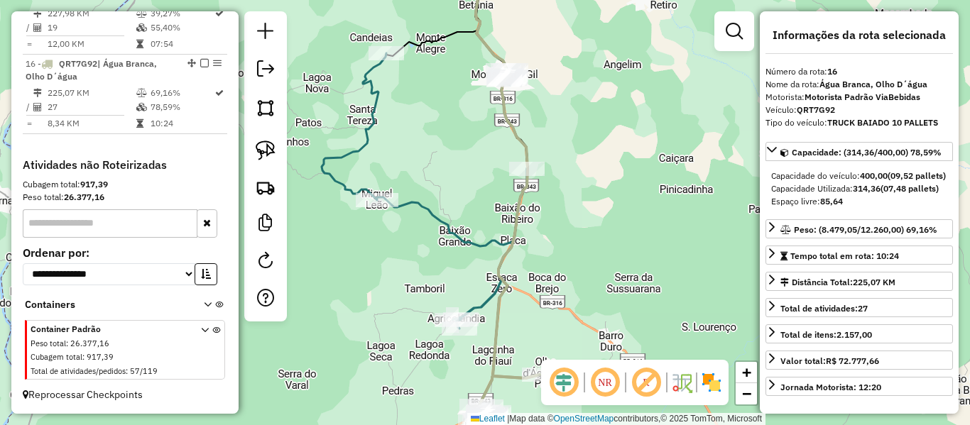
drag, startPoint x: 442, startPoint y: 205, endPoint x: 437, endPoint y: 230, distance: 25.3
click at [439, 229] on div "Janela de atendimento Grade de atendimento Capacidade Transportadoras Veículos …" at bounding box center [485, 212] width 970 height 425
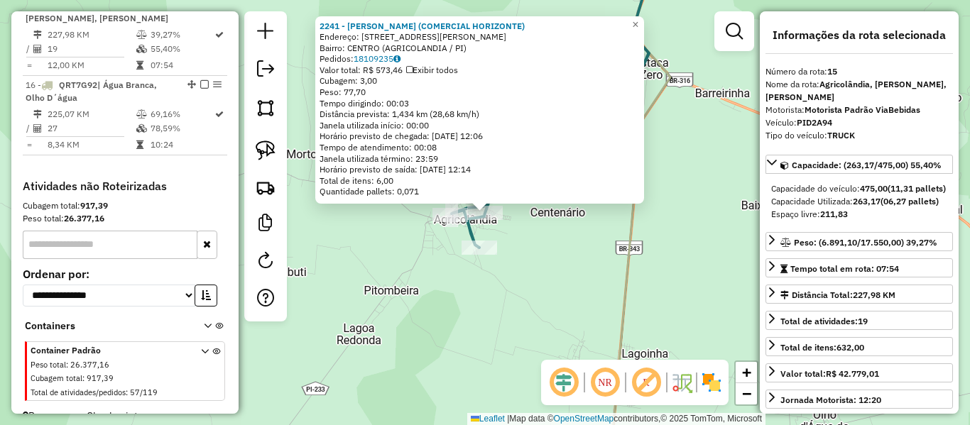
scroll to position [818, 0]
click at [444, 229] on div "2241 - ANDRE CABRAL DE ARAUJO (COMERCIAL HORIZONTE) Endereço: R PEDRO LEAL 140 …" at bounding box center [485, 212] width 970 height 425
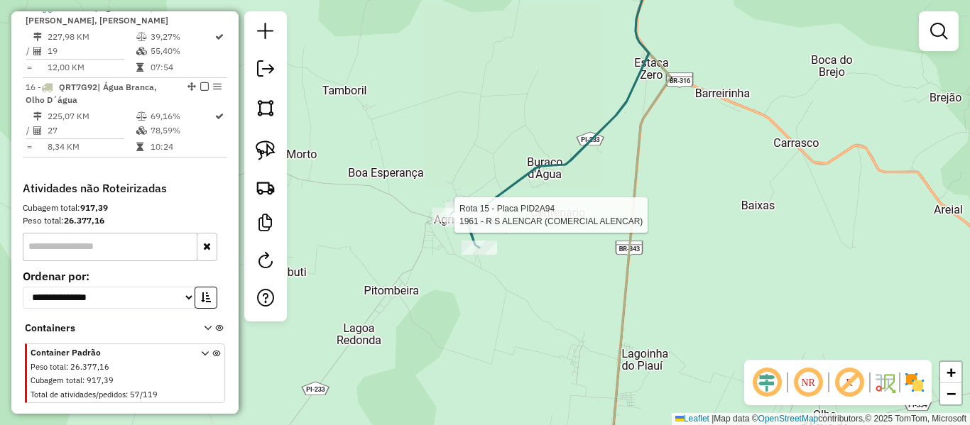
select select "**********"
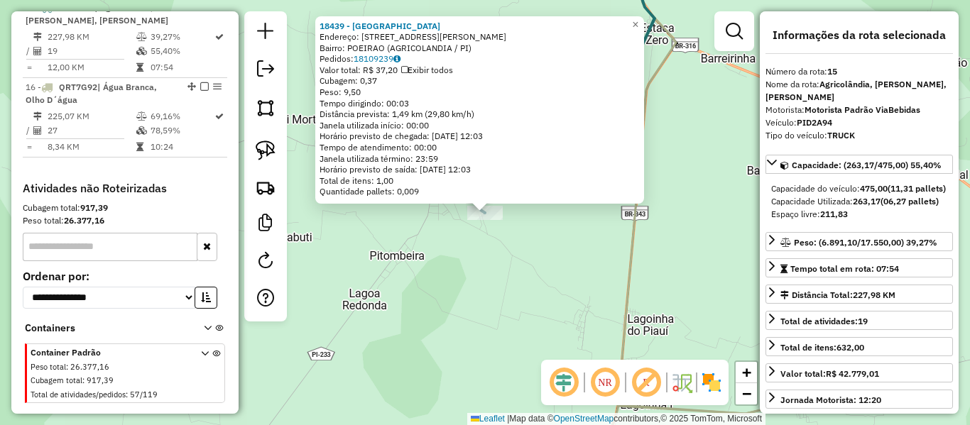
click at [504, 267] on div "18439 - BALN HORIZONTE Endereço: Rua Gilberto A. de Oliveira 120 Bairro: POEIRA…" at bounding box center [485, 212] width 970 height 425
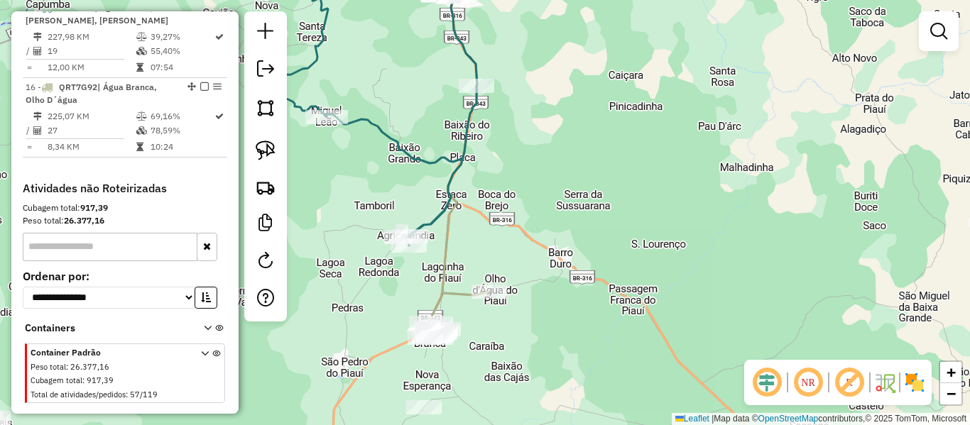
click at [432, 213] on icon at bounding box center [374, 107] width 206 height 275
select select "**********"
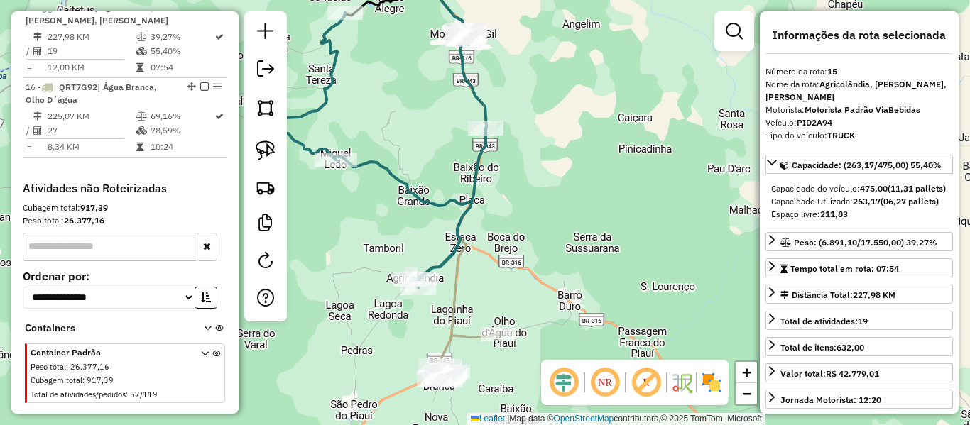
drag, startPoint x: 441, startPoint y: 223, endPoint x: 440, endPoint y: 239, distance: 16.4
click at [440, 231] on div "Janela de atendimento Grade de atendimento Capacidade Transportadoras Veículos …" at bounding box center [485, 212] width 970 height 425
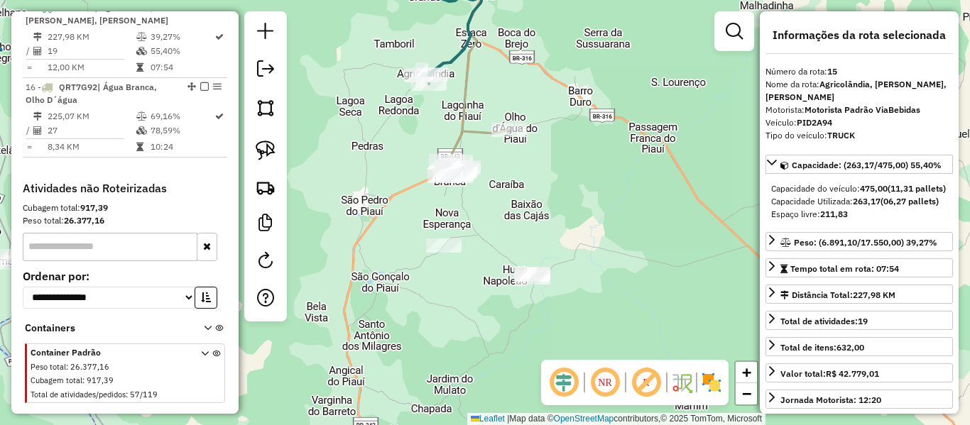
click at [468, 130] on icon at bounding box center [475, 153] width 67 height 47
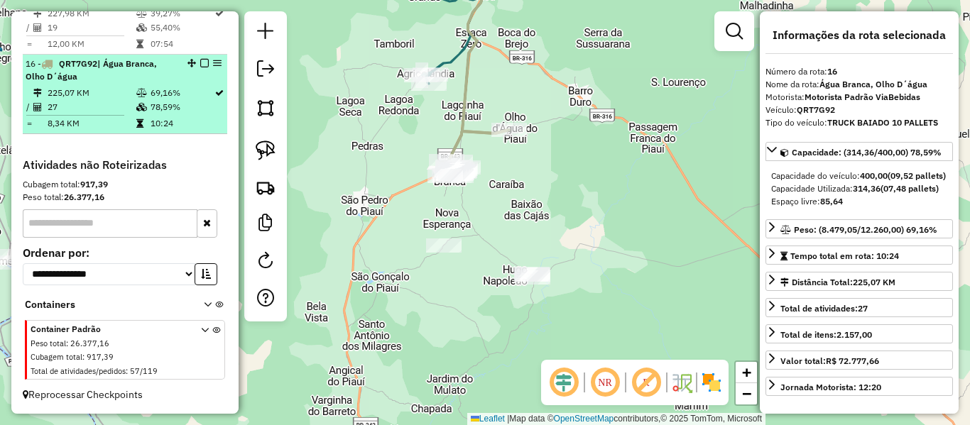
scroll to position [712, 0]
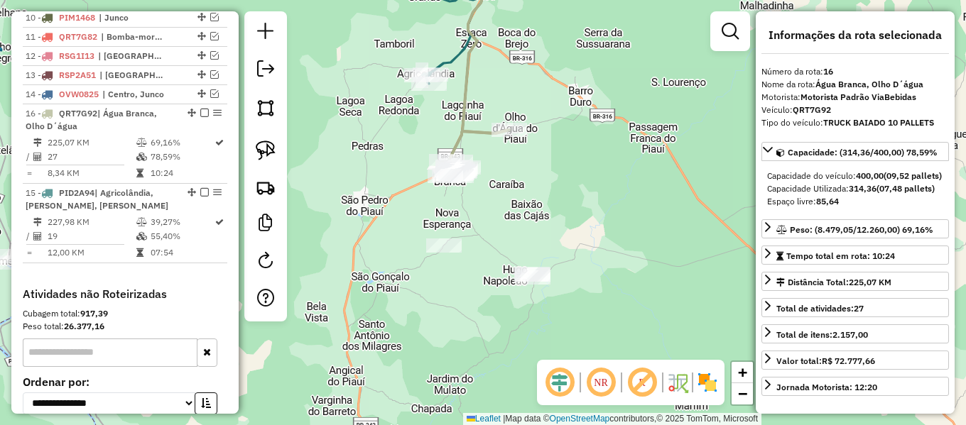
drag, startPoint x: 185, startPoint y: 198, endPoint x: 181, endPoint y: 155, distance: 43.5
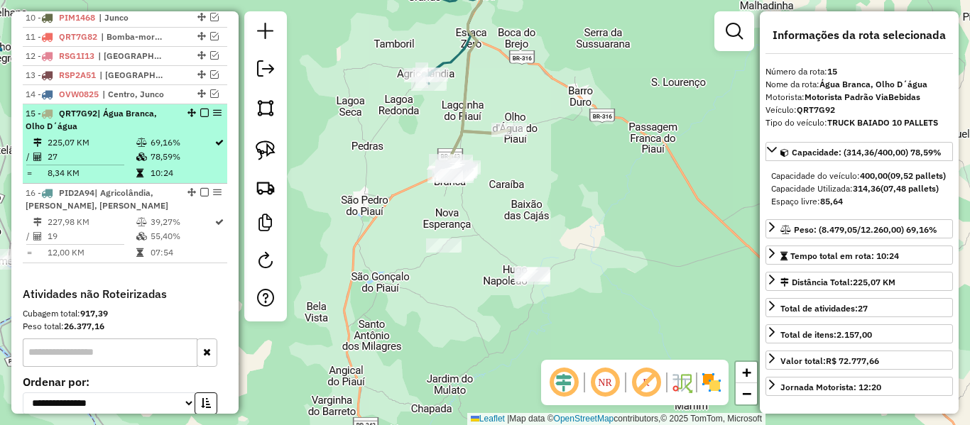
click at [201, 121] on div "15 - QRT7G92 | Água Branca, Olho D´água" at bounding box center [125, 120] width 199 height 26
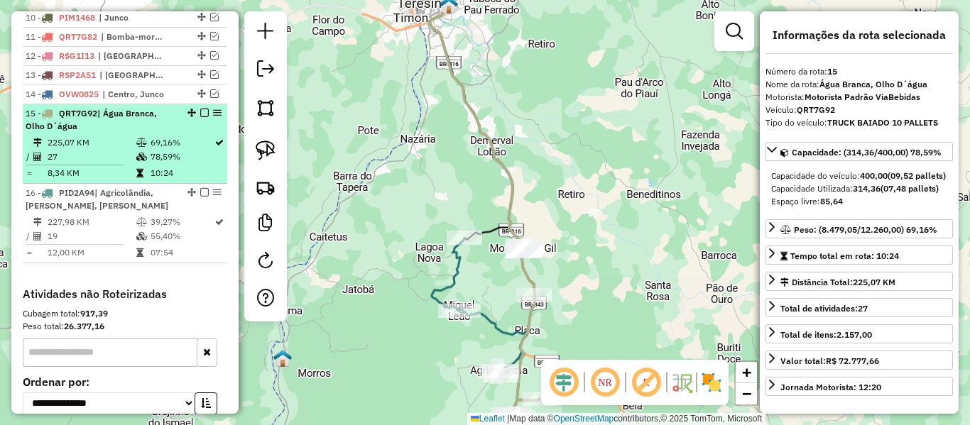
click at [200, 117] on em at bounding box center [204, 113] width 9 height 9
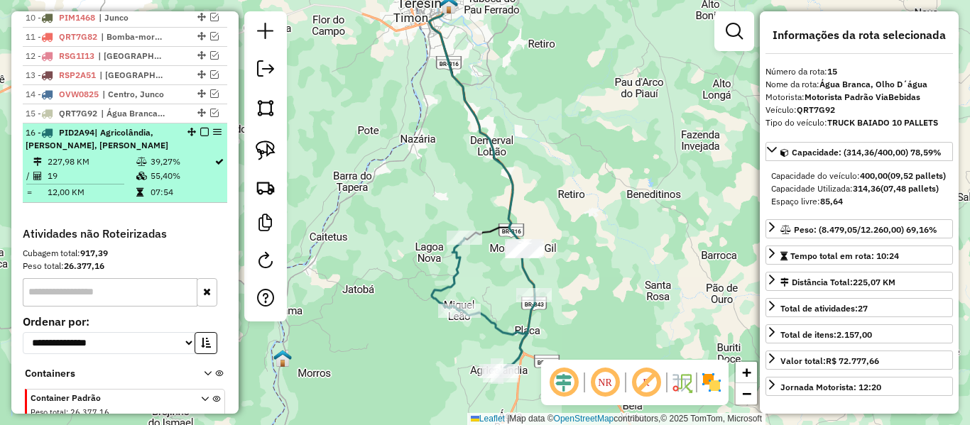
click at [202, 136] on em at bounding box center [204, 132] width 9 height 9
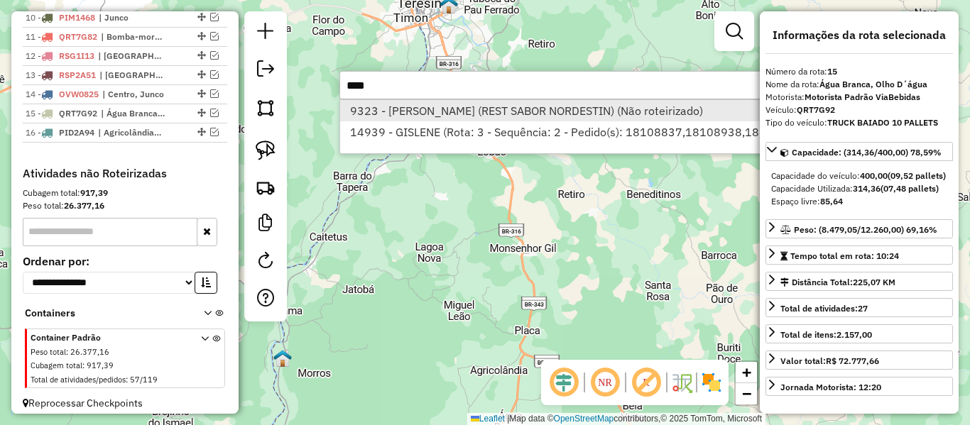
type input "****"
click at [401, 102] on li "9323 - [PERSON_NAME] (REST SABOR NORDESTIN) (Não roteirizado)" at bounding box center [577, 110] width 474 height 21
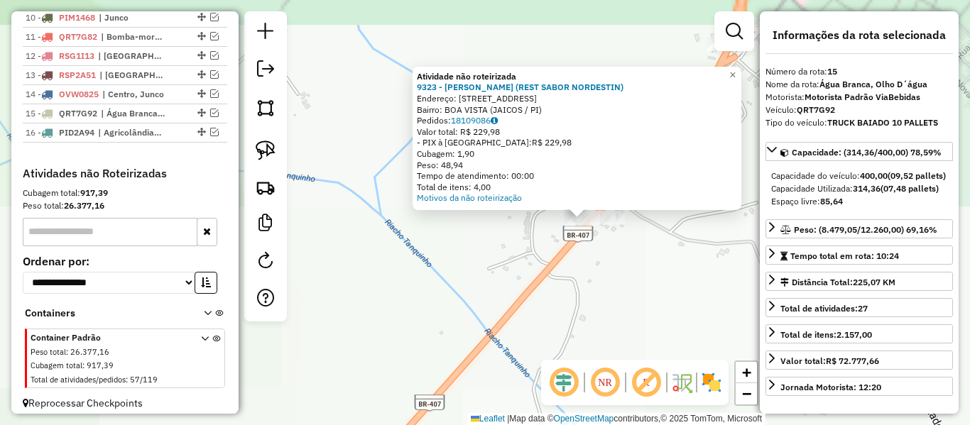
drag, startPoint x: 569, startPoint y: 203, endPoint x: 508, endPoint y: 298, distance: 112.7
click at [489, 307] on div "Atividade não roteirizada 9323 - [PERSON_NAME] (REST SABOR NORDESTIN) Endereço:…" at bounding box center [485, 212] width 970 height 425
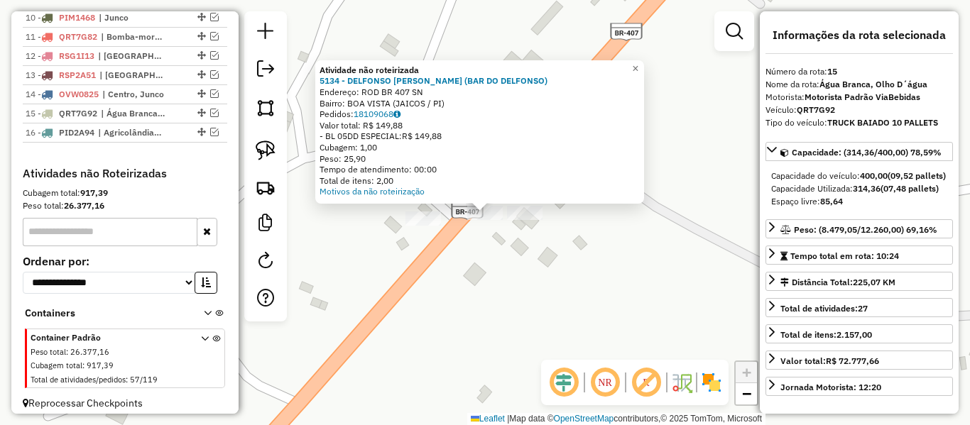
click at [532, 235] on div "Atividade não roteirizada 5134 - DELFONSO JAIME GONCALVES (BAR DO DELFONSO) End…" at bounding box center [485, 212] width 970 height 425
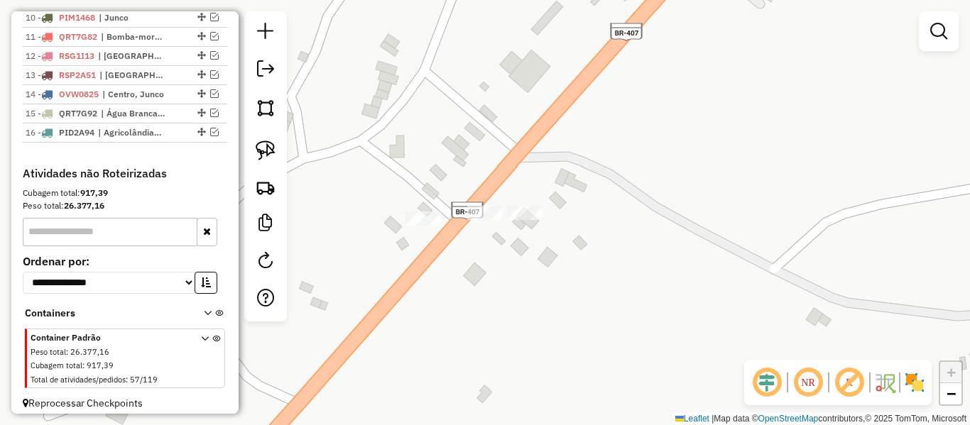
click at [523, 227] on div "Janela de atendimento Grade de atendimento Capacidade Transportadoras Veículos …" at bounding box center [485, 212] width 970 height 425
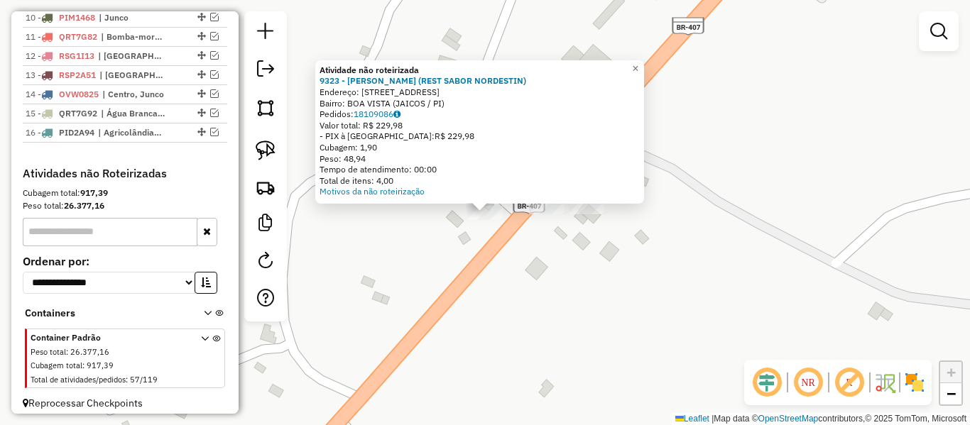
click at [418, 252] on div "Atividade não roteirizada 9323 - [PERSON_NAME] (REST SABOR NORDESTIN) Endereço:…" at bounding box center [485, 212] width 970 height 425
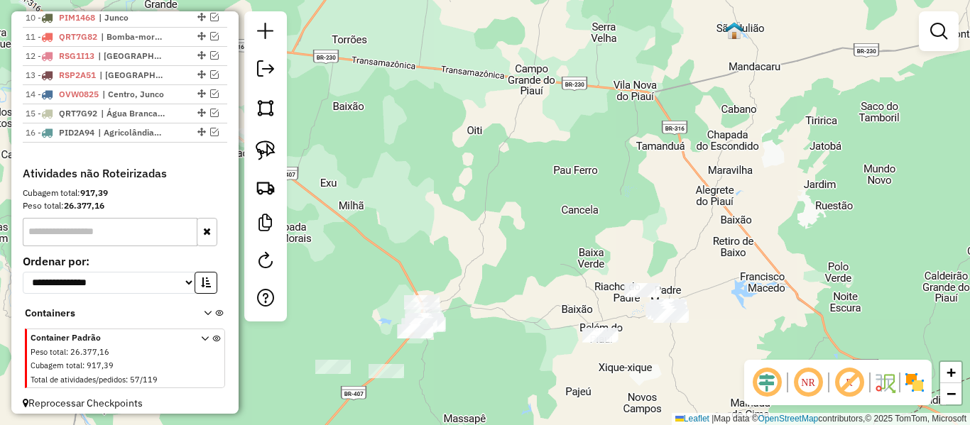
drag, startPoint x: 367, startPoint y: 274, endPoint x: 478, endPoint y: 254, distance: 112.5
click at [470, 258] on div "Janela de atendimento Grade de atendimento Capacidade Transportadoras Veículos …" at bounding box center [485, 212] width 970 height 425
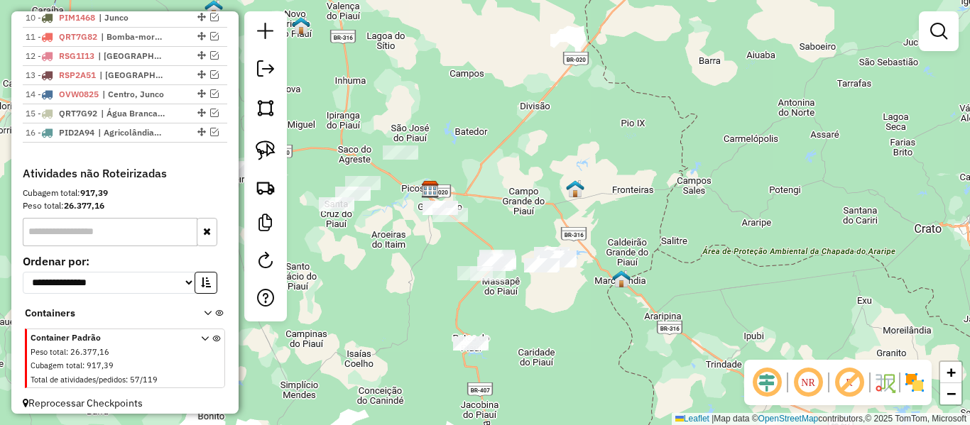
drag, startPoint x: 405, startPoint y: 236, endPoint x: 671, endPoint y: 273, distance: 268.7
click at [656, 263] on div "Janela de atendimento Grade de atendimento Capacidade Transportadoras Veículos …" at bounding box center [485, 212] width 970 height 425
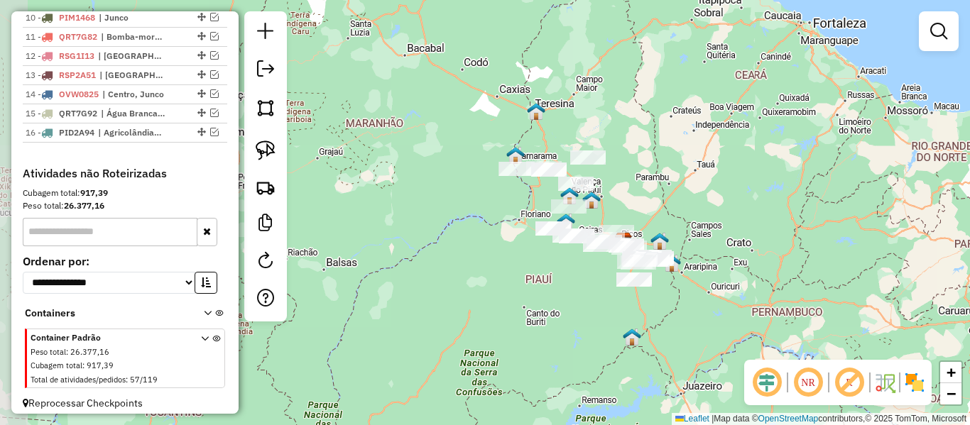
drag, startPoint x: 445, startPoint y: 169, endPoint x: 534, endPoint y: 294, distance: 153.3
click at [529, 291] on div "Janela de atendimento Grade de atendimento Capacidade Transportadoras Veículos …" at bounding box center [485, 212] width 970 height 425
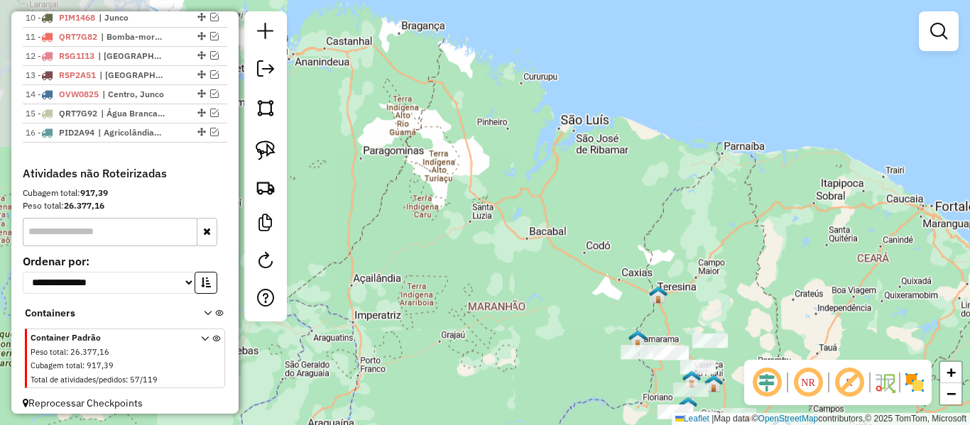
drag, startPoint x: 466, startPoint y: 257, endPoint x: 665, endPoint y: 306, distance: 204.1
click at [677, 320] on div "Janela de atendimento Grade de atendimento Capacidade Transportadoras Veículos …" at bounding box center [485, 212] width 970 height 425
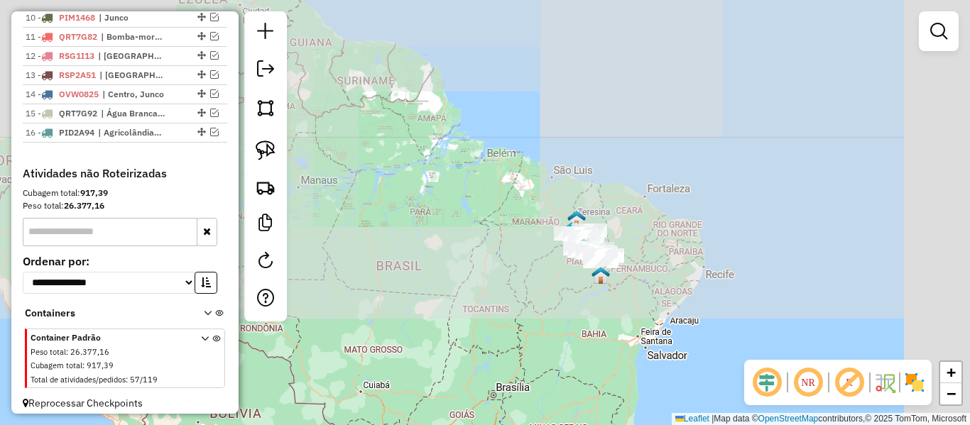
drag, startPoint x: 589, startPoint y: 293, endPoint x: 469, endPoint y: 194, distance: 155.3
click at [469, 194] on div "Janela de atendimento Grade de atendimento Capacidade Transportadoras Veículos …" at bounding box center [485, 212] width 970 height 425
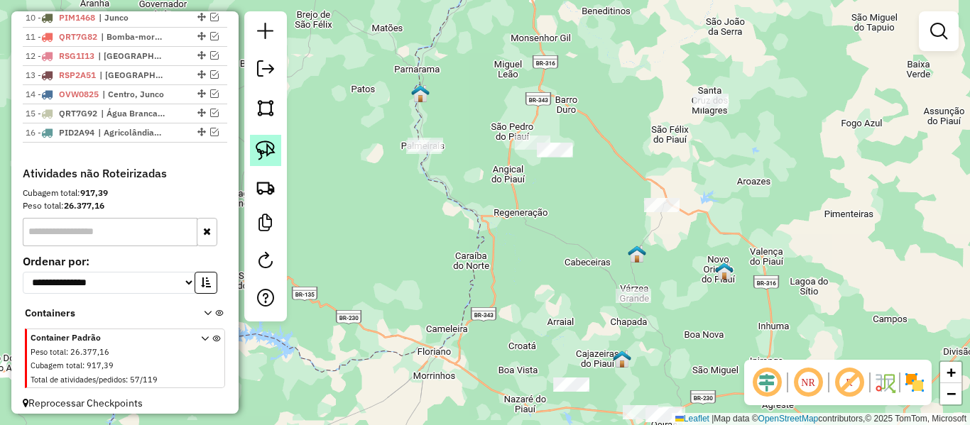
click at [277, 146] on link at bounding box center [265, 150] width 31 height 31
drag, startPoint x: 388, startPoint y: 92, endPoint x: 461, endPoint y: 155, distance: 96.1
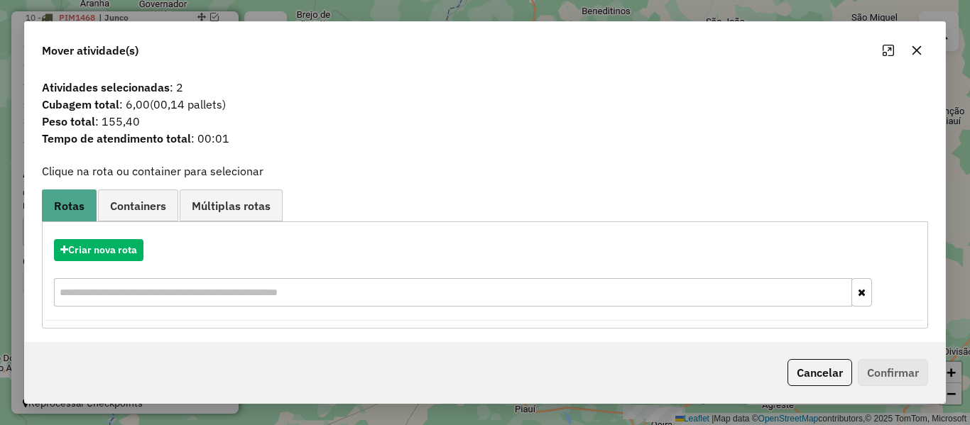
click at [828, 379] on button "Cancelar" at bounding box center [819, 372] width 65 height 27
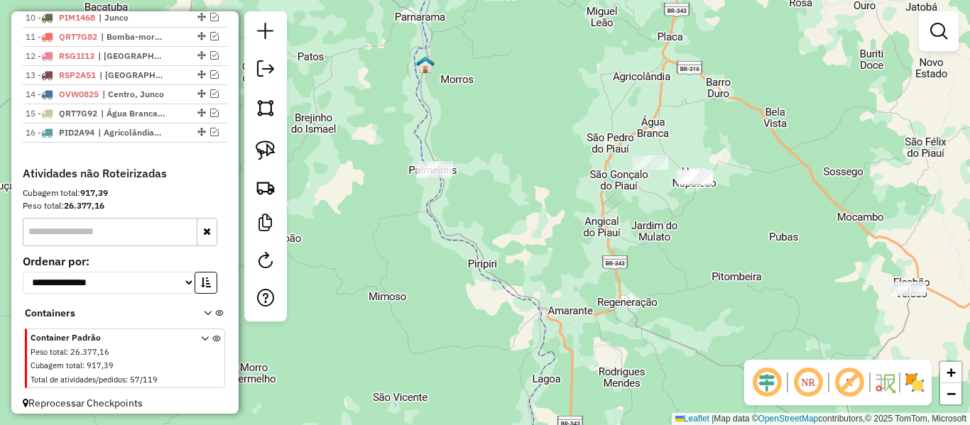
drag, startPoint x: 394, startPoint y: 165, endPoint x: 357, endPoint y: 218, distance: 64.2
click at [366, 211] on div "Janela de atendimento Grade de atendimento Capacidade Transportadoras Veículos …" at bounding box center [485, 212] width 970 height 425
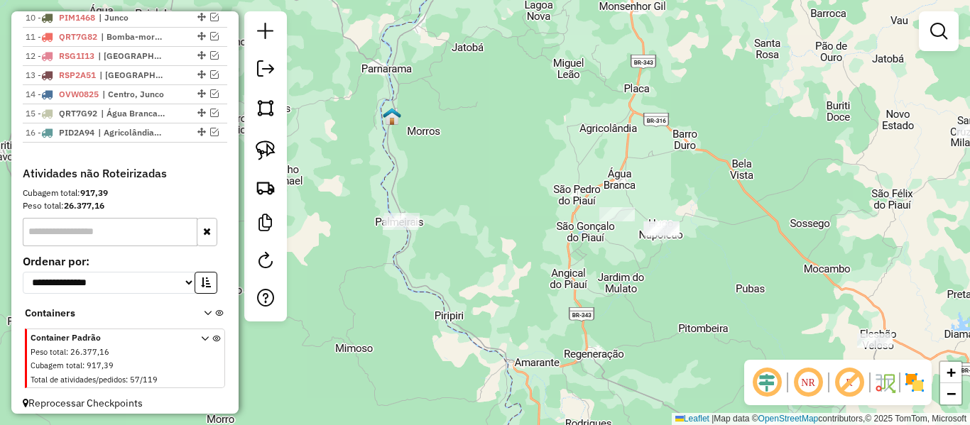
drag, startPoint x: 502, startPoint y: 170, endPoint x: 392, endPoint y: 232, distance: 126.6
click at [398, 222] on div "Janela de atendimento Grade de atendimento Capacidade Transportadoras Veículos …" at bounding box center [485, 212] width 970 height 425
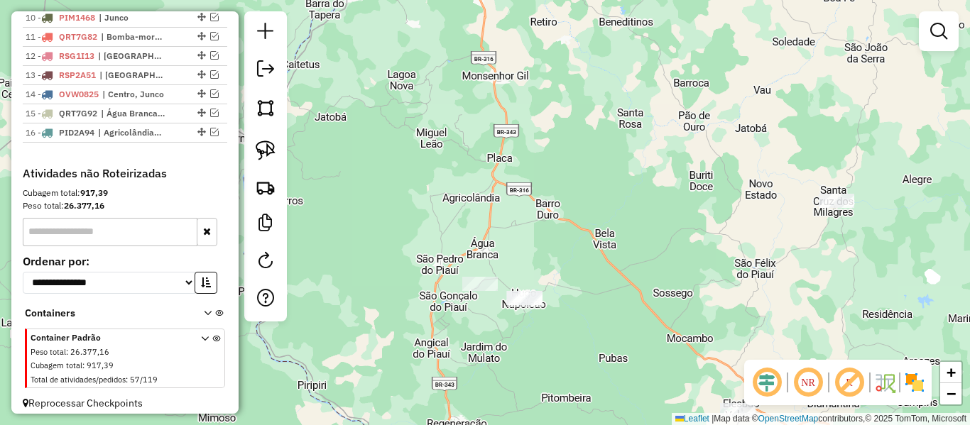
click at [370, 191] on div "Janela de atendimento Grade de atendimento Capacidade Transportadoras Veículos …" at bounding box center [485, 212] width 970 height 425
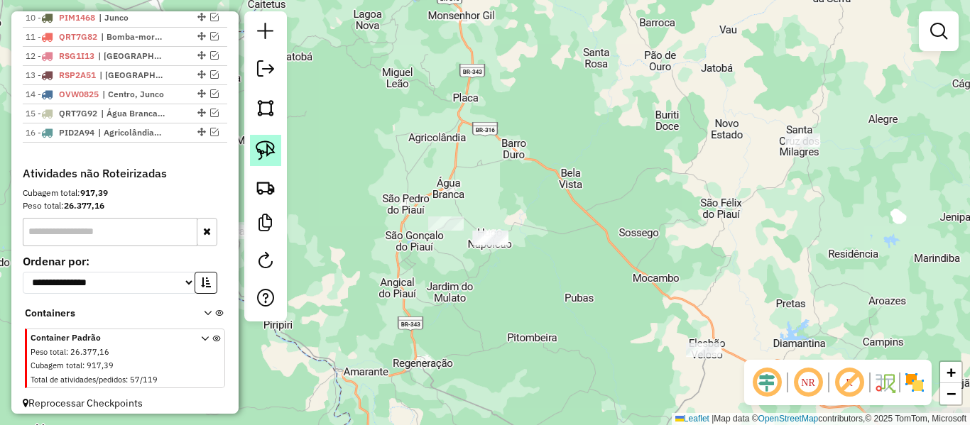
click at [253, 150] on link at bounding box center [265, 150] width 31 height 31
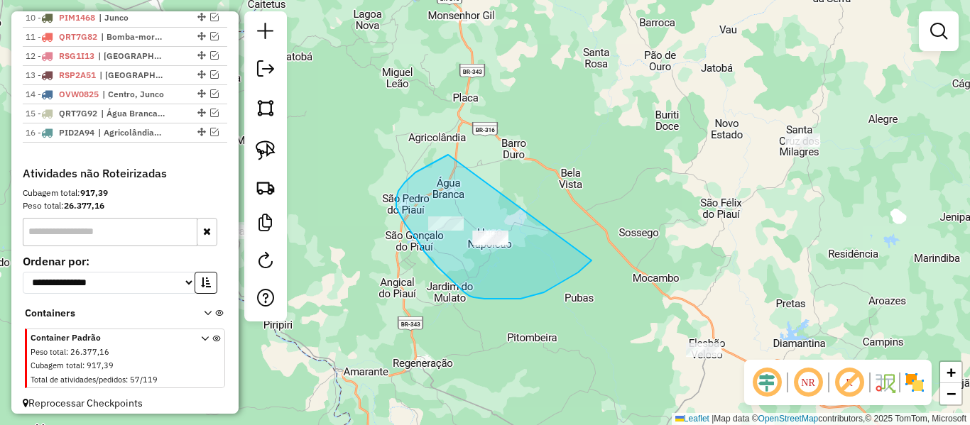
drag, startPoint x: 432, startPoint y: 163, endPoint x: 591, endPoint y: 261, distance: 186.8
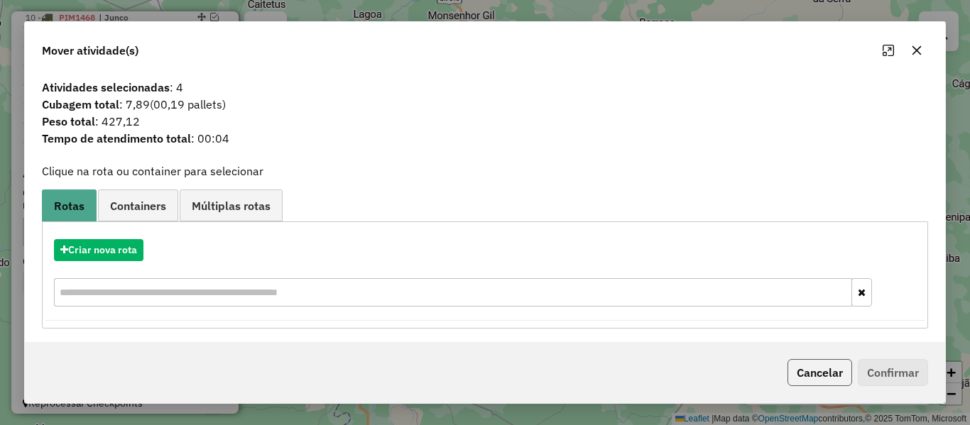
click at [826, 378] on button "Cancelar" at bounding box center [819, 372] width 65 height 27
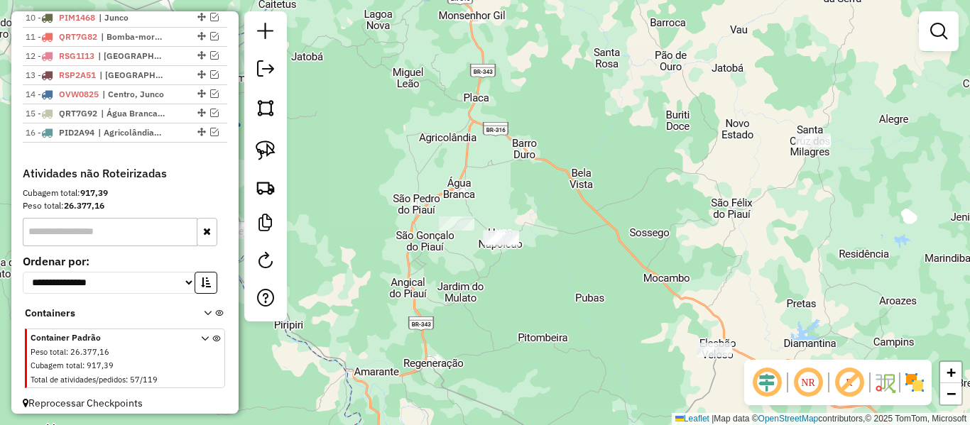
drag, startPoint x: 459, startPoint y: 283, endPoint x: 596, endPoint y: 268, distance: 137.2
click at [586, 268] on div "Janela de atendimento Grade de atendimento Capacidade Transportadoras Veículos …" at bounding box center [485, 212] width 970 height 425
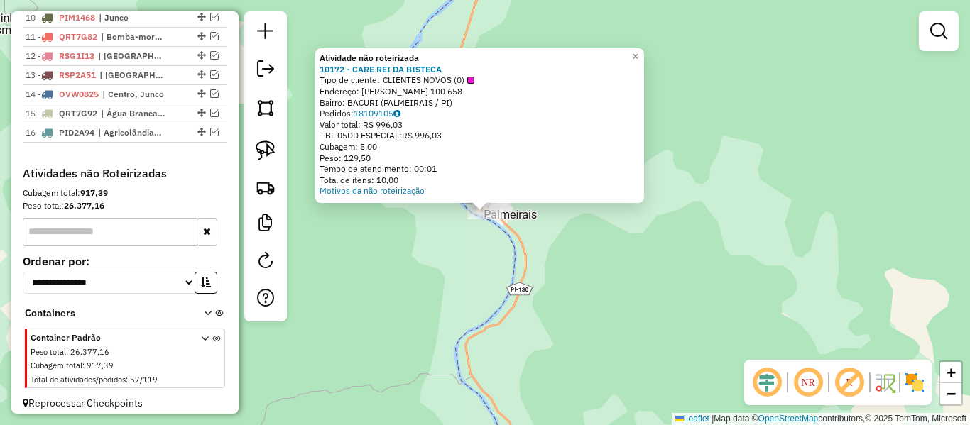
click at [480, 271] on div "Atividade não roteirizada 10172 - CARE REI DA BISTECA Tipo de cliente: CLIENTES…" at bounding box center [485, 212] width 970 height 425
click at [488, 237] on div "Atividade não roteirizada 10172 - CARE REI DA BISTECA Tipo de cliente: CLIENTES…" at bounding box center [485, 212] width 970 height 425
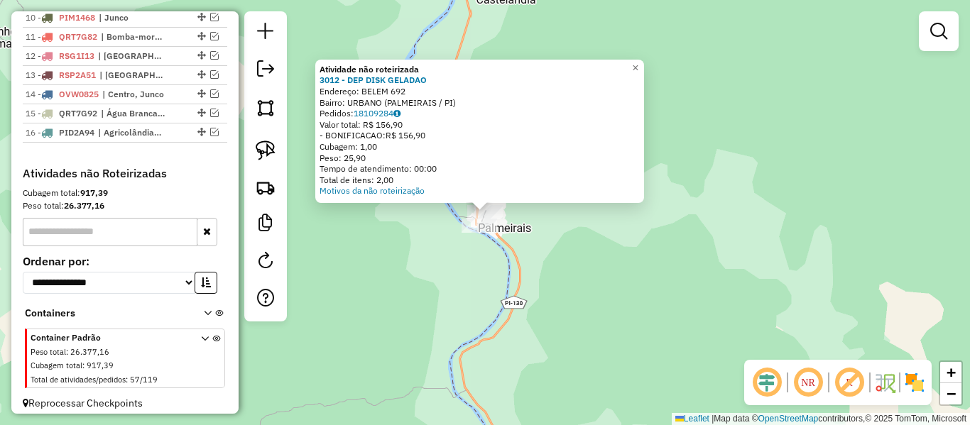
click at [499, 268] on div "Atividade não roteirizada 3012 - DEP DISK GELADAO Endereço: BELEM 692 Bairro: U…" at bounding box center [485, 212] width 970 height 425
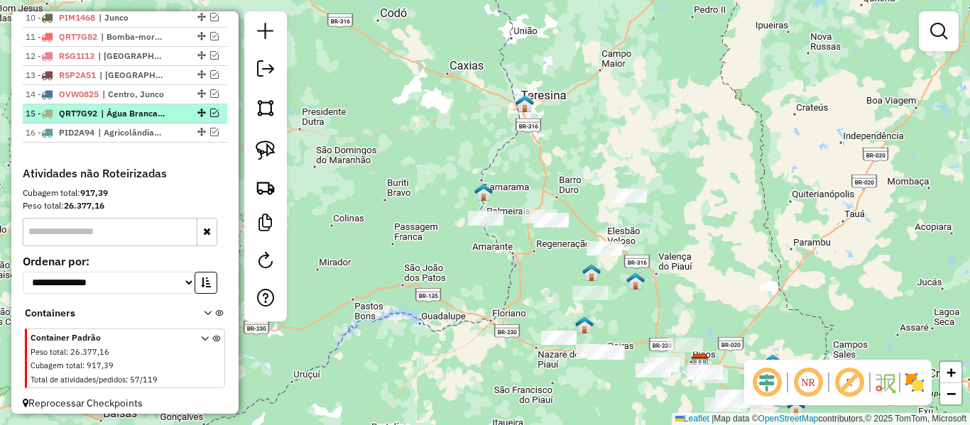
click at [210, 117] on em at bounding box center [214, 113] width 9 height 9
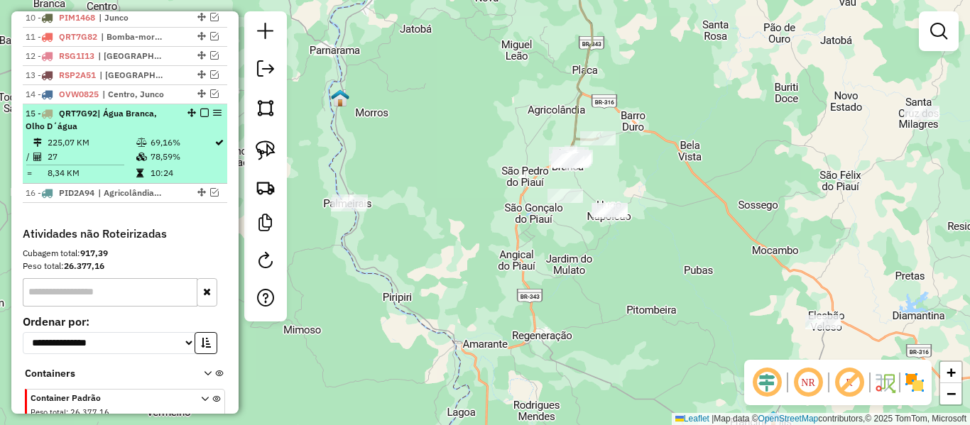
click at [200, 121] on div "15 - QRT7G92 | Água Branca, Olho D´água" at bounding box center [125, 120] width 199 height 26
select select "**********"
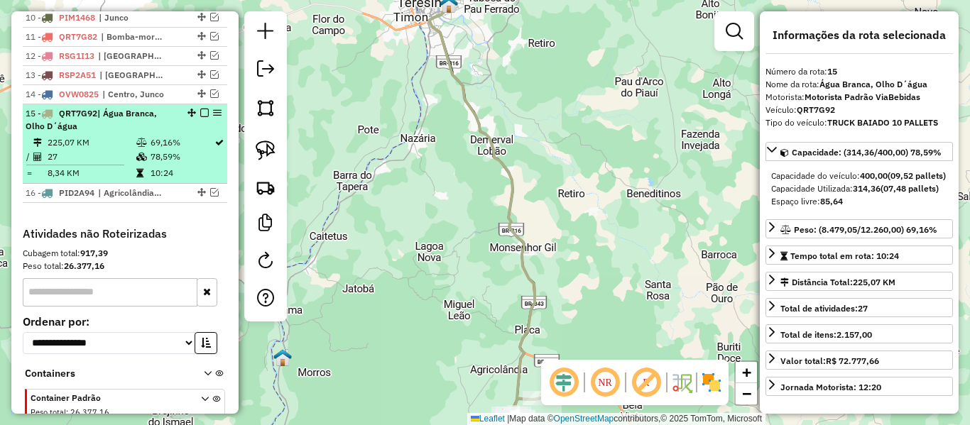
click at [203, 117] on em at bounding box center [204, 113] width 9 height 9
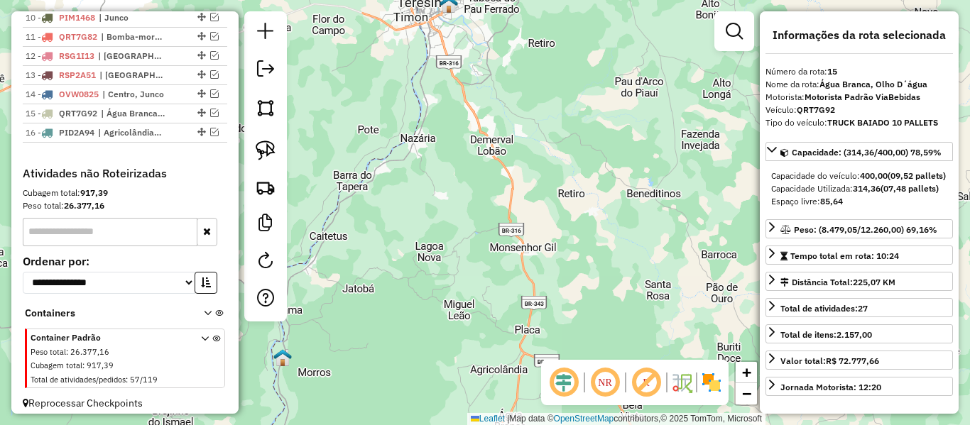
drag, startPoint x: 440, startPoint y: 287, endPoint x: 423, endPoint y: 201, distance: 87.6
click at [424, 212] on div "Janela de atendimento Grade de atendimento Capacidade Transportadoras Veículos …" at bounding box center [485, 212] width 970 height 425
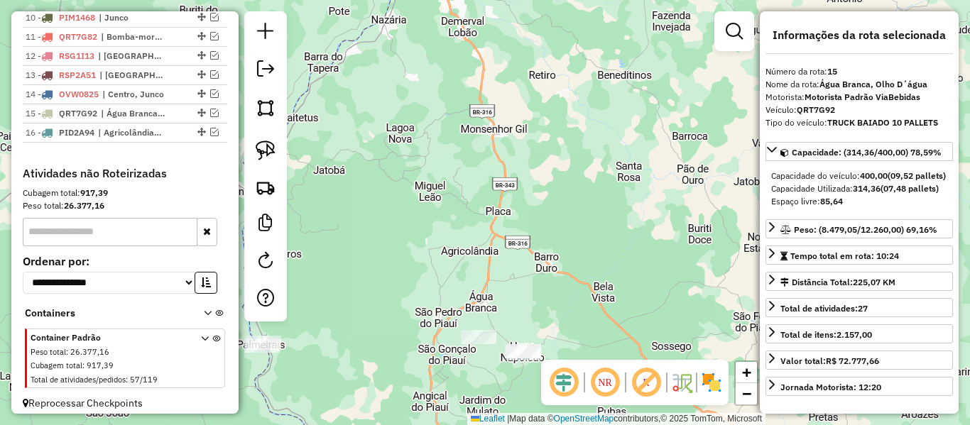
drag, startPoint x: 434, startPoint y: 256, endPoint x: 404, endPoint y: 195, distance: 67.3
click at [405, 197] on div "Janela de atendimento Grade de atendimento Capacidade Transportadoras Veículos …" at bounding box center [485, 212] width 970 height 425
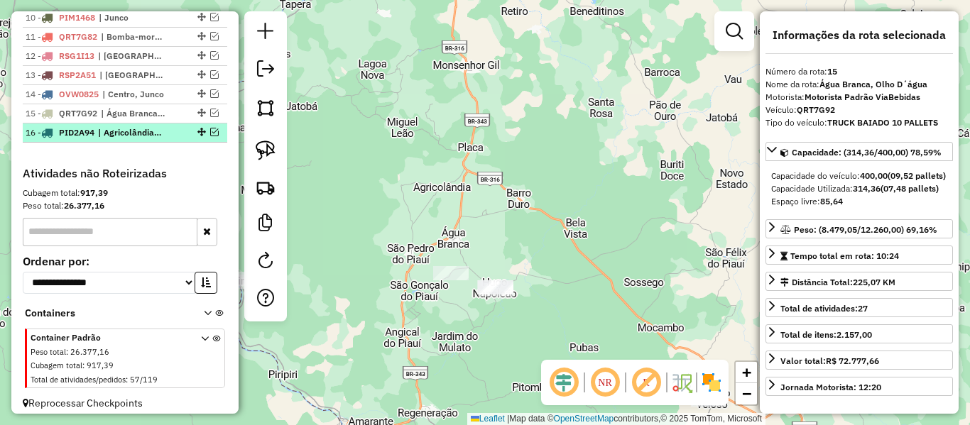
click at [211, 136] on em at bounding box center [214, 132] width 9 height 9
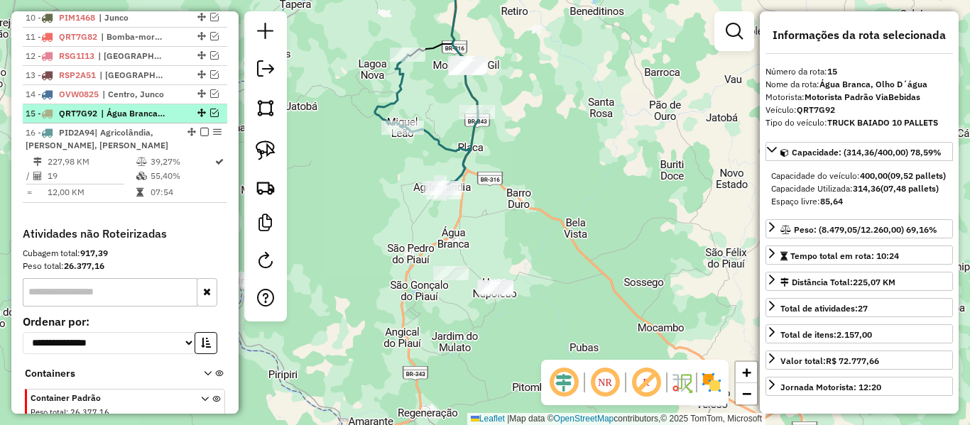
click at [210, 117] on em at bounding box center [214, 113] width 9 height 9
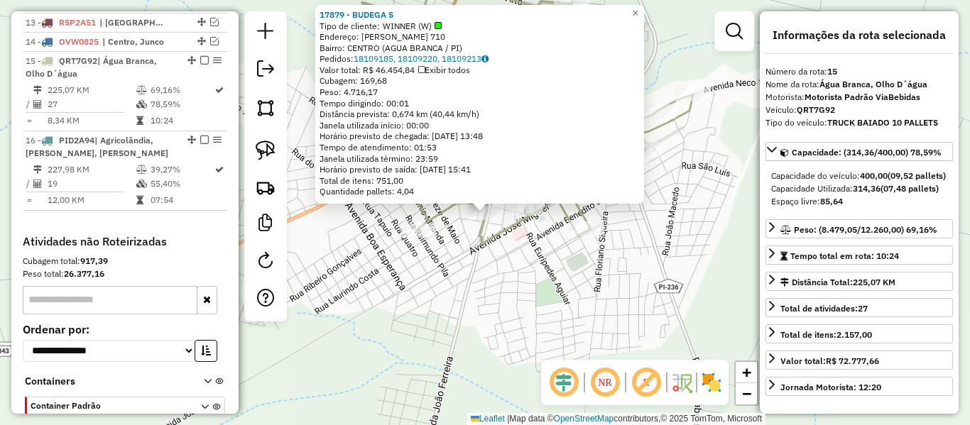
scroll to position [818, 0]
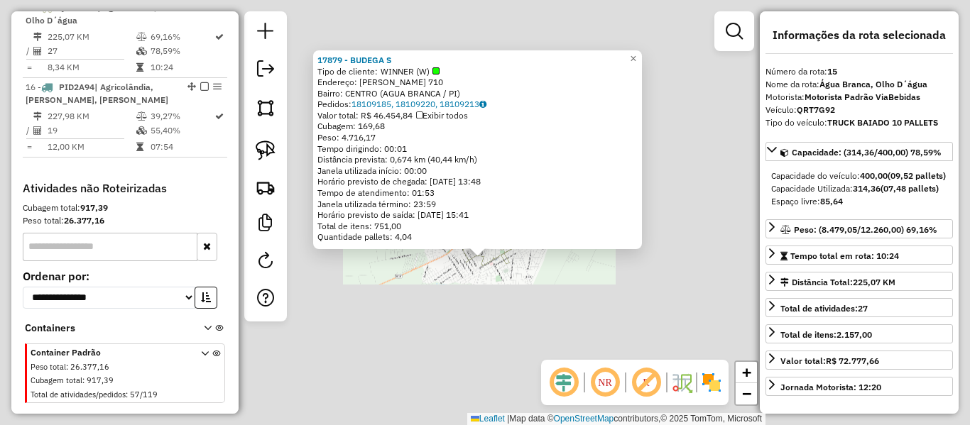
click at [482, 273] on div "17879 - BUDEGA S Tipo de cliente: WINNER (W) Endereço: JOAO FERREIRA 710 Bairro…" at bounding box center [485, 212] width 970 height 425
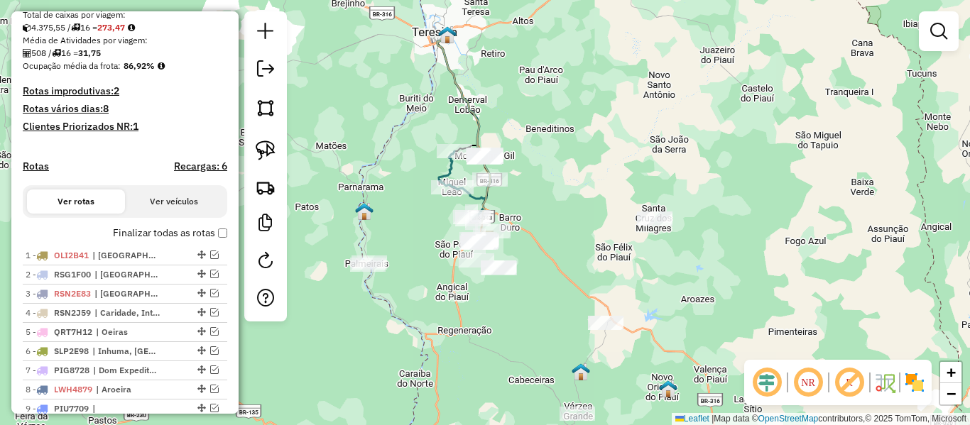
scroll to position [321, 0]
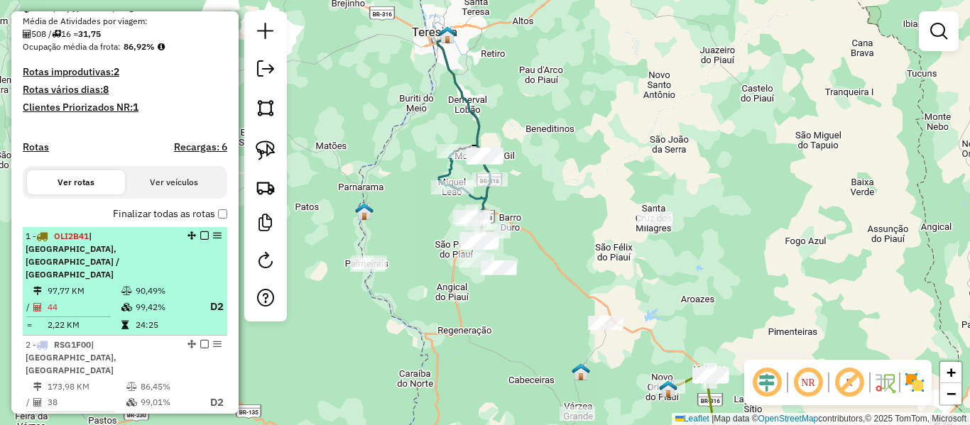
click at [138, 256] on div "1 - OLI2B41 | Santo Antonio, Sussuapara / Bocaina" at bounding box center [101, 255] width 151 height 51
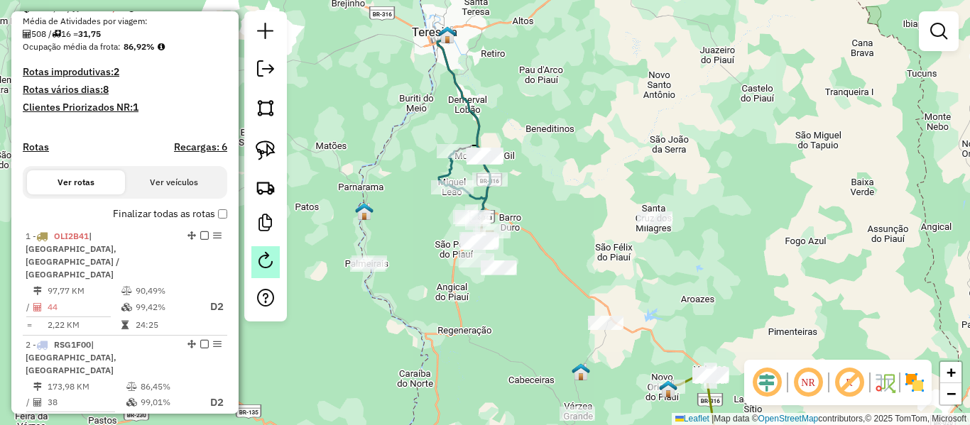
select select "**********"
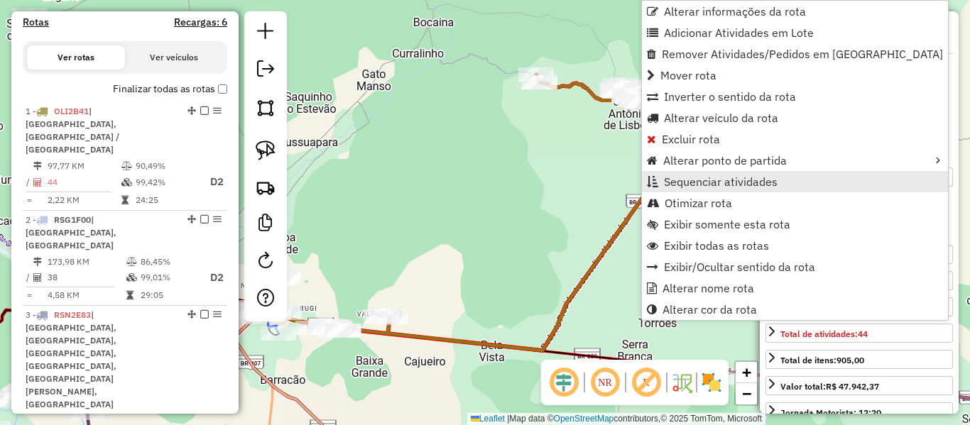
scroll to position [550, 0]
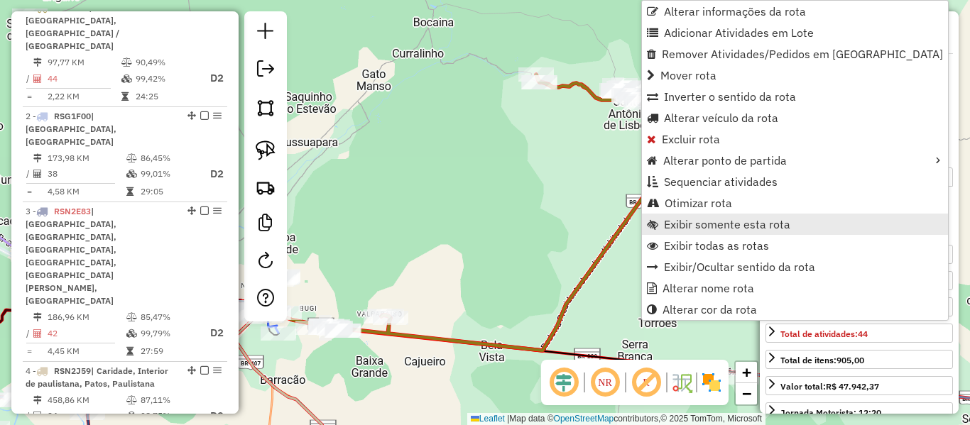
click at [693, 231] on link "Exibir somente esta rota" at bounding box center [795, 224] width 306 height 21
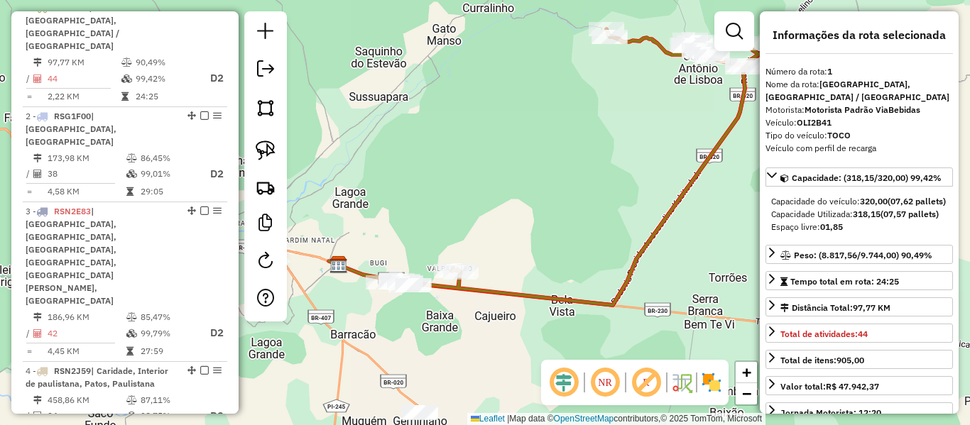
drag, startPoint x: 488, startPoint y: 221, endPoint x: 547, endPoint y: 209, distance: 60.0
click at [560, 184] on div "Janela de atendimento Grade de atendimento Capacidade Transportadoras Veículos …" at bounding box center [485, 212] width 970 height 425
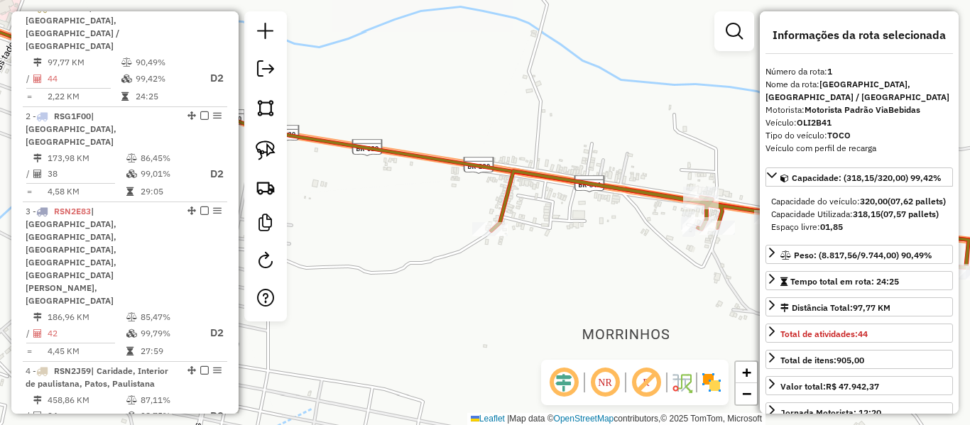
click at [509, 191] on icon at bounding box center [778, 220] width 575 height 99
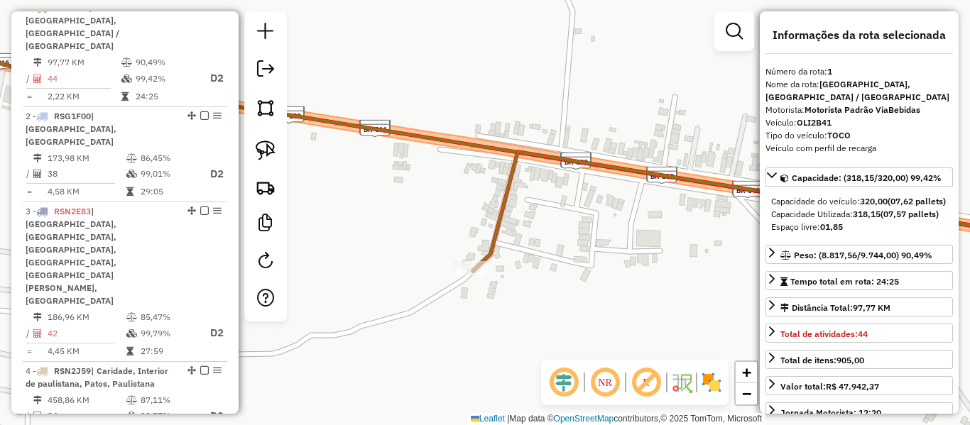
click at [508, 214] on icon at bounding box center [770, 211] width 594 height 119
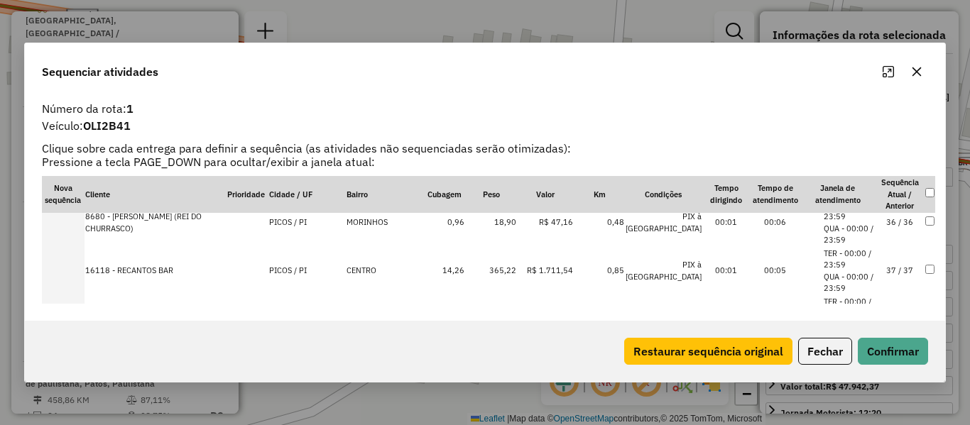
click at [890, 272] on td "37 / 37" at bounding box center [899, 271] width 49 height 48
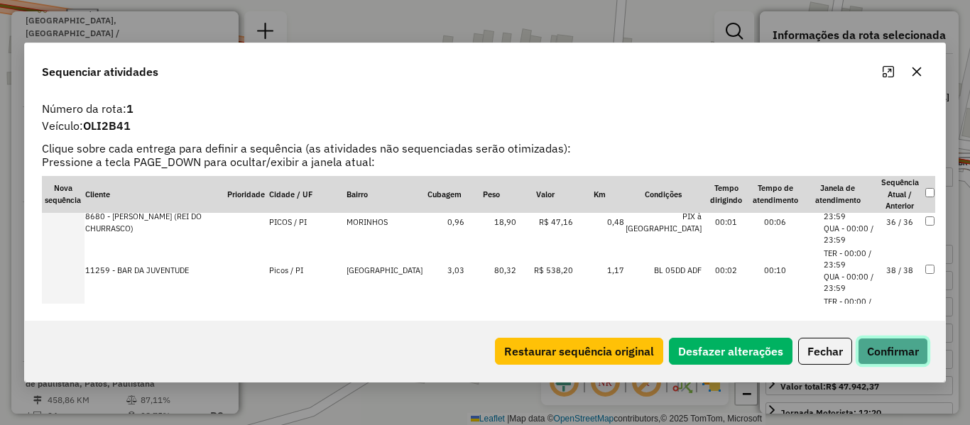
click at [893, 361] on button "Confirmar" at bounding box center [893, 351] width 70 height 27
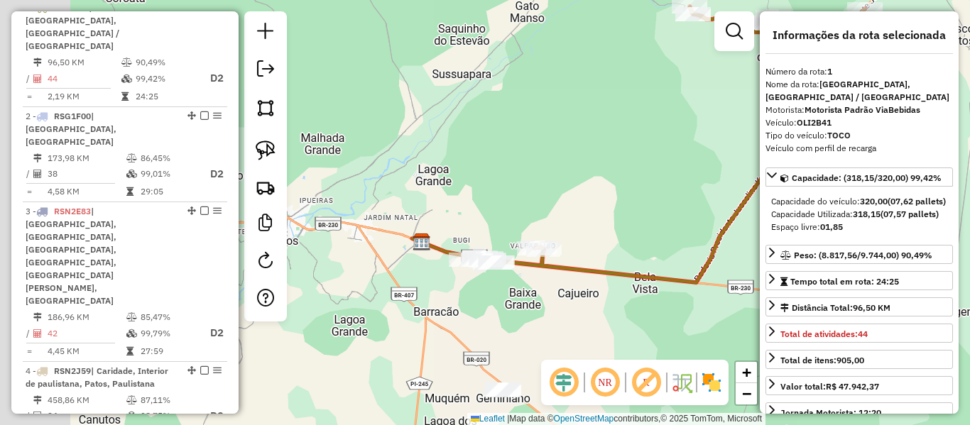
drag, startPoint x: 602, startPoint y: 161, endPoint x: 538, endPoint y: 198, distance: 74.4
click at [623, 153] on div "Janela de atendimento Grade de atendimento Capacidade Transportadoras Veículos …" at bounding box center [485, 212] width 970 height 425
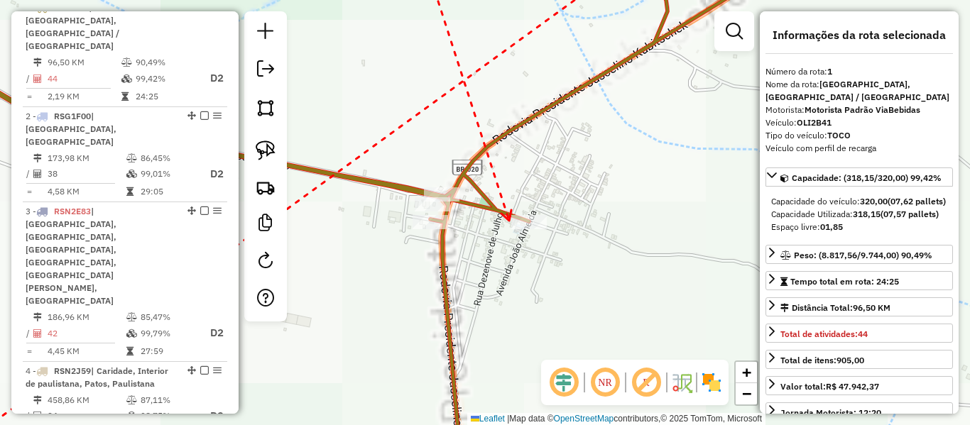
click at [509, 221] on icon at bounding box center [506, 215] width 10 height 11
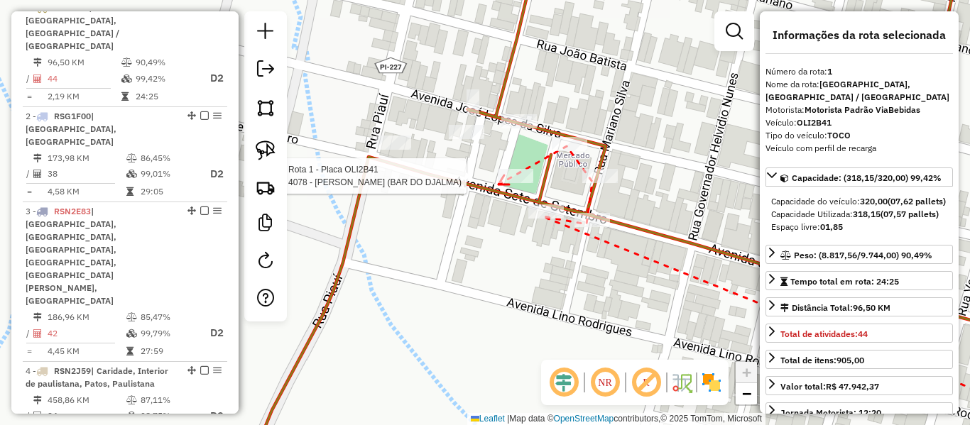
click at [500, 183] on div at bounding box center [516, 176] width 36 height 14
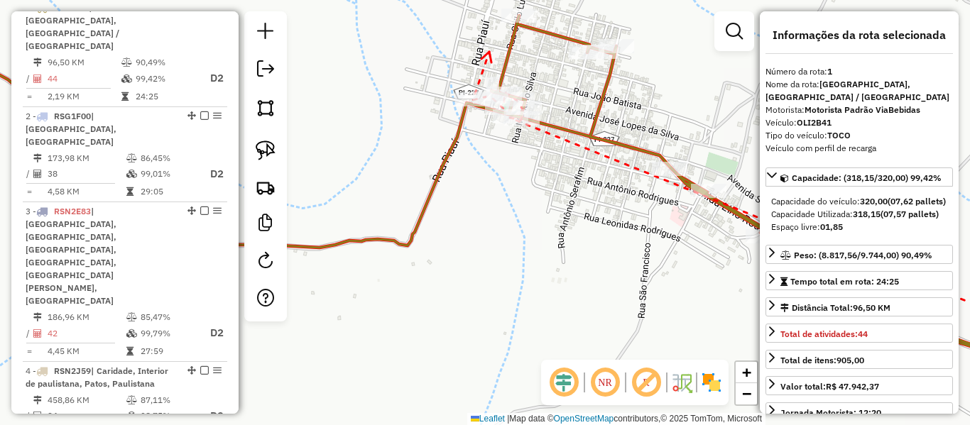
drag, startPoint x: 490, startPoint y: 53, endPoint x: 437, endPoint y: 184, distance: 141.7
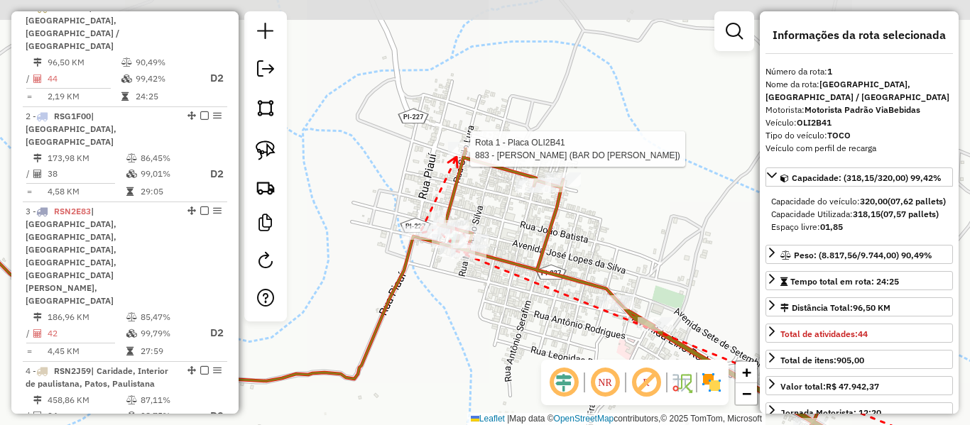
click at [457, 156] on div at bounding box center [466, 149] width 36 height 14
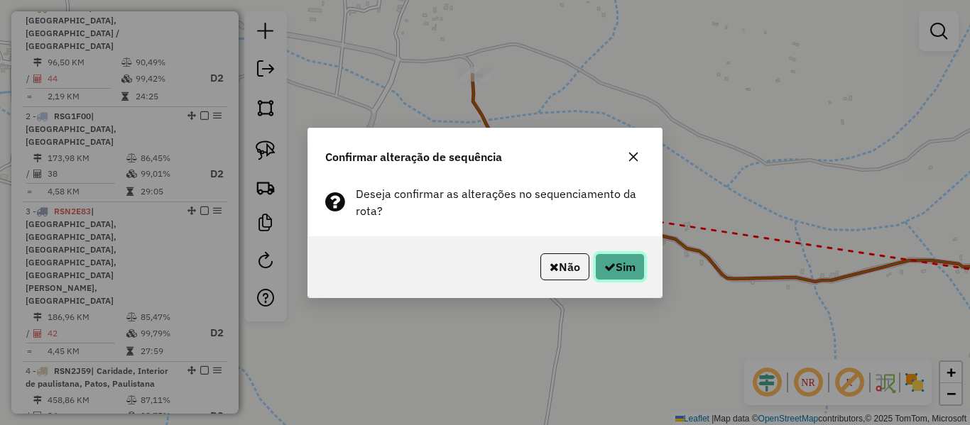
click at [628, 264] on button "Sim" at bounding box center [620, 266] width 50 height 27
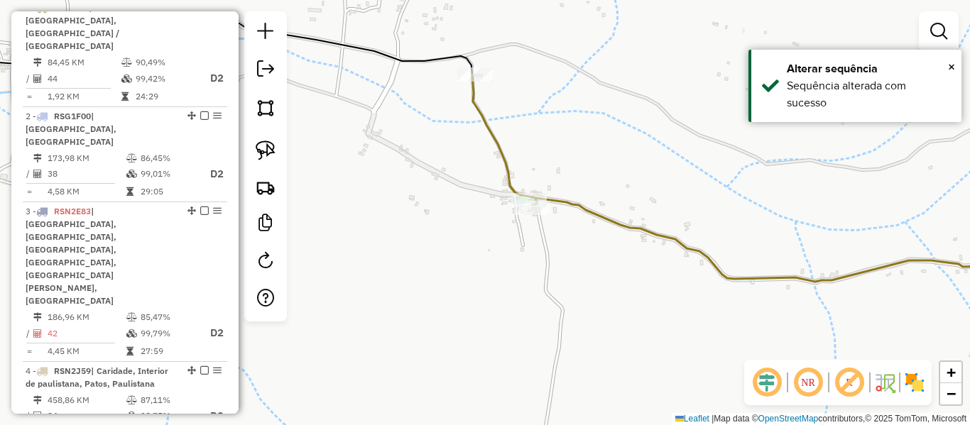
click at [579, 218] on div "Janela de atendimento Grade de atendimento Capacidade Transportadoras Veículos …" at bounding box center [485, 212] width 970 height 425
click at [582, 217] on icon at bounding box center [769, 178] width 594 height 207
select select "**********"
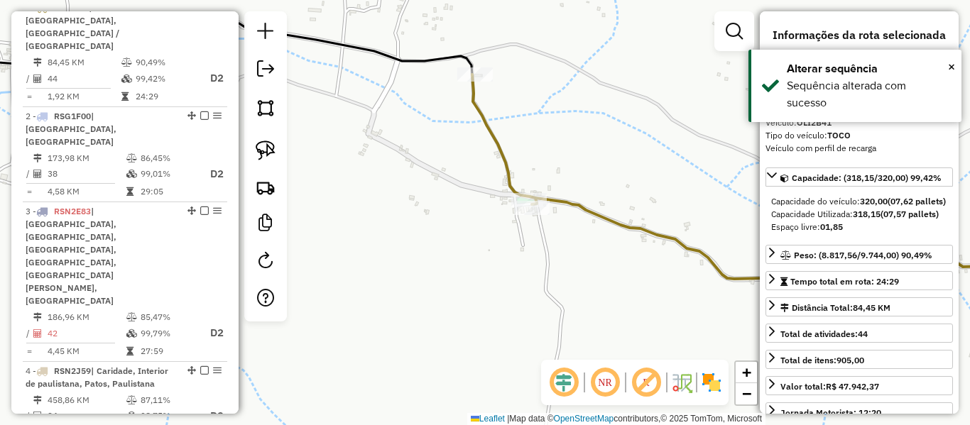
click at [586, 212] on icon at bounding box center [769, 178] width 594 height 207
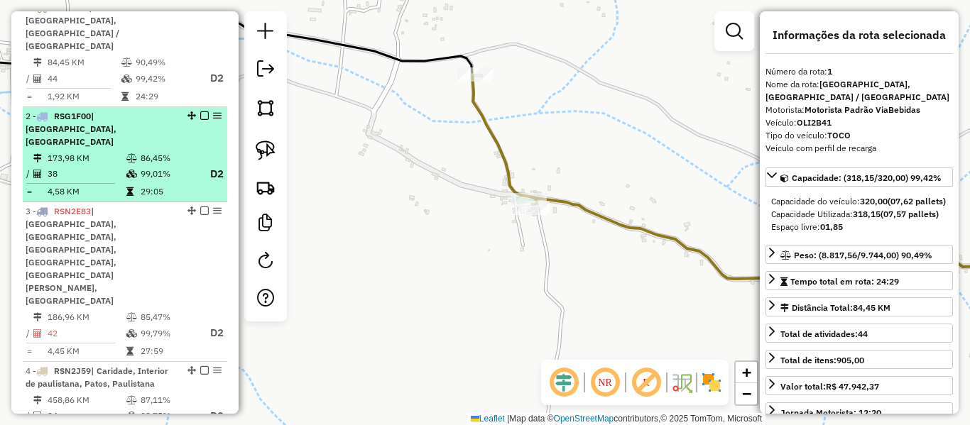
click at [131, 154] on icon at bounding box center [131, 158] width 11 height 9
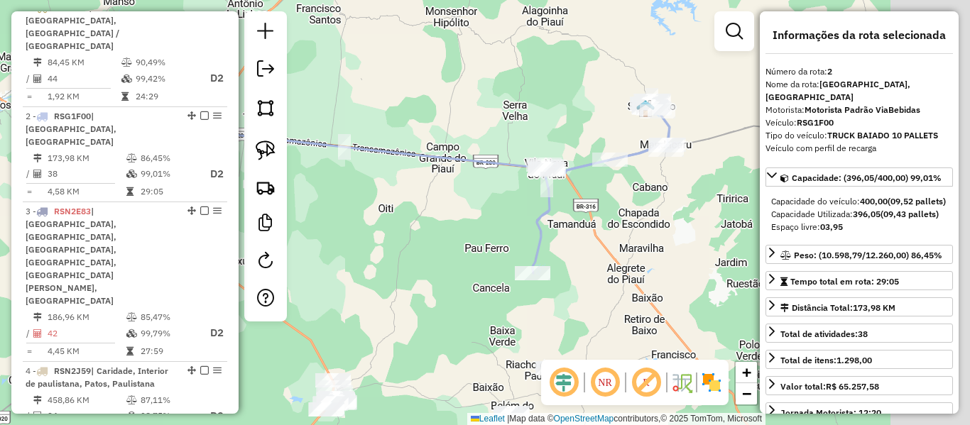
drag, startPoint x: 520, startPoint y: 106, endPoint x: 356, endPoint y: 66, distance: 168.1
click at [357, 65] on div "Janela de atendimento Grade de atendimento Capacidade Transportadoras Veículos …" at bounding box center [485, 212] width 970 height 425
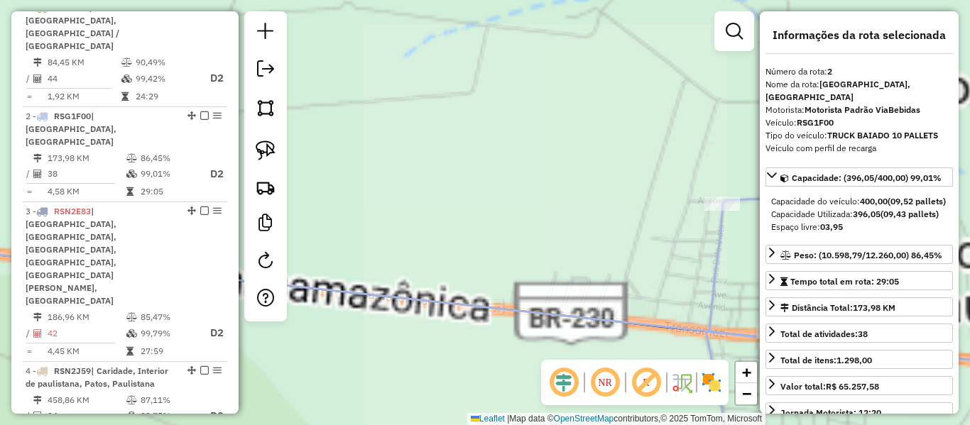
drag, startPoint x: 566, startPoint y: 198, endPoint x: 422, endPoint y: 86, distance: 182.1
click at [422, 86] on div "Janela de atendimento Grade de atendimento Capacidade Transportadoras Veículos …" at bounding box center [485, 212] width 970 height 425
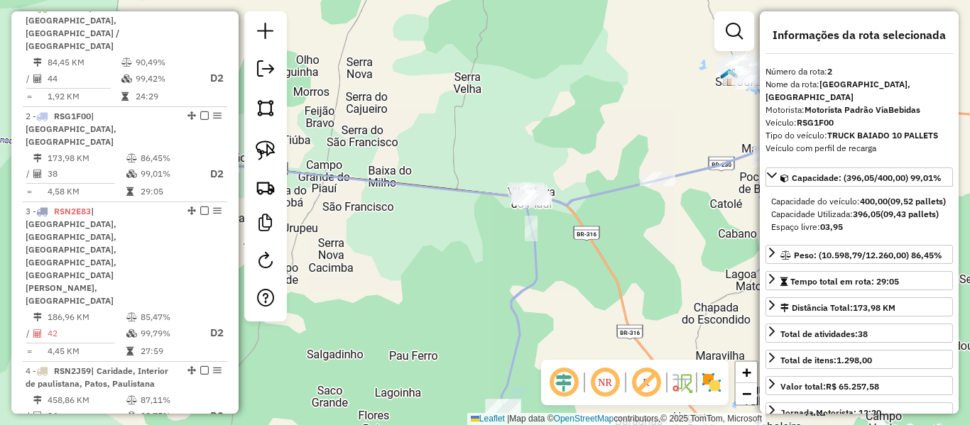
drag, startPoint x: 515, startPoint y: 302, endPoint x: 517, endPoint y: 243, distance: 59.7
click at [515, 244] on icon at bounding box center [638, 234] width 275 height 345
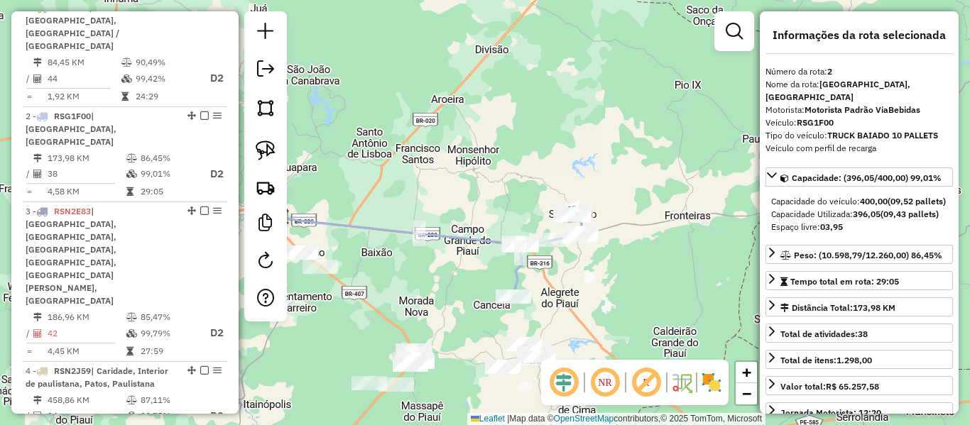
drag, startPoint x: 512, startPoint y: 201, endPoint x: 547, endPoint y: 141, distance: 69.4
click at [547, 143] on div "Janela de atendimento Grade de atendimento Capacidade Transportadoras Veículos …" at bounding box center [485, 212] width 970 height 425
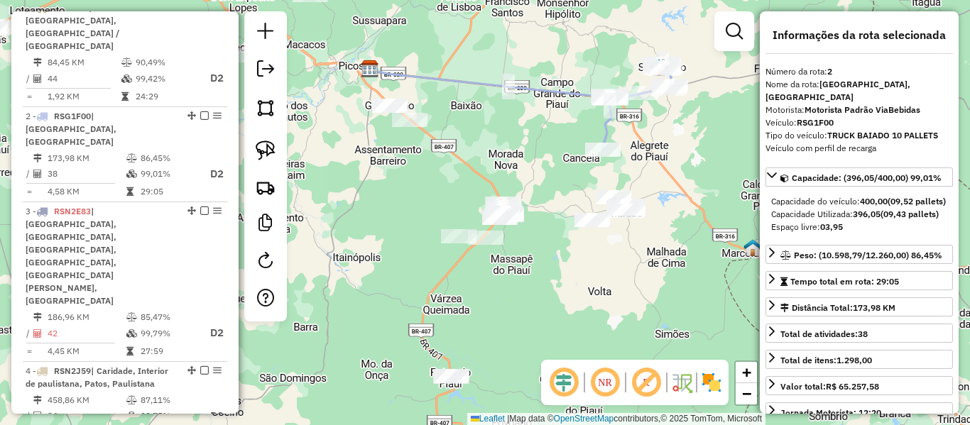
drag, startPoint x: 538, startPoint y: 270, endPoint x: 569, endPoint y: 133, distance: 140.0
click at [565, 185] on div "Janela de atendimento Grade de atendimento Capacidade Transportadoras Veículos …" at bounding box center [485, 212] width 970 height 425
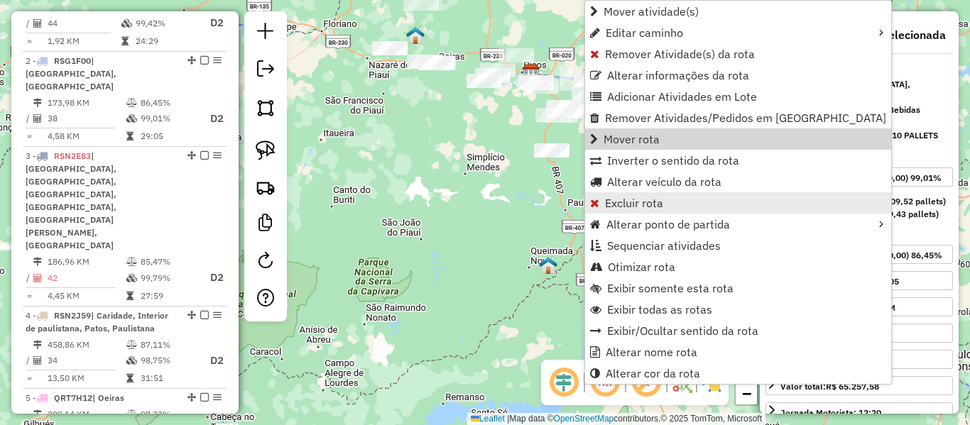
scroll to position [633, 0]
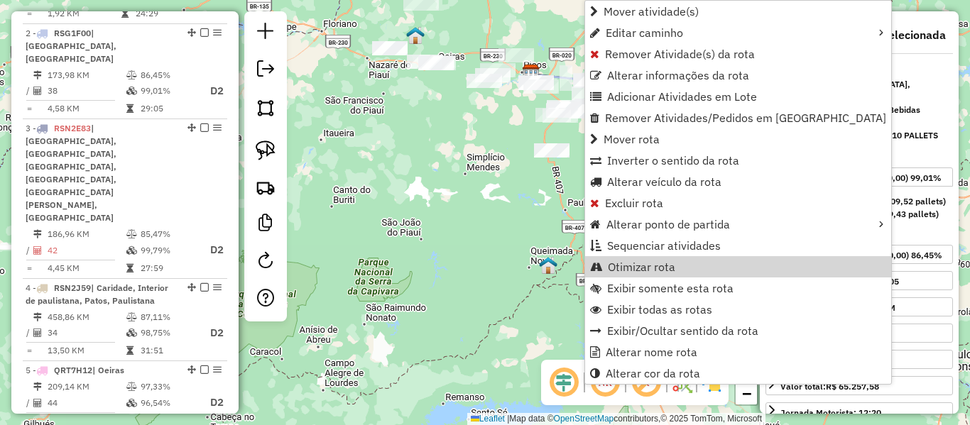
click at [520, 228] on div "Janela de atendimento Grade de atendimento Capacidade Transportadoras Veículos …" at bounding box center [485, 212] width 970 height 425
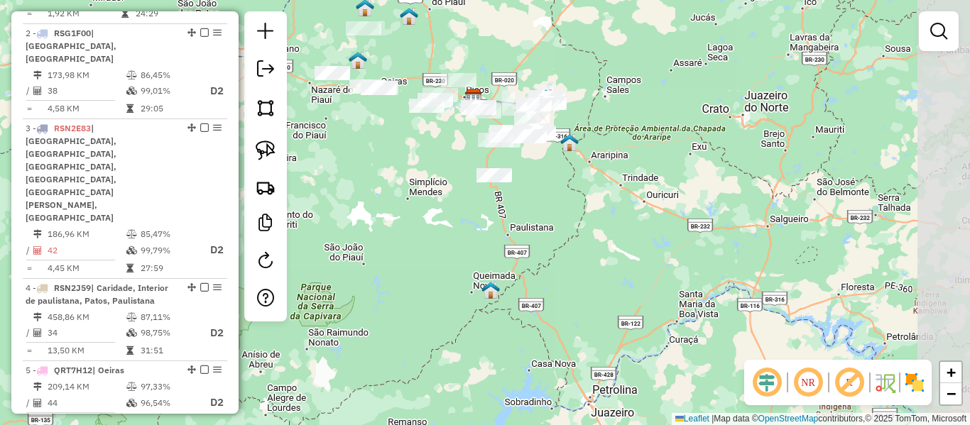
drag, startPoint x: 468, startPoint y: 182, endPoint x: 409, endPoint y: 208, distance: 64.2
click at [409, 208] on div "Janela de atendimento Grade de atendimento Capacidade Transportadoras Veículos …" at bounding box center [485, 212] width 970 height 425
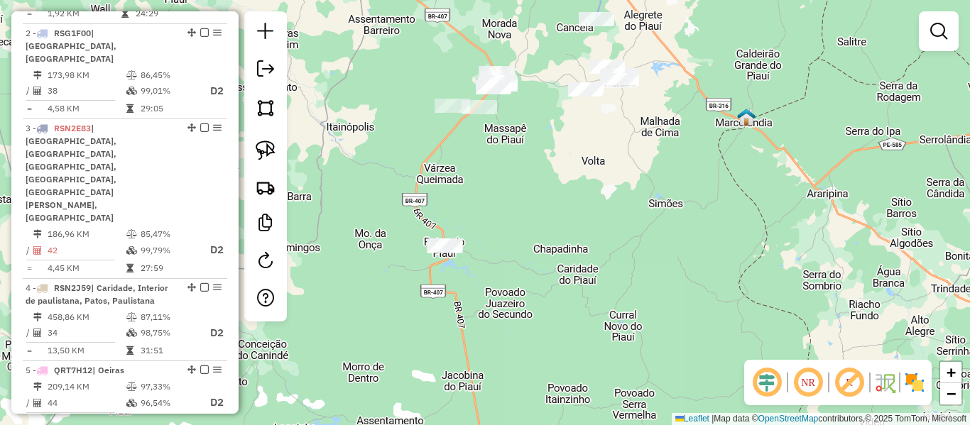
drag, startPoint x: 429, startPoint y: 205, endPoint x: 443, endPoint y: 234, distance: 32.4
click at [443, 229] on div "Janela de atendimento Grade de atendimento Capacidade Transportadoras Veículos …" at bounding box center [485, 212] width 970 height 425
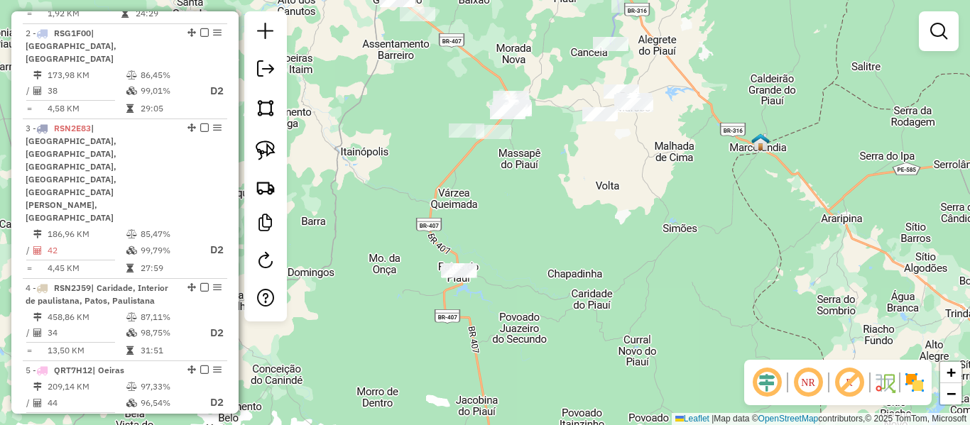
drag, startPoint x: 273, startPoint y: 147, endPoint x: 298, endPoint y: 171, distance: 34.6
click at [272, 147] on img at bounding box center [266, 151] width 20 height 20
drag, startPoint x: 443, startPoint y: 295, endPoint x: 535, endPoint y: 281, distance: 92.6
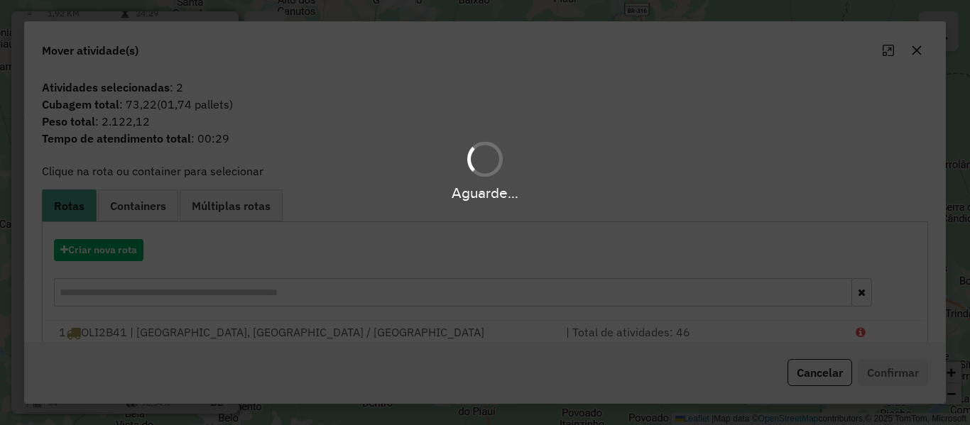
click at [111, 107] on div "Aguarde..." at bounding box center [485, 212] width 970 height 425
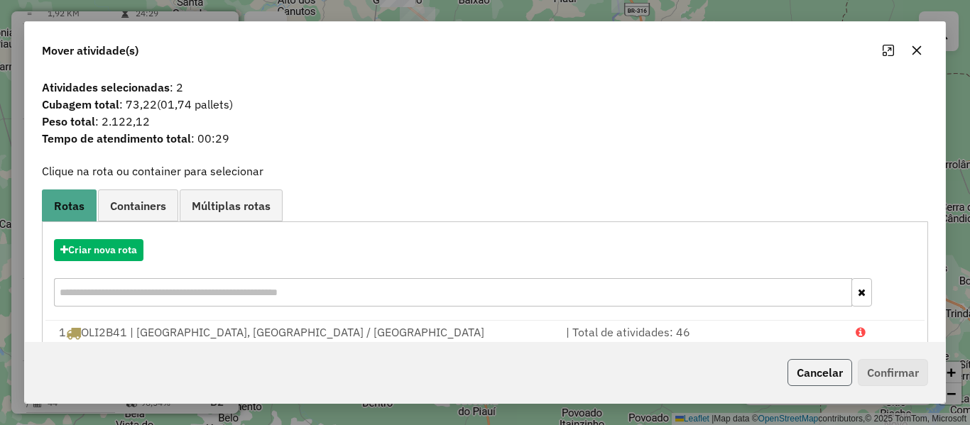
click at [798, 364] on button "Cancelar" at bounding box center [819, 372] width 65 height 27
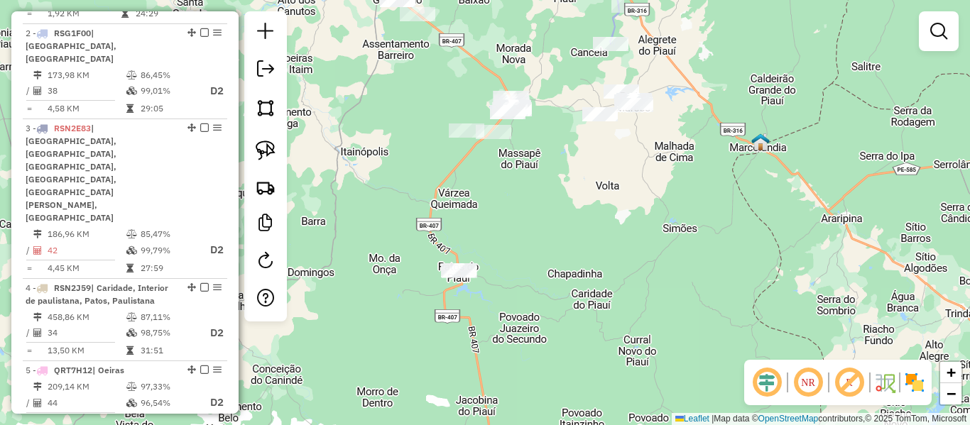
drag, startPoint x: 453, startPoint y: 181, endPoint x: 497, endPoint y: 247, distance: 79.4
click at [497, 247] on div "Janela de atendimento Grade de atendimento Capacidade Transportadoras Veículos …" at bounding box center [485, 212] width 970 height 425
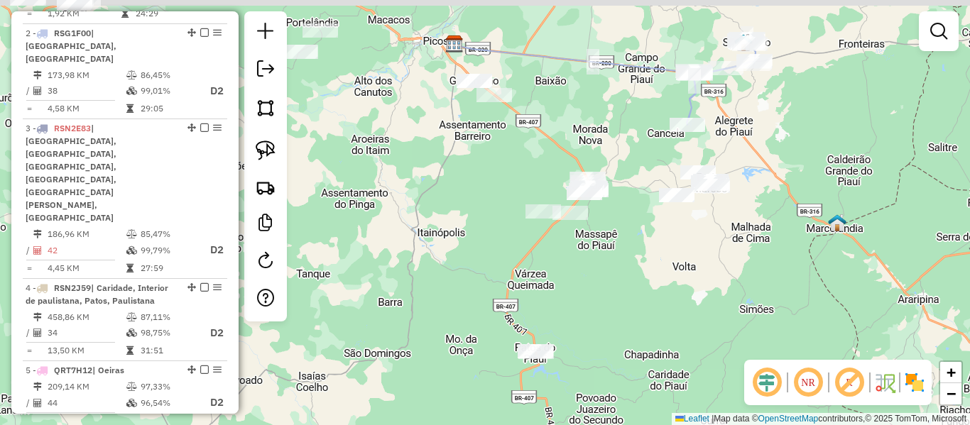
drag, startPoint x: 386, startPoint y: 121, endPoint x: 649, endPoint y: 214, distance: 278.7
click at [654, 196] on div "Janela de atendimento Grade de atendimento Capacidade Transportadoras Veículos …" at bounding box center [485, 212] width 970 height 425
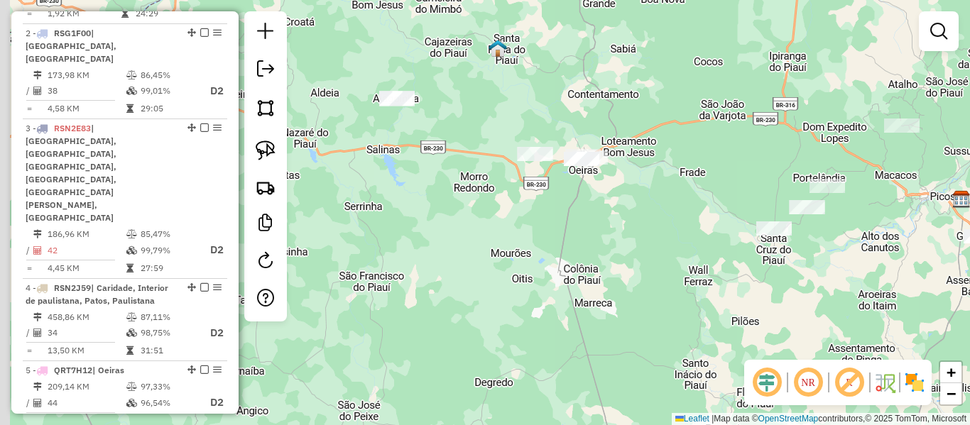
drag, startPoint x: 630, startPoint y: 208, endPoint x: 649, endPoint y: 215, distance: 20.4
click at [661, 224] on div "Janela de atendimento Grade de atendimento Capacidade Transportadoras Veículos …" at bounding box center [485, 212] width 970 height 425
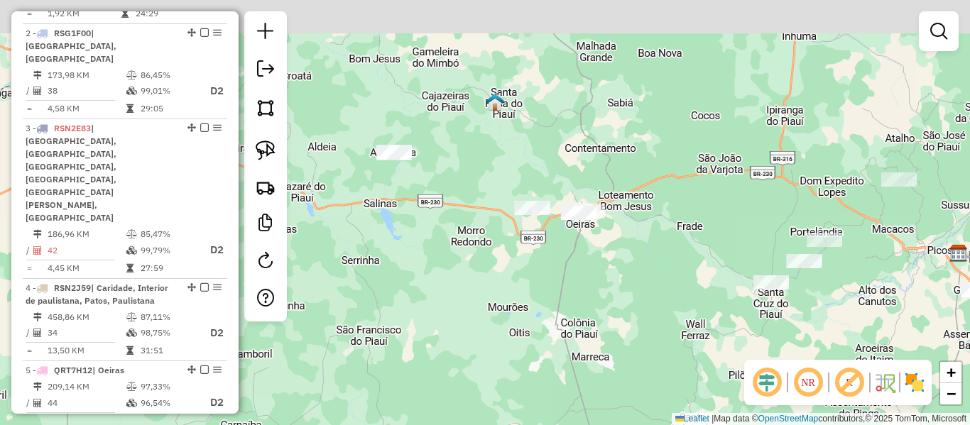
drag, startPoint x: 584, startPoint y: 116, endPoint x: 603, endPoint y: 167, distance: 54.4
click at [569, 164] on div "Janela de atendimento Grade de atendimento Capacidade Transportadoras Veículos …" at bounding box center [485, 212] width 970 height 425
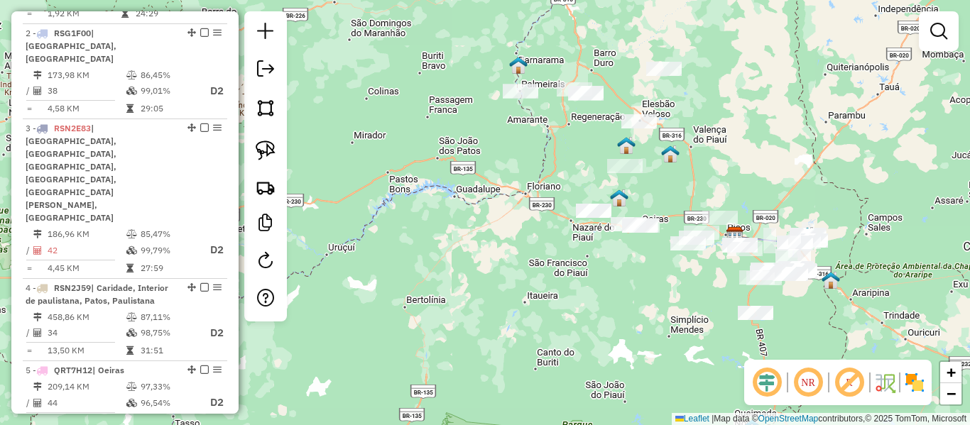
drag, startPoint x: 559, startPoint y: 164, endPoint x: 531, endPoint y: 210, distance: 53.8
click at [532, 208] on div "Janela de atendimento Grade de atendimento Capacidade Transportadoras Veículos …" at bounding box center [485, 212] width 970 height 425
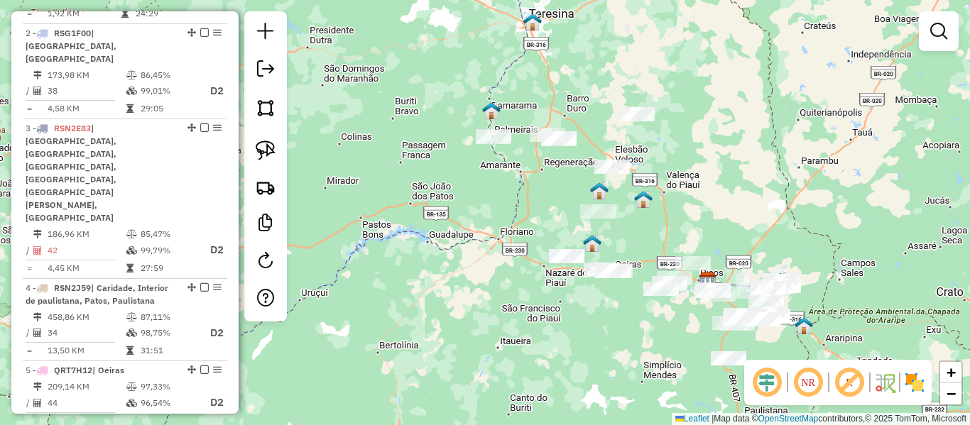
drag, startPoint x: 505, startPoint y: 92, endPoint x: 479, endPoint y: 75, distance: 31.3
click at [482, 76] on div "Janela de atendimento Grade de atendimento Capacidade Transportadoras Veículos …" at bounding box center [485, 212] width 970 height 425
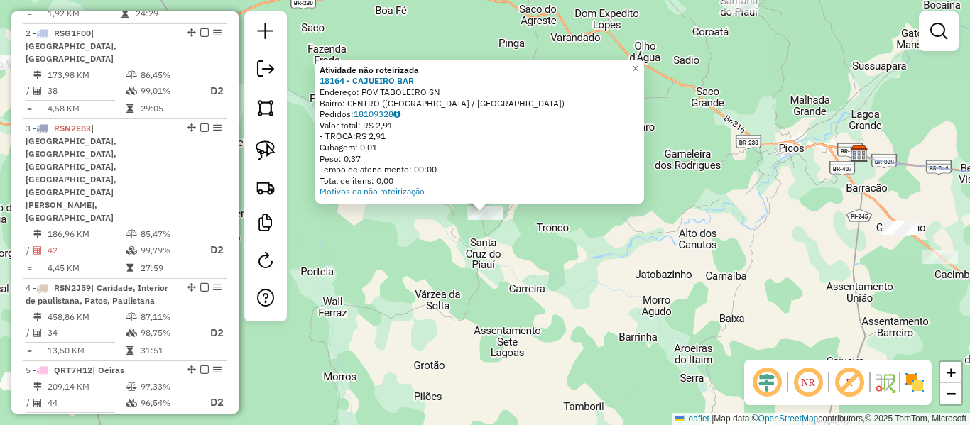
click at [525, 244] on div "Atividade não roteirizada 18164 - CAJUEIRO BAR Endereço: POV TABOLEIRO SN Bairr…" at bounding box center [485, 212] width 970 height 425
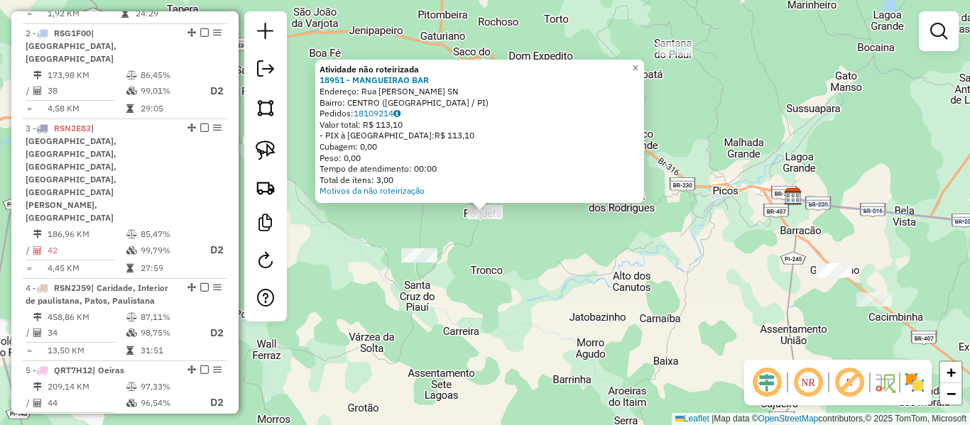
click at [525, 234] on div "Atividade não roteirizada 18951 - MANGUEIRAO BAR Endereço: Rua Elizeu Portela S…" at bounding box center [485, 212] width 970 height 425
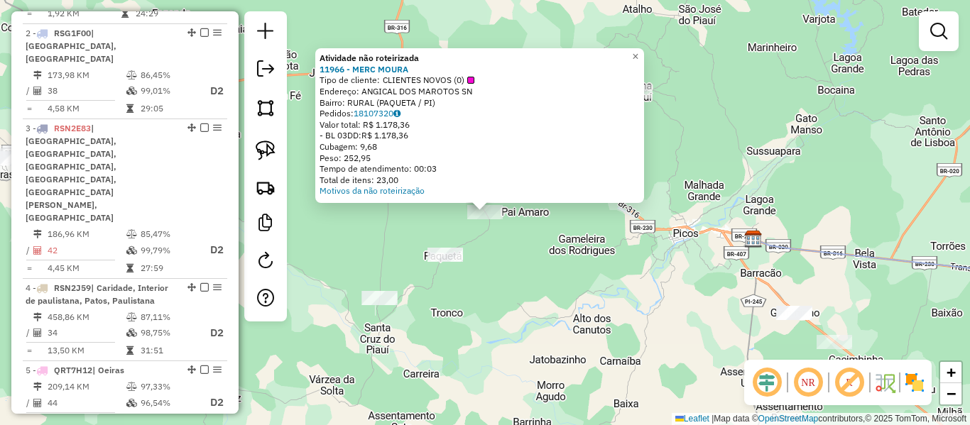
click at [525, 250] on div "Atividade não roteirizada 11966 - MERC MOURA Tipo de cliente: CLIENTES NOVOS (0…" at bounding box center [485, 212] width 970 height 425
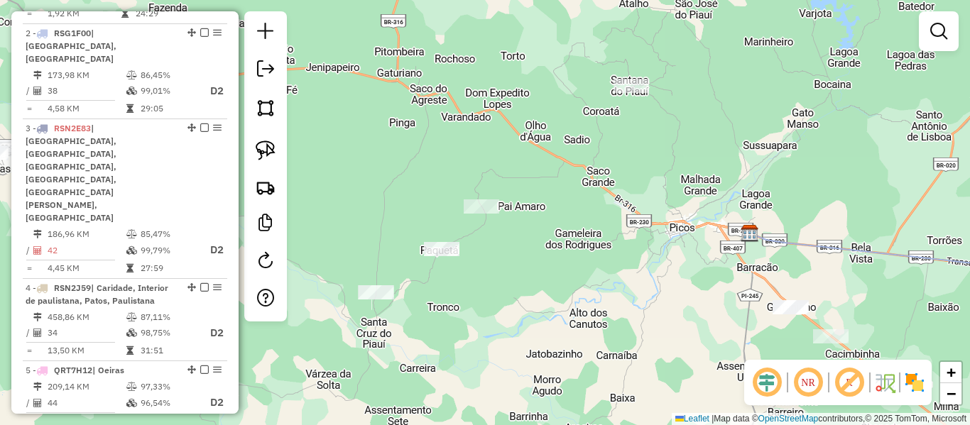
drag, startPoint x: 547, startPoint y: 273, endPoint x: 516, endPoint y: 229, distance: 53.6
click at [517, 229] on div "Janela de atendimento Grade de atendimento Capacidade Transportadoras Veículos …" at bounding box center [485, 212] width 970 height 425
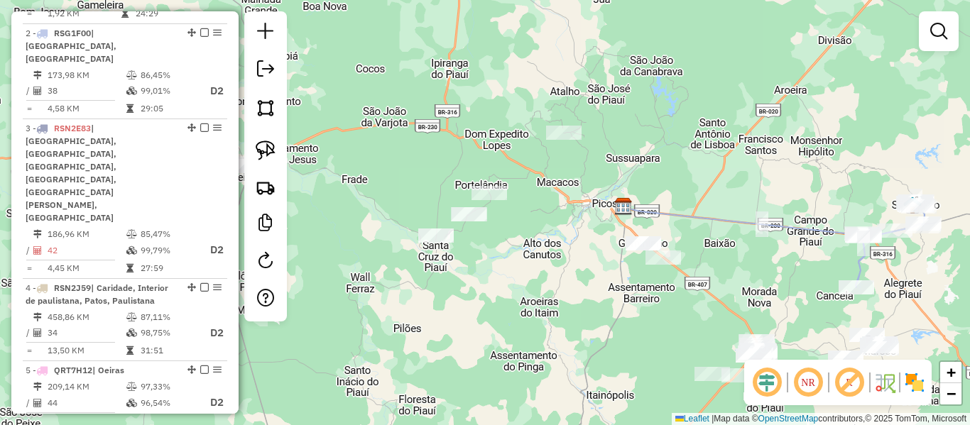
drag, startPoint x: 546, startPoint y: 227, endPoint x: 523, endPoint y: 172, distance: 60.1
click at [528, 203] on div "Janela de atendimento Grade de atendimento Capacidade Transportadoras Veículos …" at bounding box center [485, 212] width 970 height 425
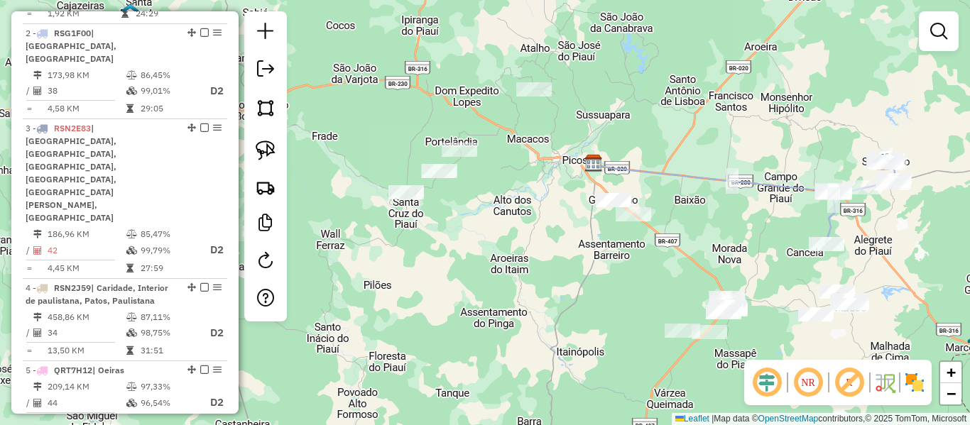
drag, startPoint x: 576, startPoint y: 241, endPoint x: 510, endPoint y: 170, distance: 96.4
click at [513, 172] on div "Janela de atendimento Grade de atendimento Capacidade Transportadoras Veículos …" at bounding box center [485, 212] width 970 height 425
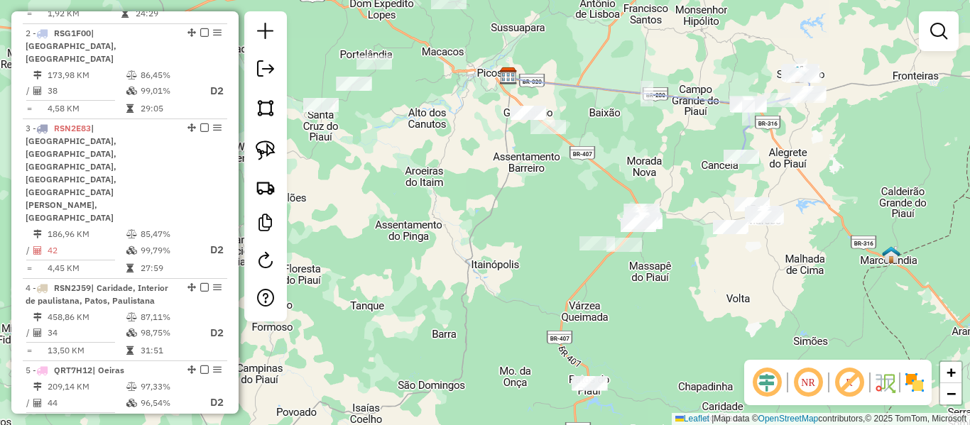
drag, startPoint x: 490, startPoint y: 214, endPoint x: 400, endPoint y: 192, distance: 92.8
click at [400, 192] on div "Janela de atendimento Grade de atendimento Capacidade Transportadoras Veículos …" at bounding box center [485, 212] width 970 height 425
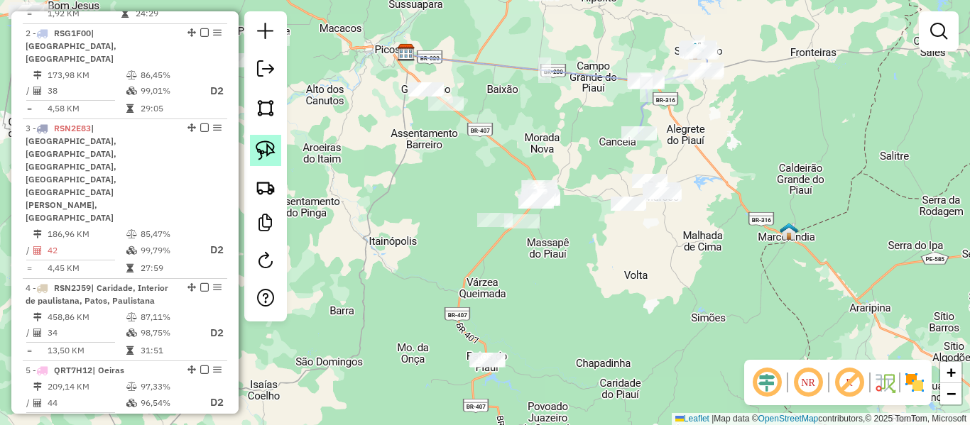
click at [262, 143] on img at bounding box center [266, 151] width 20 height 20
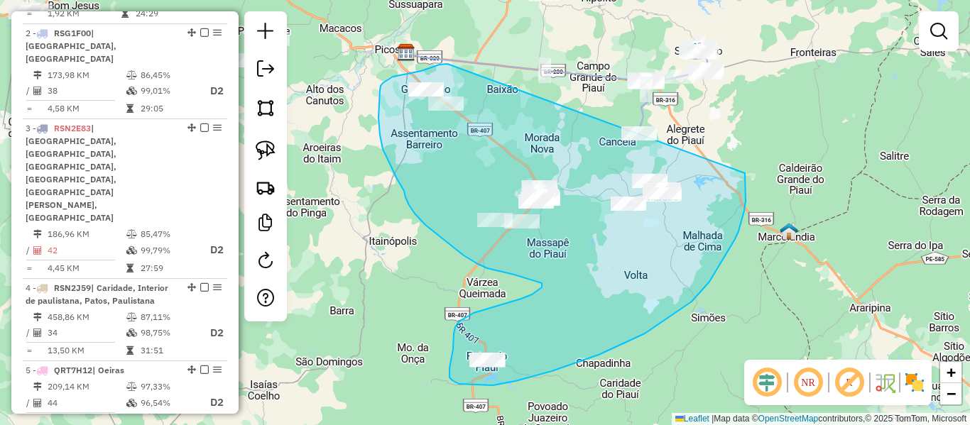
drag, startPoint x: 440, startPoint y: 65, endPoint x: 745, endPoint y: 173, distance: 324.1
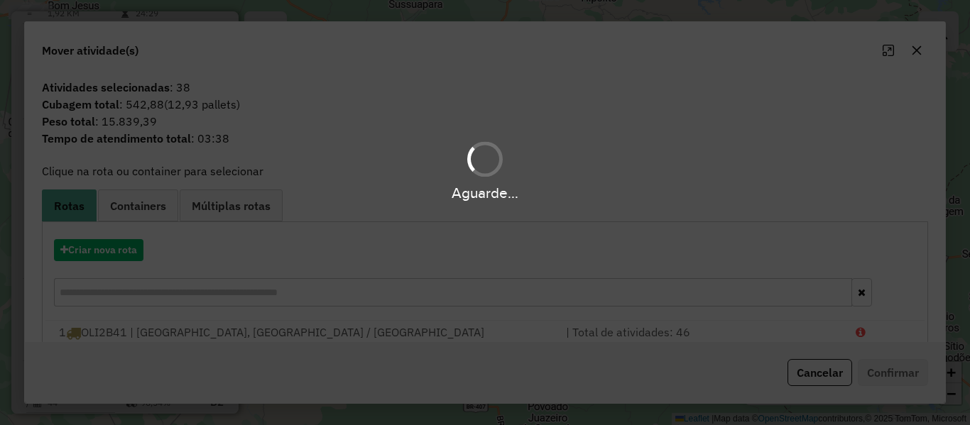
click at [143, 105] on hb-app "Aguarde... Pop-up bloqueado! Seu navegador bloqueou automáticamente a abertura …" at bounding box center [485, 212] width 970 height 425
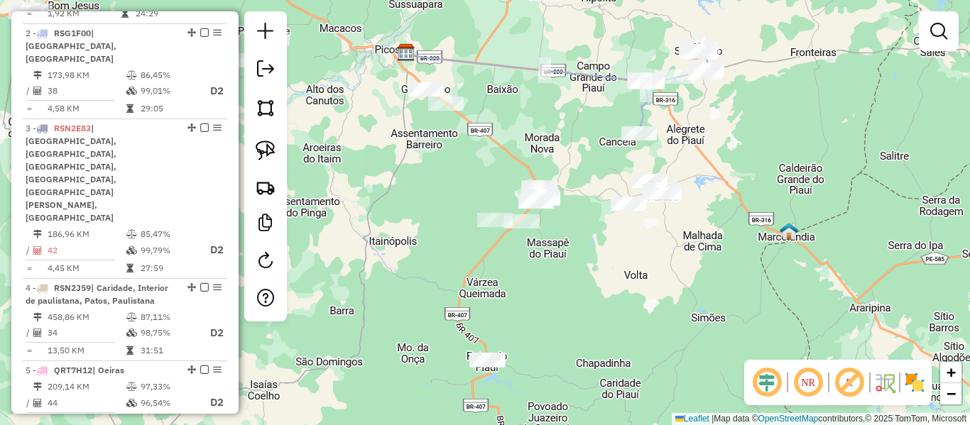
click at [482, 185] on div "Janela de atendimento Grade de atendimento Capacidade Transportadoras Veículos …" at bounding box center [485, 212] width 970 height 425
click at [401, 173] on div "Janela de atendimento Grade de atendimento Capacidade Transportadoras Veículos …" at bounding box center [485, 212] width 970 height 425
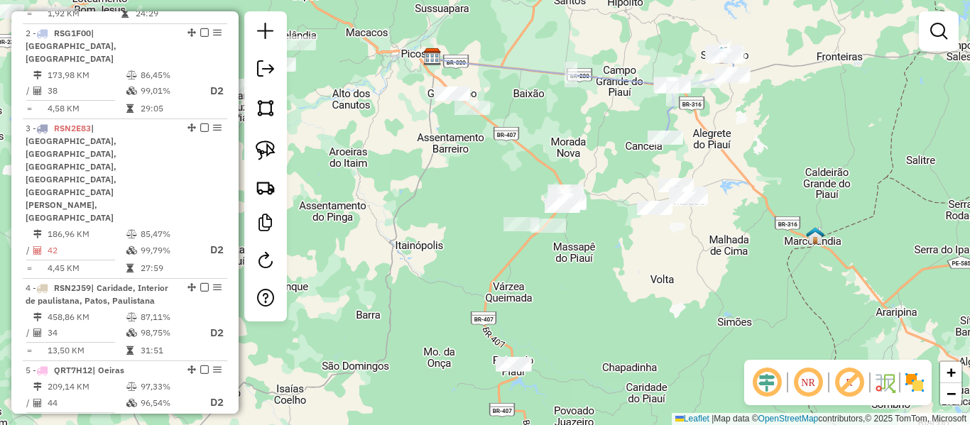
drag, startPoint x: 368, startPoint y: 160, endPoint x: 604, endPoint y: 222, distance: 243.9
click at [598, 222] on div "Janela de atendimento Grade de atendimento Capacidade Transportadoras Veículos …" at bounding box center [485, 212] width 970 height 425
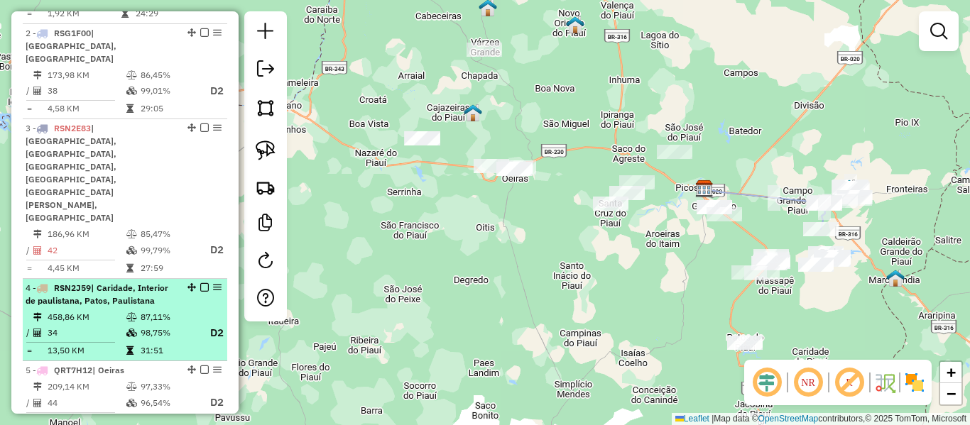
scroll to position [491, 0]
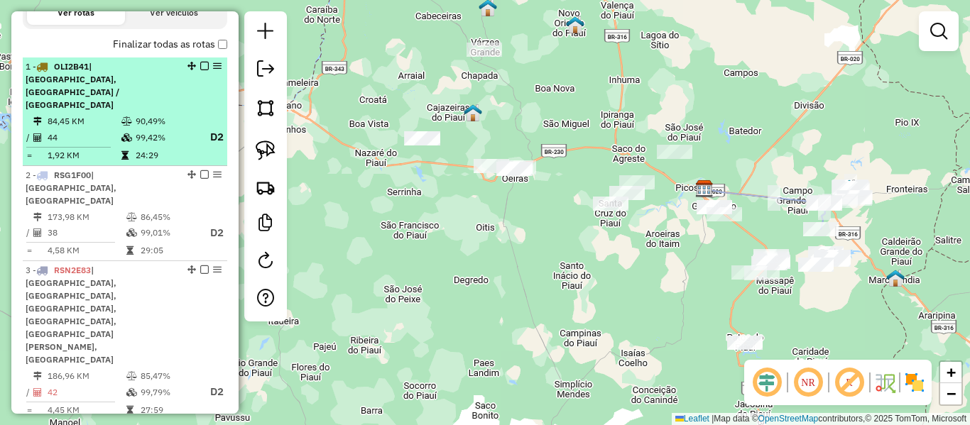
click at [182, 129] on td "99,42%" at bounding box center [165, 138] width 60 height 18
select select "**********"
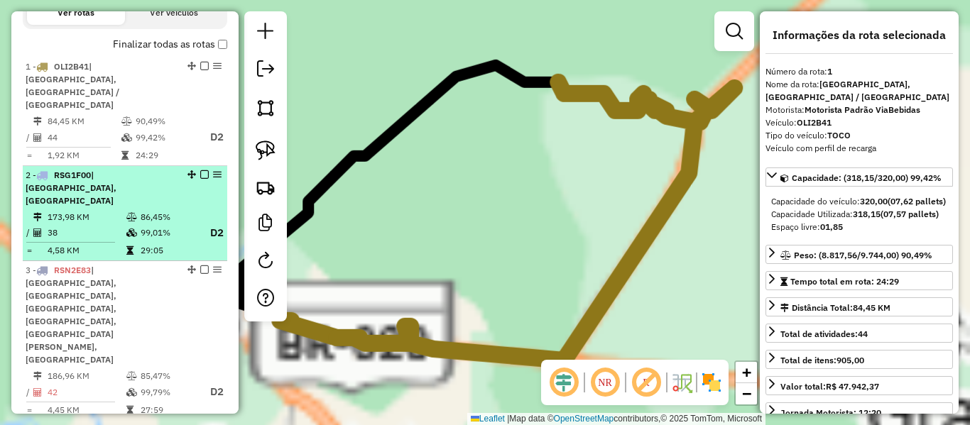
click at [180, 180] on div "2 - RSG1F00 | São Julião, Vila Nova" at bounding box center [125, 188] width 199 height 38
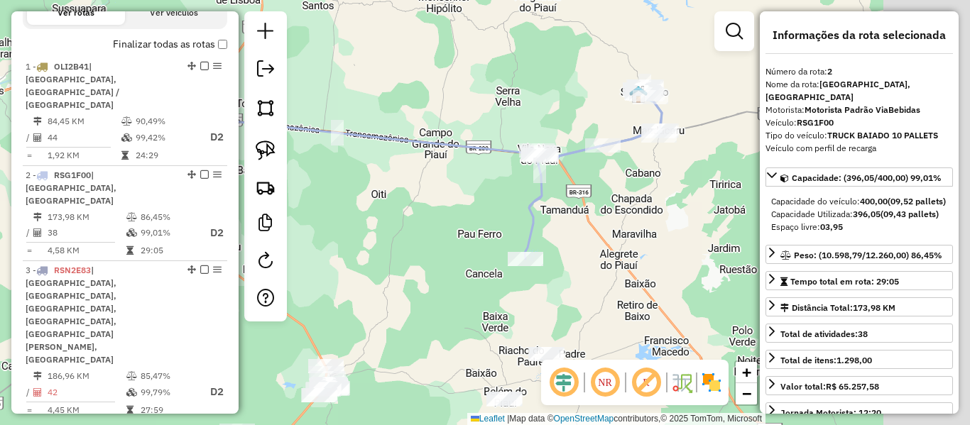
drag, startPoint x: 591, startPoint y: 167, endPoint x: 457, endPoint y: 126, distance: 139.5
click at [457, 126] on div "Janela de atendimento Grade de atendimento Capacidade Transportadoras Veículos …" at bounding box center [485, 212] width 970 height 425
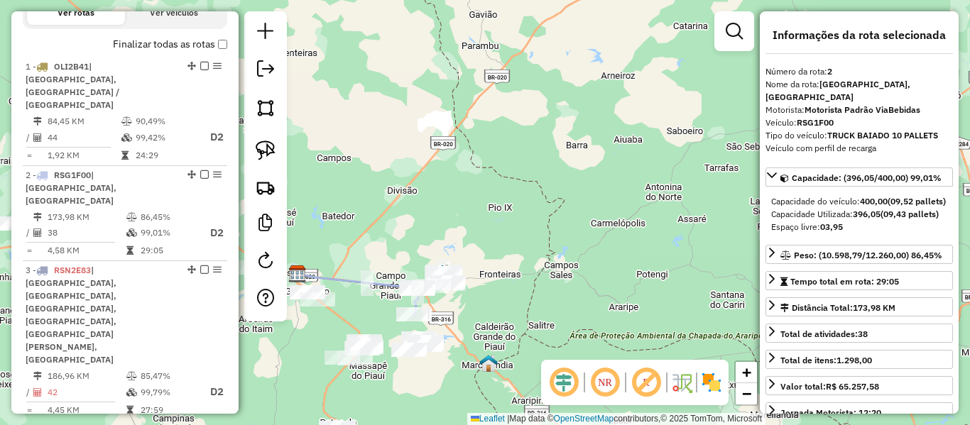
drag, startPoint x: 405, startPoint y: 217, endPoint x: 491, endPoint y: 249, distance: 90.8
click at [486, 249] on div "Rota 2 - Placa RSG1F00 16504 - LUIS ACELINO Janela de atendimento Grade de aten…" at bounding box center [485, 212] width 970 height 425
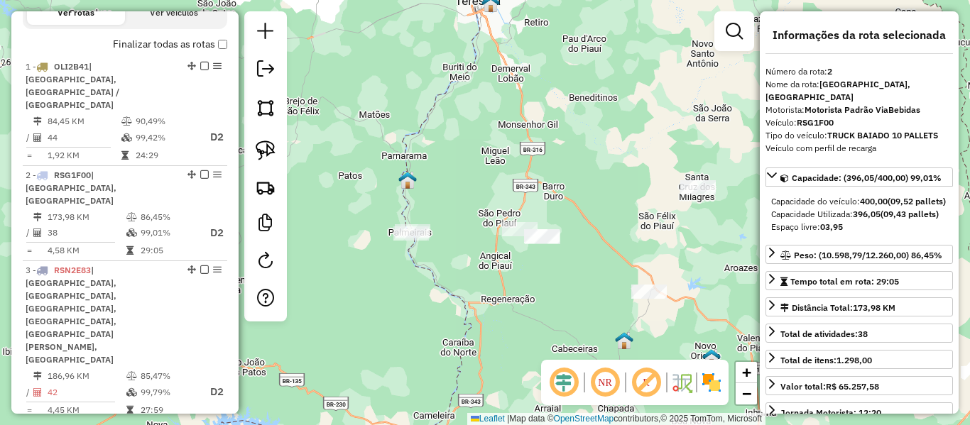
click at [258, 141] on img at bounding box center [266, 151] width 20 height 20
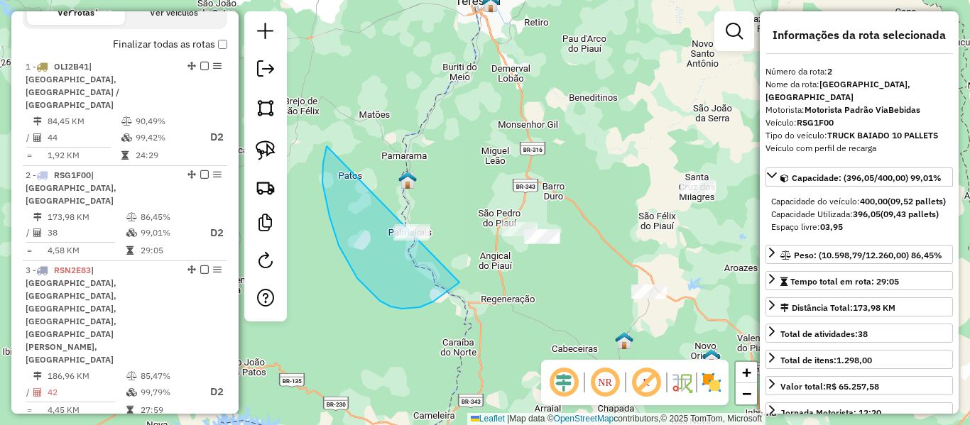
drag, startPoint x: 327, startPoint y: 146, endPoint x: 478, endPoint y: 266, distance: 193.1
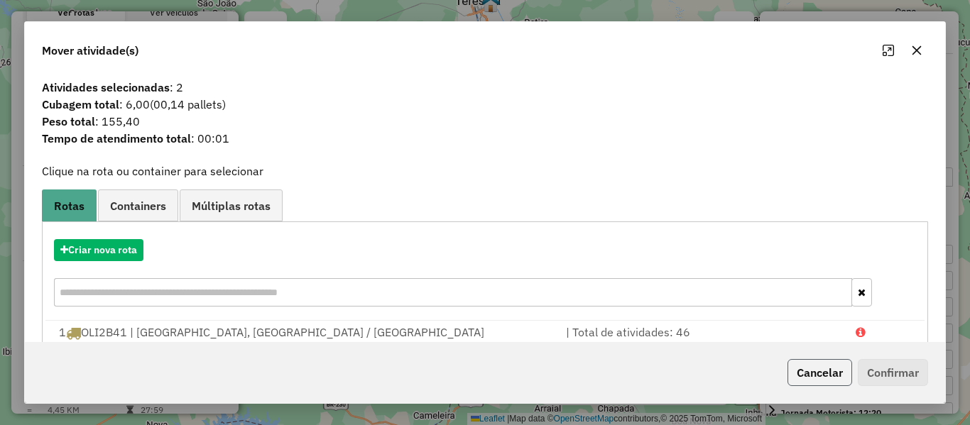
click at [831, 375] on button "Cancelar" at bounding box center [819, 372] width 65 height 27
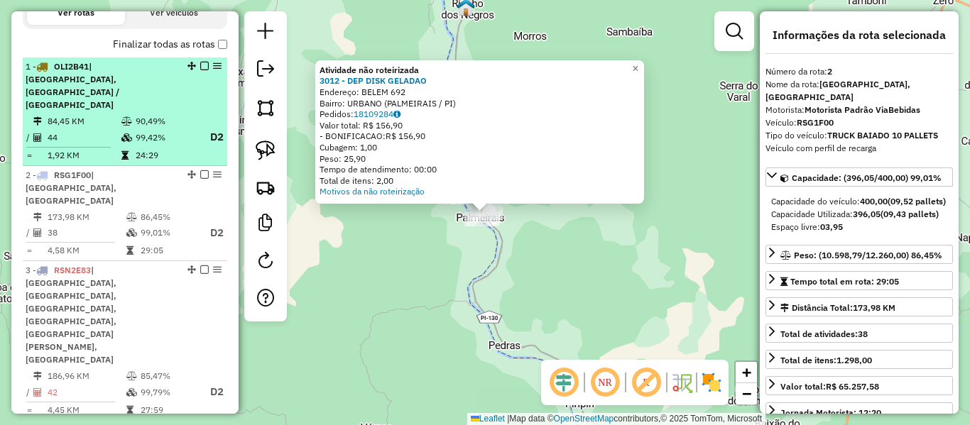
click at [160, 114] on td "90,49%" at bounding box center [165, 121] width 60 height 14
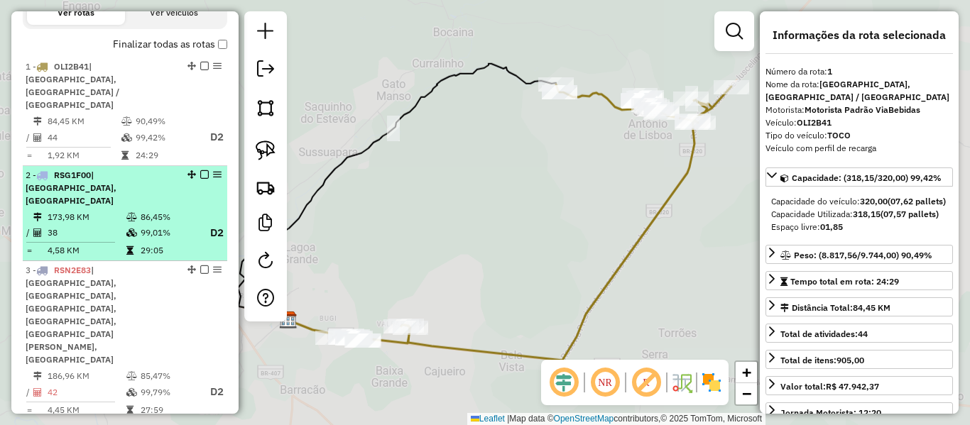
click at [143, 224] on td "99,01%" at bounding box center [168, 233] width 57 height 18
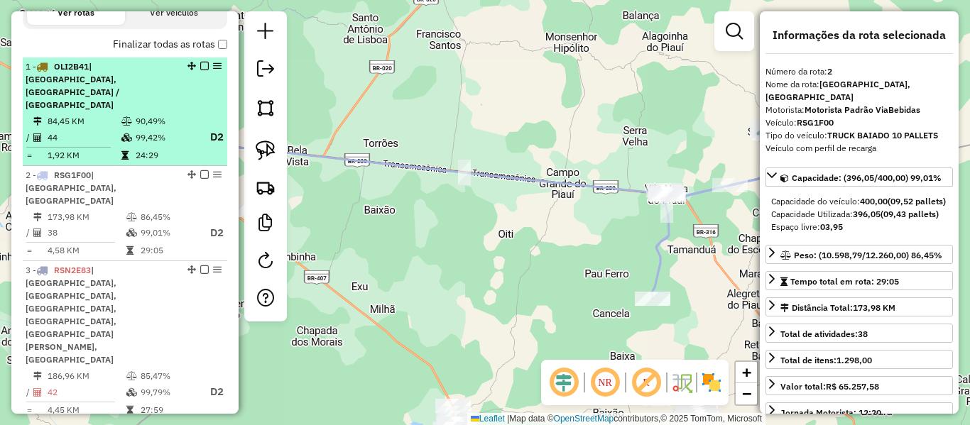
click at [135, 114] on td "90,49%" at bounding box center [165, 121] width 60 height 14
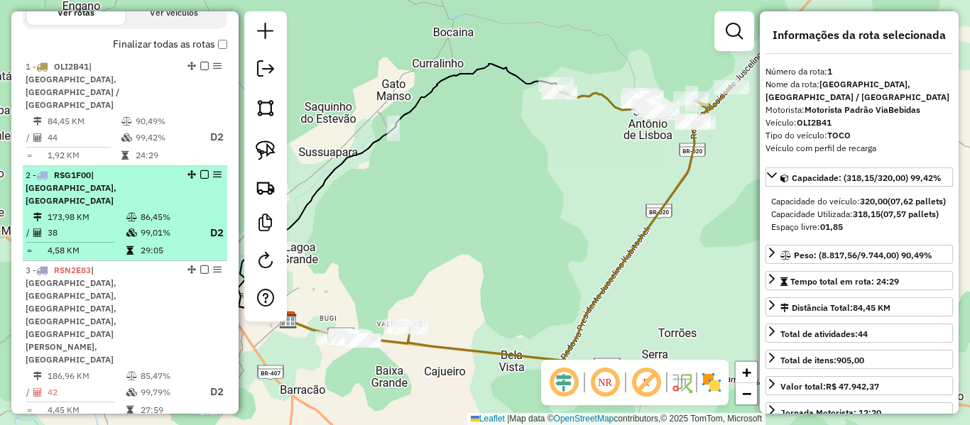
drag, startPoint x: 120, startPoint y: 130, endPoint x: 115, endPoint y: 160, distance: 30.2
click at [121, 130] on td at bounding box center [128, 138] width 14 height 18
click at [115, 173] on div "2 - RSG1F00 | São Julião, Vila Nova" at bounding box center [101, 188] width 151 height 38
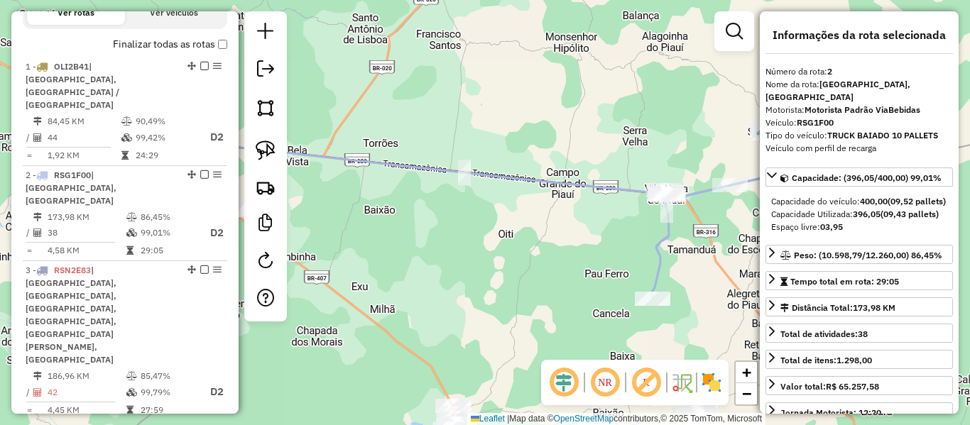
click at [295, 78] on div "Janela de atendimento Grade de atendimento Capacidade Transportadoras Veículos …" at bounding box center [485, 212] width 970 height 425
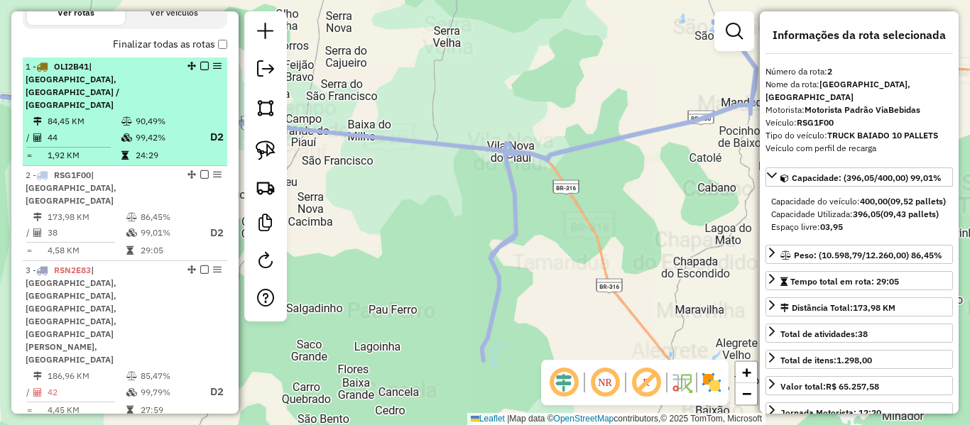
click at [175, 129] on td "99,42%" at bounding box center [165, 138] width 60 height 18
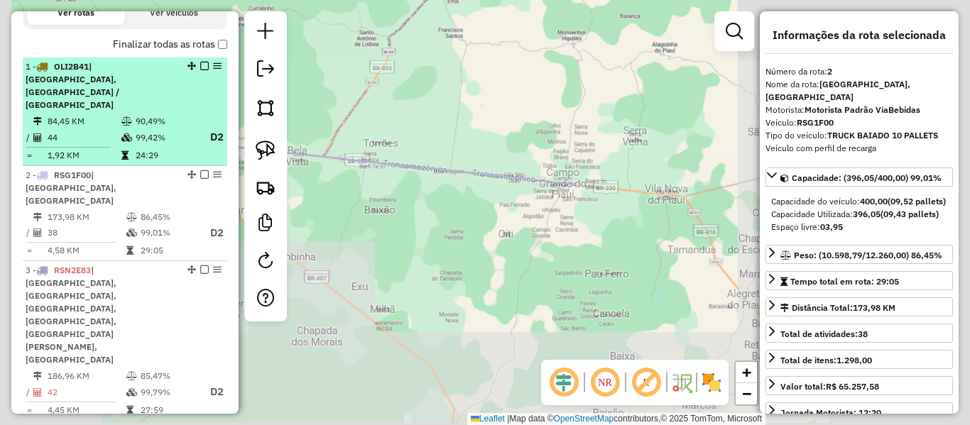
scroll to position [633, 0]
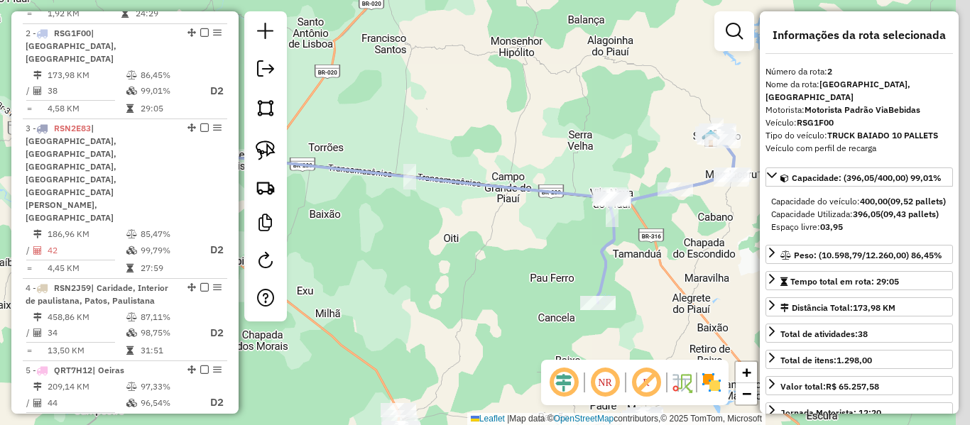
drag, startPoint x: 400, startPoint y: 36, endPoint x: 371, endPoint y: 36, distance: 29.8
click at [371, 36] on div "Janela de atendimento Grade de atendimento Capacidade Transportadoras Veículos …" at bounding box center [485, 212] width 970 height 425
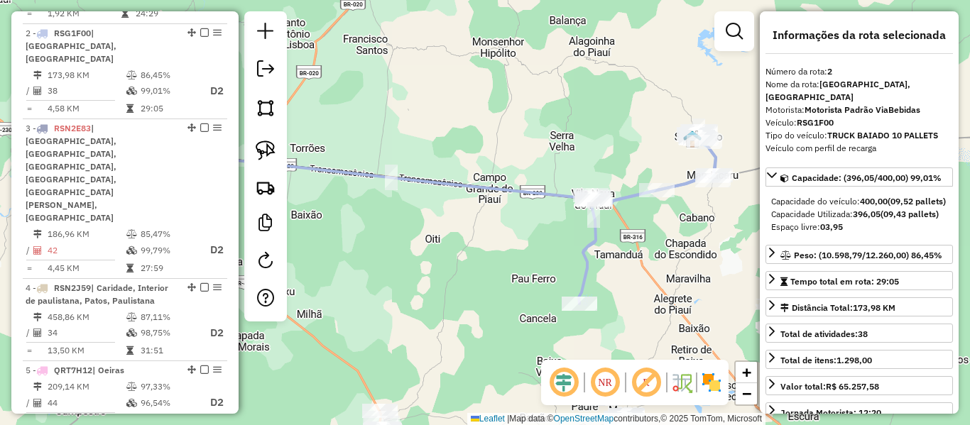
click at [542, 197] on icon at bounding box center [412, 170] width 606 height 67
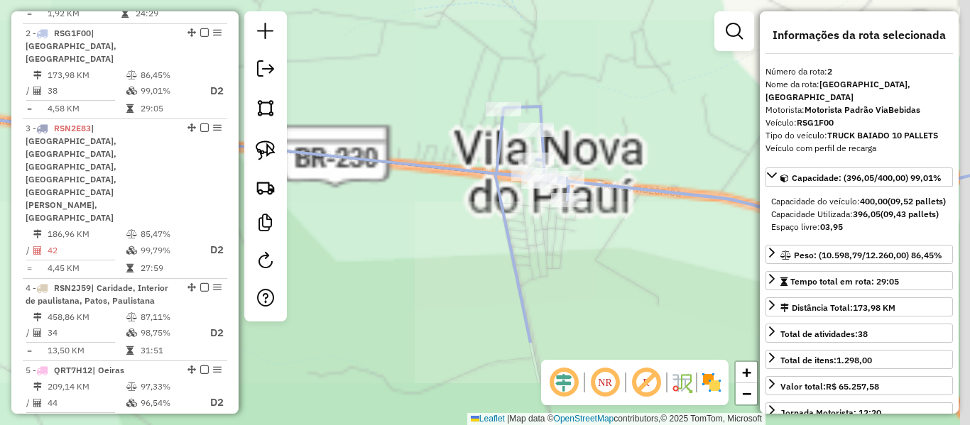
drag, startPoint x: 547, startPoint y: 338, endPoint x: 501, endPoint y: 210, distance: 135.6
click at [489, 212] on div "Janela de atendimento Grade de atendimento Capacidade Transportadoras Veículos …" at bounding box center [485, 212] width 970 height 425
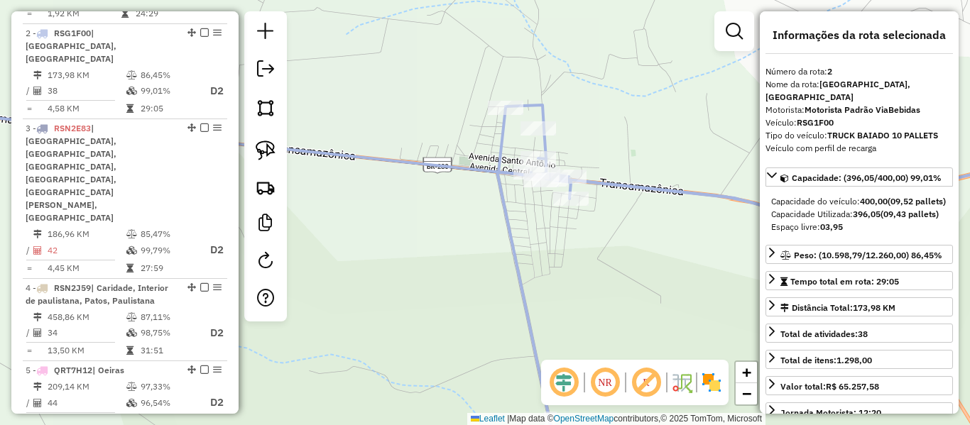
drag, startPoint x: 520, startPoint y: 285, endPoint x: 491, endPoint y: 150, distance: 138.0
click at [497, 167] on icon at bounding box center [781, 286] width 569 height 363
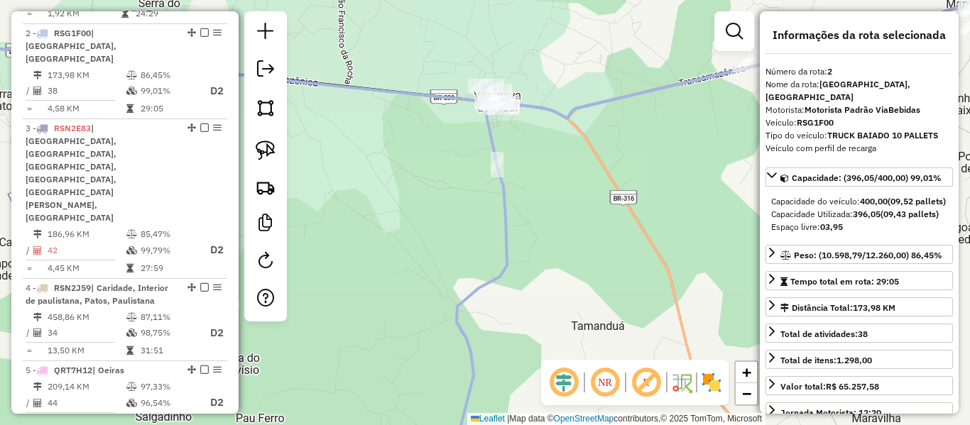
drag, startPoint x: 474, startPoint y: 153, endPoint x: 472, endPoint y: 118, distance: 35.5
click at [471, 120] on div "Janela de atendimento Grade de atendimento Capacidade Transportadoras Veículos …" at bounding box center [485, 212] width 970 height 425
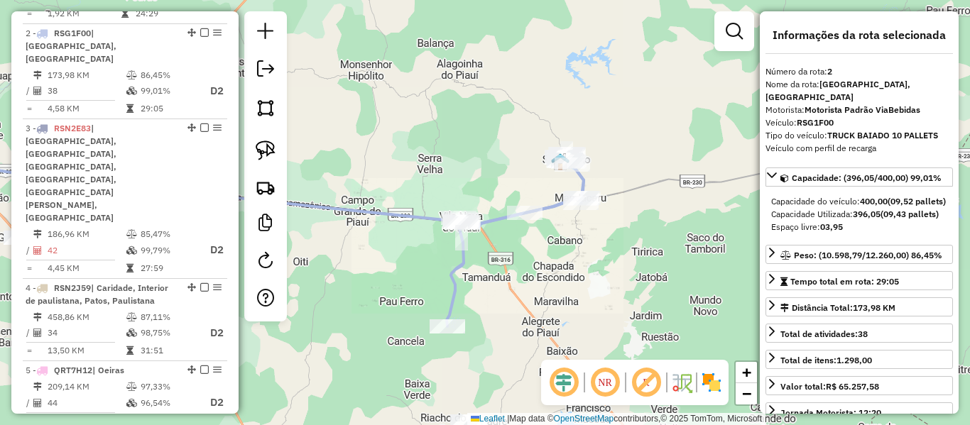
drag, startPoint x: 460, startPoint y: 224, endPoint x: 459, endPoint y: 260, distance: 35.5
click at [459, 263] on icon at bounding box center [515, 240] width 137 height 173
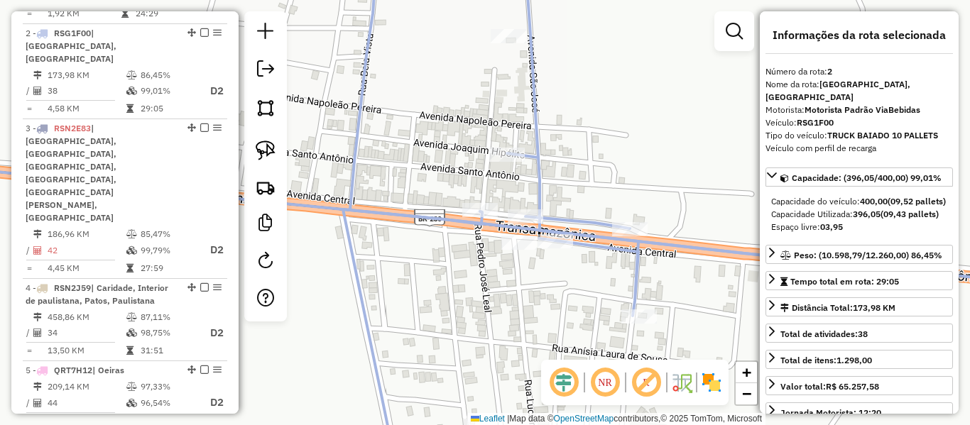
click at [442, 222] on icon at bounding box center [689, 239] width 693 height 511
click at [442, 219] on icon at bounding box center [704, 212] width 725 height 511
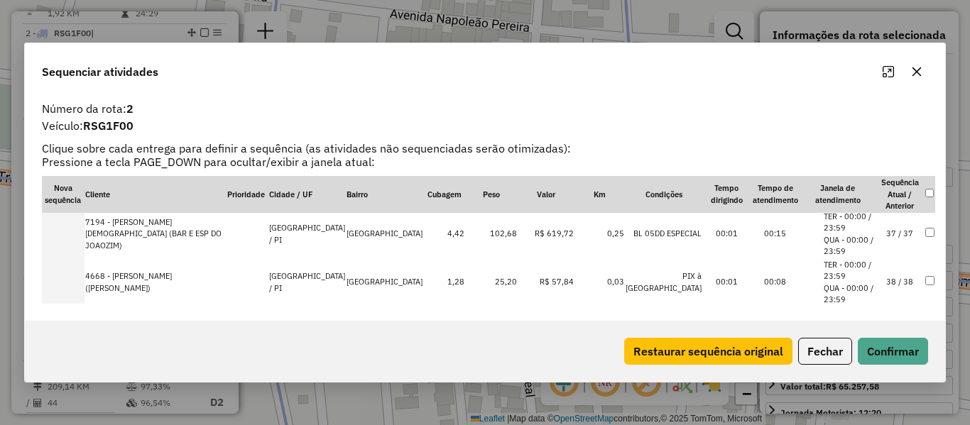
scroll to position [1757, 0]
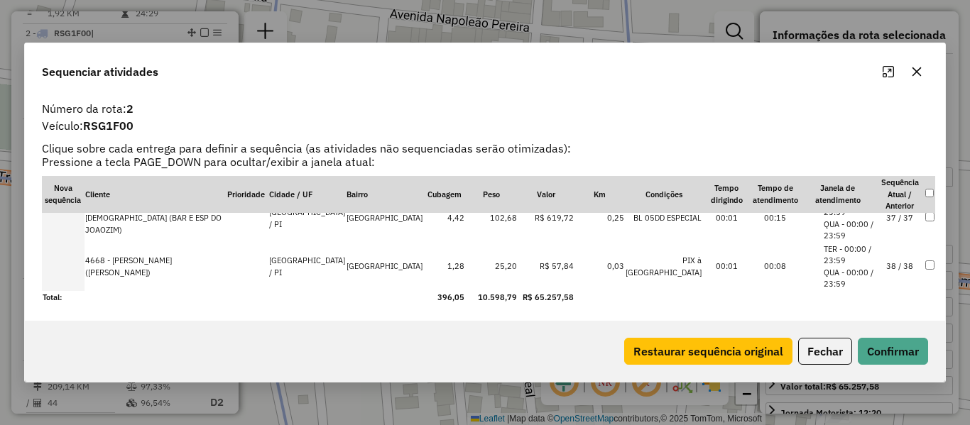
drag, startPoint x: 896, startPoint y: 269, endPoint x: 894, endPoint y: 280, distance: 10.9
click at [895, 272] on td "38 / 38" at bounding box center [899, 267] width 49 height 48
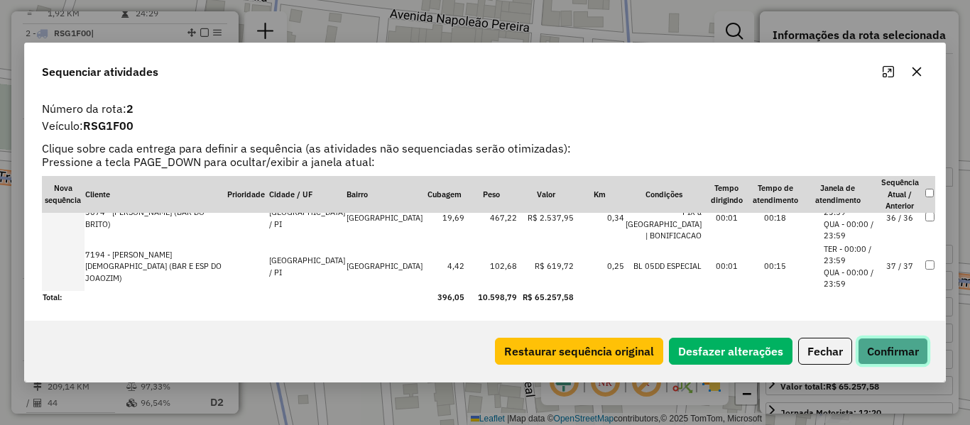
click at [891, 344] on button "Confirmar" at bounding box center [893, 351] width 70 height 27
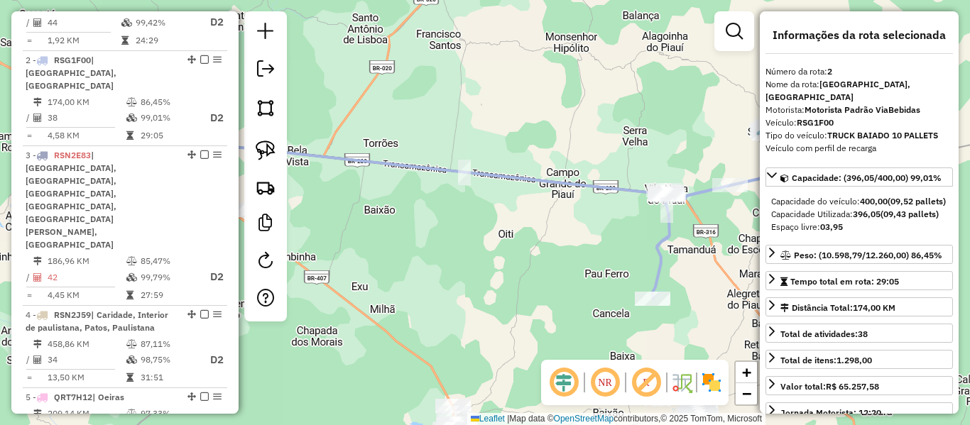
scroll to position [633, 0]
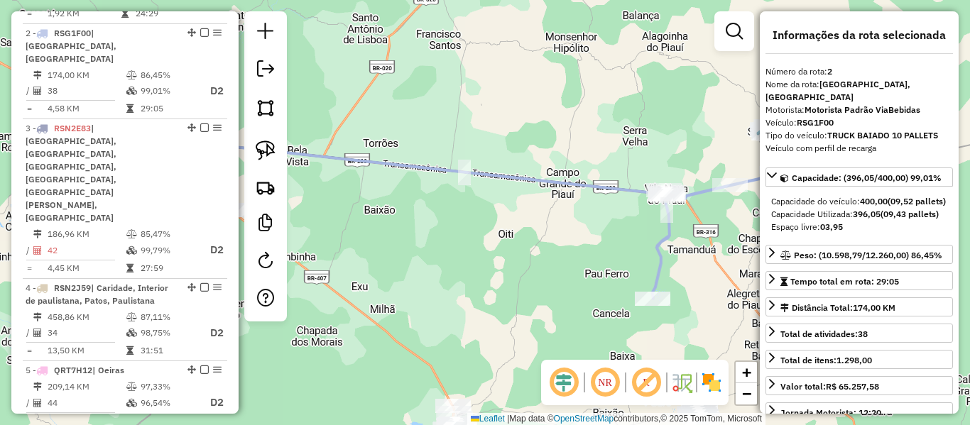
drag, startPoint x: 291, startPoint y: 248, endPoint x: 228, endPoint y: 210, distance: 73.6
click at [214, 217] on hb-router-mapa "Informações da Sessão 991133 - 19/08/2025 Criação: 18/08/2025 18:08 Depósito: V…" at bounding box center [485, 212] width 970 height 425
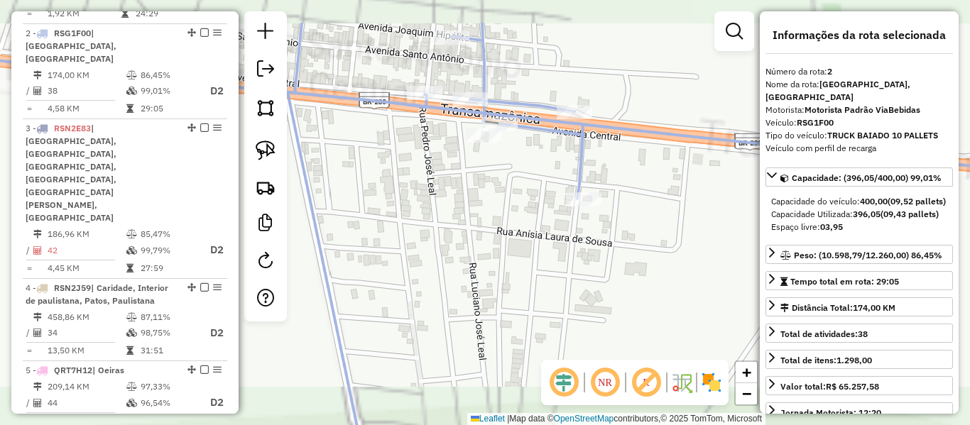
drag, startPoint x: 514, startPoint y: 160, endPoint x: 481, endPoint y: 203, distance: 54.7
click at [476, 214] on div "Janela de atendimento Grade de atendimento Capacidade Transportadoras Veículos …" at bounding box center [485, 212] width 970 height 425
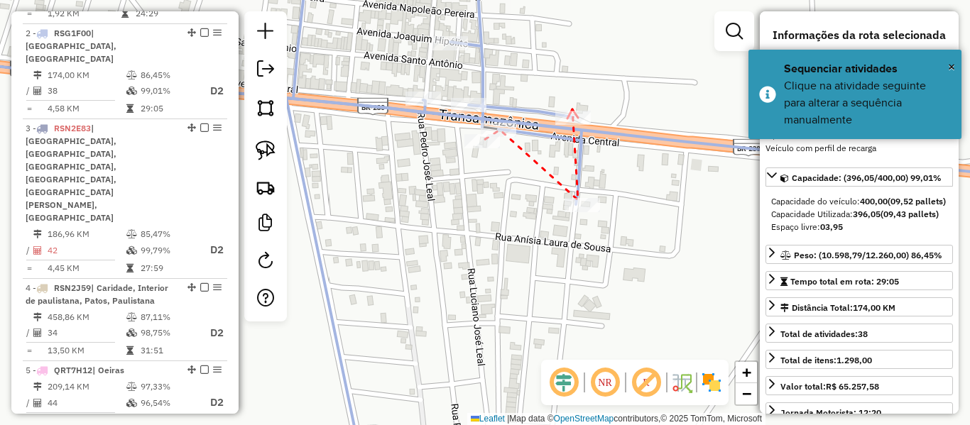
click at [572, 109] on icon at bounding box center [572, 113] width 11 height 9
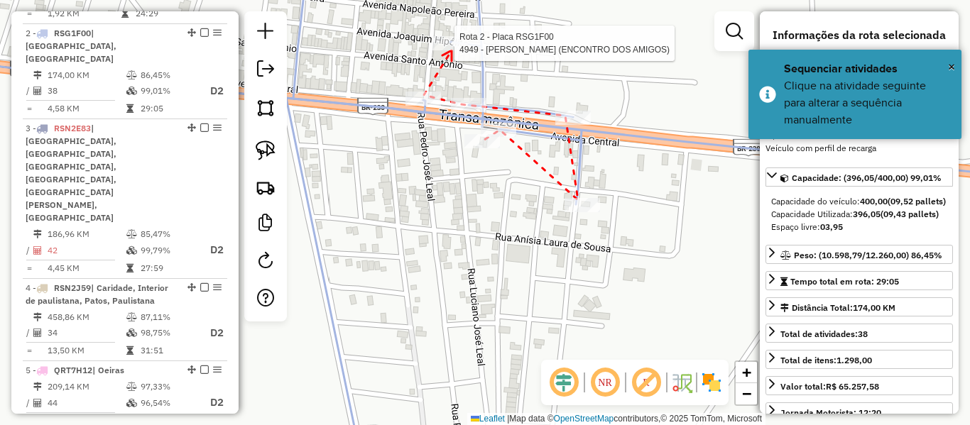
click at [452, 50] on div at bounding box center [450, 43] width 36 height 14
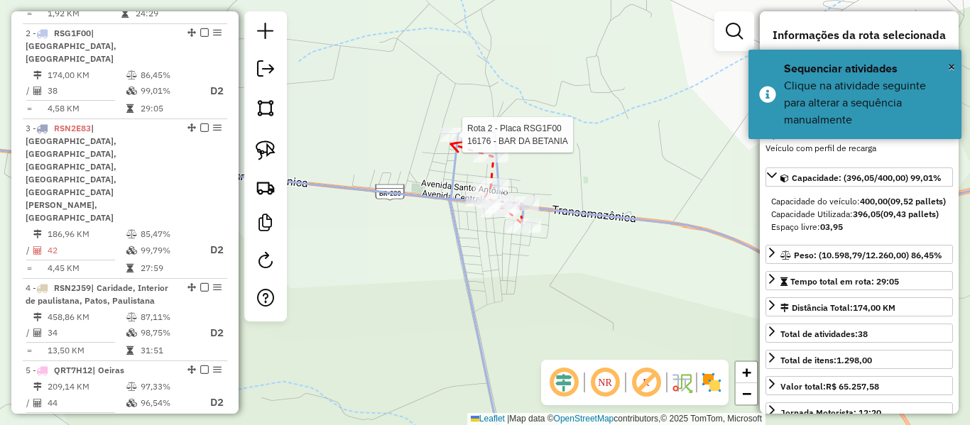
click at [451, 142] on div at bounding box center [458, 135] width 36 height 14
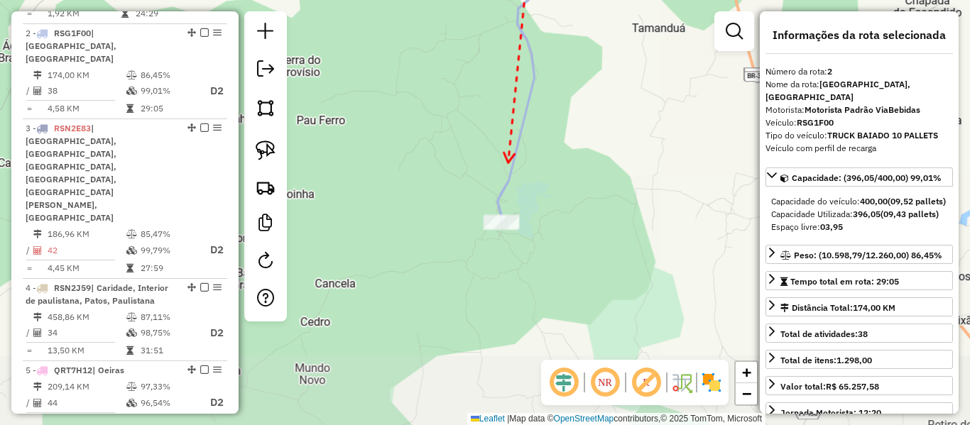
drag, startPoint x: 497, startPoint y: 208, endPoint x: 510, endPoint y: 169, distance: 41.1
click at [508, 158] on icon at bounding box center [533, 68] width 70 height 307
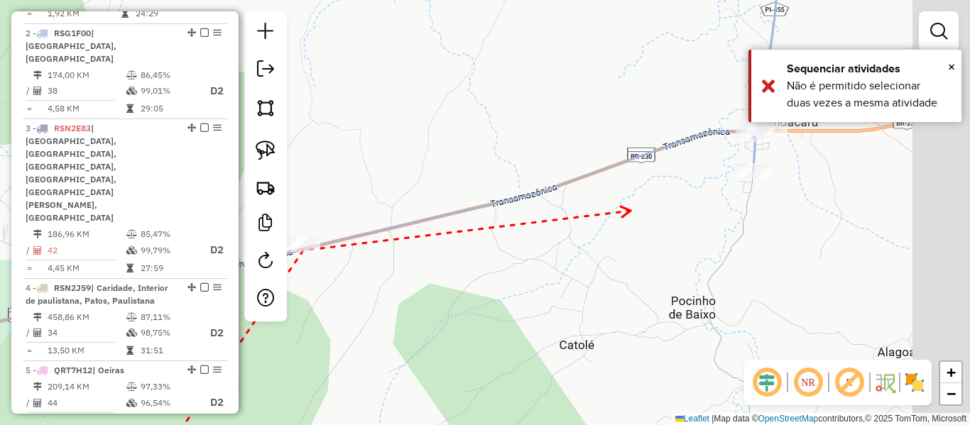
drag, startPoint x: 630, startPoint y: 212, endPoint x: 491, endPoint y: 246, distance: 143.3
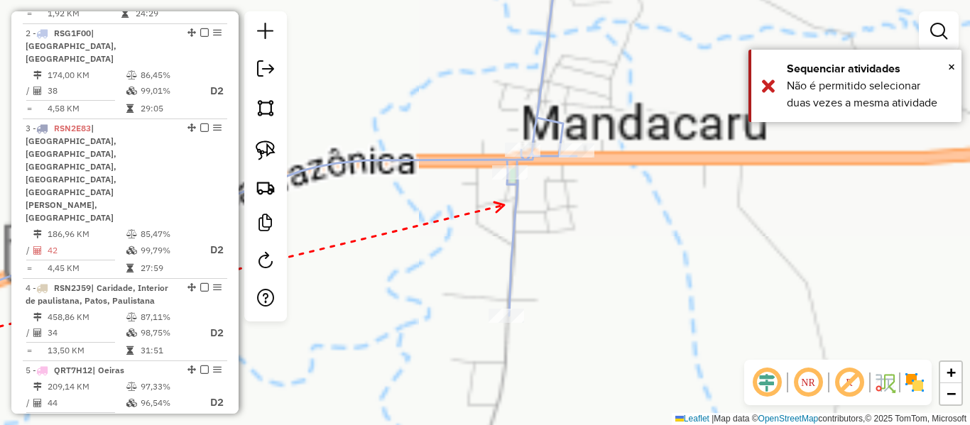
click at [503, 180] on div at bounding box center [510, 172] width 36 height 14
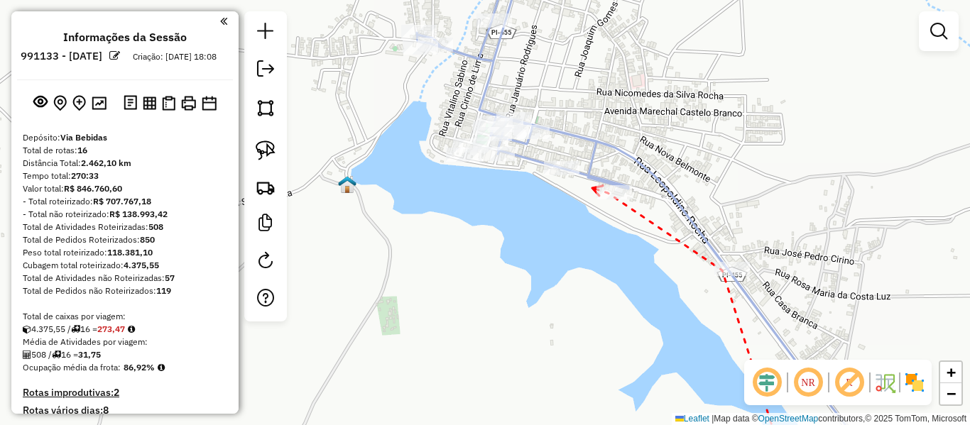
scroll to position [633, 0]
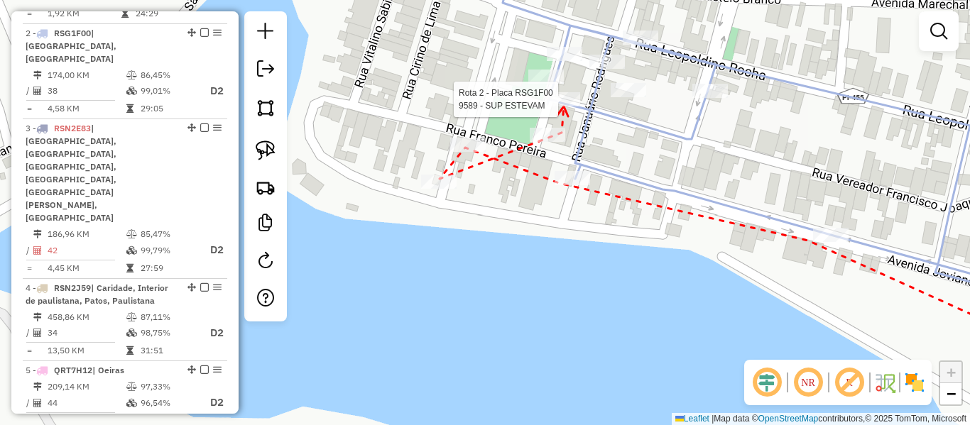
click at [564, 107] on div at bounding box center [563, 99] width 36 height 14
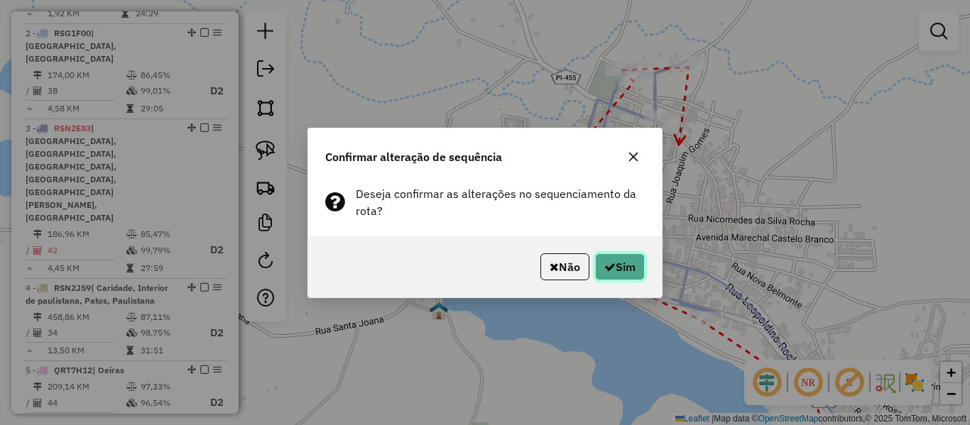
click at [640, 255] on button "Sim" at bounding box center [620, 266] width 50 height 27
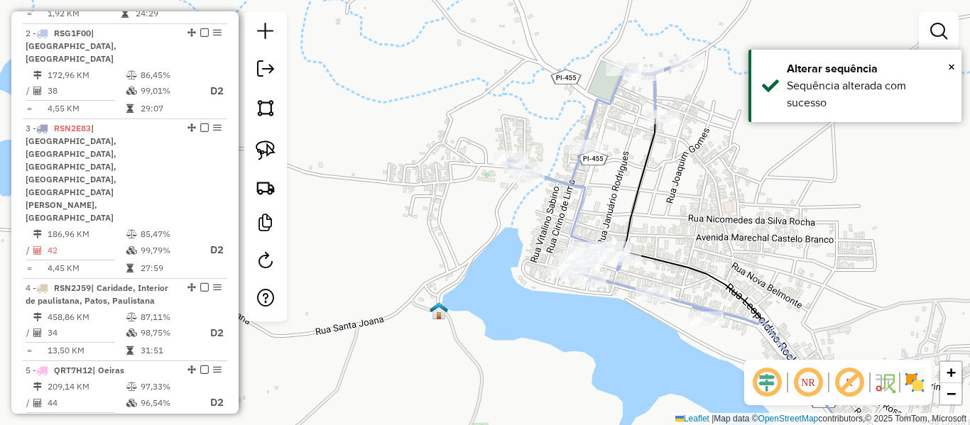
click at [604, 104] on icon at bounding box center [690, 264] width 364 height 408
select select "**********"
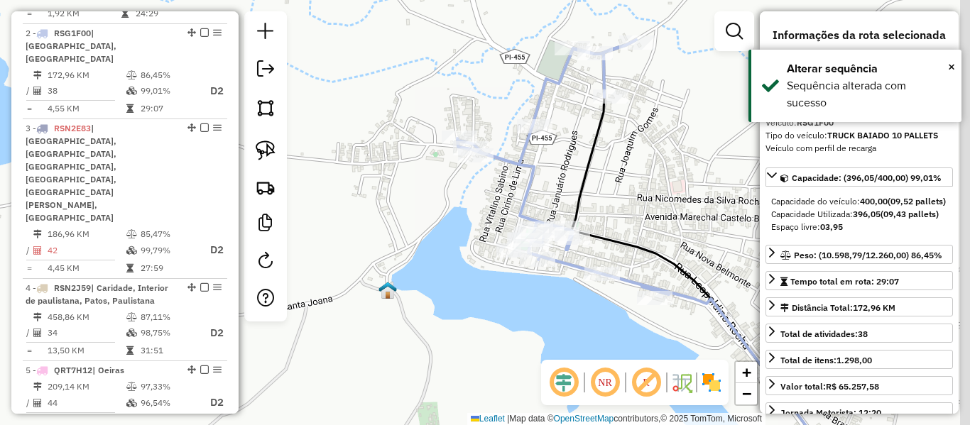
drag, startPoint x: 607, startPoint y: 197, endPoint x: 472, endPoint y: 151, distance: 142.4
click at [512, 164] on div "Janela de atendimento Grade de atendimento Capacidade Transportadoras Veículos …" at bounding box center [485, 212] width 970 height 425
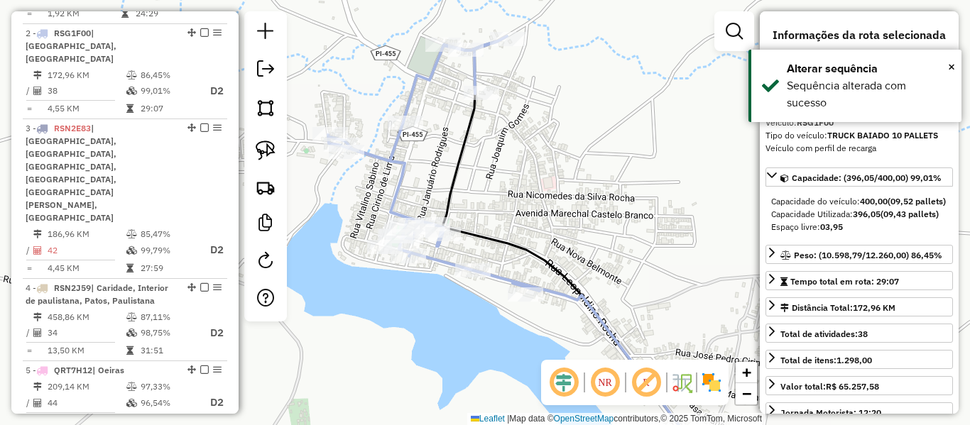
drag, startPoint x: 466, startPoint y: 153, endPoint x: 464, endPoint y: 173, distance: 20.7
click at [464, 173] on icon at bounding box center [589, 298] width 294 height 408
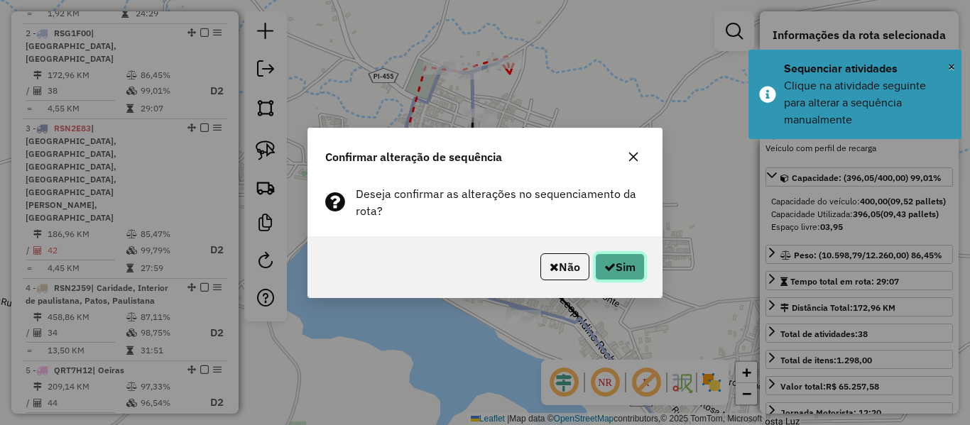
click at [633, 260] on button "Sim" at bounding box center [620, 266] width 50 height 27
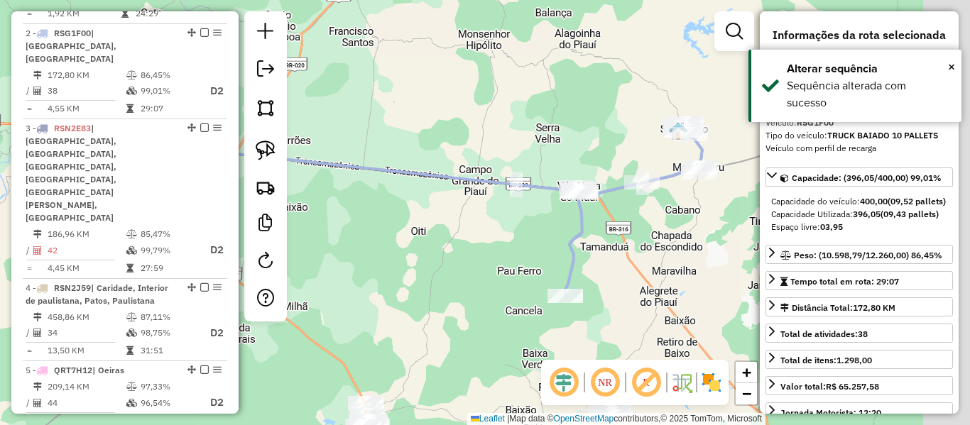
drag, startPoint x: 544, startPoint y: 231, endPoint x: 389, endPoint y: 225, distance: 154.9
click at [389, 226] on div "Janela de atendimento Grade de atendimento Capacidade Transportadoras Veículos …" at bounding box center [485, 212] width 970 height 425
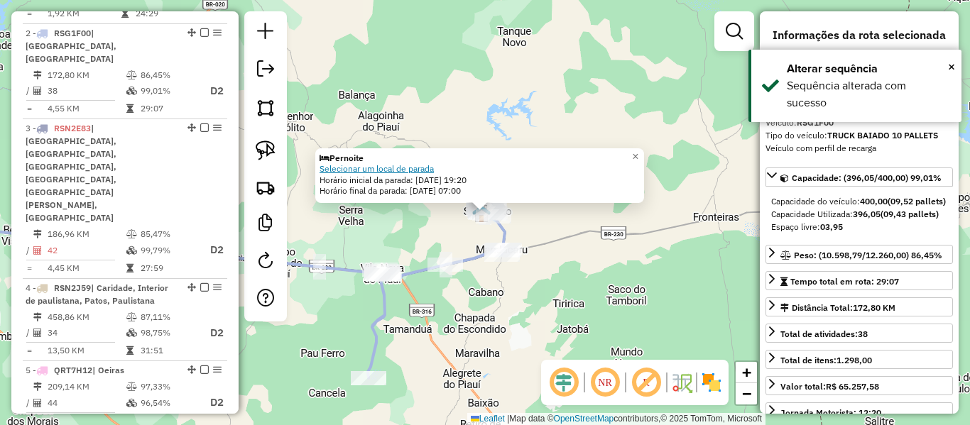
click at [403, 168] on link "Selecionar um local de parada" at bounding box center [377, 168] width 114 height 11
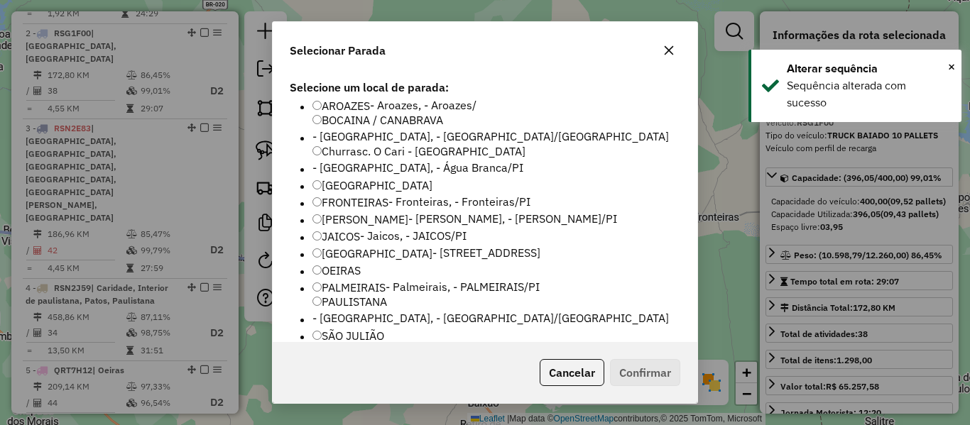
click at [337, 327] on label "SÃO JULIÃO" at bounding box center [348, 335] width 72 height 17
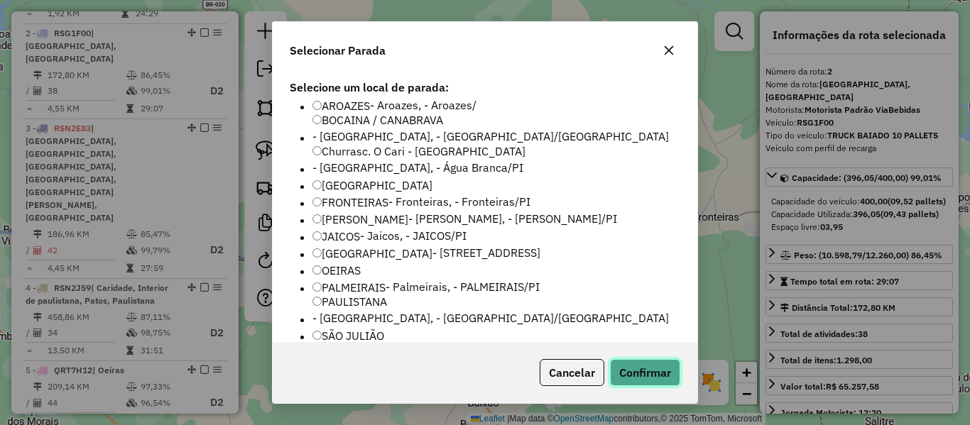
click at [641, 376] on button "Confirmar" at bounding box center [645, 372] width 70 height 27
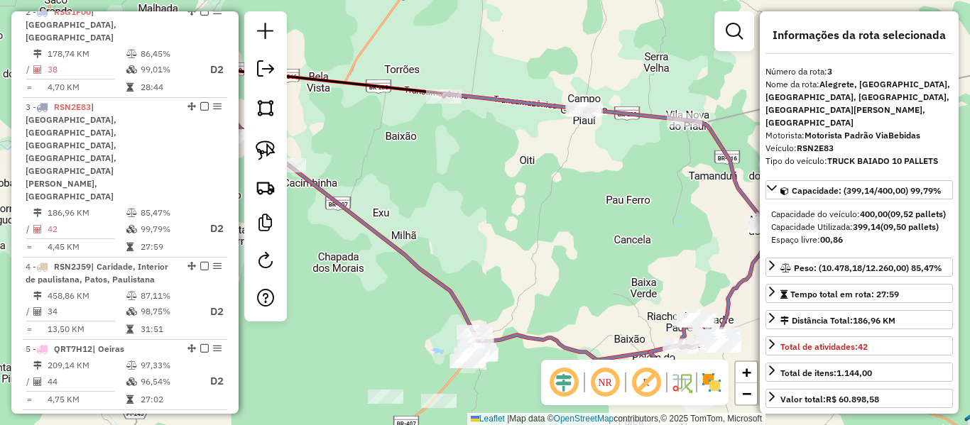
scroll to position [715, 0]
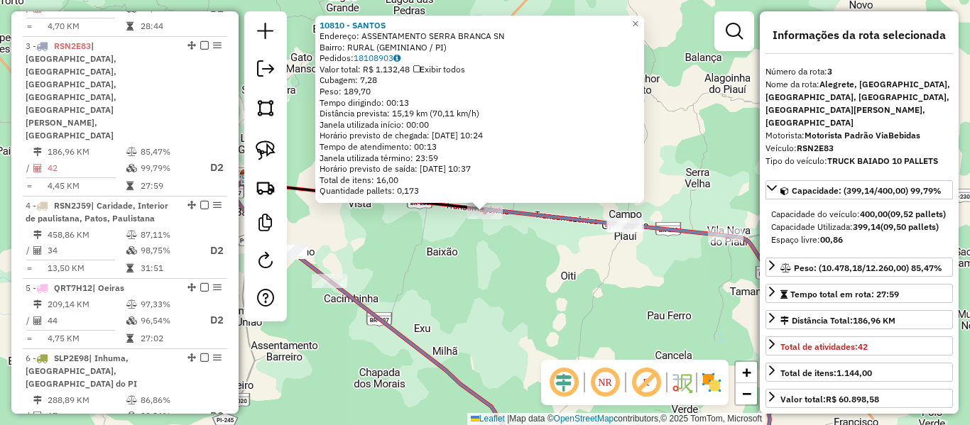
click at [469, 258] on div "10810 - SANTOS Endereço: ASSENTAMENTO SERRA BRANCA SN Bairro: RURAL (GEMINIANO …" at bounding box center [485, 212] width 970 height 425
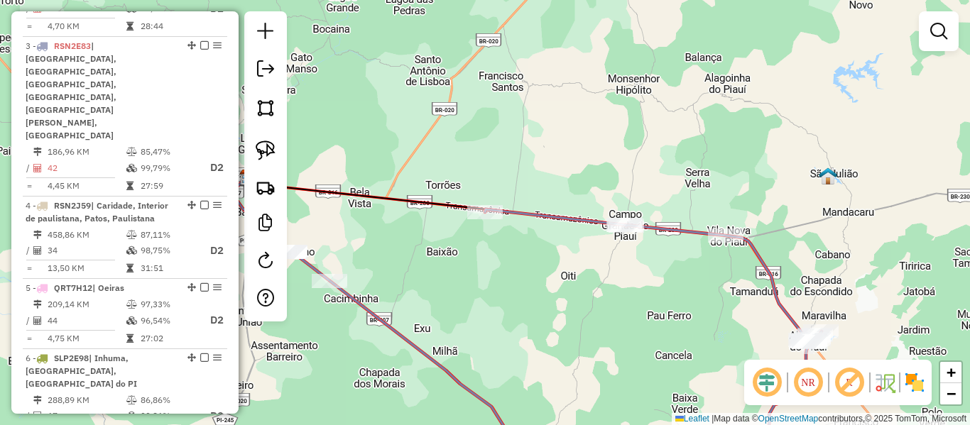
click at [534, 209] on icon at bounding box center [653, 338] width 337 height 258
select select "**********"
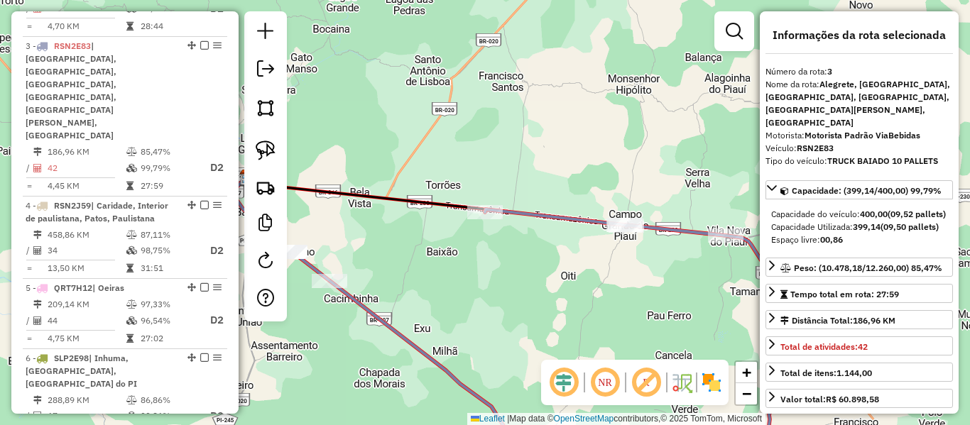
click at [534, 209] on icon at bounding box center [653, 338] width 337 height 258
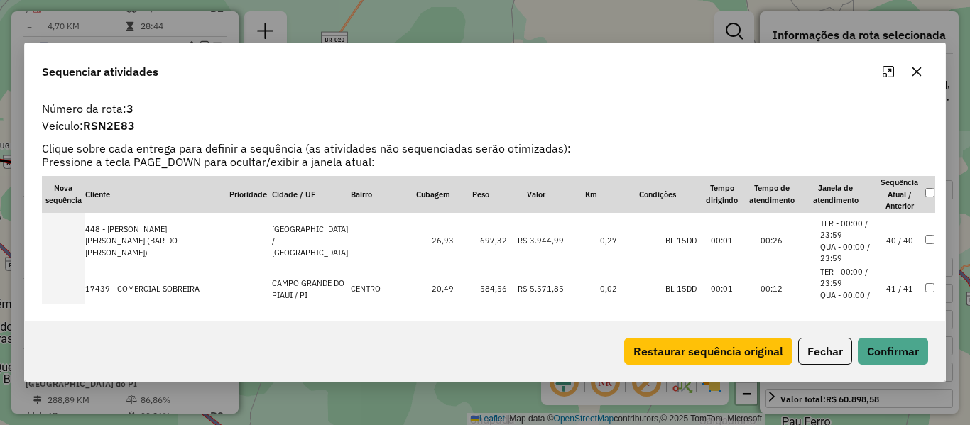
scroll to position [1950, 0]
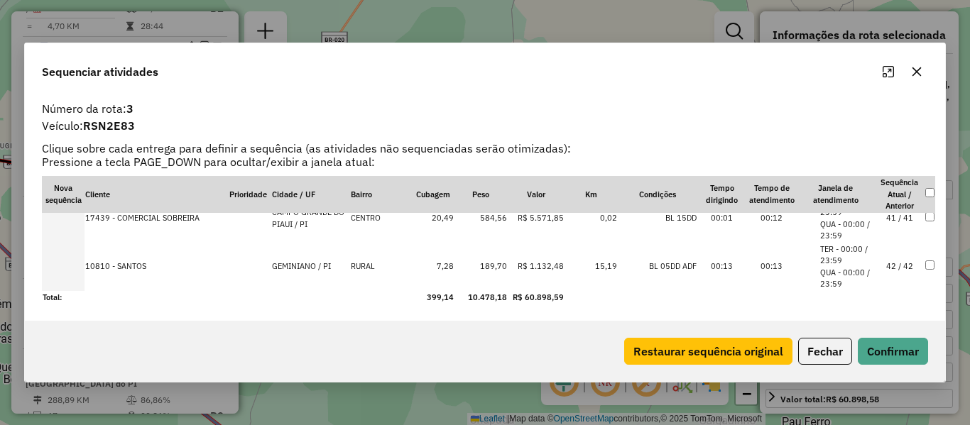
click at [900, 269] on td "42 / 42" at bounding box center [900, 267] width 50 height 48
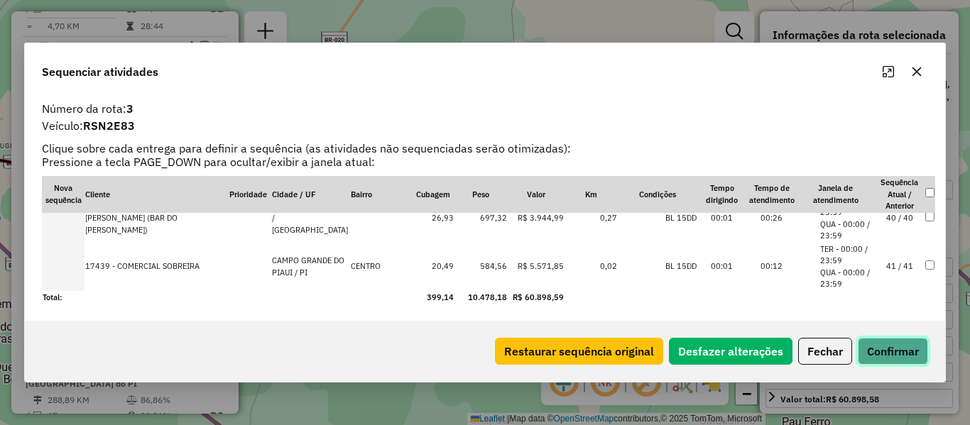
click at [893, 356] on button "Confirmar" at bounding box center [893, 351] width 70 height 27
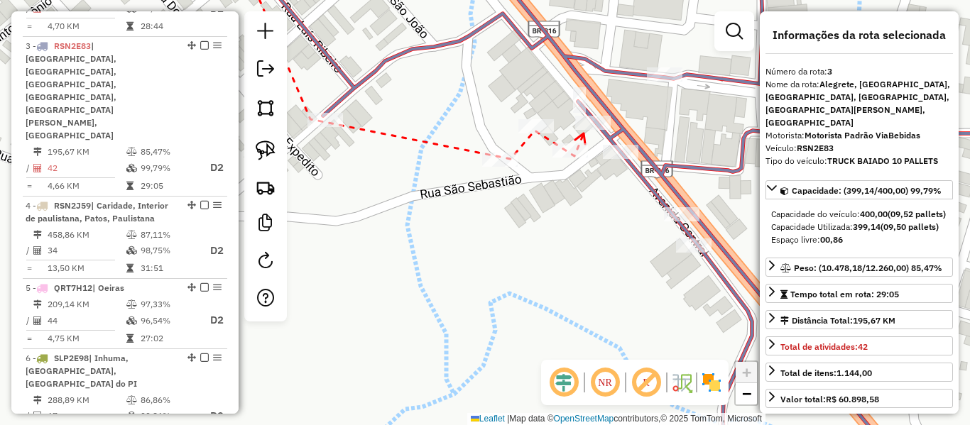
click at [584, 133] on icon at bounding box center [580, 138] width 10 height 11
click at [596, 130] on div at bounding box center [593, 123] width 36 height 14
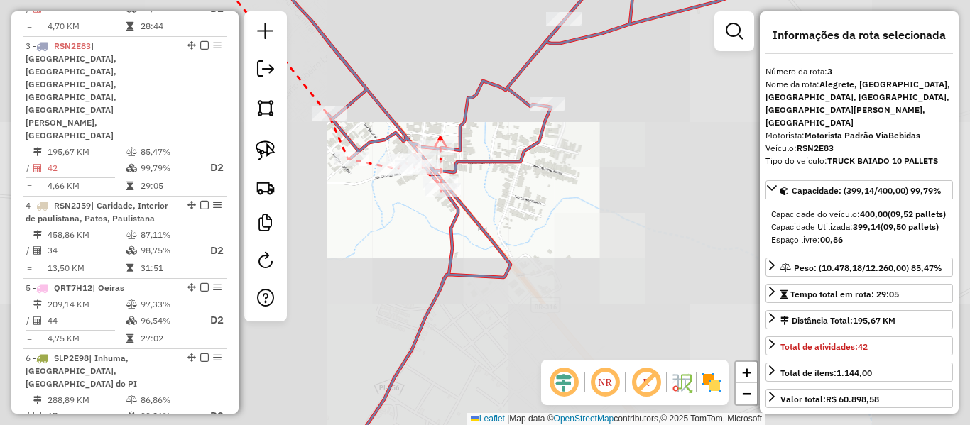
click at [440, 137] on icon at bounding box center [440, 141] width 11 height 9
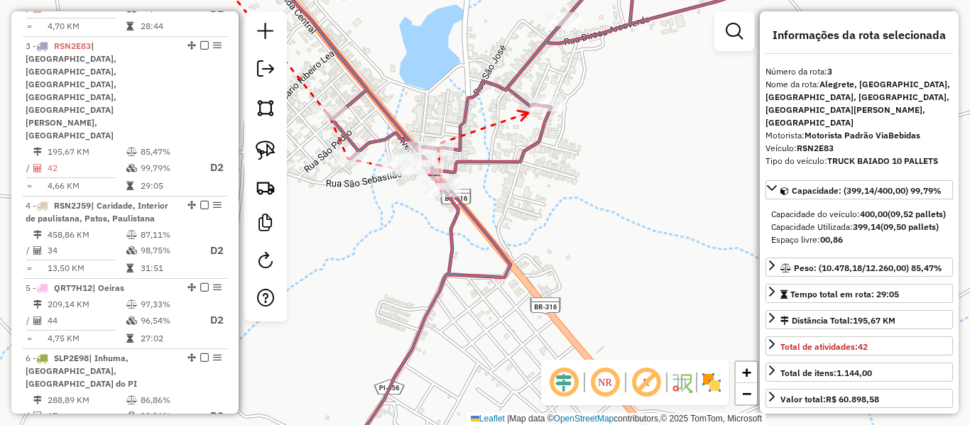
click at [528, 113] on icon at bounding box center [523, 116] width 11 height 10
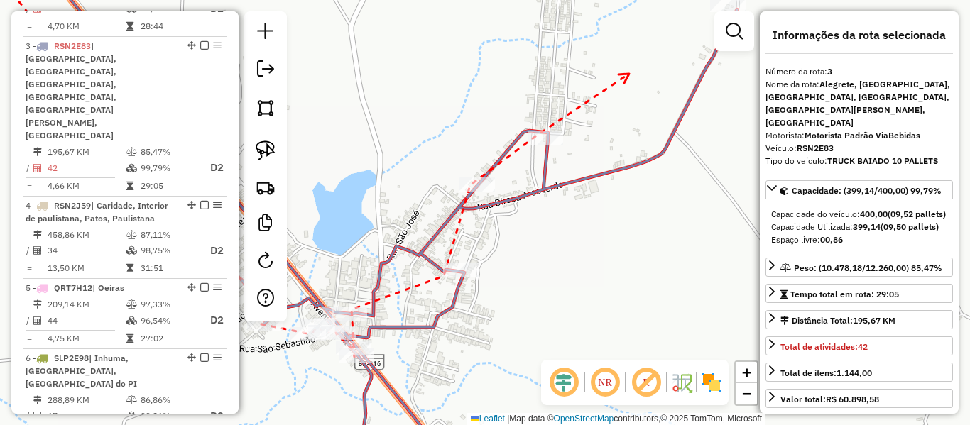
drag, startPoint x: 628, startPoint y: 75, endPoint x: 556, endPoint y: 214, distance: 156.6
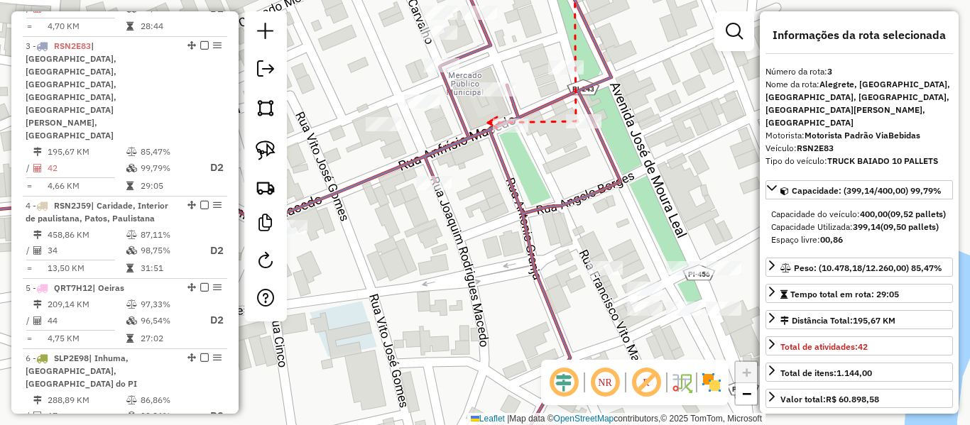
click at [488, 123] on icon at bounding box center [492, 122] width 9 height 11
click at [491, 97] on div at bounding box center [498, 89] width 36 height 14
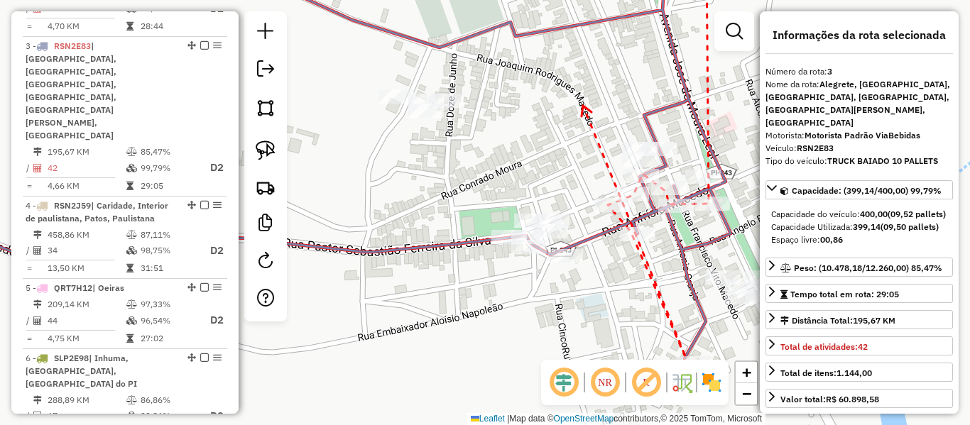
drag, startPoint x: 438, startPoint y: 106, endPoint x: 545, endPoint y: 224, distance: 158.9
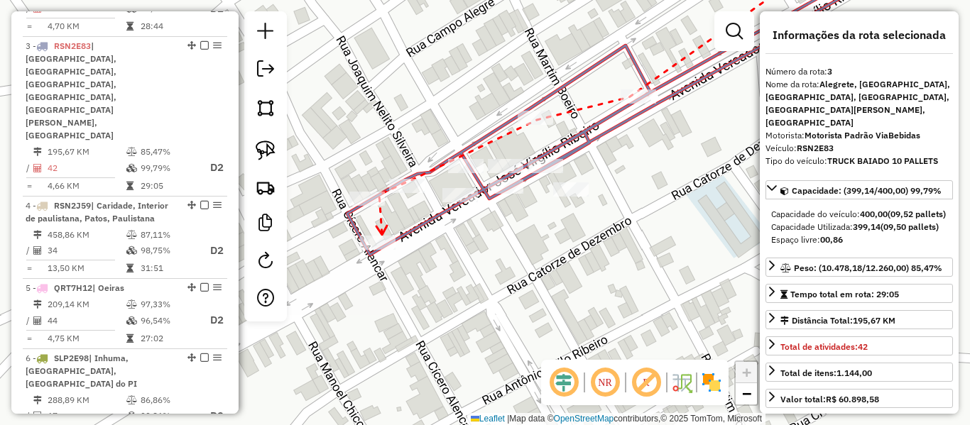
click at [382, 235] on icon at bounding box center [381, 230] width 11 height 9
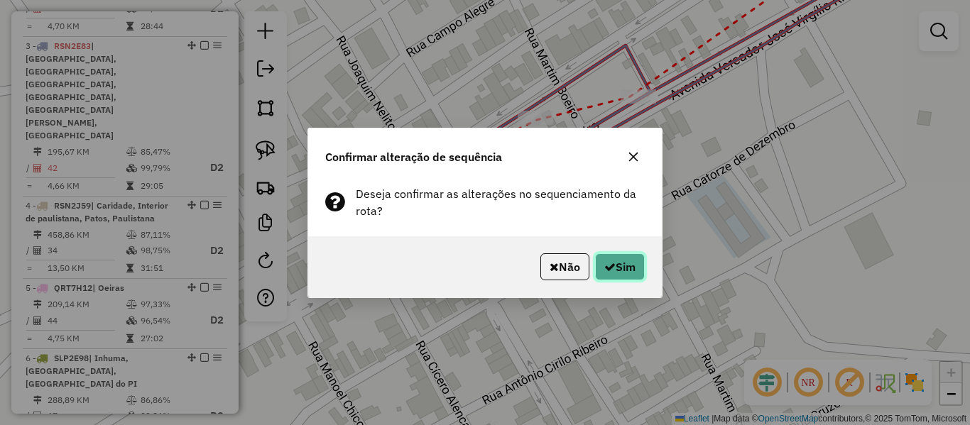
click at [614, 259] on button "Sim" at bounding box center [620, 266] width 50 height 27
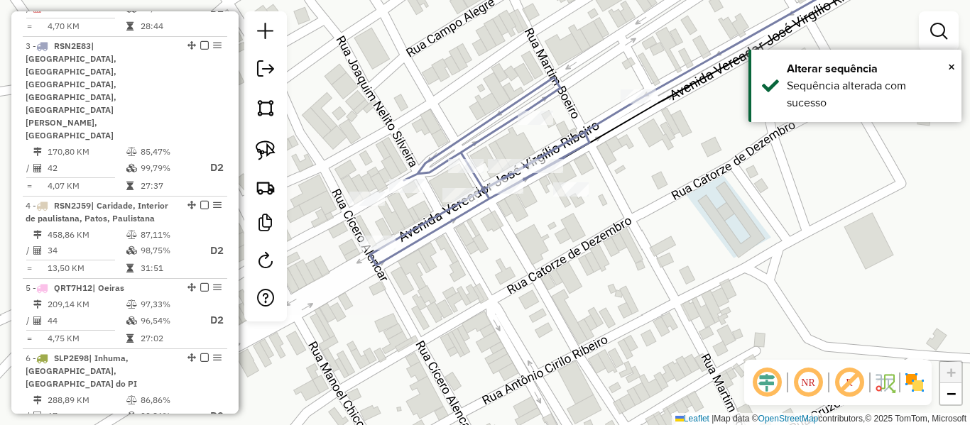
click at [586, 143] on icon at bounding box center [630, 111] width 520 height 308
select select "**********"
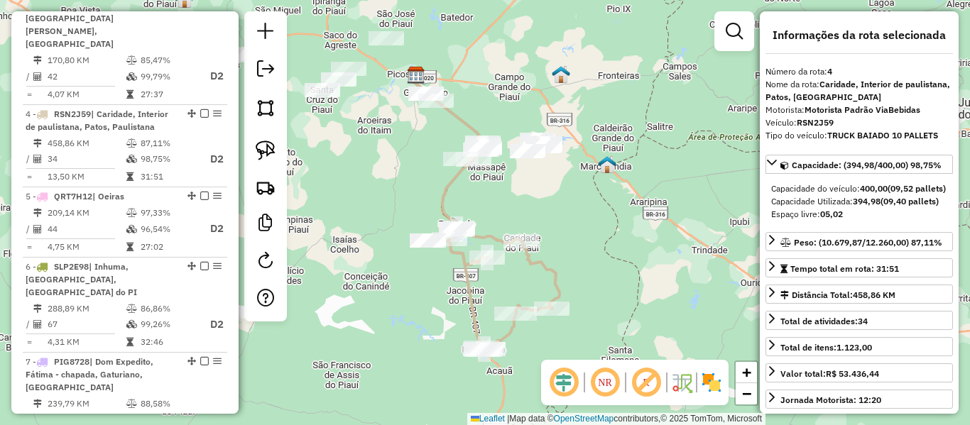
scroll to position [811, 0]
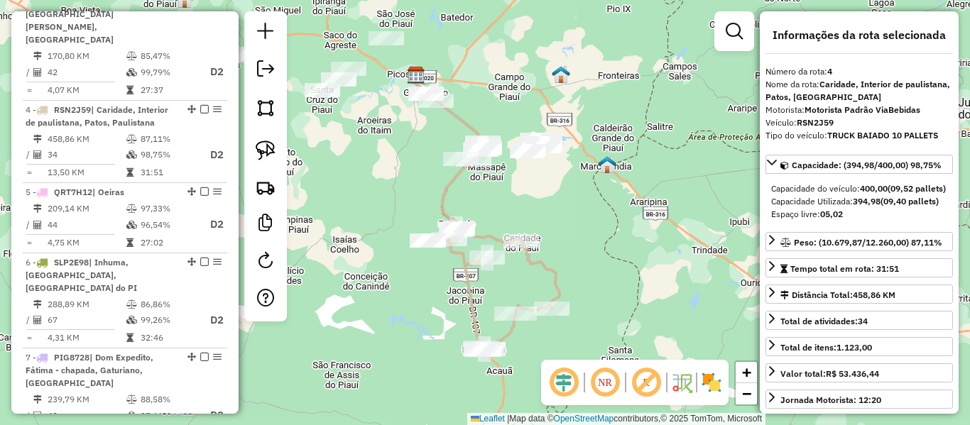
click at [500, 201] on div "Janela de atendimento Grade de atendimento Capacidade Transportadoras Veículos …" at bounding box center [485, 212] width 970 height 425
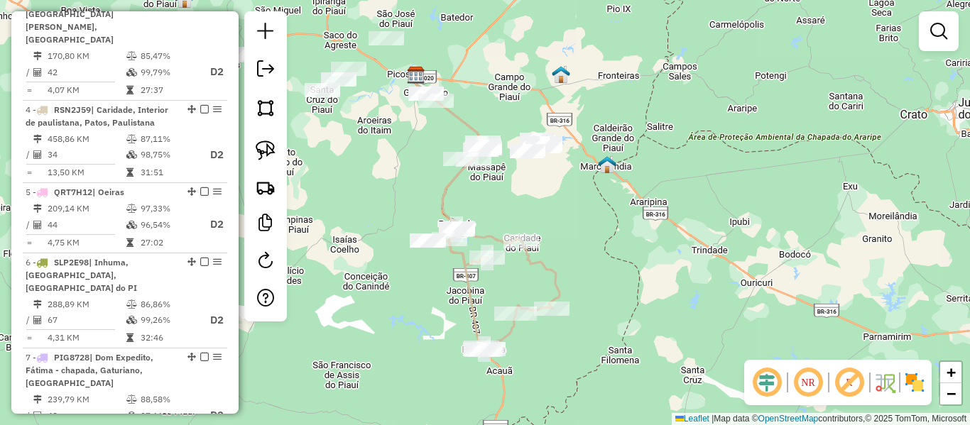
click at [501, 201] on div "Janela de atendimento Grade de atendimento Capacidade Transportadoras Veículos …" at bounding box center [485, 212] width 970 height 425
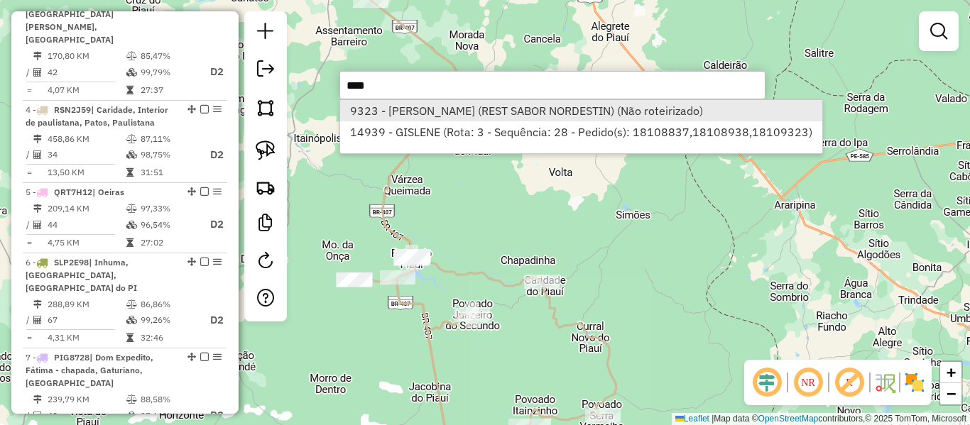
type input "****"
click at [576, 111] on li "9323 - [PERSON_NAME] (REST SABOR NORDESTIN) (Não roteirizado)" at bounding box center [580, 110] width 481 height 21
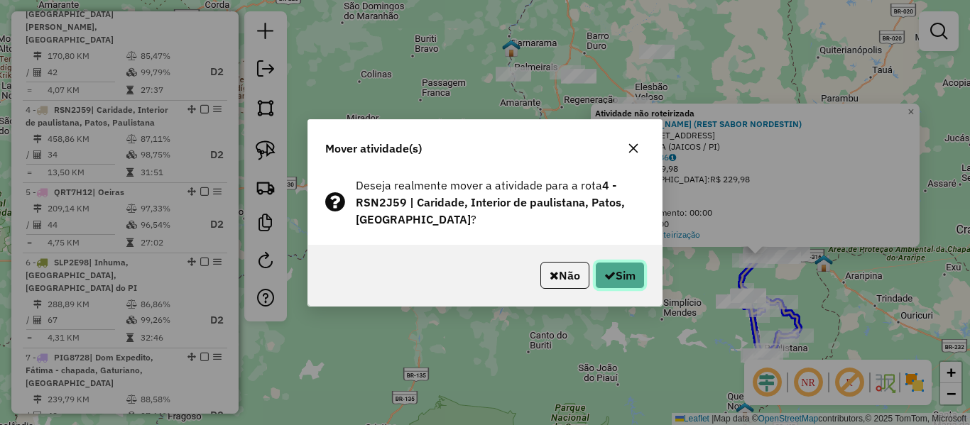
click at [618, 273] on button "Sim" at bounding box center [620, 275] width 50 height 27
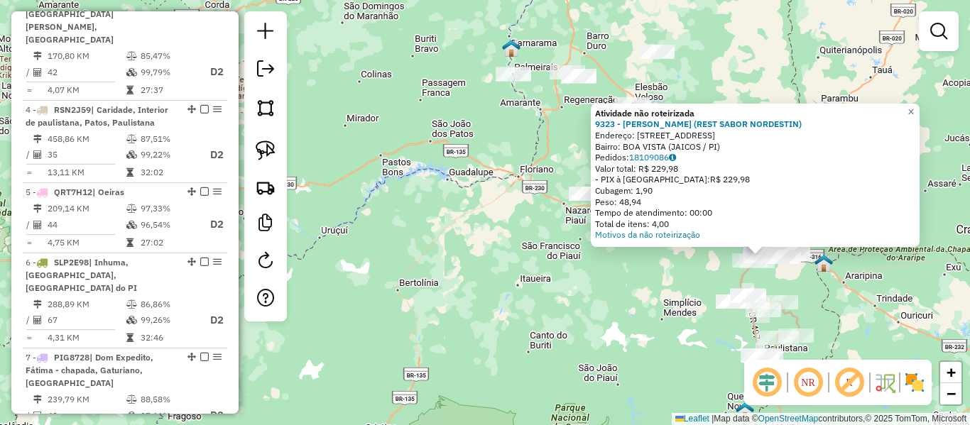
drag, startPoint x: 617, startPoint y: 268, endPoint x: 498, endPoint y: 267, distance: 118.6
click at [496, 268] on div "Atividade não roteirizada 9323 - [PERSON_NAME] (REST SABOR NORDESTIN) Endereço:…" at bounding box center [485, 212] width 970 height 425
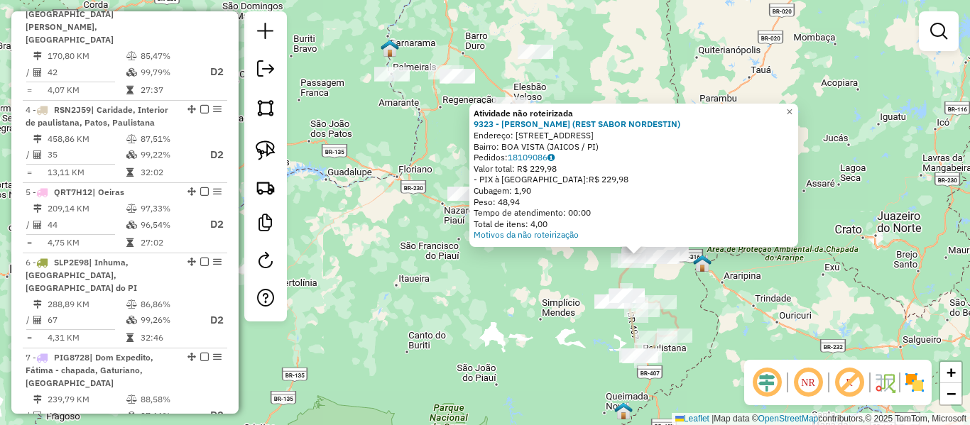
click at [573, 283] on div "Atividade não roteirizada 9323 - [PERSON_NAME] (REST SABOR NORDESTIN) Endereço:…" at bounding box center [485, 212] width 970 height 425
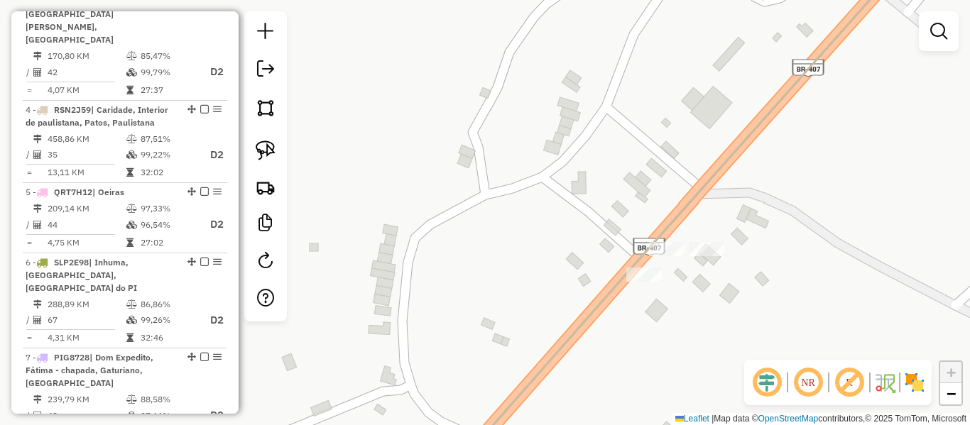
click at [687, 210] on icon at bounding box center [680, 212] width 453 height 511
select select "**********"
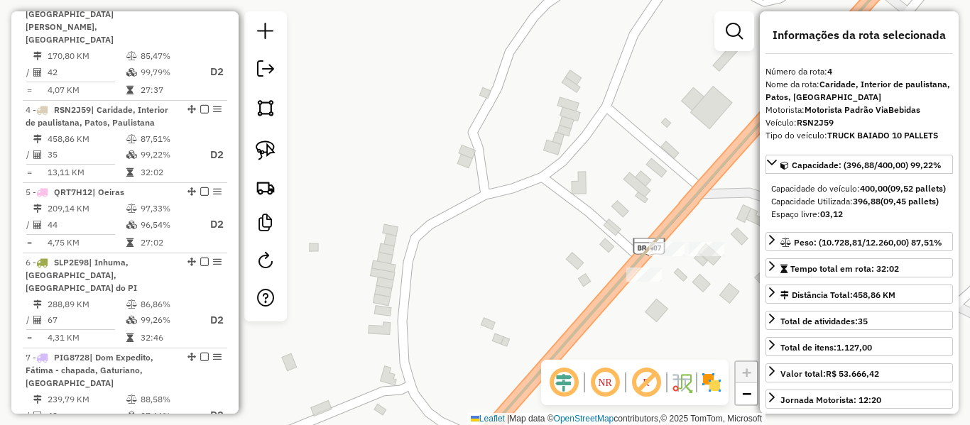
click at [687, 210] on icon at bounding box center [680, 212] width 453 height 511
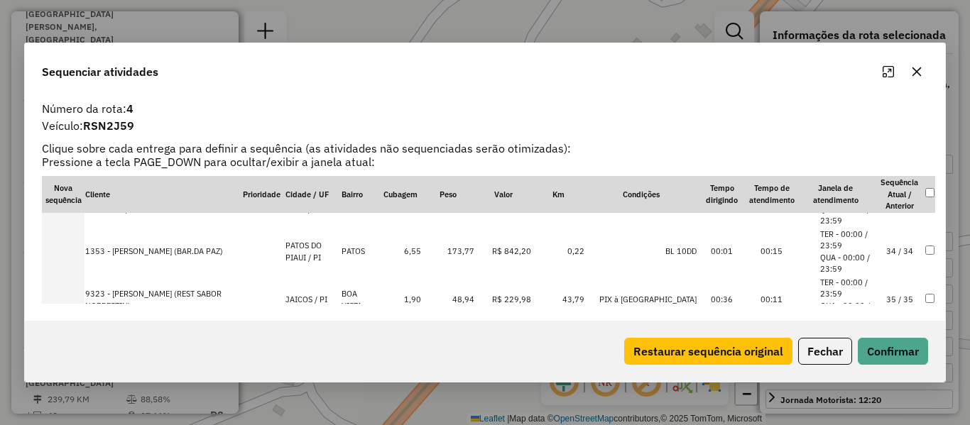
scroll to position [1612, 0]
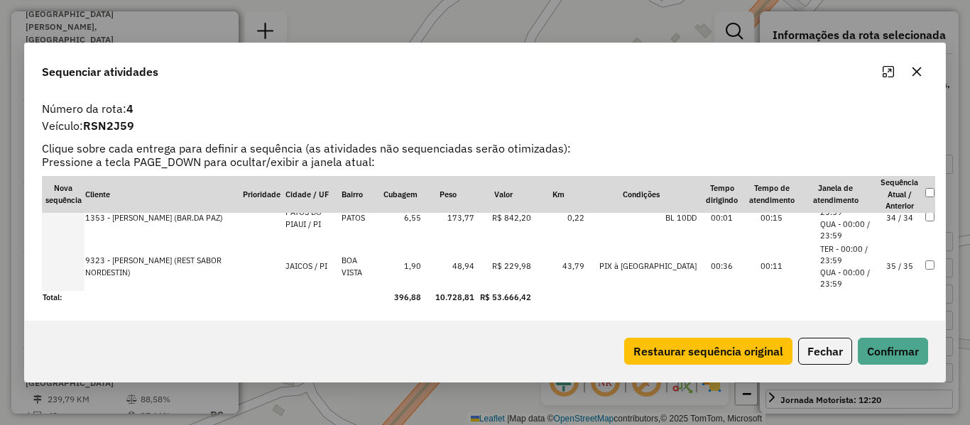
click at [900, 265] on td "35 / 35" at bounding box center [900, 267] width 50 height 48
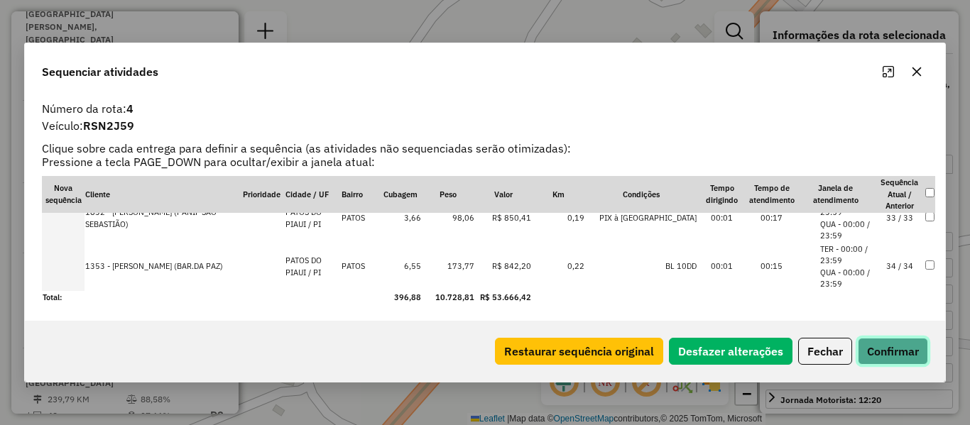
click at [897, 352] on button "Confirmar" at bounding box center [893, 351] width 70 height 27
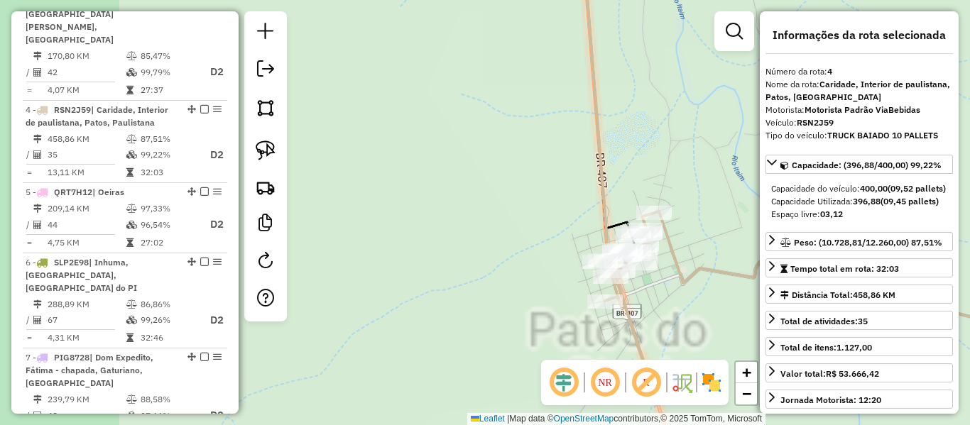
drag, startPoint x: 507, startPoint y: 239, endPoint x: 416, endPoint y: 148, distance: 129.0
click at [411, 136] on div "Janela de atendimento Grade de atendimento Capacidade Transportadoras Veículos …" at bounding box center [485, 212] width 970 height 425
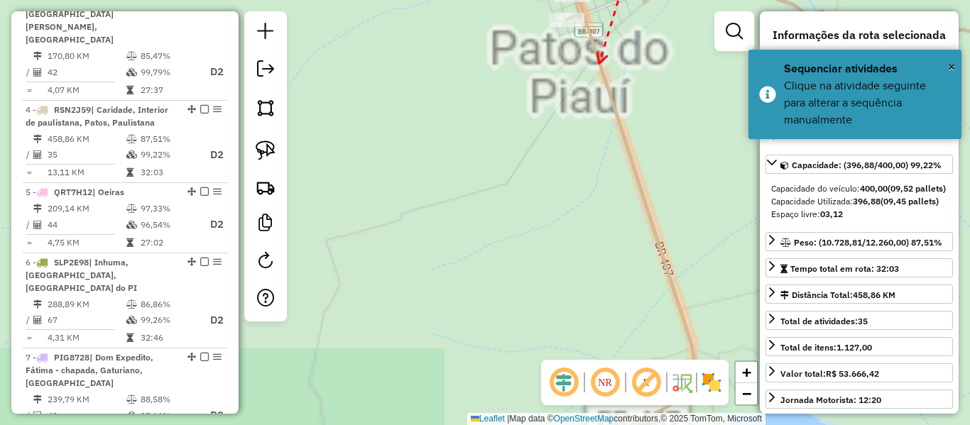
drag, startPoint x: 514, startPoint y: 276, endPoint x: 550, endPoint y: 264, distance: 38.2
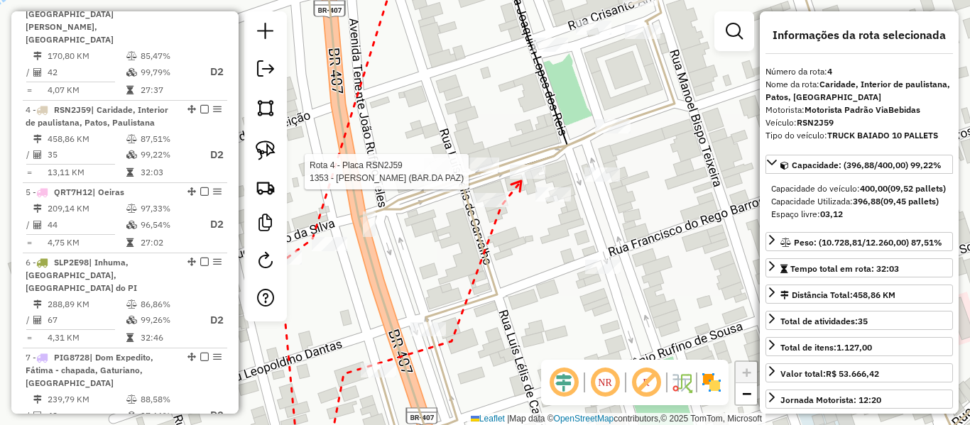
click at [521, 179] on div at bounding box center [528, 172] width 36 height 14
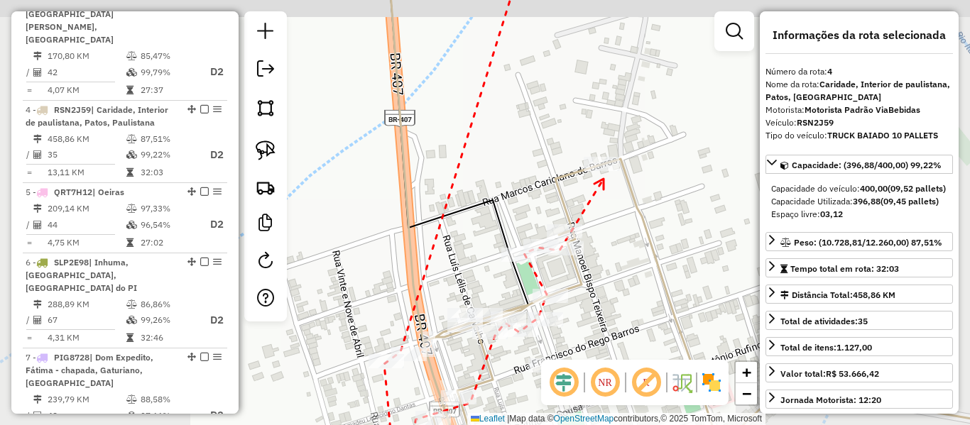
click at [604, 179] on icon at bounding box center [598, 184] width 9 height 11
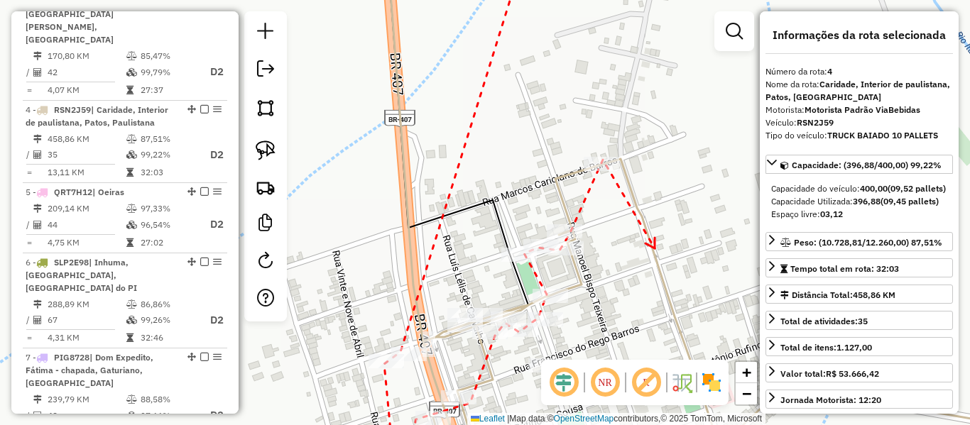
drag, startPoint x: 654, startPoint y: 249, endPoint x: 469, endPoint y: 90, distance: 243.8
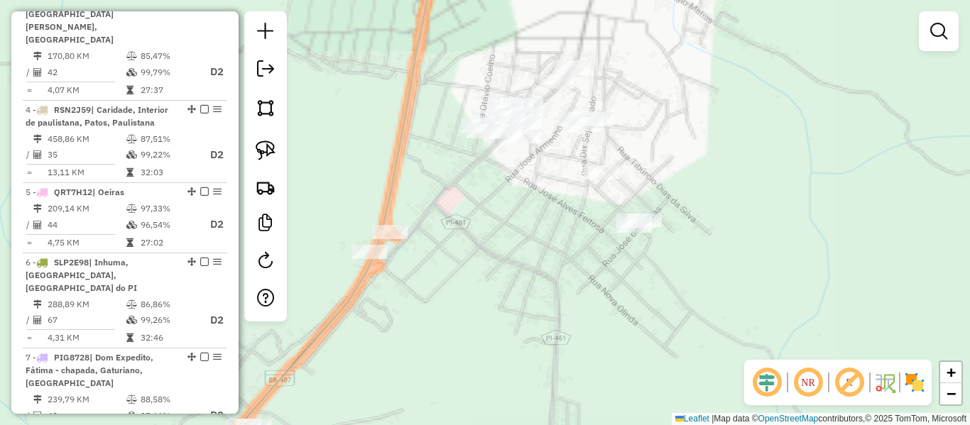
drag, startPoint x: 397, startPoint y: 306, endPoint x: 585, endPoint y: 146, distance: 247.3
click at [584, 146] on div "Janela de atendimento Grade de atendimento Capacidade Transportadoras Veículos …" at bounding box center [485, 212] width 970 height 425
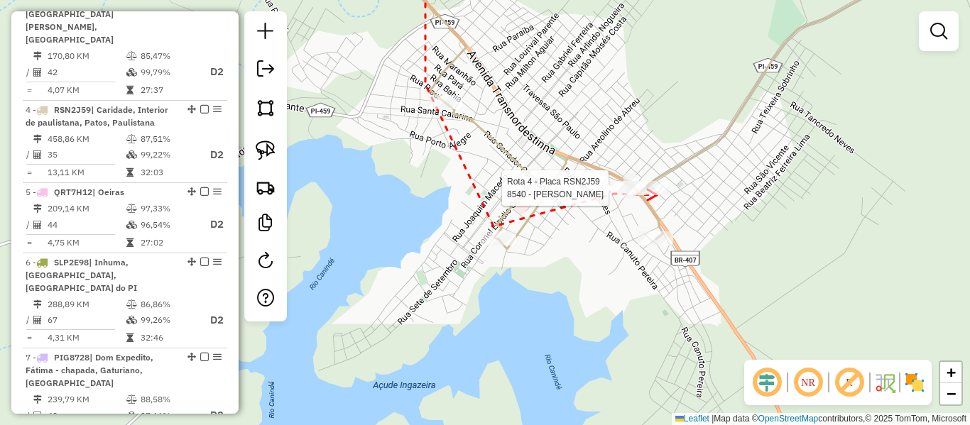
click at [657, 195] on div at bounding box center [647, 188] width 43 height 14
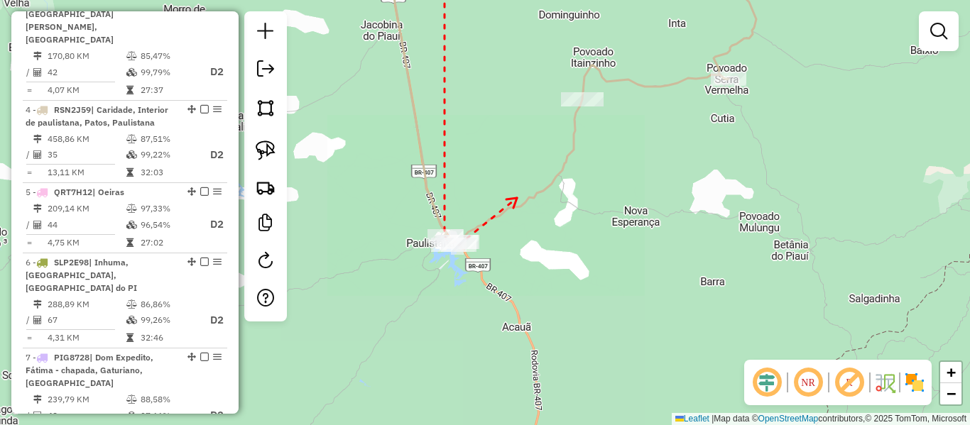
drag, startPoint x: 517, startPoint y: 199, endPoint x: 488, endPoint y: 298, distance: 102.9
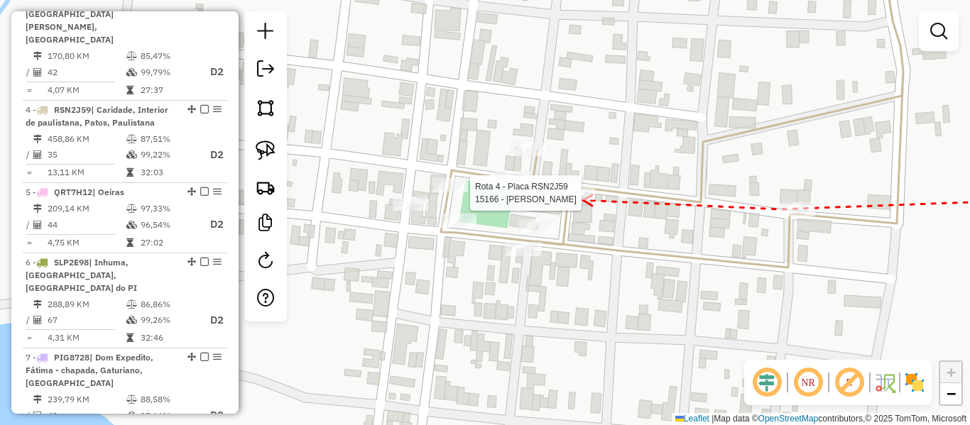
click at [582, 200] on div at bounding box center [578, 193] width 36 height 14
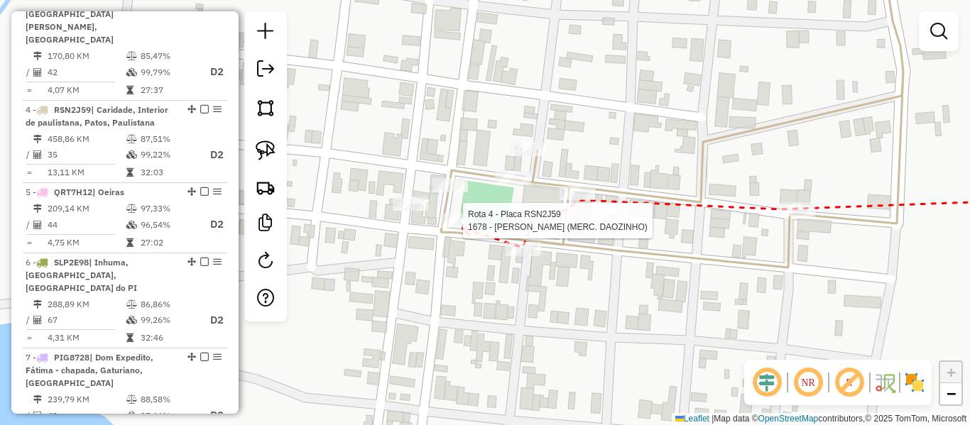
click at [462, 228] on div at bounding box center [459, 221] width 36 height 14
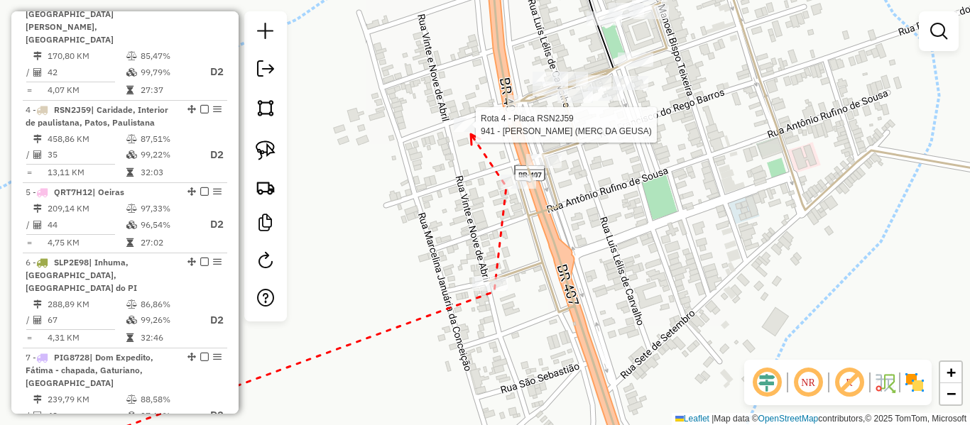
drag, startPoint x: 471, startPoint y: 134, endPoint x: 501, endPoint y: 126, distance: 31.7
click at [471, 132] on div at bounding box center [472, 125] width 36 height 14
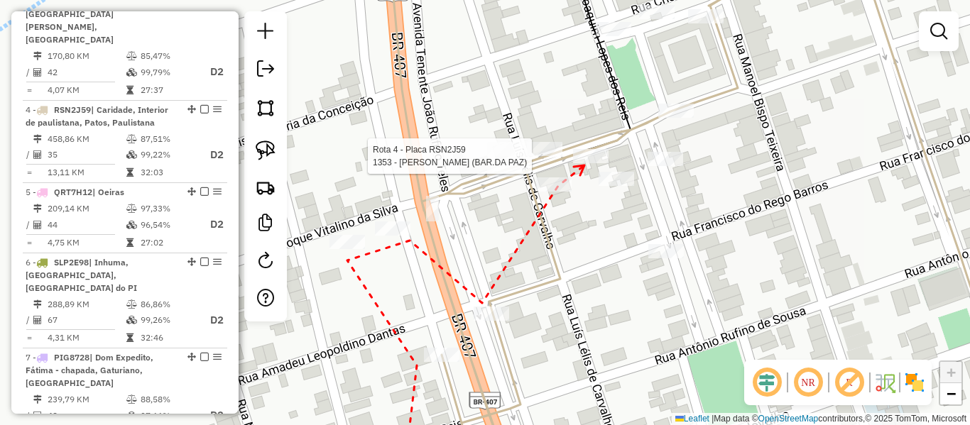
click at [584, 163] on div at bounding box center [591, 156] width 36 height 14
click at [653, 166] on div at bounding box center [666, 159] width 36 height 14
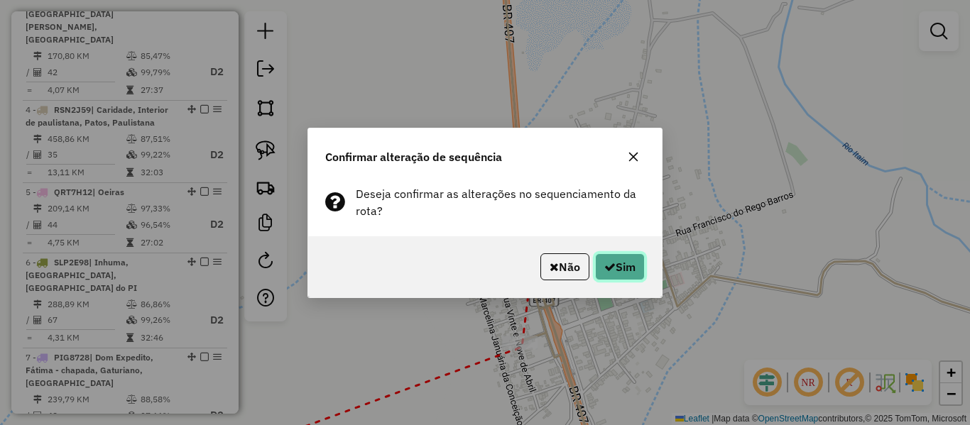
click at [621, 275] on button "Sim" at bounding box center [620, 266] width 50 height 27
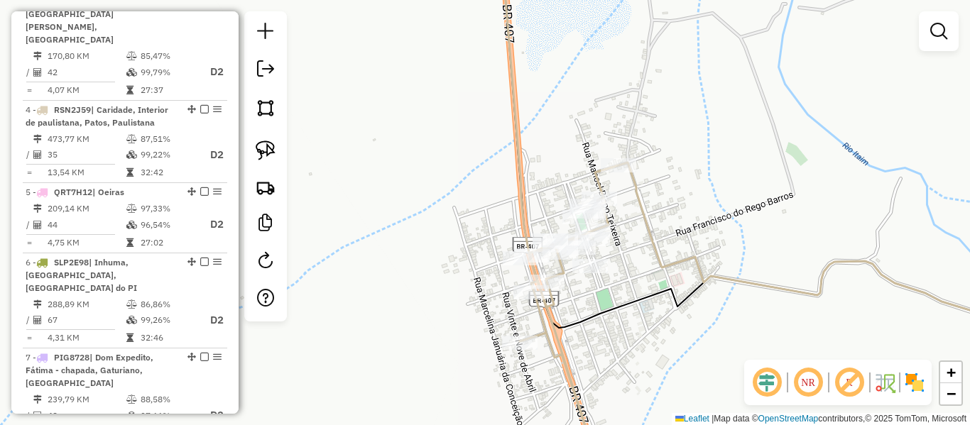
drag, startPoint x: 645, startPoint y: 209, endPoint x: 660, endPoint y: 201, distance: 17.2
click at [643, 207] on icon at bounding box center [784, 212] width 564 height 511
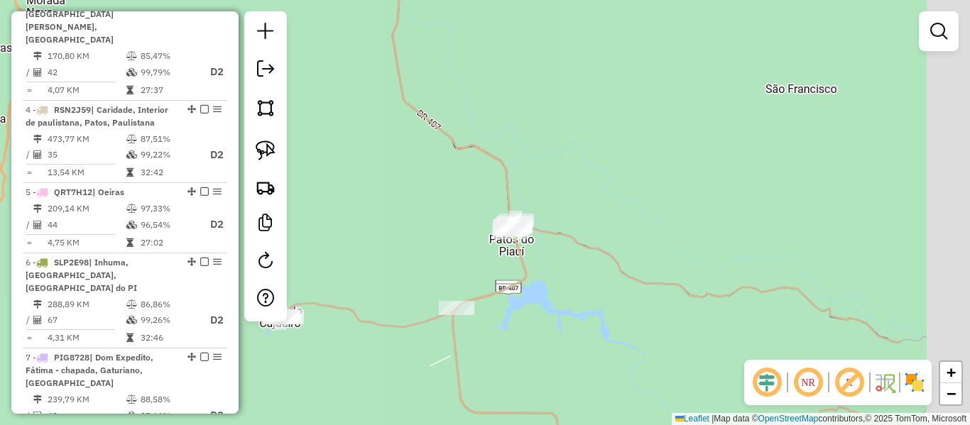
drag, startPoint x: 608, startPoint y: 272, endPoint x: 493, endPoint y: 223, distance: 125.0
click at [498, 227] on div "Janela de atendimento Grade de atendimento Capacidade Transportadoras Veículos …" at bounding box center [485, 212] width 970 height 425
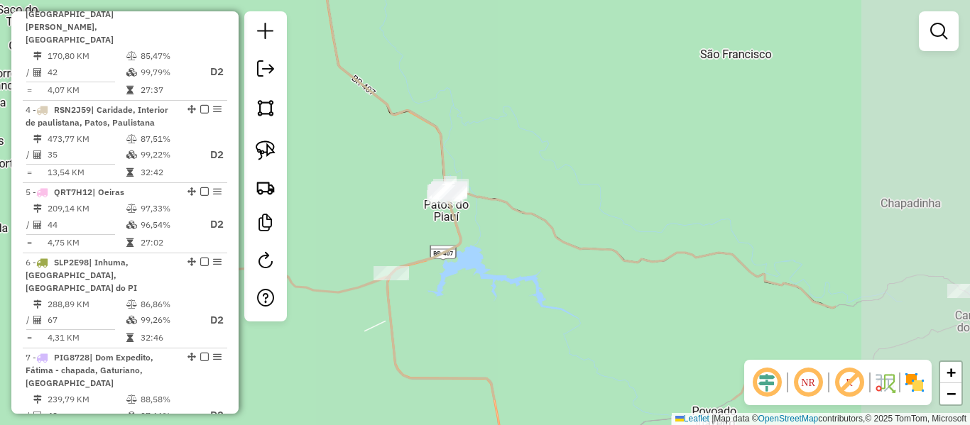
click at [505, 226] on div "Janela de atendimento Grade de atendimento Capacidade Transportadoras Veículos …" at bounding box center [485, 212] width 970 height 425
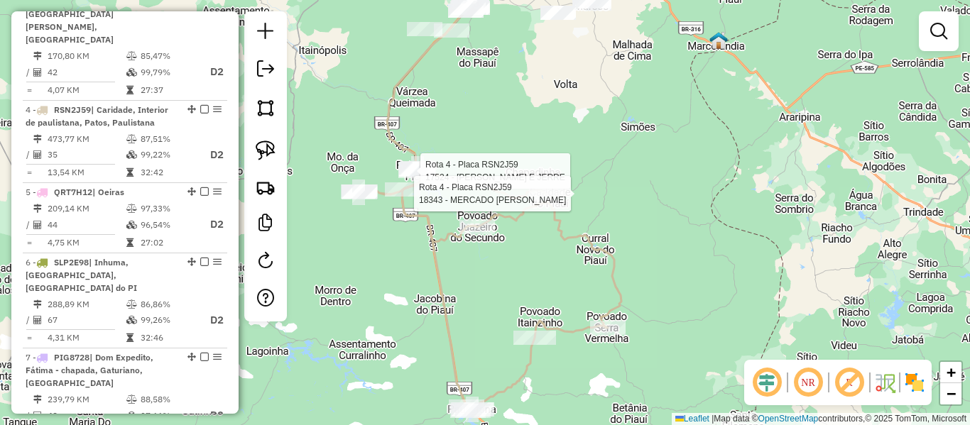
select select "**********"
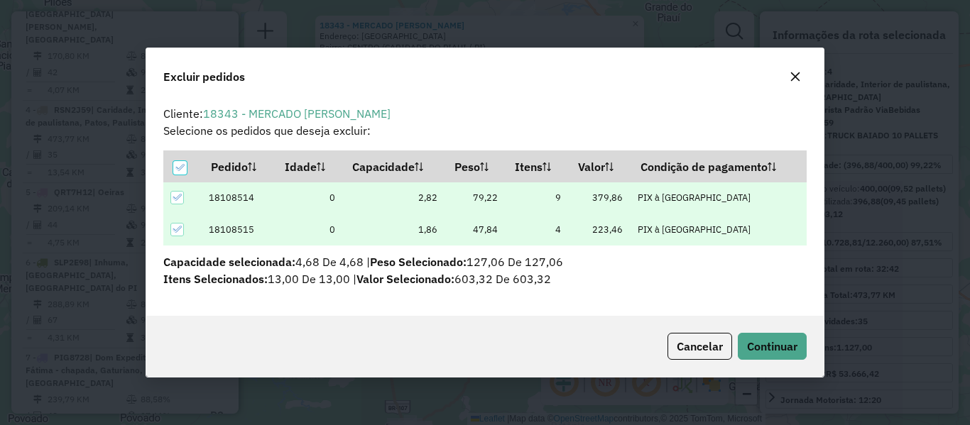
scroll to position [0, 0]
click at [775, 337] on button "Continuar" at bounding box center [772, 346] width 69 height 27
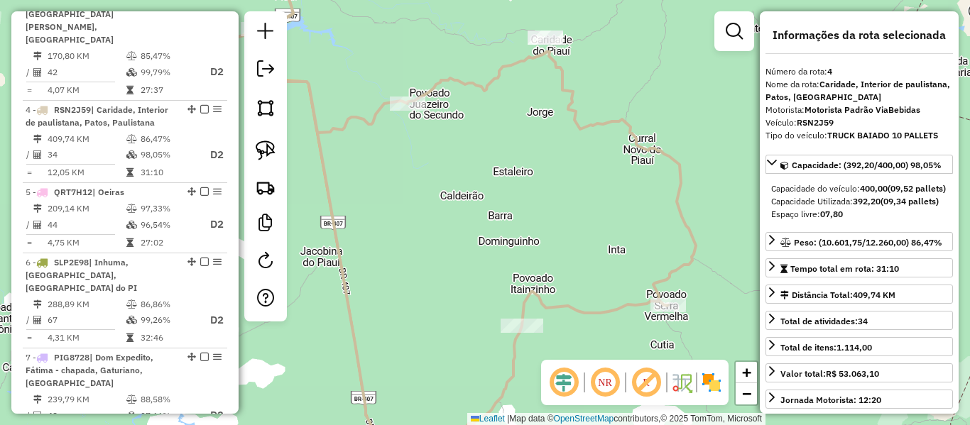
drag, startPoint x: 551, startPoint y: 210, endPoint x: 553, endPoint y: 148, distance: 61.8
click at [553, 149] on div "Janela de atendimento Grade de atendimento Capacidade Transportadoras Veículos …" at bounding box center [485, 212] width 970 height 425
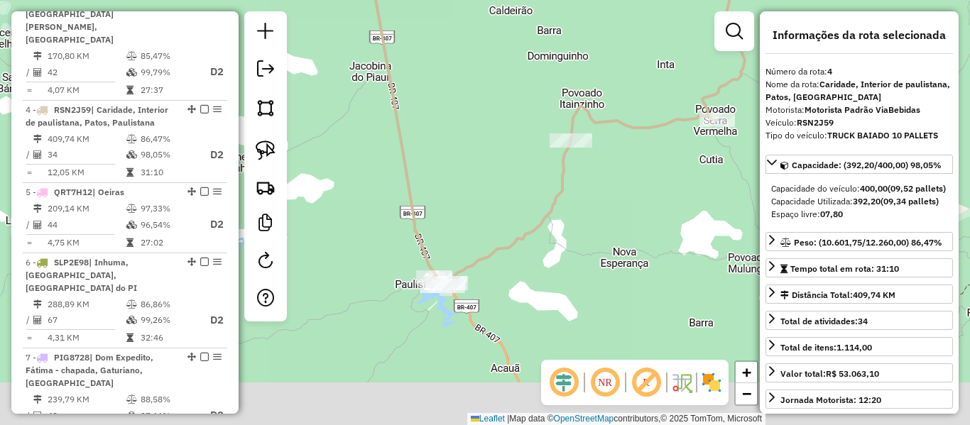
drag, startPoint x: 457, startPoint y: 299, endPoint x: 492, endPoint y: 227, distance: 79.7
click at [492, 227] on div "Janela de atendimento Grade de atendimento Capacidade Transportadoras Veículos …" at bounding box center [485, 212] width 970 height 425
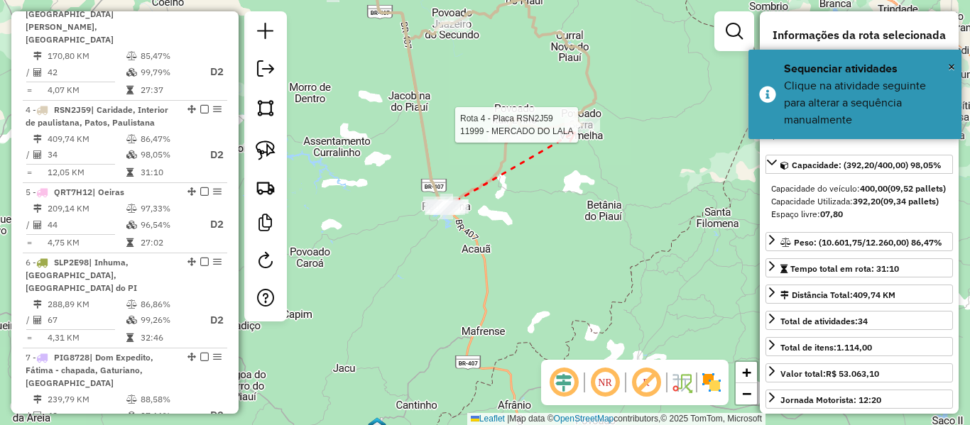
click at [575, 131] on div at bounding box center [582, 125] width 36 height 14
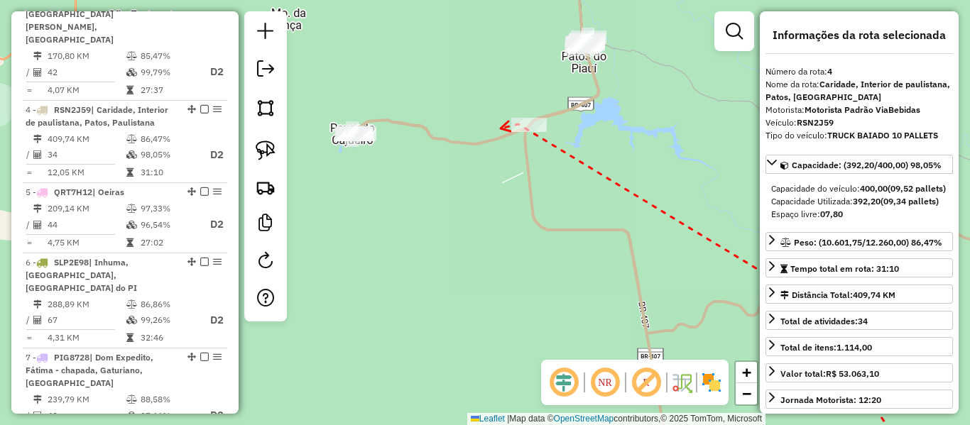
drag, startPoint x: 575, startPoint y: 132, endPoint x: 488, endPoint y: 124, distance: 87.7
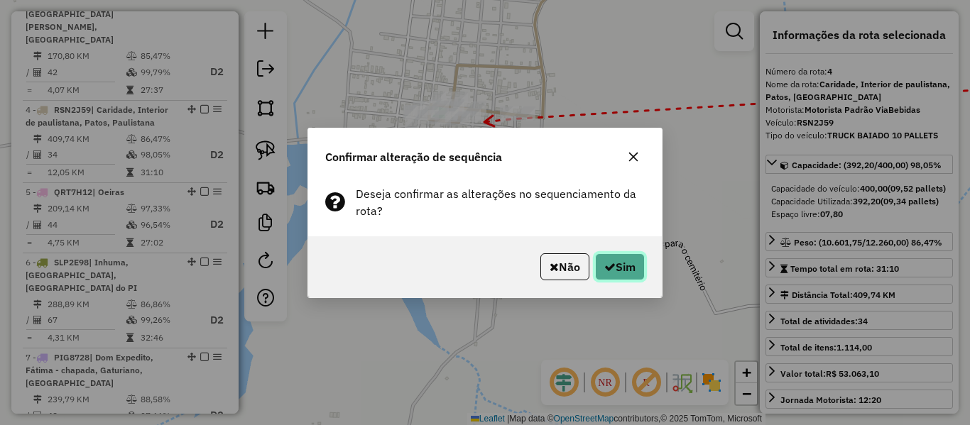
click at [612, 270] on icon "button" at bounding box center [609, 266] width 11 height 11
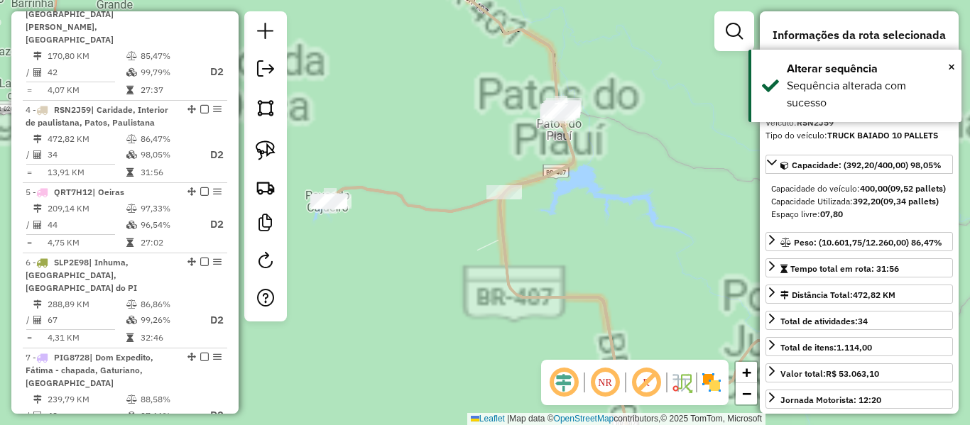
drag, startPoint x: 410, startPoint y: 194, endPoint x: 518, endPoint y: 187, distance: 108.1
click at [508, 188] on icon at bounding box center [565, 212] width 474 height 511
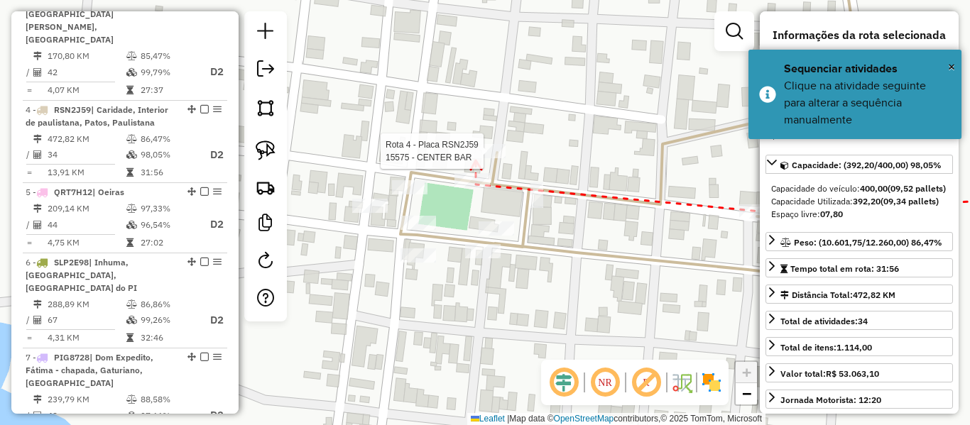
click at [476, 158] on div at bounding box center [488, 151] width 36 height 14
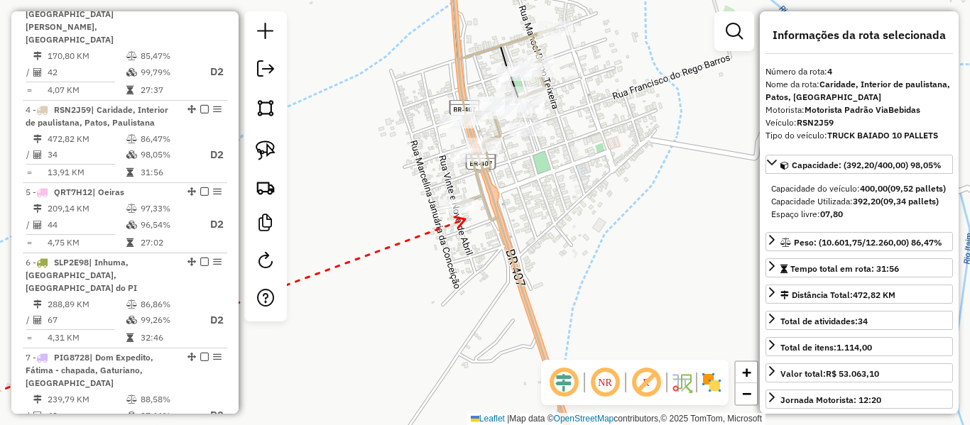
click at [463, 213] on div at bounding box center [457, 206] width 36 height 14
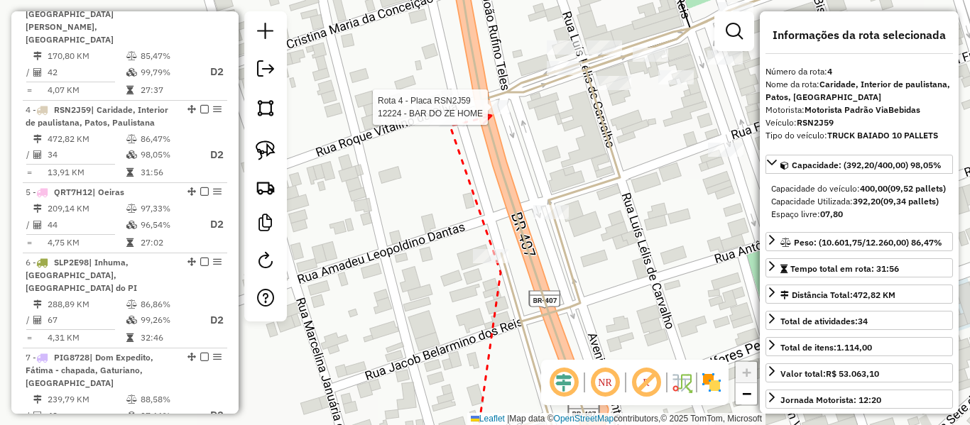
click at [491, 114] on div at bounding box center [492, 107] width 36 height 14
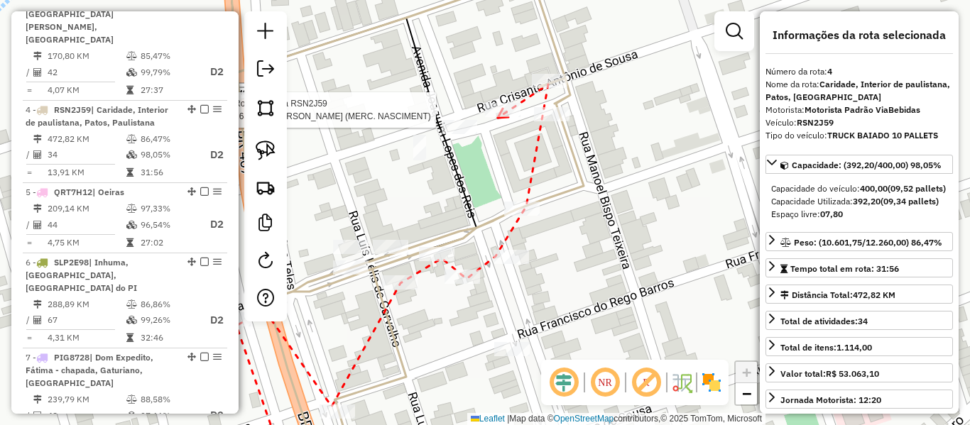
click at [497, 117] on div at bounding box center [503, 110] width 36 height 14
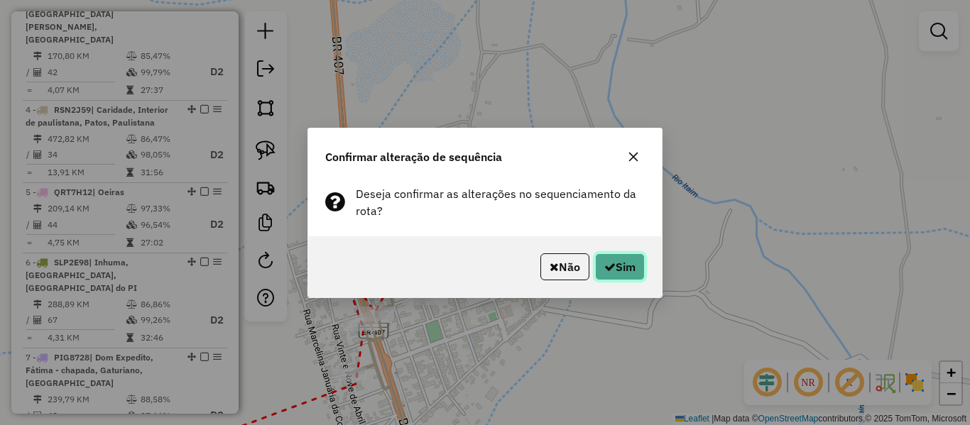
click at [595, 265] on button "Sim" at bounding box center [620, 266] width 50 height 27
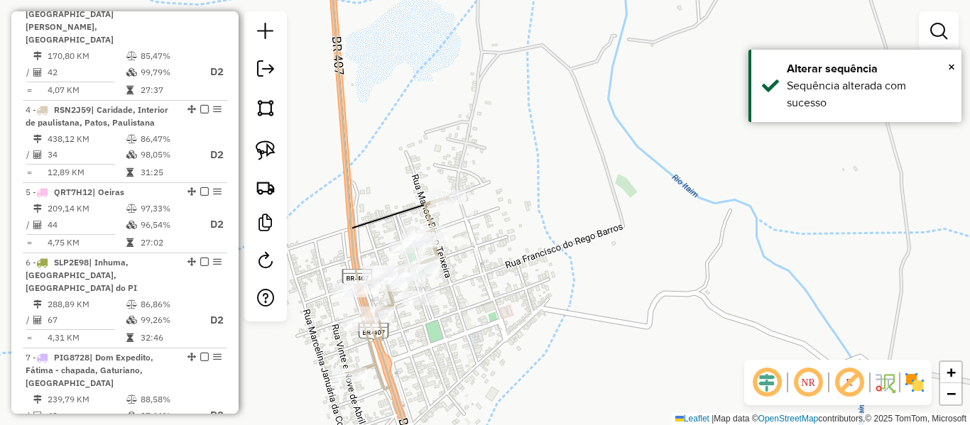
click at [380, 219] on icon at bounding box center [388, 92] width 119 height 271
select select "**********"
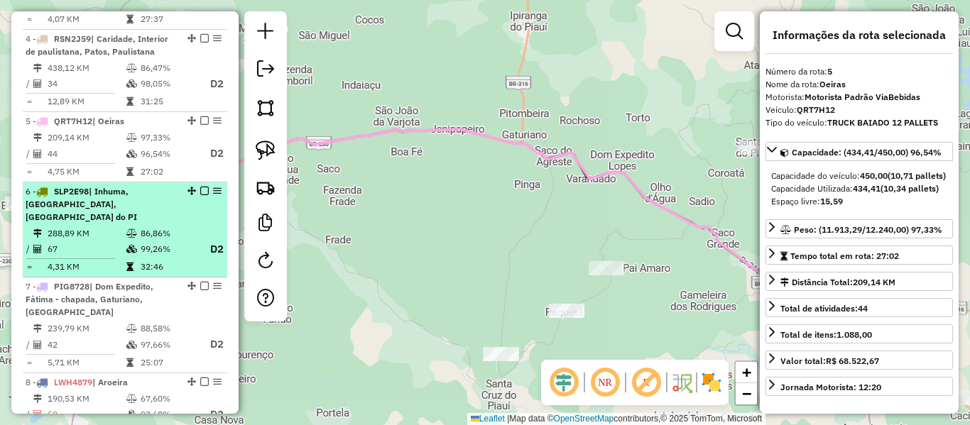
scroll to position [893, 0]
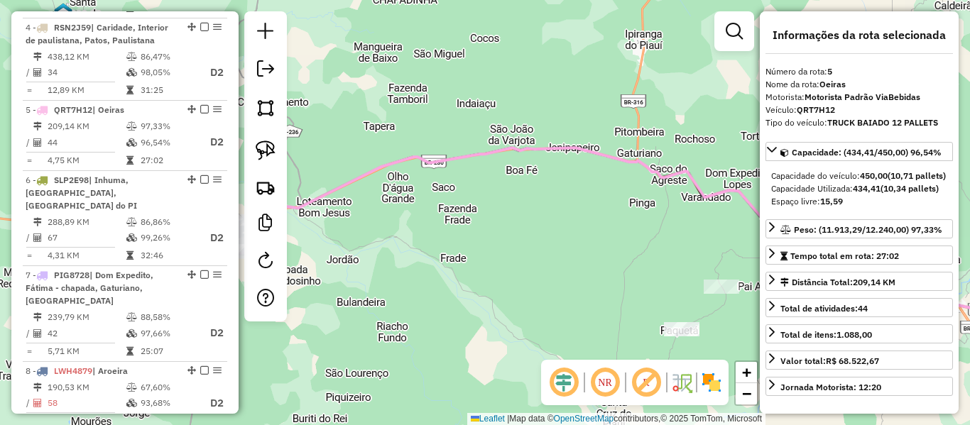
drag, startPoint x: 392, startPoint y: 178, endPoint x: 640, endPoint y: 209, distance: 250.6
click at [640, 209] on div "Janela de atendimento Grade de atendimento Capacidade Transportadoras Veículos …" at bounding box center [485, 212] width 970 height 425
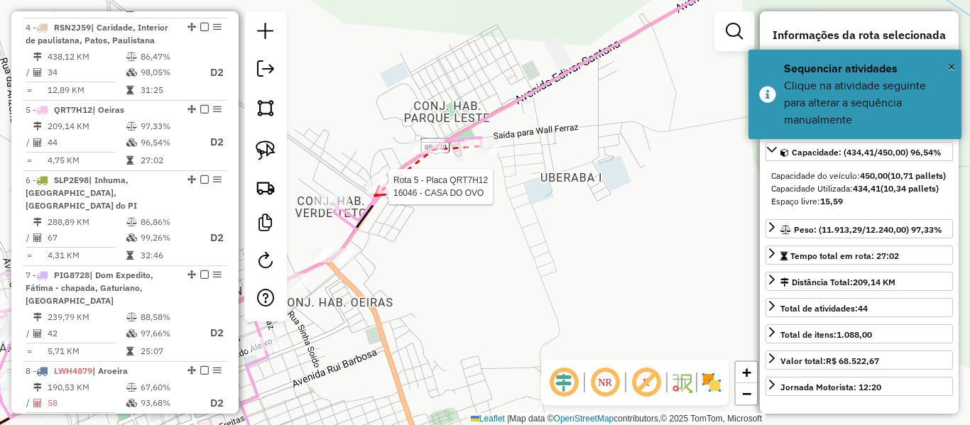
click at [373, 194] on div at bounding box center [384, 187] width 36 height 14
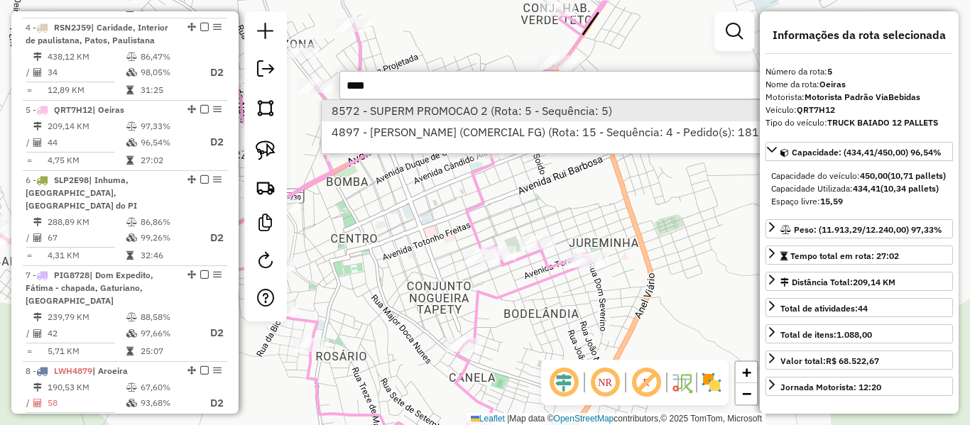
type input "****"
click at [452, 115] on li "8572 - SUPERM PROMOCAO 2 (Rota: 5 - Sequência: 5)" at bounding box center [624, 110] width 605 height 21
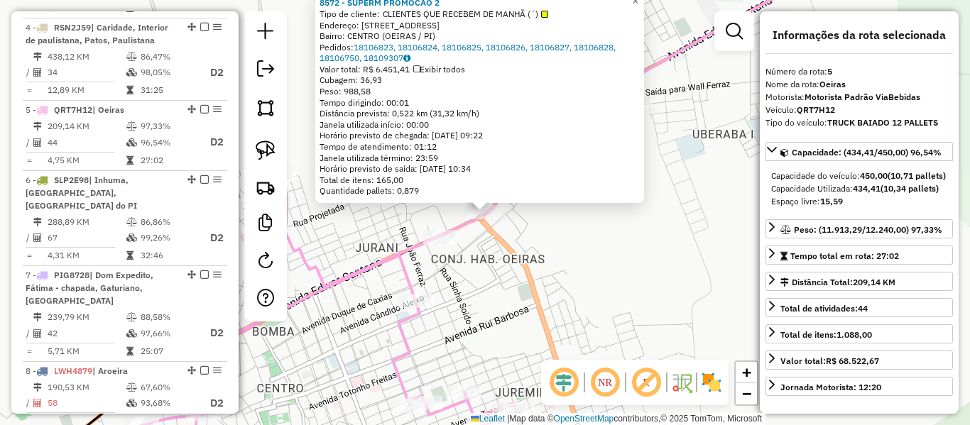
click at [514, 253] on div "8572 - SUPERM PROMOCAO 2 Tipo de cliente: CLIENTES QUE RECEBEM DE MANHÃ (´) End…" at bounding box center [485, 212] width 970 height 425
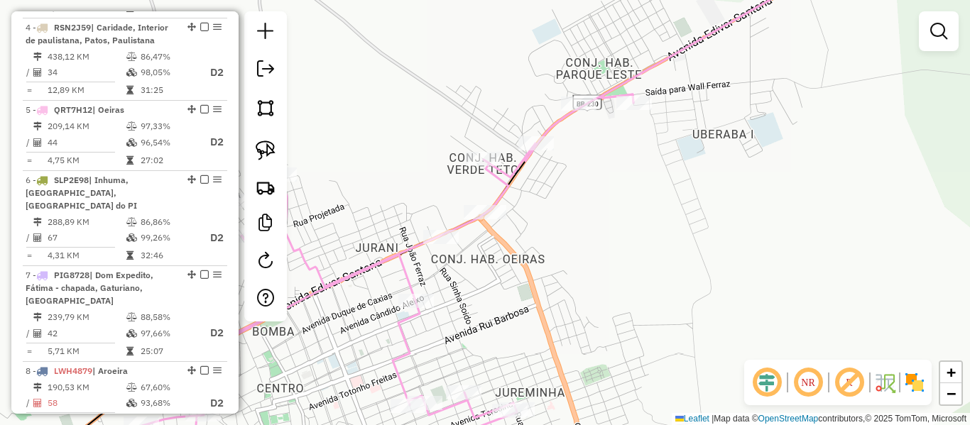
click at [481, 219] on div at bounding box center [485, 212] width 43 height 14
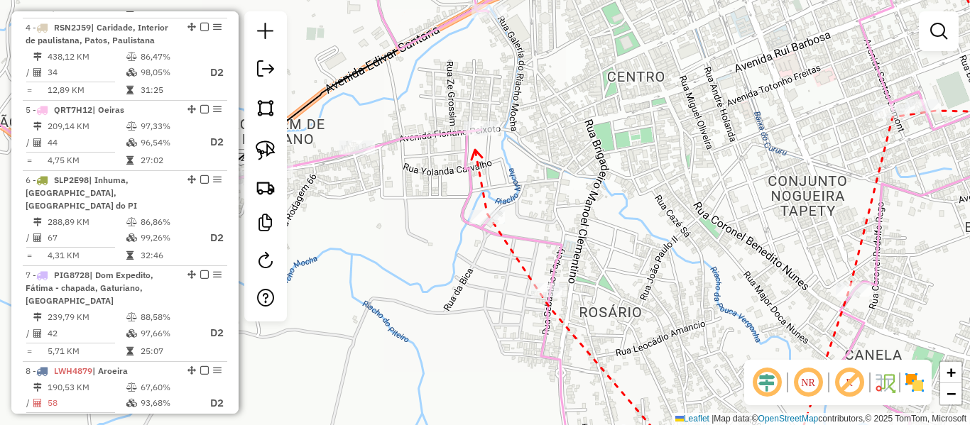
drag, startPoint x: 492, startPoint y: 198, endPoint x: 503, endPoint y: 117, distance: 81.6
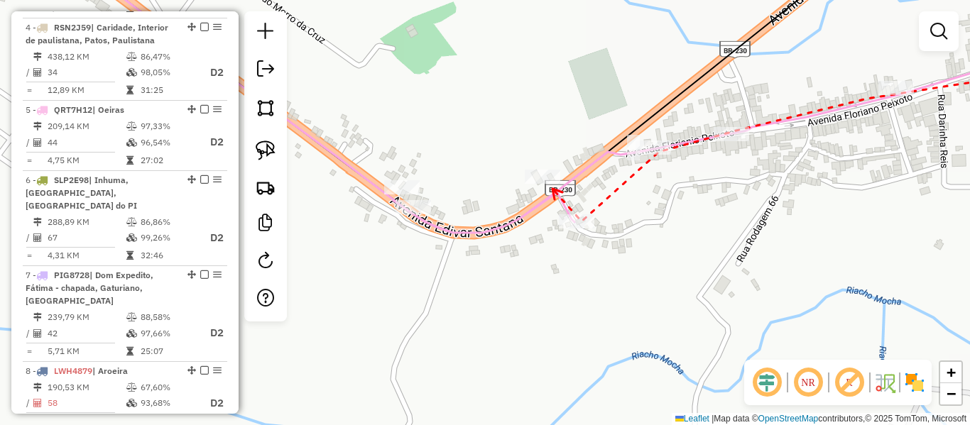
click at [552, 189] on icon at bounding box center [557, 194] width 10 height 11
click at [550, 184] on div at bounding box center [543, 177] width 36 height 14
click at [395, 207] on icon at bounding box center [400, 205] width 10 height 11
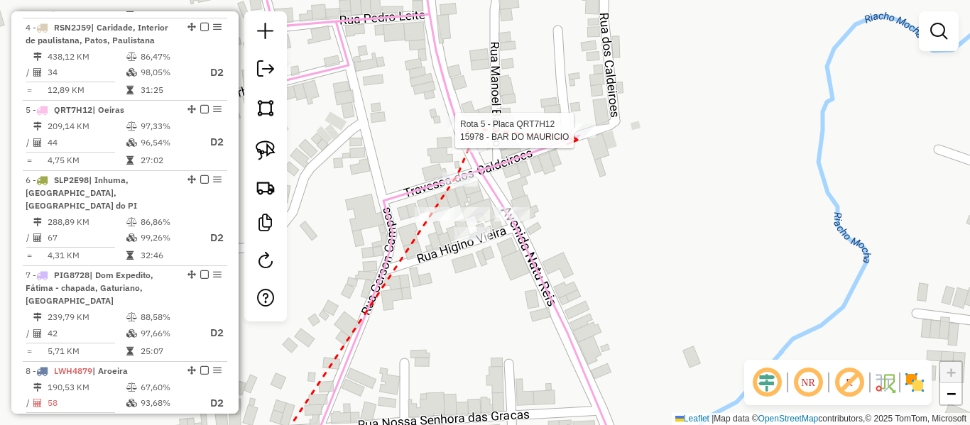
click at [578, 138] on div at bounding box center [578, 131] width 36 height 14
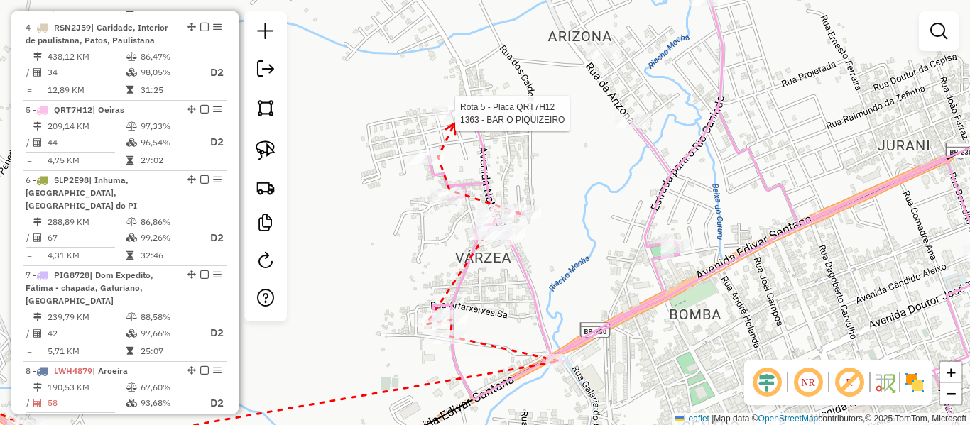
click at [454, 121] on div at bounding box center [451, 114] width 36 height 14
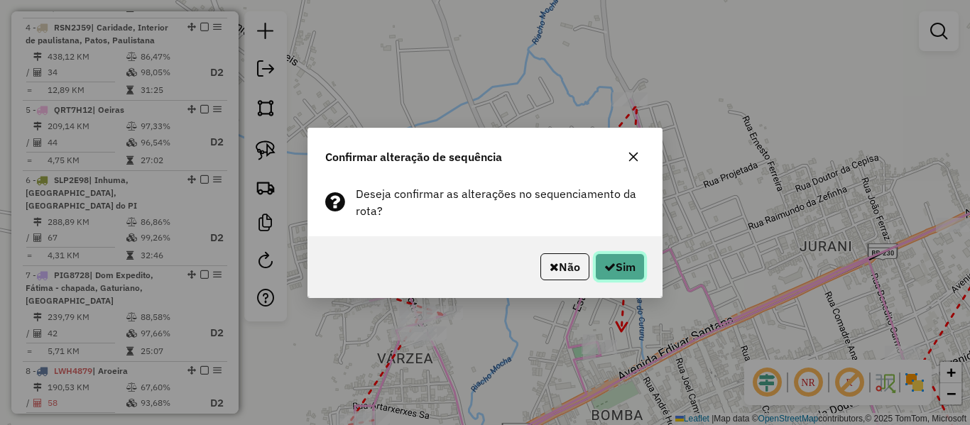
click at [632, 271] on button "Sim" at bounding box center [620, 266] width 50 height 27
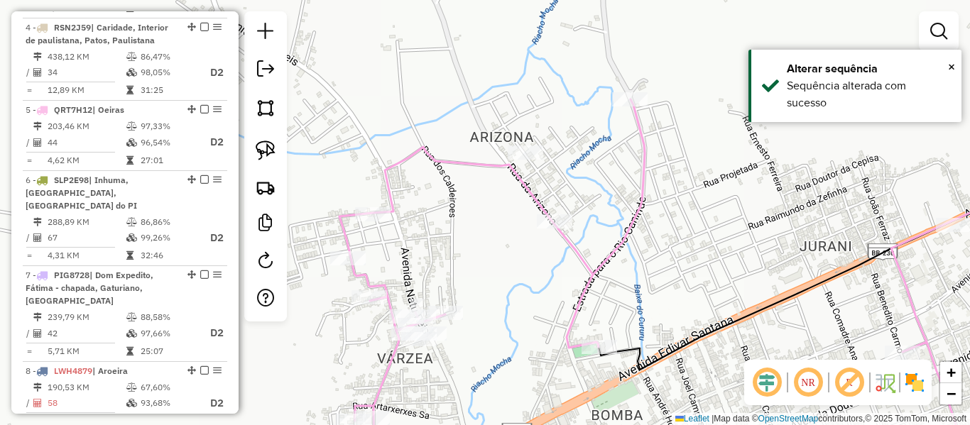
click at [587, 259] on icon at bounding box center [702, 269] width 727 height 398
select select "**********"
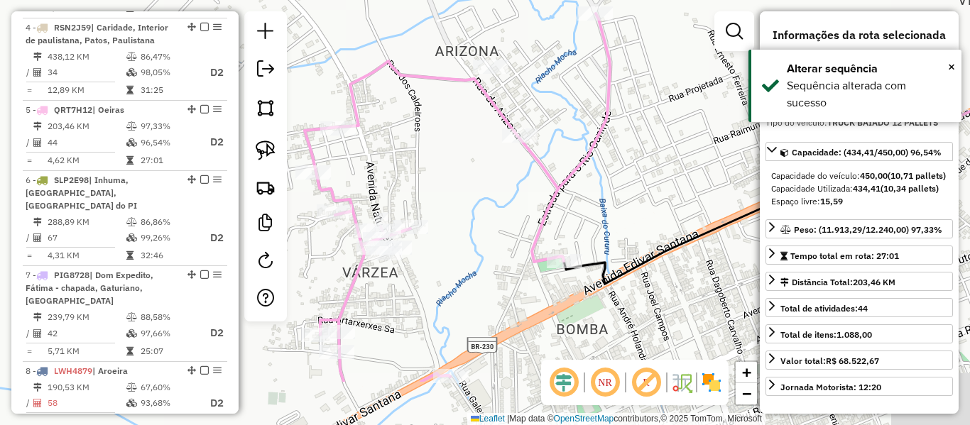
click at [516, 193] on div "Janela de atendimento Grade de atendimento Capacidade Transportadoras Veículos …" at bounding box center [485, 212] width 970 height 425
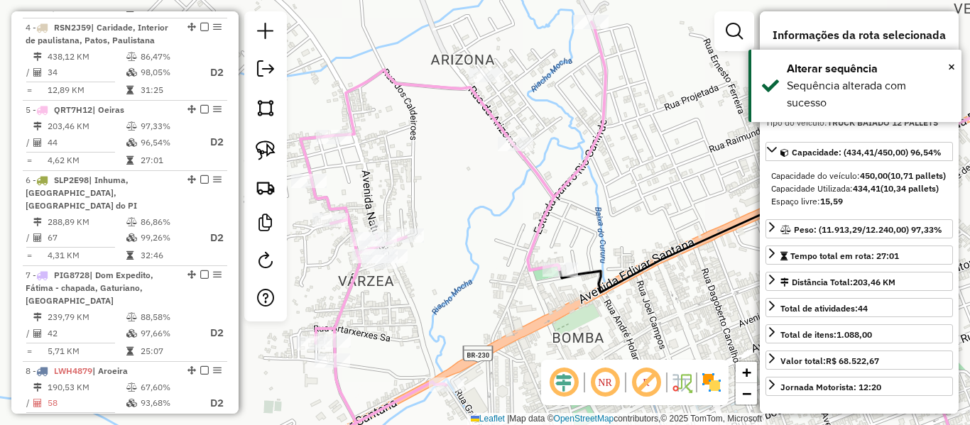
drag, startPoint x: 511, startPoint y: 185, endPoint x: 491, endPoint y: 234, distance: 52.5
click at [491, 234] on div "Janela de atendimento Grade de atendimento Capacidade Transportadoras Veículos …" at bounding box center [485, 212] width 970 height 425
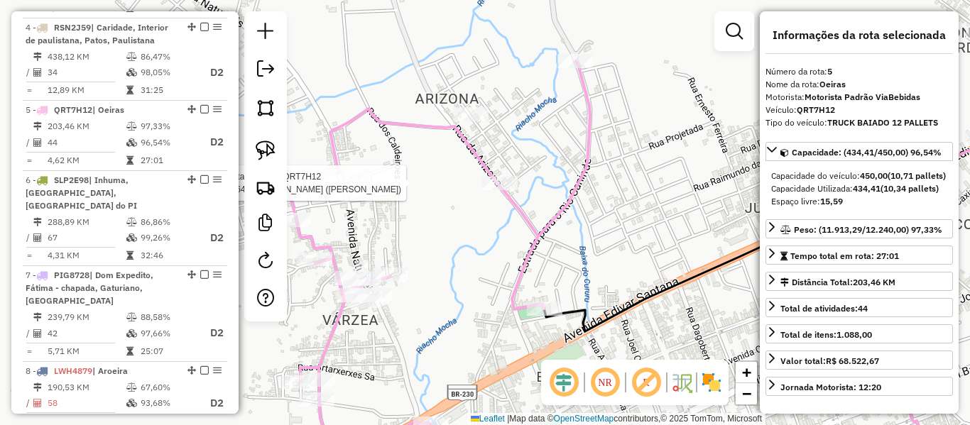
click at [496, 190] on div at bounding box center [500, 183] width 36 height 14
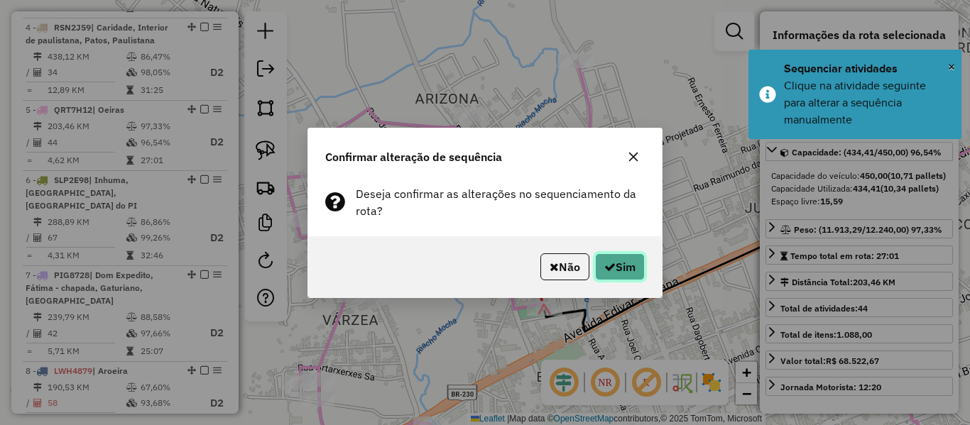
click at [637, 256] on button "Sim" at bounding box center [620, 266] width 50 height 27
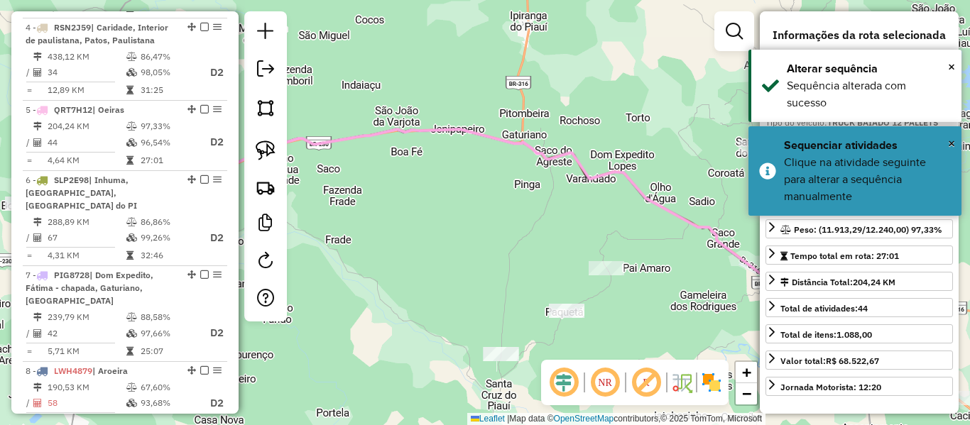
drag, startPoint x: 485, startPoint y: 241, endPoint x: 711, endPoint y: 202, distance: 229.1
click at [709, 202] on div "Janela de atendimento Grade de atendimento Capacidade Transportadoras Veículos …" at bounding box center [485, 212] width 970 height 425
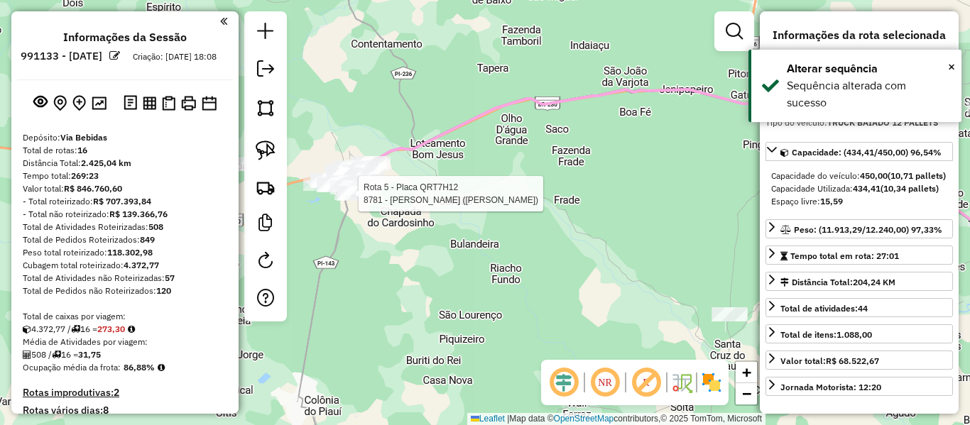
select select "**********"
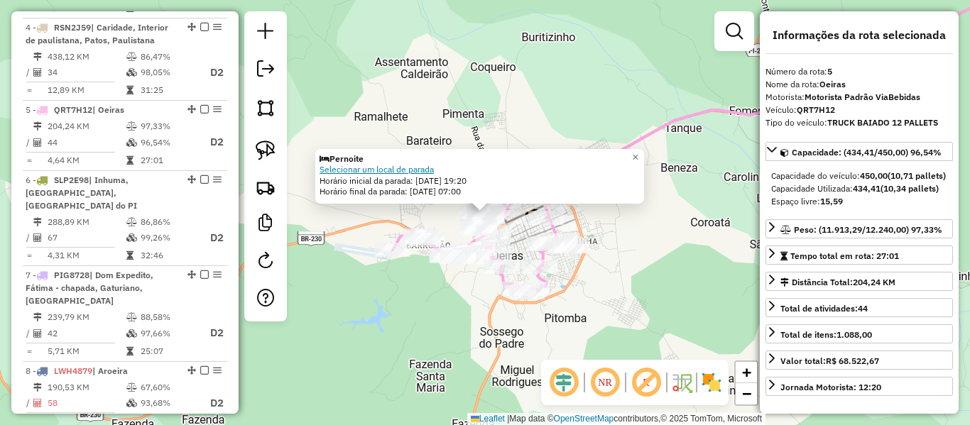
click at [388, 170] on link "Selecionar um local de parada" at bounding box center [377, 169] width 114 height 11
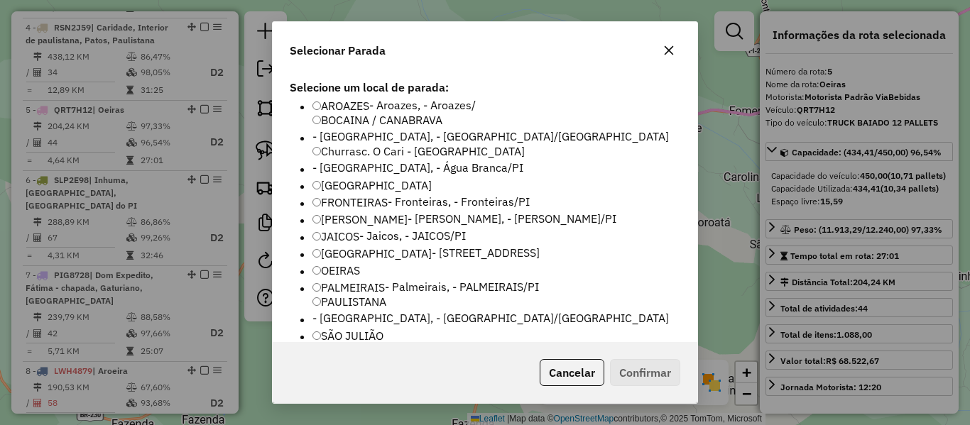
click at [343, 262] on label "OEIRAS" at bounding box center [336, 270] width 48 height 17
click at [647, 376] on button "Confirmar" at bounding box center [645, 372] width 70 height 27
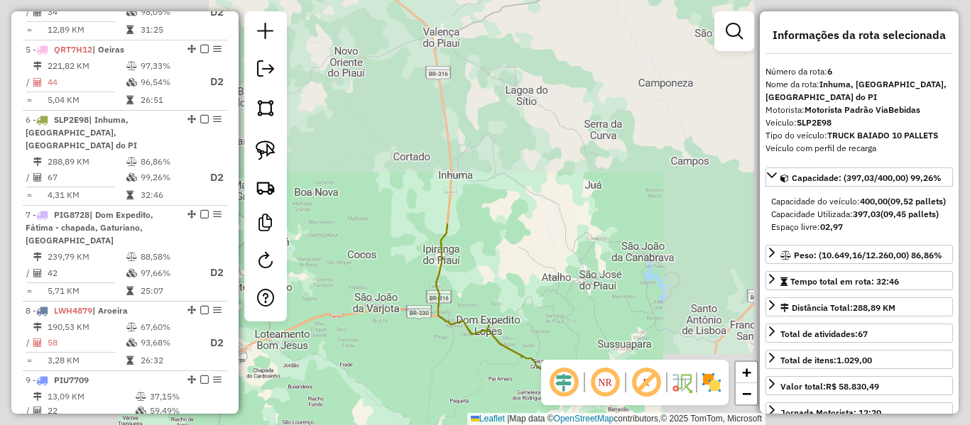
scroll to position [964, 0]
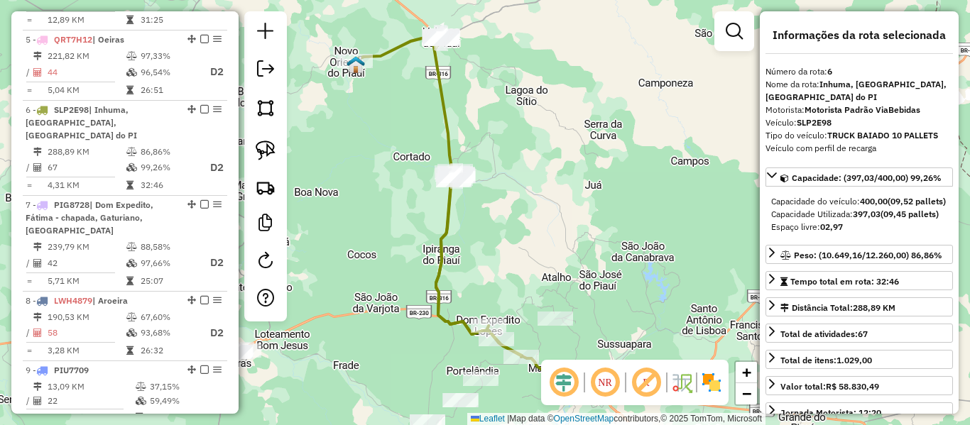
click at [513, 235] on div "Janela de atendimento Grade de atendimento Capacidade Transportadoras Veículos …" at bounding box center [485, 212] width 970 height 425
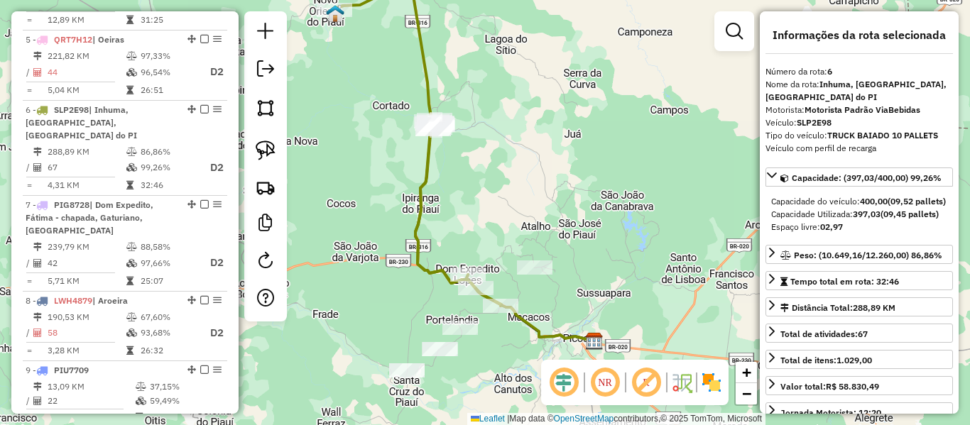
click at [522, 320] on icon at bounding box center [504, 235] width 179 height 212
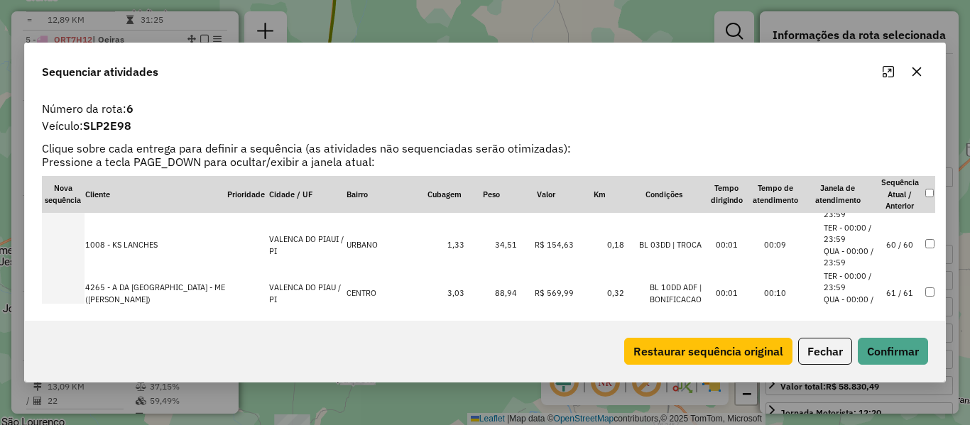
scroll to position [3053, 0]
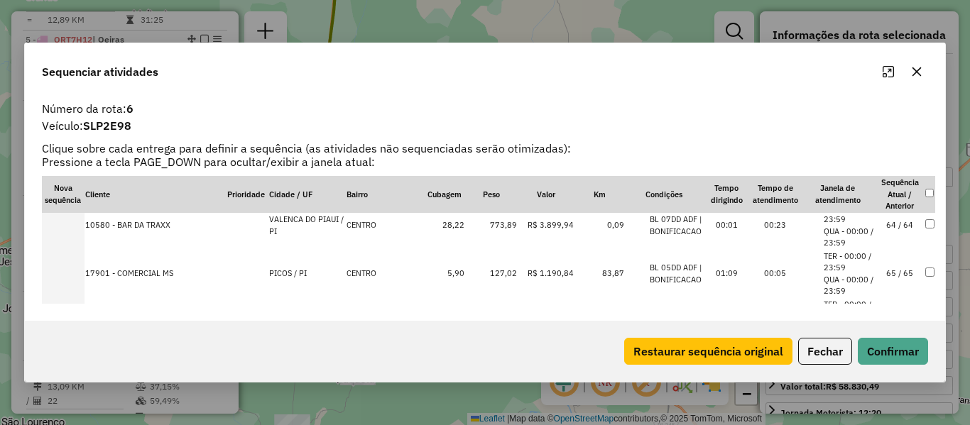
click at [895, 273] on td "65 / 65" at bounding box center [899, 274] width 49 height 48
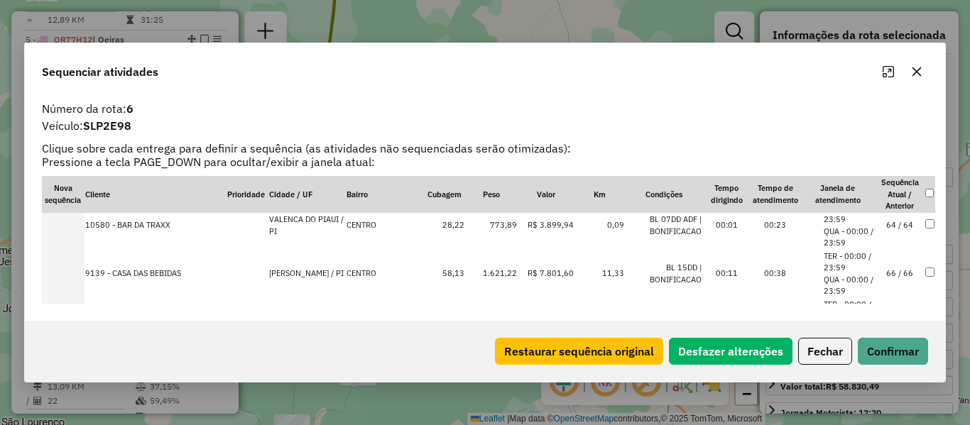
click at [893, 371] on div "Restaurar sequência original Desfazer alterações Fechar Confirmar" at bounding box center [485, 351] width 920 height 61
click at [897, 358] on button "Confirmar" at bounding box center [893, 351] width 70 height 27
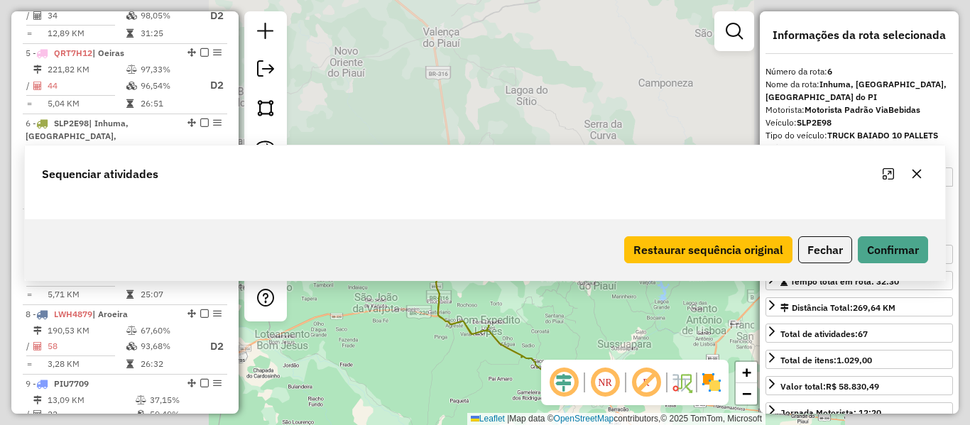
scroll to position [964, 0]
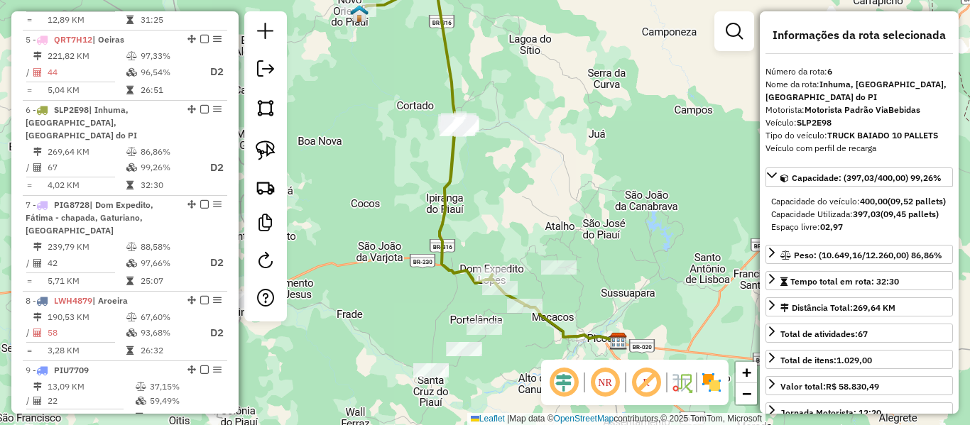
drag, startPoint x: 517, startPoint y: 250, endPoint x: 499, endPoint y: 249, distance: 17.8
click at [515, 223] on div "Janela de atendimento Grade de atendimento Capacidade Transportadoras Veículos …" at bounding box center [485, 212] width 970 height 425
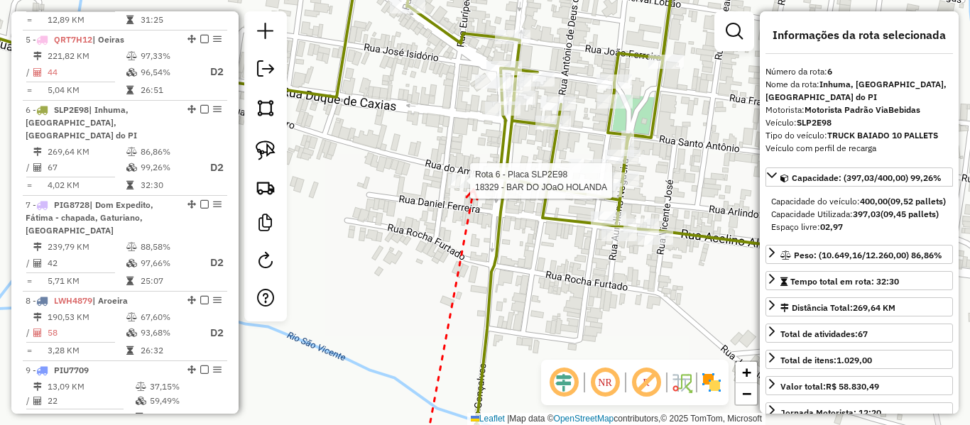
click at [474, 188] on div at bounding box center [466, 181] width 36 height 14
click at [553, 190] on div at bounding box center [548, 183] width 36 height 14
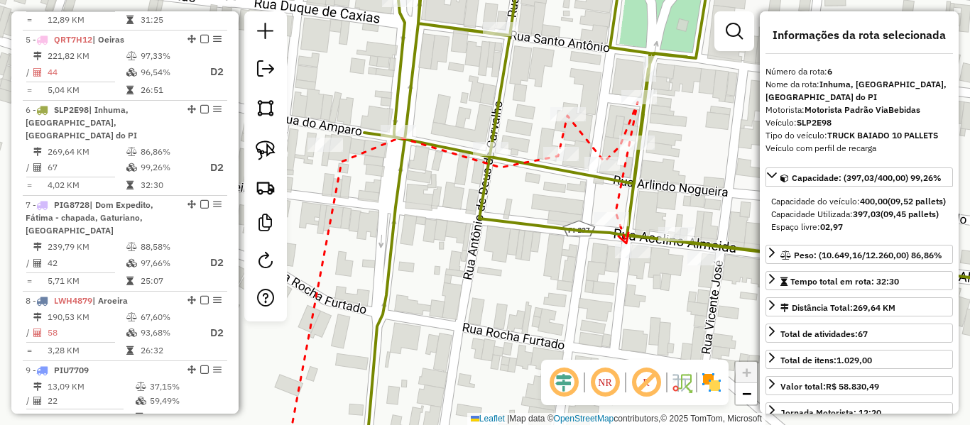
click at [626, 244] on icon at bounding box center [623, 238] width 10 height 11
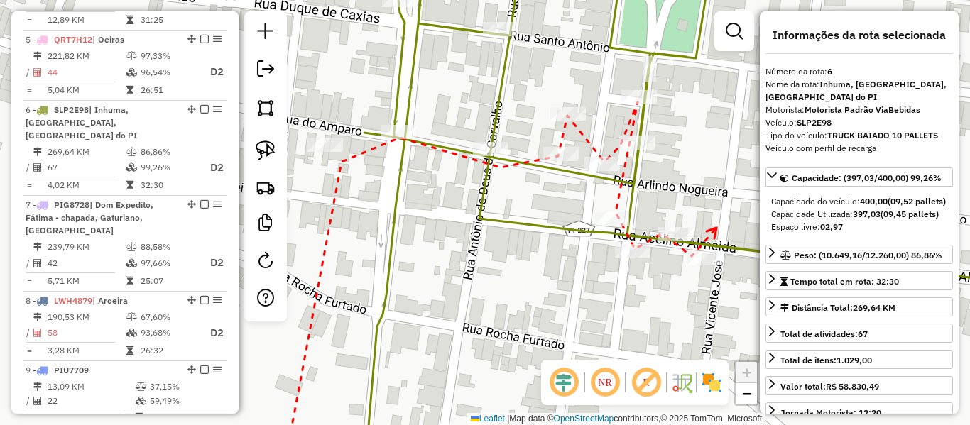
drag, startPoint x: 716, startPoint y: 228, endPoint x: 563, endPoint y: 242, distance: 154.0
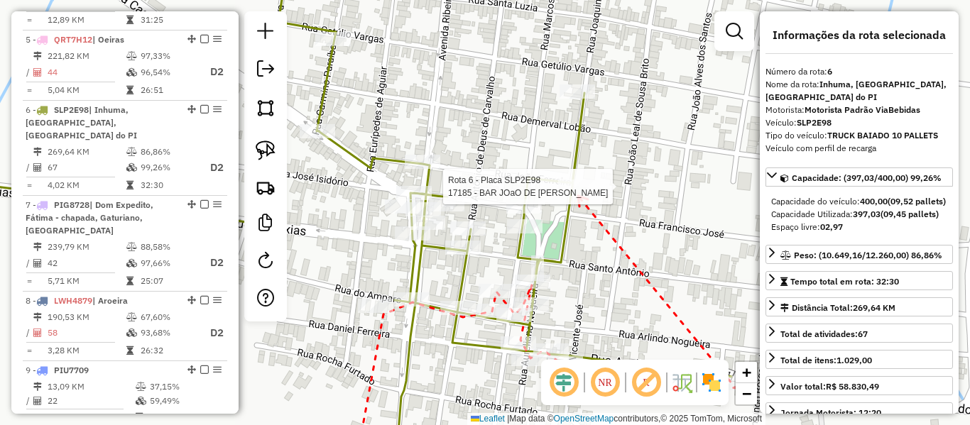
click at [578, 194] on div at bounding box center [576, 187] width 36 height 14
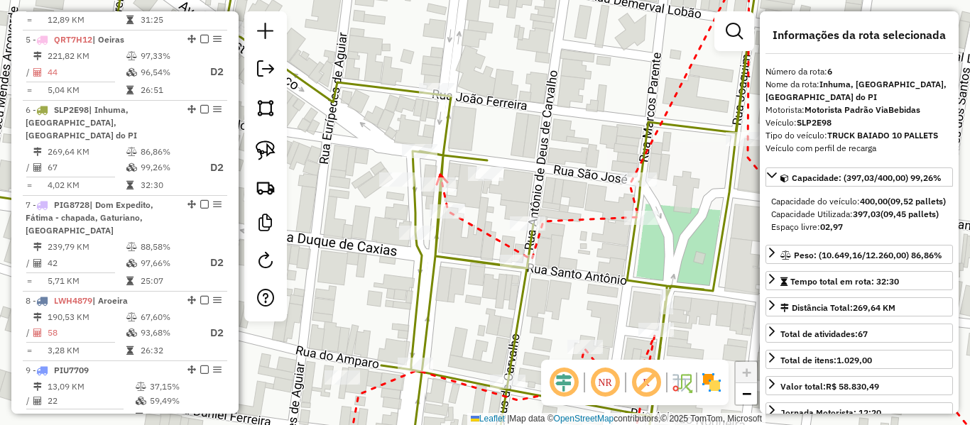
click at [440, 175] on icon at bounding box center [442, 180] width 11 height 10
click at [486, 181] on div at bounding box center [486, 174] width 36 height 14
click at [407, 187] on div at bounding box center [397, 180] width 36 height 14
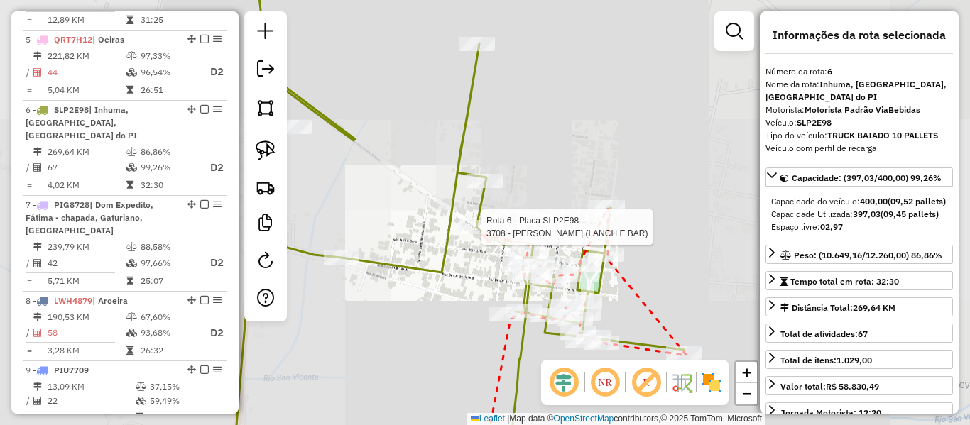
click at [482, 234] on div at bounding box center [477, 227] width 36 height 14
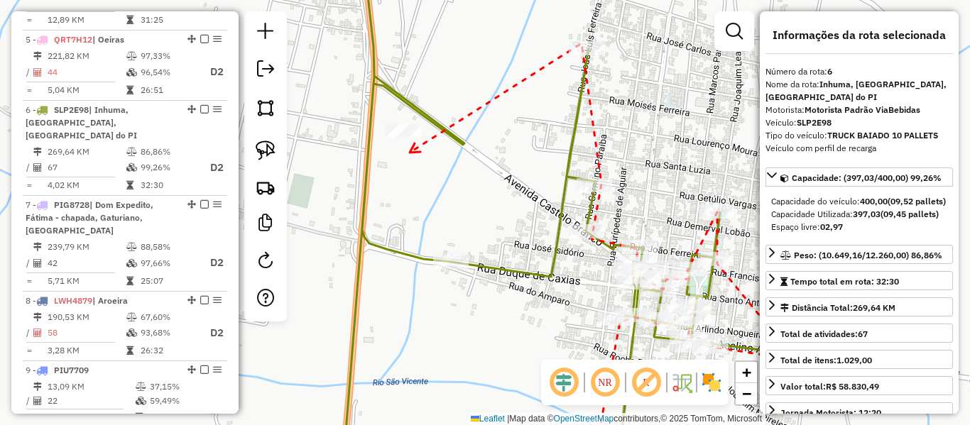
click at [403, 138] on div at bounding box center [404, 131] width 36 height 14
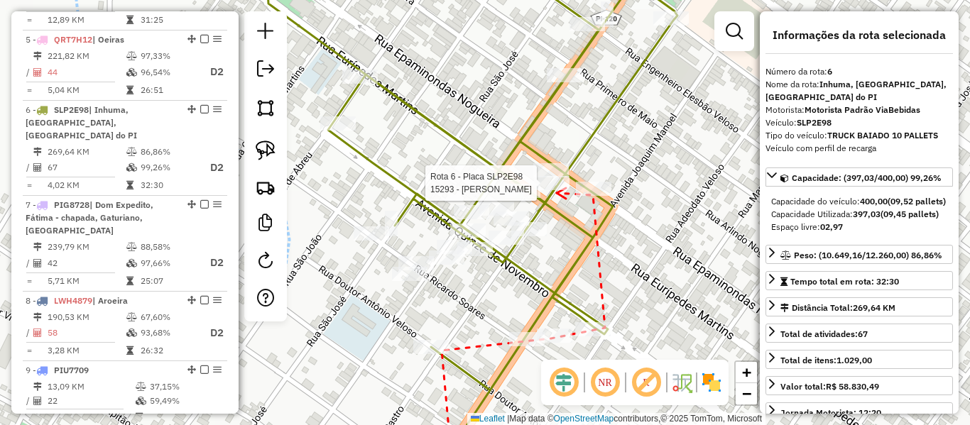
click at [557, 190] on div at bounding box center [552, 183] width 36 height 14
click at [525, 183] on icon at bounding box center [530, 179] width 11 height 9
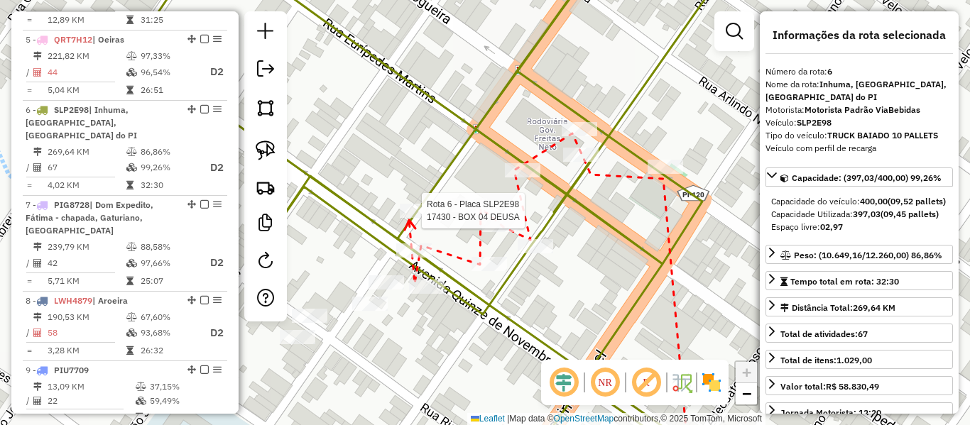
click at [409, 218] on div at bounding box center [418, 211] width 36 height 14
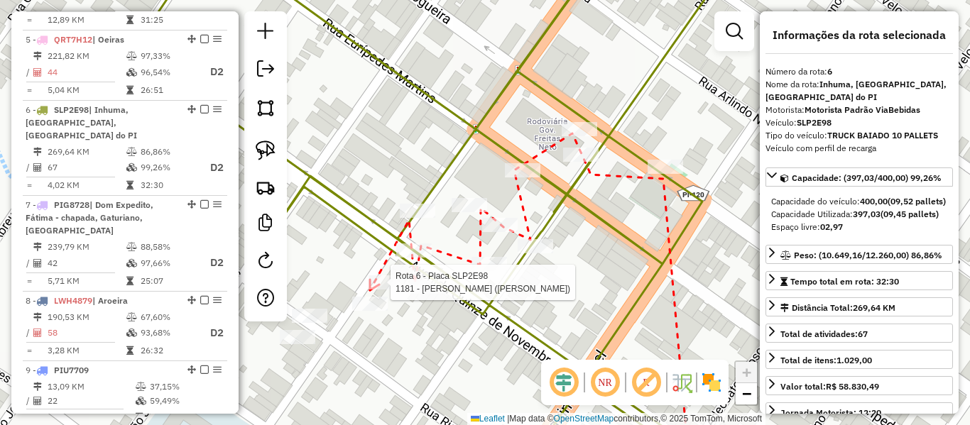
click at [369, 290] on div at bounding box center [387, 282] width 36 height 14
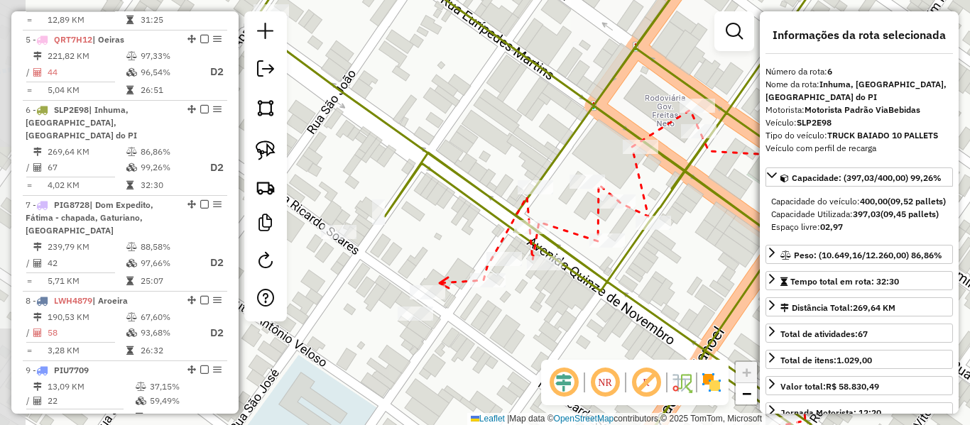
click at [440, 283] on icon at bounding box center [444, 283] width 9 height 11
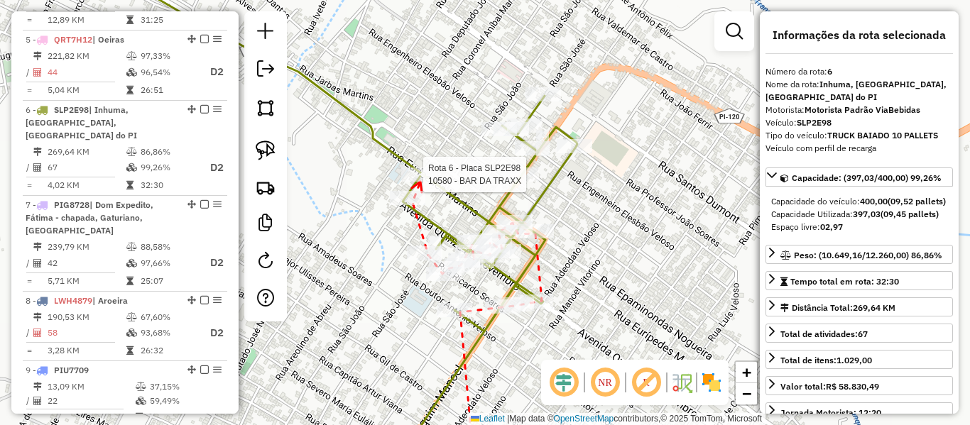
click at [420, 182] on div at bounding box center [419, 175] width 36 height 14
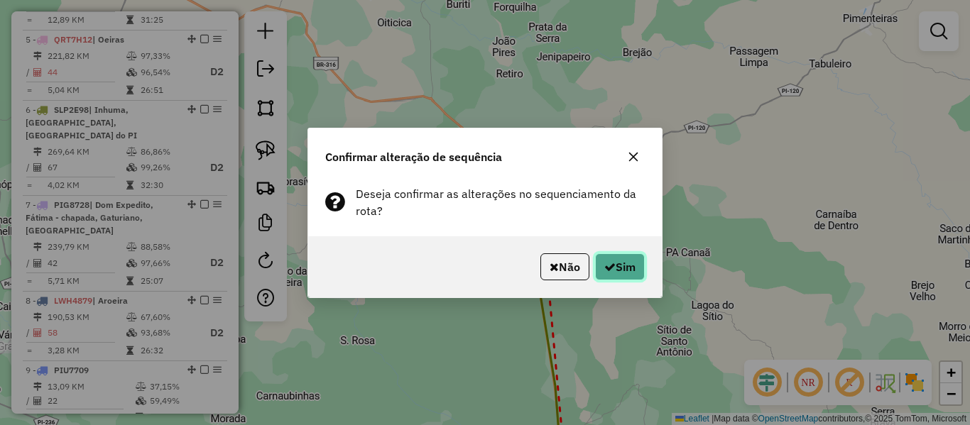
click at [610, 258] on button "Sim" at bounding box center [620, 266] width 50 height 27
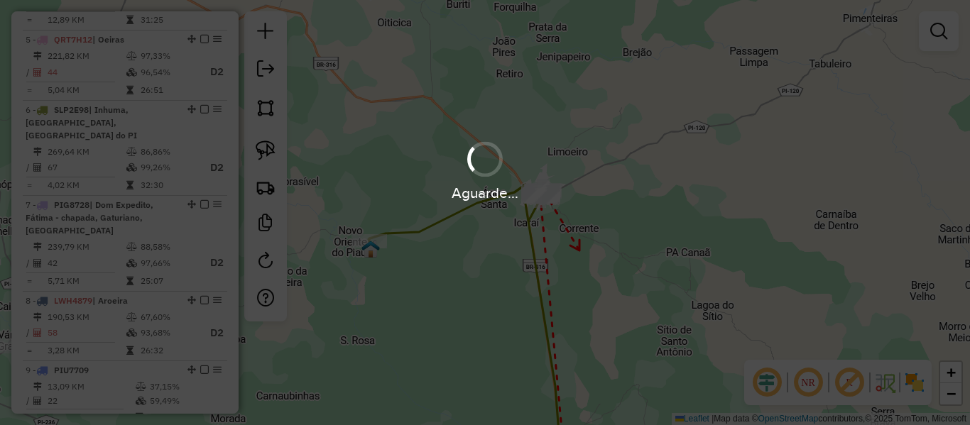
click at [436, 224] on div "Aguarde..." at bounding box center [485, 212] width 970 height 425
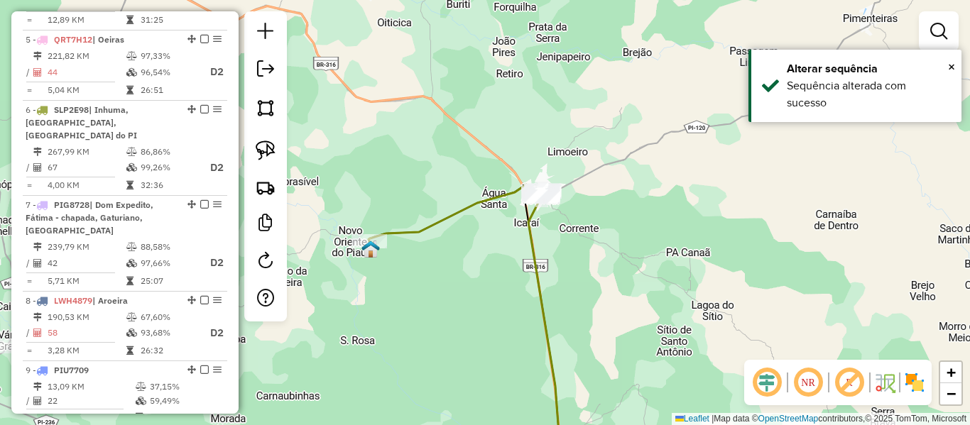
click at [436, 224] on icon at bounding box center [471, 326] width 205 height 283
select select "**********"
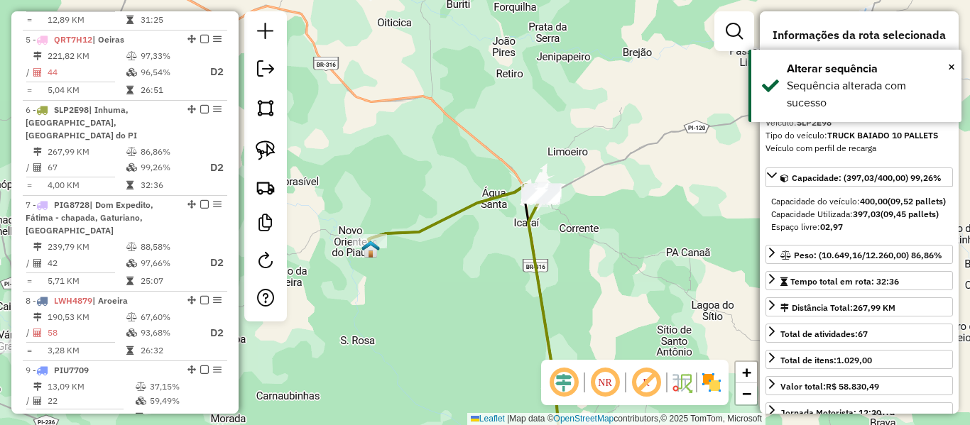
drag, startPoint x: 399, startPoint y: 195, endPoint x: 415, endPoint y: 187, distance: 17.8
click at [415, 187] on div "Janela de atendimento Grade de atendimento Capacidade Transportadoras Veículos …" at bounding box center [485, 212] width 970 height 425
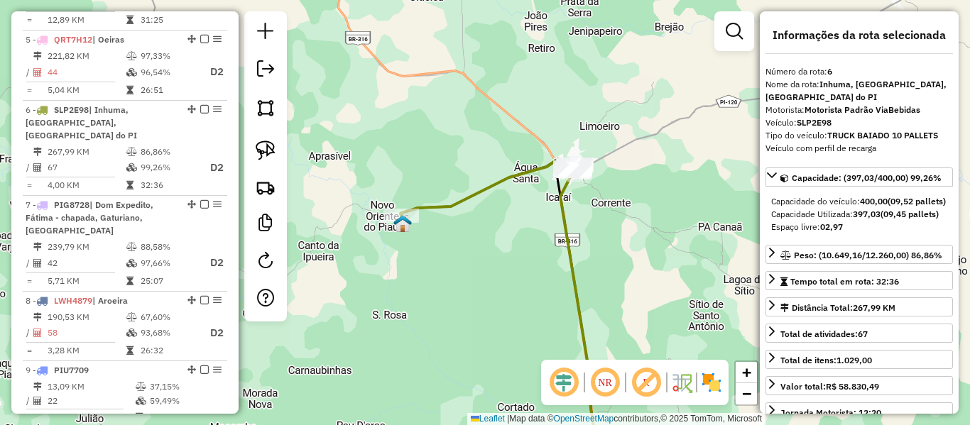
click at [448, 212] on icon at bounding box center [503, 313] width 207 height 309
click at [452, 206] on icon at bounding box center [503, 313] width 207 height 309
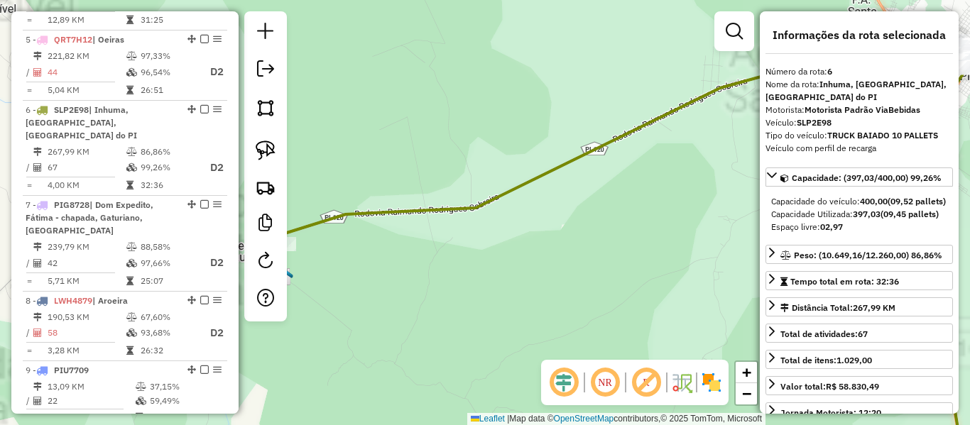
drag, startPoint x: 528, startPoint y: 197, endPoint x: 583, endPoint y: 191, distance: 55.7
click at [613, 193] on icon at bounding box center [625, 242] width 701 height 449
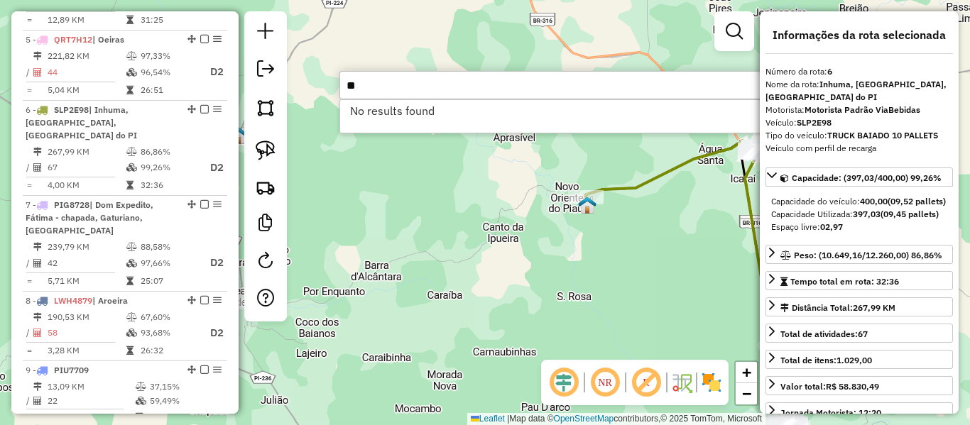
type input "*"
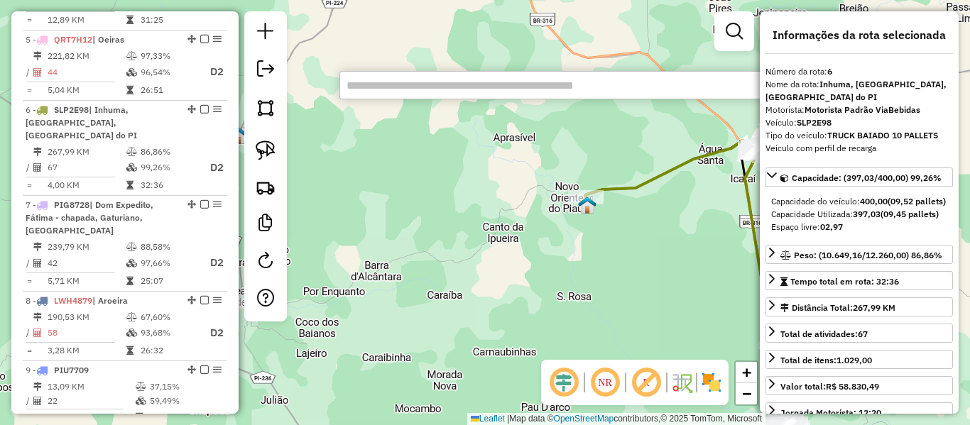
click at [437, 160] on div "Janela de atendimento Grade de atendimento Capacidade Transportadoras Veículos …" at bounding box center [485, 212] width 970 height 425
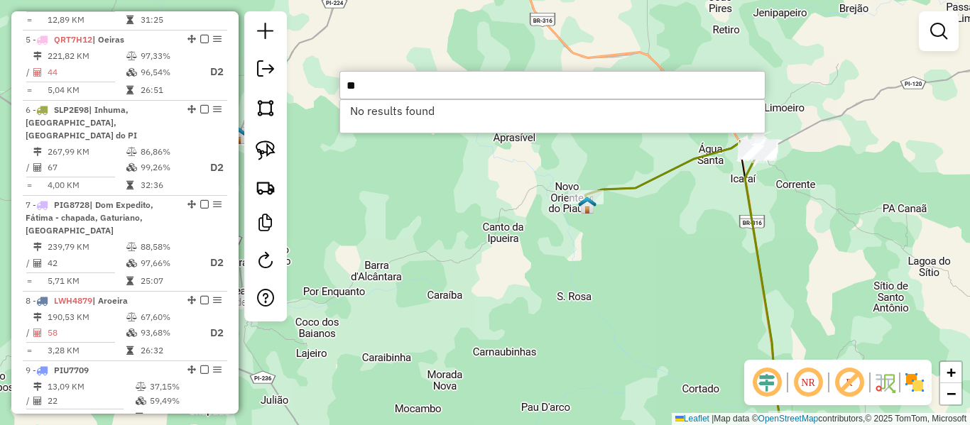
type input "*"
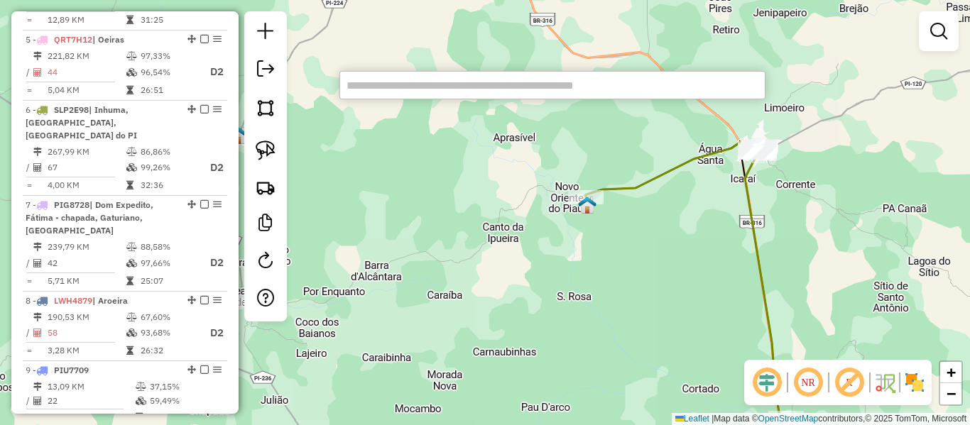
click at [451, 226] on div "Janela de atendimento Grade de atendimento Capacidade Transportadoras Veículos …" at bounding box center [485, 212] width 970 height 425
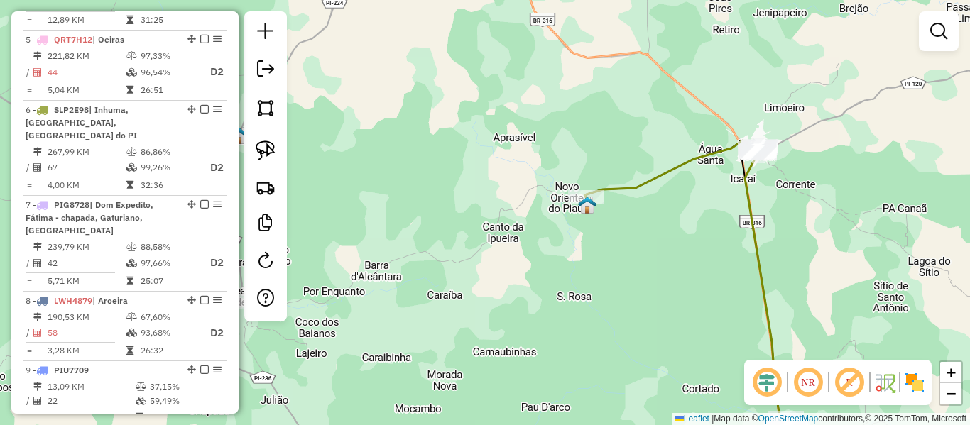
drag, startPoint x: 439, startPoint y: 262, endPoint x: 512, endPoint y: 148, distance: 135.1
click at [505, 155] on div "Janela de atendimento Grade de atendimento Capacidade Transportadoras Veículos …" at bounding box center [485, 212] width 970 height 425
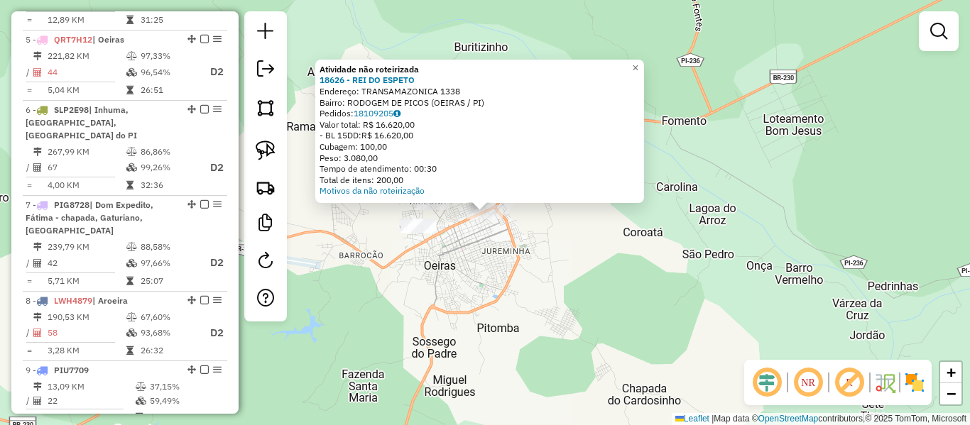
drag, startPoint x: 452, startPoint y: 228, endPoint x: 440, endPoint y: 216, distance: 17.1
click at [452, 228] on div "Atividade não roteirizada 18626 - REI DO ESPETO Endereço: TRANSAMAZONICA 1338 B…" at bounding box center [485, 212] width 970 height 425
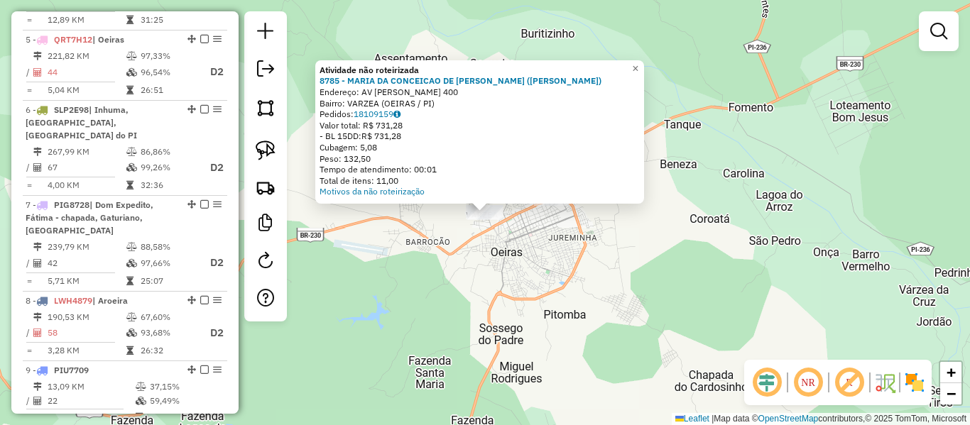
click at [442, 243] on div "Atividade não roteirizada 8785 - MARIA DA CONCEICAO DE [PERSON_NAME] (BOMBONIER…" at bounding box center [485, 212] width 970 height 425
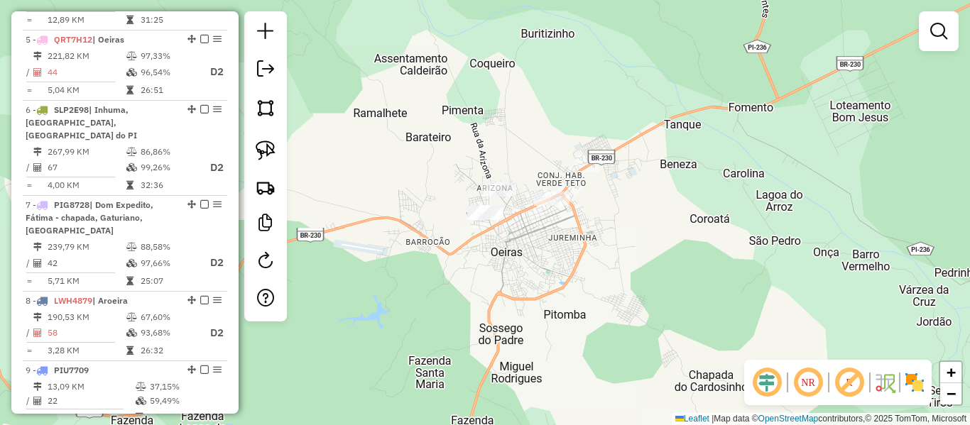
drag, startPoint x: 315, startPoint y: 261, endPoint x: 534, endPoint y: 232, distance: 220.5
click at [486, 244] on div "Atividade não roteirizada 8785 - MARIA DA CONCEICAO DE [PERSON_NAME] (BOMBONIER…" at bounding box center [485, 212] width 970 height 425
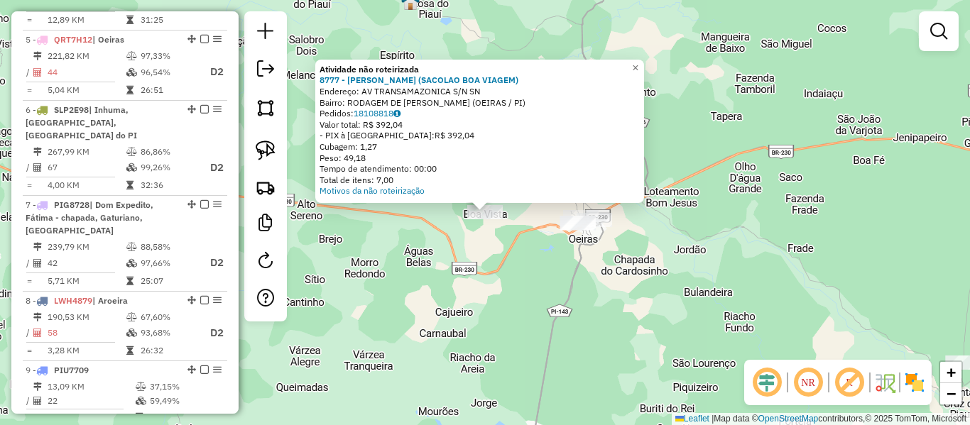
click at [514, 247] on div "Atividade não roteirizada 8777 - [PERSON_NAME] (SACOLAO BOA VIAGEM) Endereço: A…" at bounding box center [485, 212] width 970 height 425
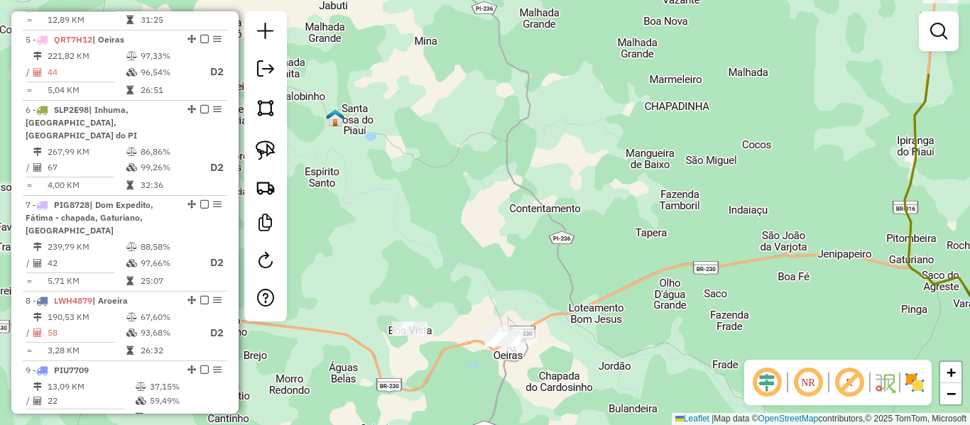
drag, startPoint x: 470, startPoint y: 141, endPoint x: 313, endPoint y: 369, distance: 277.3
click at [313, 369] on div "Janela de atendimento Grade de atendimento Capacidade Transportadoras Veículos …" at bounding box center [485, 212] width 970 height 425
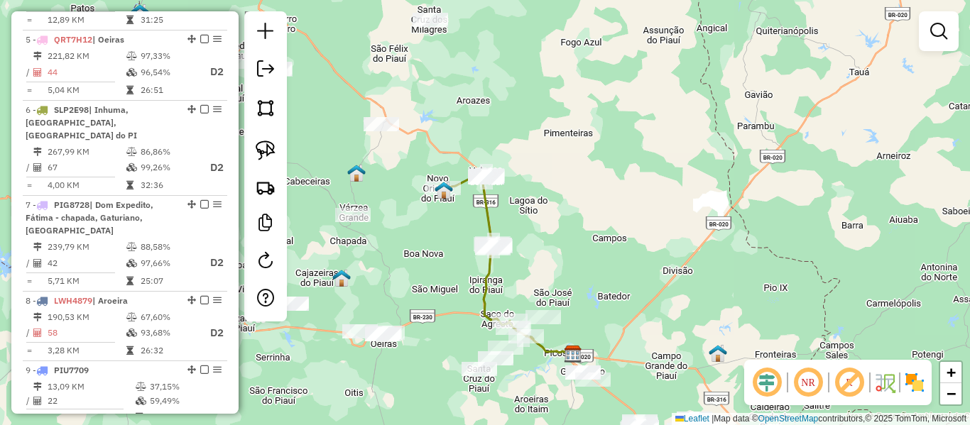
click at [482, 272] on icon at bounding box center [485, 255] width 84 height 163
select select "**********"
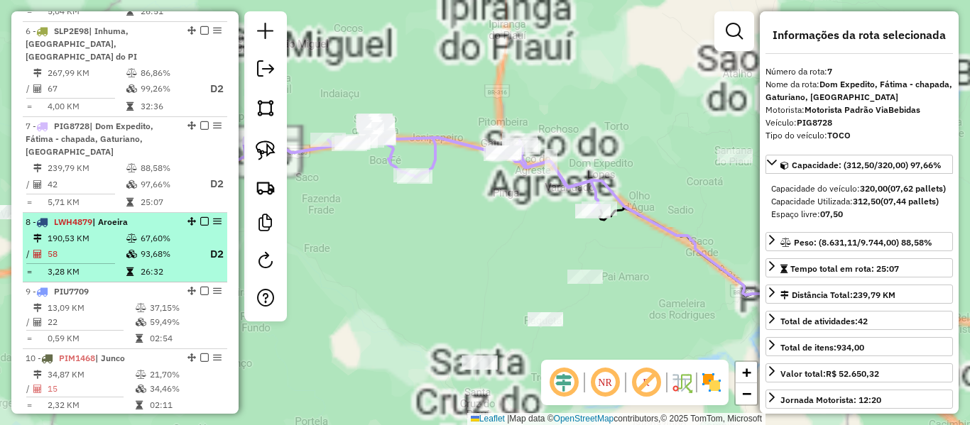
scroll to position [1046, 0]
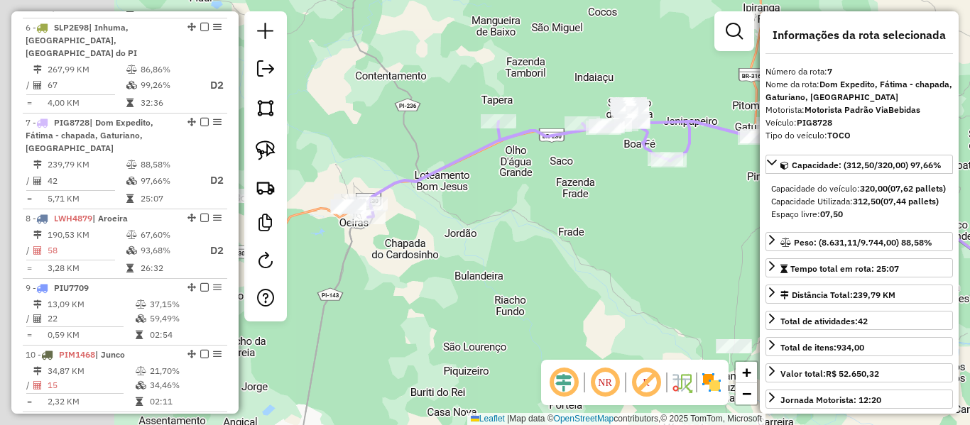
drag, startPoint x: 380, startPoint y: 238, endPoint x: 635, endPoint y: 213, distance: 256.1
click at [635, 213] on div "Janela de atendimento Grade de atendimento Capacidade Transportadoras Veículos …" at bounding box center [485, 212] width 970 height 425
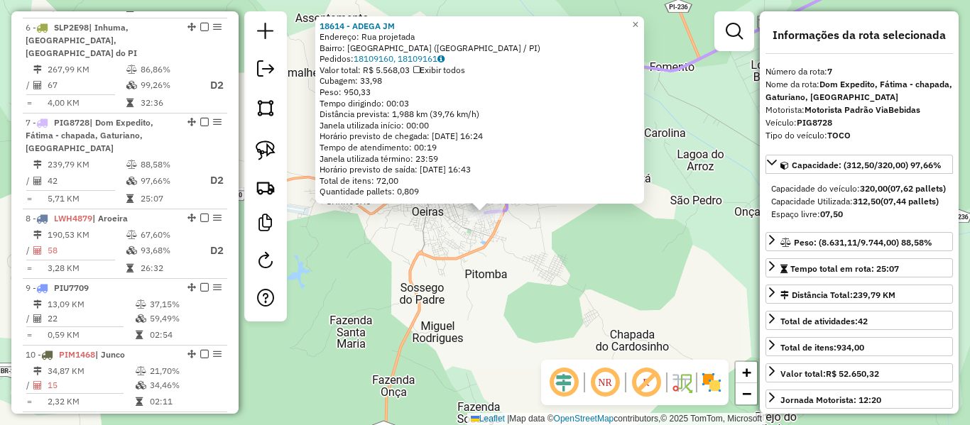
click at [512, 263] on div "Rota 7 - Placa PIG8728 18614 - ADEGA JM 18614 - ADEGA JM Endereço: Rua projetad…" at bounding box center [485, 212] width 970 height 425
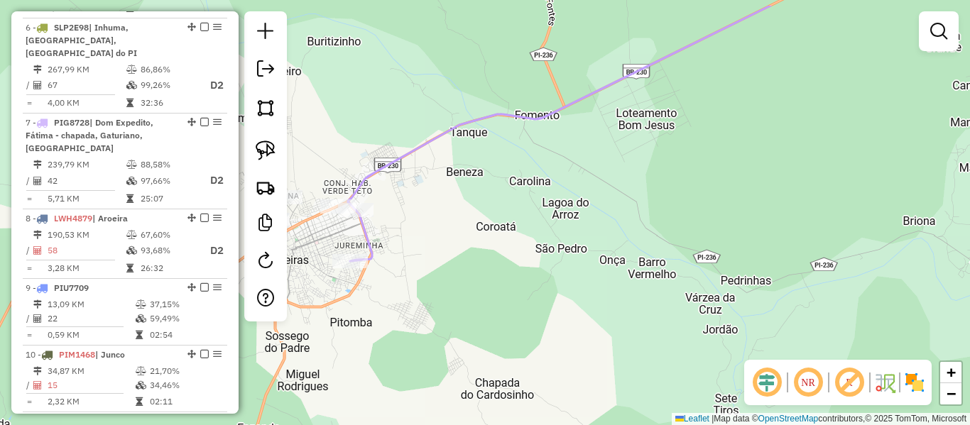
drag, startPoint x: 588, startPoint y: 214, endPoint x: 381, endPoint y: 246, distance: 209.2
click at [417, 257] on div "Janela de atendimento Grade de atendimento Capacidade Transportadoras Veículos …" at bounding box center [485, 212] width 970 height 425
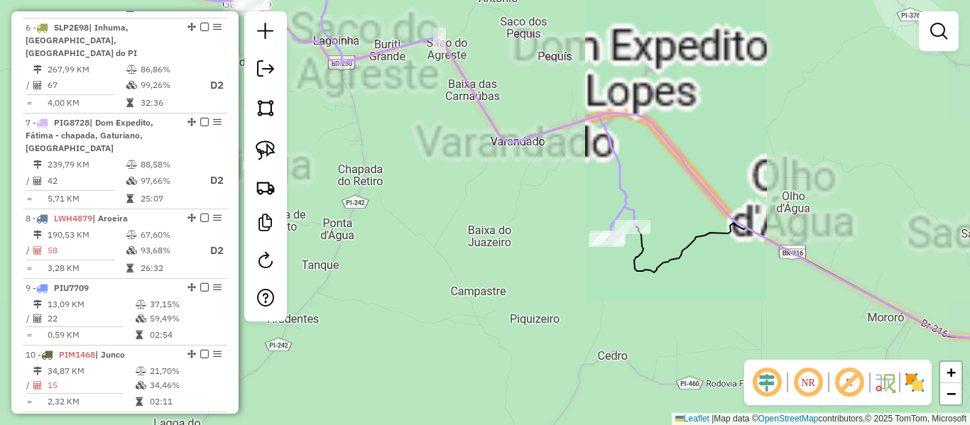
click at [628, 197] on icon at bounding box center [269, 98] width 733 height 283
select select "**********"
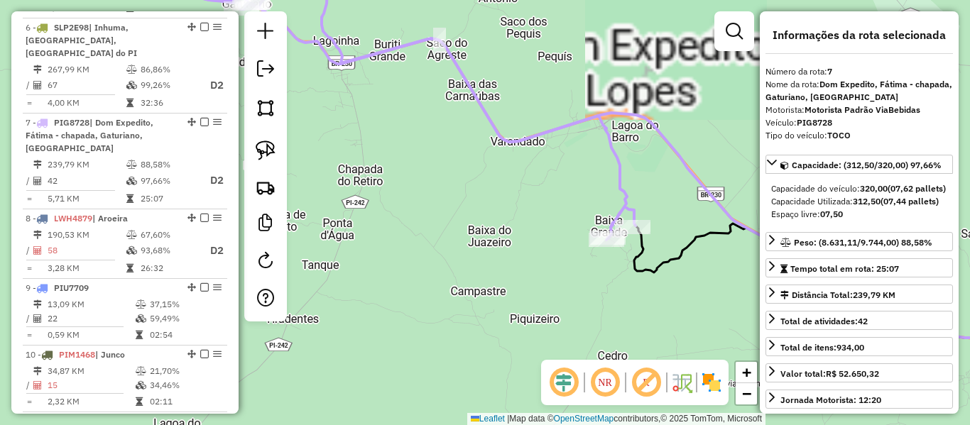
click at [628, 197] on icon at bounding box center [269, 98] width 733 height 283
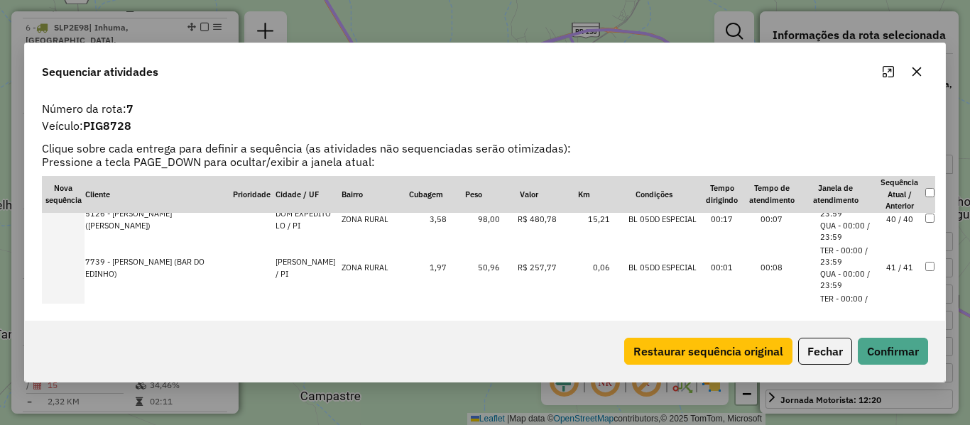
scroll to position [1950, 0]
click at [899, 264] on td "42 / 42" at bounding box center [900, 267] width 50 height 48
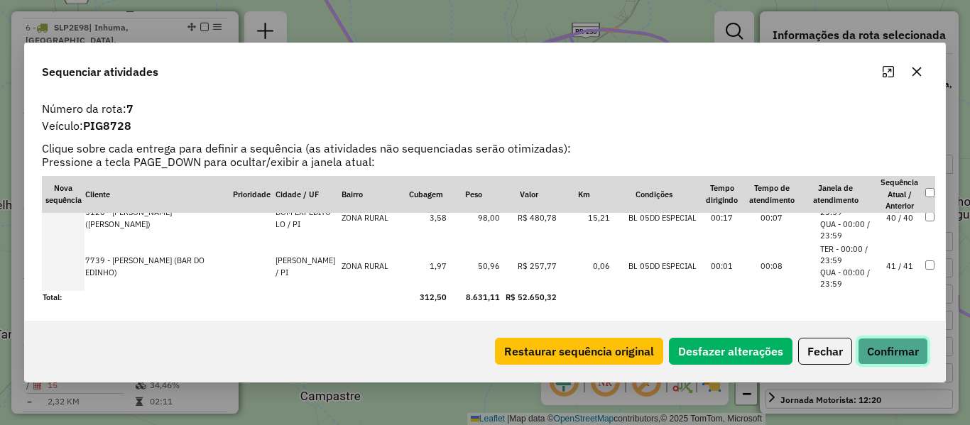
click at [890, 351] on button "Confirmar" at bounding box center [893, 351] width 70 height 27
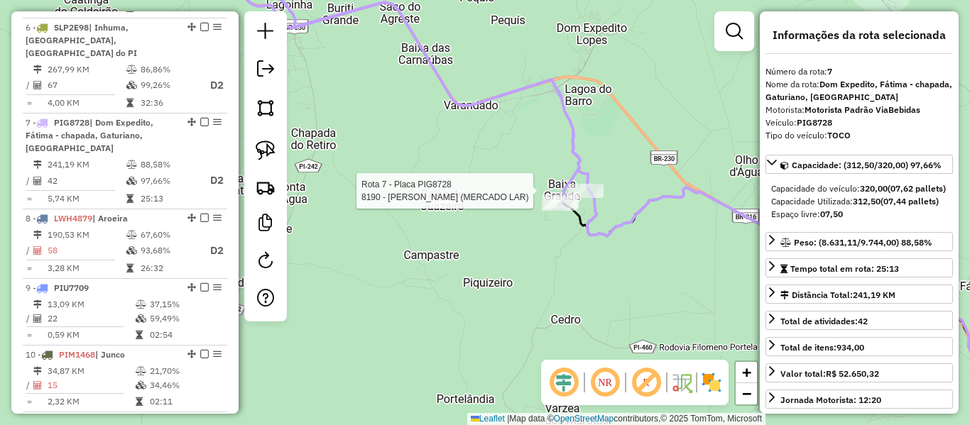
click at [598, 198] on div at bounding box center [586, 191] width 36 height 14
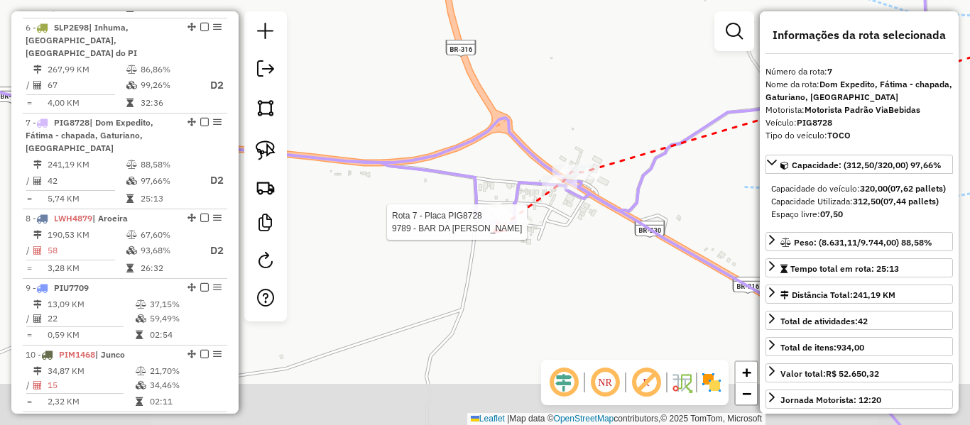
click at [494, 229] on div at bounding box center [492, 222] width 36 height 14
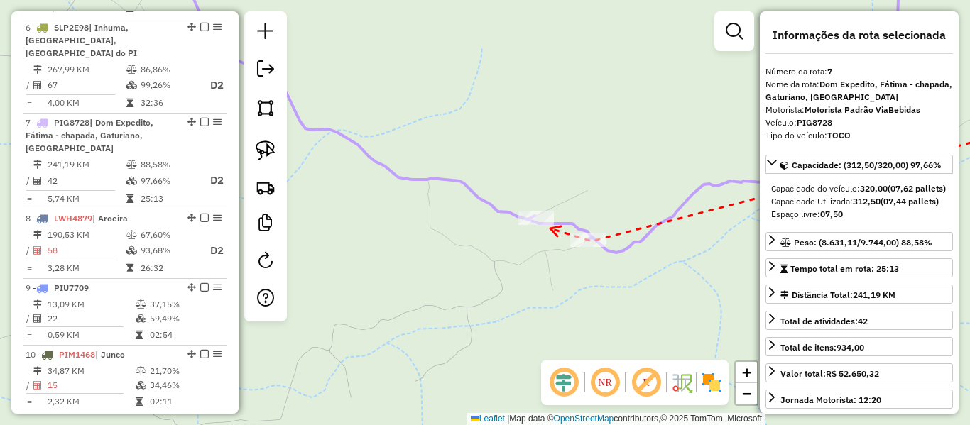
click at [545, 225] on div at bounding box center [536, 218] width 36 height 14
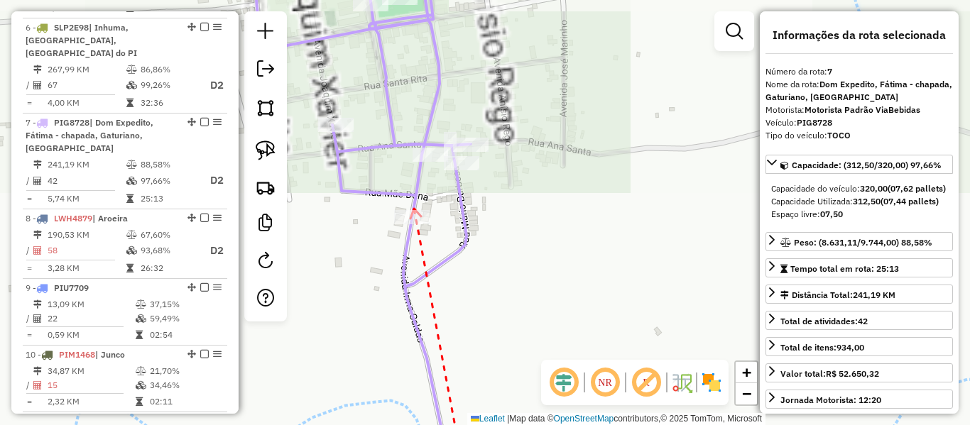
click at [414, 209] on icon at bounding box center [415, 214] width 11 height 10
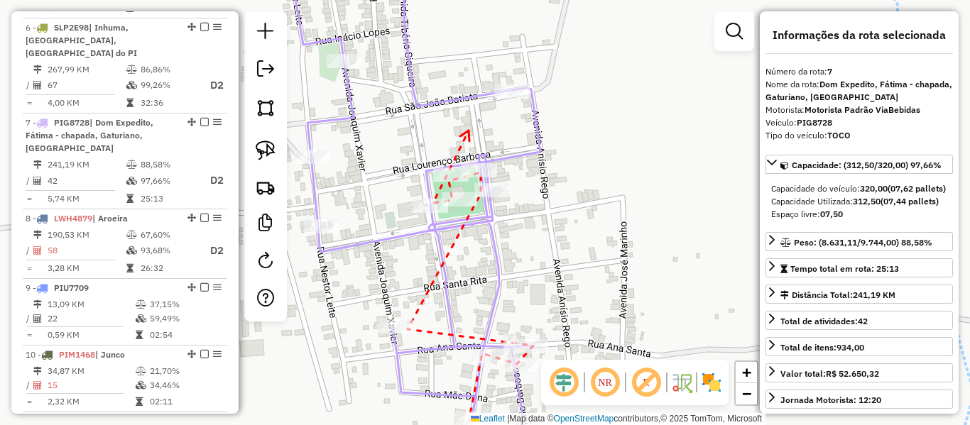
drag, startPoint x: 409, startPoint y: 117, endPoint x: 517, endPoint y: 204, distance: 138.8
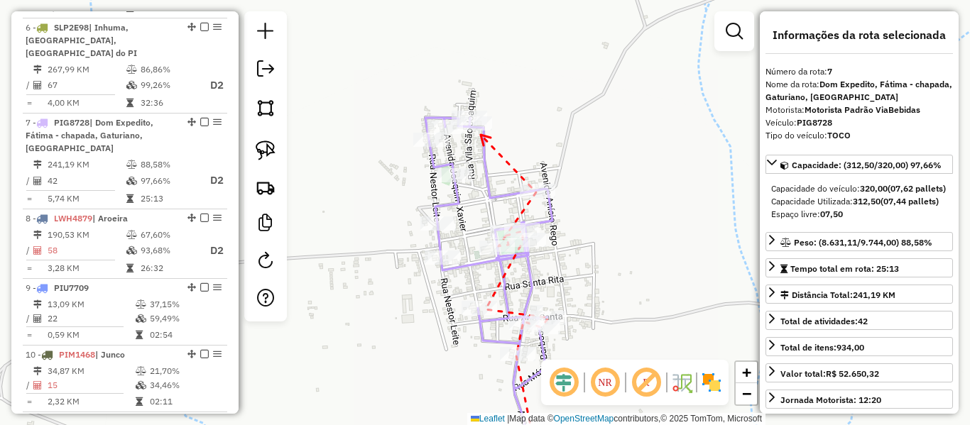
click at [480, 131] on div at bounding box center [475, 123] width 36 height 14
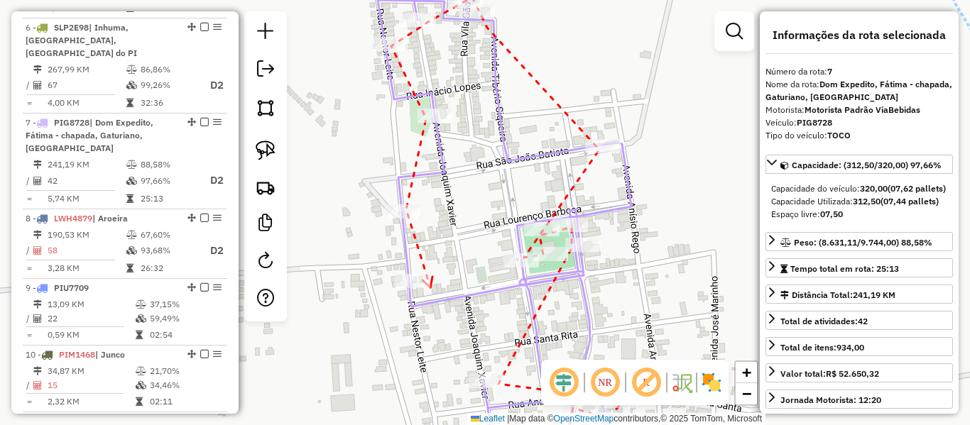
click at [418, 288] on div at bounding box center [413, 281] width 36 height 14
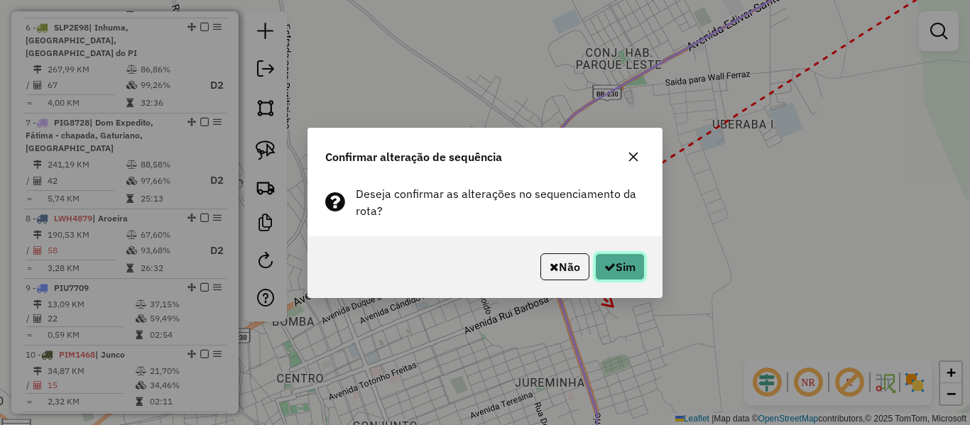
click at [606, 266] on icon "button" at bounding box center [609, 266] width 11 height 11
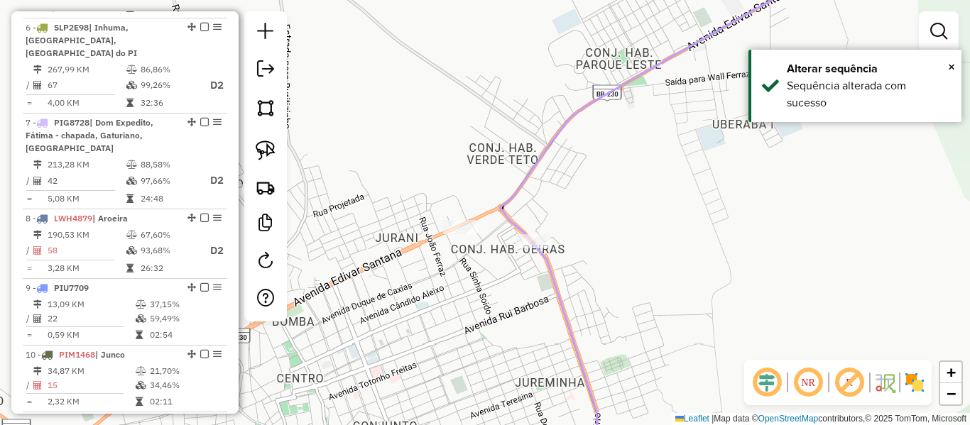
click at [552, 283] on icon at bounding box center [673, 201] width 347 height 489
select select "**********"
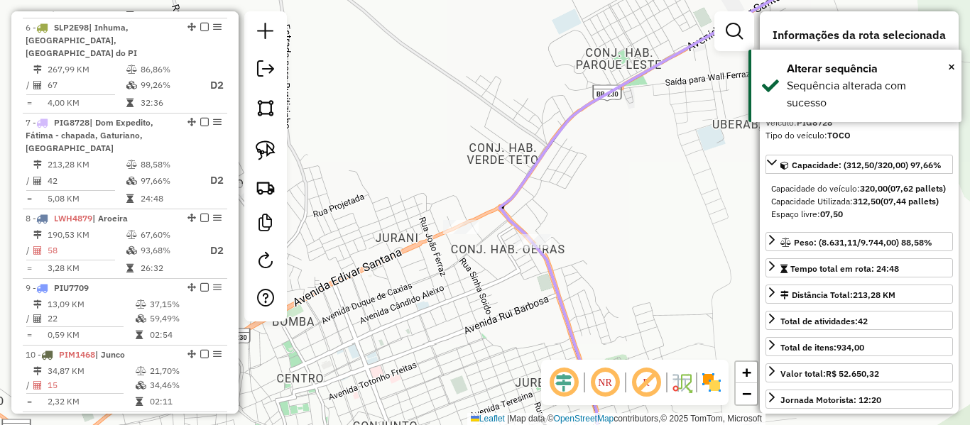
drag, startPoint x: 581, startPoint y: 256, endPoint x: 589, endPoint y: 197, distance: 58.8
click at [588, 212] on div "Janela de atendimento Grade de atendimento Capacidade Transportadoras Veículos …" at bounding box center [485, 212] width 970 height 425
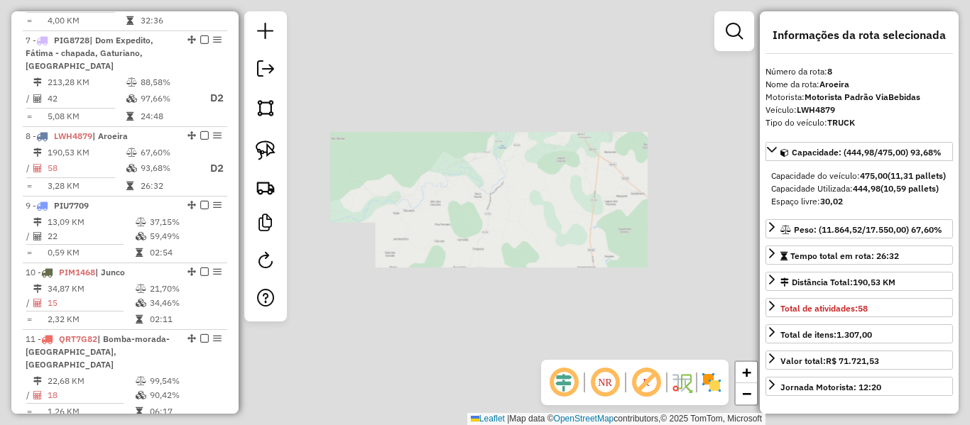
scroll to position [1142, 0]
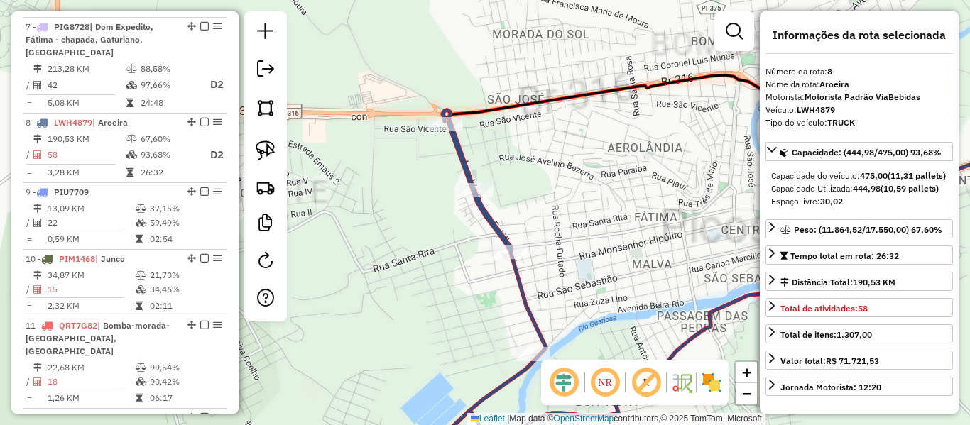
click at [456, 161] on icon at bounding box center [479, 289] width 133 height 358
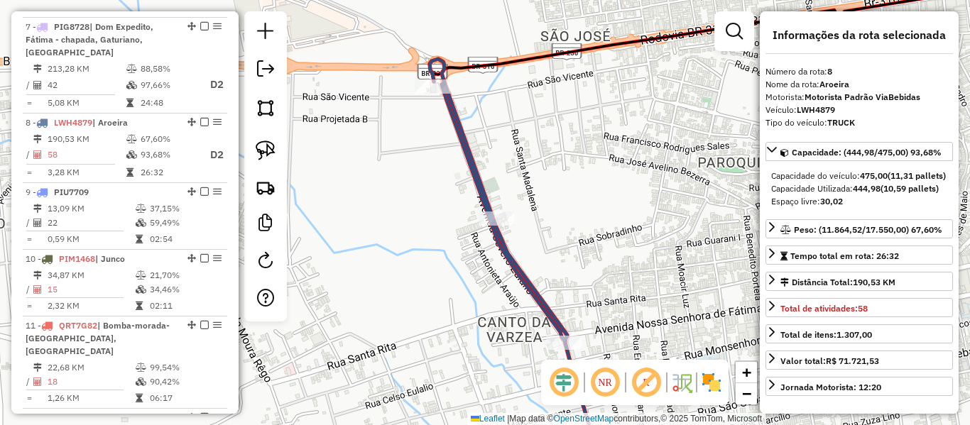
drag, startPoint x: 492, startPoint y: 278, endPoint x: 476, endPoint y: 230, distance: 50.3
click at [476, 230] on div "Janela de atendimento Grade de atendimento Capacidade Transportadoras Veículos …" at bounding box center [485, 212] width 970 height 425
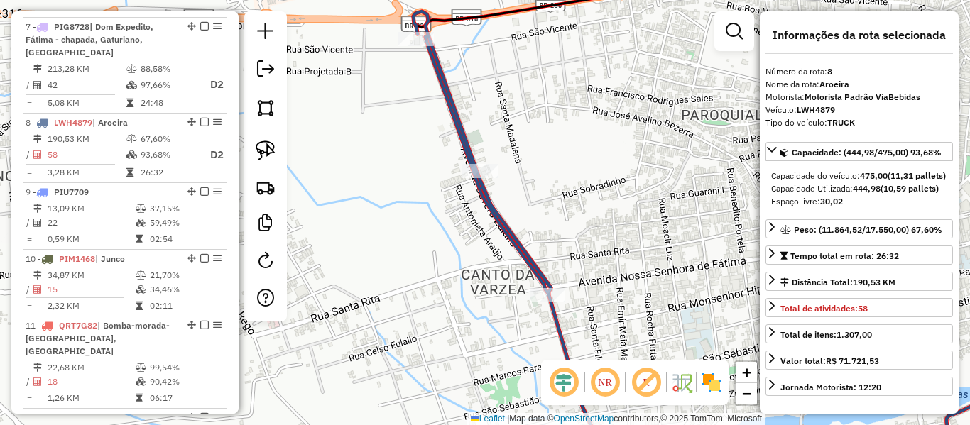
click at [515, 244] on icon at bounding box center [511, 239] width 197 height 457
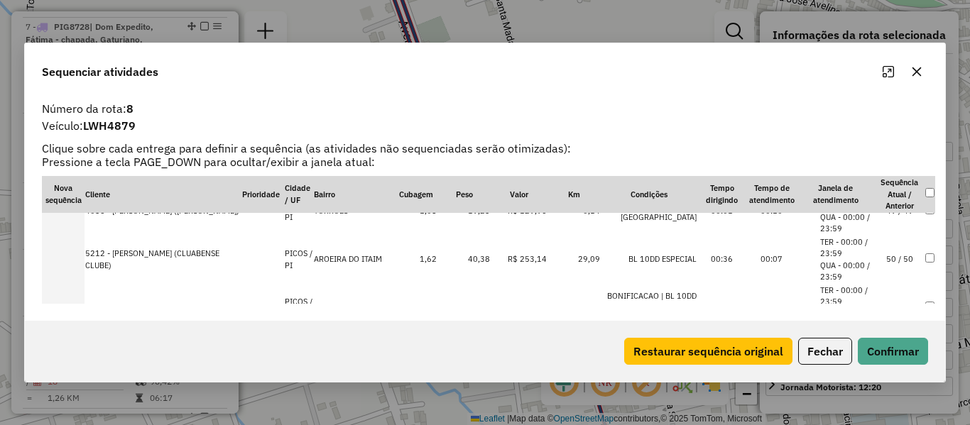
scroll to position [2722, 0]
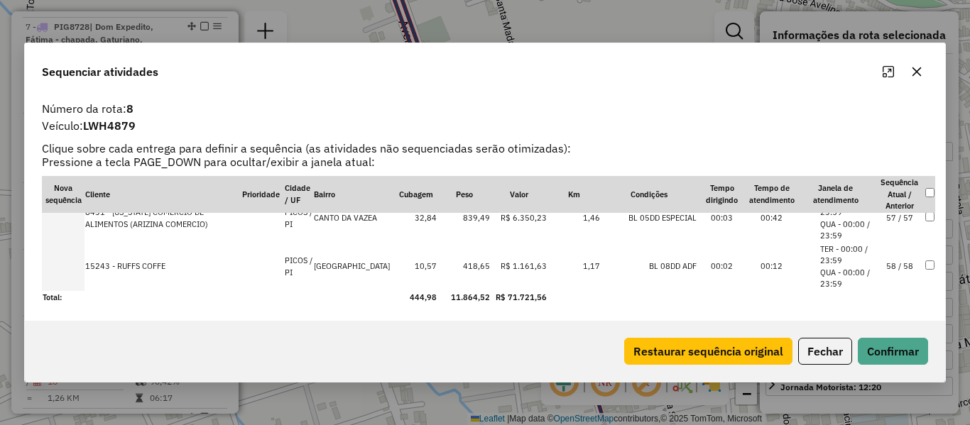
click at [892, 273] on td "58 / 58" at bounding box center [900, 267] width 50 height 48
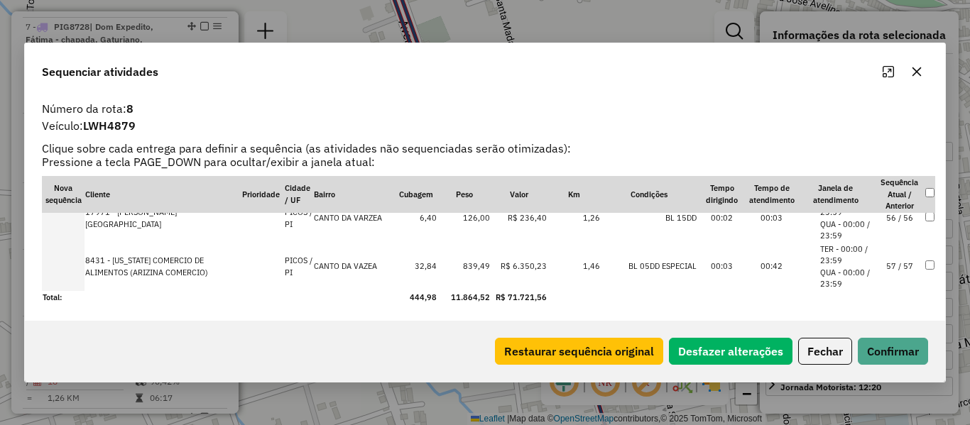
click at [892, 373] on div "Restaurar sequência original Desfazer alterações Fechar Confirmar" at bounding box center [485, 351] width 920 height 61
click at [892, 356] on button "Confirmar" at bounding box center [893, 351] width 70 height 27
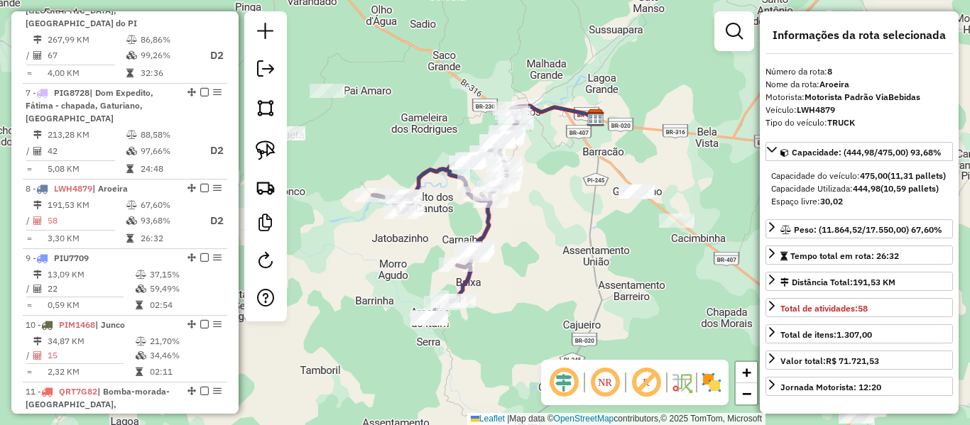
scroll to position [1142, 0]
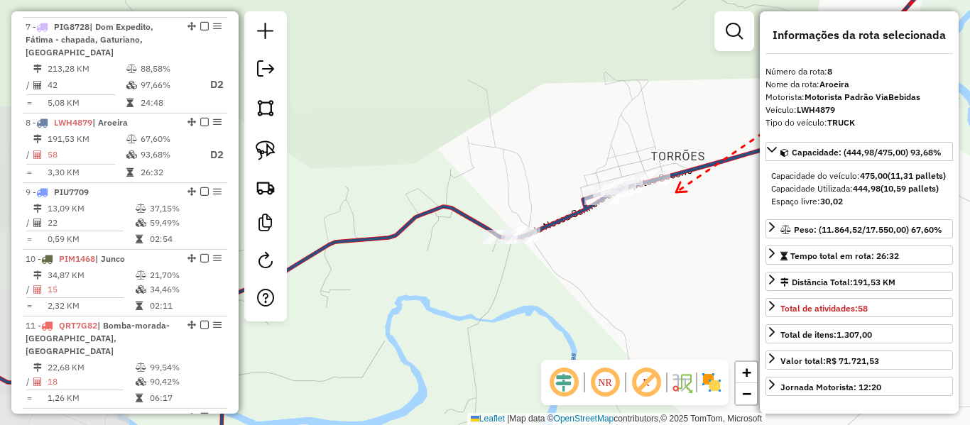
click at [669, 185] on div at bounding box center [653, 178] width 36 height 14
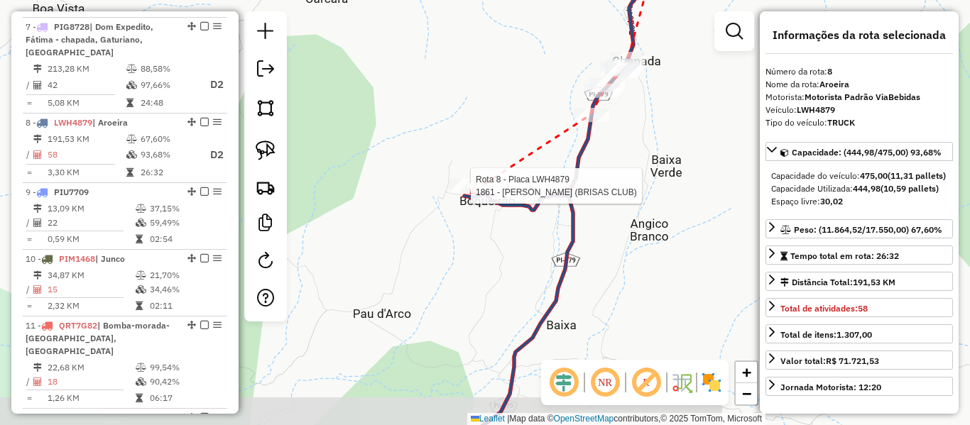
click at [471, 193] on div at bounding box center [467, 186] width 36 height 14
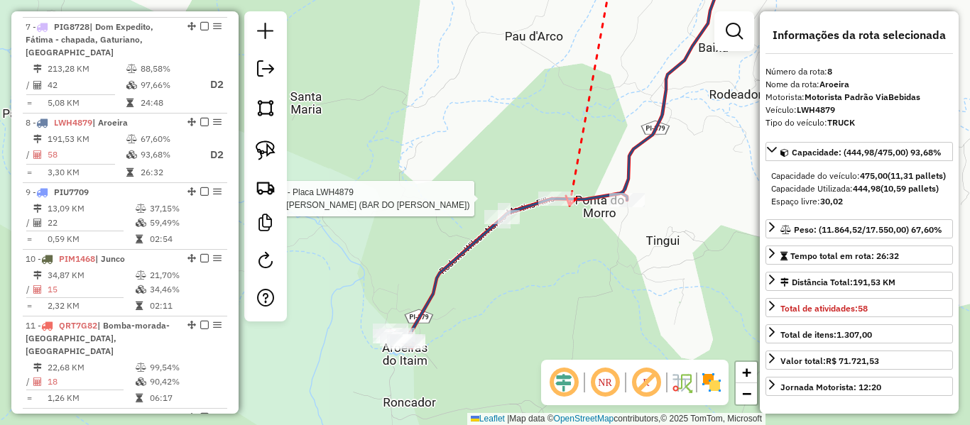
click at [568, 206] on div at bounding box center [556, 199] width 36 height 14
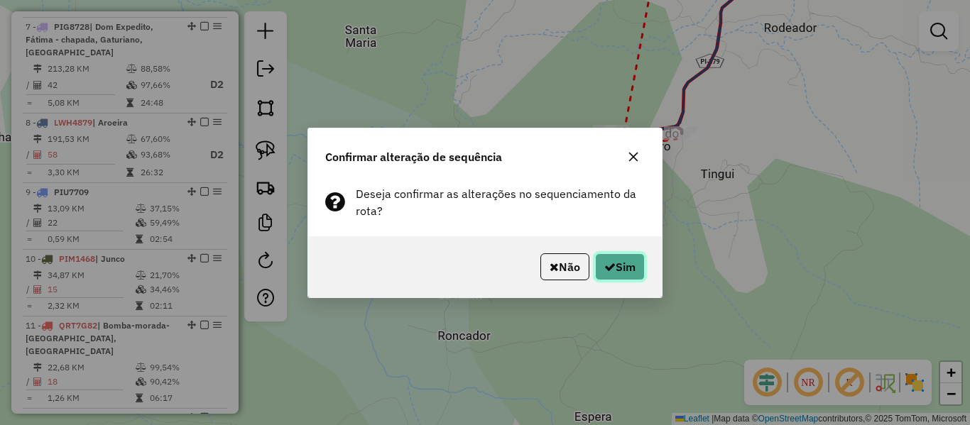
click at [616, 266] on button "Sim" at bounding box center [620, 266] width 50 height 27
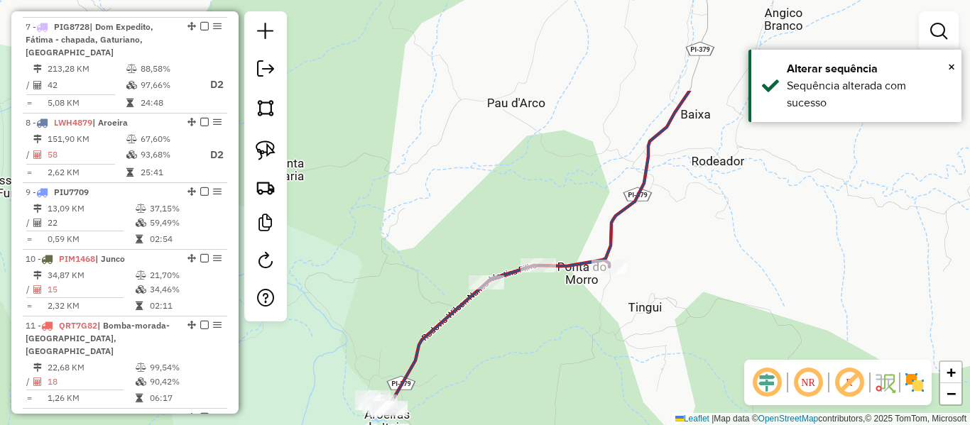
drag, startPoint x: 650, startPoint y: 80, endPoint x: 605, endPoint y: 165, distance: 95.9
click at [577, 217] on div "Janela de atendimento Grade de atendimento Capacidade Transportadoras Veículos …" at bounding box center [485, 212] width 970 height 425
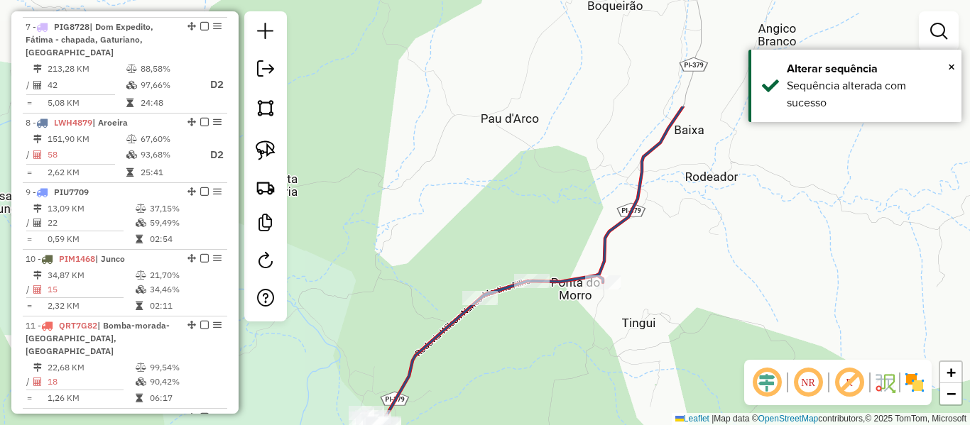
click at [545, 278] on div "Janela de atendimento Grade de atendimento Capacidade Transportadoras Veículos …" at bounding box center [485, 212] width 970 height 425
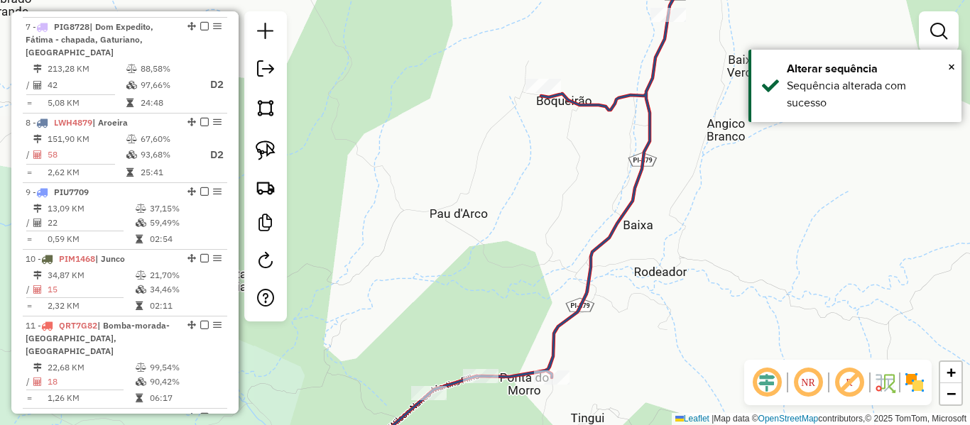
drag, startPoint x: 583, startPoint y: 226, endPoint x: 566, endPoint y: 192, distance: 38.1
click at [573, 239] on div "Janela de atendimento Grade de atendimento Capacidade Transportadoras Veículos …" at bounding box center [485, 212] width 970 height 425
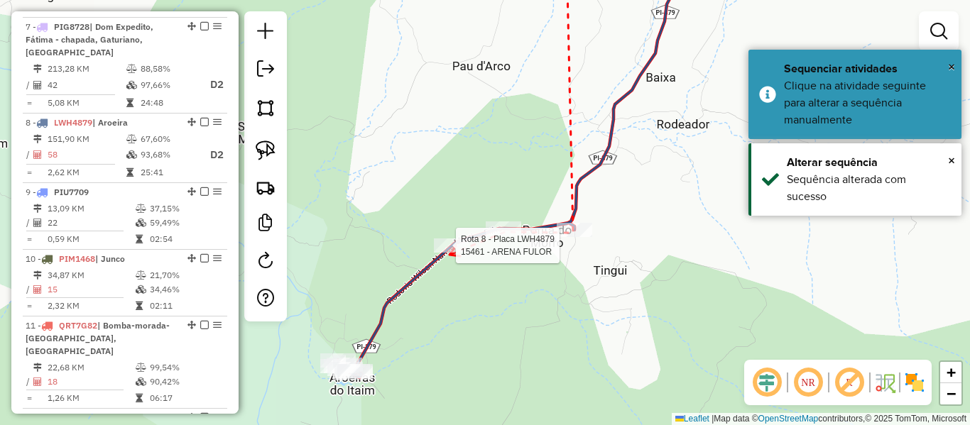
click at [448, 253] on div at bounding box center [452, 246] width 36 height 14
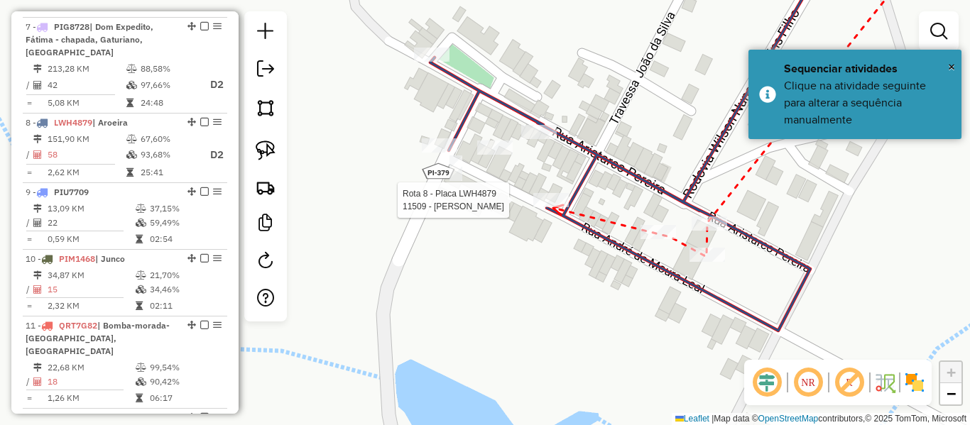
click at [553, 207] on div at bounding box center [551, 200] width 36 height 14
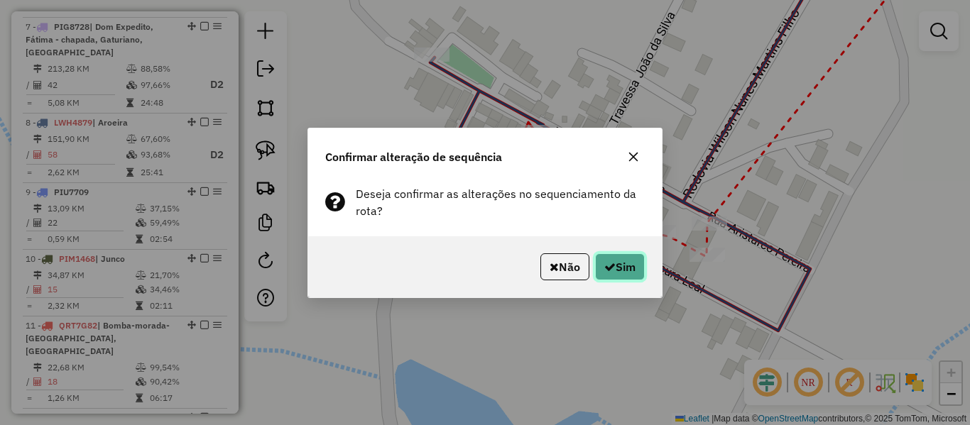
click at [627, 264] on button "Sim" at bounding box center [620, 266] width 50 height 27
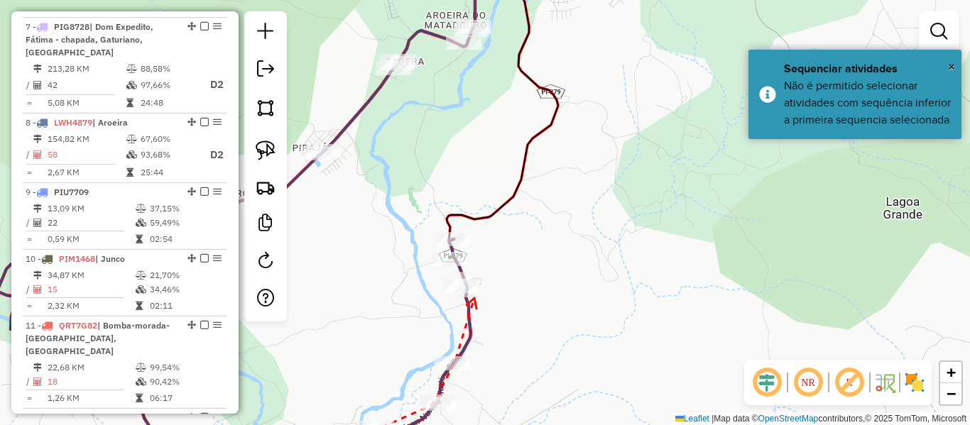
click at [456, 293] on div at bounding box center [461, 286] width 36 height 14
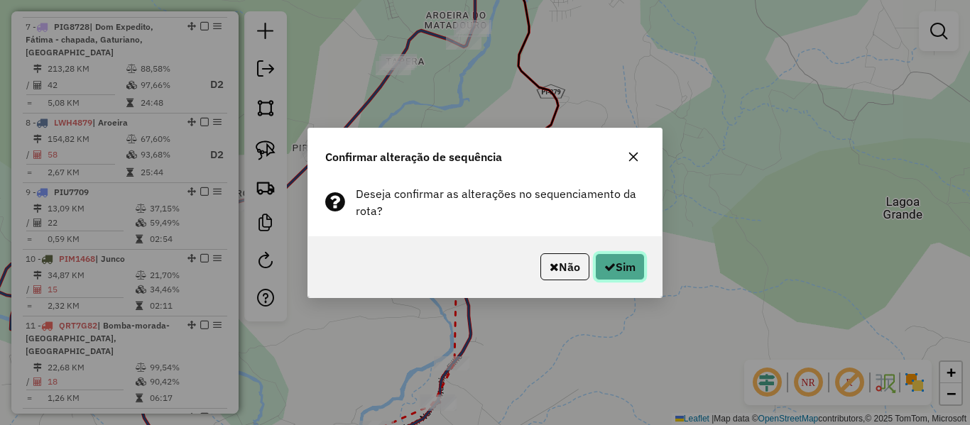
click at [627, 258] on button "Sim" at bounding box center [620, 266] width 50 height 27
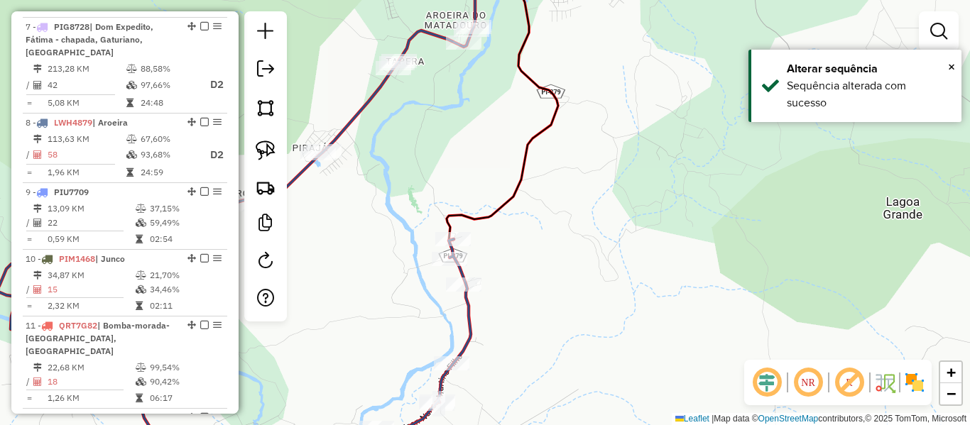
click at [469, 323] on icon at bounding box center [202, 212] width 598 height 511
select select "**********"
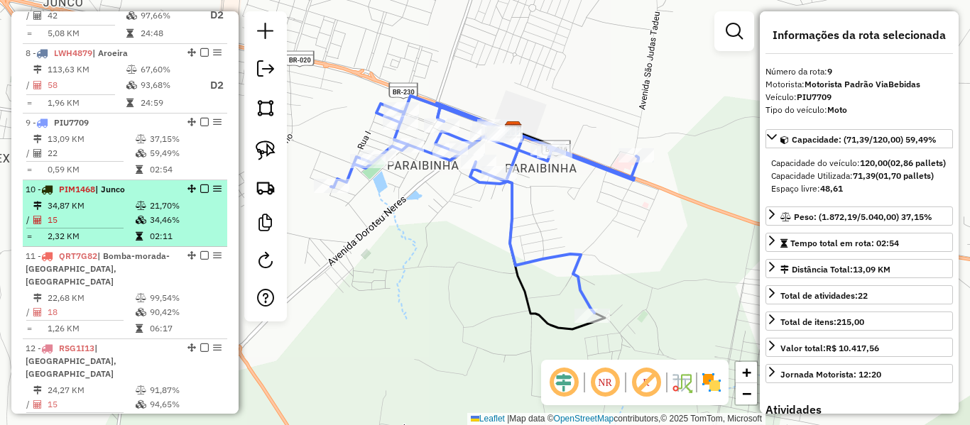
scroll to position [1140, 0]
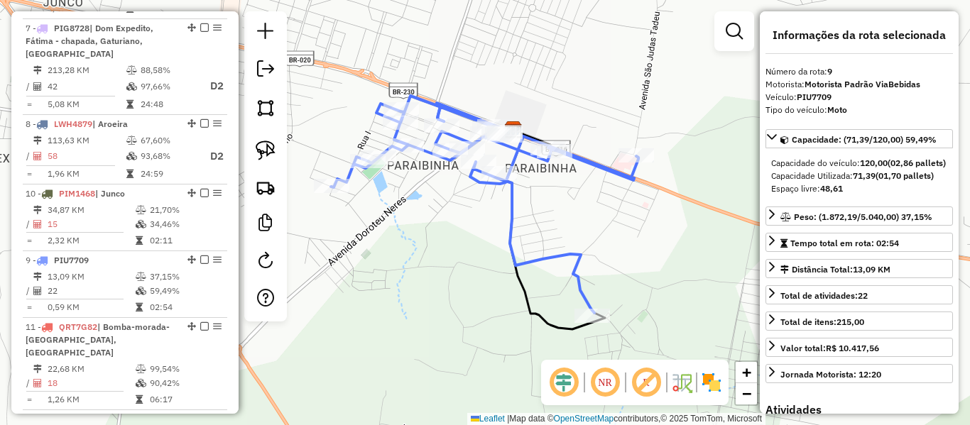
drag, startPoint x: 187, startPoint y: 154, endPoint x: 178, endPoint y: 114, distance: 41.4
click at [151, 217] on td "34,46%" at bounding box center [185, 224] width 72 height 14
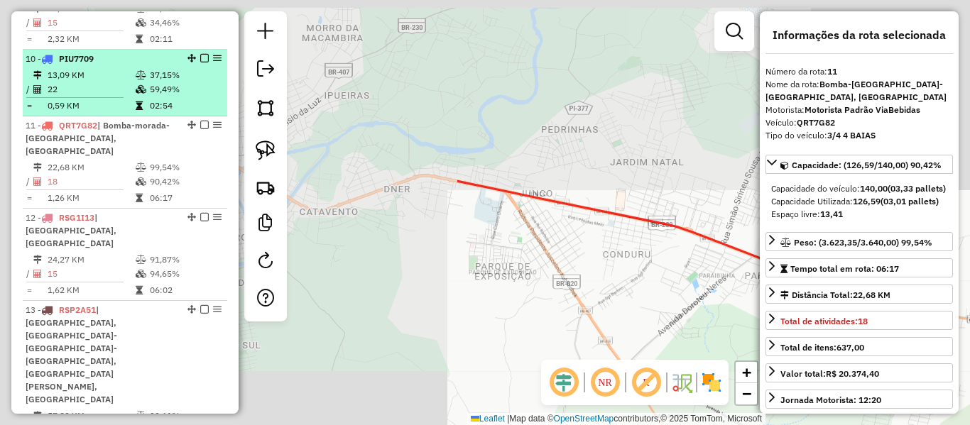
scroll to position [1345, 0]
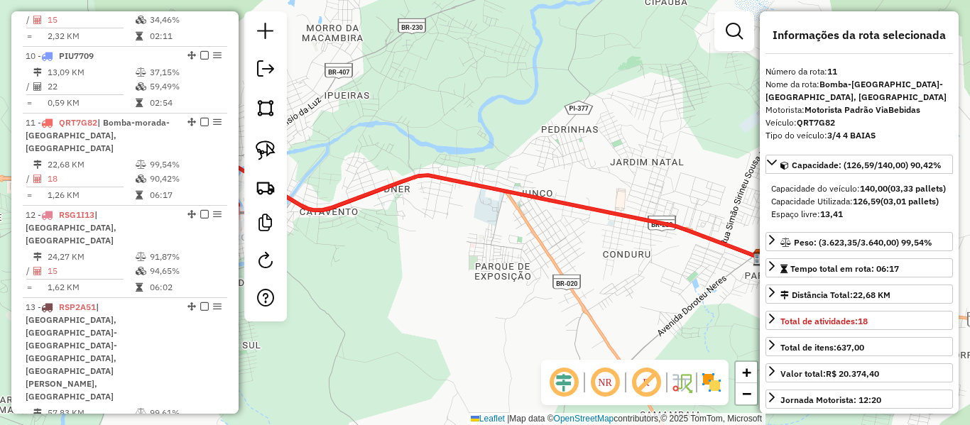
click at [844, 113] on hb-router-mapa "Informações da Sessão 991133 - 19/08/2025 Criação: 18/08/2025 18:08 Depósito: V…" at bounding box center [485, 212] width 970 height 425
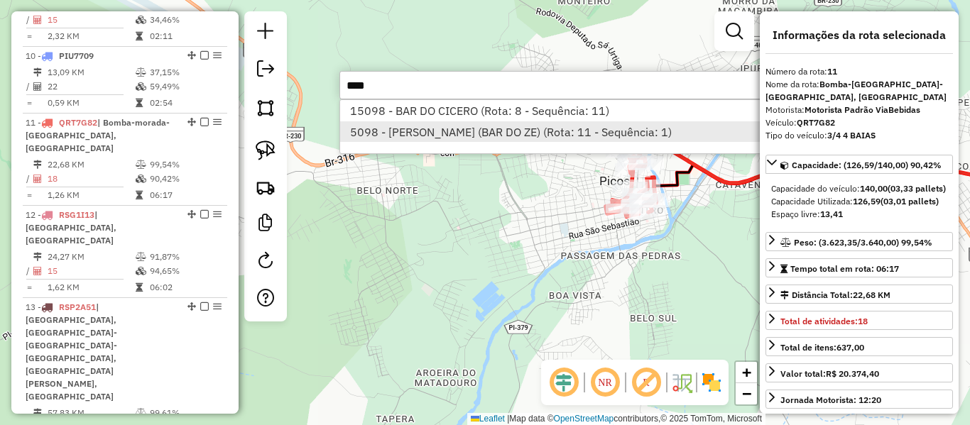
type input "****"
click at [478, 134] on li "5098 - PEDRO HENRIQUE LEAL DA SILVA C (BAR DO ZE) (Rota: 11 - Sequência: 1)" at bounding box center [552, 131] width 425 height 21
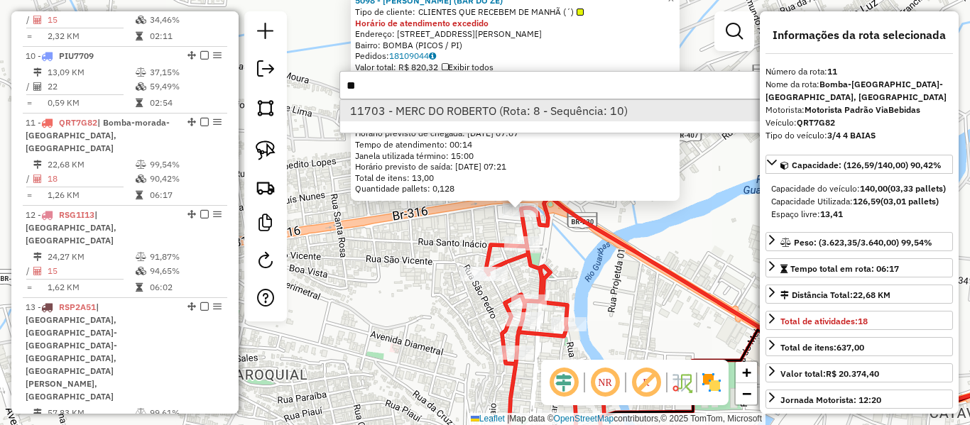
type input "*"
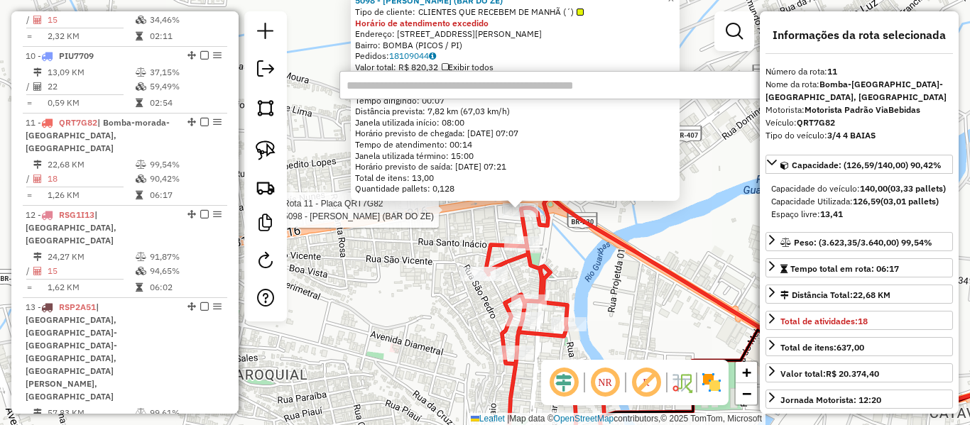
click at [466, 248] on div "Rota 11 - Placa QRT7G82 5098 - PEDRO HENRIQUE LEAL DA SILVA C (BAR DO ZE) 5098 …" at bounding box center [485, 212] width 970 height 425
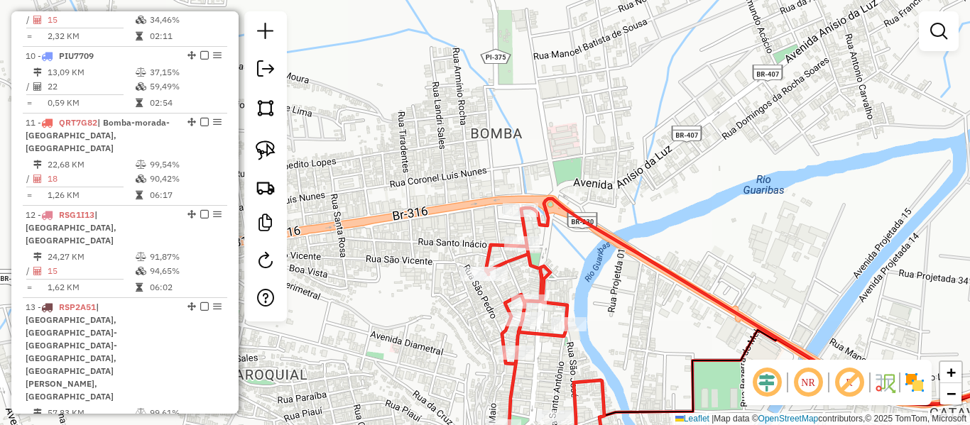
click at [440, 175] on div "Janela de atendimento Grade de atendimento Capacidade Transportadoras Veículos …" at bounding box center [485, 212] width 970 height 425
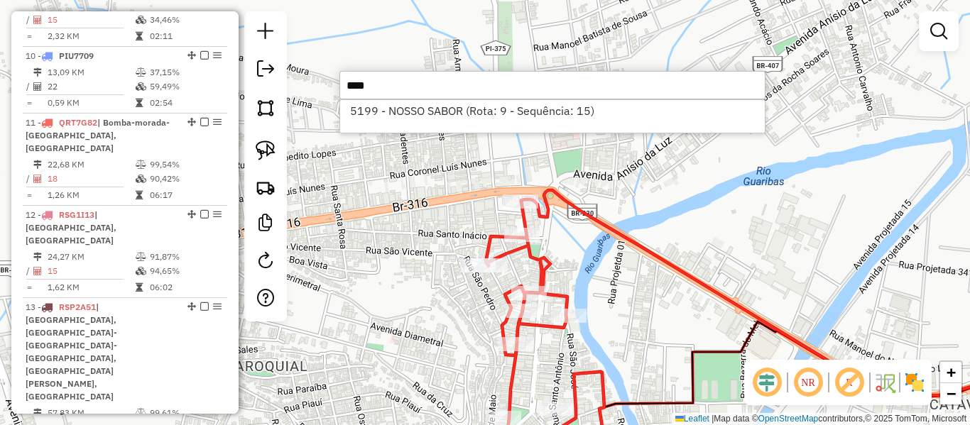
click at [442, 98] on input "****" at bounding box center [552, 85] width 426 height 28
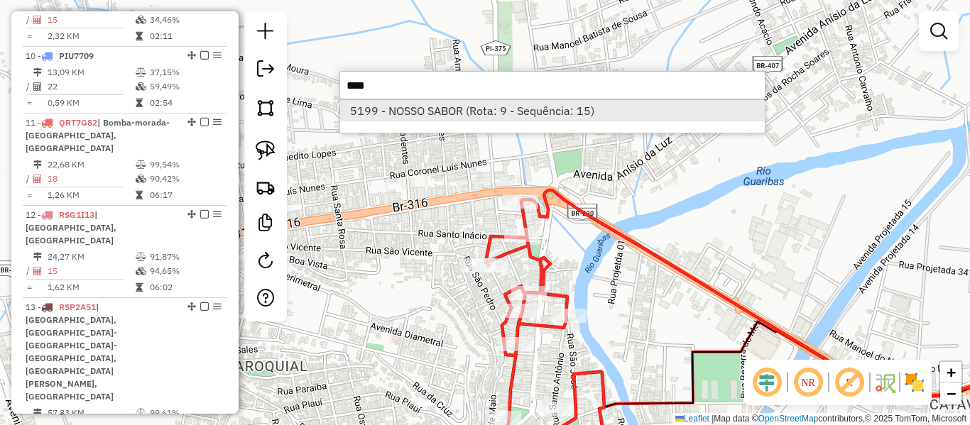
type input "****"
click at [444, 102] on li "5199 - NOSSO SABOR (Rota: 9 - Sequência: 15)" at bounding box center [552, 110] width 425 height 21
select select "**********"
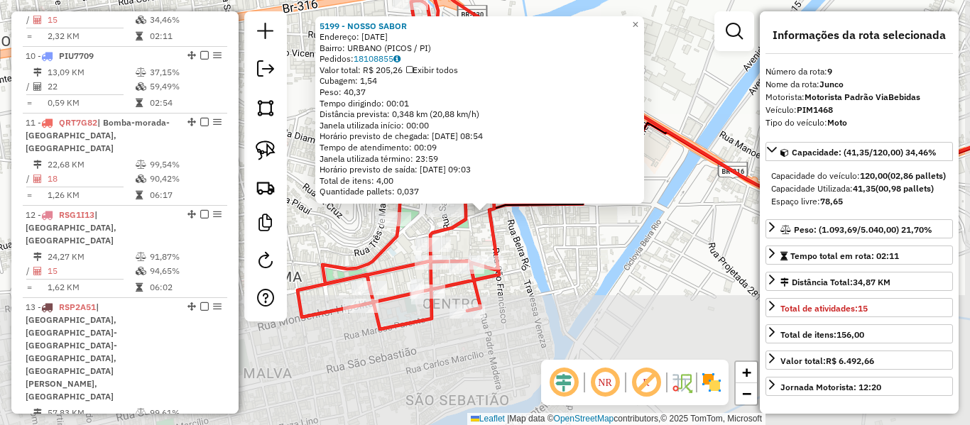
scroll to position [1211, 0]
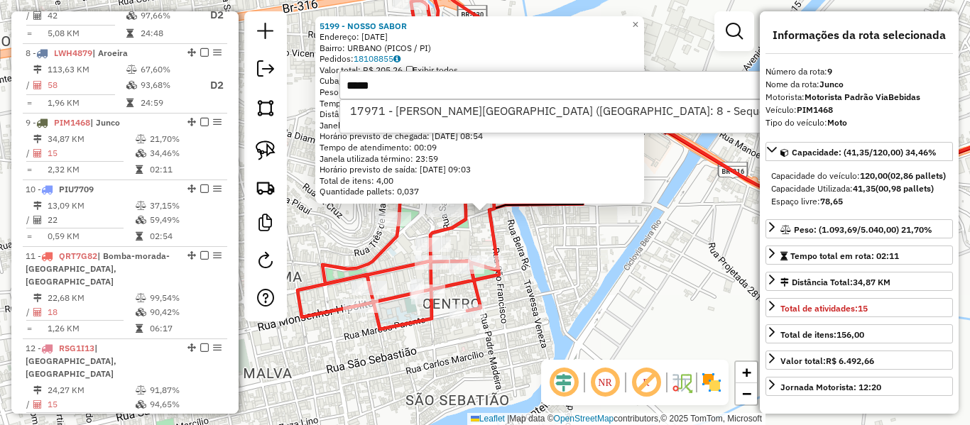
type input "*****"
click at [444, 102] on li "17971 - WAI SERRANO HOTEL (Rota: 8 - Sequência: 2)" at bounding box center [576, 110] width 473 height 21
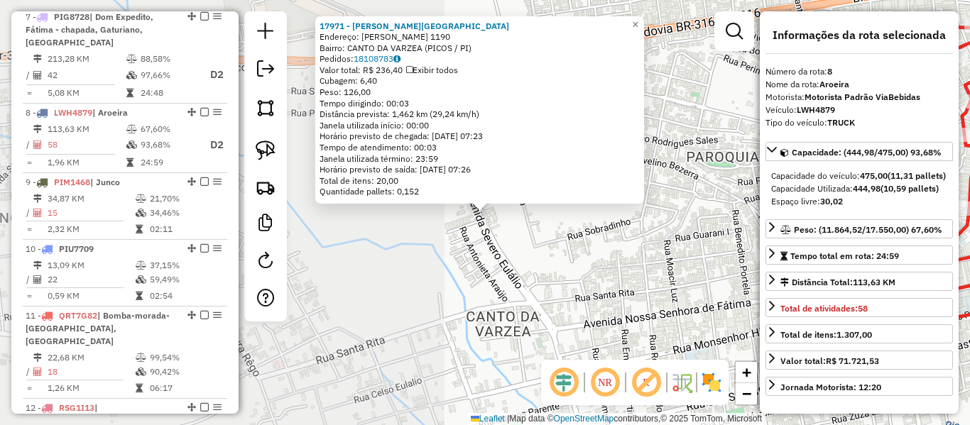
scroll to position [1142, 0]
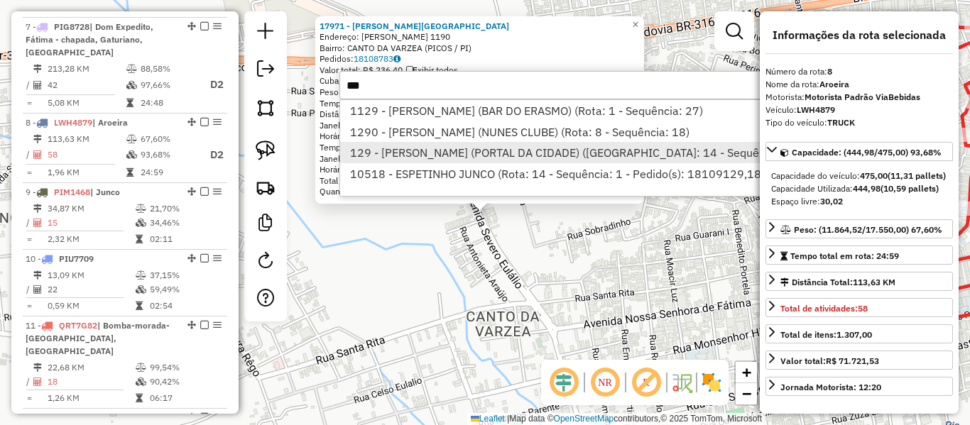
type input "***"
click at [432, 148] on li "129 - [PERSON_NAME] (PORTAL DA CIDADE) ([GEOGRAPHIC_DATA]: 14 - Sequência: 5)" at bounding box center [608, 152] width 536 height 21
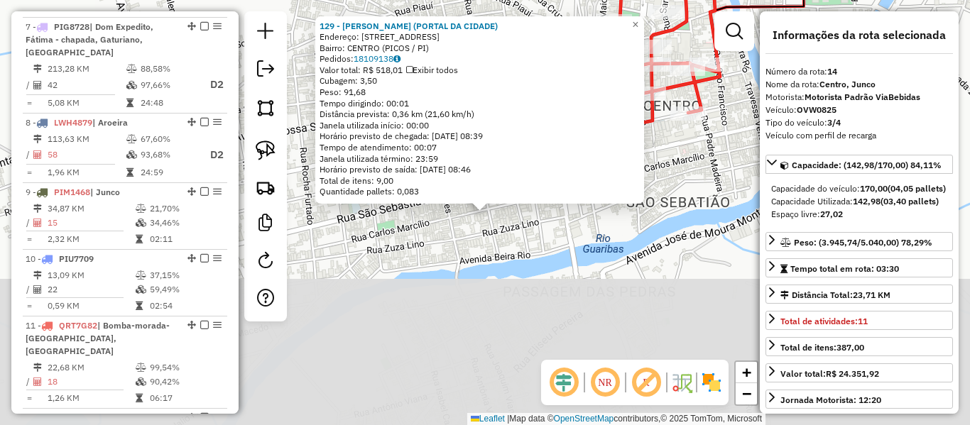
scroll to position [1596, 0]
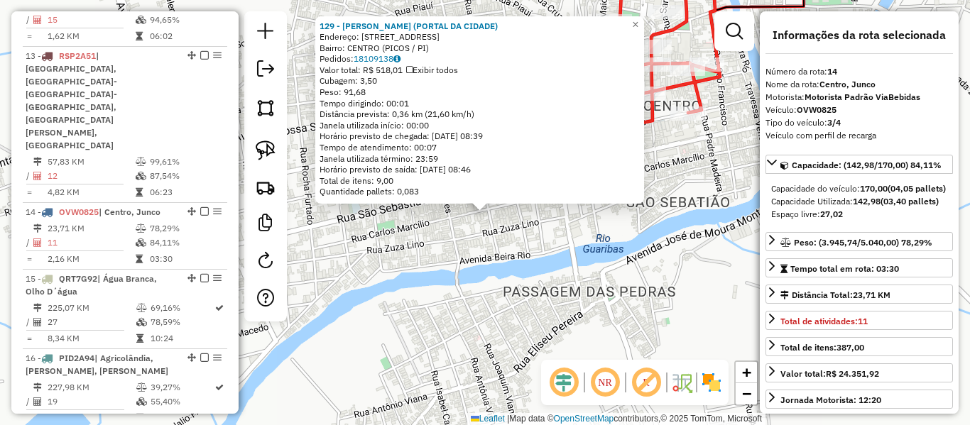
click at [549, 247] on div "129 - [PERSON_NAME] (PORTAL DA CIDADE) Endereço: [STREET_ADDRESS][PERSON_NAME] …" at bounding box center [485, 212] width 970 height 425
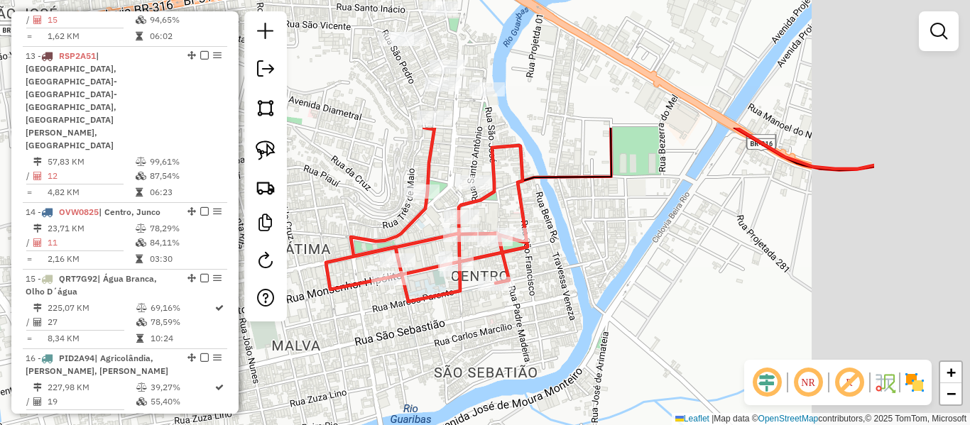
drag, startPoint x: 604, startPoint y: 240, endPoint x: 415, endPoint y: 400, distance: 247.4
click at [415, 400] on div "Janela de atendimento Grade de atendimento Capacidade Transportadoras Veículos …" at bounding box center [485, 212] width 970 height 425
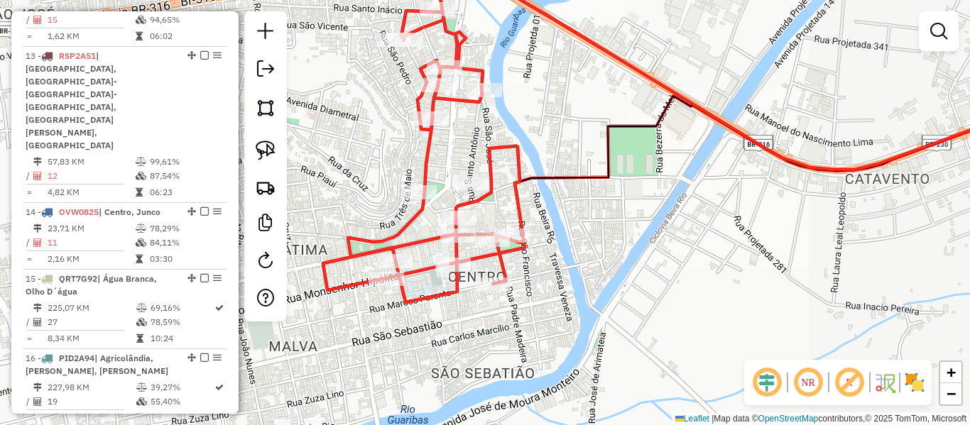
drag, startPoint x: 357, startPoint y: 144, endPoint x: 393, endPoint y: 260, distance: 121.3
click at [393, 261] on div "Janela de atendimento Grade de atendimento Capacidade Transportadoras Veículos …" at bounding box center [485, 212] width 970 height 425
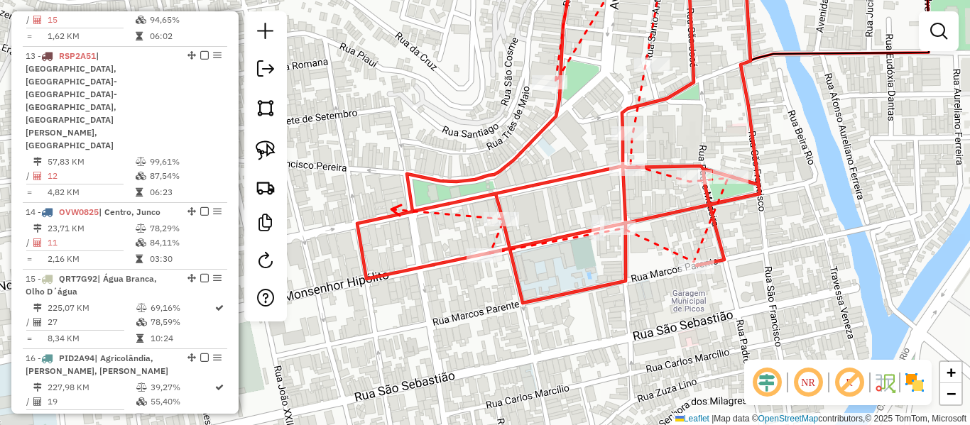
drag, startPoint x: 447, startPoint y: 207, endPoint x: 514, endPoint y: 172, distance: 75.3
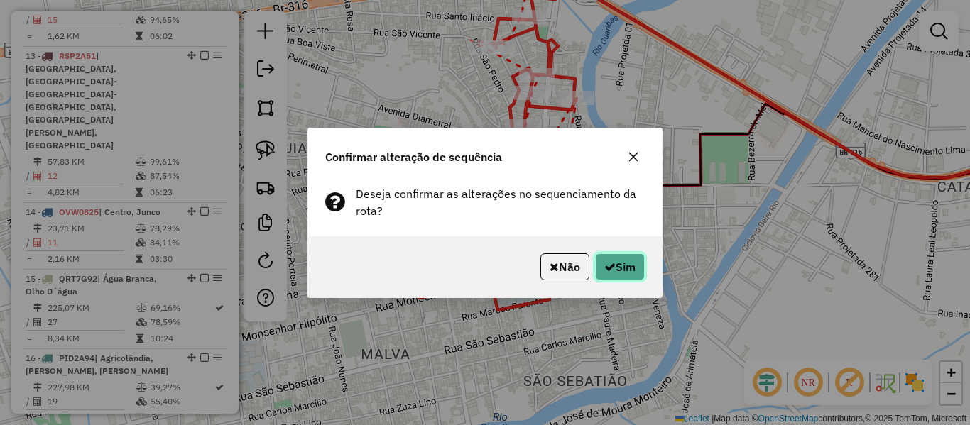
click at [622, 266] on button "Sim" at bounding box center [620, 266] width 50 height 27
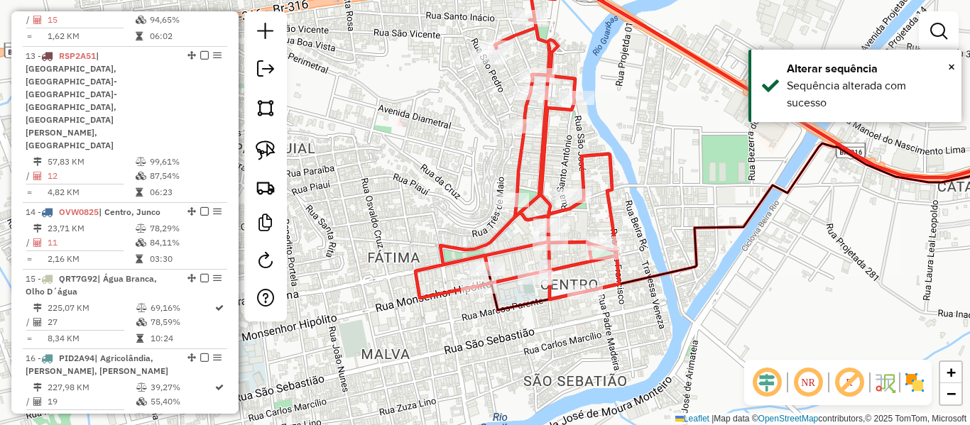
click at [577, 124] on div "Rota 11 - Placa QRT7G82 18936 - LEANDERSON FRANCI DA Janela de atendimento Grad…" at bounding box center [485, 212] width 970 height 425
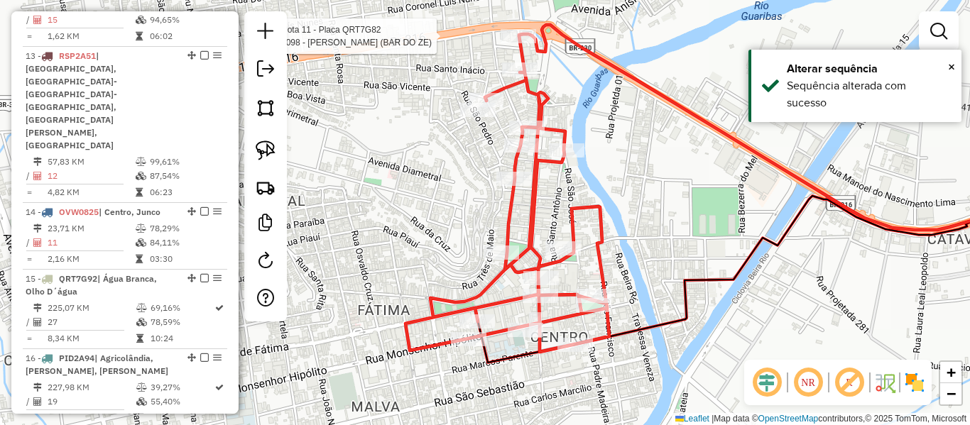
click at [533, 43] on div at bounding box center [519, 36] width 36 height 14
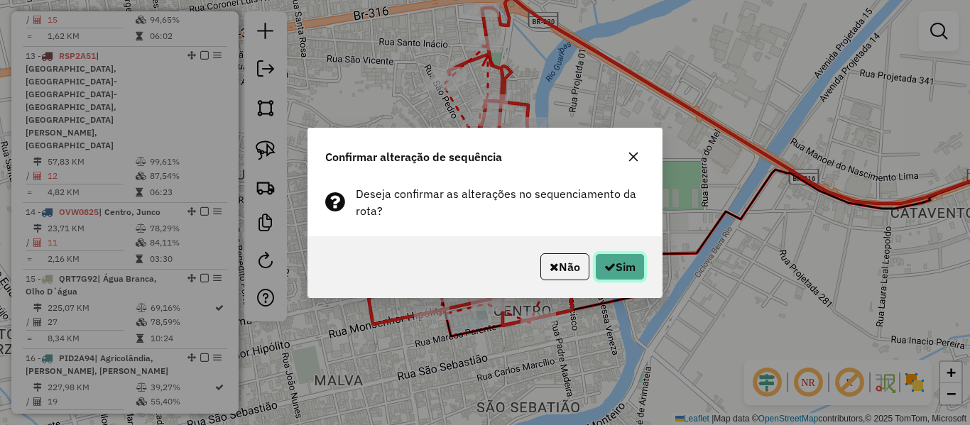
click at [618, 267] on button "Sim" at bounding box center [620, 266] width 50 height 27
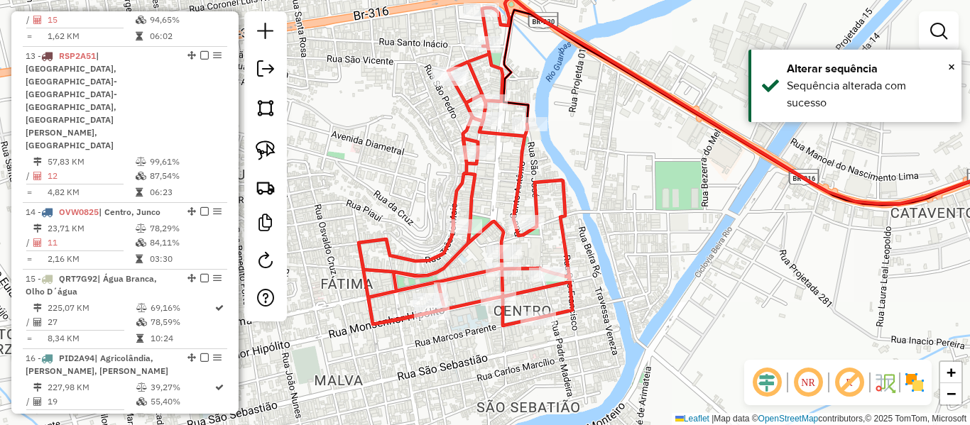
click at [502, 322] on icon at bounding box center [466, 168] width 214 height 316
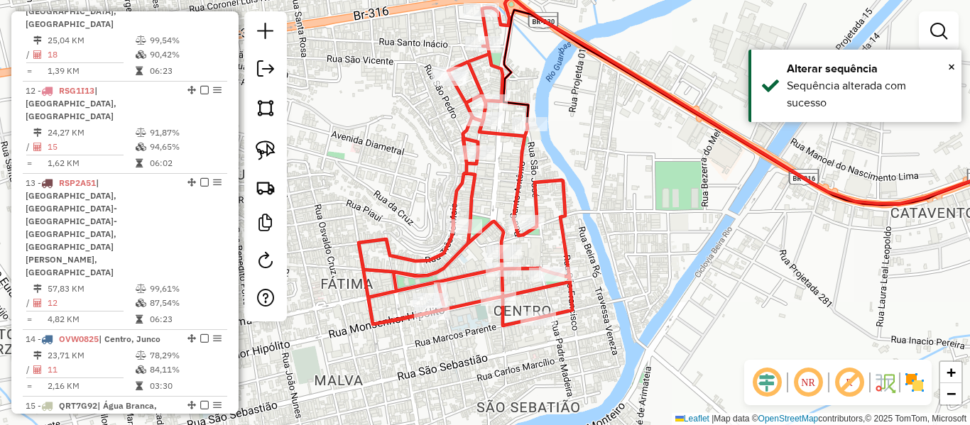
select select "**********"
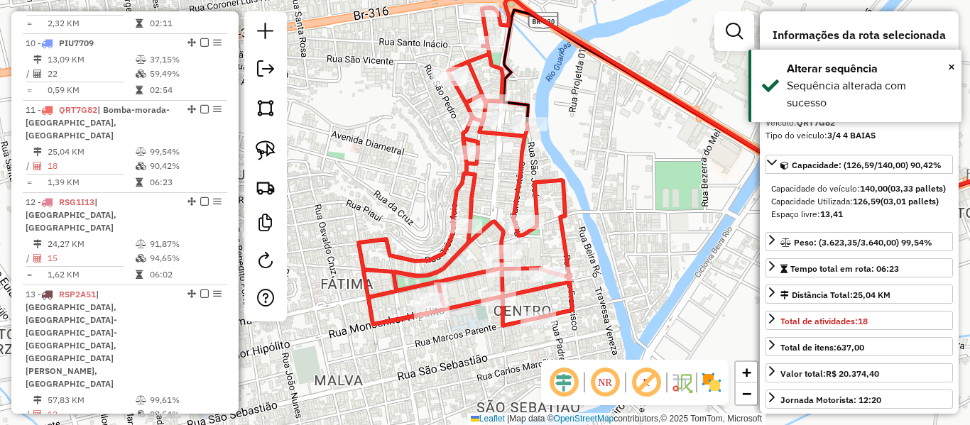
scroll to position [1345, 0]
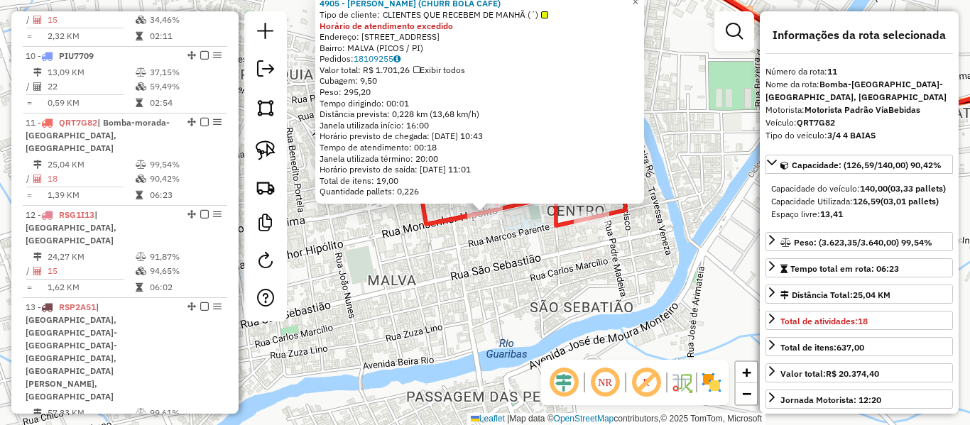
click at [440, 226] on icon at bounding box center [519, 91] width 214 height 268
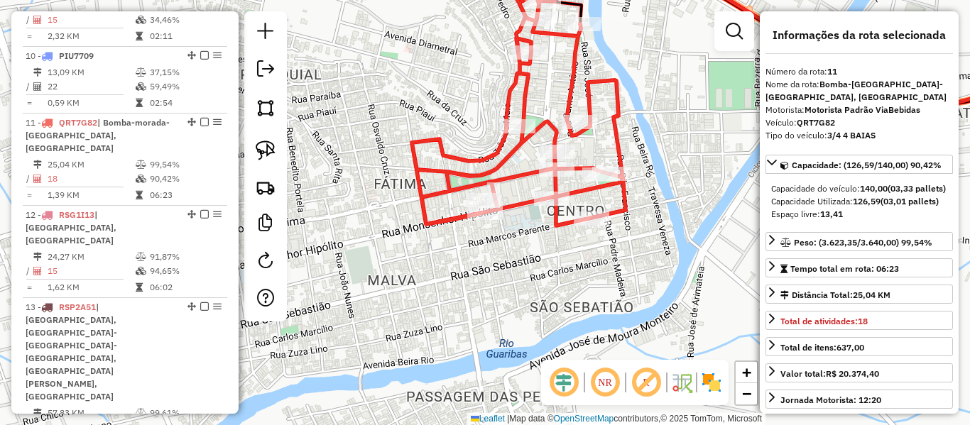
click at [438, 216] on icon at bounding box center [519, 91] width 214 height 268
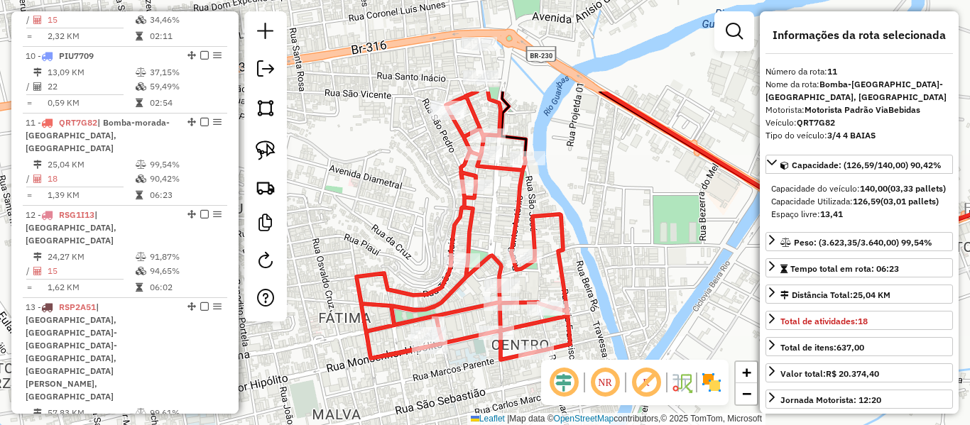
click at [376, 302] on icon at bounding box center [463, 226] width 214 height 268
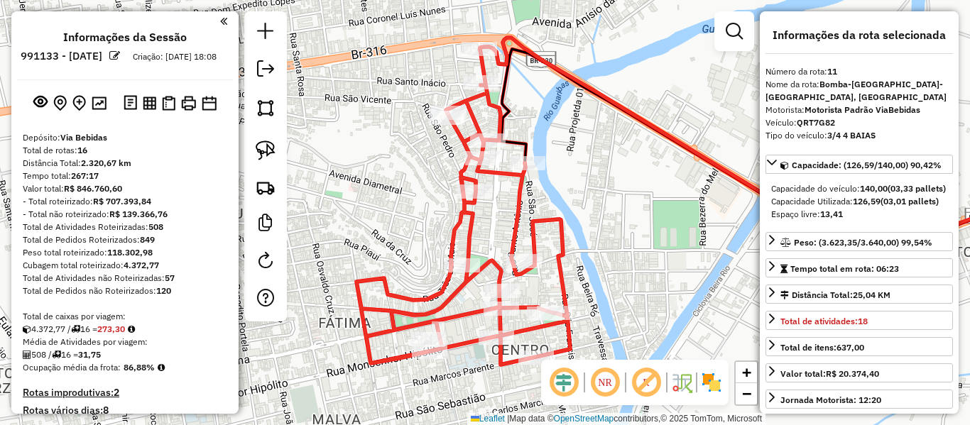
select select "**********"
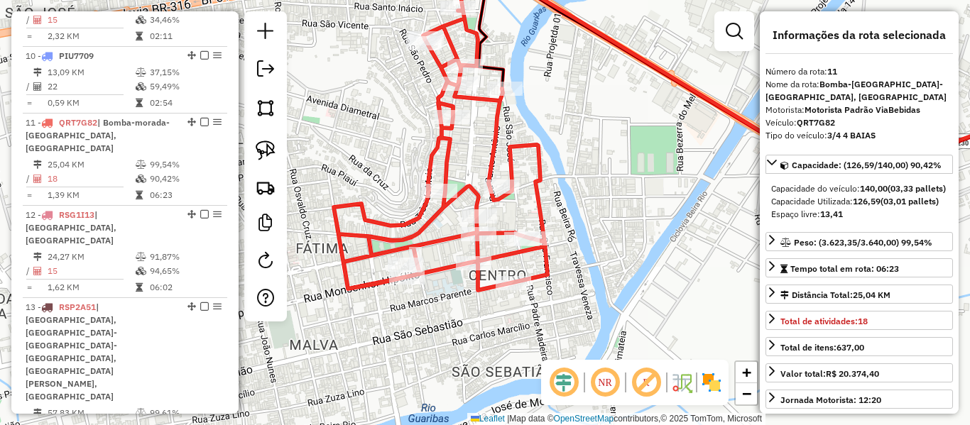
drag, startPoint x: 398, startPoint y: 144, endPoint x: 398, endPoint y: 137, distance: 7.1
click at [398, 137] on div "Janela de atendimento Grade de atendimento Capacidade Transportadoras Veículos …" at bounding box center [485, 212] width 970 height 425
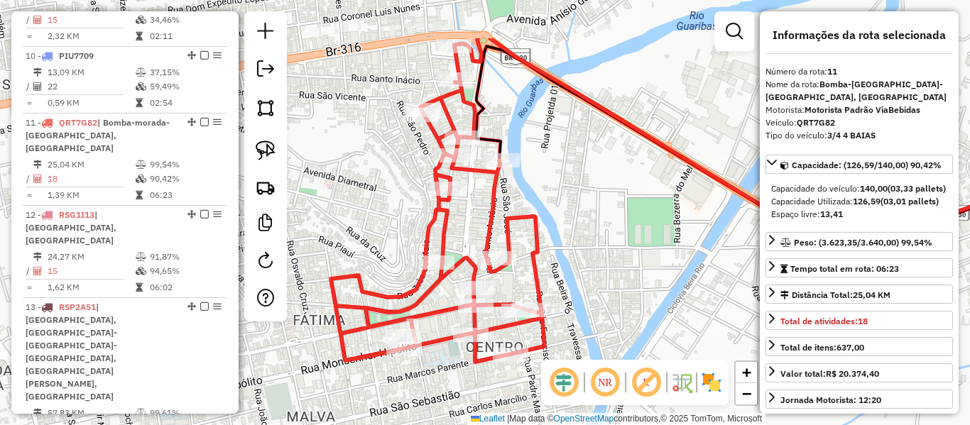
drag, startPoint x: 399, startPoint y: 243, endPoint x: 400, endPoint y: 266, distance: 23.4
click at [400, 264] on div "Janela de atendimento Grade de atendimento Capacidade Transportadoras Veículos …" at bounding box center [485, 212] width 970 height 425
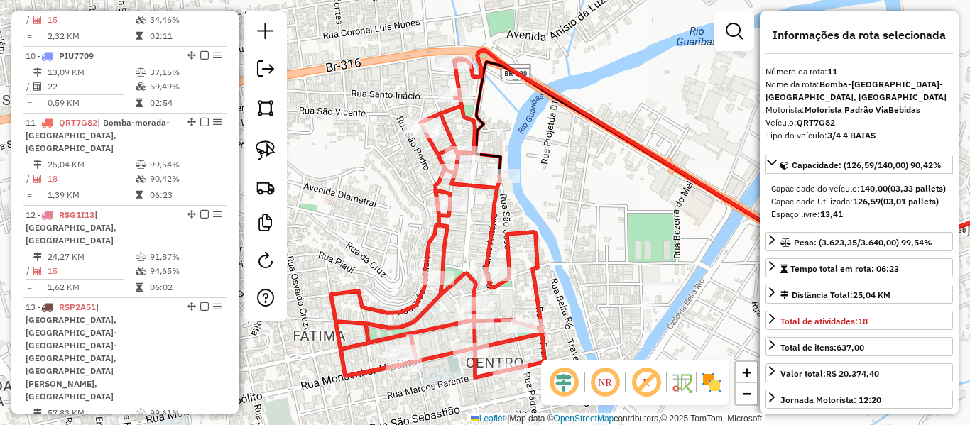
click at [496, 200] on icon at bounding box center [438, 220] width 214 height 316
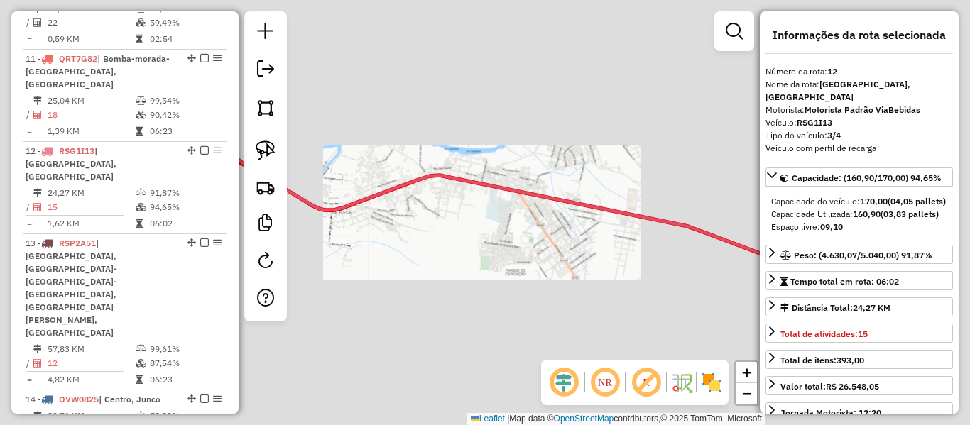
scroll to position [1424, 0]
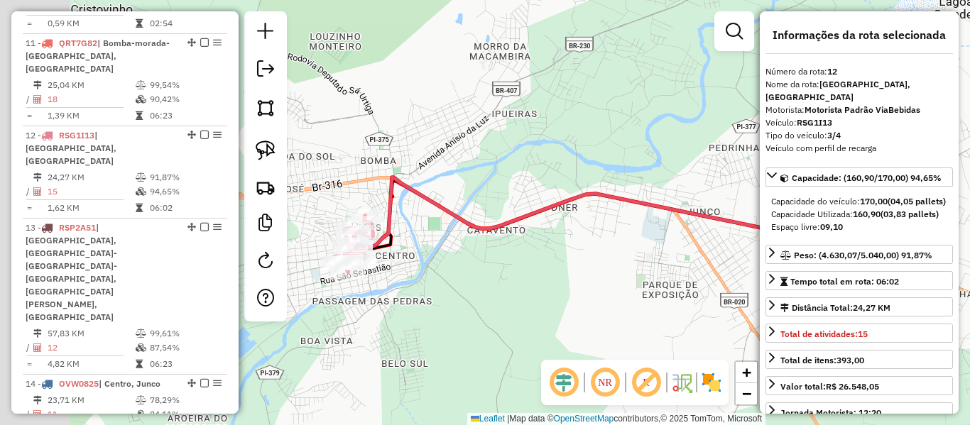
drag, startPoint x: 509, startPoint y: 149, endPoint x: 707, endPoint y: 121, distance: 200.1
click at [707, 121] on div "Janela de atendimento Grade de atendimento Capacidade Transportadoras Veículos …" at bounding box center [485, 212] width 970 height 425
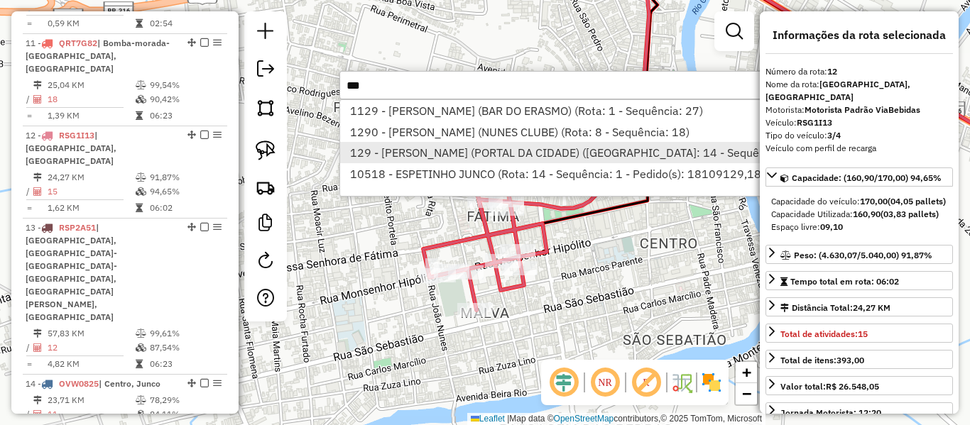
type input "***"
click at [439, 158] on li "129 - [PERSON_NAME] (PORTAL DA CIDADE) ([GEOGRAPHIC_DATA]: 14 - Sequência: 5)" at bounding box center [608, 152] width 536 height 21
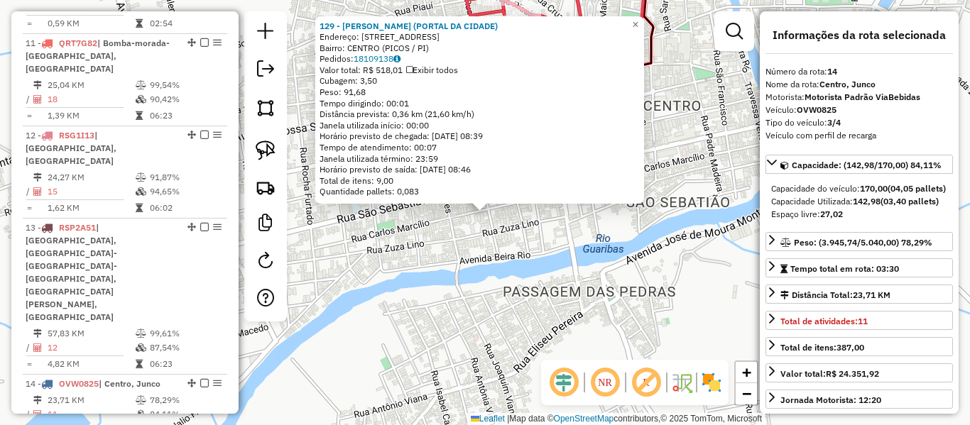
scroll to position [1596, 0]
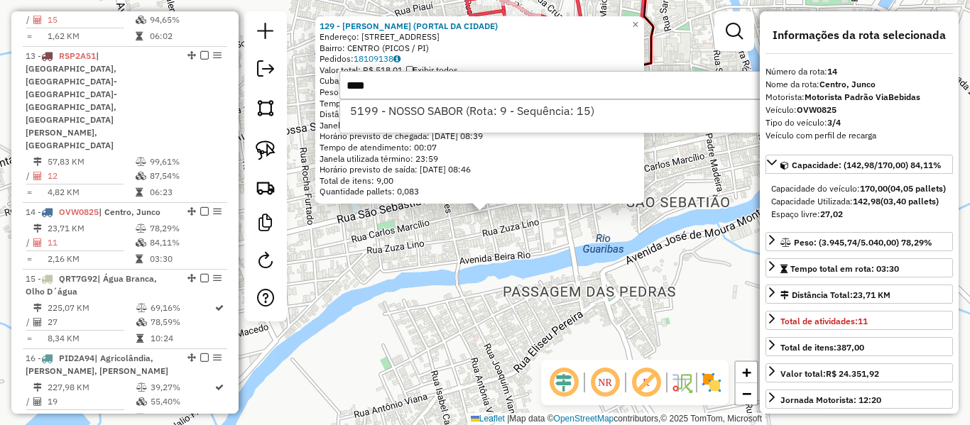
click at [438, 97] on input "****" at bounding box center [552, 85] width 426 height 28
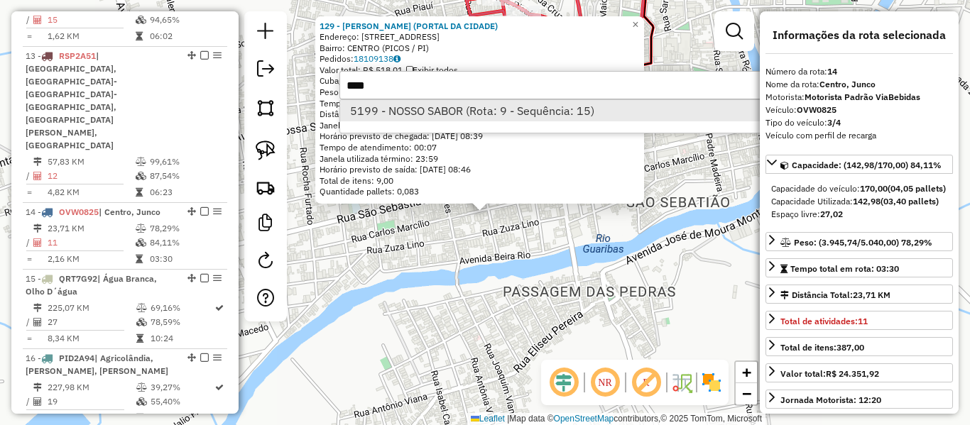
type input "****"
click at [438, 101] on li "5199 - NOSSO SABOR (Rota: 9 - Sequência: 15)" at bounding box center [552, 110] width 425 height 21
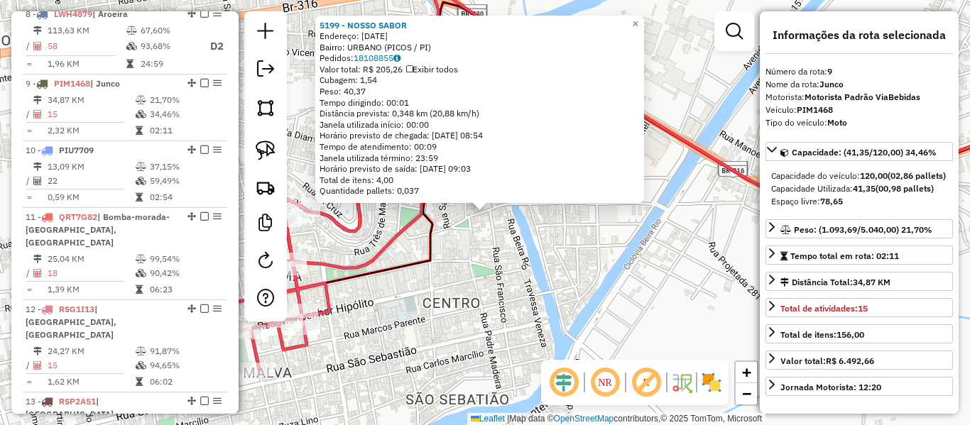
scroll to position [1211, 0]
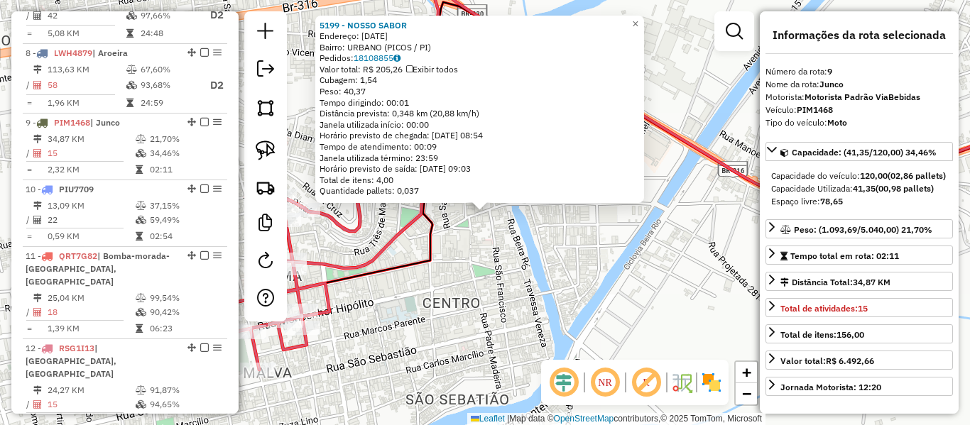
click at [447, 245] on div "5199 - NOSSO SABOR Endereço: [DATE] Bairro: URBANO (PICOS / PI) Pedidos: 181088…" at bounding box center [485, 212] width 970 height 425
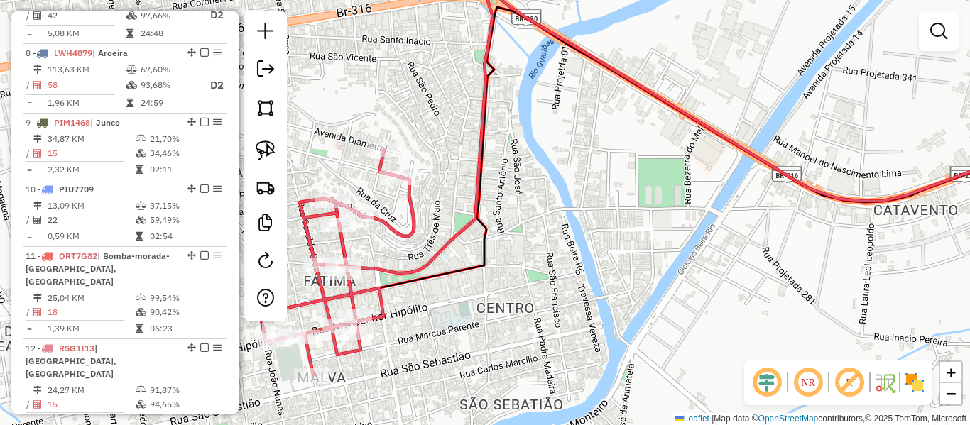
drag, startPoint x: 388, startPoint y: 255, endPoint x: 513, endPoint y: 255, distance: 125.0
click at [513, 255] on div "5199 - NOSSO SABOR Endereço: [DATE] Bairro: URBANO (PICOS / PI) Pedidos: 181088…" at bounding box center [485, 212] width 970 height 425
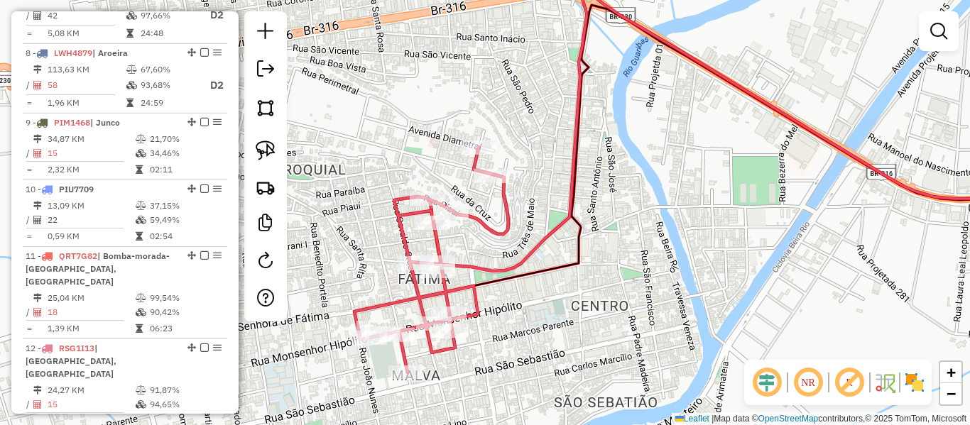
drag, startPoint x: 631, startPoint y: 200, endPoint x: 655, endPoint y: 191, distance: 25.2
click at [655, 192] on div "Janela de atendimento Grade de atendimento Capacidade Transportadoras Veículos …" at bounding box center [485, 212] width 970 height 425
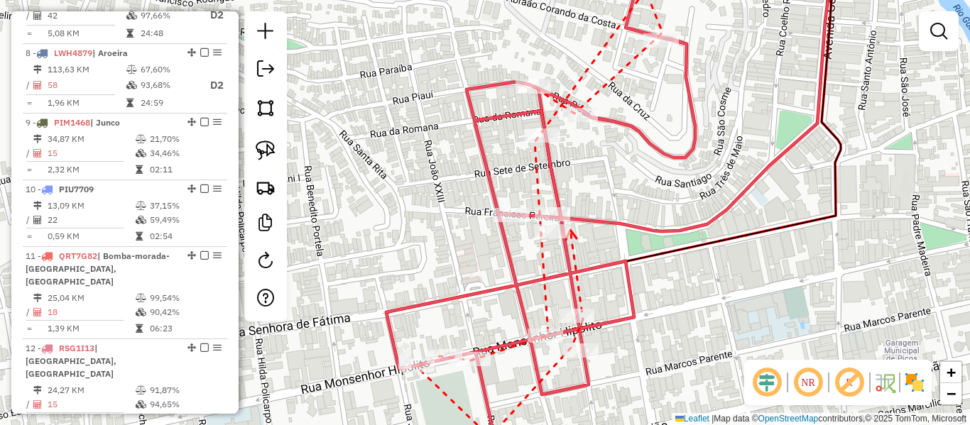
click at [547, 239] on div at bounding box center [553, 231] width 36 height 14
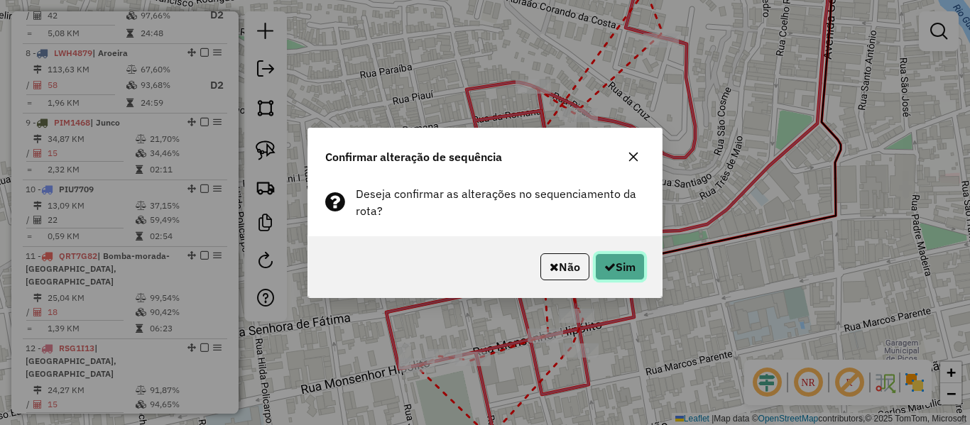
click at [611, 266] on icon "button" at bounding box center [609, 266] width 11 height 11
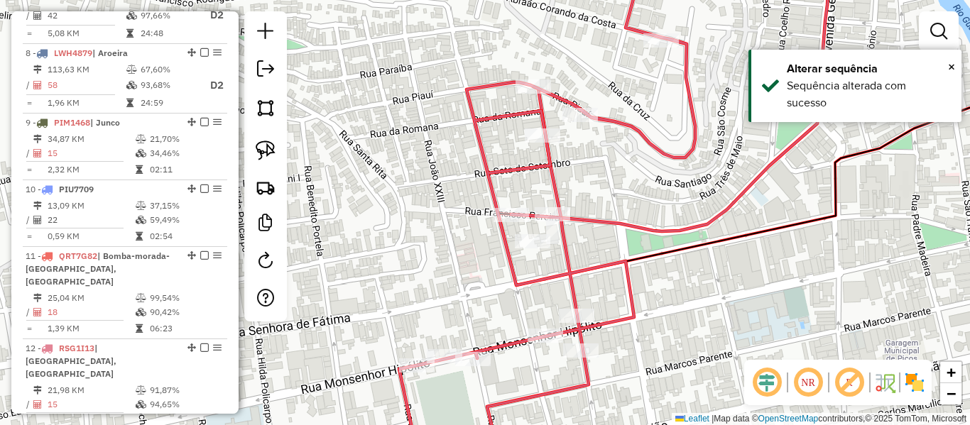
click at [570, 264] on icon at bounding box center [547, 225] width 296 height 485
select select "**********"
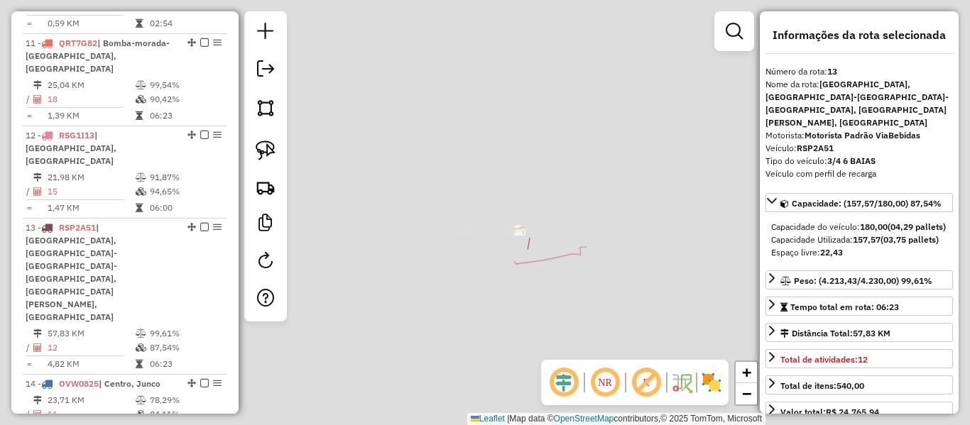
scroll to position [1504, 0]
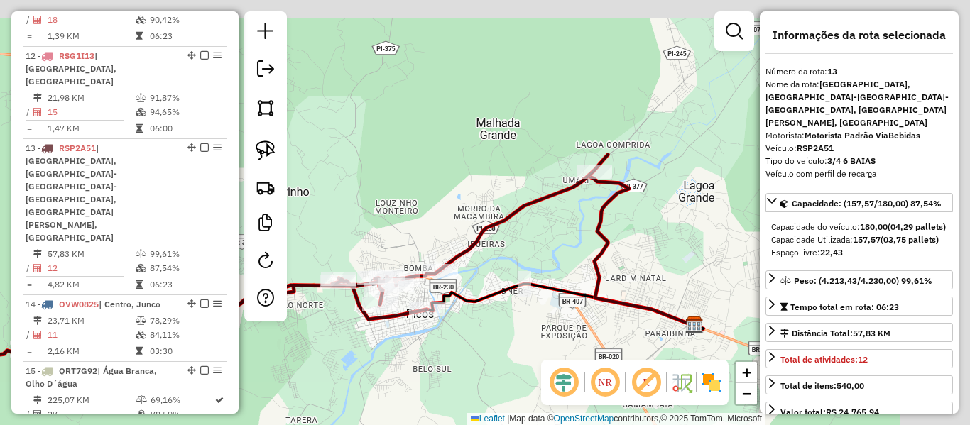
drag, startPoint x: 394, startPoint y: 207, endPoint x: 376, endPoint y: 217, distance: 20.0
click at [376, 217] on div "Janela de atendimento Grade de atendimento Capacidade Transportadoras Veículos …" at bounding box center [485, 212] width 970 height 425
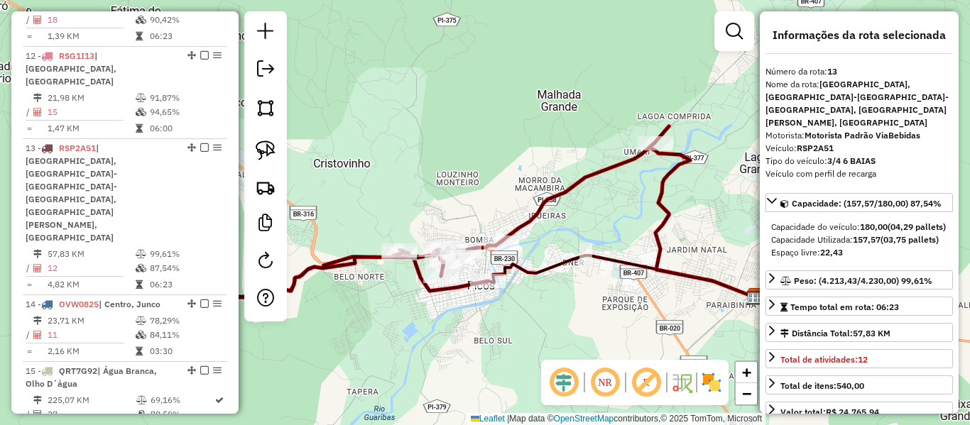
drag, startPoint x: 408, startPoint y: 209, endPoint x: 497, endPoint y: 166, distance: 99.4
click at [496, 166] on div "Janela de atendimento Grade de atendimento Capacidade Transportadoras Veículos …" at bounding box center [485, 212] width 970 height 425
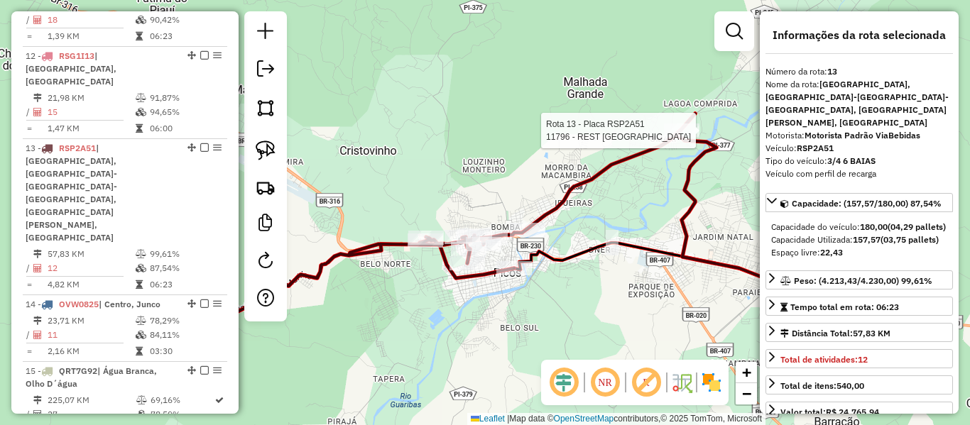
click at [680, 138] on div at bounding box center [682, 131] width 36 height 14
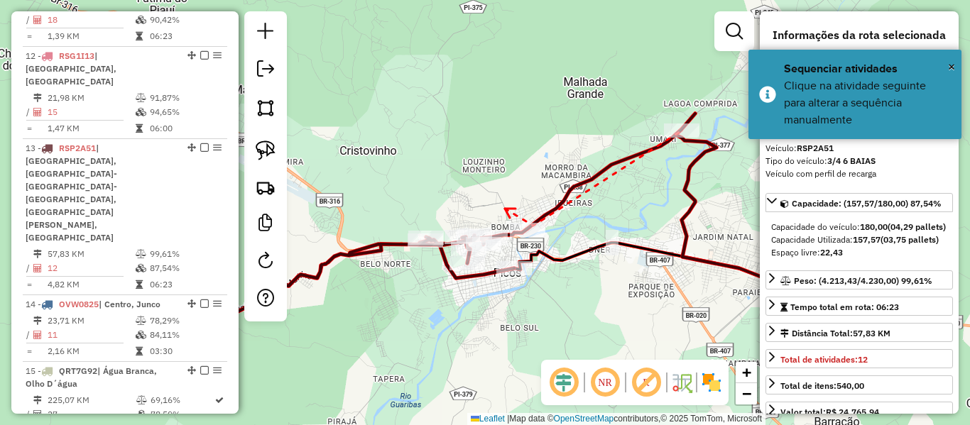
drag, startPoint x: 506, startPoint y: 209, endPoint x: 548, endPoint y: 187, distance: 47.3
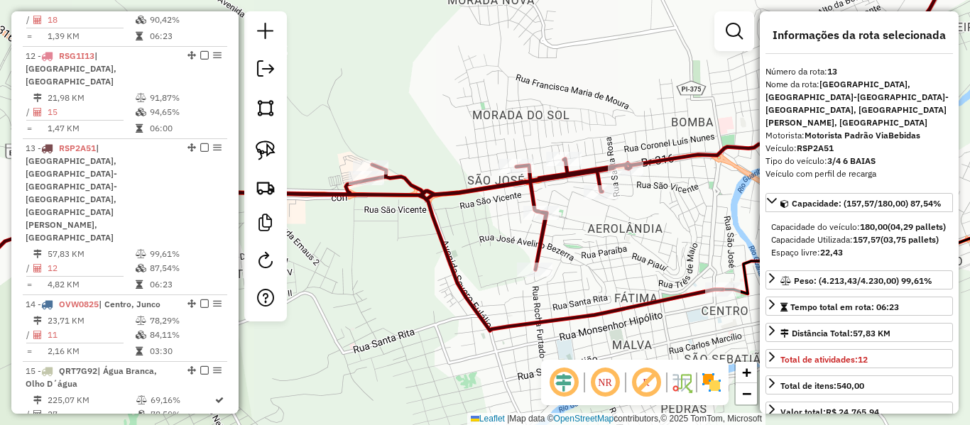
drag, startPoint x: 631, startPoint y: 123, endPoint x: 489, endPoint y: 212, distance: 167.2
click at [490, 212] on div "Janela de atendimento Grade de atendimento Capacidade Transportadoras Veículos …" at bounding box center [485, 212] width 970 height 425
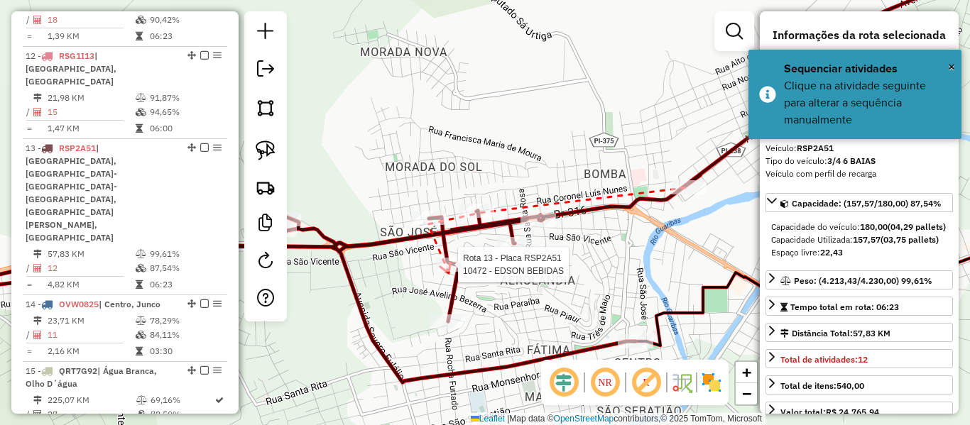
click at [449, 272] on div at bounding box center [454, 265] width 36 height 14
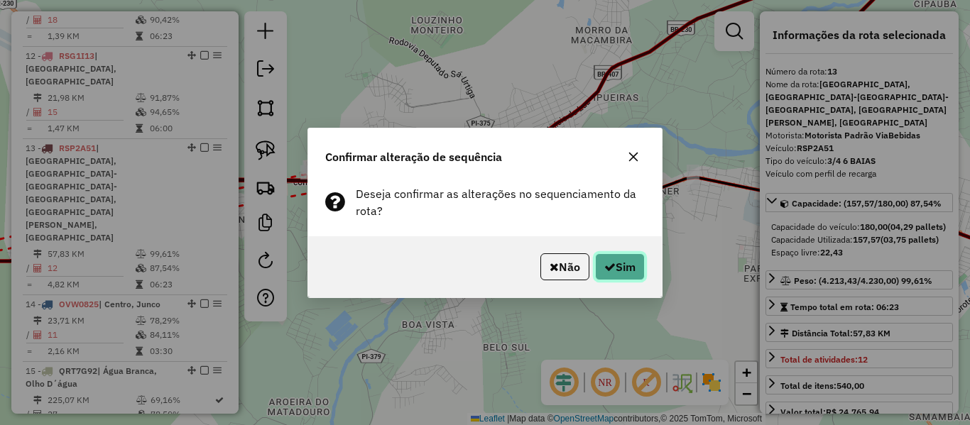
click at [609, 272] on icon "button" at bounding box center [609, 266] width 11 height 11
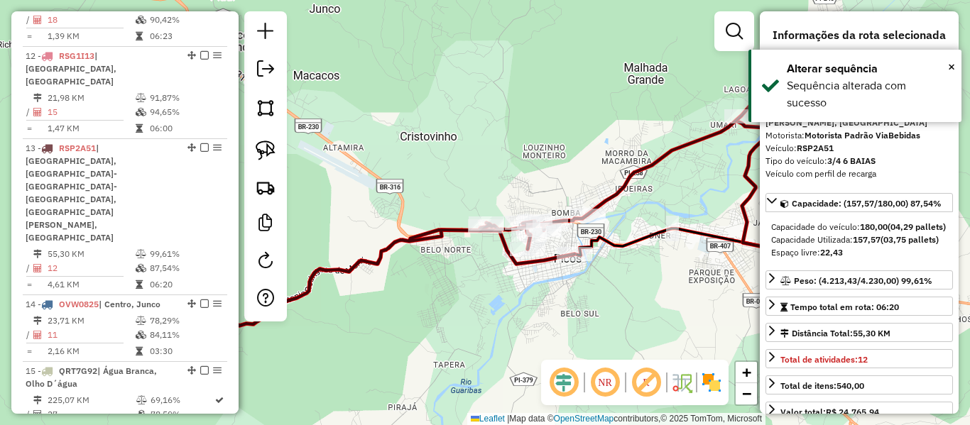
click at [543, 267] on icon at bounding box center [437, 212] width 636 height 227
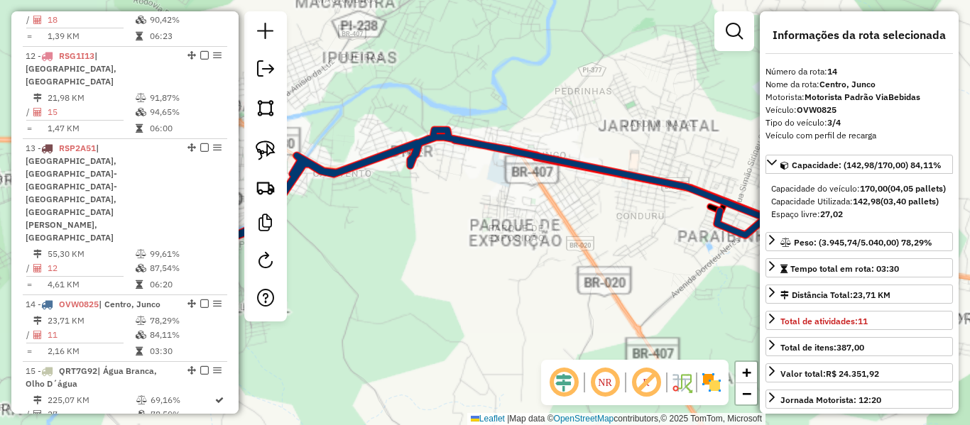
scroll to position [1596, 0]
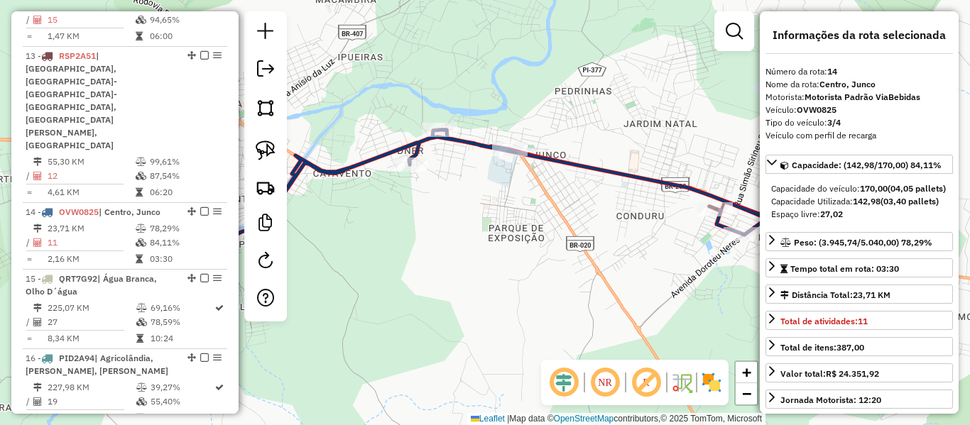
drag, startPoint x: 613, startPoint y: 222, endPoint x: 646, endPoint y: 228, distance: 34.0
click at [646, 228] on div "Janela de atendimento Grade de atendimento Capacidade Transportadoras Veículos …" at bounding box center [485, 212] width 970 height 425
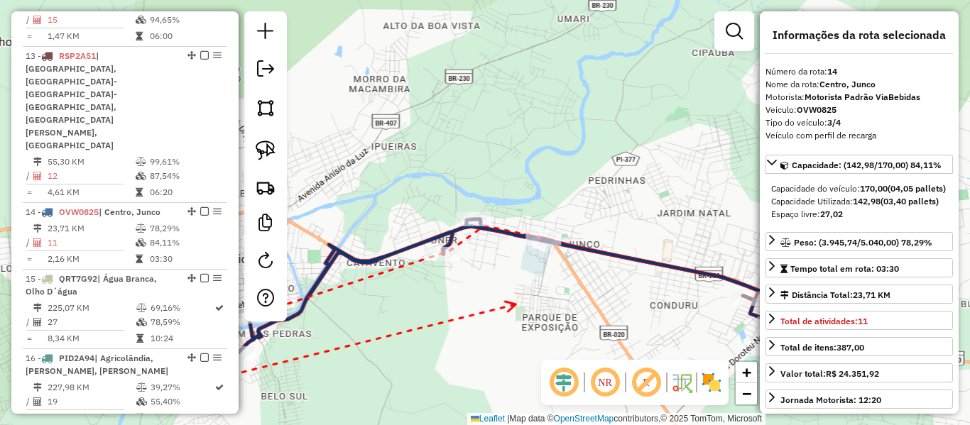
drag, startPoint x: 524, startPoint y: 305, endPoint x: 321, endPoint y: 231, distance: 215.8
click at [307, 234] on div "Janela de atendimento Grade de atendimento Capacidade Transportadoras Veículos …" at bounding box center [485, 212] width 970 height 425
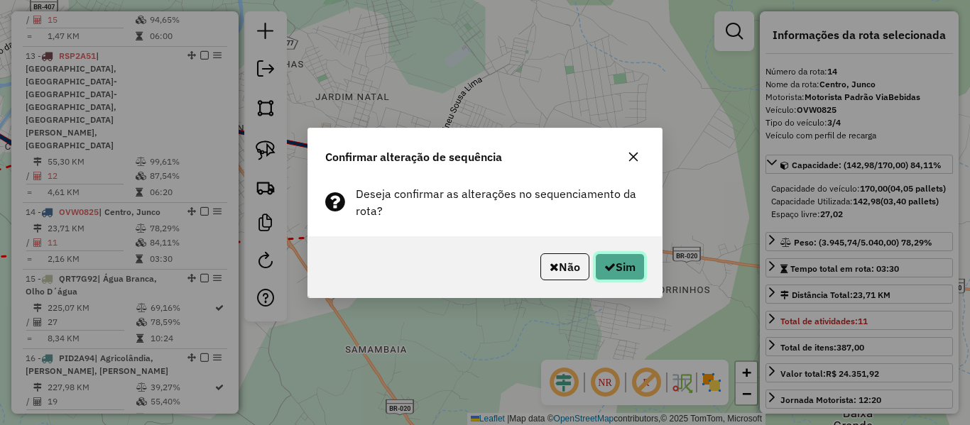
click at [613, 265] on button "Sim" at bounding box center [620, 266] width 50 height 27
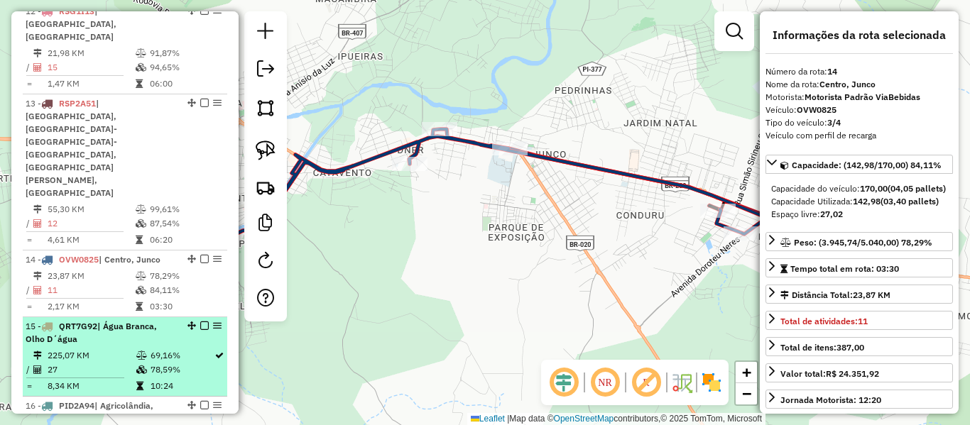
scroll to position [1525, 0]
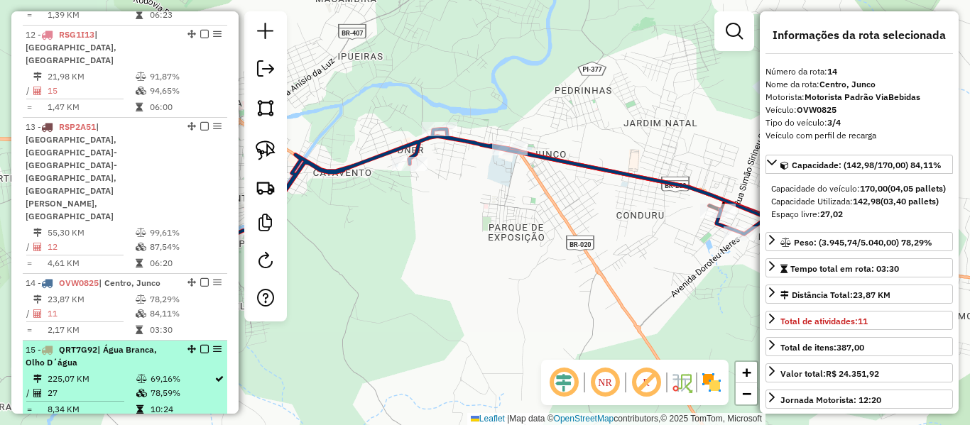
click at [127, 344] on div "15 - QRT7G92 | Água Branca, Olho D´água" at bounding box center [101, 357] width 151 height 26
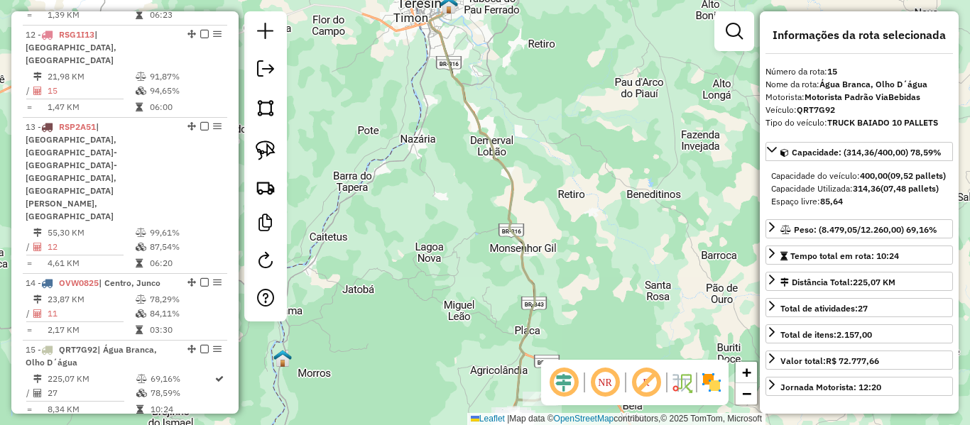
drag, startPoint x: 554, startPoint y: 160, endPoint x: 547, endPoint y: 107, distance: 53.6
click at [548, 108] on div "Janela de atendimento Grade de atendimento Capacidade Transportadoras Veículos …" at bounding box center [485, 212] width 970 height 425
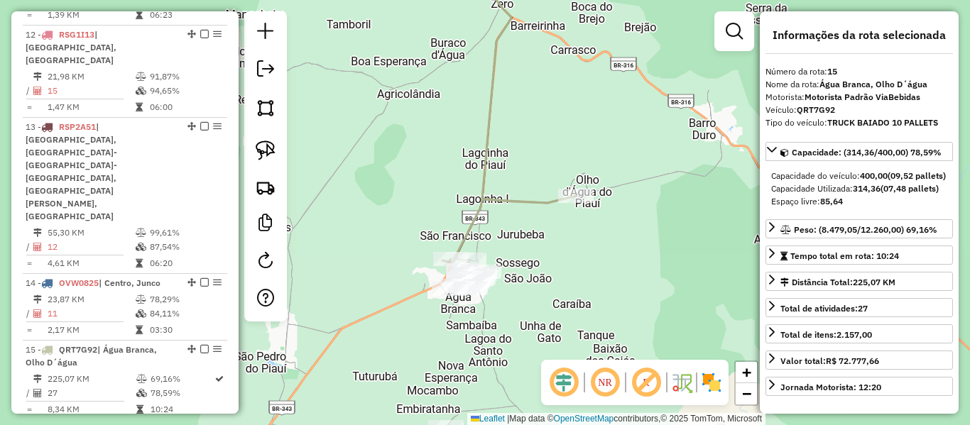
drag, startPoint x: 504, startPoint y: 222, endPoint x: 525, endPoint y: 178, distance: 48.9
click at [525, 178] on div "Janela de atendimento Grade de atendimento Capacidade Transportadoras Veículos …" at bounding box center [485, 212] width 970 height 425
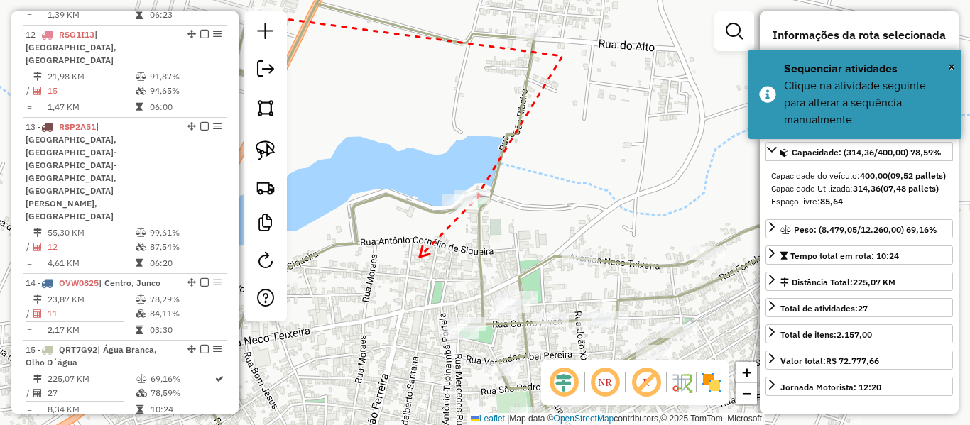
drag, startPoint x: 420, startPoint y: 256, endPoint x: 477, endPoint y: 150, distance: 121.0
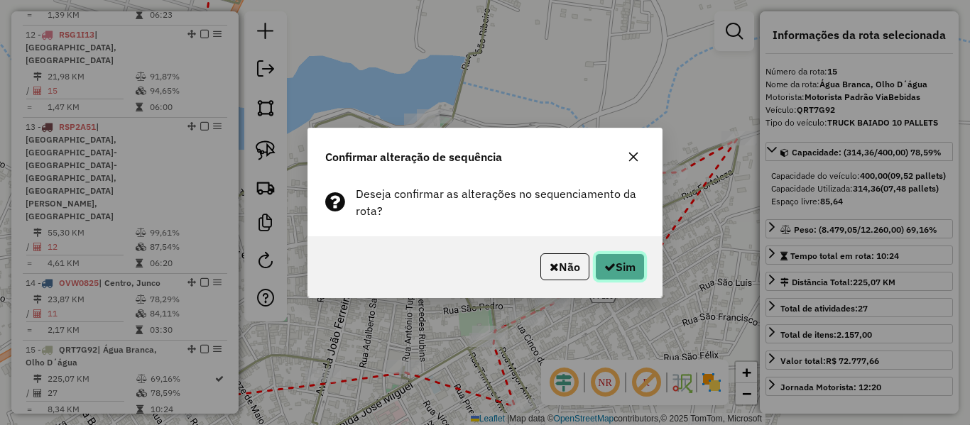
click at [606, 265] on icon "button" at bounding box center [609, 266] width 11 height 11
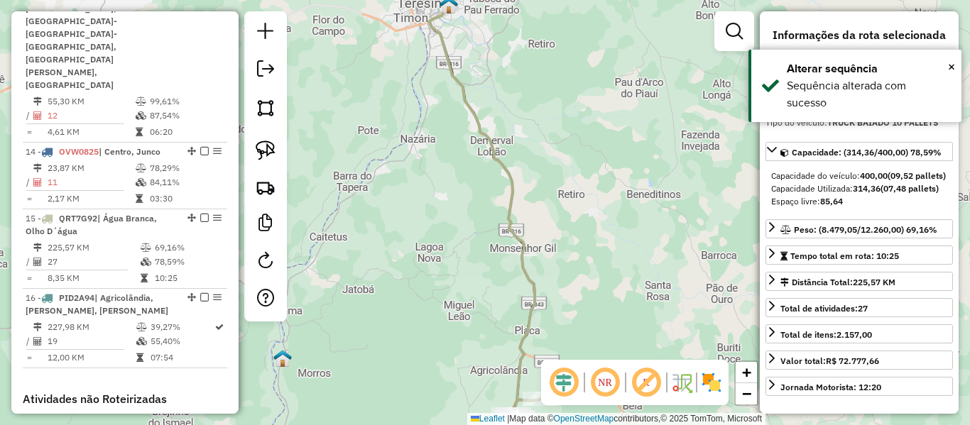
scroll to position [1663, 0]
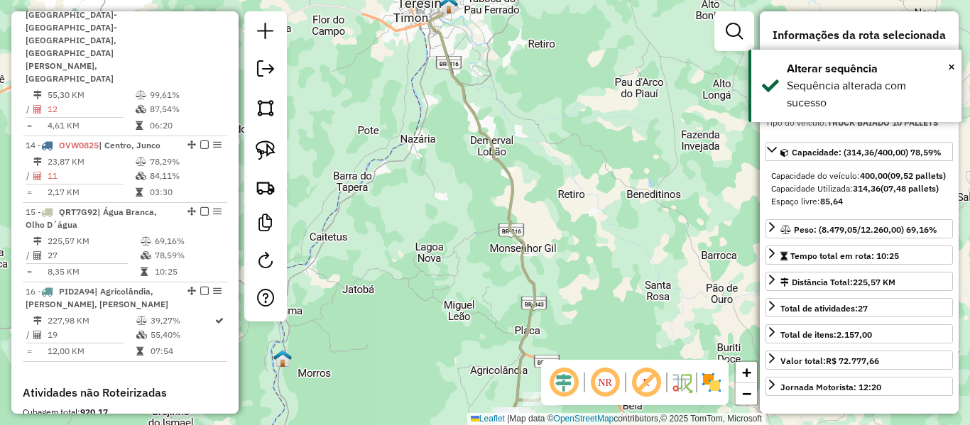
drag, startPoint x: 499, startPoint y: 290, endPoint x: 457, endPoint y: 121, distance: 174.1
click at [457, 121] on div "Janela de atendimento Grade de atendimento Capacidade Transportadoras Veículos …" at bounding box center [485, 212] width 970 height 425
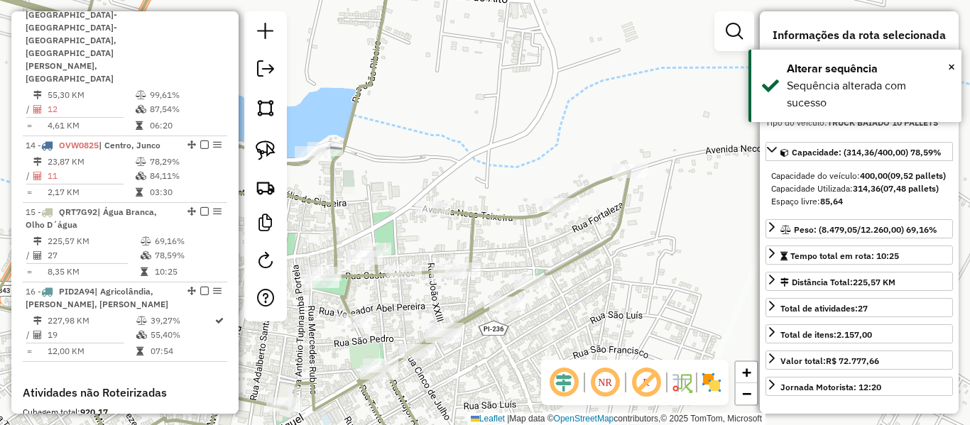
click at [361, 84] on icon at bounding box center [298, 210] width 662 height 507
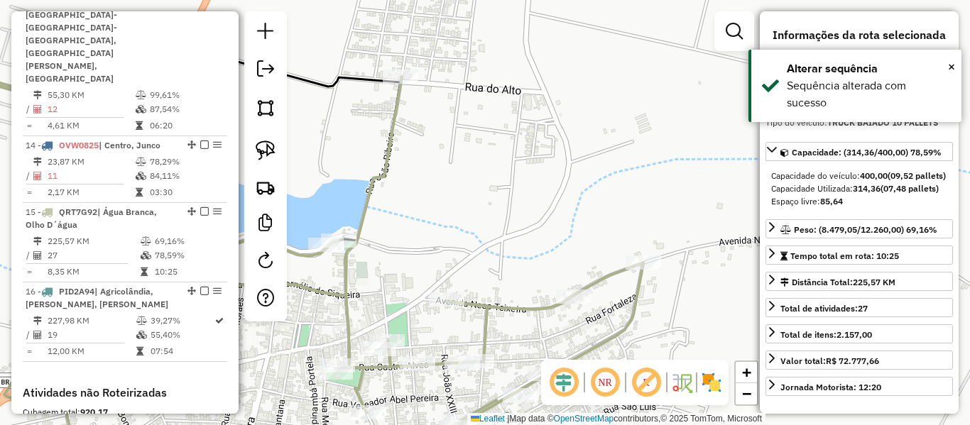
drag, startPoint x: 388, startPoint y: 176, endPoint x: 395, endPoint y: 224, distance: 48.7
click at [393, 214] on icon at bounding box center [312, 302] width 662 height 507
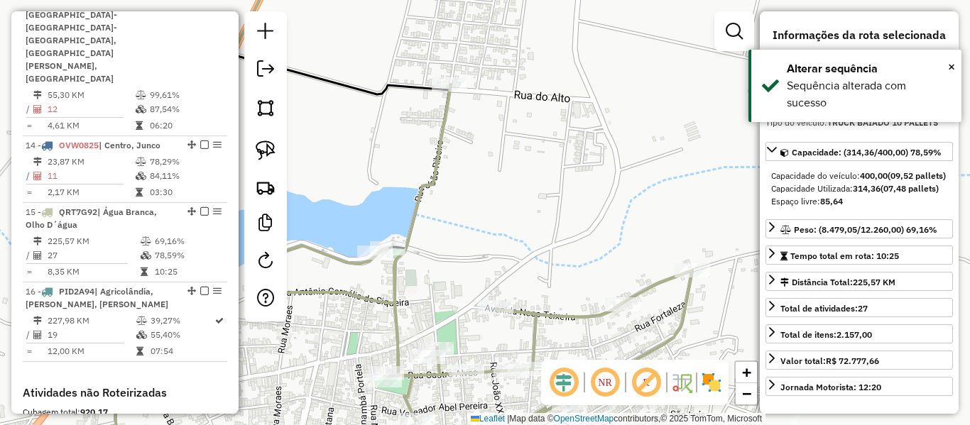
drag, startPoint x: 415, startPoint y: 241, endPoint x: 457, endPoint y: 209, distance: 52.1
click at [454, 210] on div "Janela de atendimento Grade de atendimento Capacidade Transportadoras Veículos …" at bounding box center [485, 212] width 970 height 425
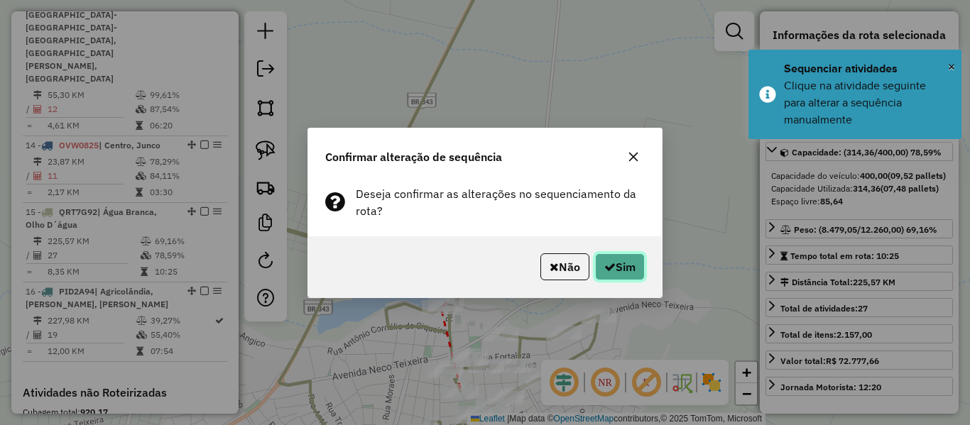
click at [616, 265] on button "Sim" at bounding box center [620, 266] width 50 height 27
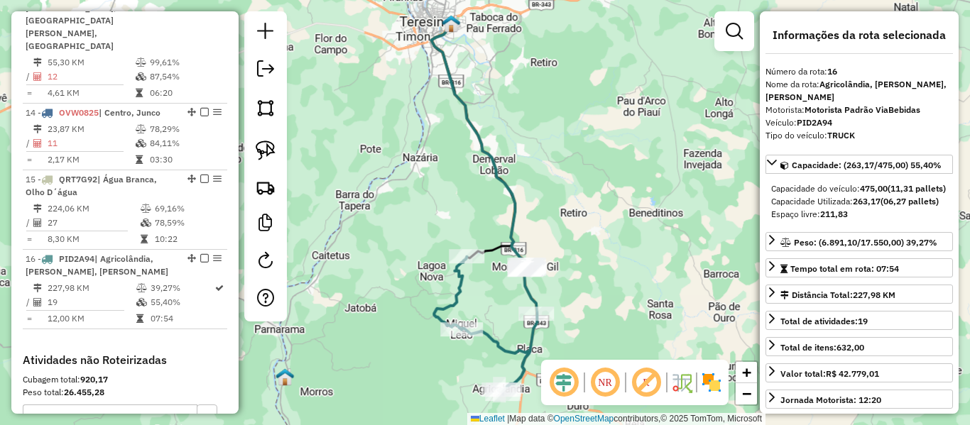
scroll to position [1699, 0]
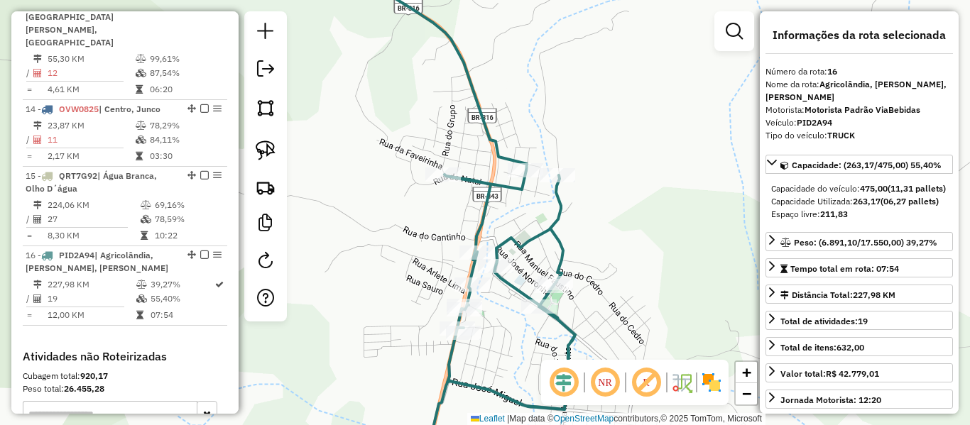
click at [506, 189] on icon at bounding box center [504, 299] width 142 height 258
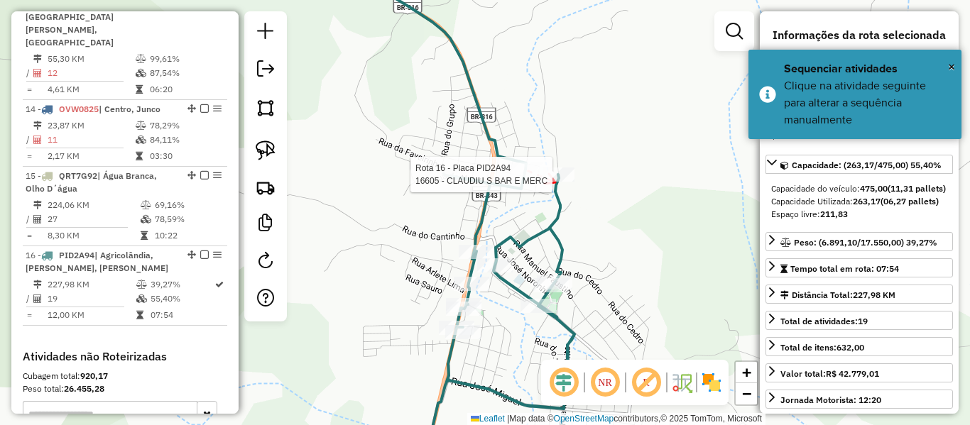
click at [555, 182] on div at bounding box center [557, 175] width 36 height 14
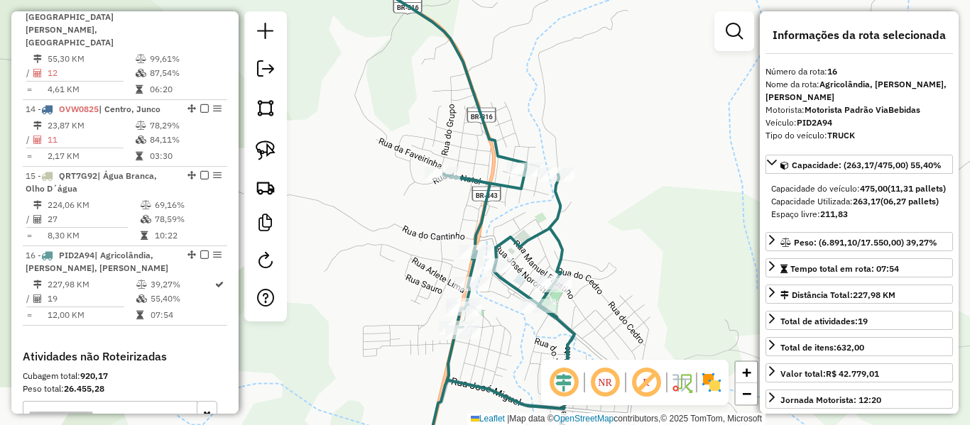
click at [493, 186] on icon at bounding box center [498, 319] width 151 height 298
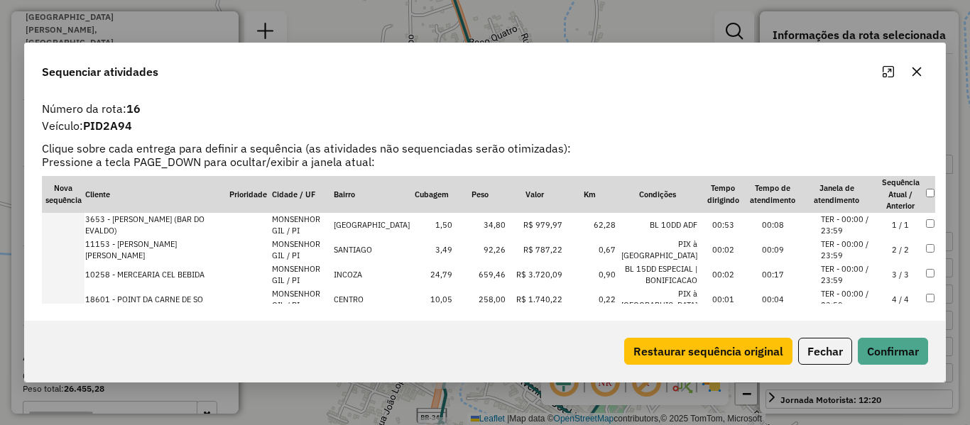
click at [892, 252] on td "2 / 2" at bounding box center [900, 250] width 50 height 25
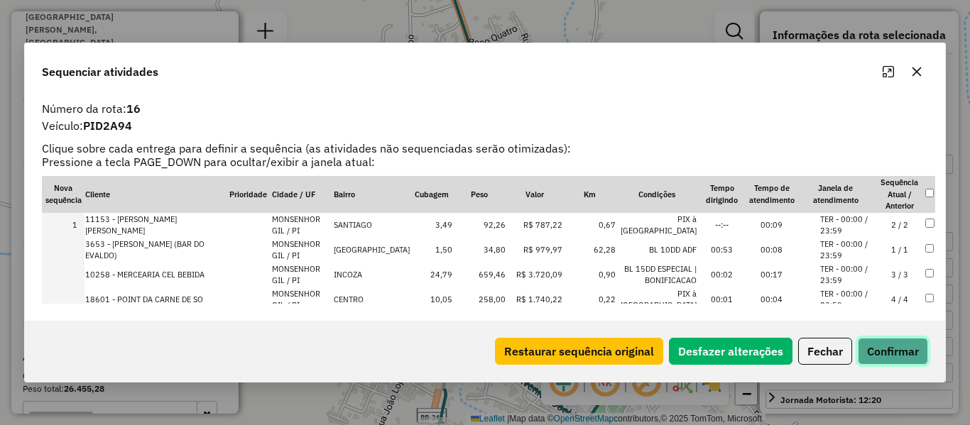
click at [900, 360] on button "Confirmar" at bounding box center [893, 351] width 70 height 27
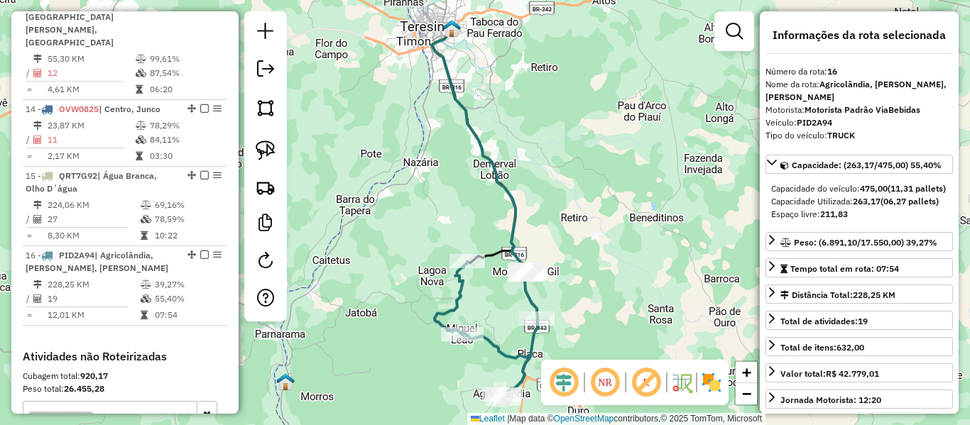
click at [356, 238] on div "Janela de atendimento Grade de atendimento Capacidade Transportadoras Veículos …" at bounding box center [485, 212] width 970 height 425
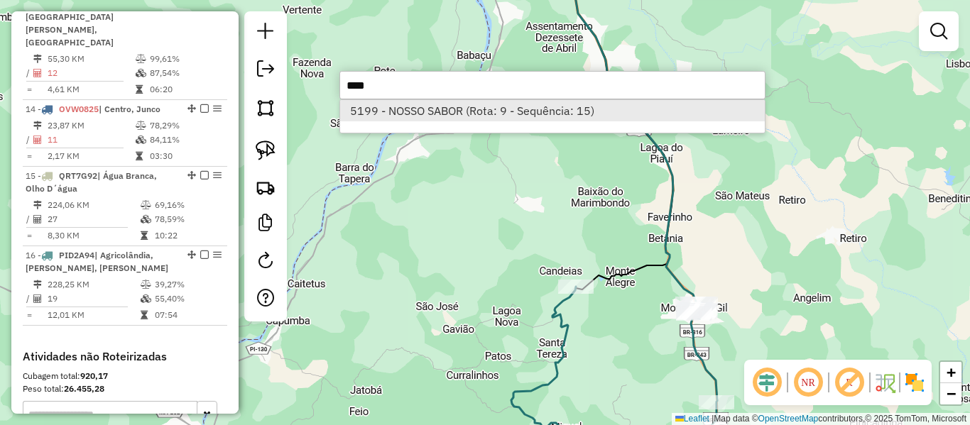
type input "****"
click at [494, 107] on li "5199 - NOSSO SABOR (Rota: 9 - Sequência: 15)" at bounding box center [552, 110] width 425 height 21
select select "**********"
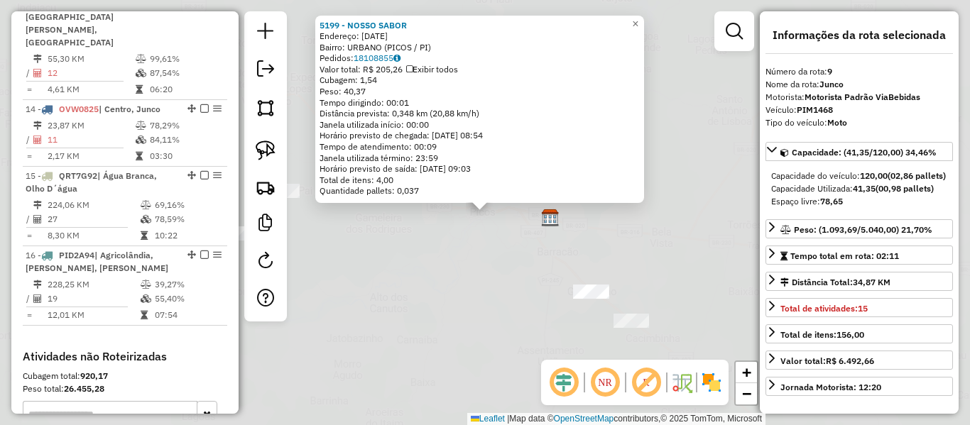
scroll to position [1211, 0]
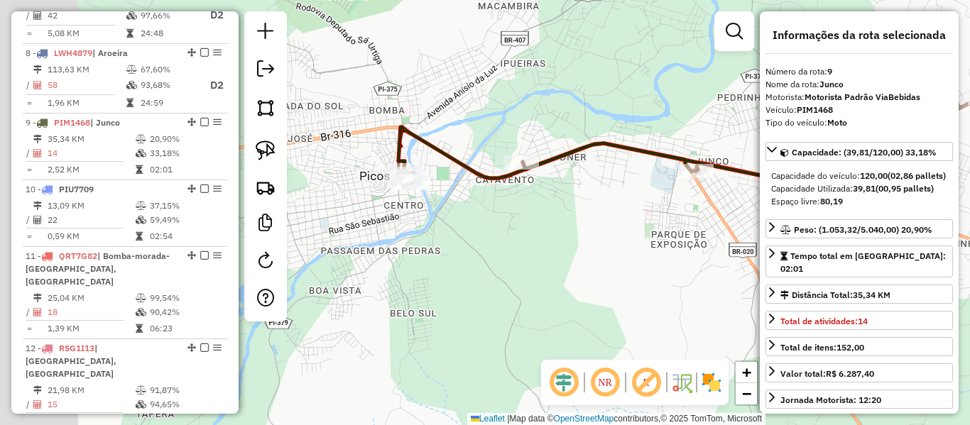
drag, startPoint x: 673, startPoint y: 266, endPoint x: 730, endPoint y: 251, distance: 58.9
click at [733, 251] on div "Janela de atendimento Grade de atendimento Capacidade Transportadoras Veículos …" at bounding box center [485, 212] width 970 height 425
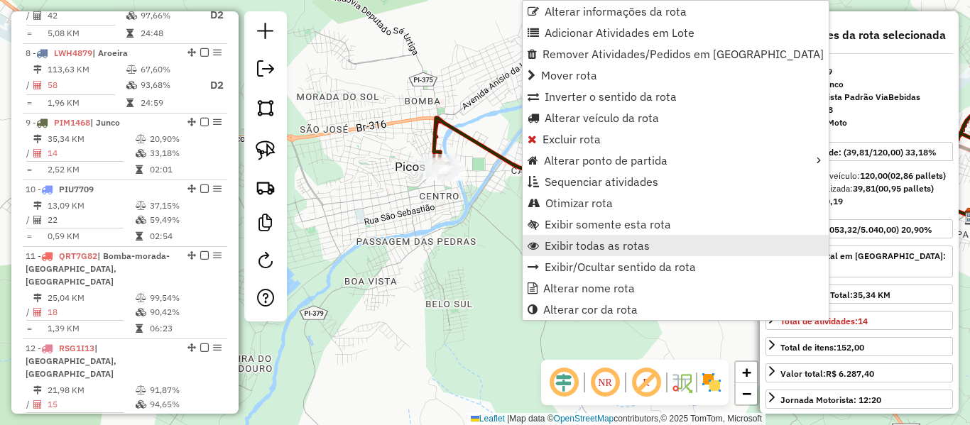
click at [574, 247] on span "Exibir todas as rotas" at bounding box center [597, 245] width 105 height 11
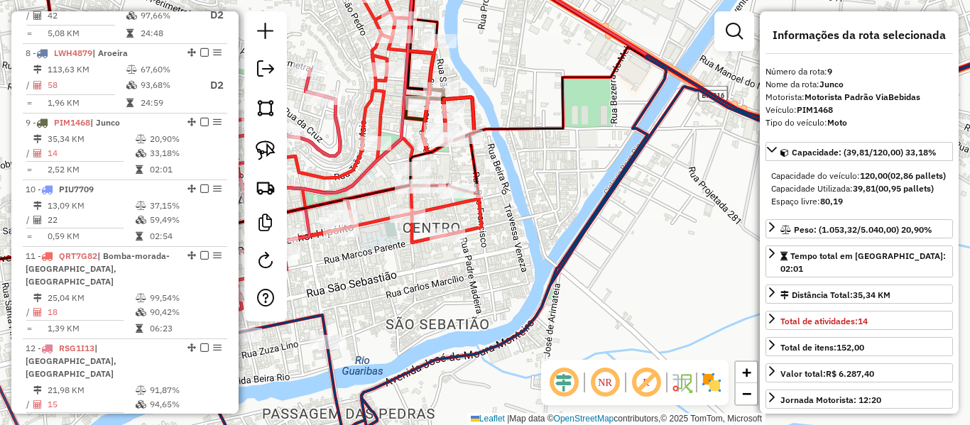
click at [481, 220] on icon at bounding box center [375, 99] width 214 height 285
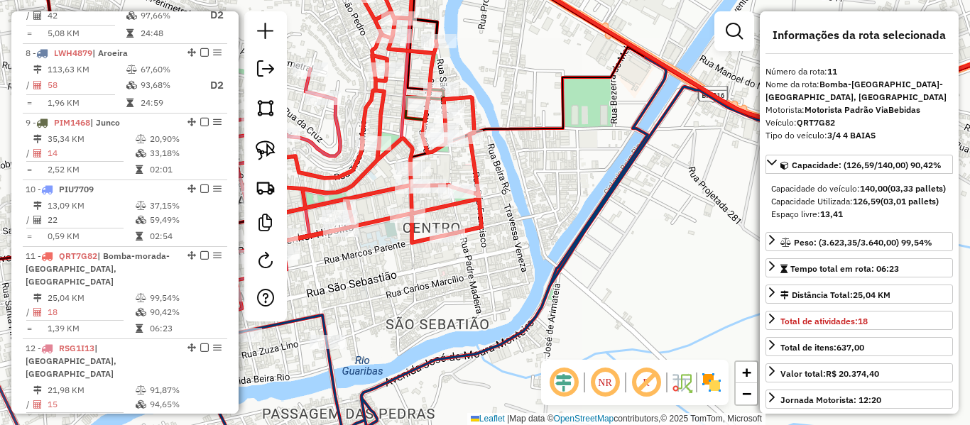
scroll to position [1345, 0]
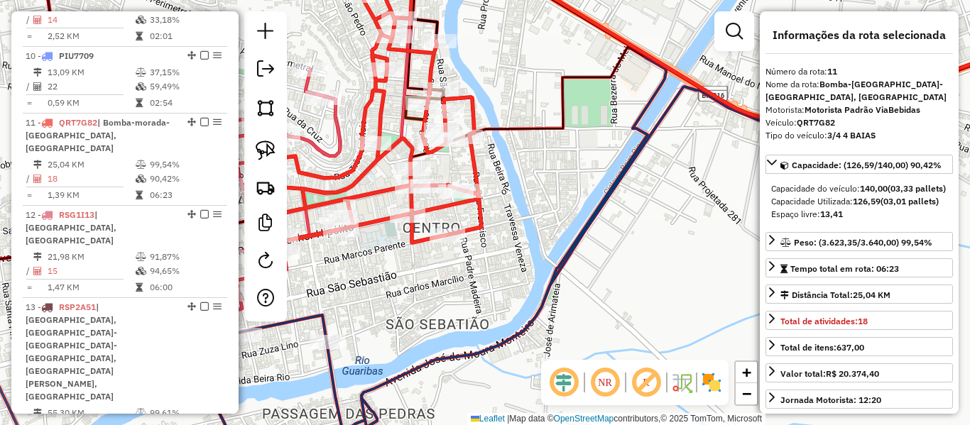
drag, startPoint x: 530, startPoint y: 172, endPoint x: 552, endPoint y: 190, distance: 28.2
click at [550, 189] on div "Janela de atendimento Grade de atendimento Capacidade Transportadoras Veículos …" at bounding box center [485, 212] width 970 height 425
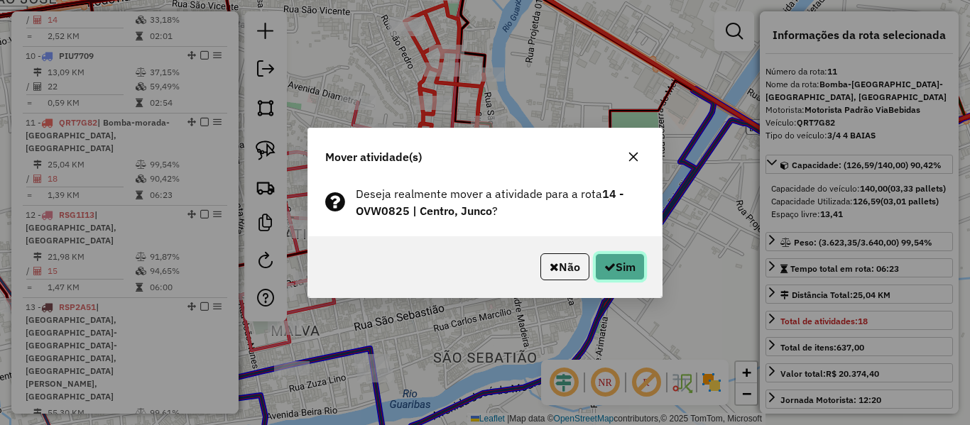
click at [623, 262] on button "Sim" at bounding box center [620, 266] width 50 height 27
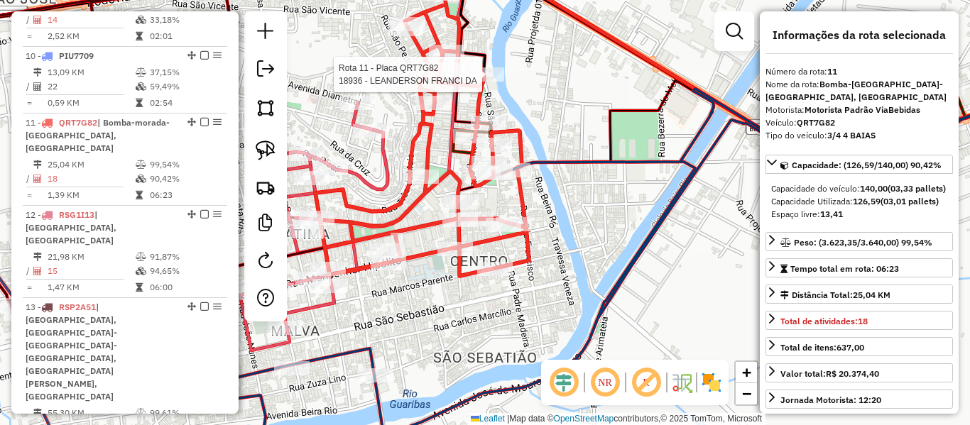
click at [489, 82] on div at bounding box center [487, 74] width 36 height 14
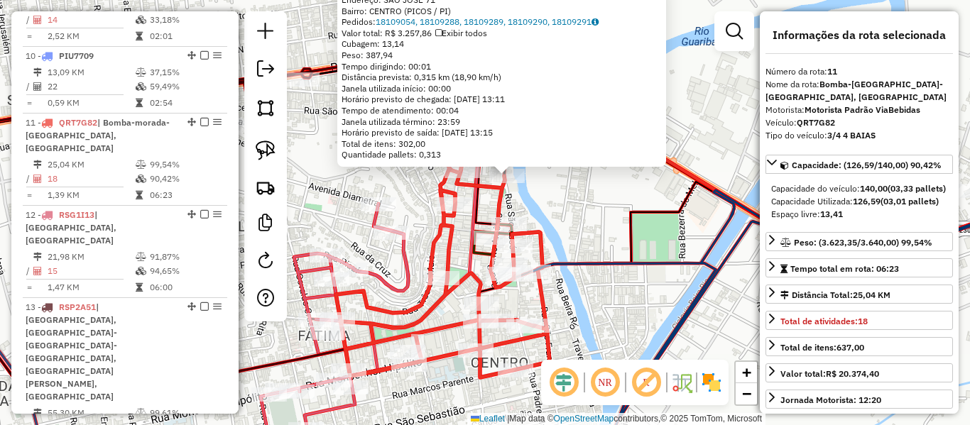
drag, startPoint x: 540, startPoint y: 263, endPoint x: 580, endPoint y: 188, distance: 84.8
click at [580, 188] on div "18936 - LEANDERSON FRANCI DA Endereço: SAO JOSE 71 Bairro: [GEOGRAPHIC_DATA] (P…" at bounding box center [485, 212] width 970 height 425
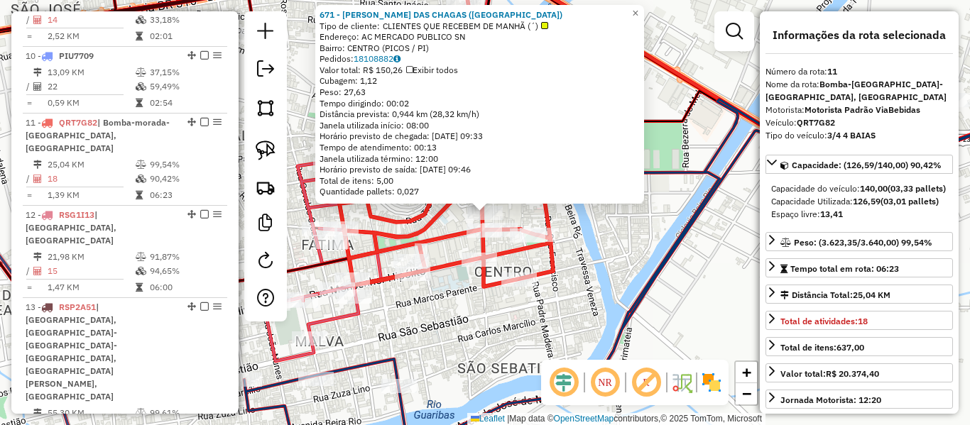
click at [430, 237] on icon at bounding box center [446, 129] width 214 height 316
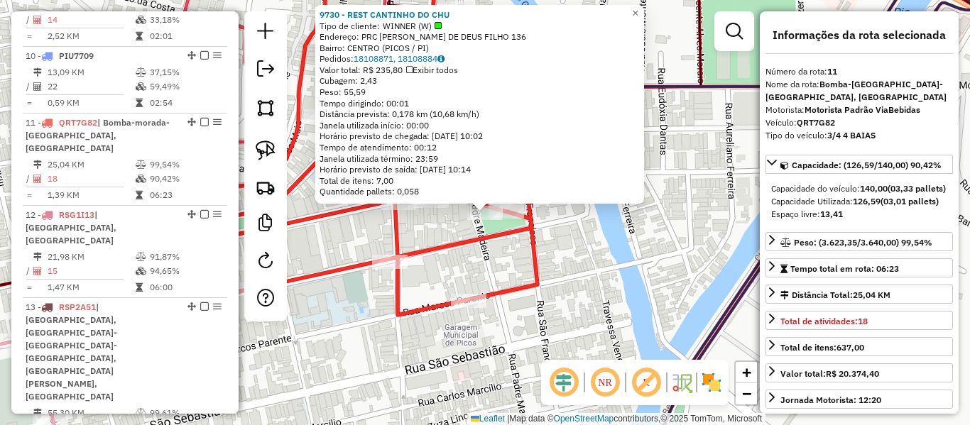
click at [456, 222] on div "9730 - REST CANTINHO DO CHU Tipo de cliente: WINNER (W) Endereço: PRC JOAO DE D…" at bounding box center [485, 212] width 970 height 425
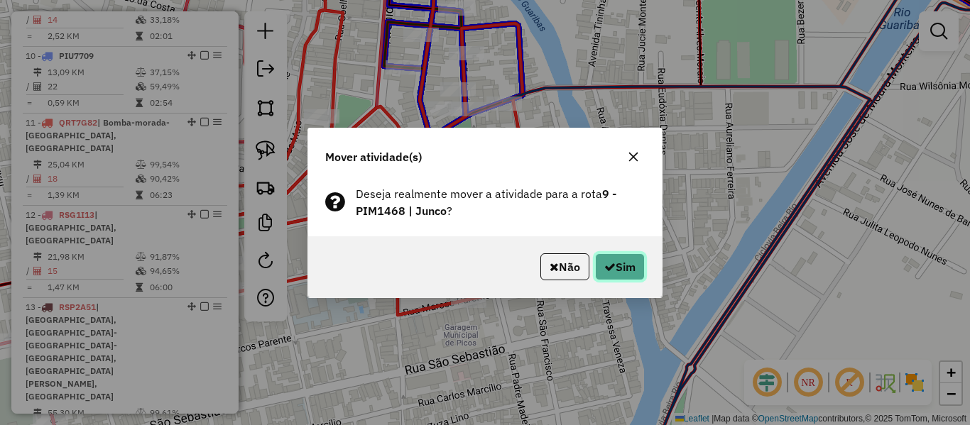
click at [615, 268] on button "Sim" at bounding box center [620, 266] width 50 height 27
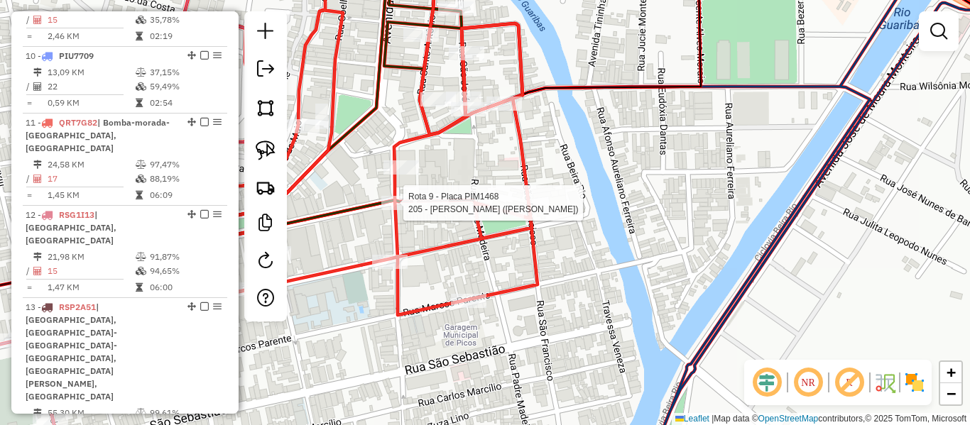
select select "**********"
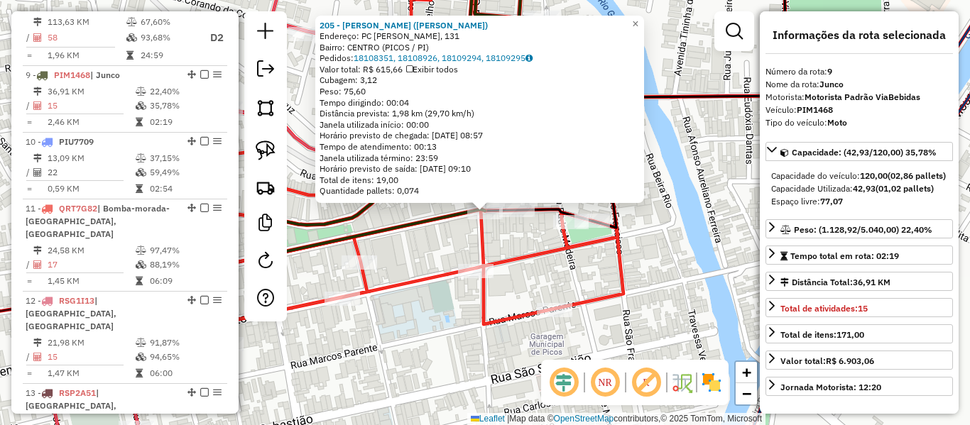
scroll to position [1211, 0]
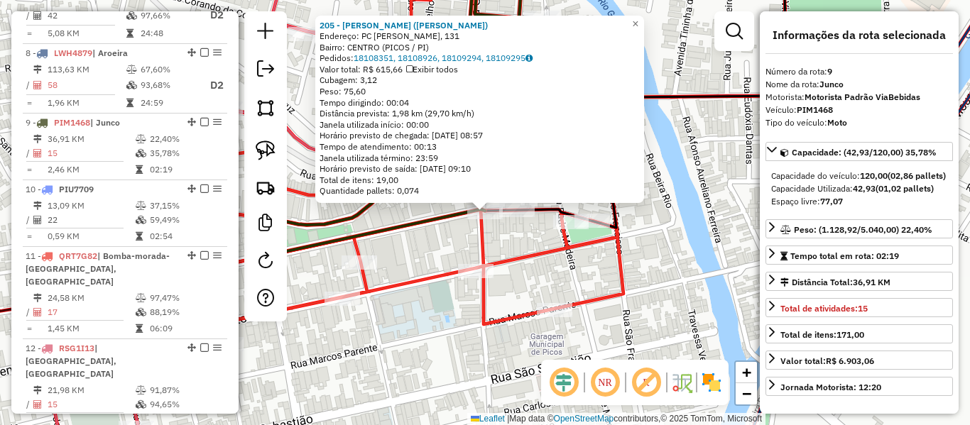
click at [513, 261] on icon at bounding box center [409, 140] width 428 height 367
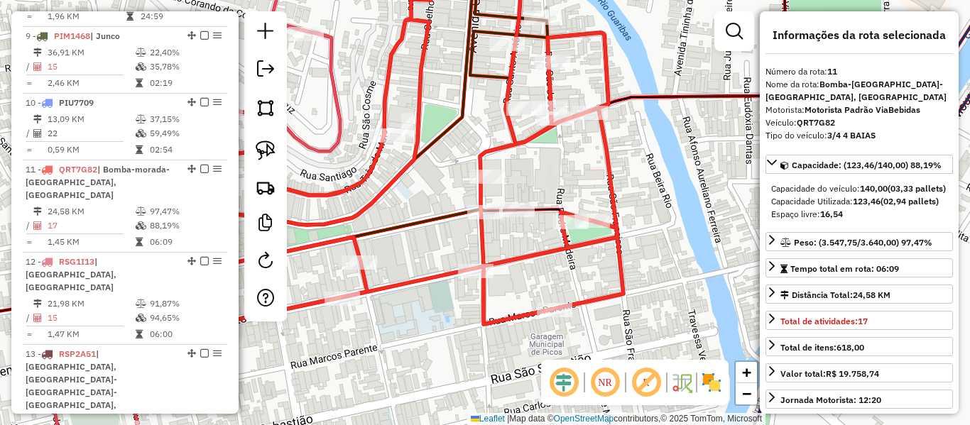
scroll to position [1345, 0]
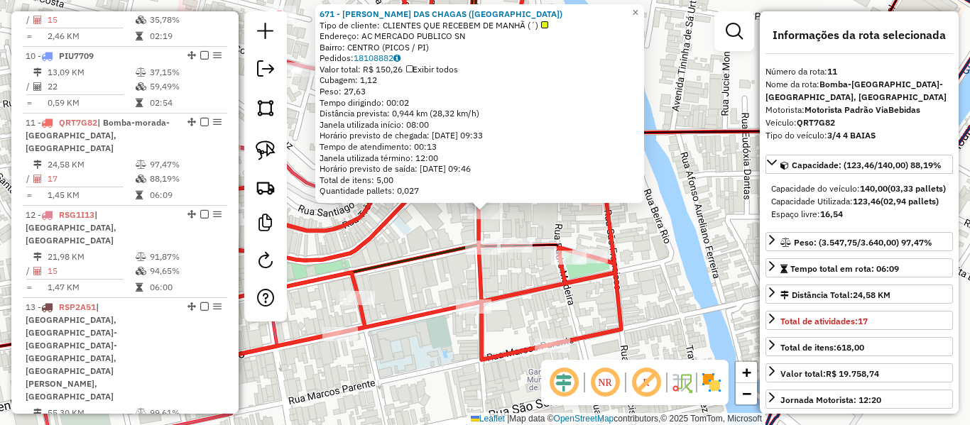
drag, startPoint x: 419, startPoint y: 294, endPoint x: 501, endPoint y: 187, distance: 134.2
click at [497, 190] on div "671 - SOLIMAR CAMINHA DAS CHAGAS (BAR DO SOLIMAR) Tipo de cliente: CLIENTES QUE…" at bounding box center [485, 212] width 970 height 425
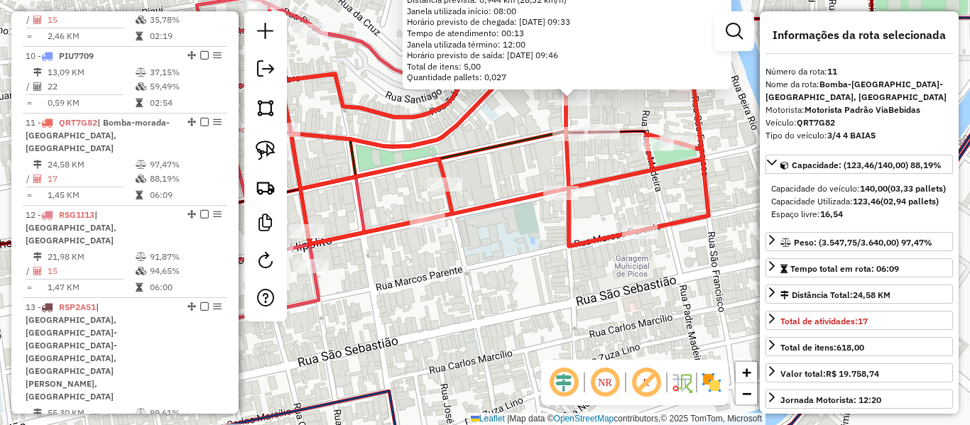
click at [501, 233] on div "671 - SOLIMAR CAMINHA DAS CHAGAS (BAR DO SOLIMAR) Tipo de cliente: CLIENTES QUE…" at bounding box center [485, 212] width 970 height 425
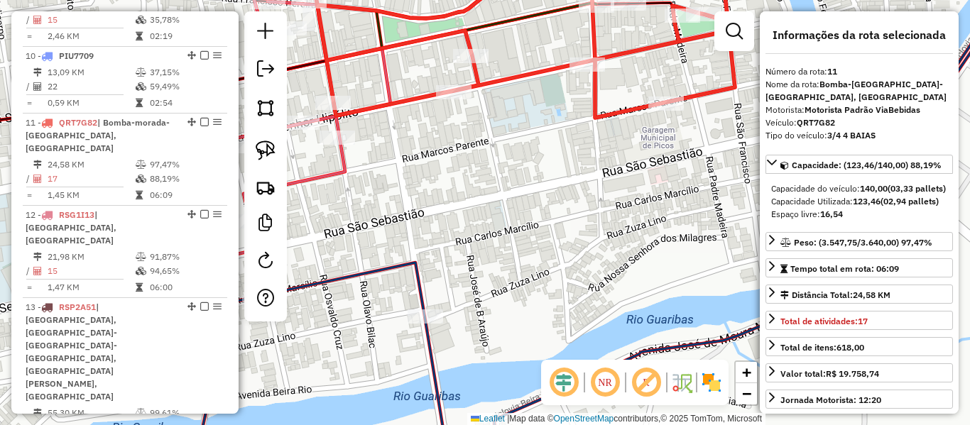
click at [412, 273] on icon at bounding box center [576, 212] width 920 height 511
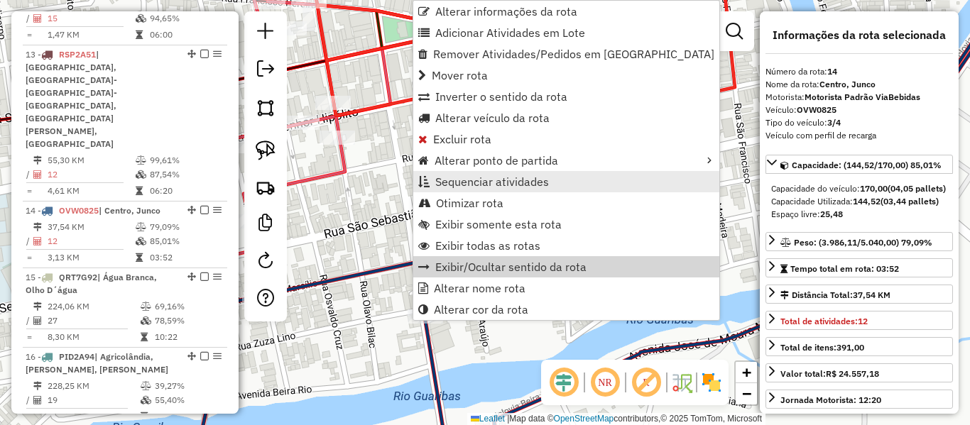
scroll to position [1596, 0]
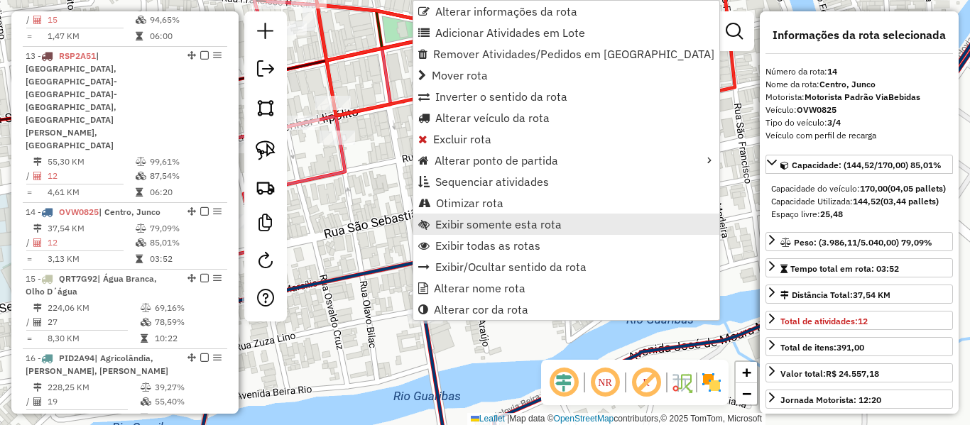
click at [513, 231] on link "Exibir somente esta rota" at bounding box center [566, 224] width 306 height 21
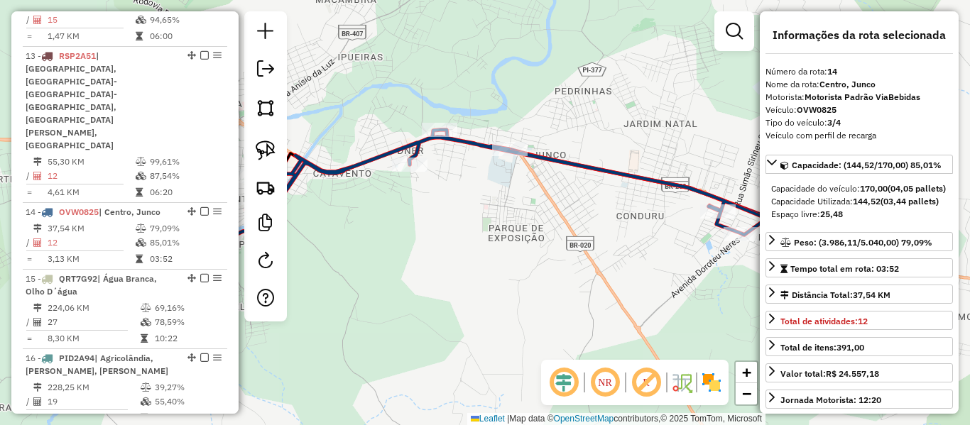
drag, startPoint x: 467, startPoint y: 263, endPoint x: 383, endPoint y: 275, distance: 84.7
click at [466, 264] on div "Janela de atendimento Grade de atendimento Capacidade Transportadoras Veículos …" at bounding box center [485, 212] width 970 height 425
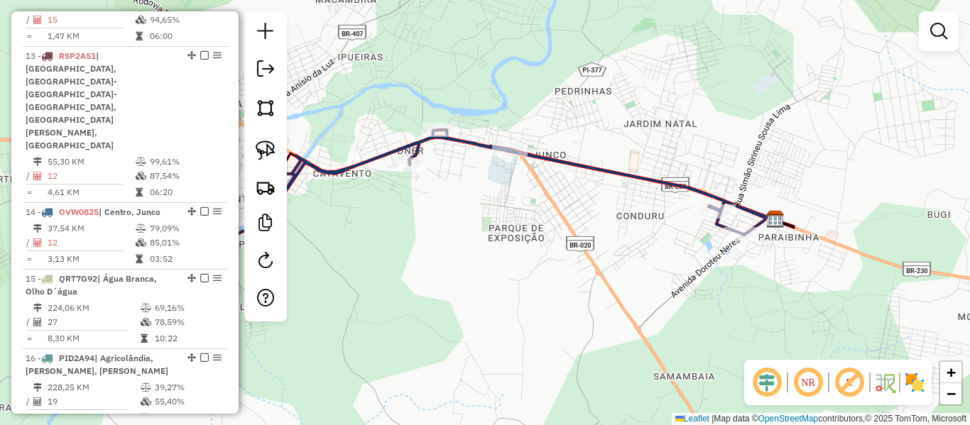
drag, startPoint x: 525, startPoint y: 248, endPoint x: 562, endPoint y: 243, distance: 37.3
click at [556, 244] on div "Janela de atendimento Grade de atendimento Capacidade Transportadoras Veículos …" at bounding box center [485, 212] width 970 height 425
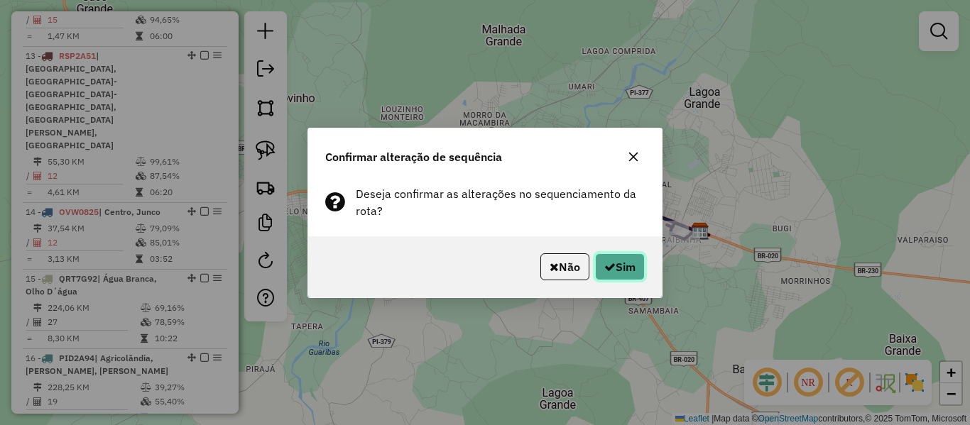
click at [633, 261] on button "Sim" at bounding box center [620, 266] width 50 height 27
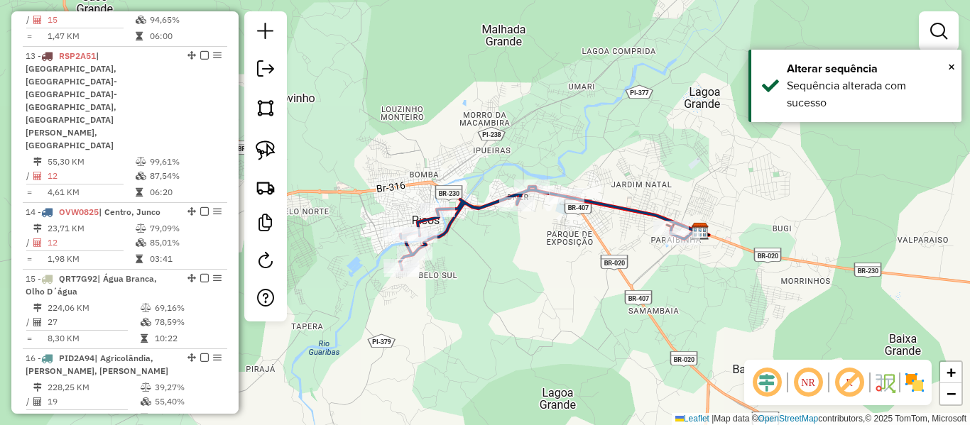
click at [451, 232] on icon at bounding box center [547, 228] width 295 height 83
select select "**********"
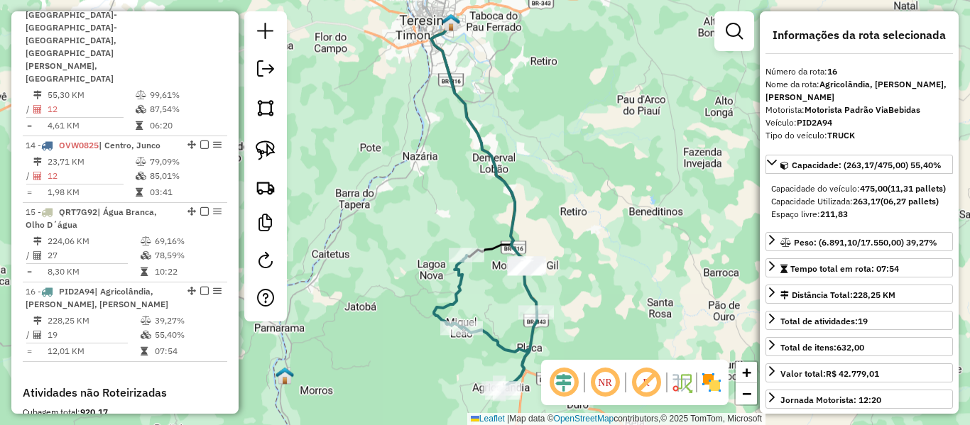
scroll to position [1699, 0]
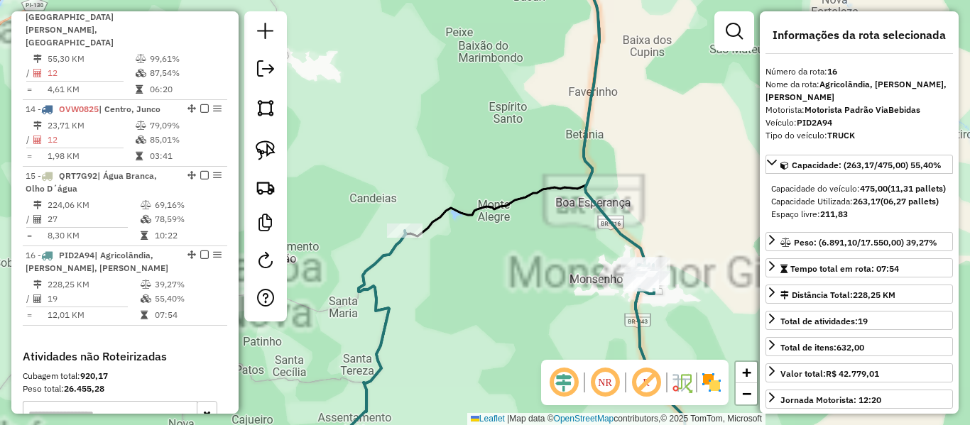
drag, startPoint x: 549, startPoint y: 248, endPoint x: 457, endPoint y: 190, distance: 108.5
click at [415, 162] on div "Janela de atendimento Grade de atendimento Capacidade Transportadoras Veículos …" at bounding box center [485, 212] width 970 height 425
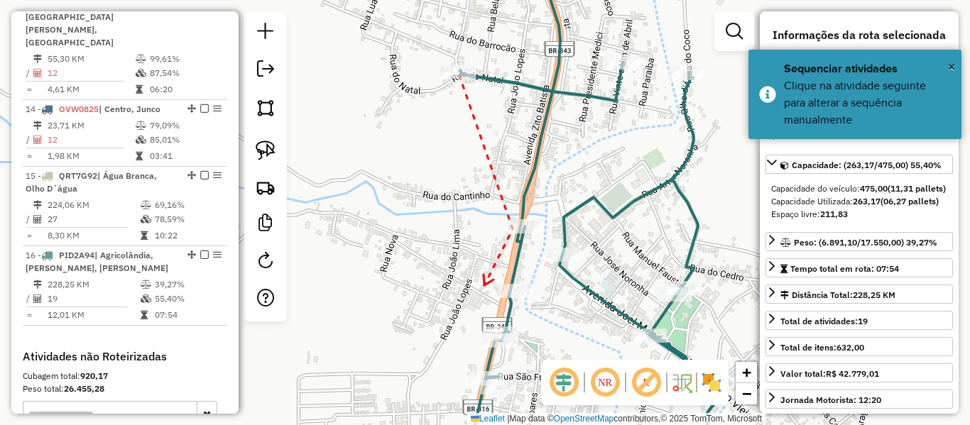
drag, startPoint x: 484, startPoint y: 285, endPoint x: 503, endPoint y: 200, distance: 87.3
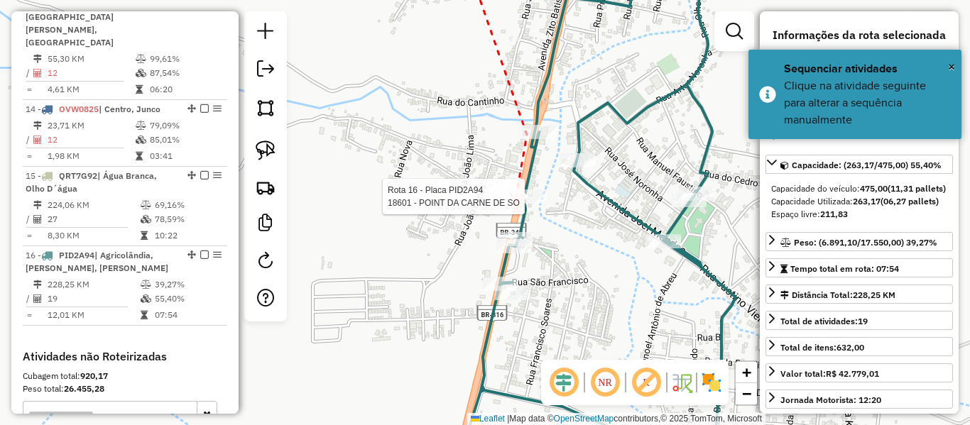
click at [515, 204] on div at bounding box center [529, 197] width 36 height 14
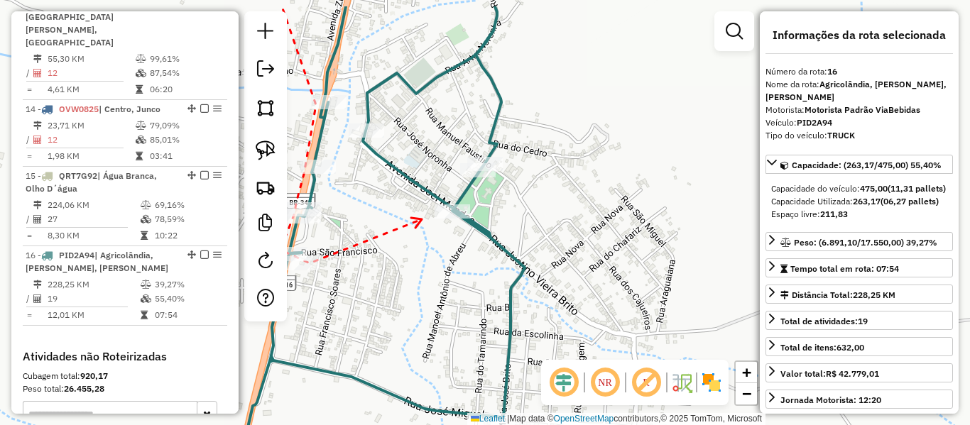
drag, startPoint x: 411, startPoint y: 162, endPoint x: 421, endPoint y: 219, distance: 57.7
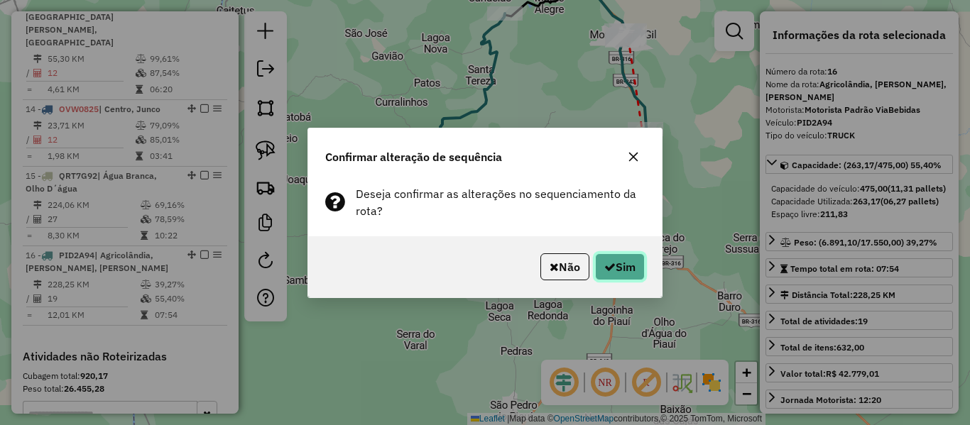
click at [623, 273] on button "Sim" at bounding box center [620, 266] width 50 height 27
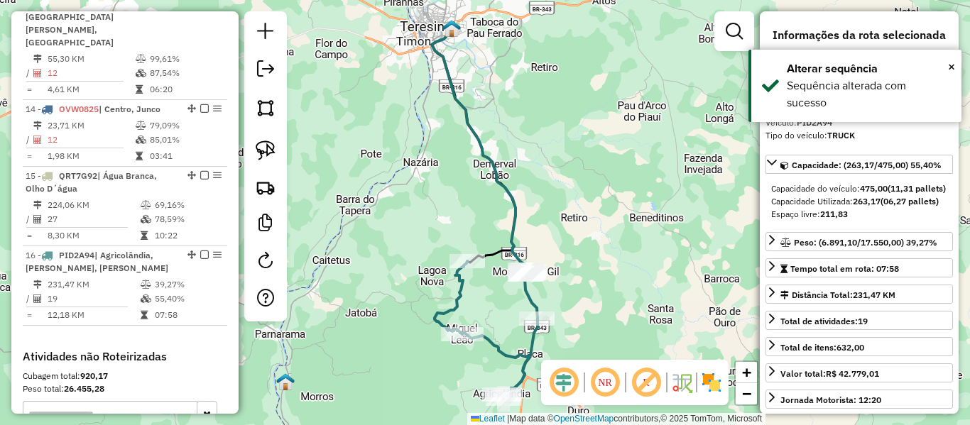
click at [502, 360] on icon at bounding box center [486, 330] width 103 height 138
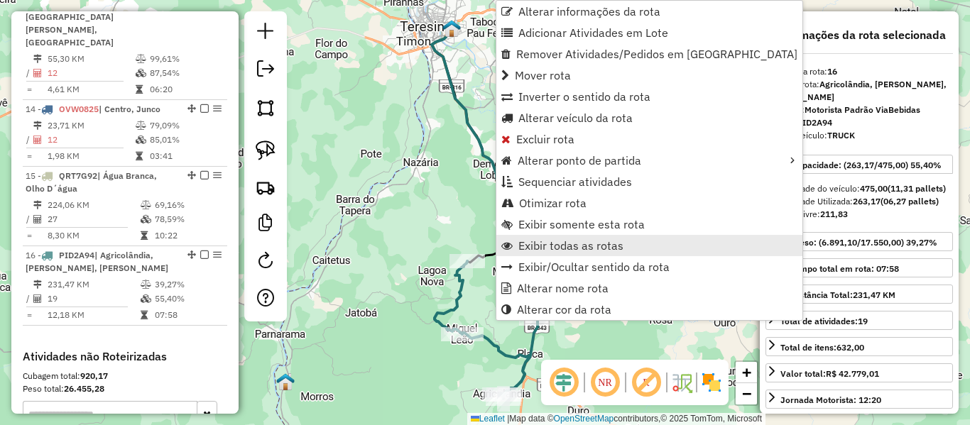
click at [524, 244] on span "Exibir todas as rotas" at bounding box center [570, 245] width 105 height 11
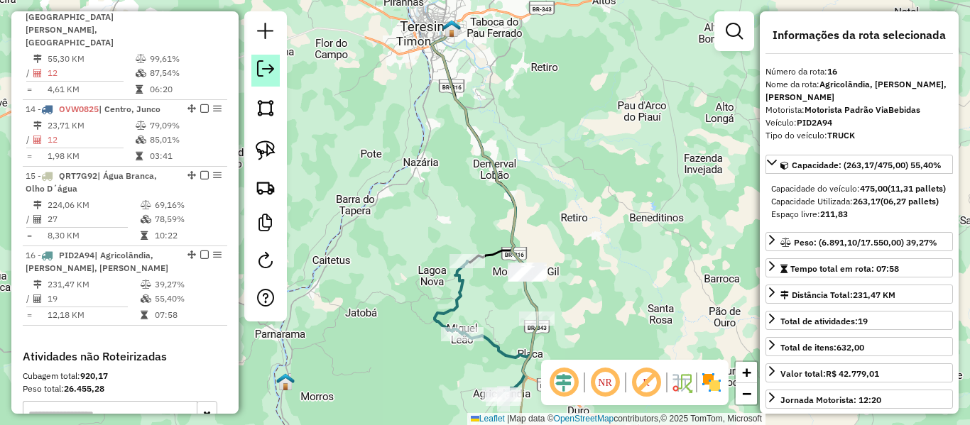
click at [275, 66] on link at bounding box center [265, 71] width 28 height 32
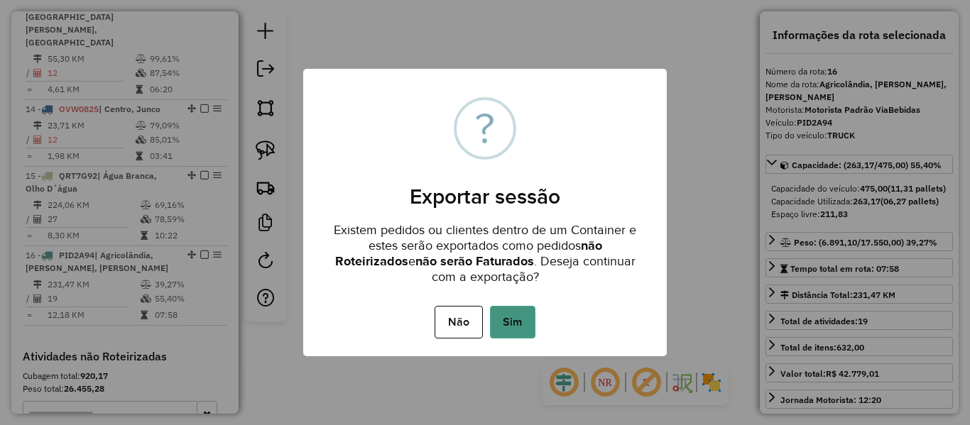
click at [524, 315] on button "Sim" at bounding box center [512, 322] width 45 height 33
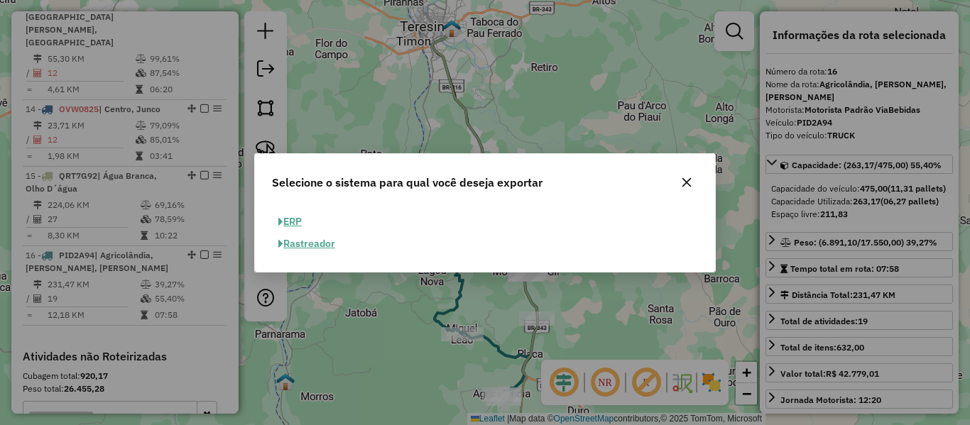
click at [292, 217] on button "ERP" at bounding box center [290, 222] width 36 height 22
select select "**"
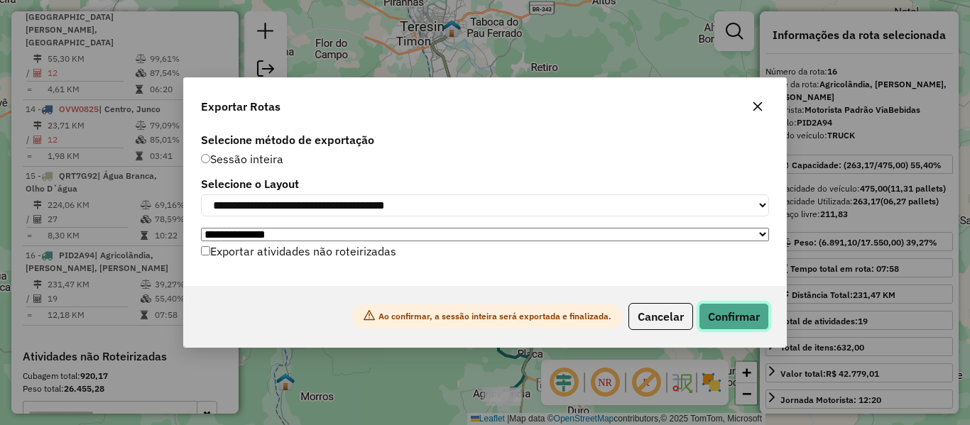
click at [736, 311] on button "Confirmar" at bounding box center [734, 316] width 70 height 27
